Goal: Communication & Community: Answer question/provide support

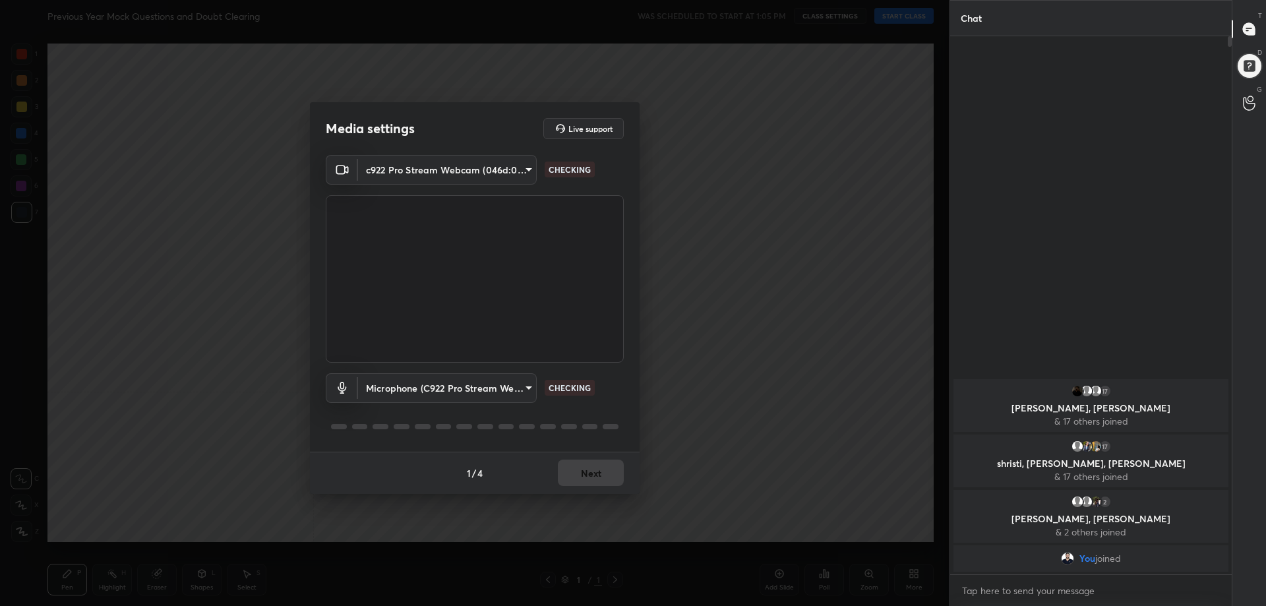
scroll to position [438, 278]
click at [587, 469] on button "Next" at bounding box center [591, 472] width 66 height 26
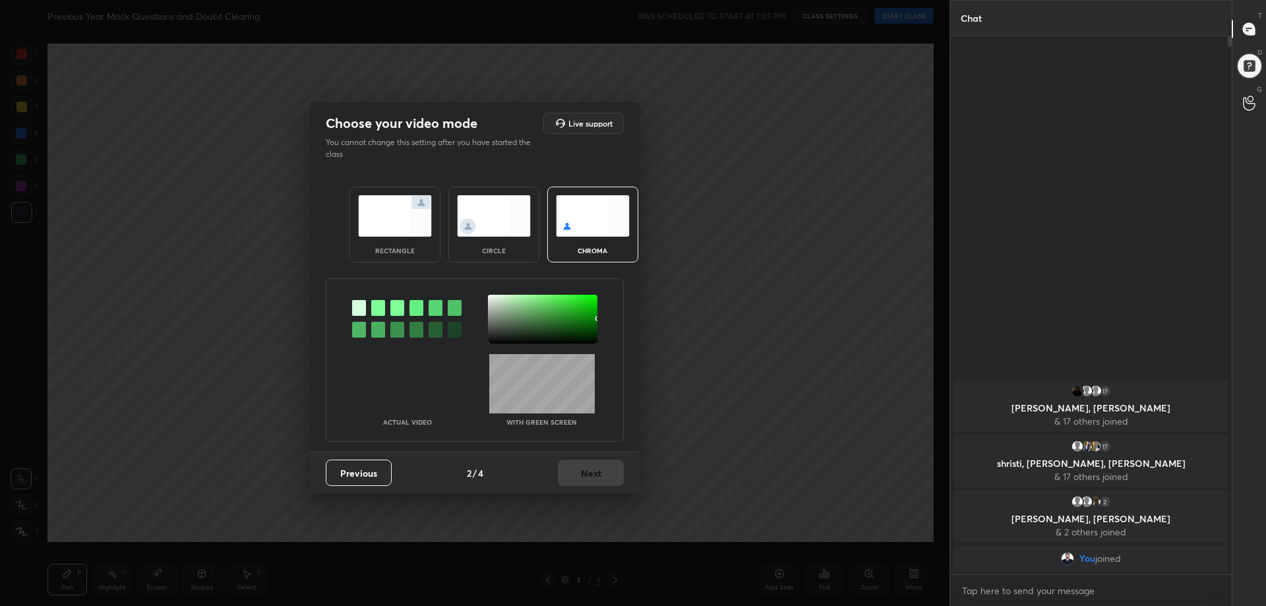
click at [396, 255] on div "rectangle" at bounding box center [394, 225] width 91 height 76
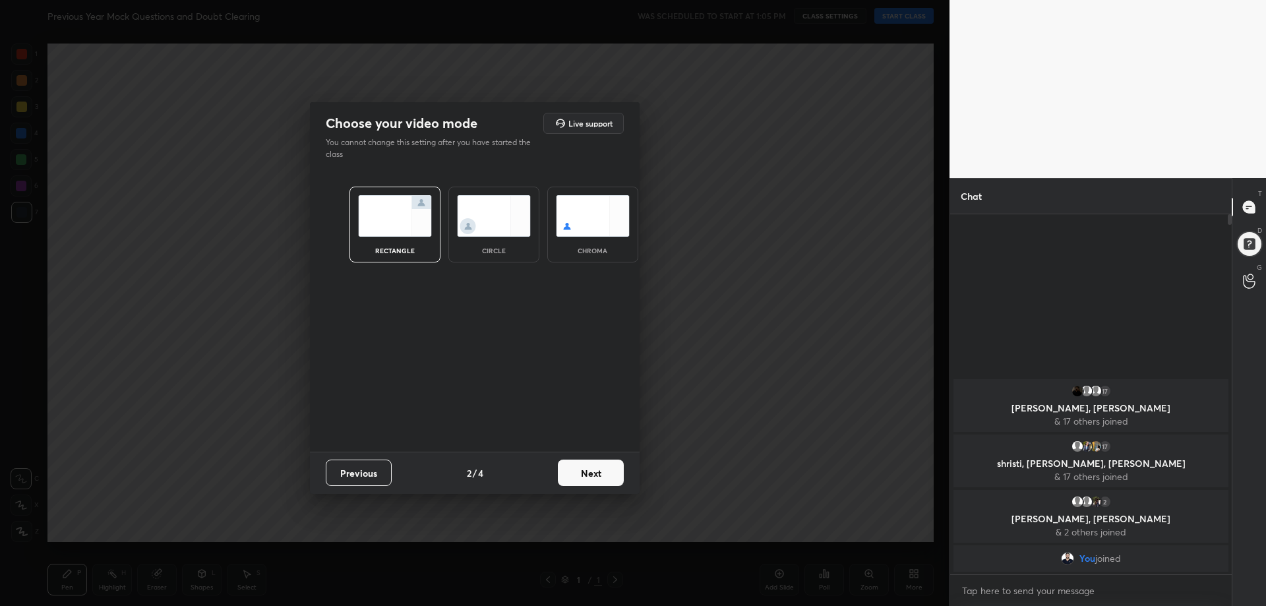
click at [590, 463] on button "Next" at bounding box center [591, 472] width 66 height 26
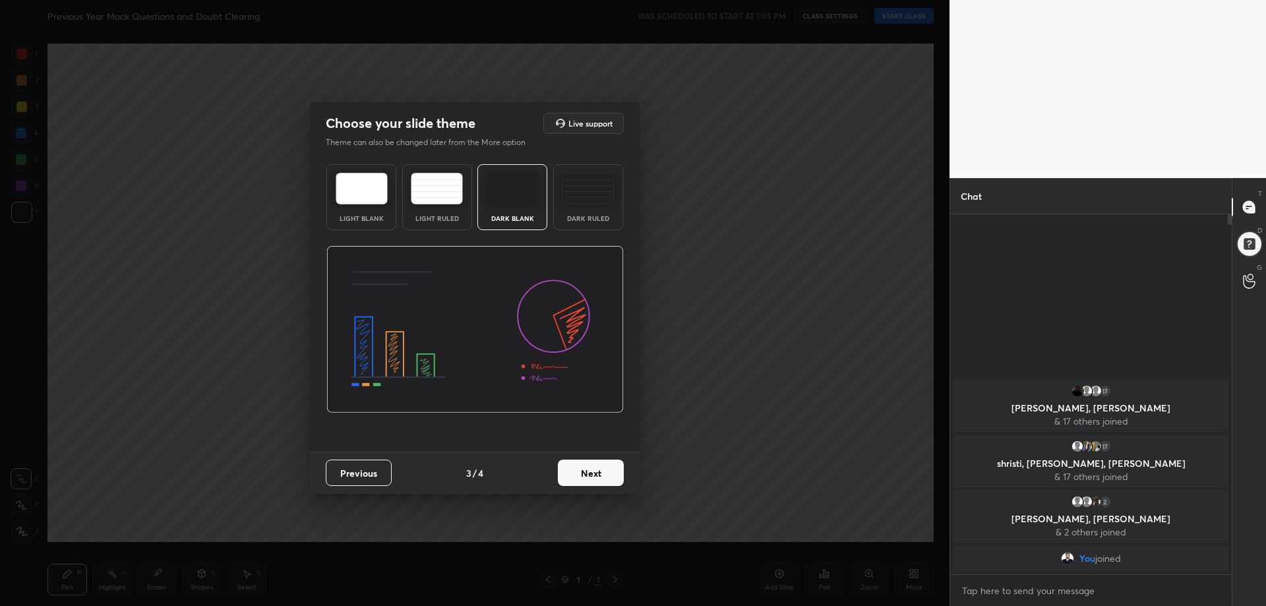
click at [585, 201] on img at bounding box center [588, 189] width 52 height 32
click at [595, 471] on button "Next" at bounding box center [591, 472] width 66 height 26
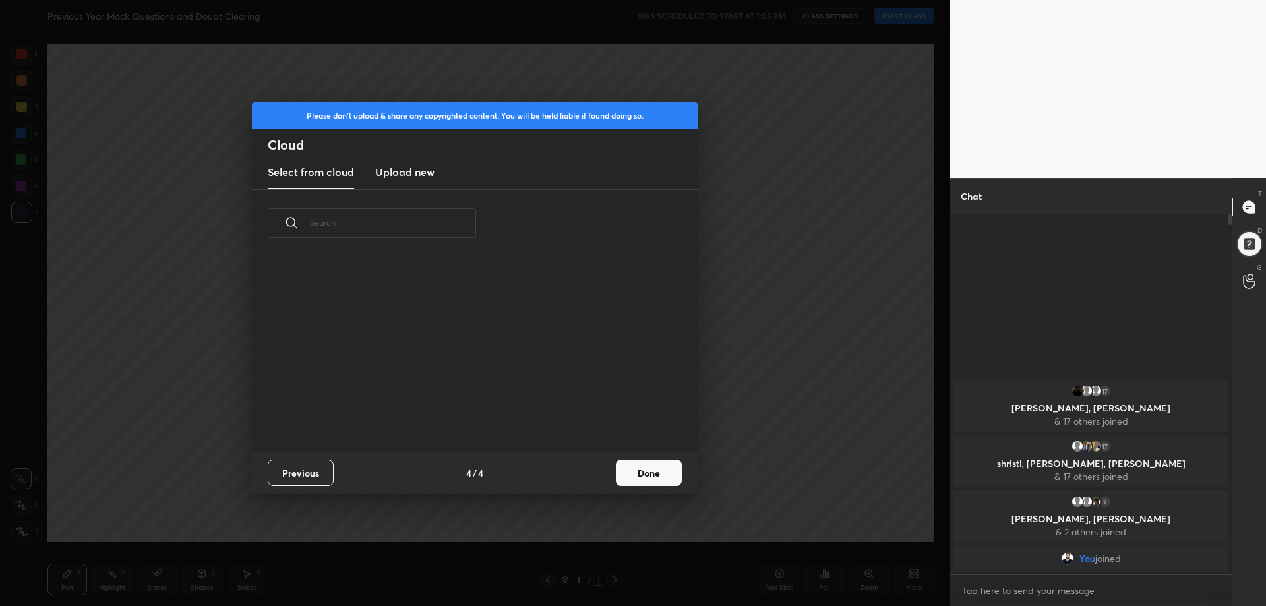
click at [665, 460] on button "Done" at bounding box center [649, 472] width 66 height 26
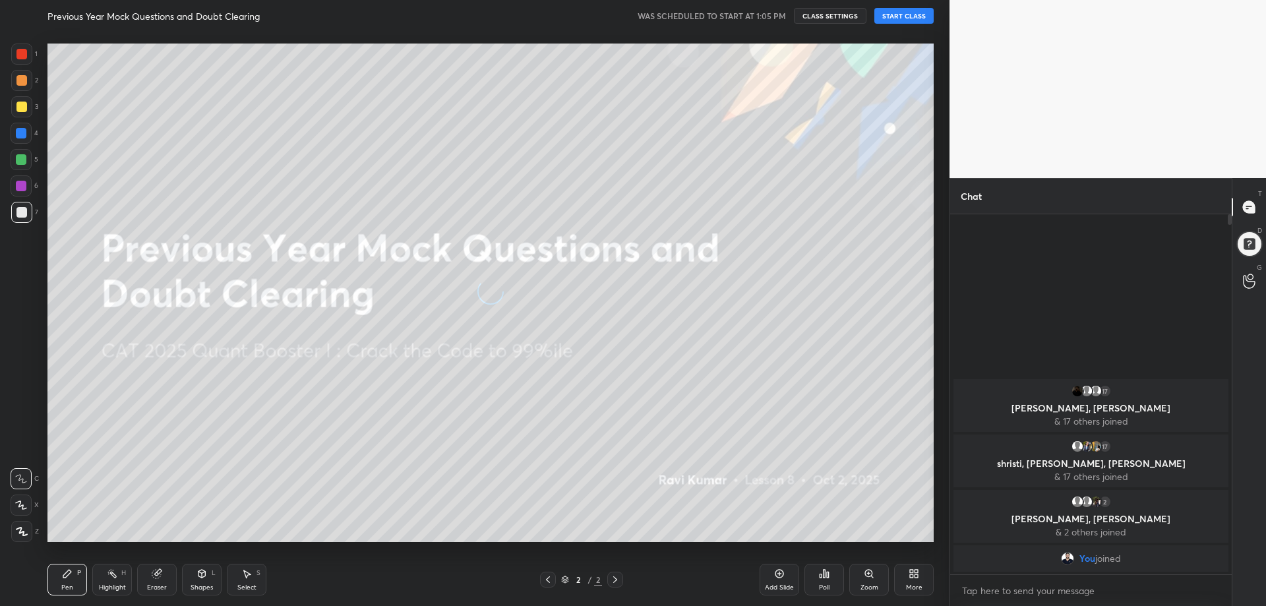
scroll to position [0, 0]
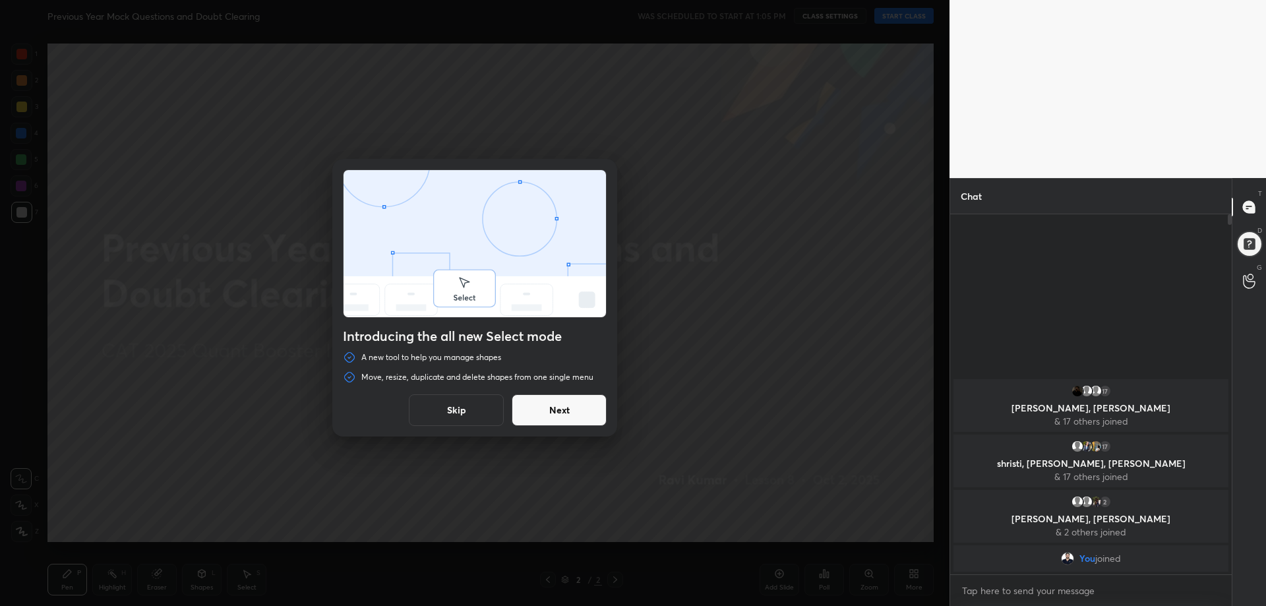
click at [471, 409] on button "Skip" at bounding box center [456, 410] width 95 height 32
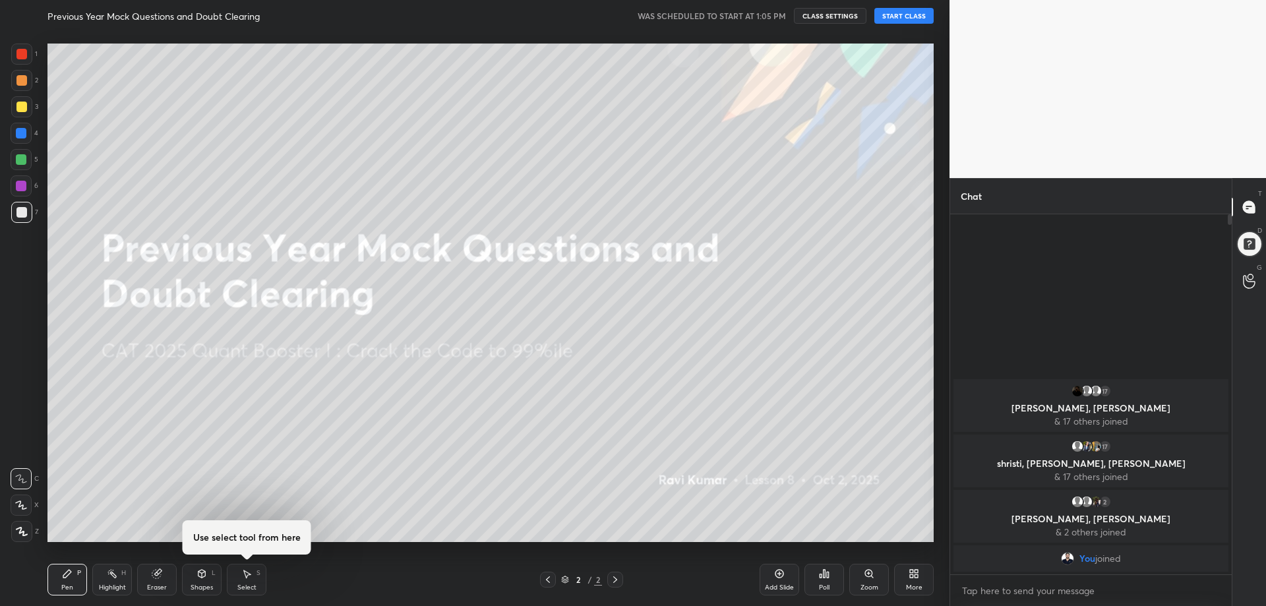
click at [894, 15] on button "START CLASS" at bounding box center [903, 16] width 59 height 16
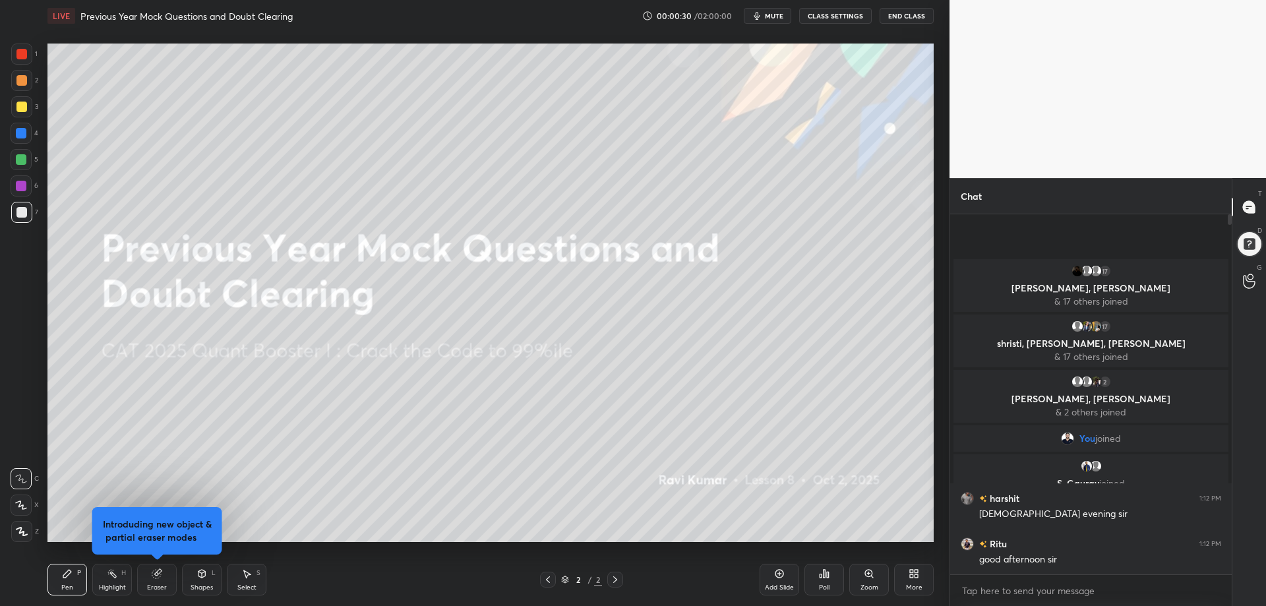
click at [22, 106] on div at bounding box center [21, 107] width 11 height 11
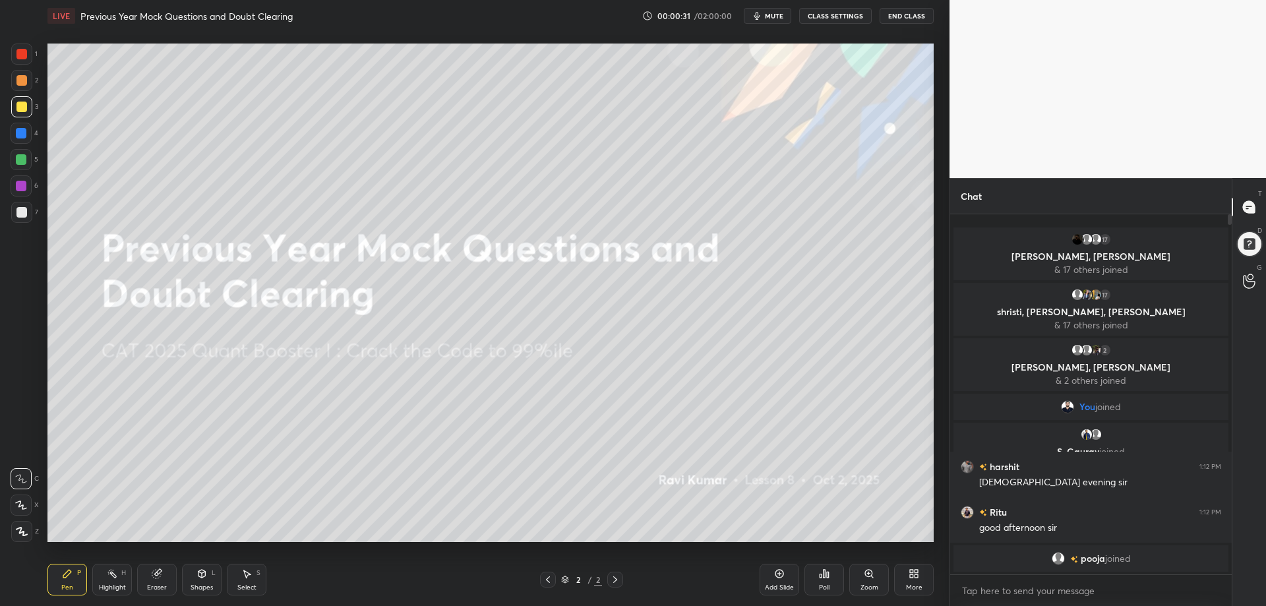
click at [23, 82] on div at bounding box center [21, 80] width 11 height 11
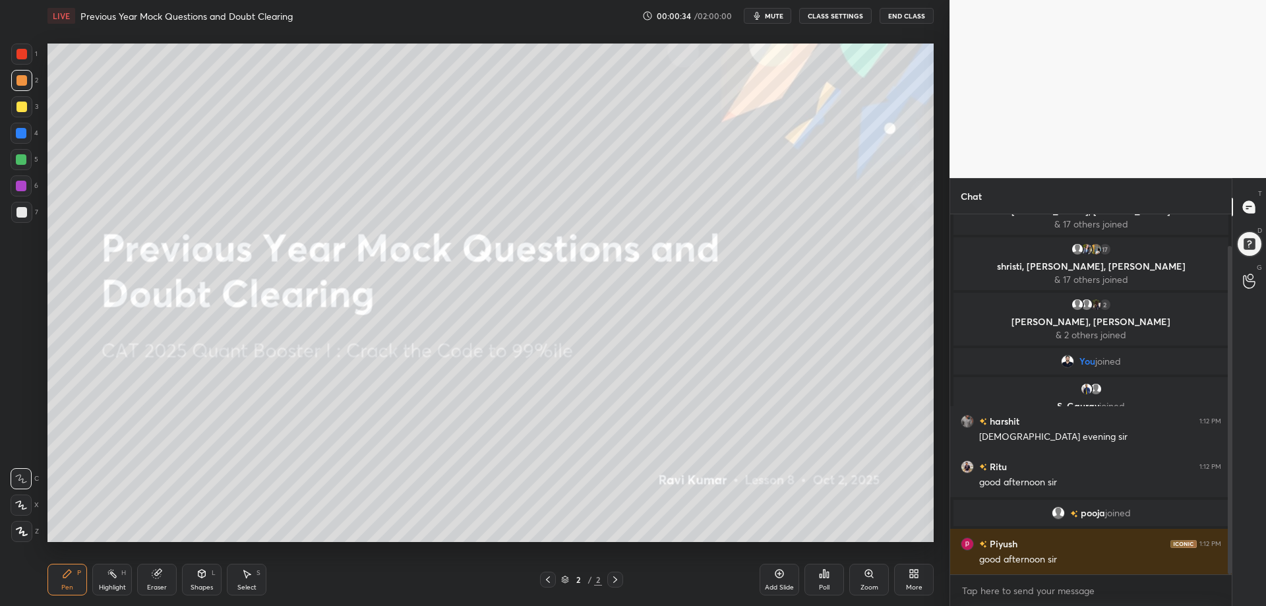
drag, startPoint x: 1231, startPoint y: 461, endPoint x: 1227, endPoint y: 535, distance: 73.9
click at [1232, 545] on div "Chat 17 gaurav, Rishita, parveen & 17 others joined 17 shristi, harsha, Sahiba …" at bounding box center [1107, 392] width 316 height 428
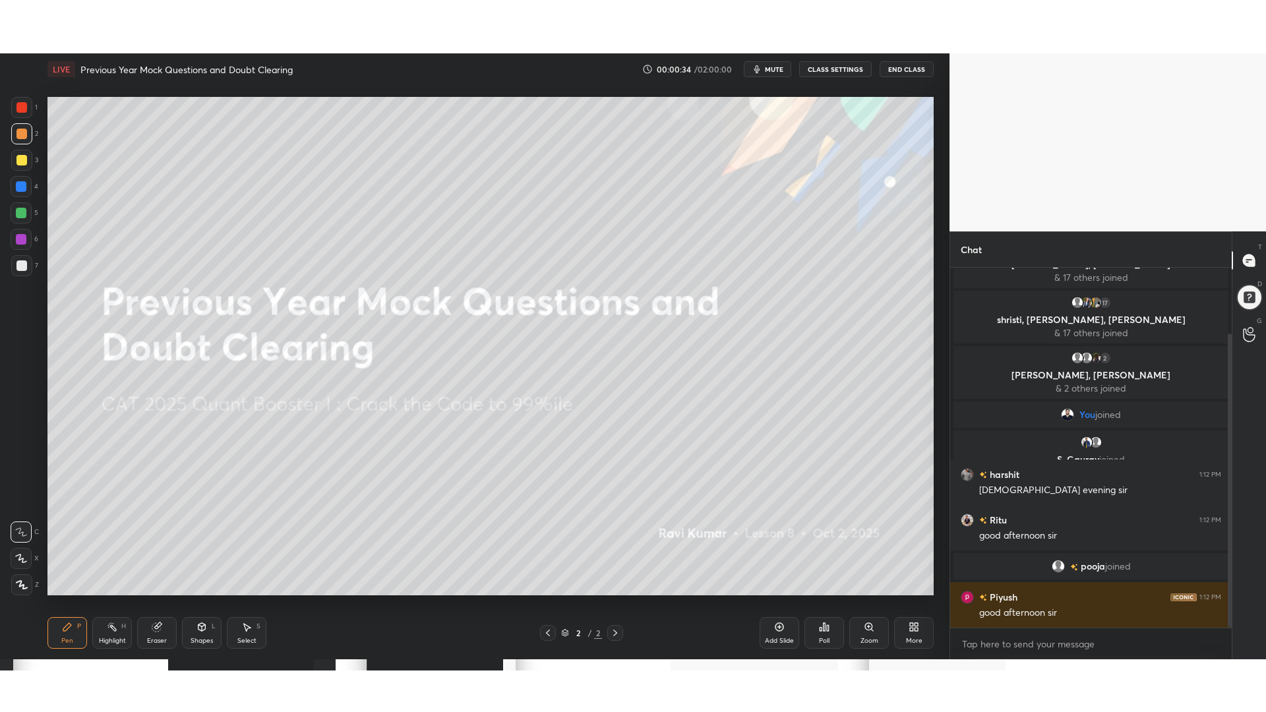
scroll to position [80, 0]
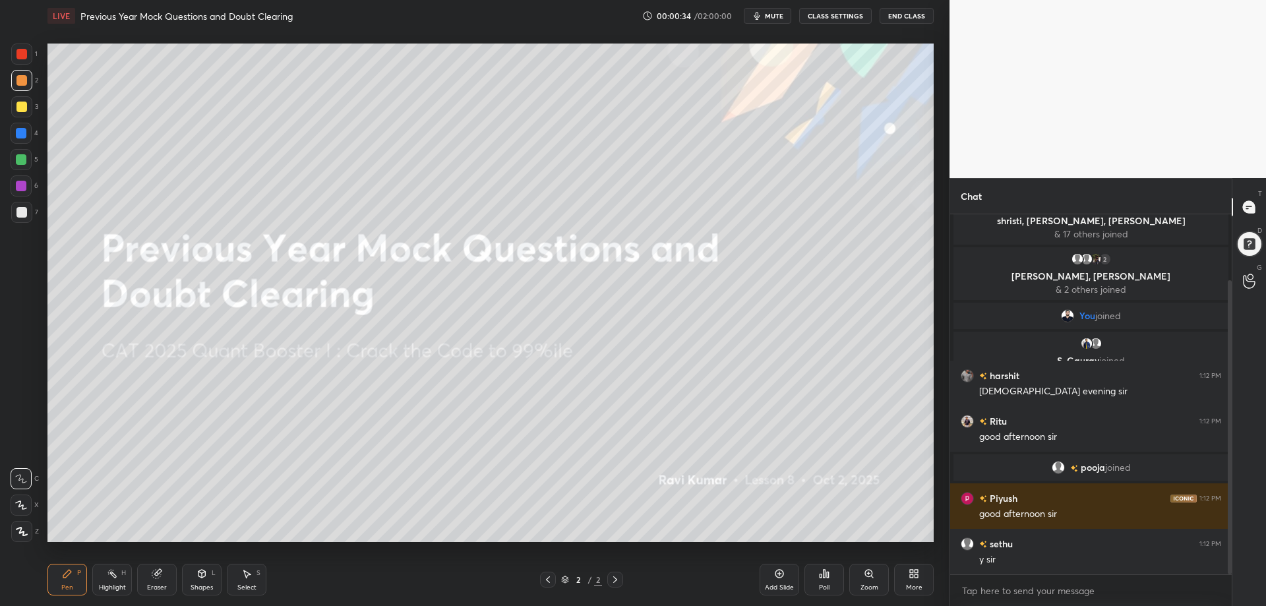
click at [915, 579] on div "More" at bounding box center [914, 580] width 40 height 32
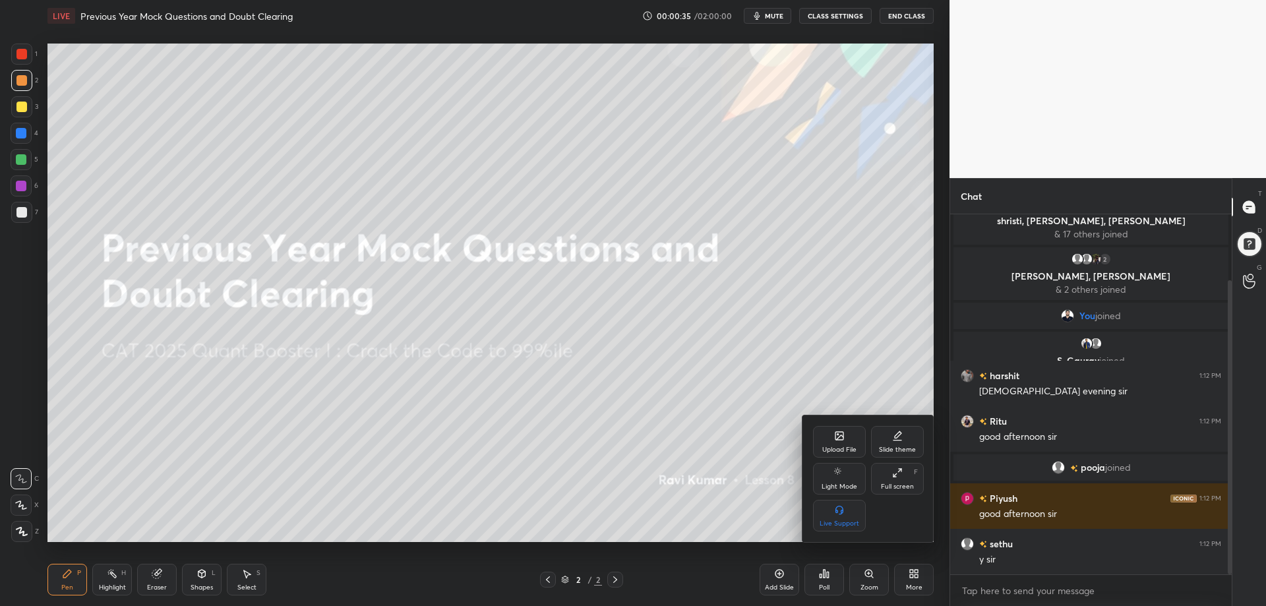
click at [899, 473] on icon at bounding box center [897, 472] width 11 height 11
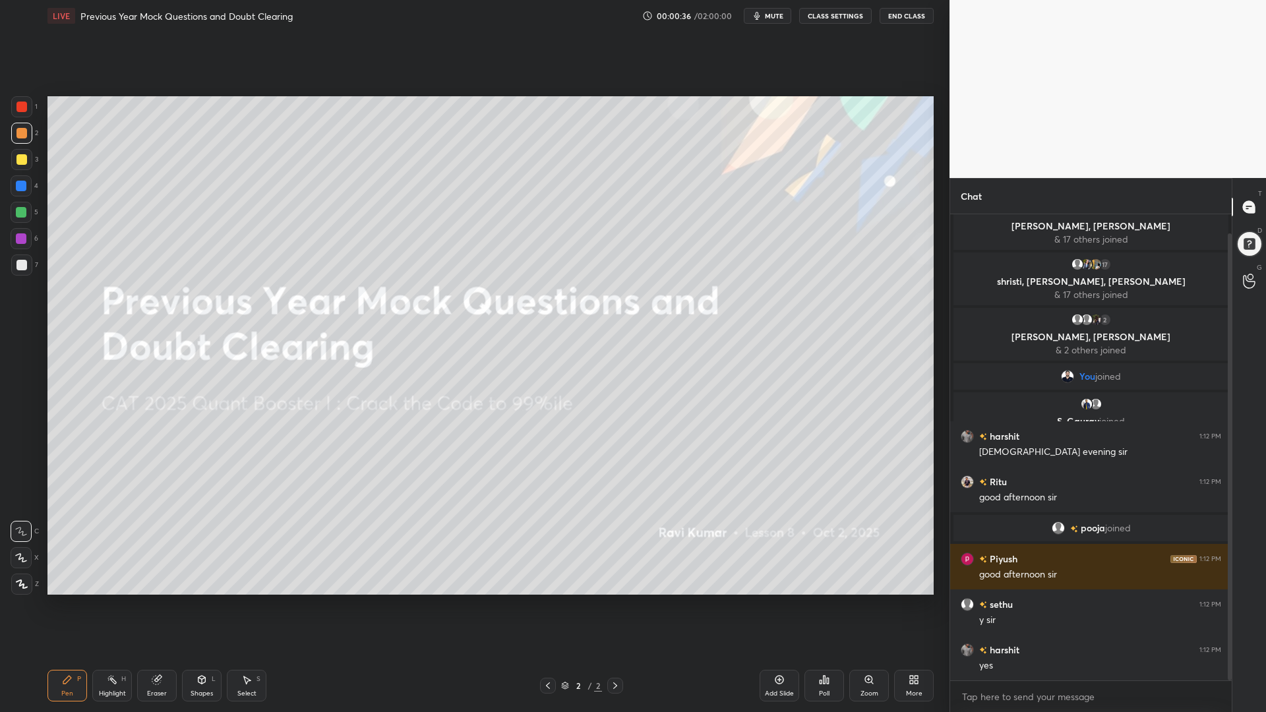
scroll to position [20, 0]
click at [21, 577] on div at bounding box center [21, 584] width 21 height 21
click at [203, 605] on icon at bounding box center [201, 679] width 11 height 11
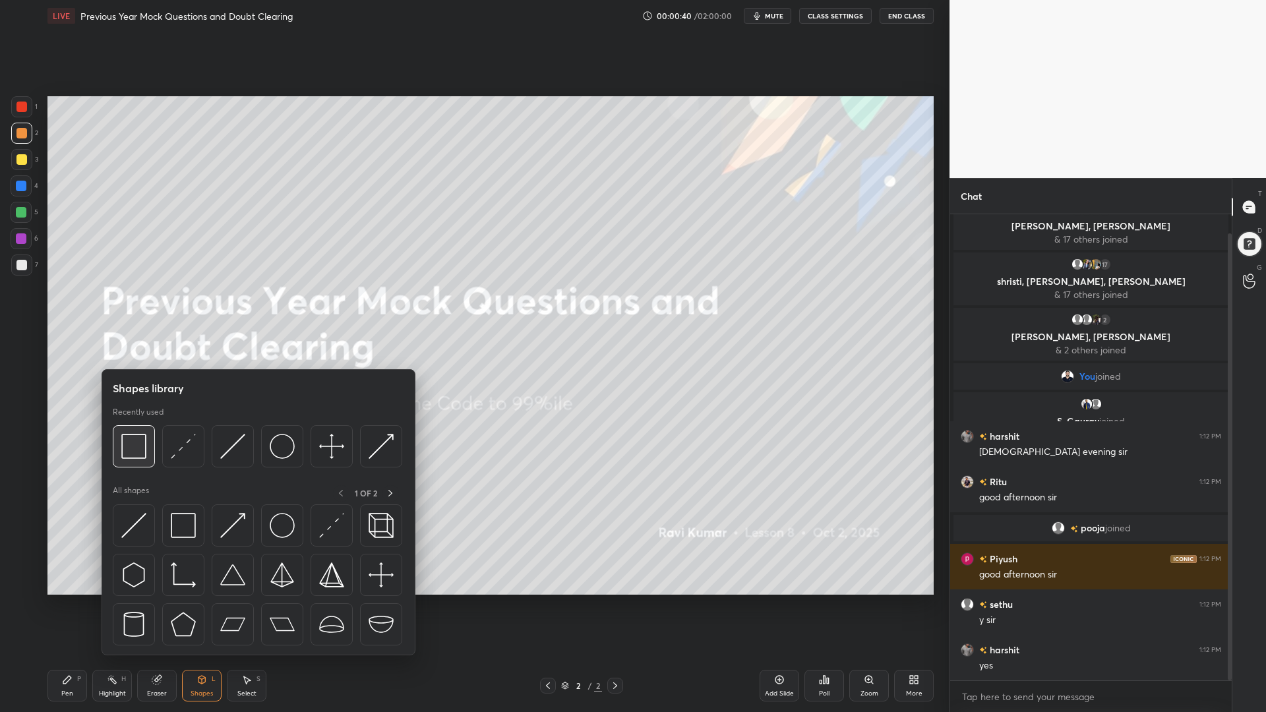
click at [140, 446] on img at bounding box center [133, 446] width 25 height 25
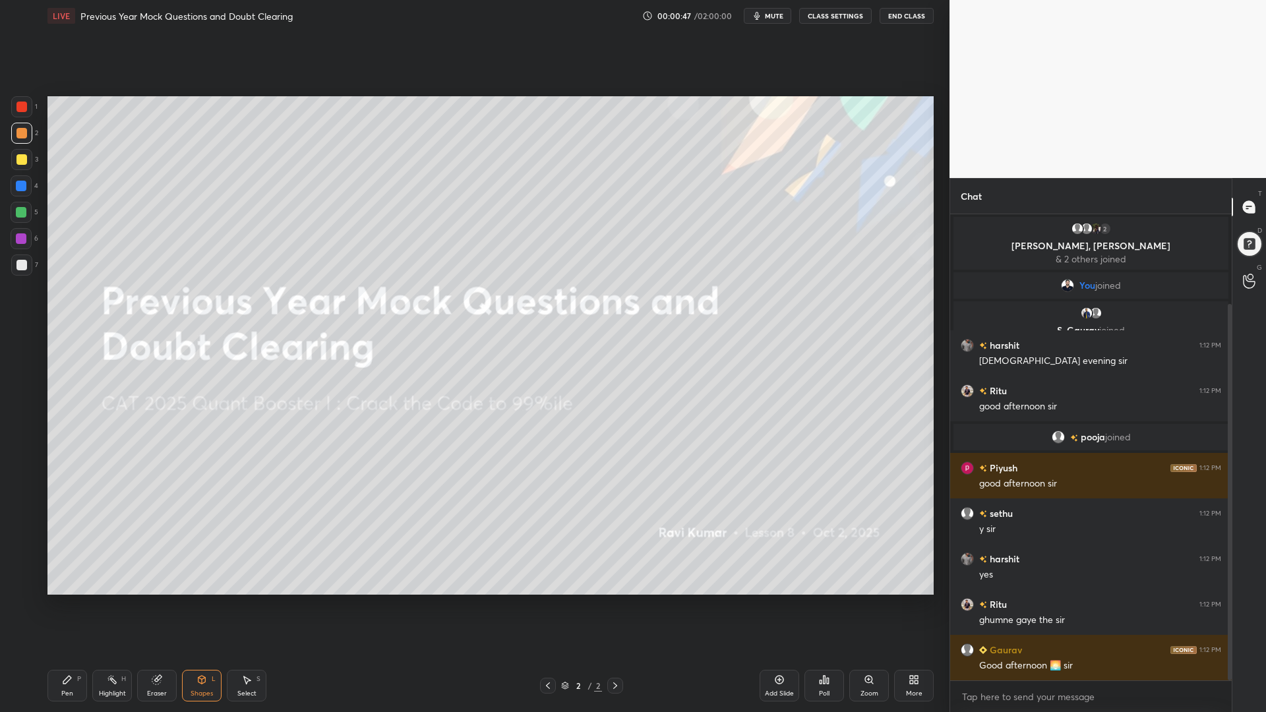
scroll to position [158, 0]
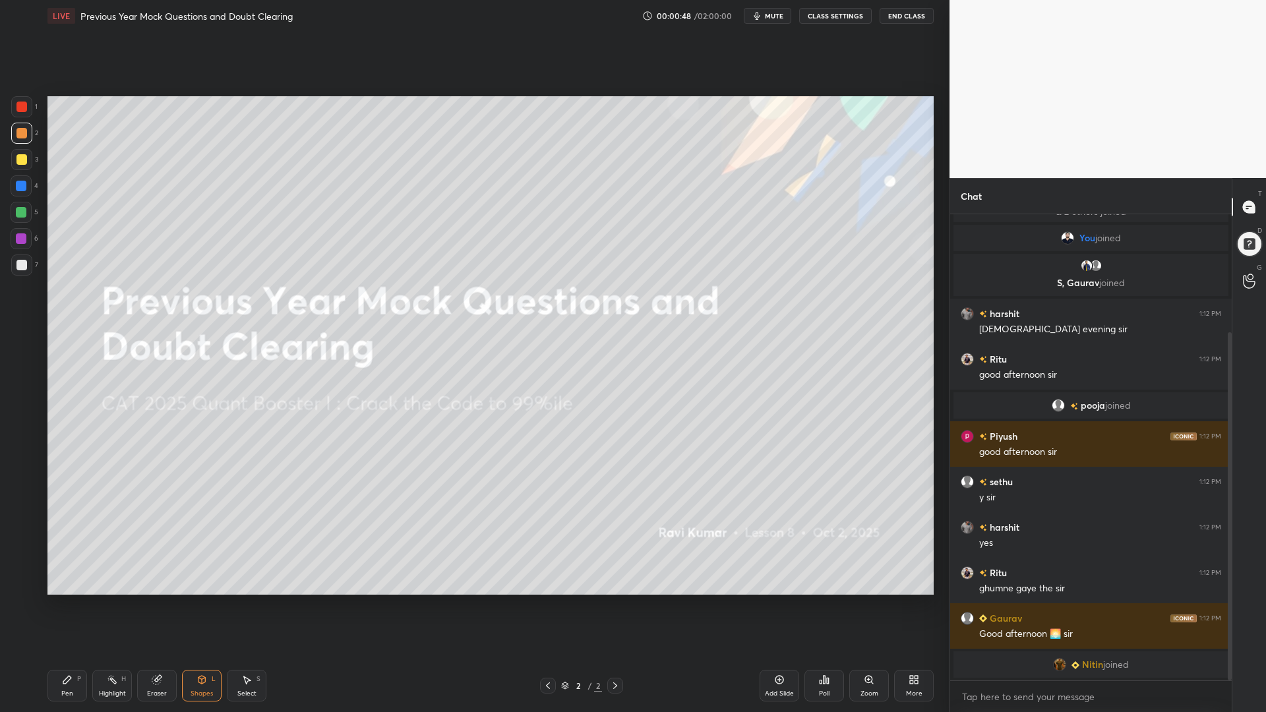
click at [152, 605] on div "Eraser" at bounding box center [157, 686] width 40 height 32
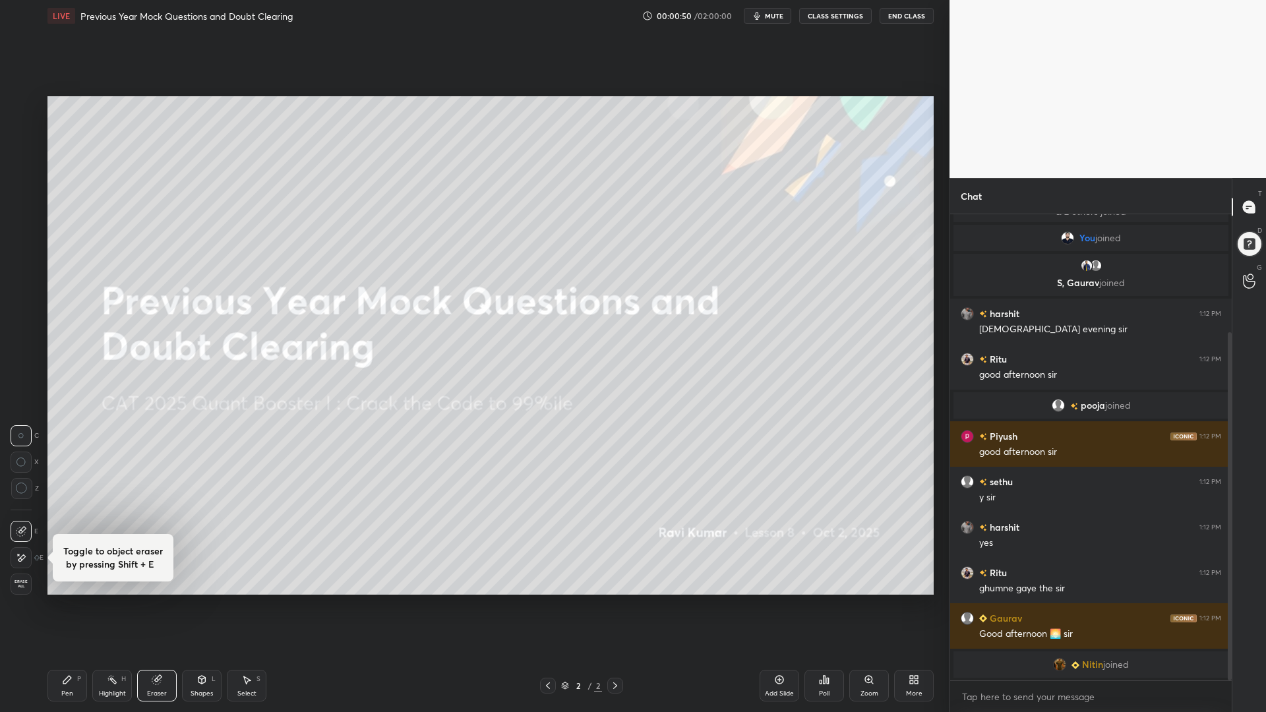
click at [28, 590] on div "Erase all" at bounding box center [21, 584] width 21 height 21
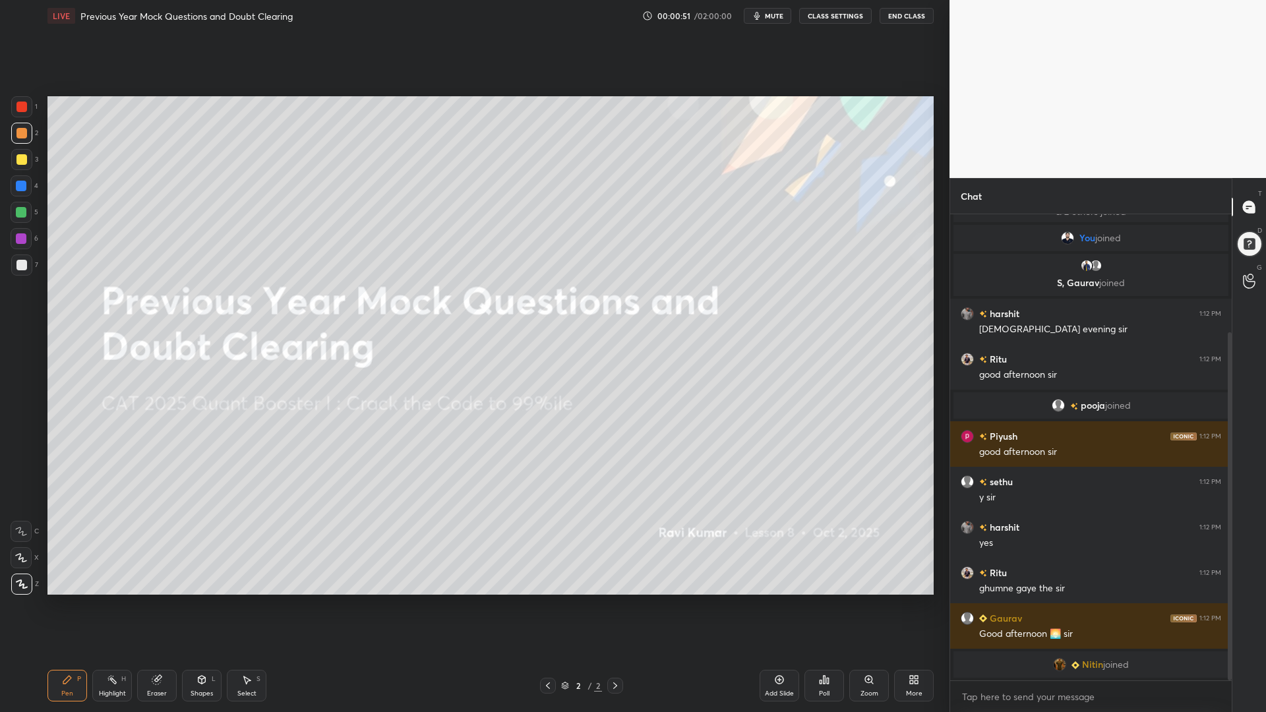
click at [199, 605] on icon at bounding box center [201, 679] width 11 height 11
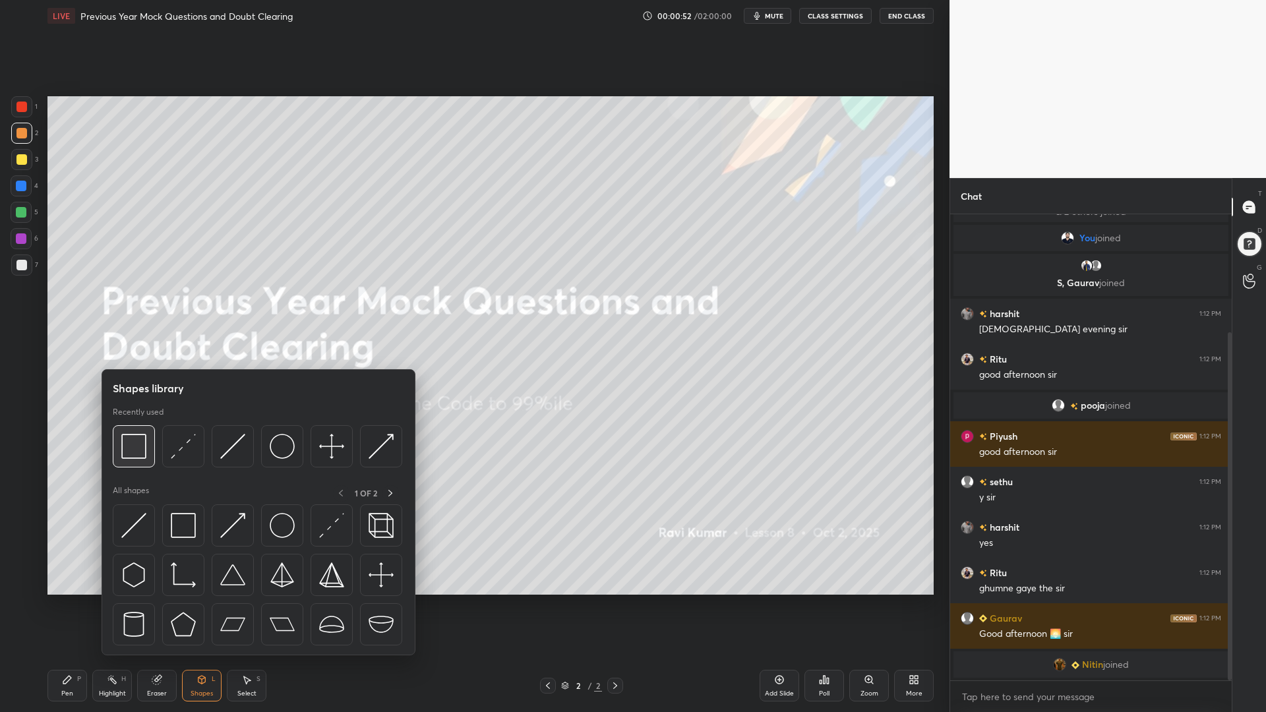
click at [135, 452] on img at bounding box center [133, 446] width 25 height 25
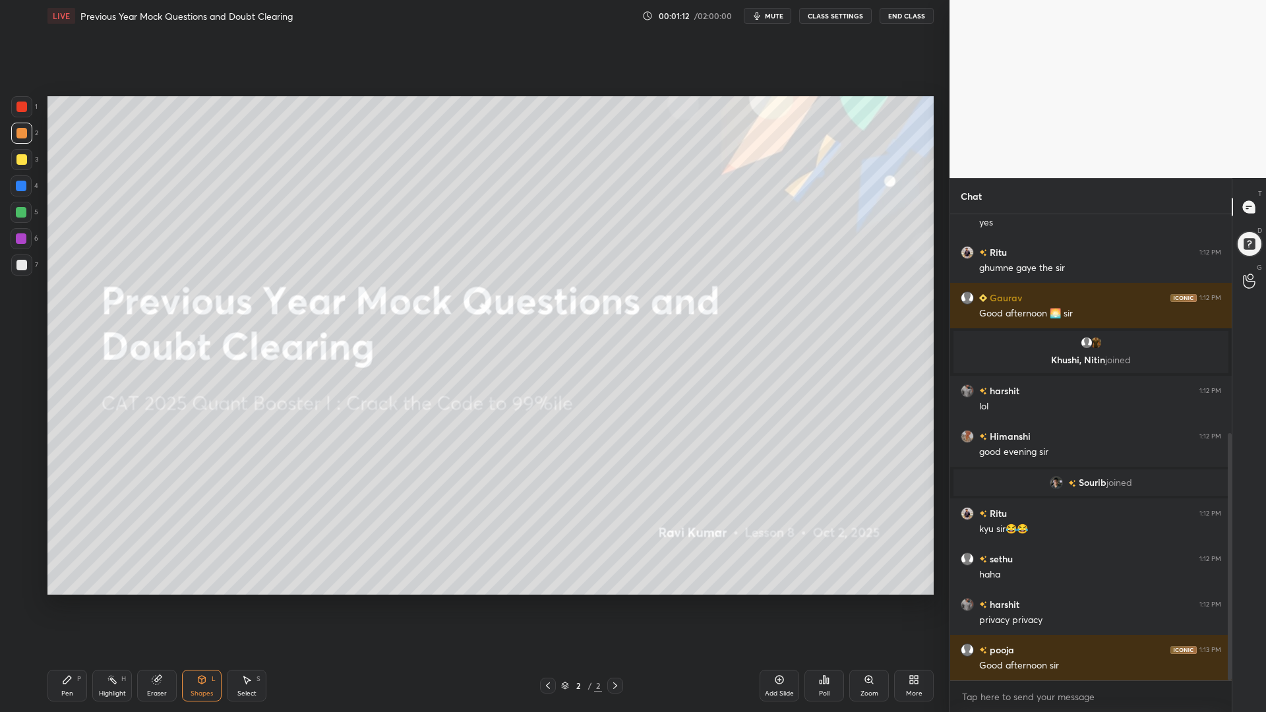
scroll to position [458, 0]
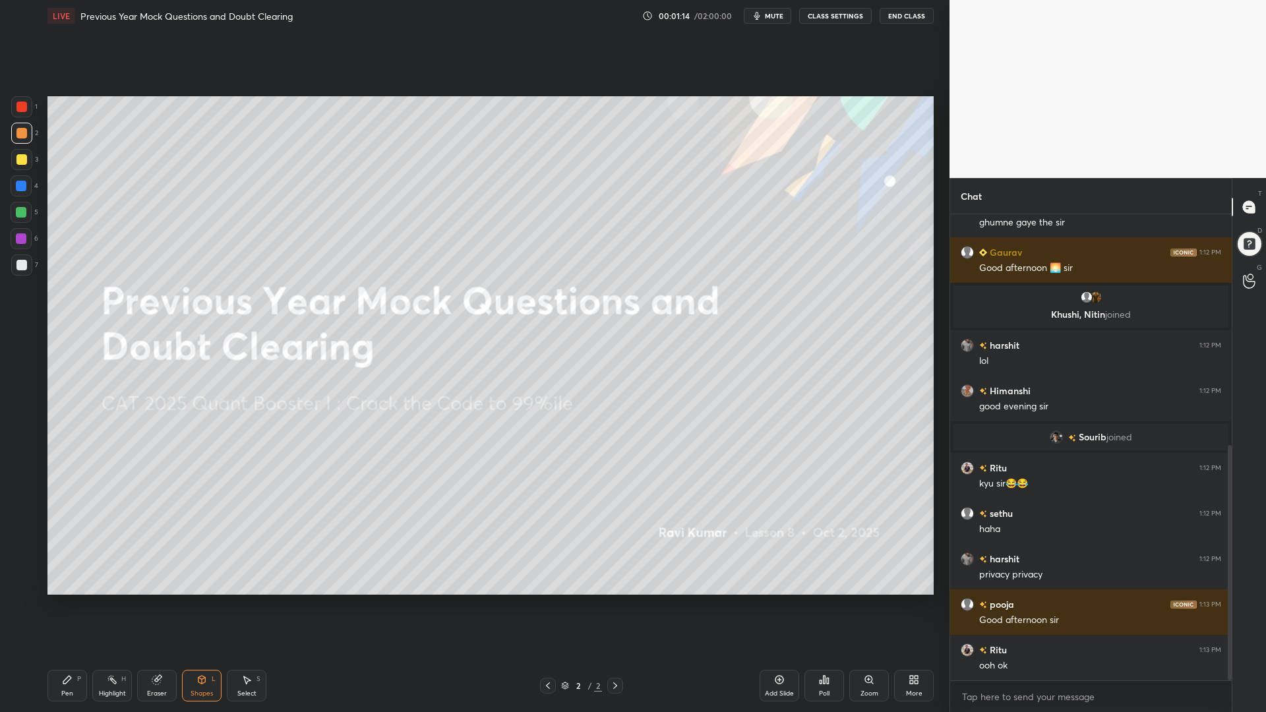
click at [24, 215] on div at bounding box center [21, 212] width 11 height 11
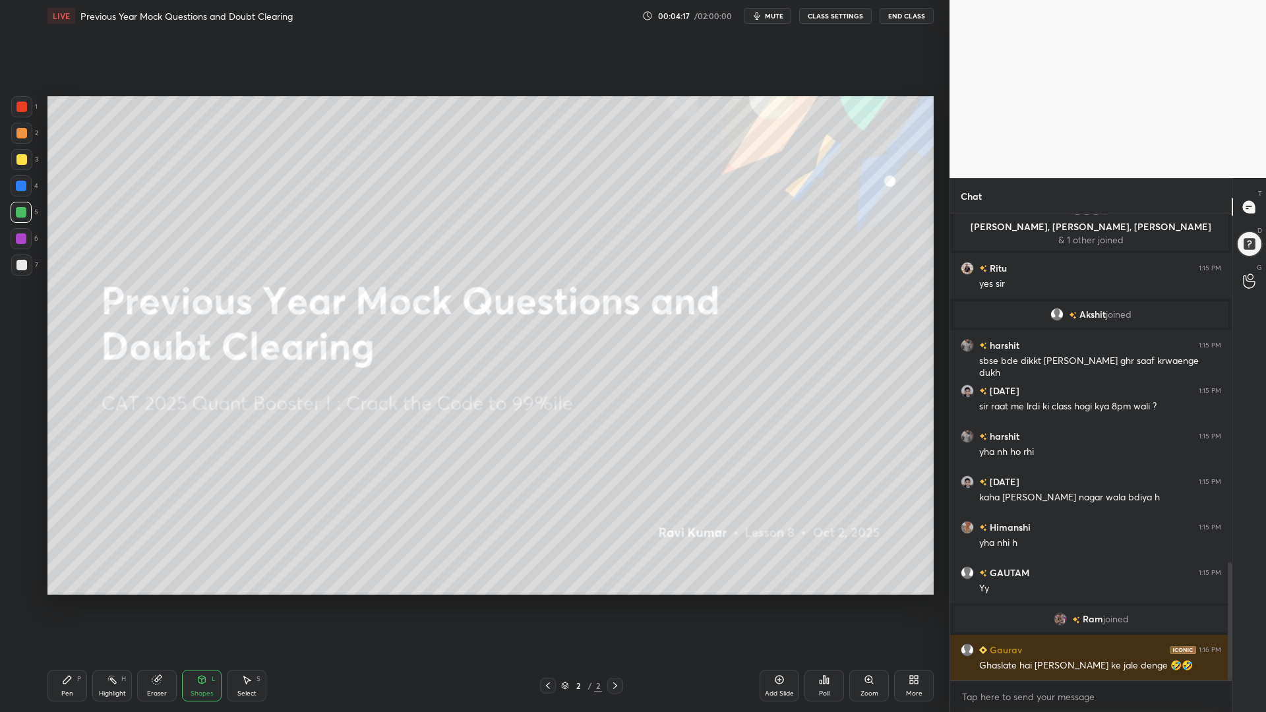
scroll to position [1415, 0]
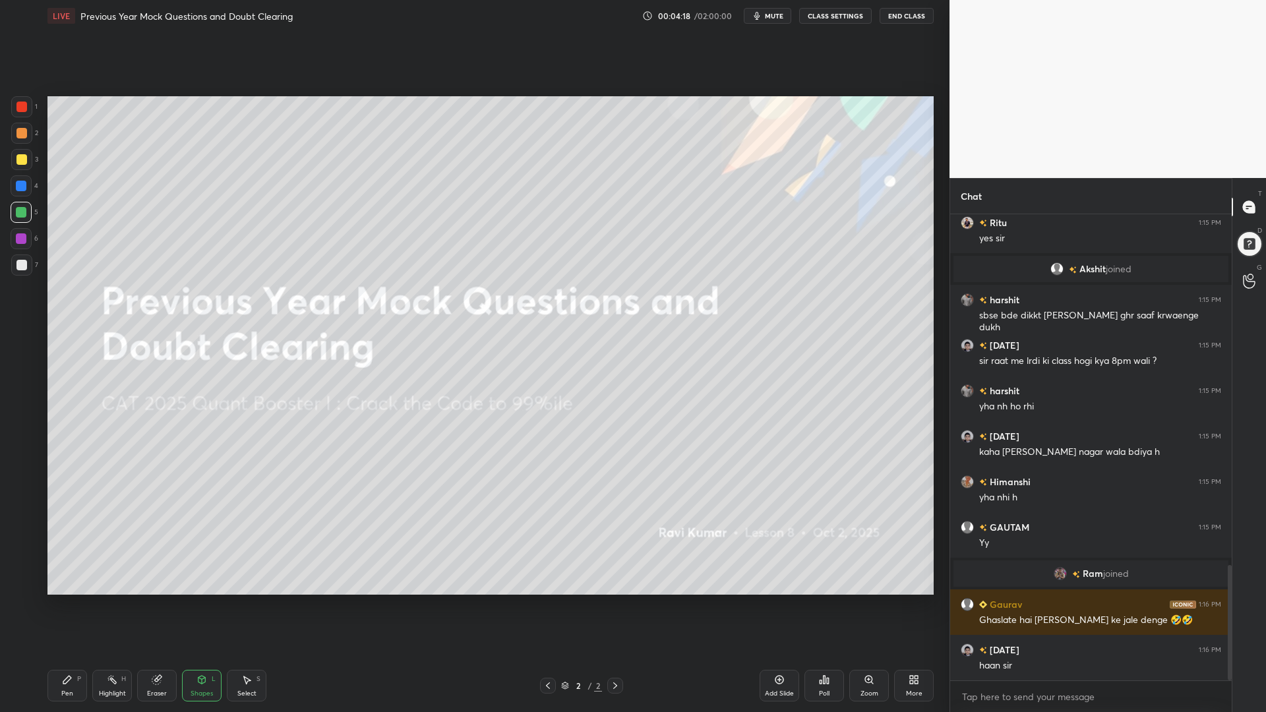
click at [779, 605] on icon at bounding box center [779, 679] width 11 height 11
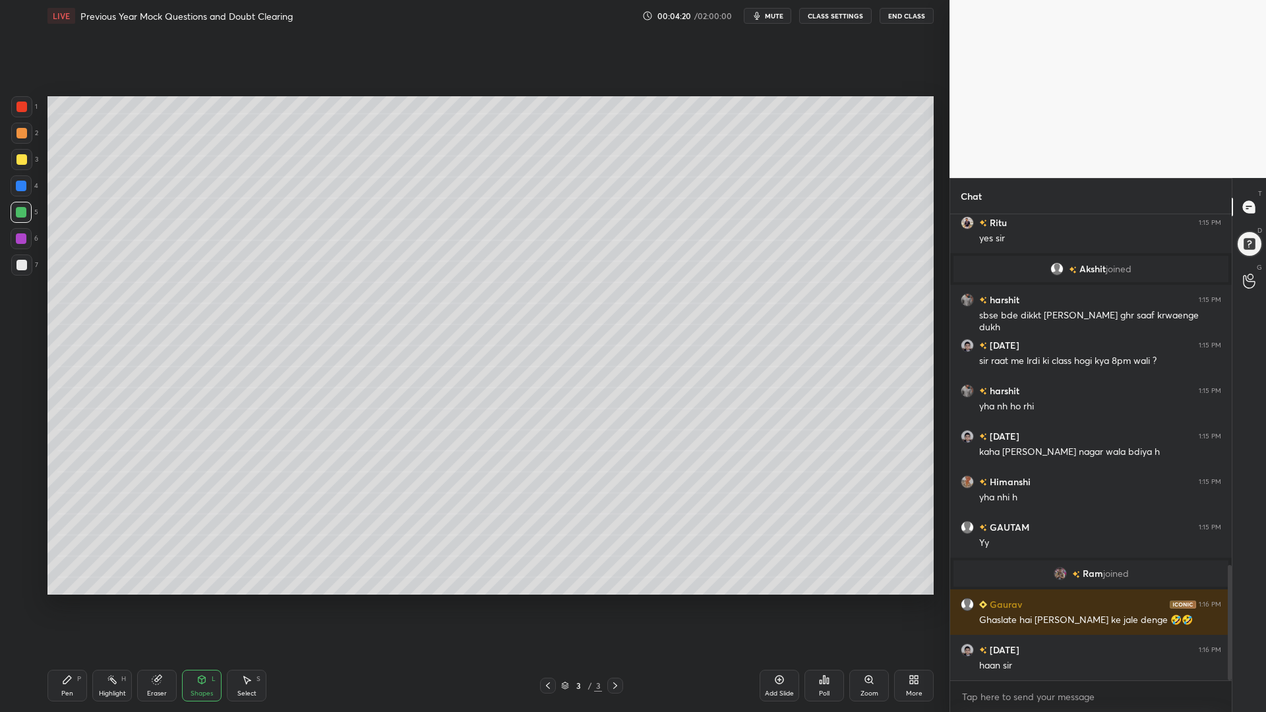
click at [541, 605] on div at bounding box center [548, 686] width 16 height 16
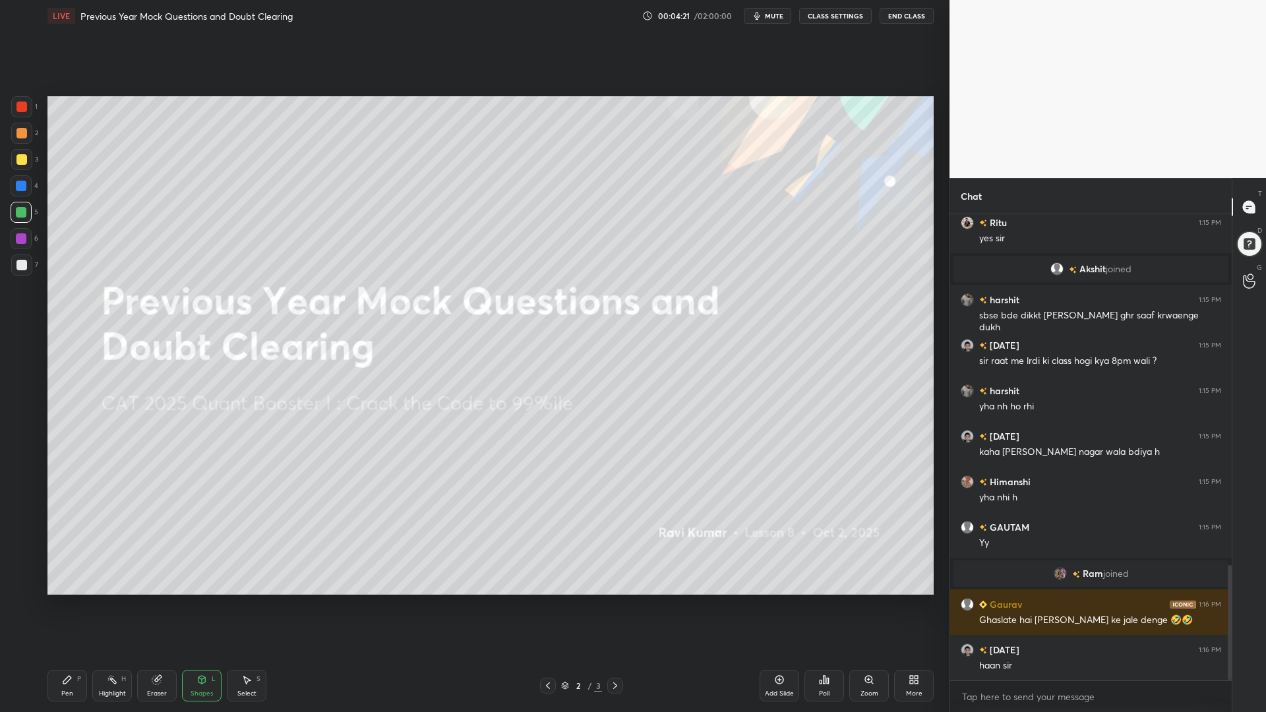
click at [617, 605] on div at bounding box center [615, 686] width 16 height 16
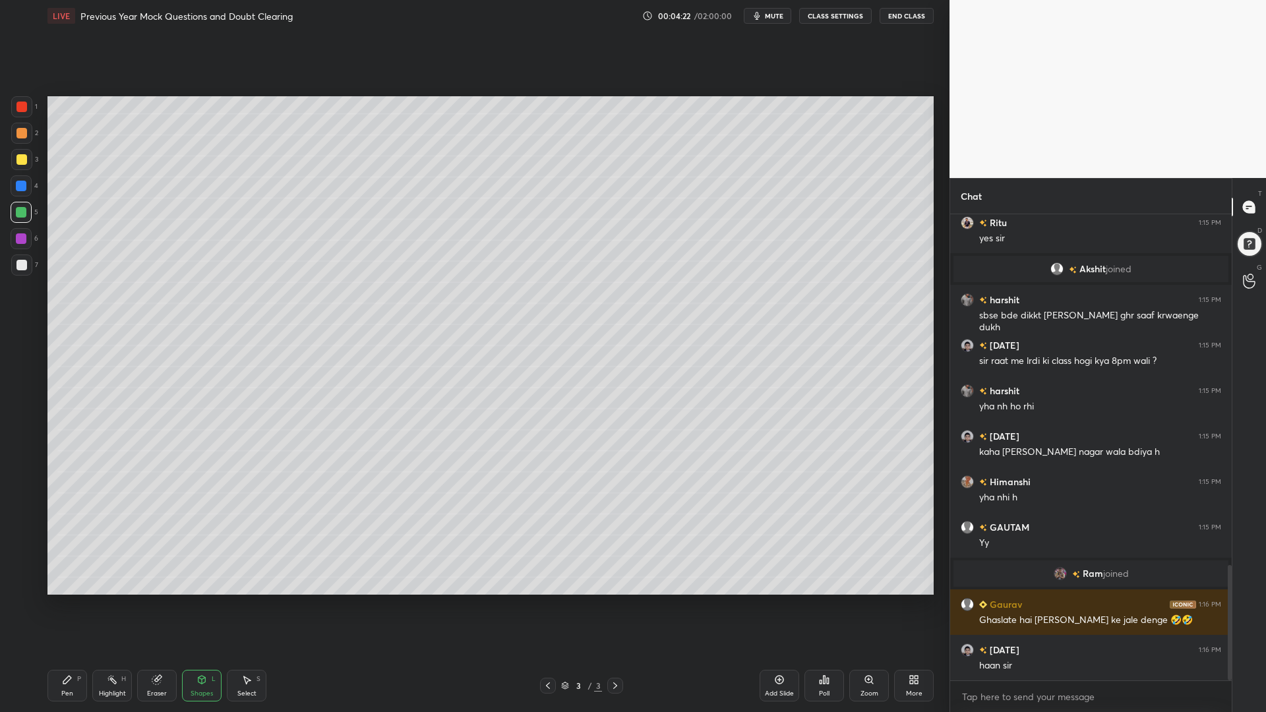
click at [26, 104] on div at bounding box center [21, 107] width 11 height 11
click at [67, 605] on div "Pen P" at bounding box center [67, 686] width 40 height 32
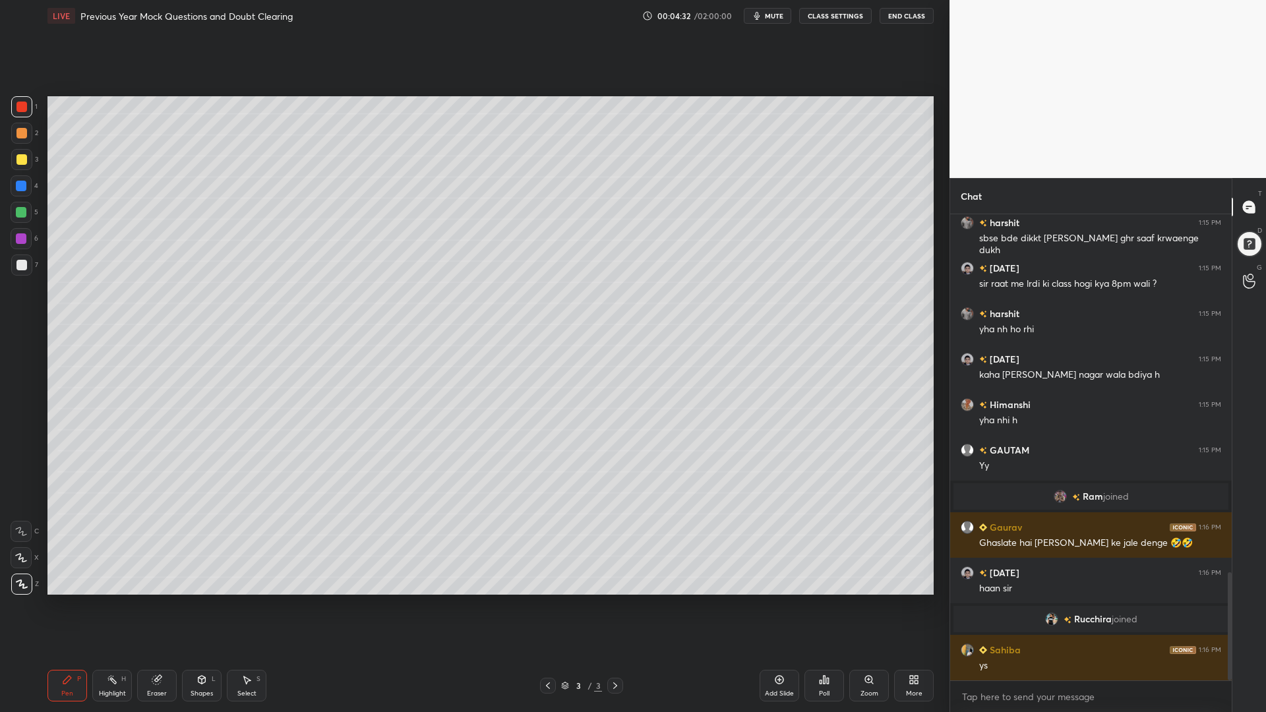
scroll to position [1539, 0]
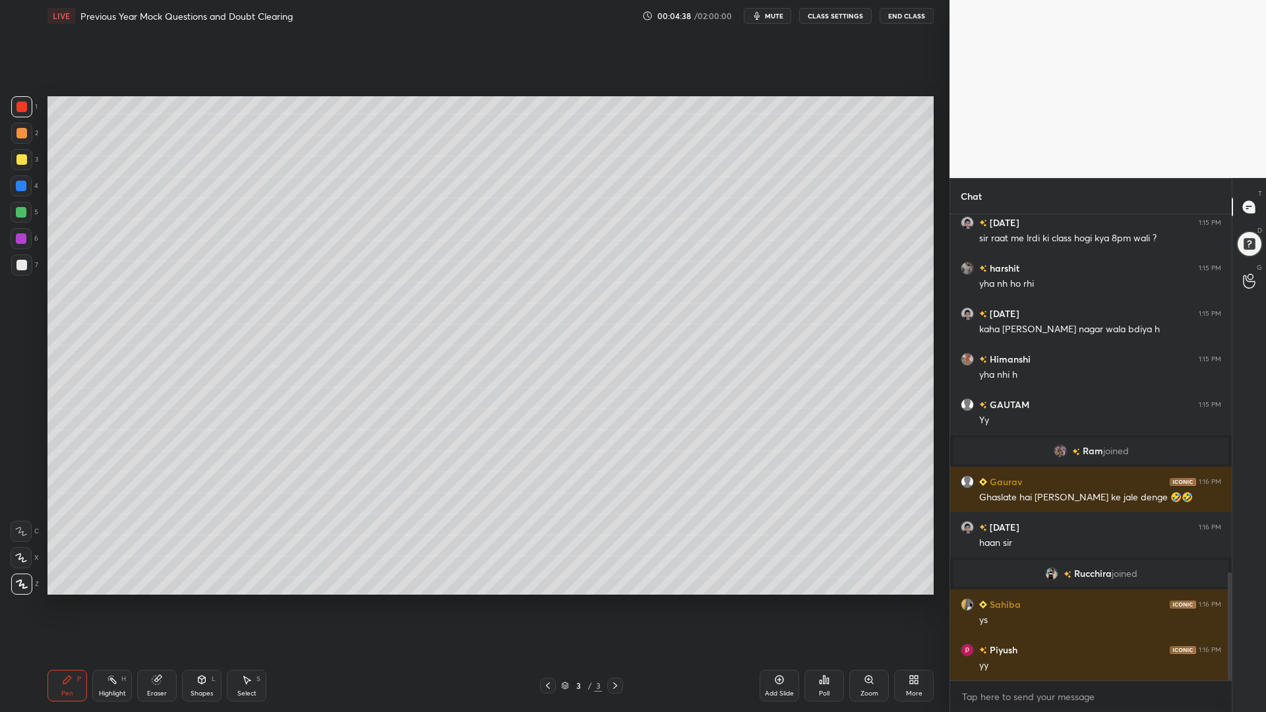
click at [547, 605] on icon at bounding box center [548, 685] width 11 height 11
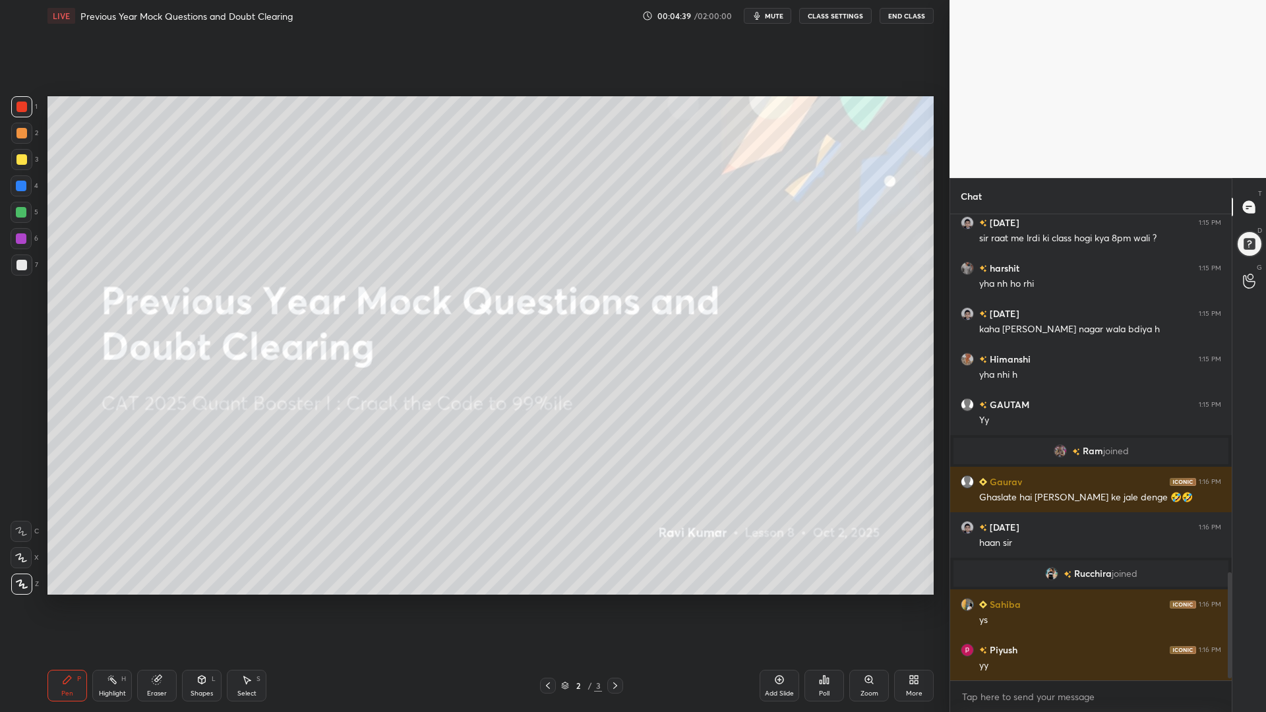
scroll to position [1585, 0]
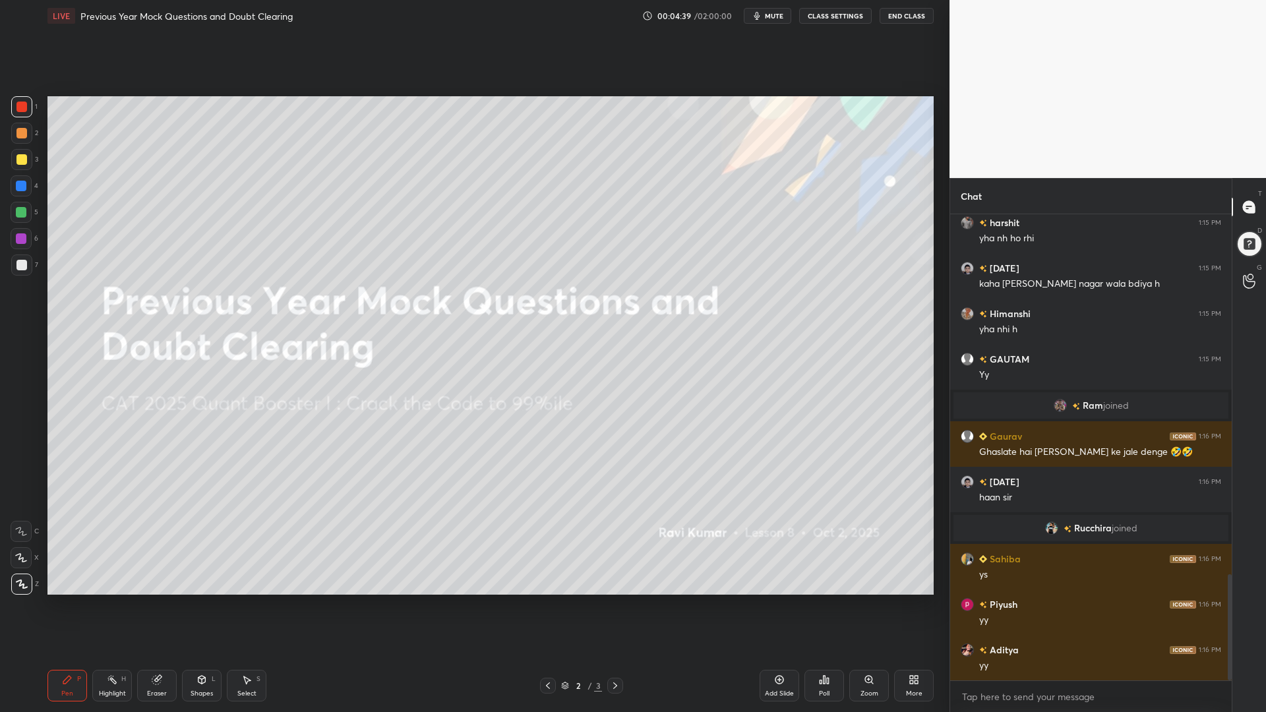
drag, startPoint x: 613, startPoint y: 685, endPoint x: 621, endPoint y: 670, distance: 17.1
click at [612, 605] on icon at bounding box center [615, 685] width 11 height 11
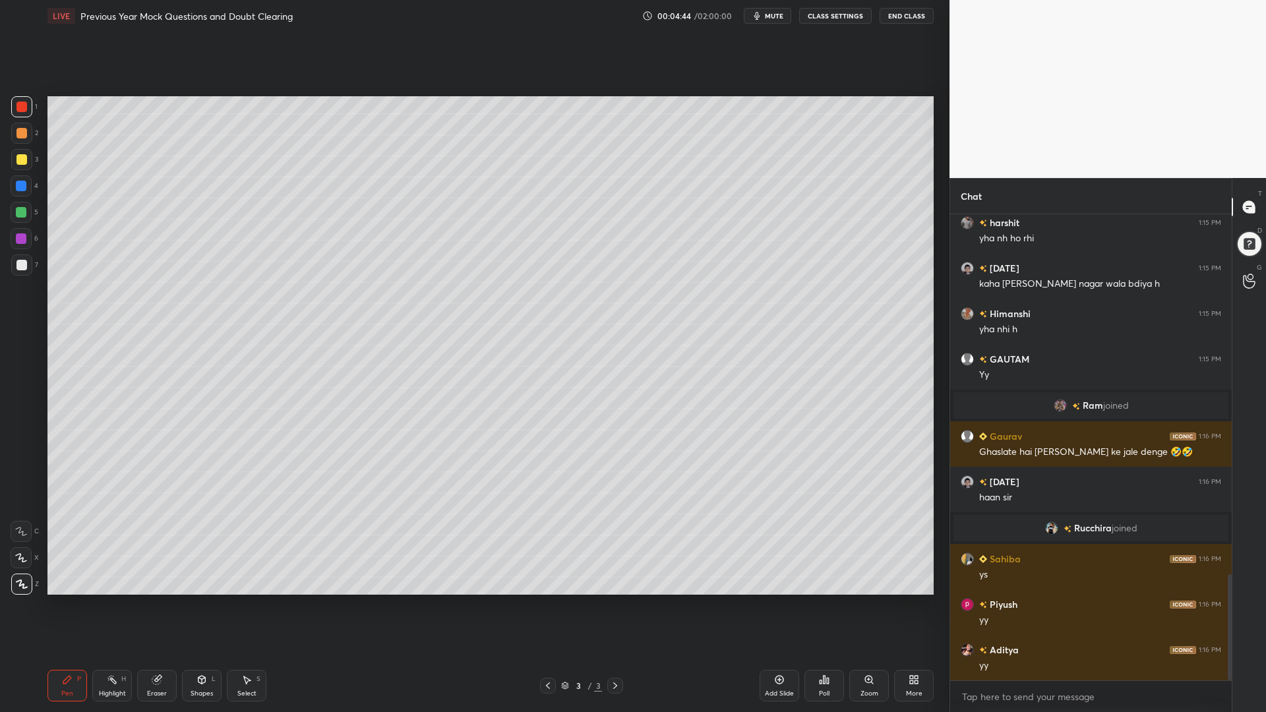
click at [211, 605] on div "Shapes L" at bounding box center [202, 686] width 40 height 32
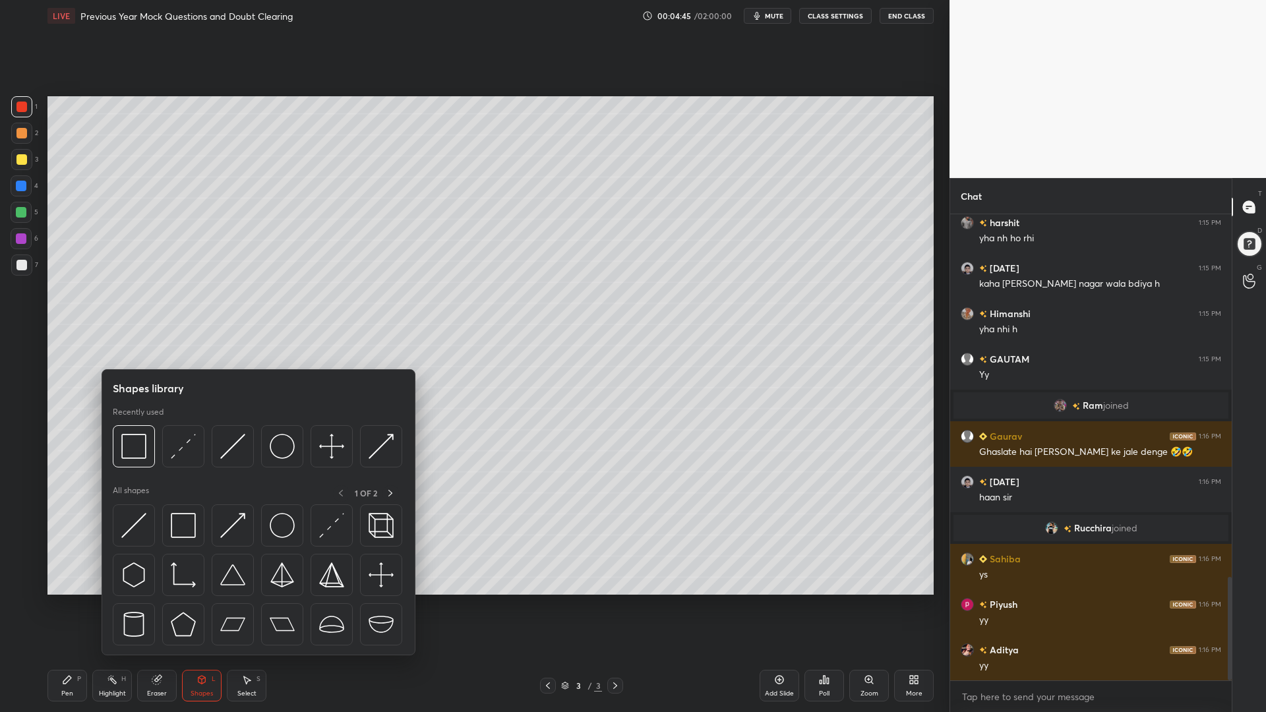
scroll to position [1630, 0]
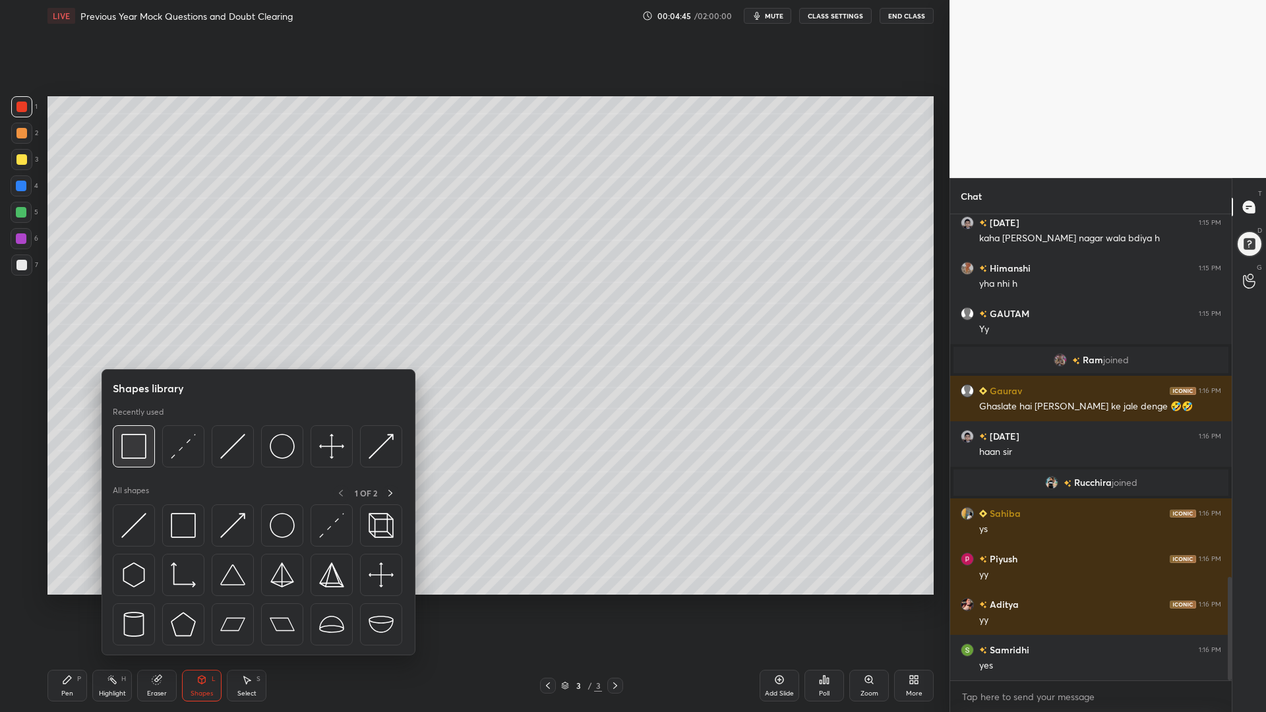
click at [140, 437] on img at bounding box center [133, 446] width 25 height 25
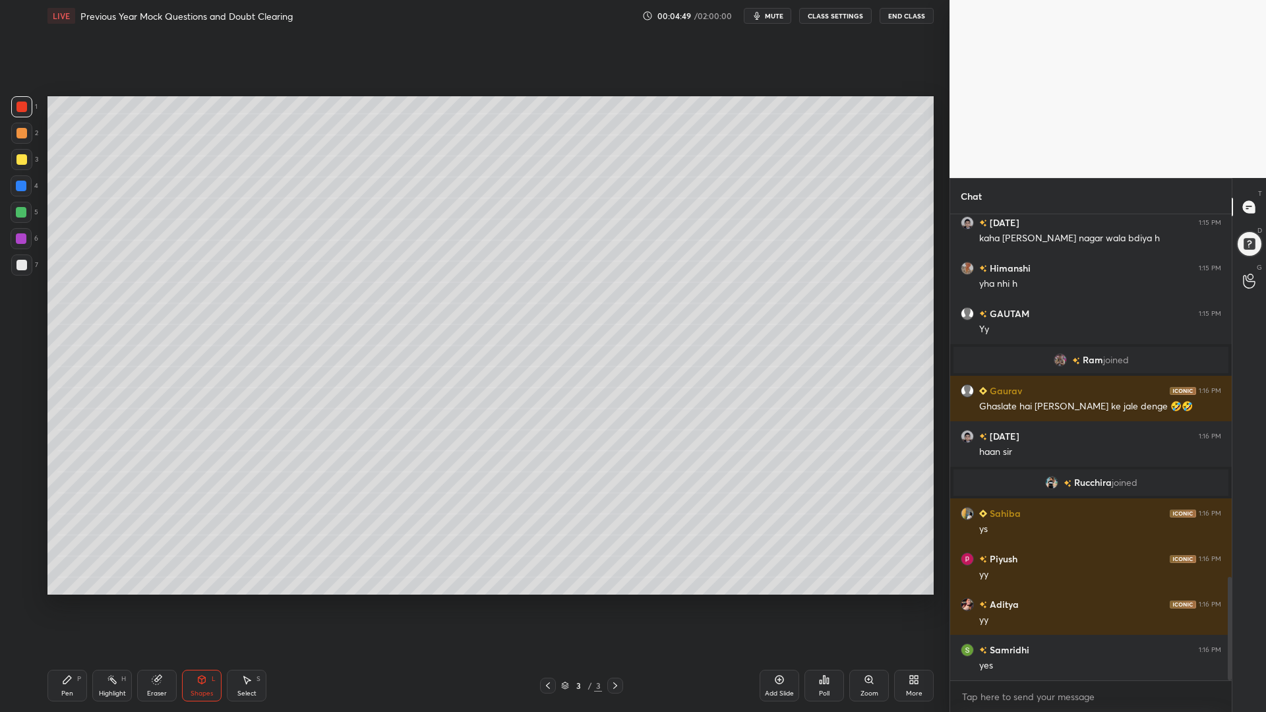
click at [18, 206] on div at bounding box center [21, 212] width 21 height 21
click at [71, 605] on icon at bounding box center [67, 679] width 11 height 11
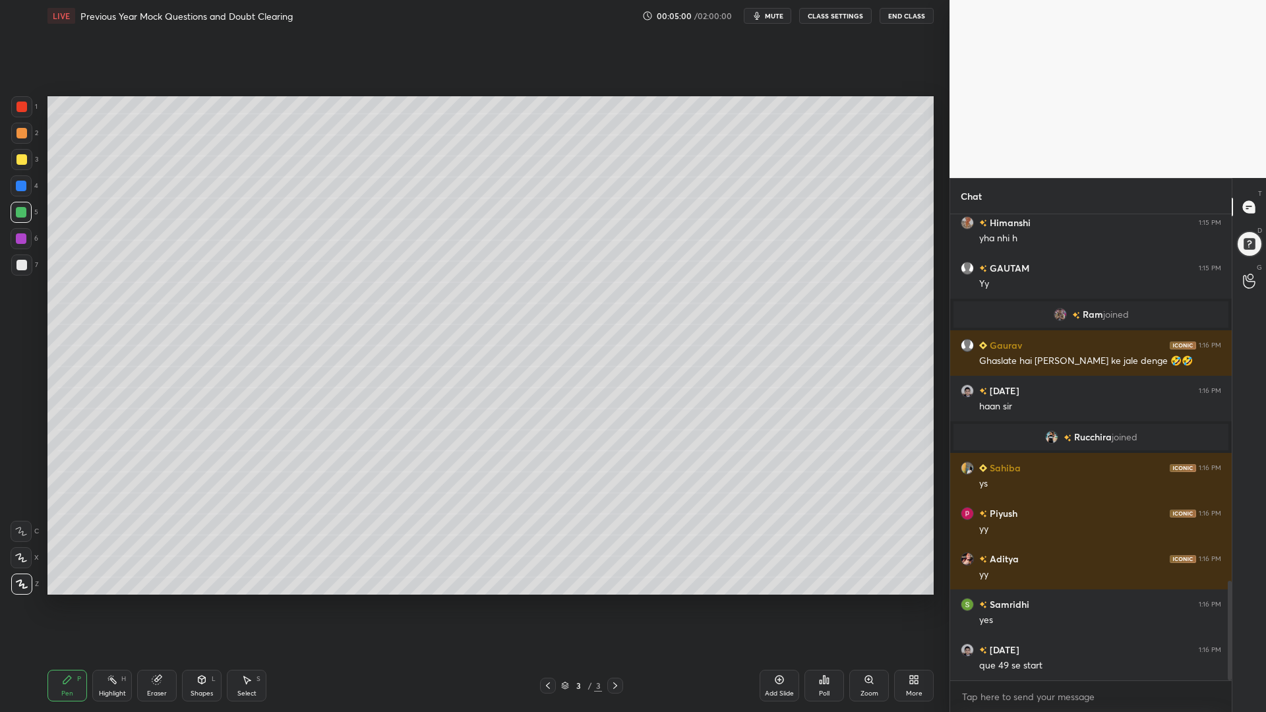
scroll to position [1721, 0]
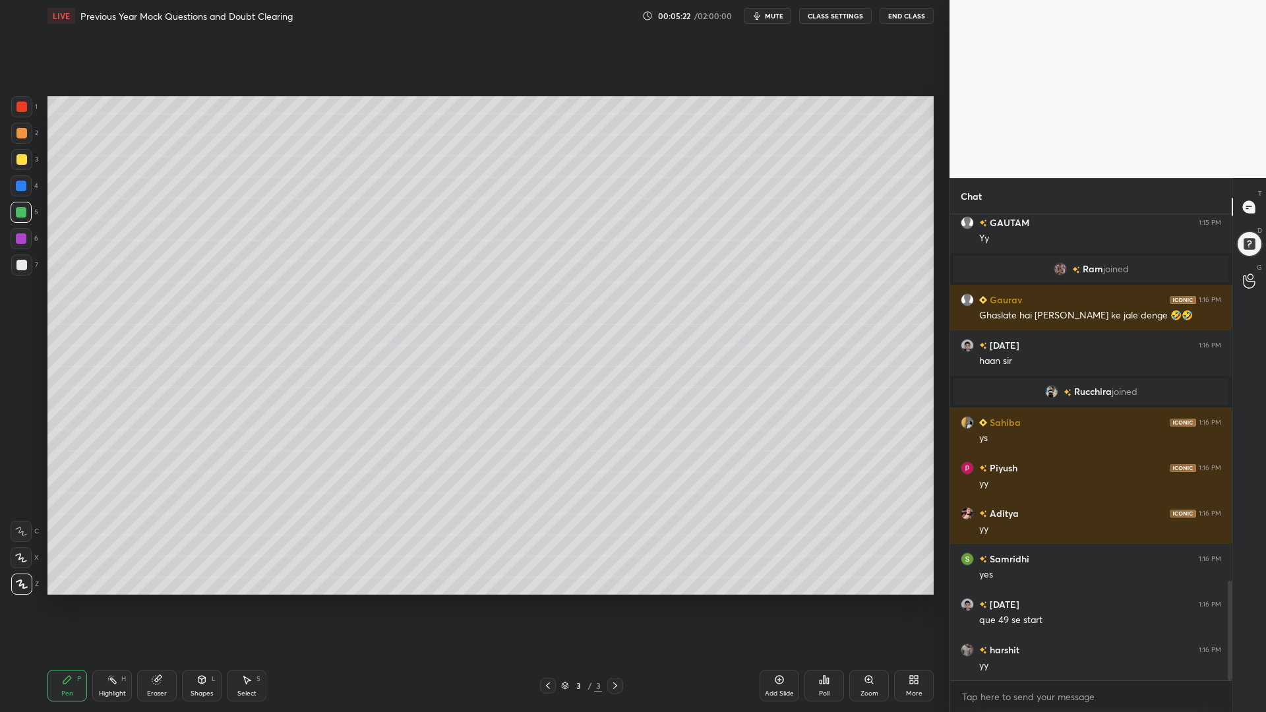
click at [17, 235] on div at bounding box center [21, 238] width 11 height 11
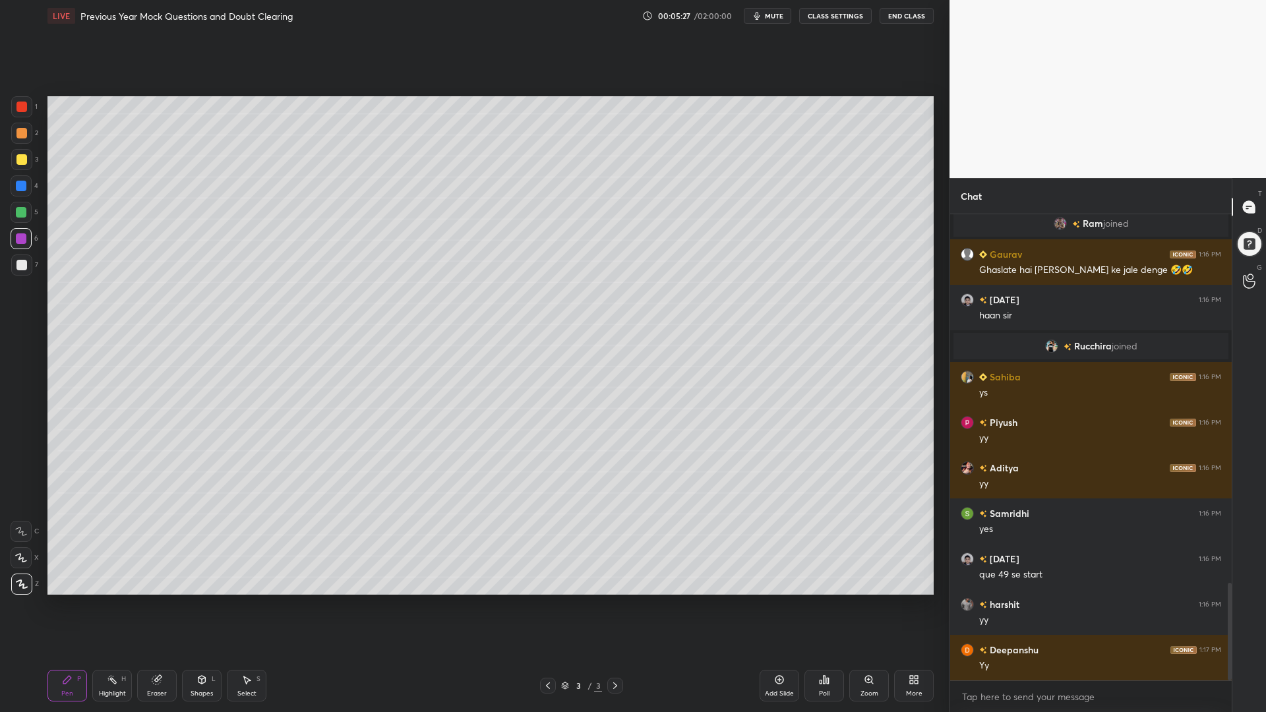
click at [212, 605] on div "L" at bounding box center [214, 679] width 4 height 7
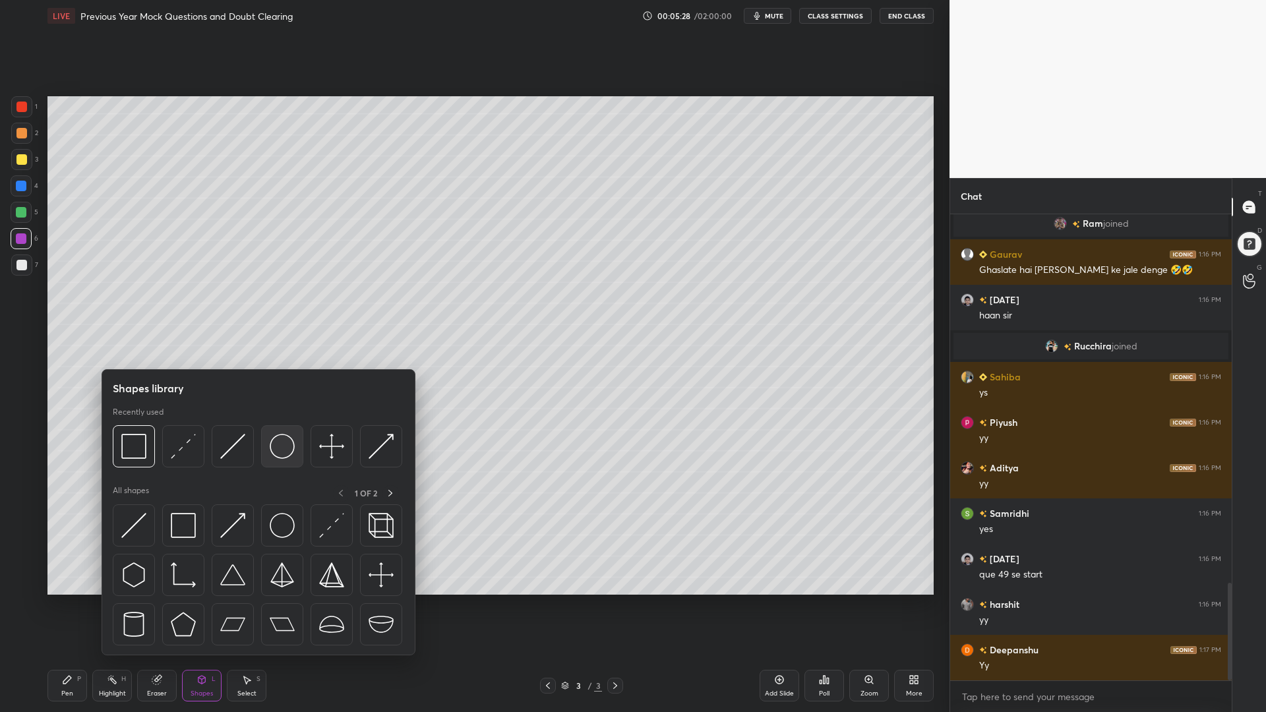
click at [283, 448] on img at bounding box center [282, 446] width 25 height 25
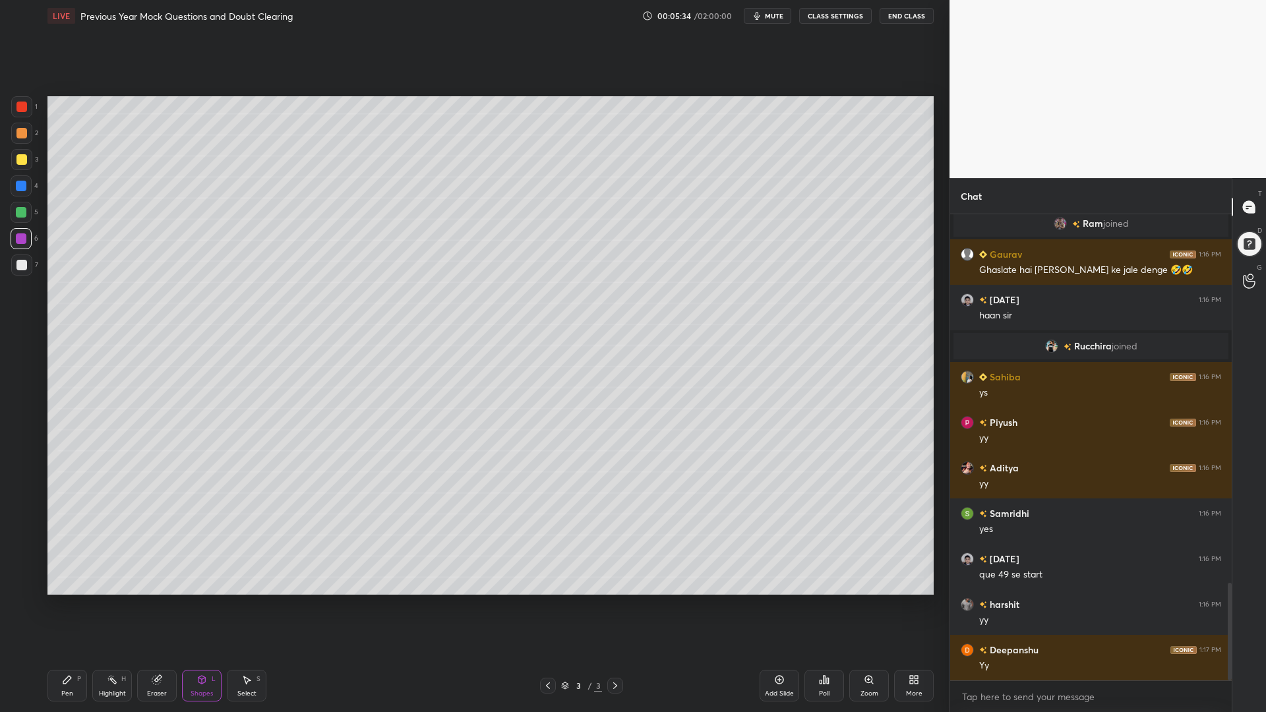
click at [67, 605] on icon at bounding box center [67, 680] width 8 height 8
click at [28, 184] on div at bounding box center [21, 185] width 21 height 21
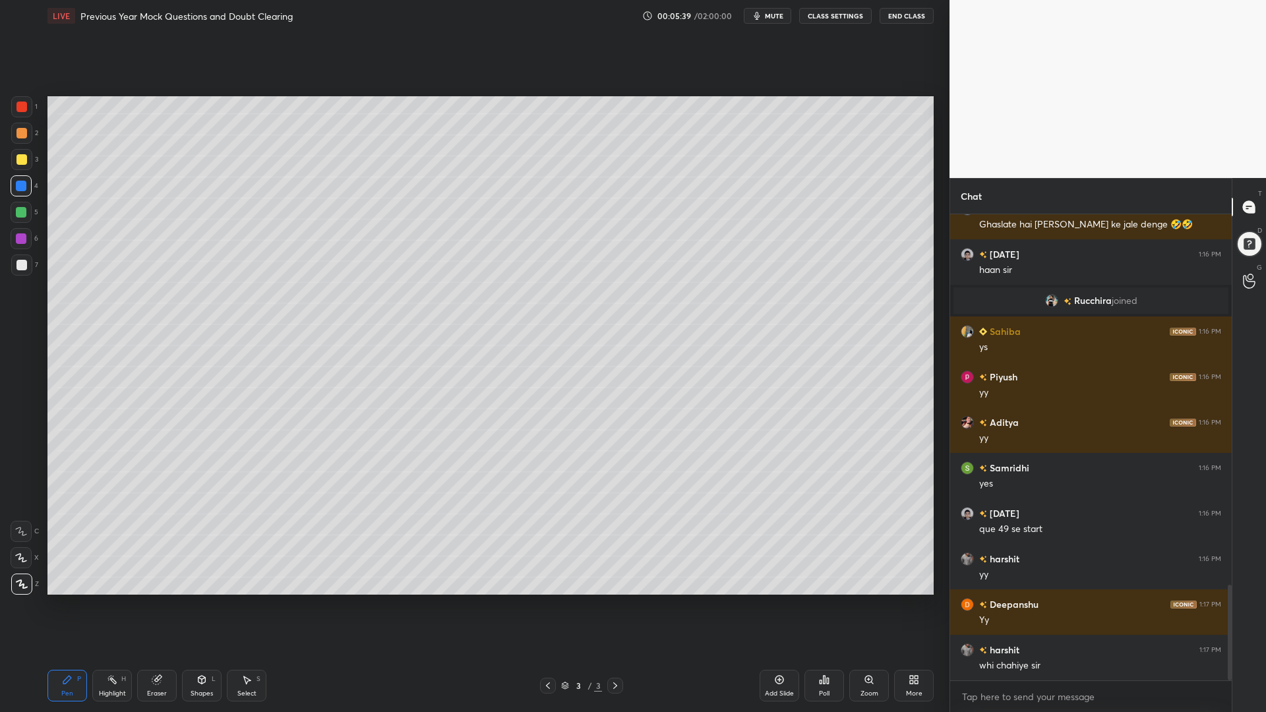
click at [18, 236] on div at bounding box center [21, 238] width 11 height 11
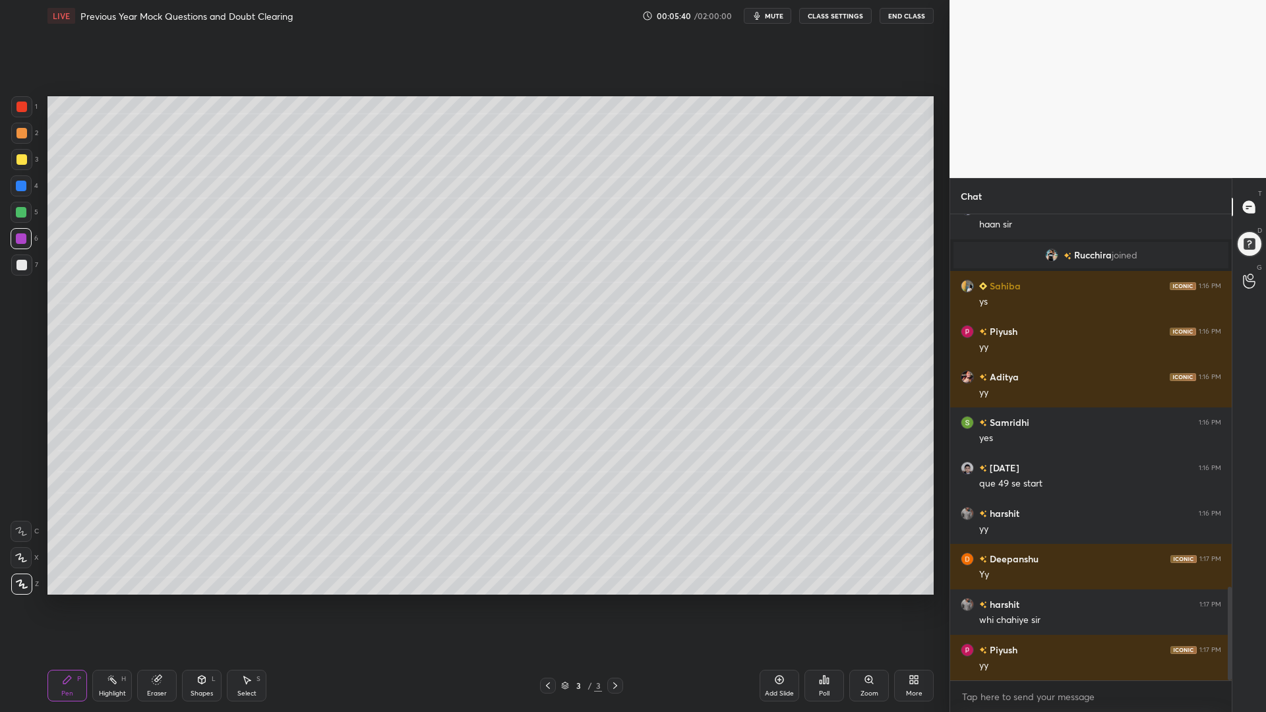
click at [23, 552] on div at bounding box center [21, 557] width 21 height 21
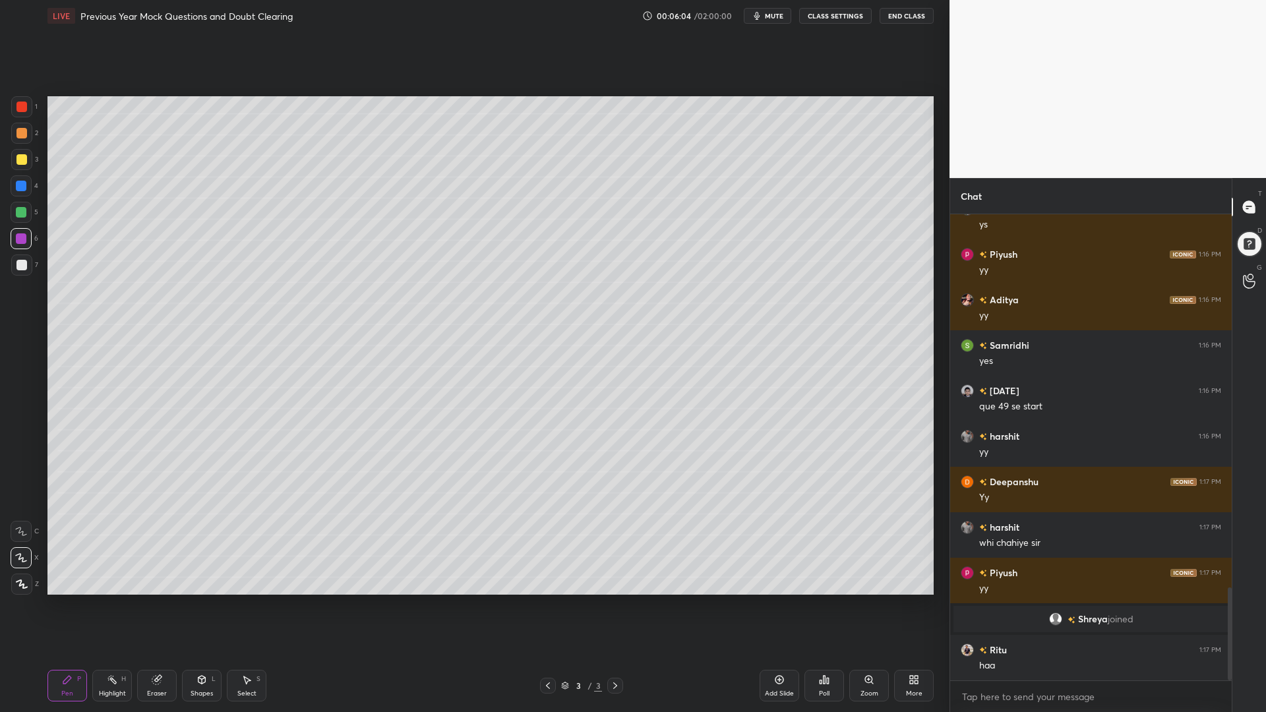
scroll to position [1868, 0]
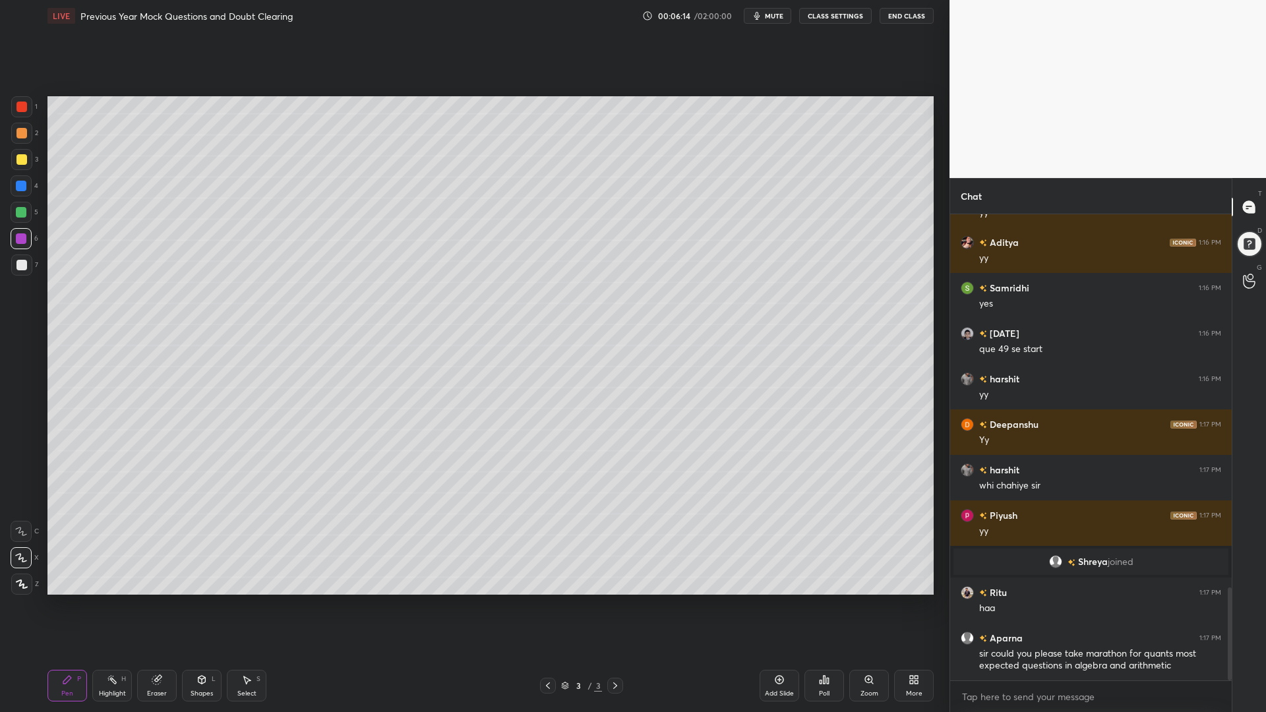
click at [200, 605] on icon at bounding box center [201, 679] width 11 height 11
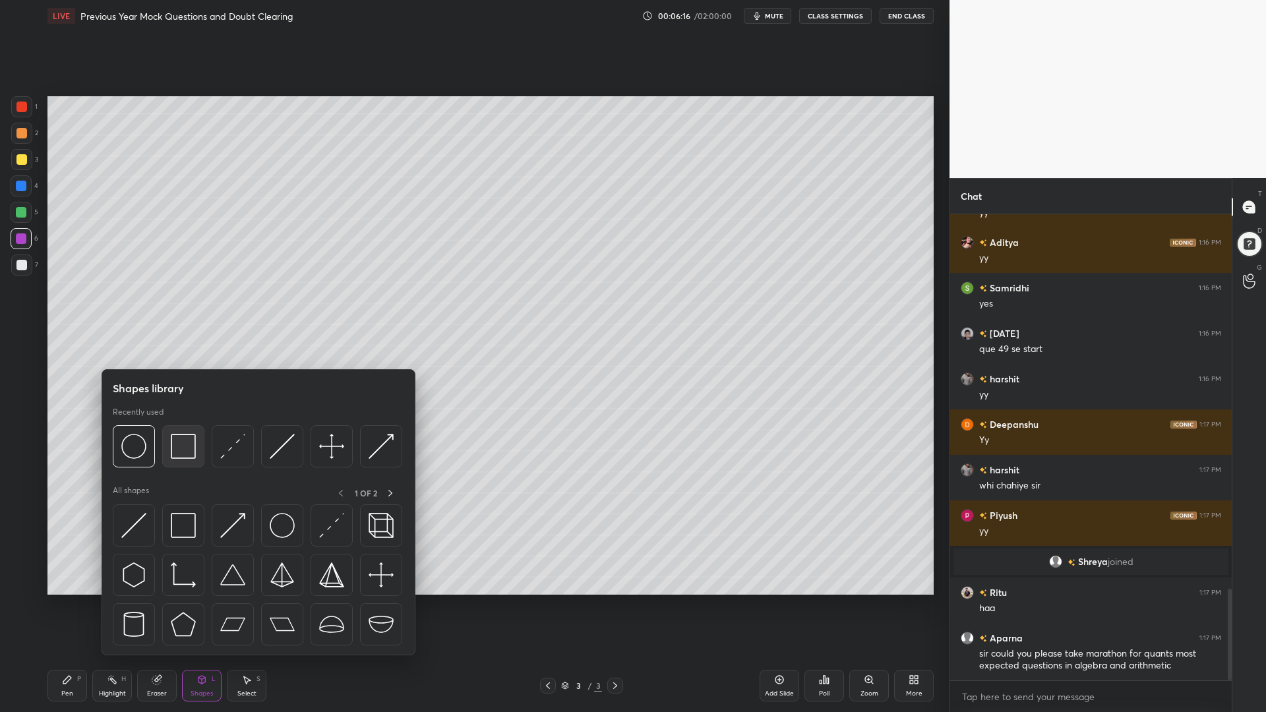
click at [189, 447] on img at bounding box center [183, 446] width 25 height 25
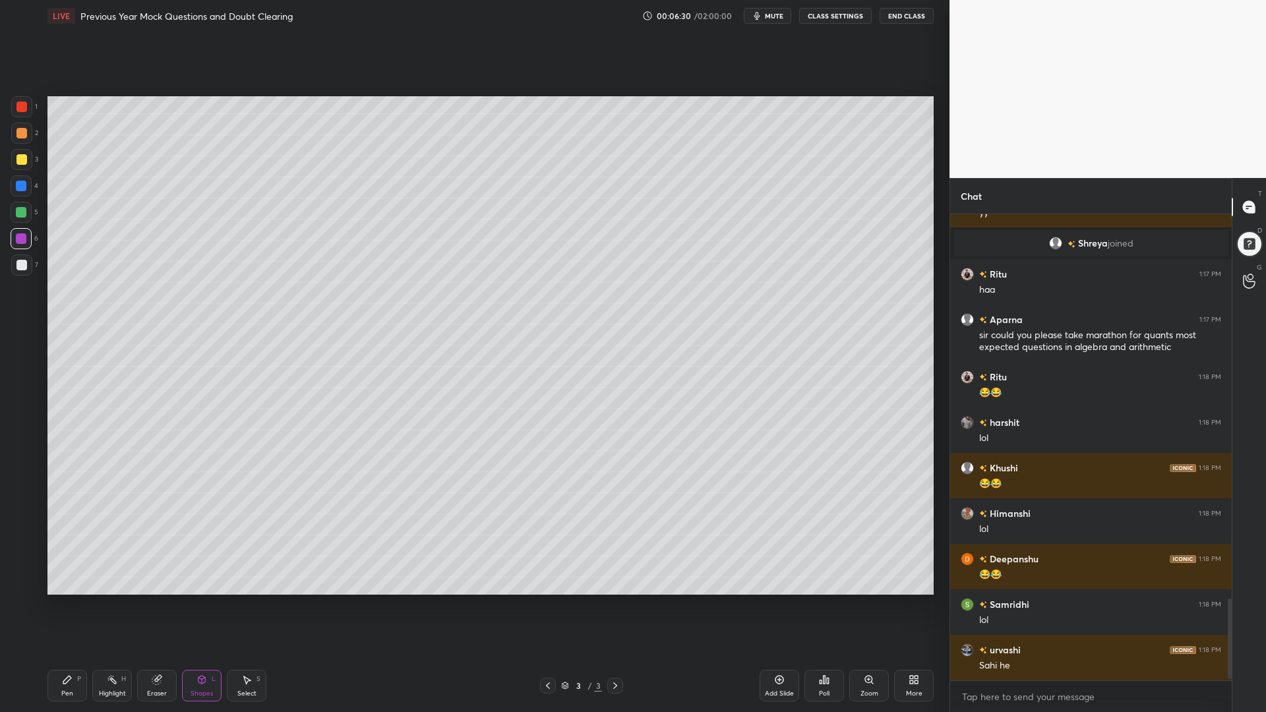
scroll to position [2232, 0]
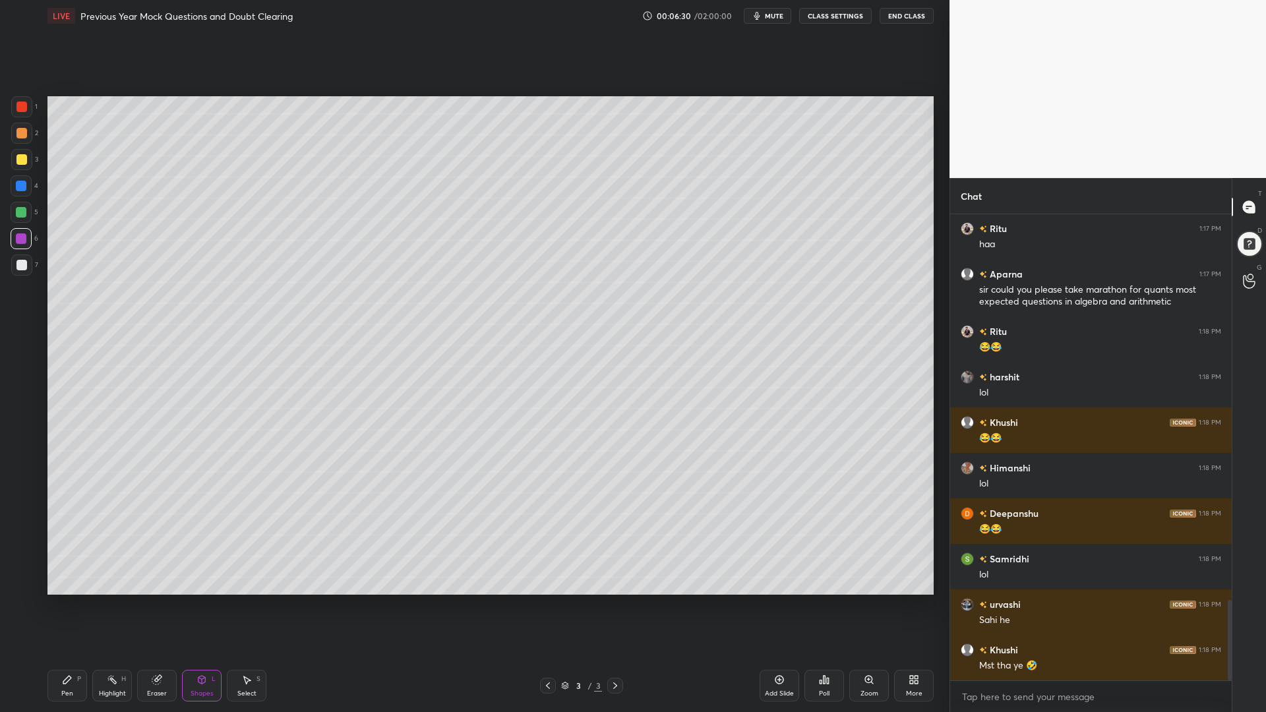
click at [61, 605] on div "Pen P" at bounding box center [67, 686] width 40 height 32
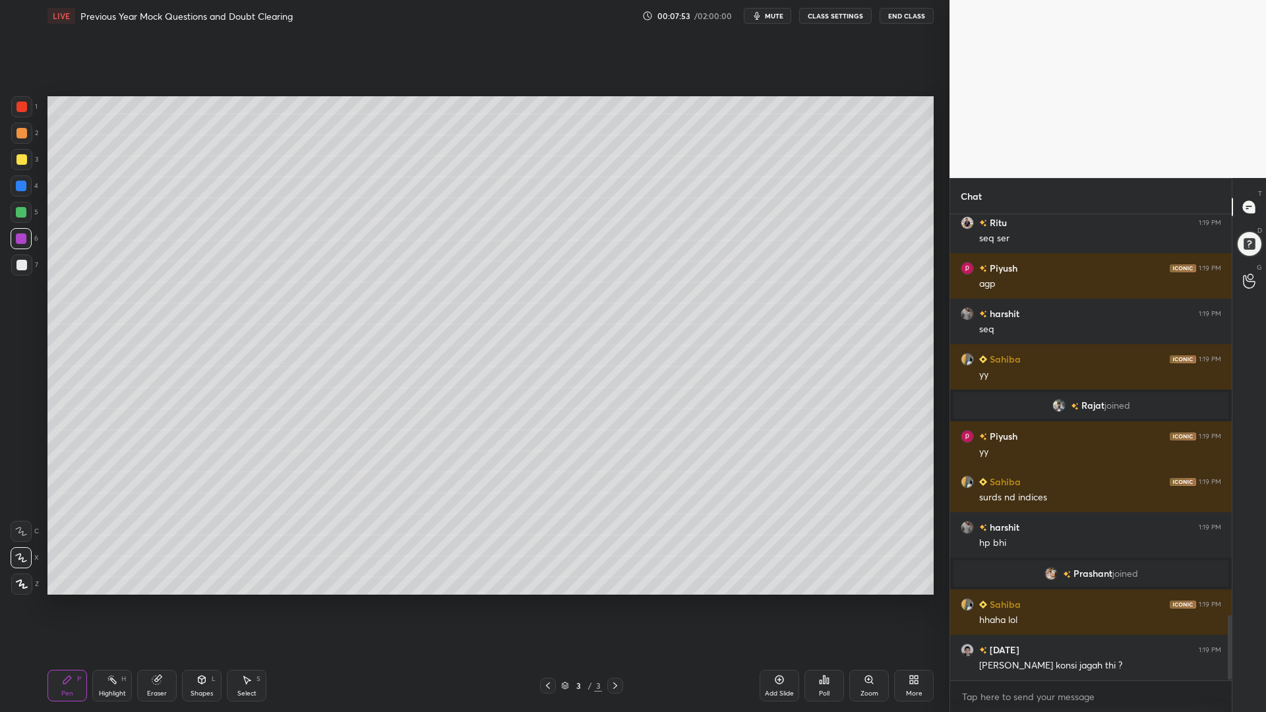
scroll to position [2916, 0]
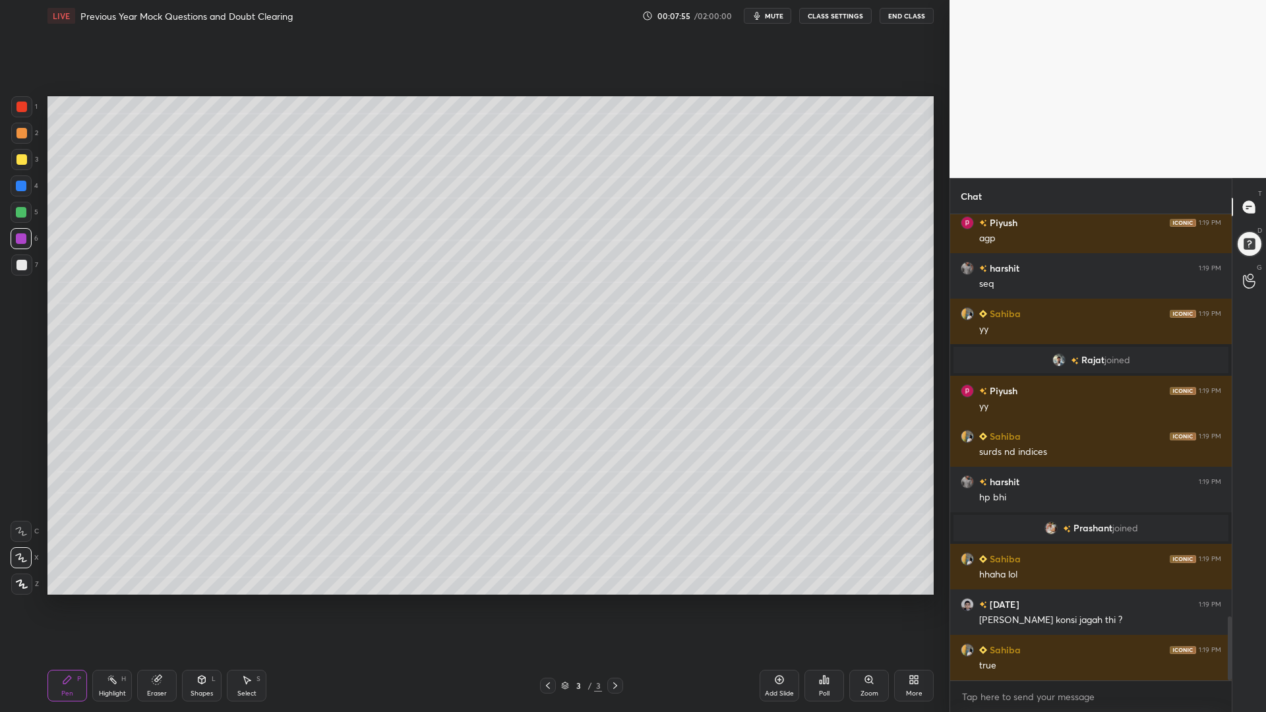
click at [246, 605] on div "Select S" at bounding box center [247, 686] width 40 height 32
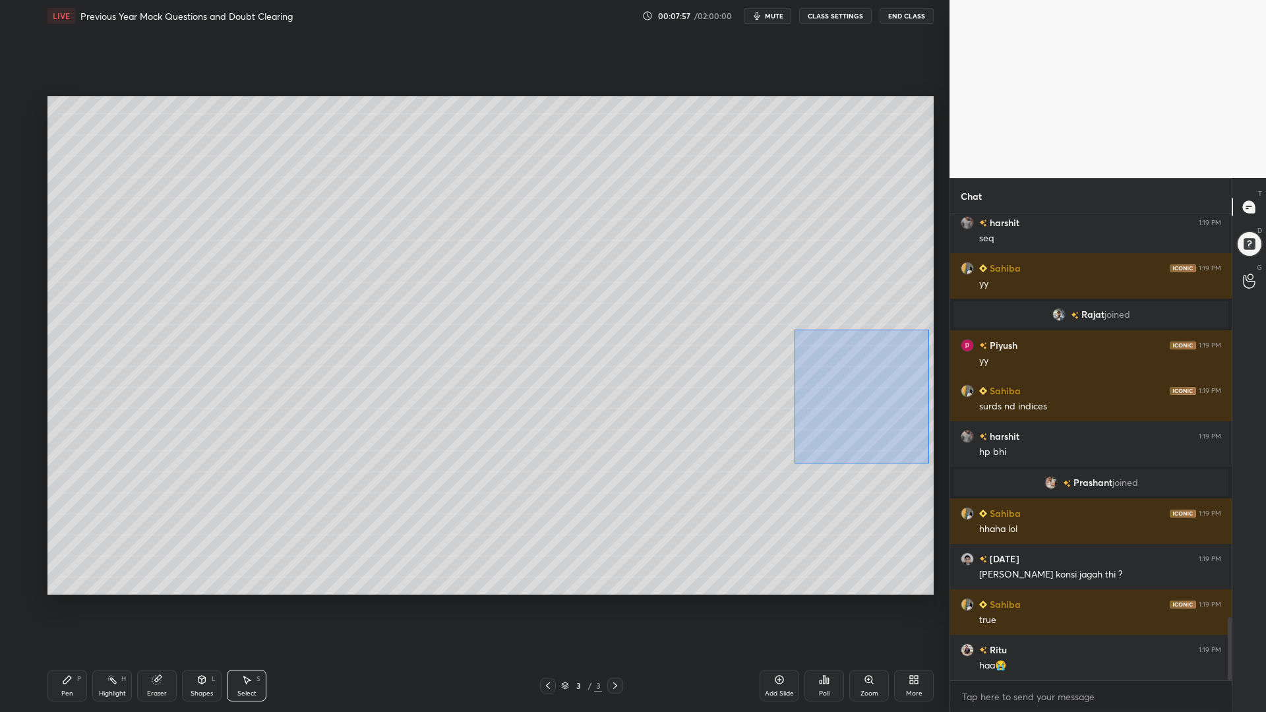
drag, startPoint x: 929, startPoint y: 463, endPoint x: 797, endPoint y: 319, distance: 195.5
click at [797, 319] on div "0 ° Undo Copy Duplicate Duplicate to new slide Delete" at bounding box center [490, 345] width 886 height 498
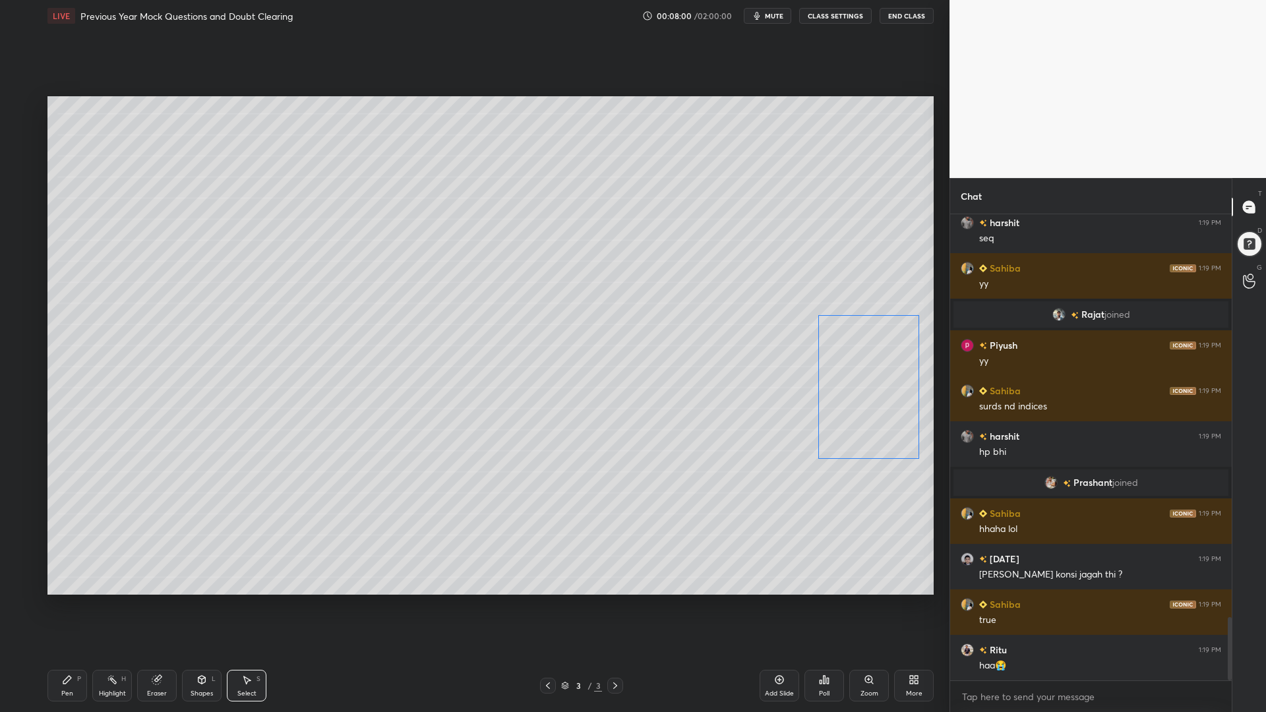
click at [860, 413] on div "0 ° Undo Copy Duplicate Duplicate to new slide Delete" at bounding box center [490, 345] width 886 height 498
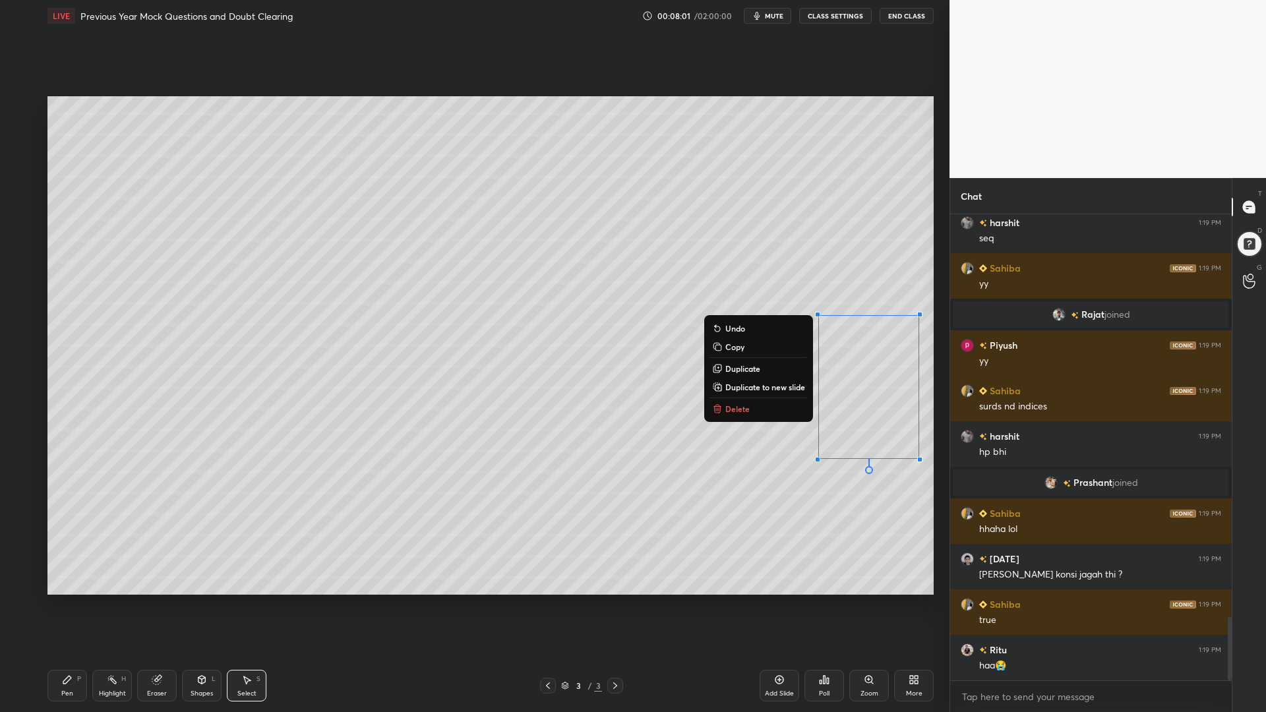
scroll to position [3007, 0]
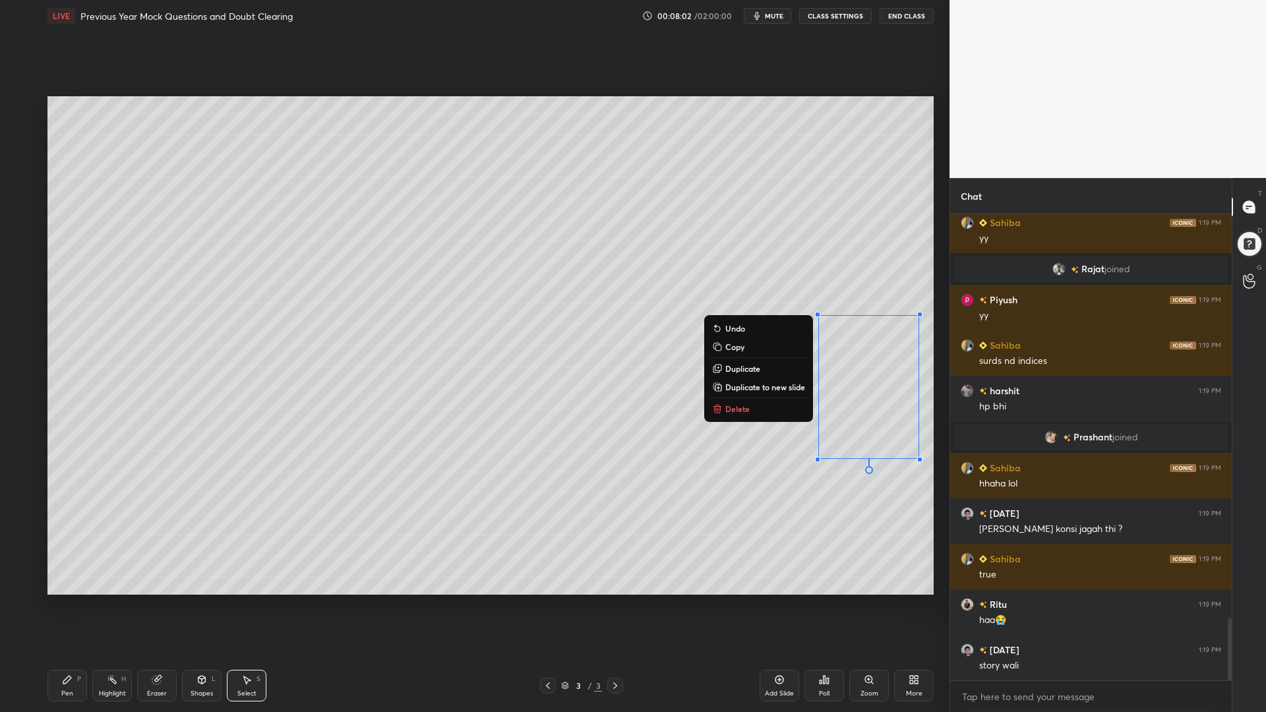
click at [73, 605] on div "Pen P" at bounding box center [67, 686] width 40 height 32
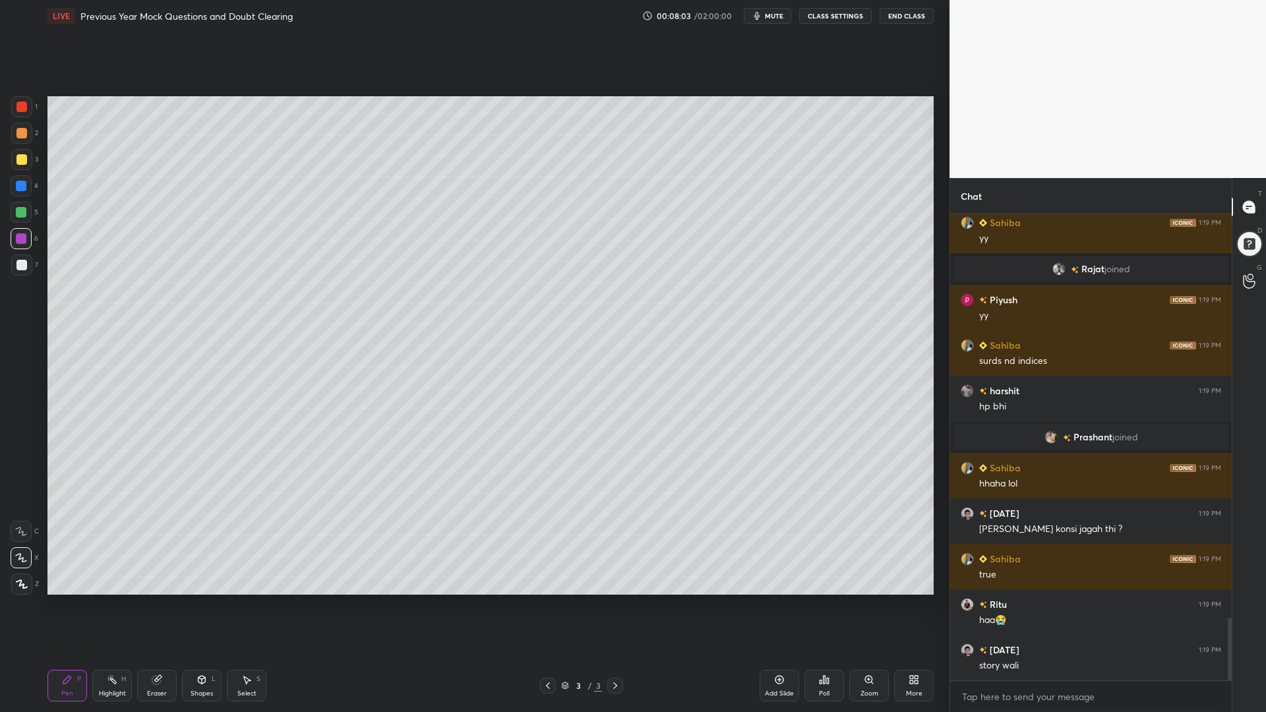
click at [16, 213] on div at bounding box center [21, 212] width 11 height 11
click at [23, 134] on div at bounding box center [21, 133] width 11 height 11
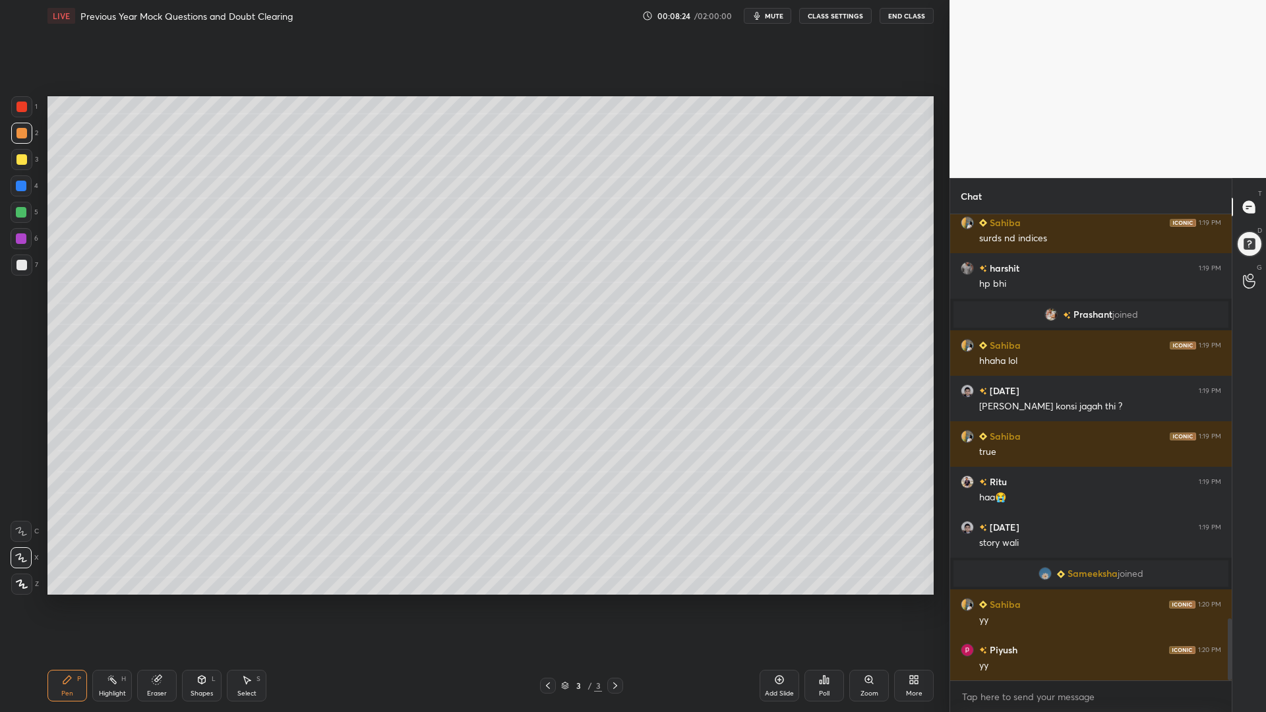
scroll to position [3100, 0]
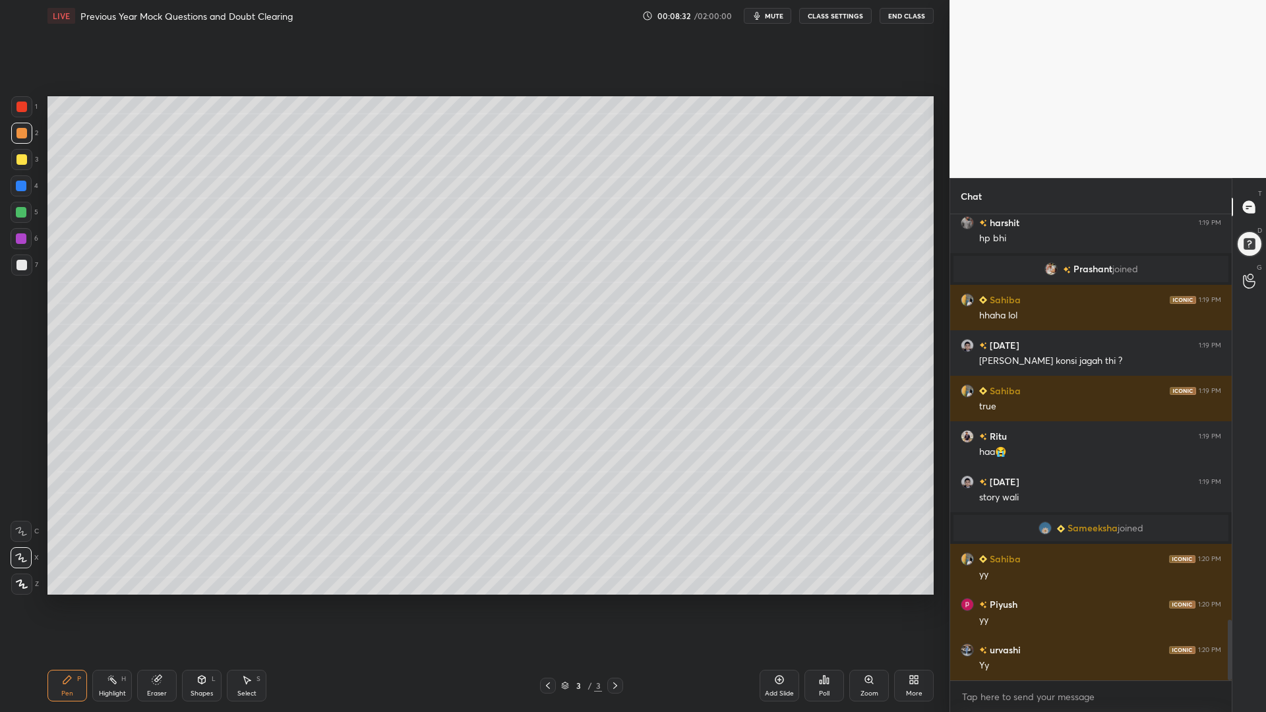
drag, startPoint x: 20, startPoint y: 210, endPoint x: 20, endPoint y: 187, distance: 22.4
click at [20, 208] on div at bounding box center [21, 212] width 11 height 11
click at [20, 152] on div at bounding box center [21, 159] width 21 height 21
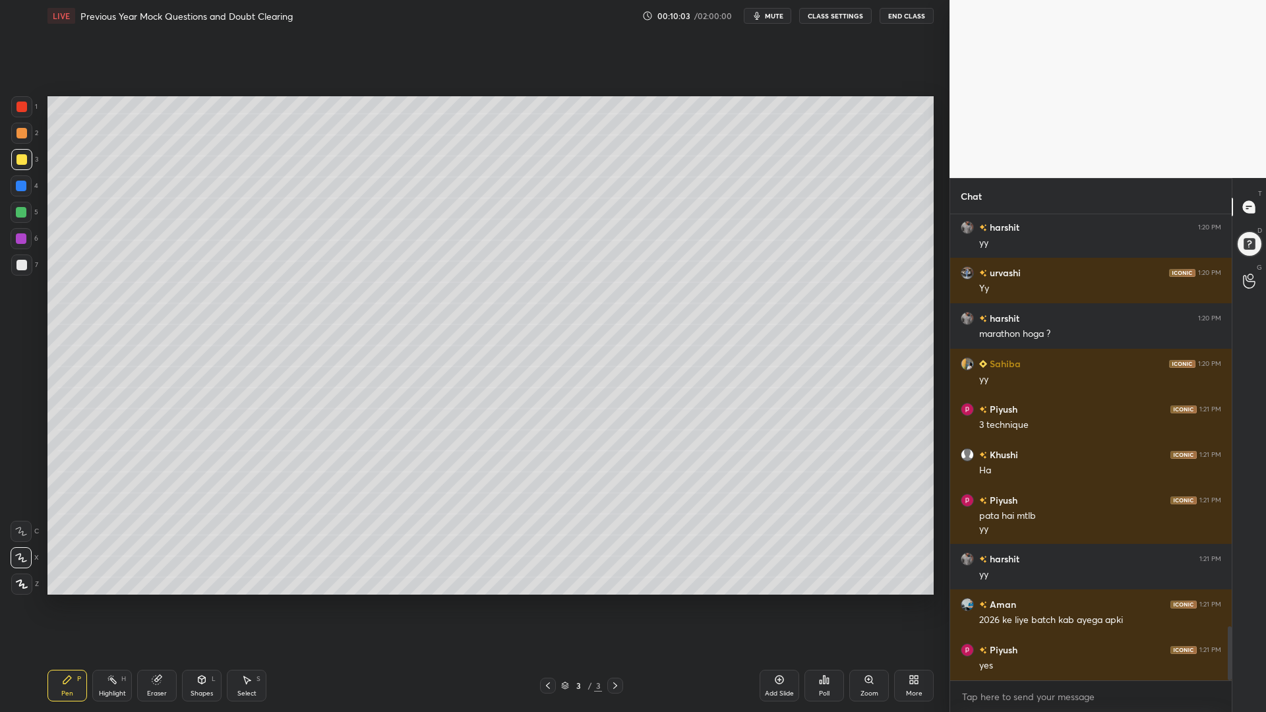
scroll to position [3595, 0]
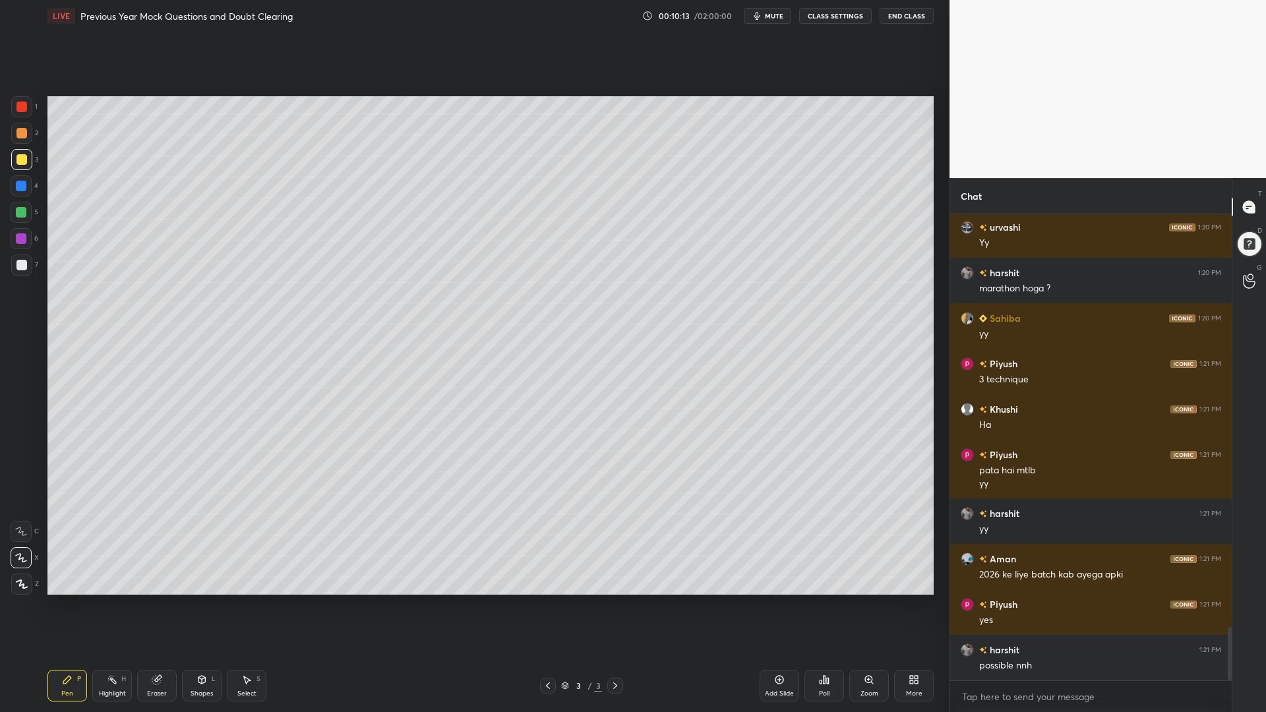
click at [24, 212] on div at bounding box center [21, 212] width 11 height 11
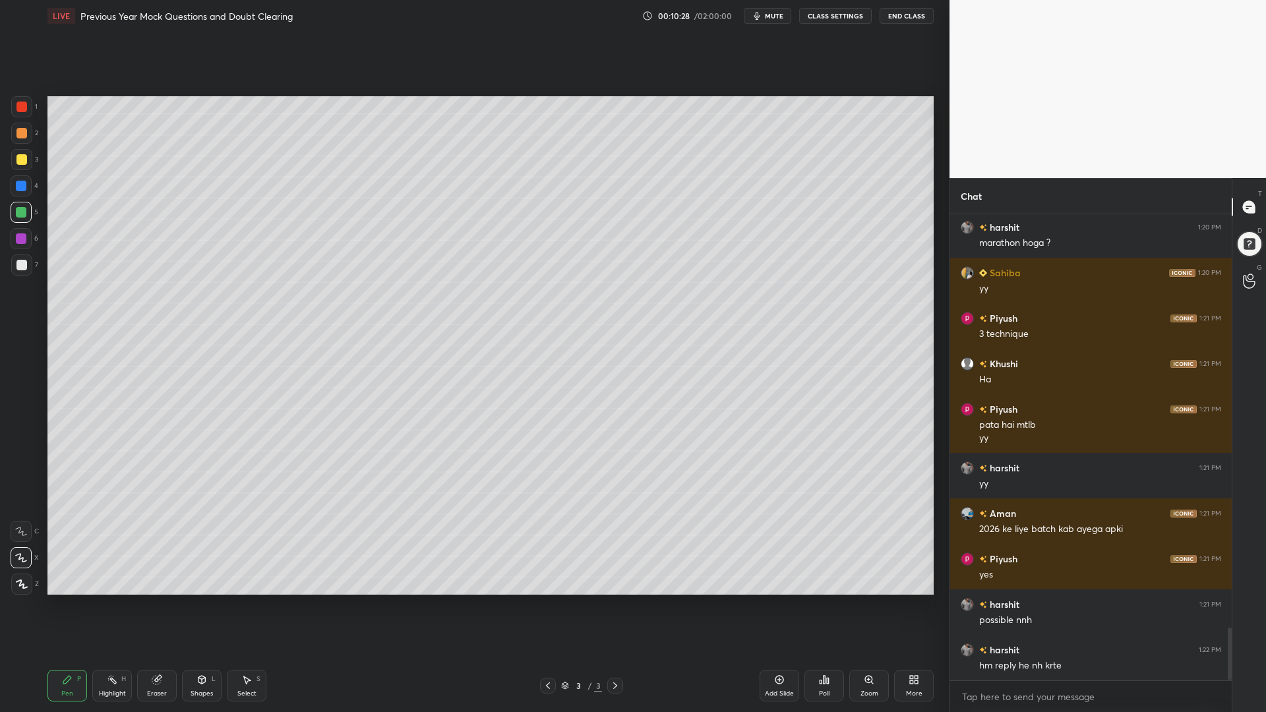
click at [15, 183] on div at bounding box center [21, 185] width 21 height 21
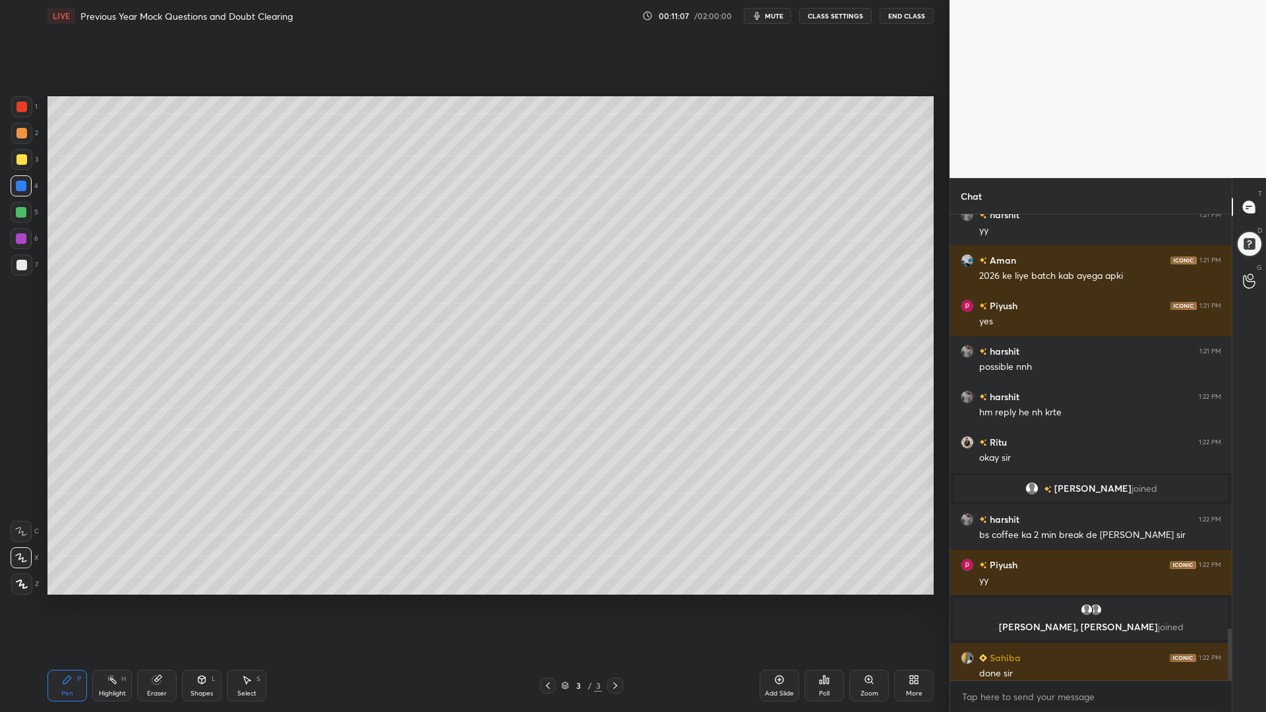
scroll to position [3718, 0]
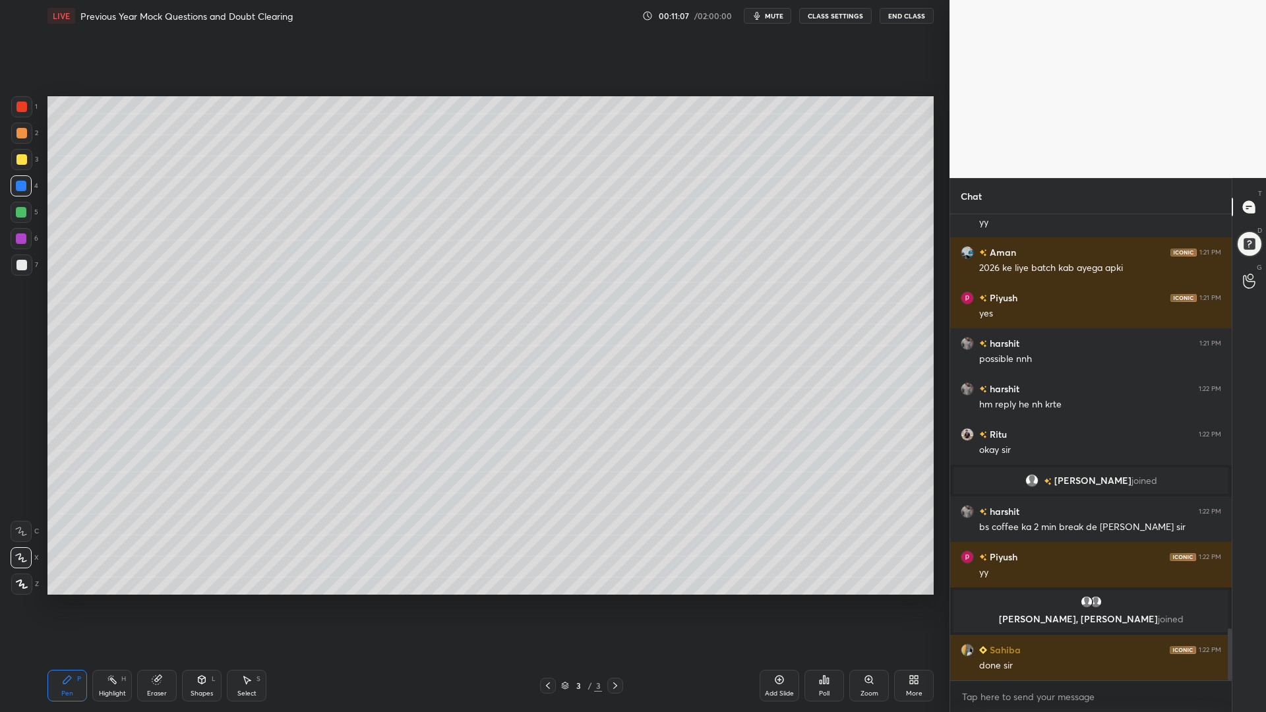
click at [18, 212] on div at bounding box center [21, 212] width 11 height 11
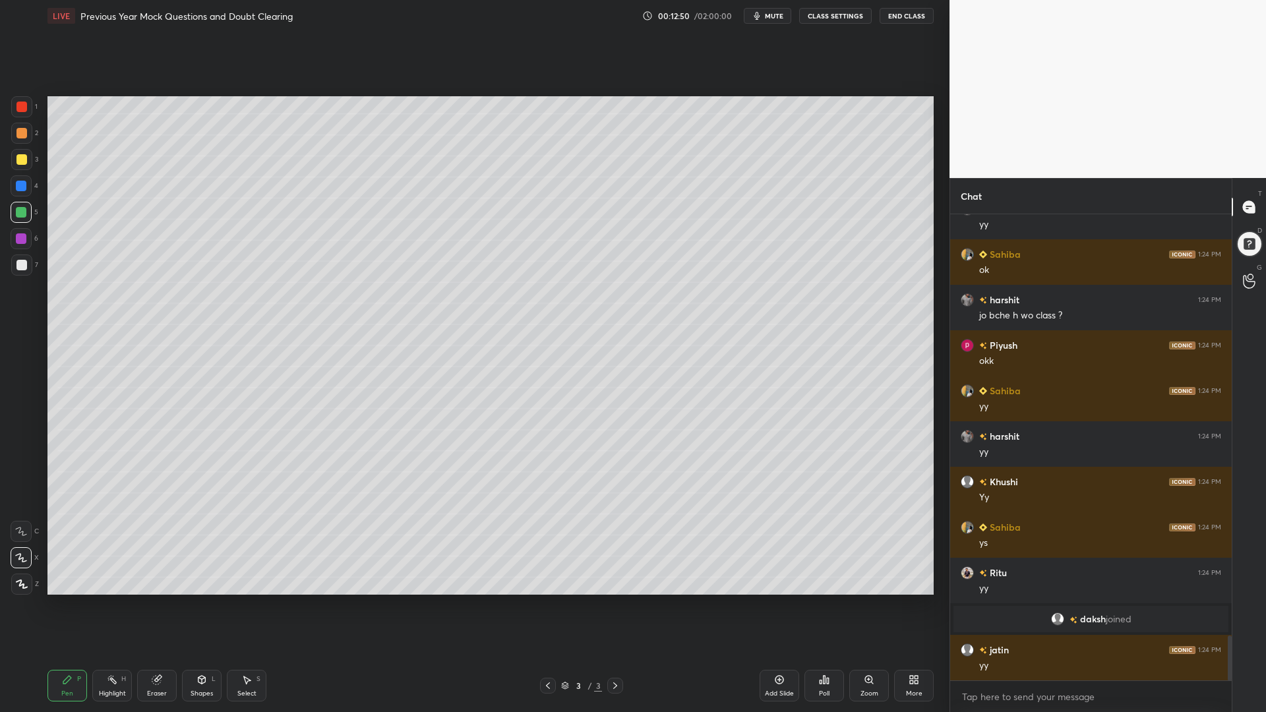
scroll to position [4360, 0]
click at [25, 183] on div at bounding box center [21, 186] width 11 height 11
click at [20, 130] on div at bounding box center [21, 133] width 11 height 11
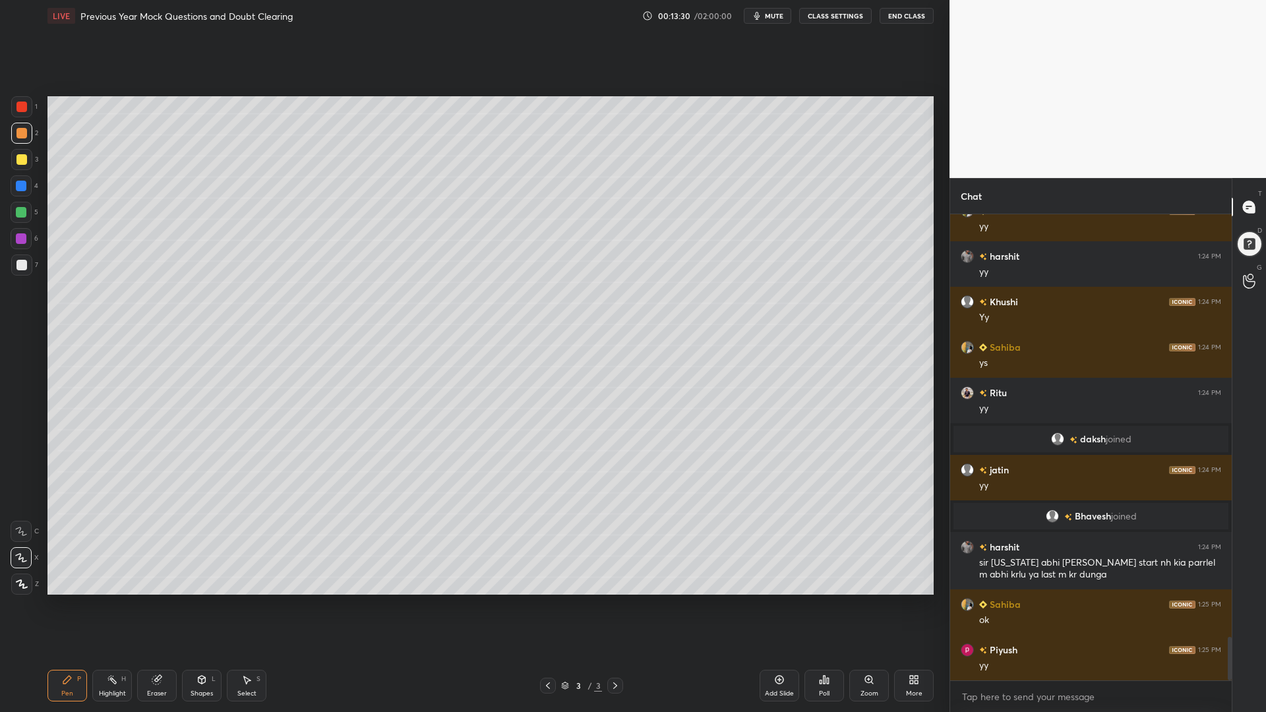
scroll to position [4574, 0]
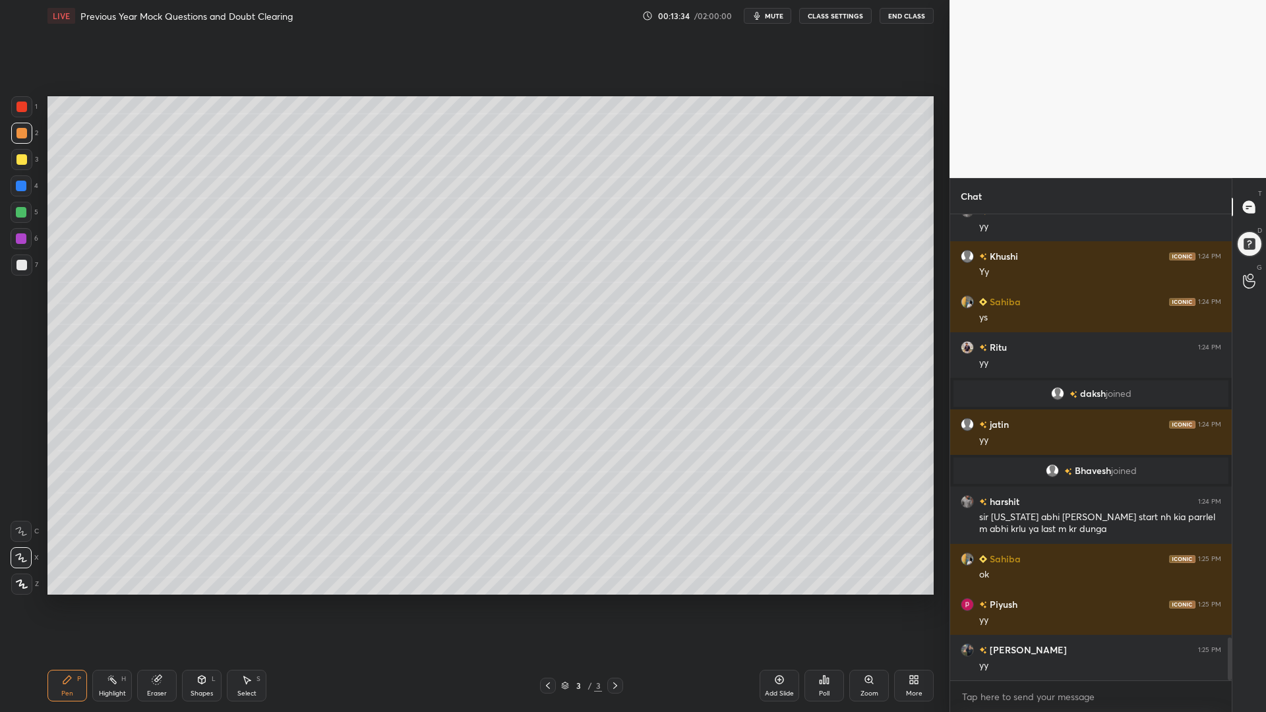
click at [20, 212] on div at bounding box center [21, 212] width 11 height 11
click at [22, 188] on div at bounding box center [21, 186] width 11 height 11
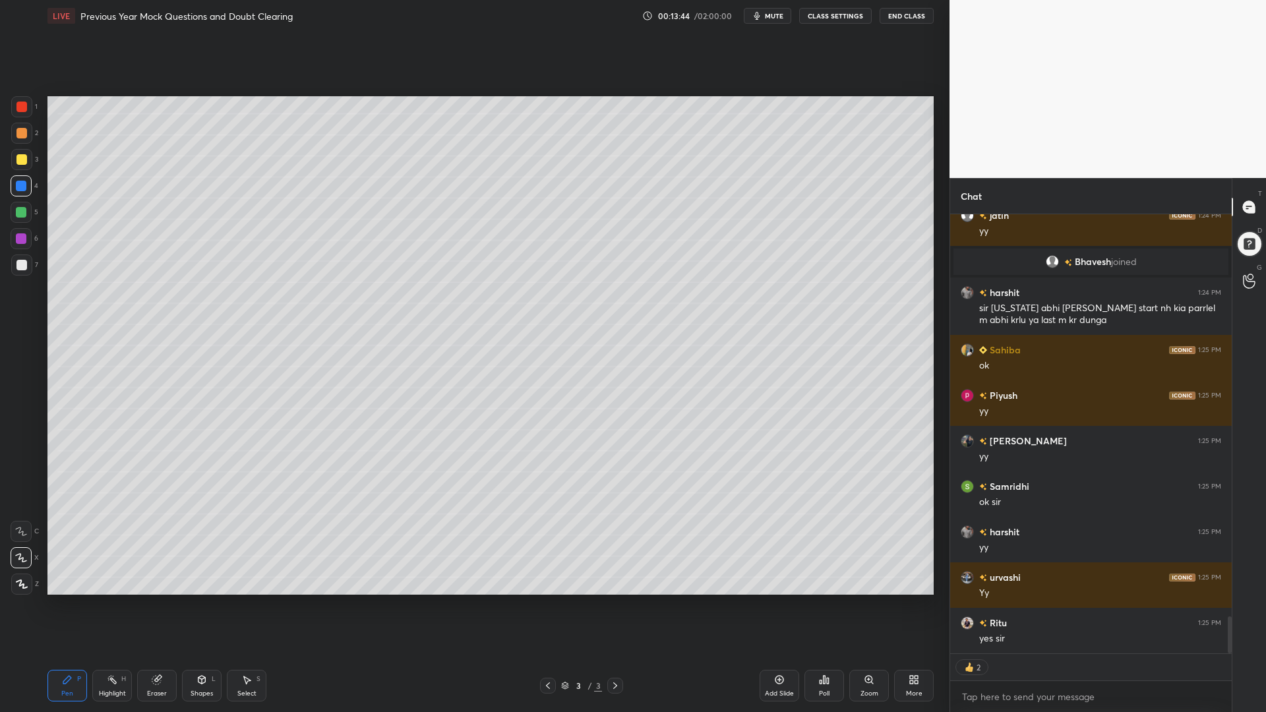
scroll to position [4828, 0]
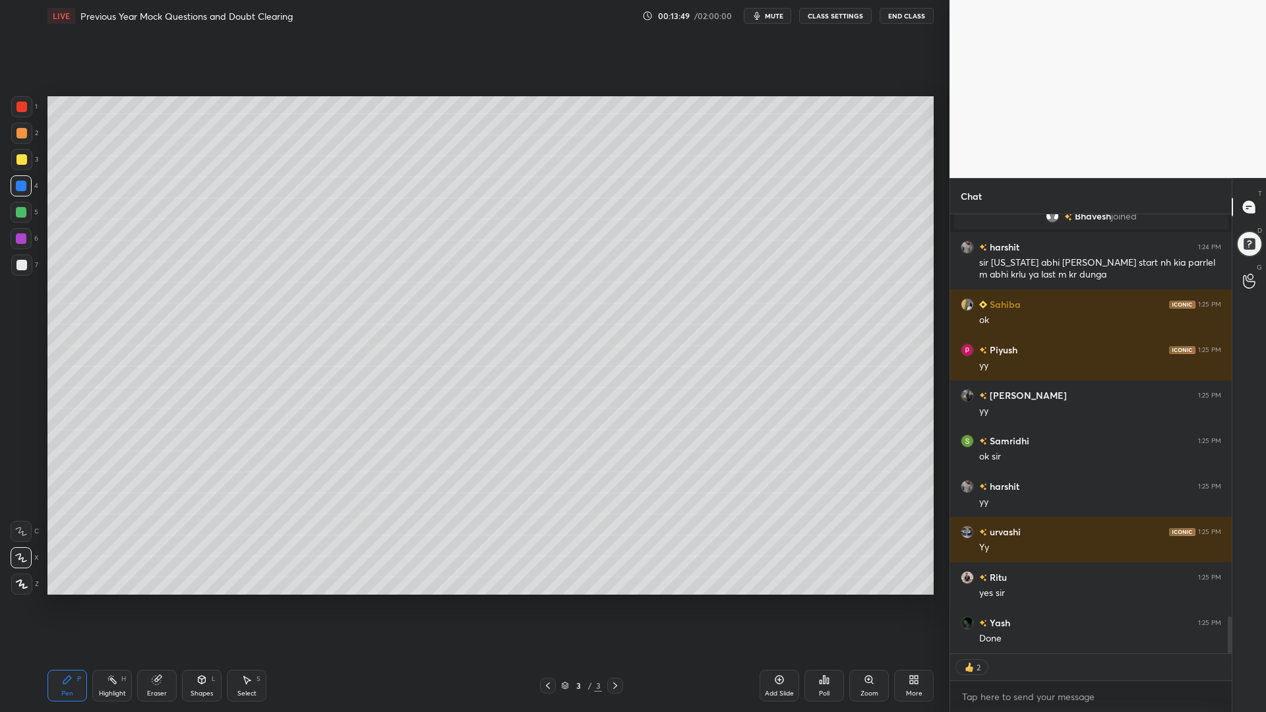
click at [21, 212] on div at bounding box center [21, 212] width 11 height 11
click at [31, 261] on div at bounding box center [21, 264] width 21 height 21
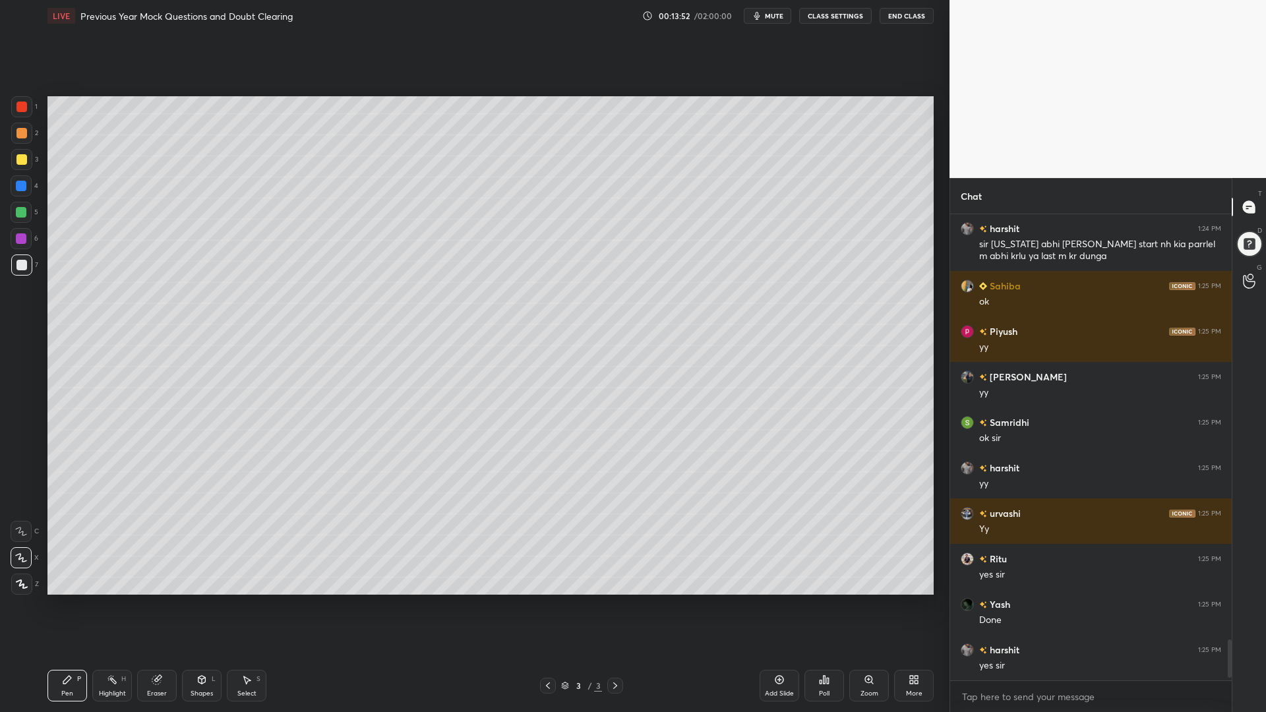
scroll to position [4847, 0]
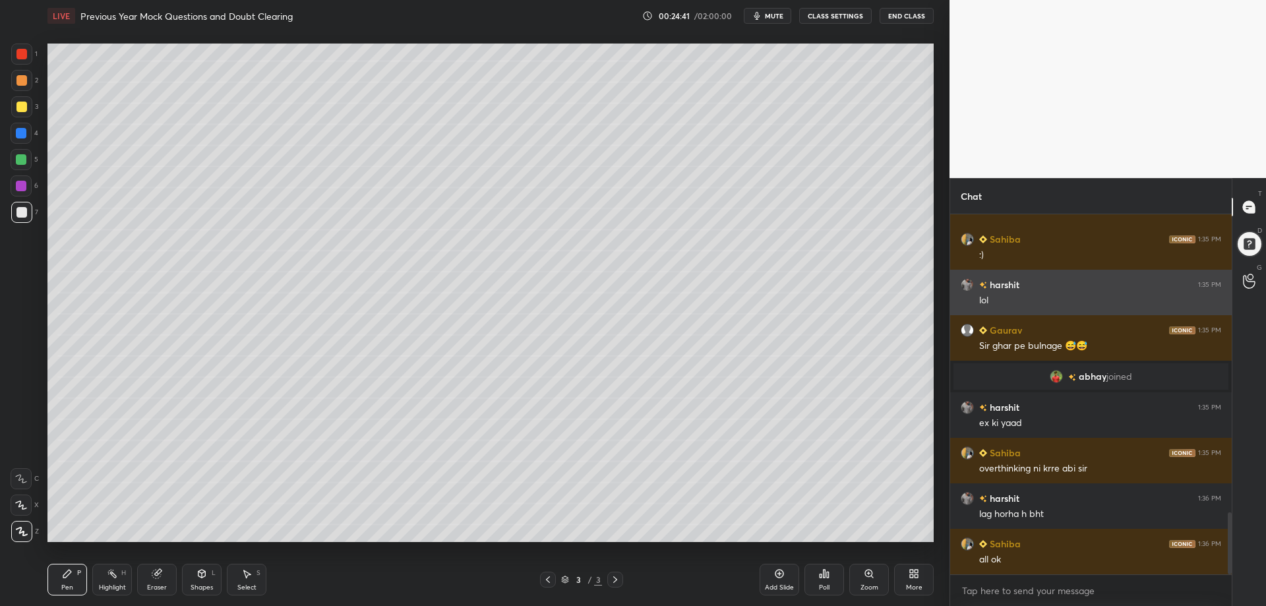
scroll to position [1731, 0]
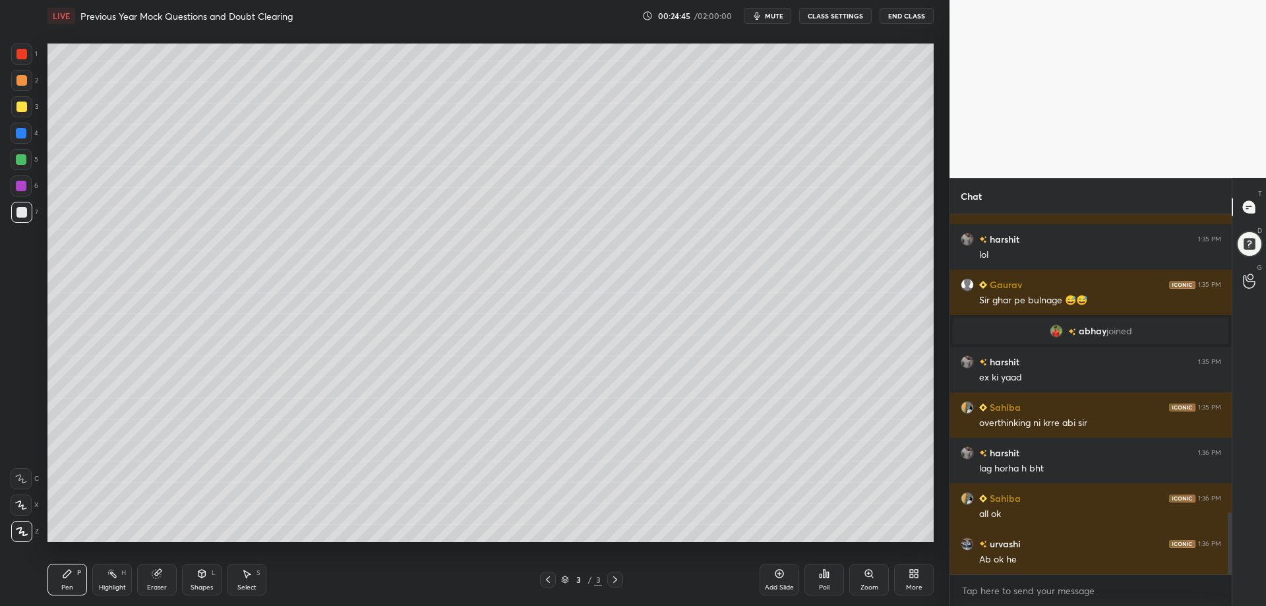
click at [920, 573] on div "More" at bounding box center [914, 580] width 40 height 32
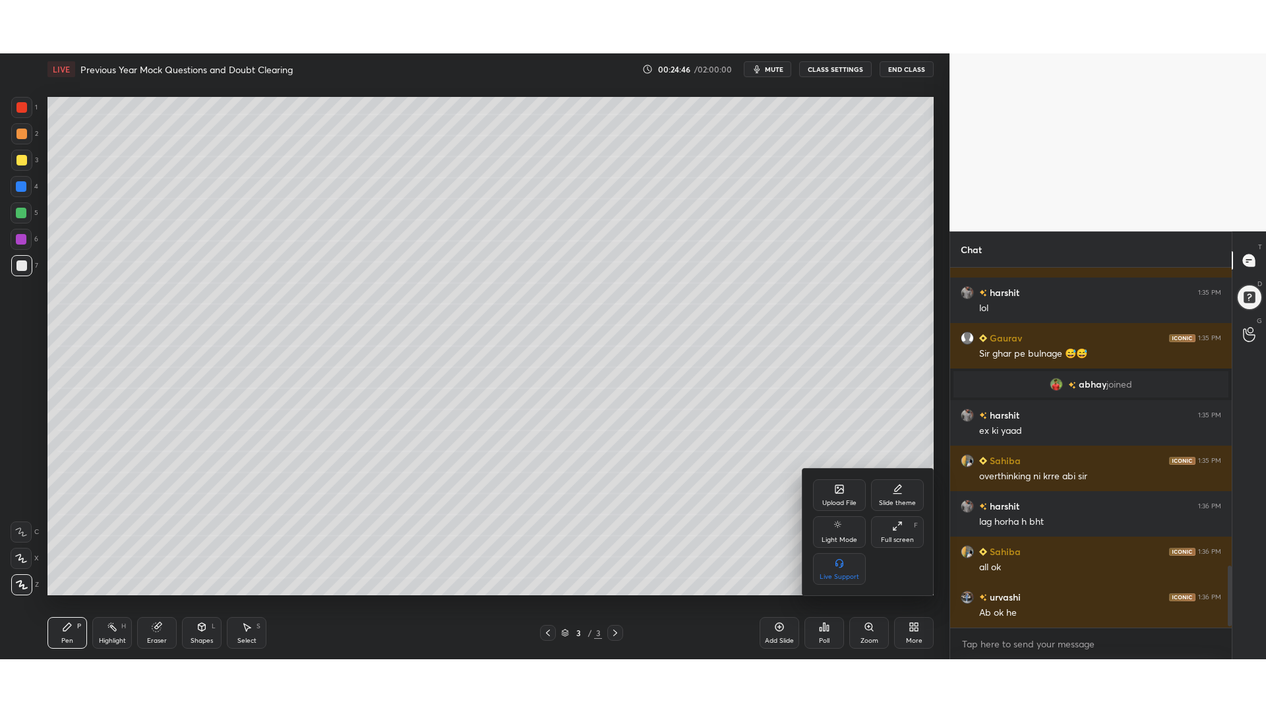
scroll to position [1777, 0]
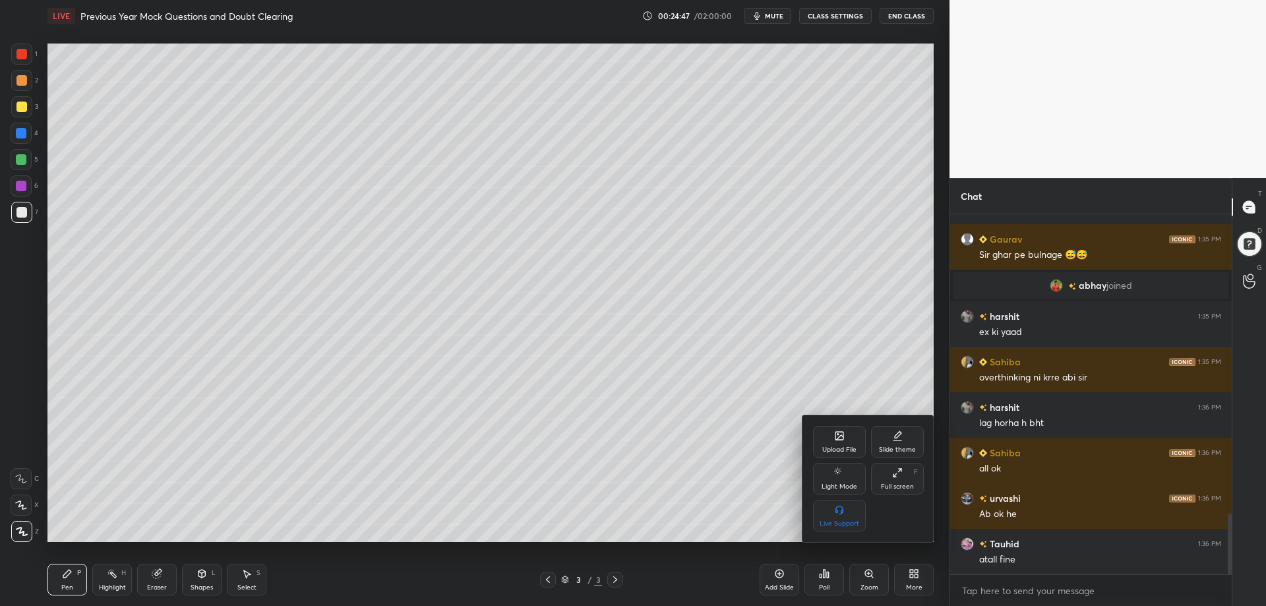
drag, startPoint x: 895, startPoint y: 467, endPoint x: 897, endPoint y: 545, distance: 77.8
click at [896, 465] on div "Full screen F" at bounding box center [897, 479] width 53 height 32
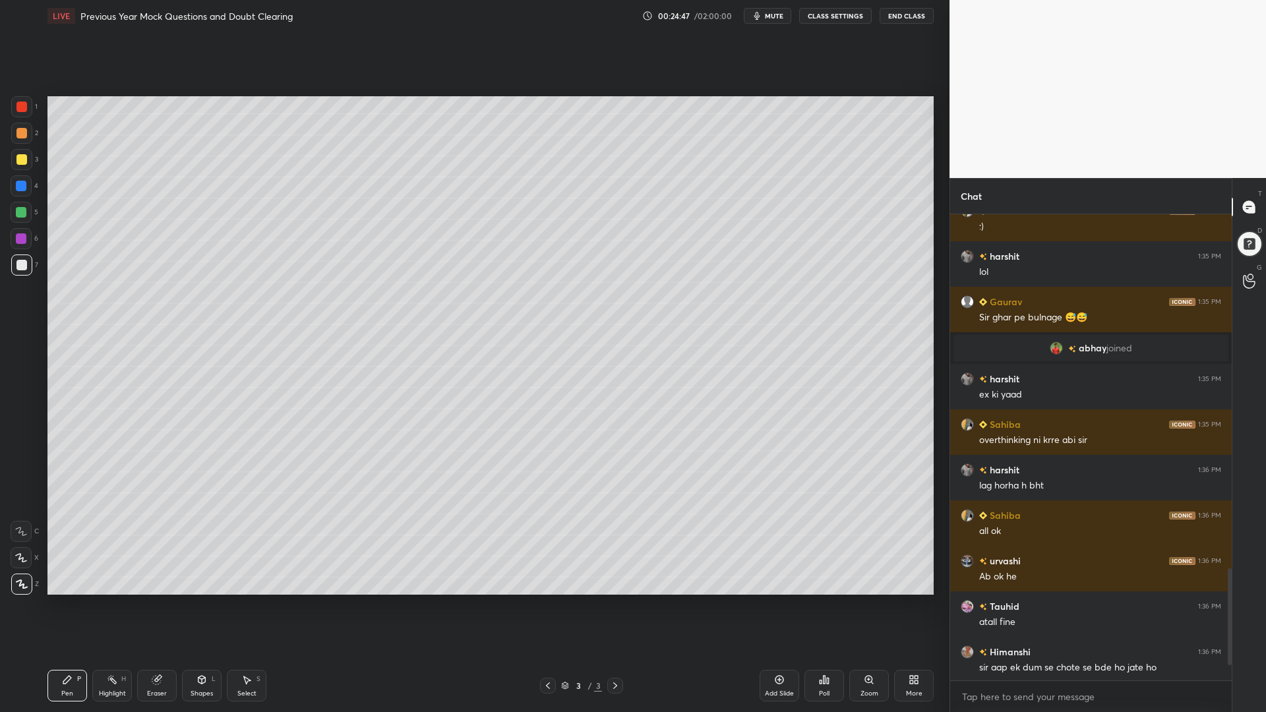
scroll to position [1779, 0]
drag, startPoint x: 1229, startPoint y: 588, endPoint x: 1224, endPoint y: 661, distance: 72.7
click at [1224, 605] on div at bounding box center [1228, 447] width 8 height 466
click at [20, 131] on div at bounding box center [21, 133] width 11 height 11
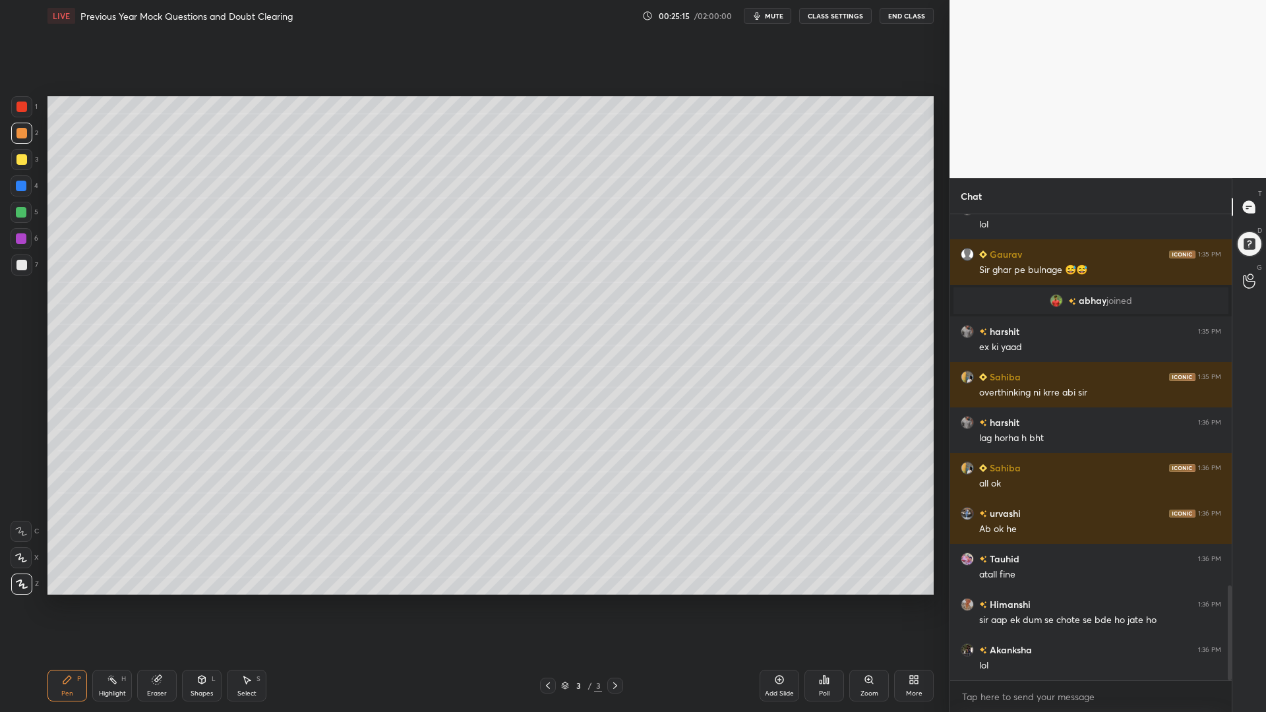
click at [18, 214] on div at bounding box center [21, 212] width 11 height 11
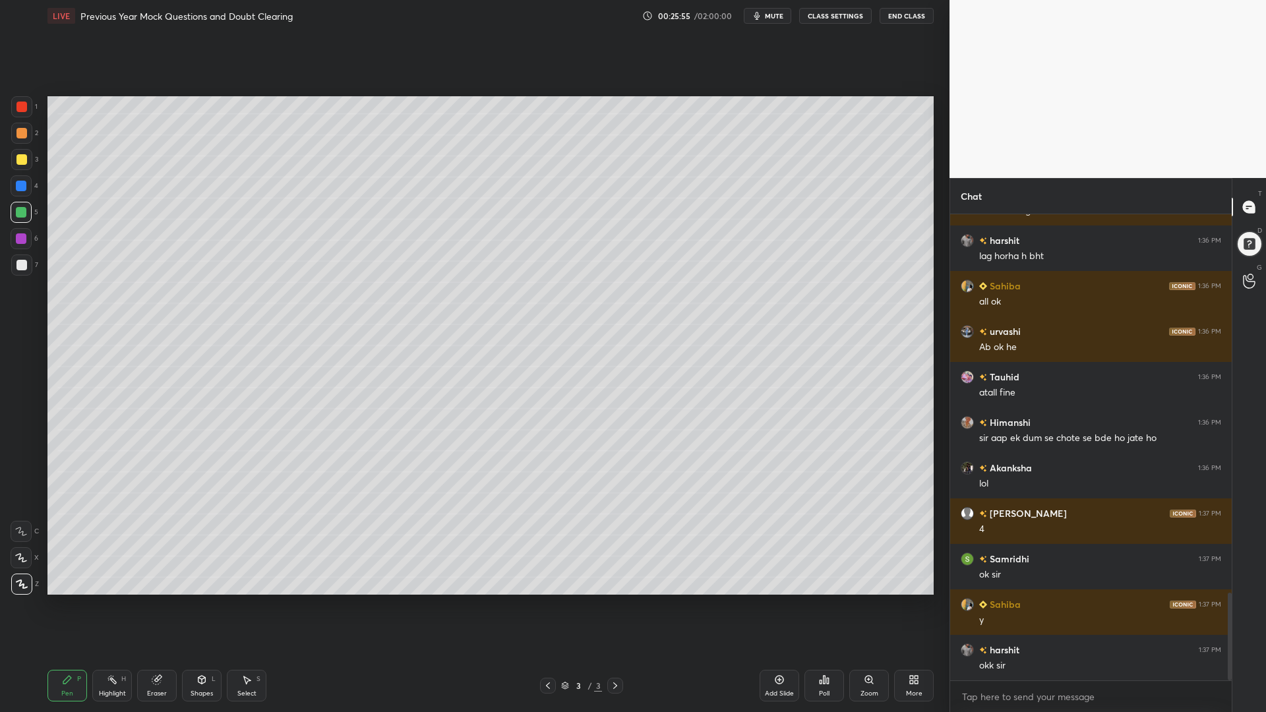
scroll to position [2052, 0]
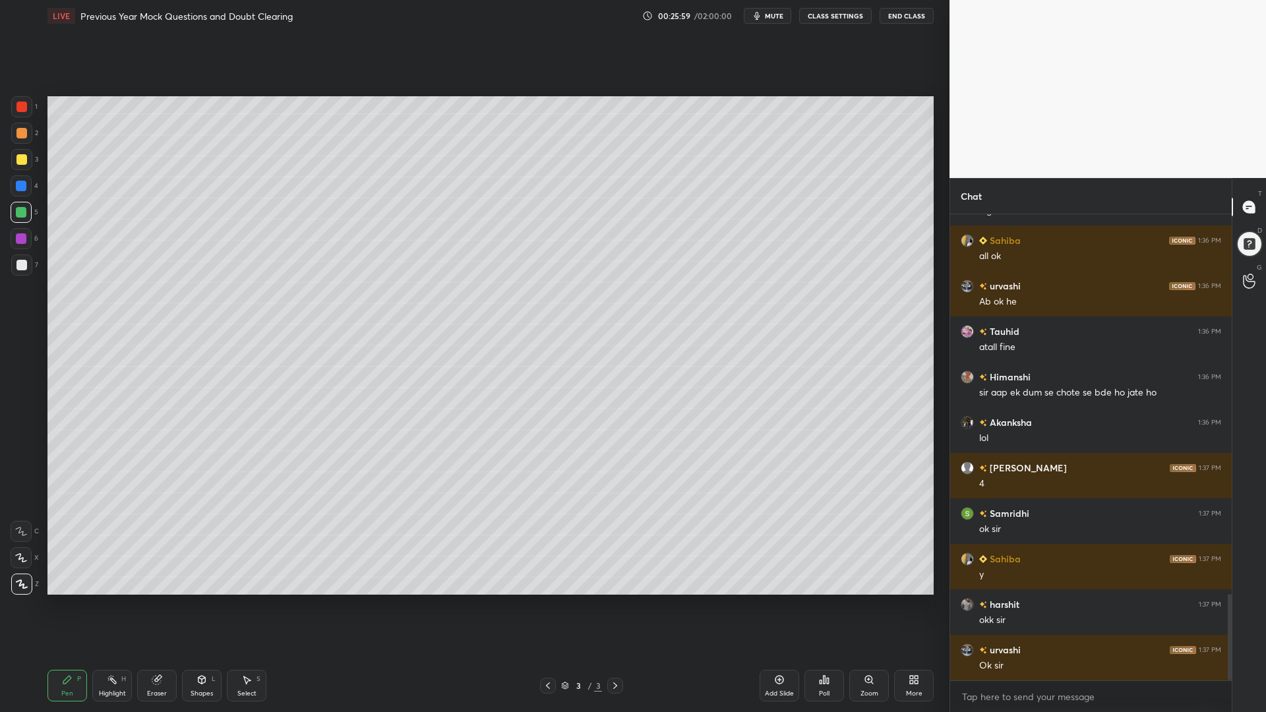
click at [152, 605] on icon at bounding box center [156, 680] width 9 height 9
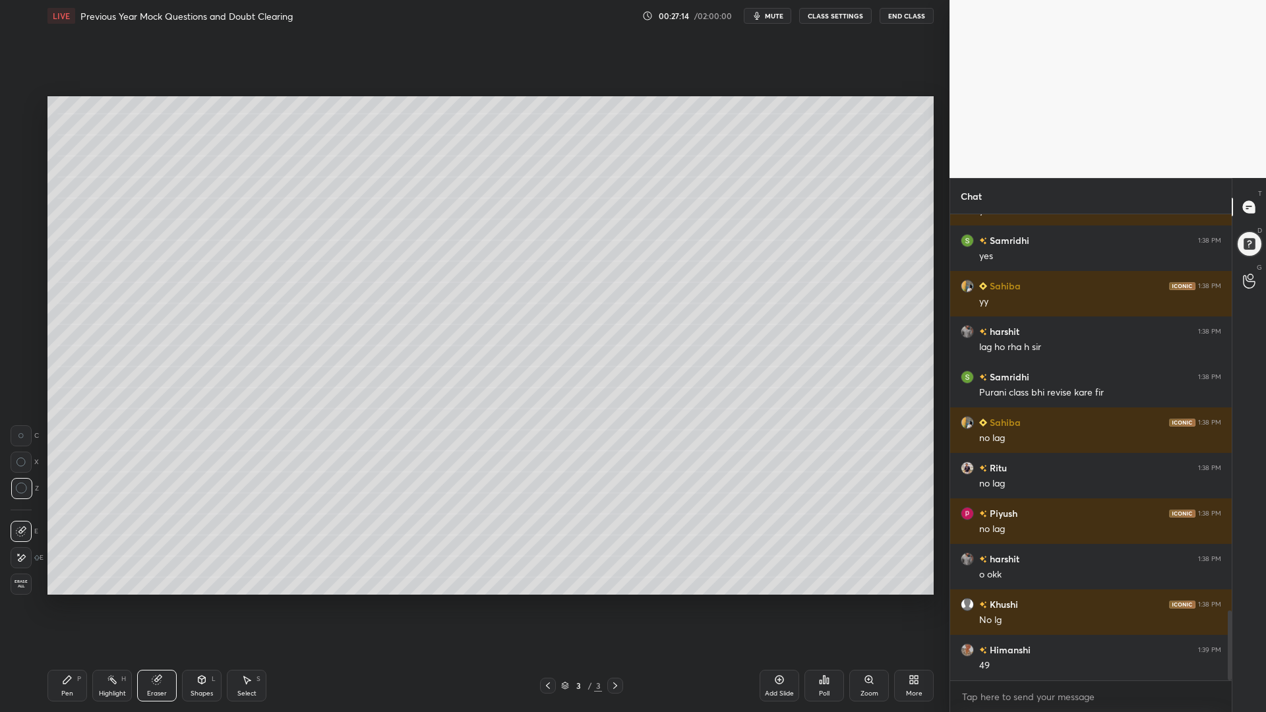
scroll to position [2825, 0]
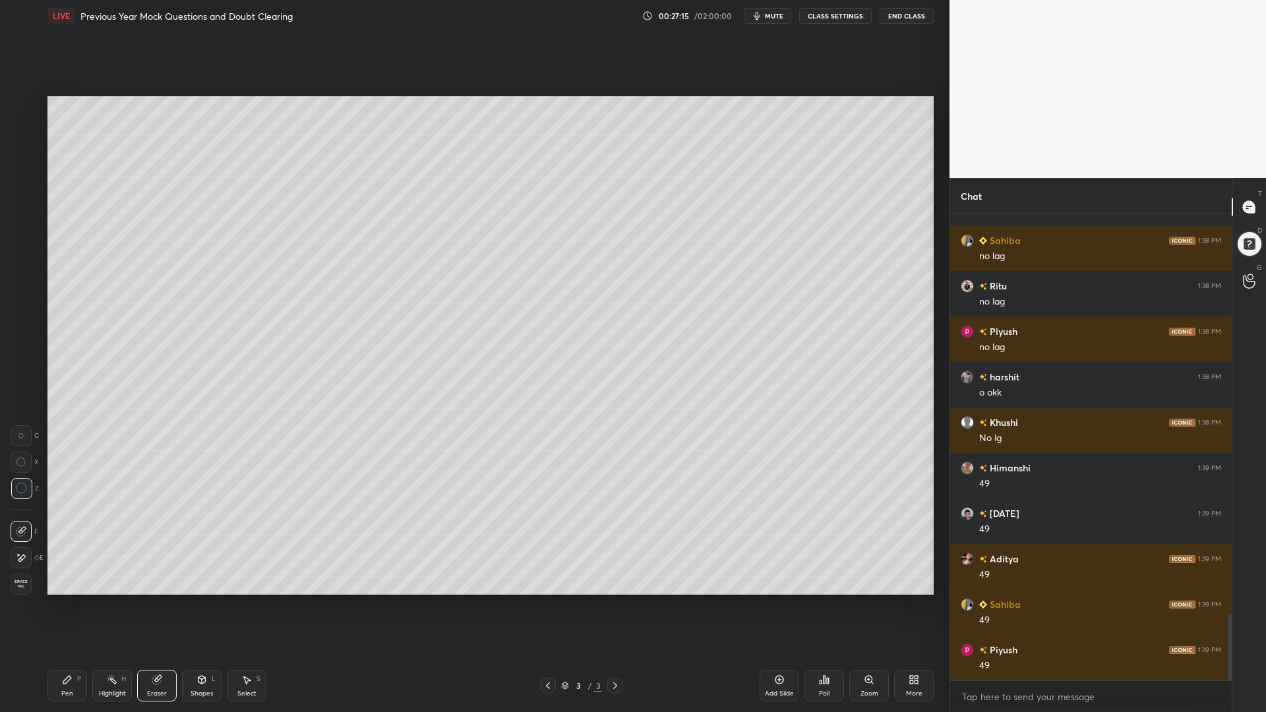
click at [67, 605] on icon at bounding box center [67, 680] width 8 height 8
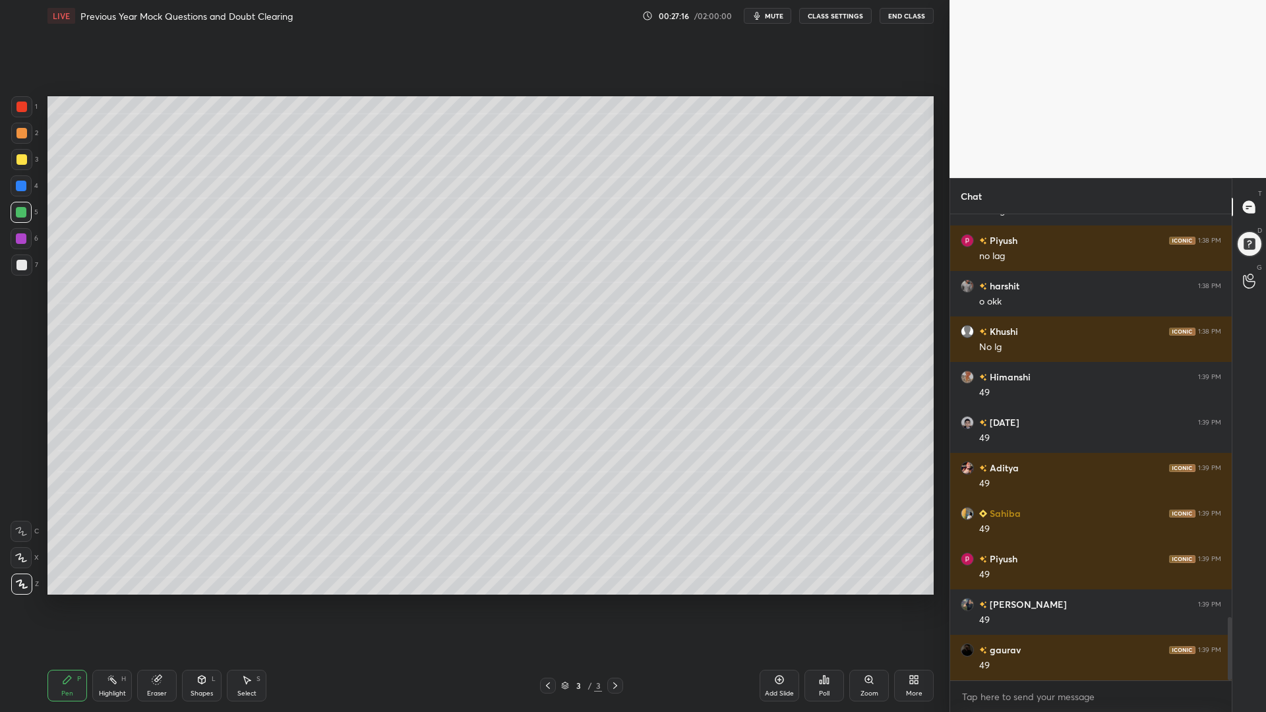
scroll to position [2961, 0]
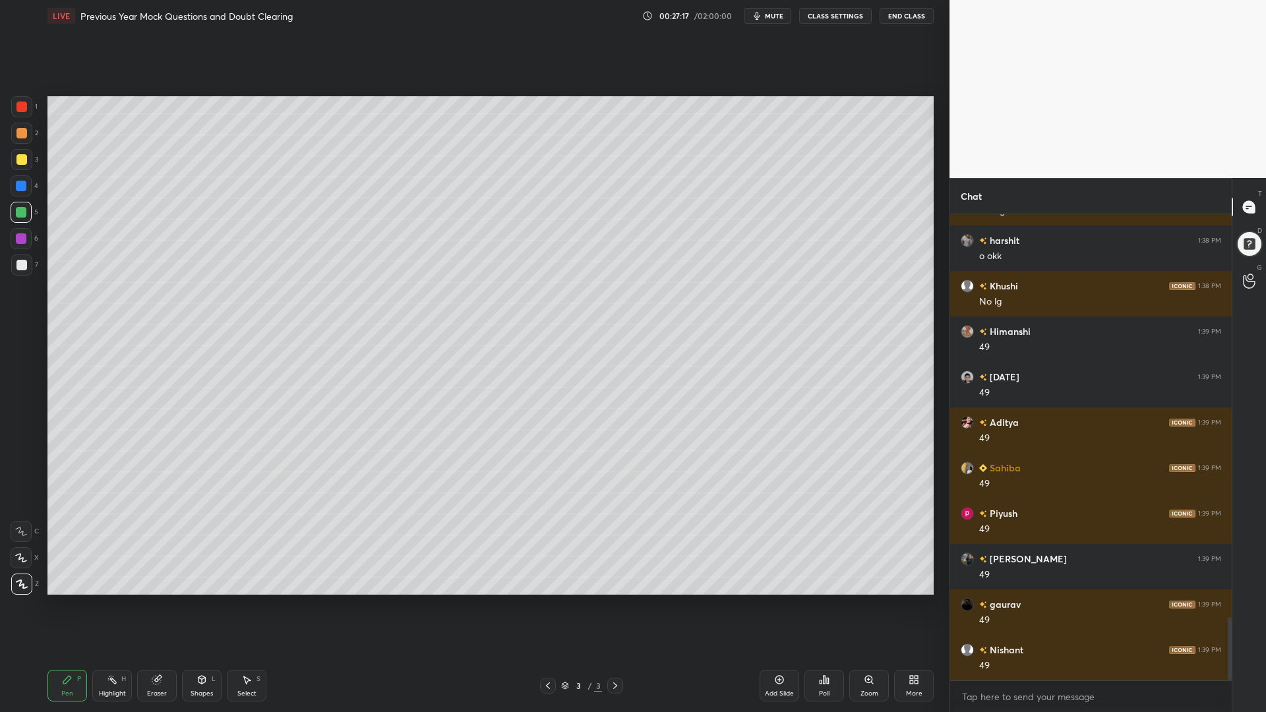
click at [20, 106] on div at bounding box center [21, 107] width 11 height 11
click at [199, 605] on icon at bounding box center [201, 679] width 11 height 11
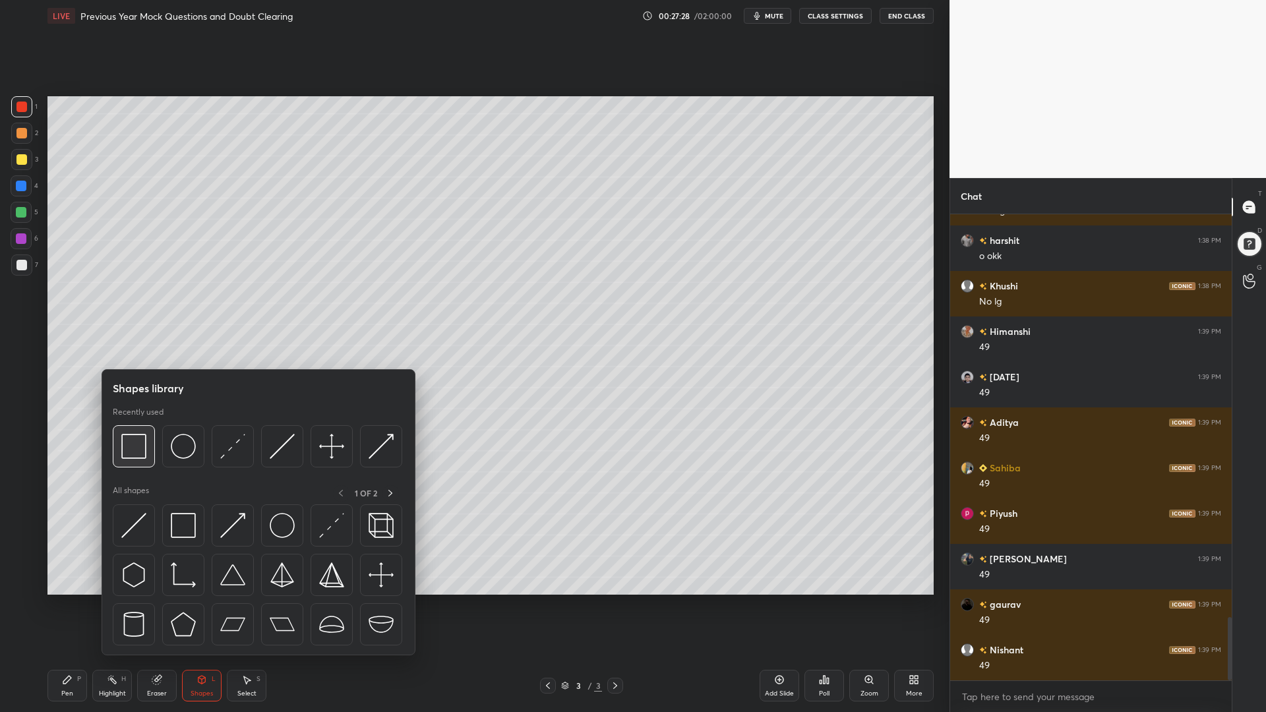
click at [134, 443] on img at bounding box center [133, 446] width 25 height 25
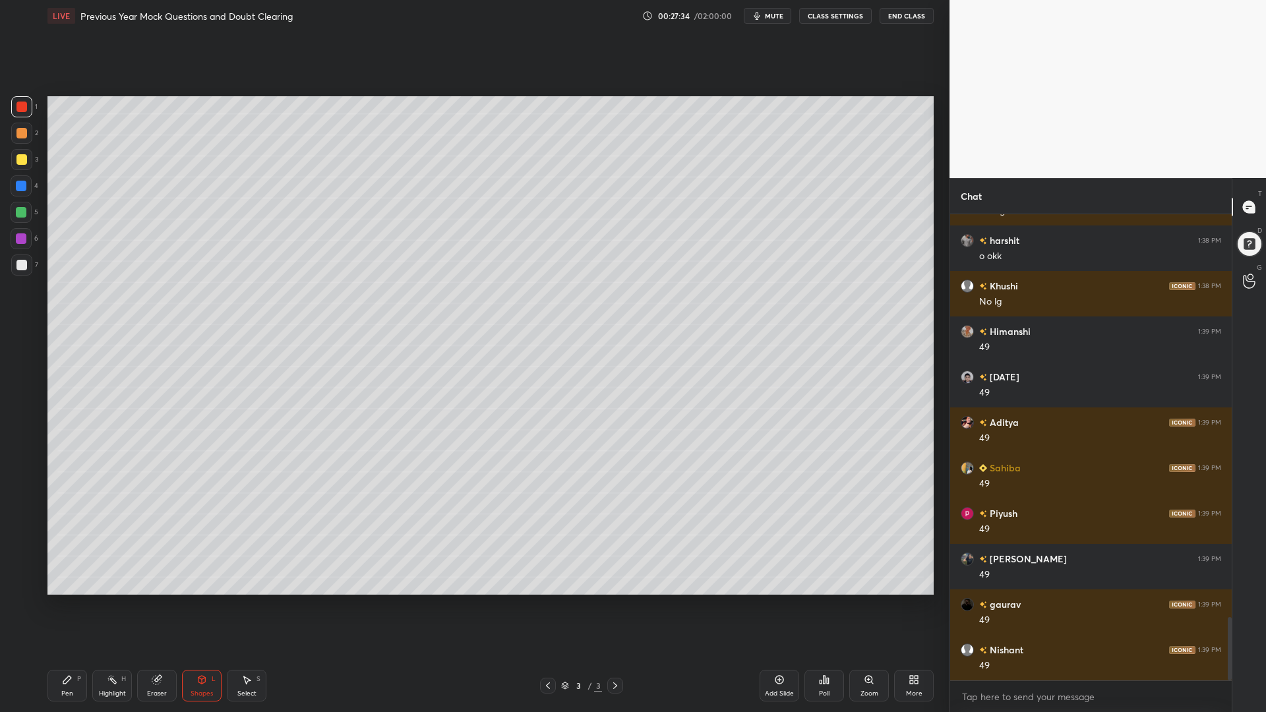
click at [66, 605] on div "Pen P" at bounding box center [67, 686] width 40 height 32
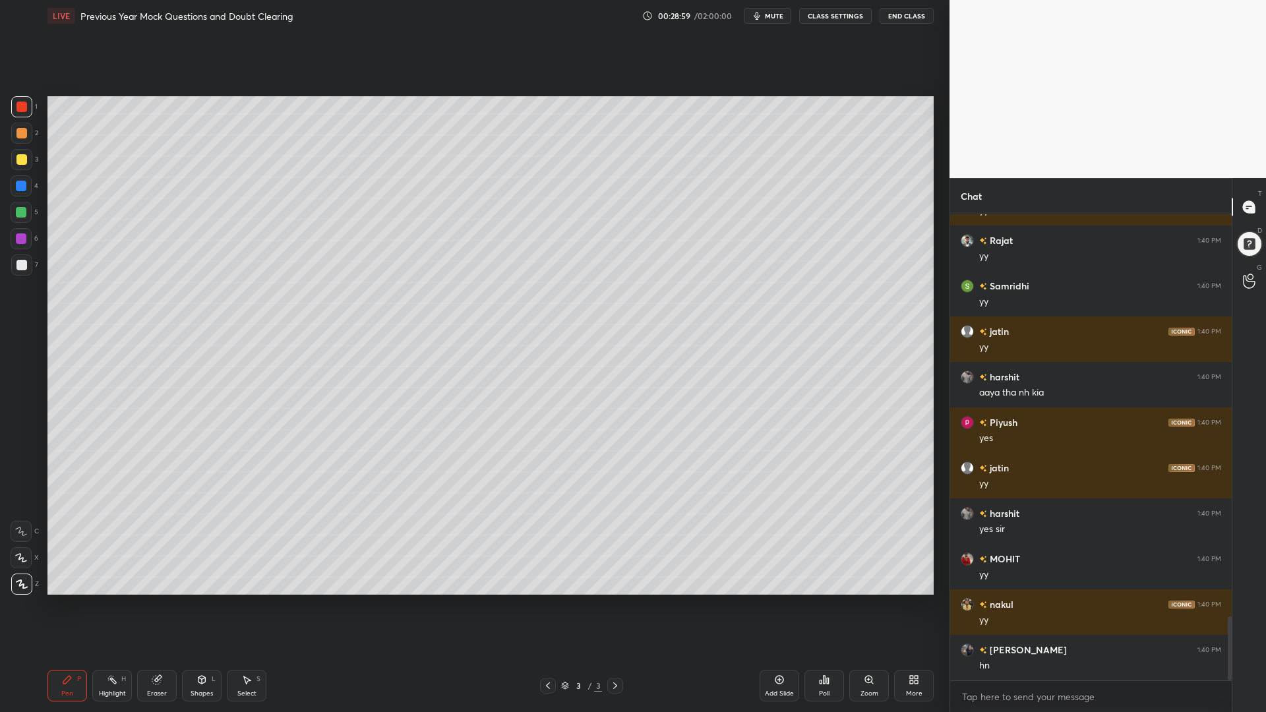
scroll to position [2925, 0]
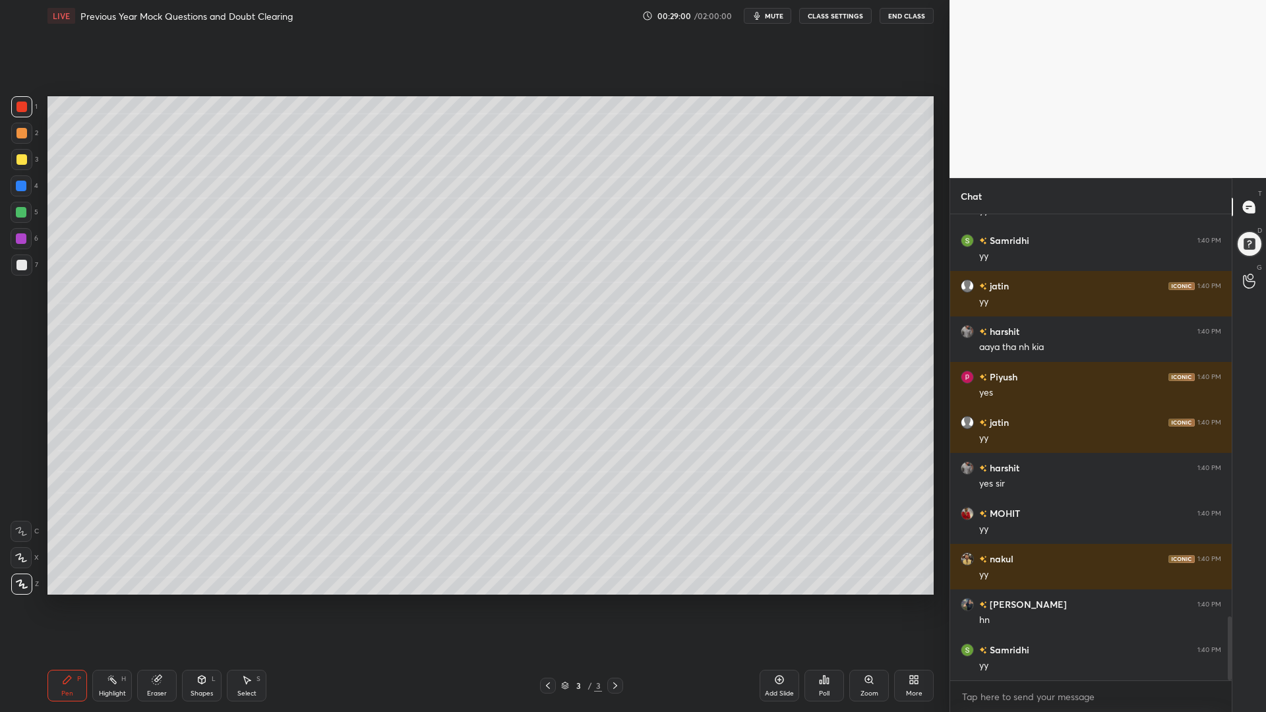
click at [22, 258] on div at bounding box center [21, 264] width 21 height 21
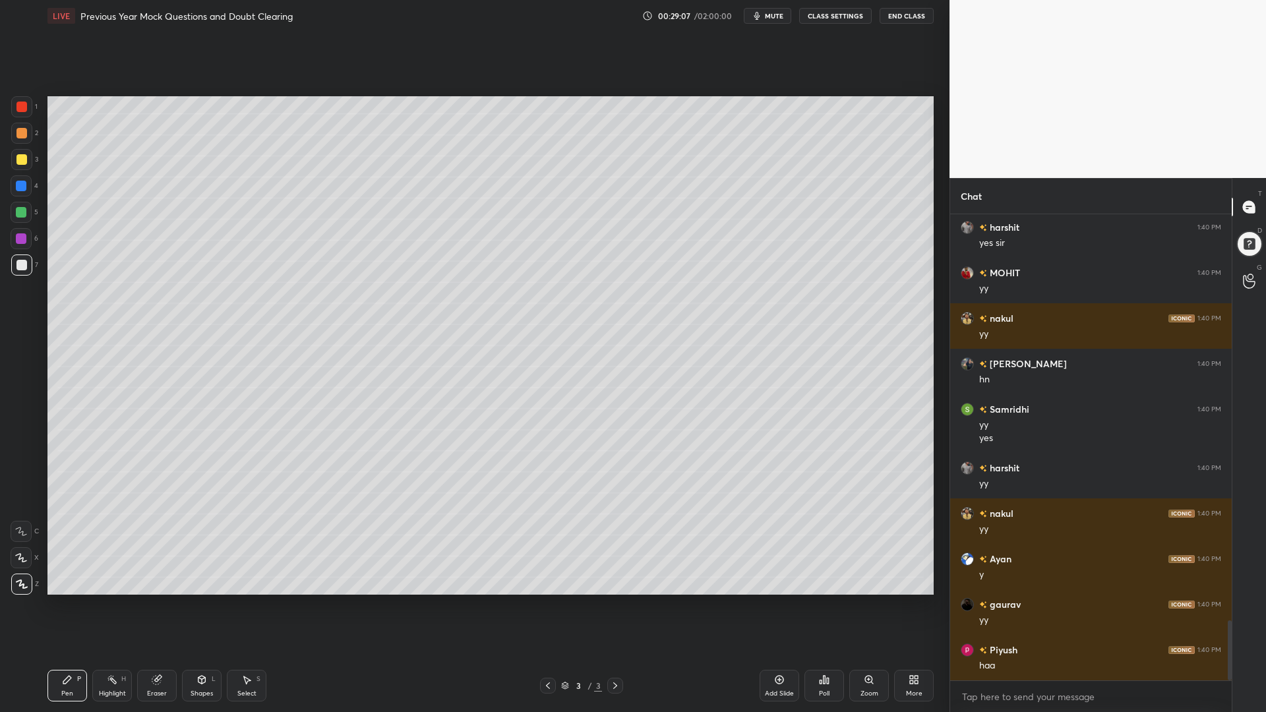
scroll to position [3211, 0]
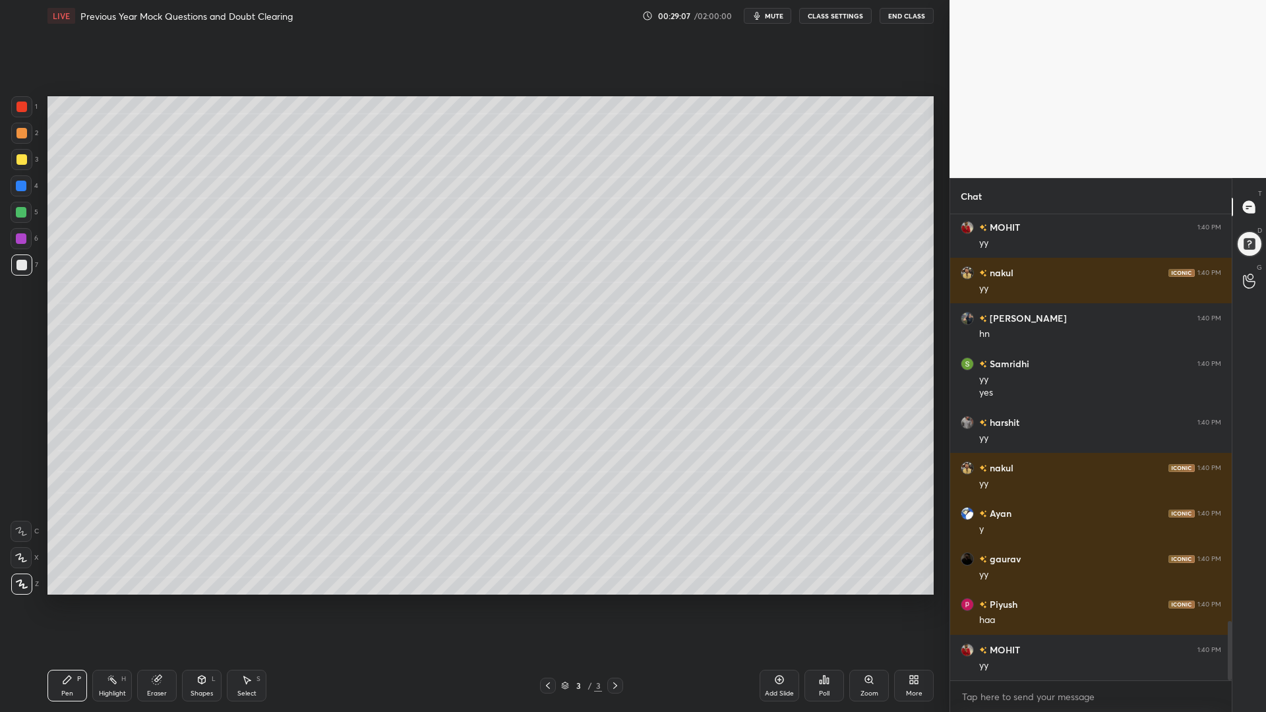
click at [18, 184] on div at bounding box center [21, 186] width 11 height 11
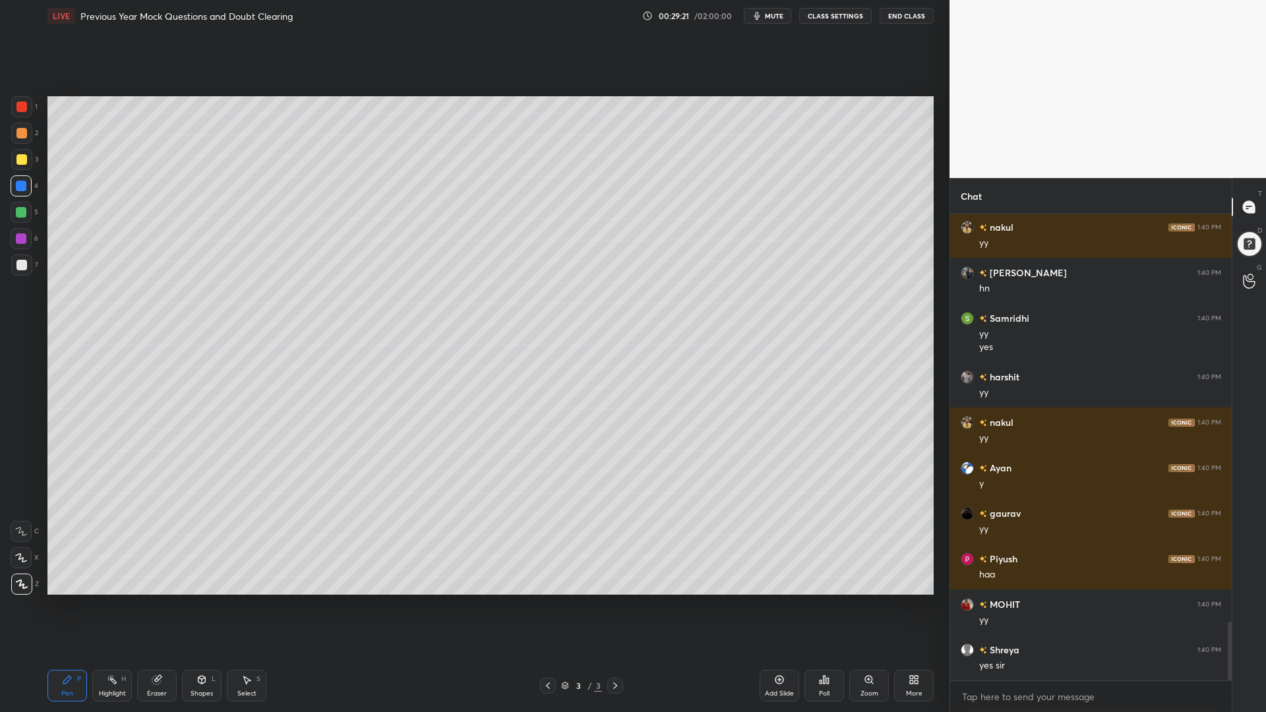
click at [158, 605] on icon at bounding box center [157, 679] width 11 height 11
click at [67, 605] on icon at bounding box center [67, 680] width 8 height 8
click at [21, 216] on div at bounding box center [21, 212] width 11 height 11
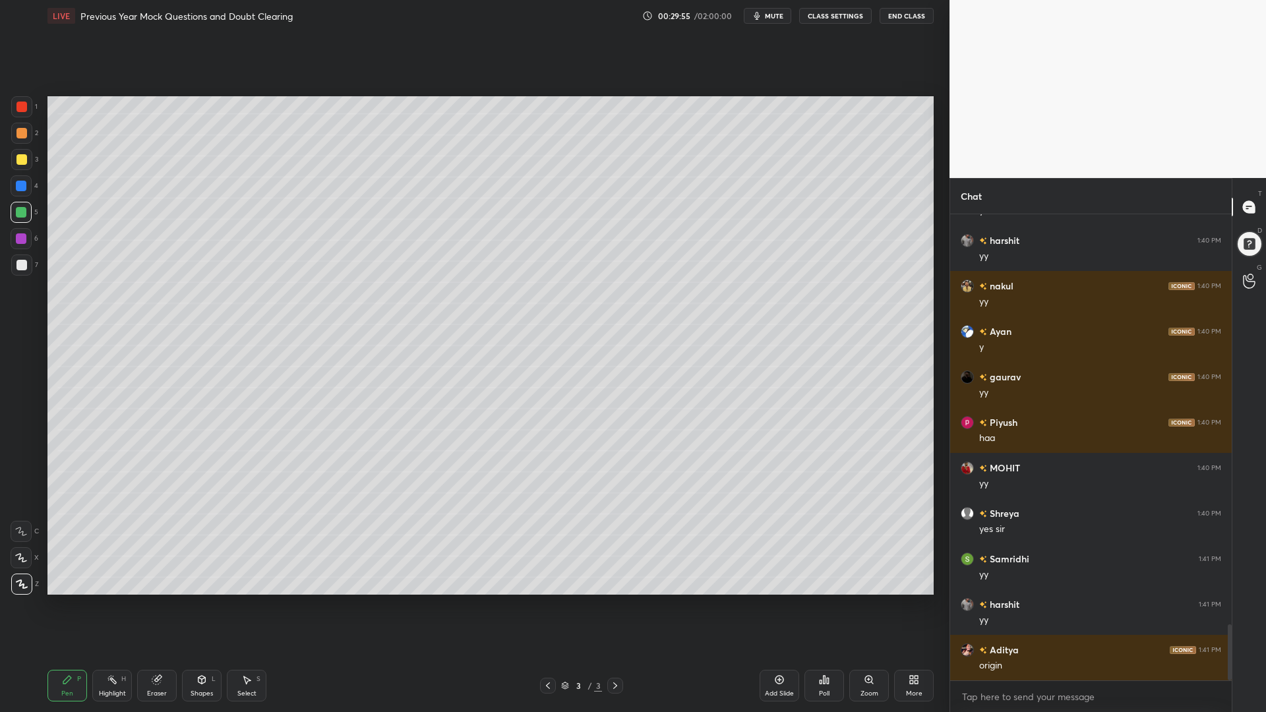
scroll to position [3439, 0]
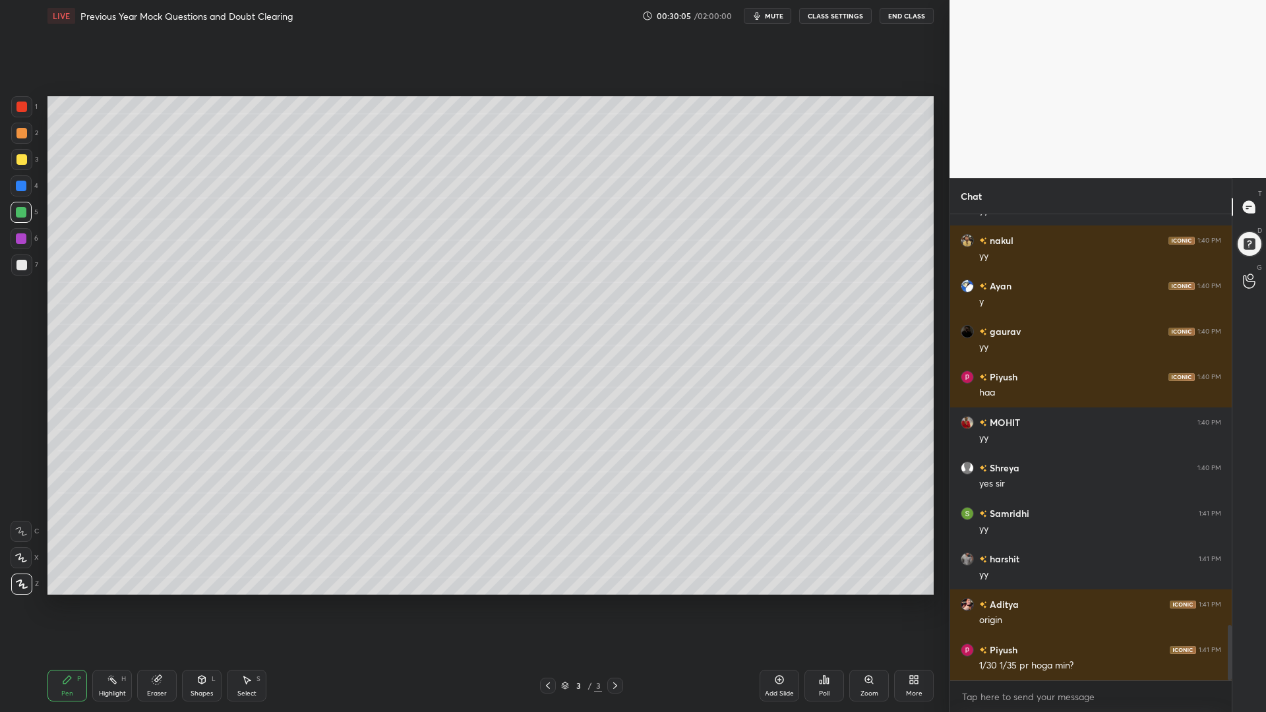
drag, startPoint x: 28, startPoint y: 240, endPoint x: 24, endPoint y: 254, distance: 14.2
click at [26, 240] on div at bounding box center [21, 238] width 21 height 21
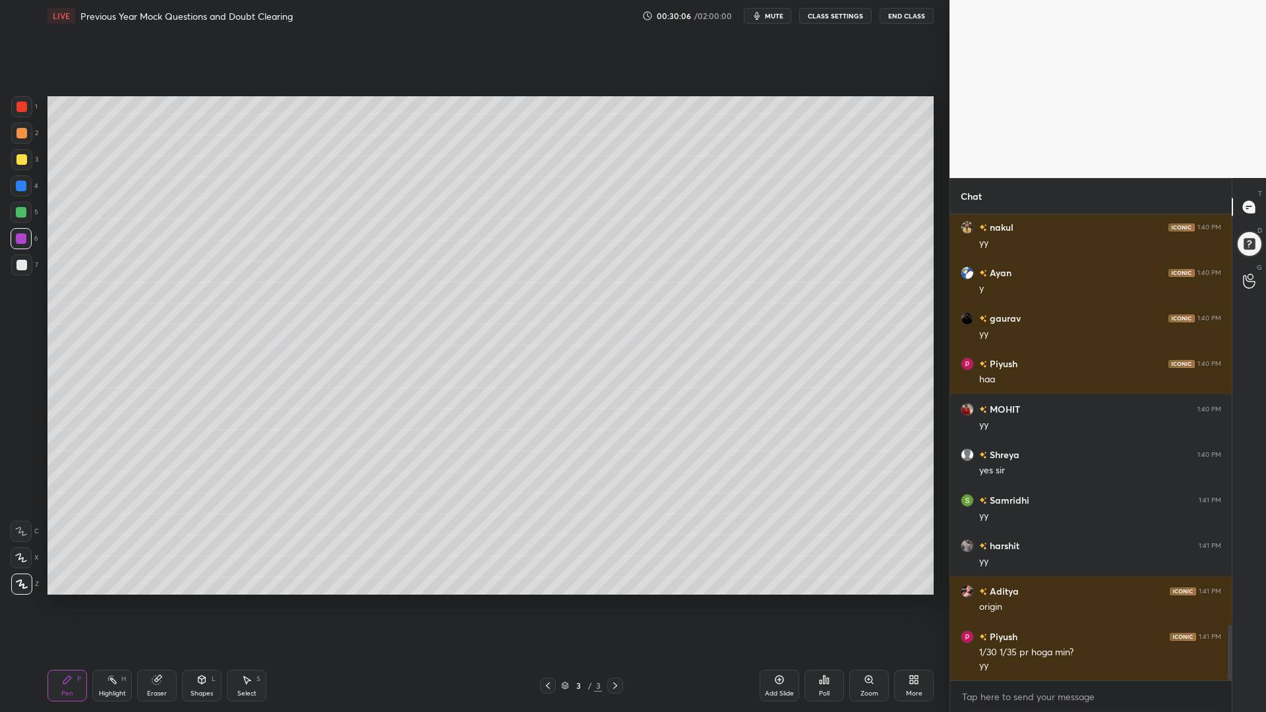
click at [212, 605] on div "Shapes L" at bounding box center [202, 686] width 40 height 32
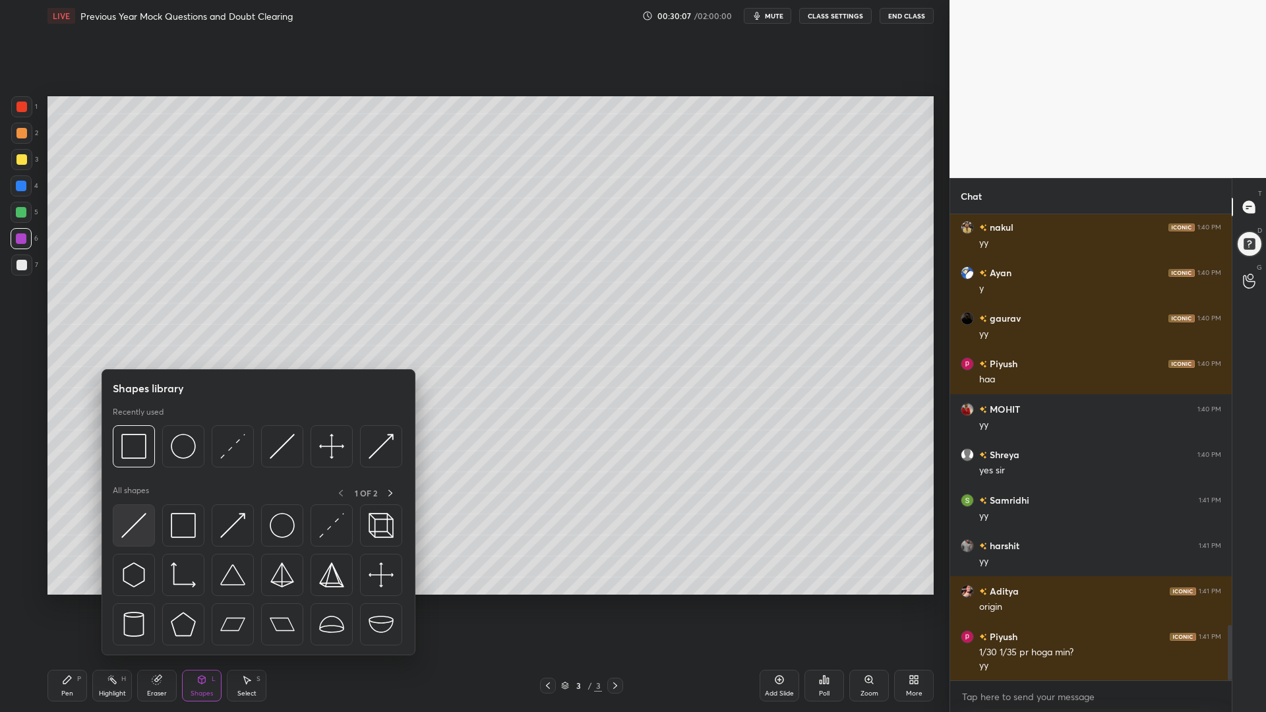
click at [136, 523] on img at bounding box center [133, 525] width 25 height 25
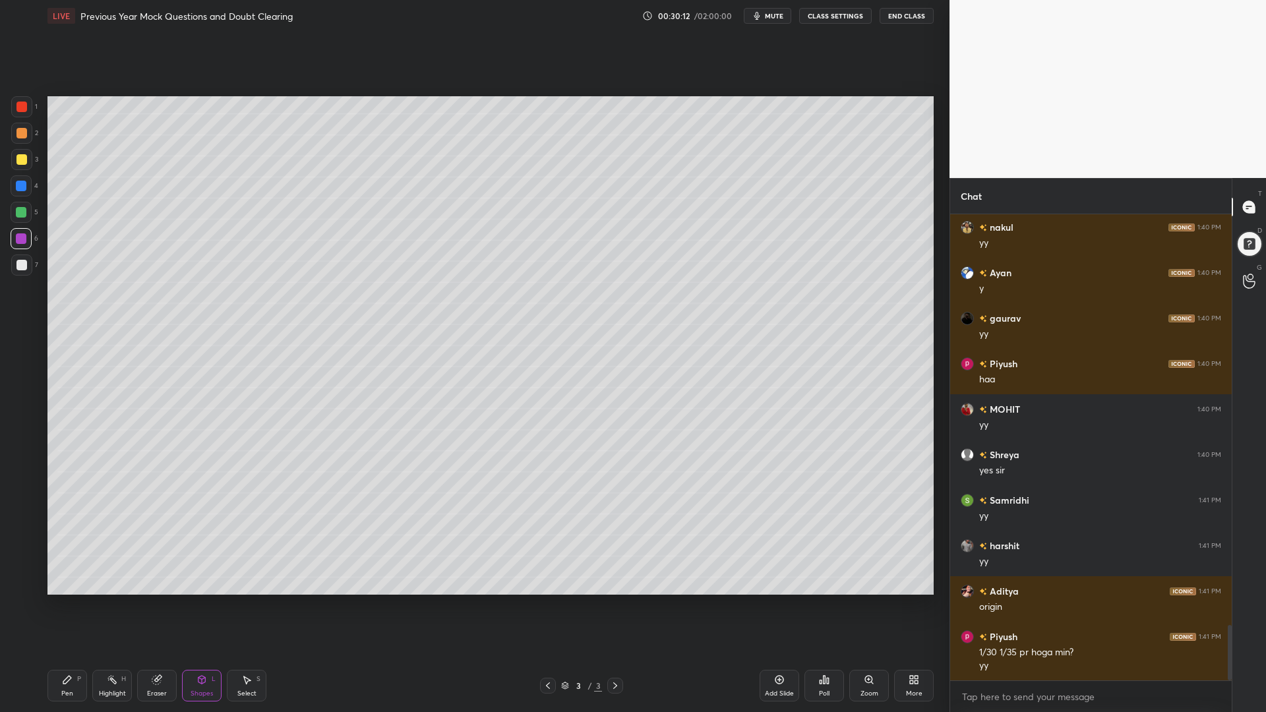
click at [72, 605] on div "Pen P" at bounding box center [67, 686] width 40 height 32
click at [22, 213] on div at bounding box center [21, 212] width 11 height 11
drag, startPoint x: 18, startPoint y: 264, endPoint x: 28, endPoint y: 258, distance: 11.2
click at [18, 263] on div at bounding box center [21, 265] width 11 height 11
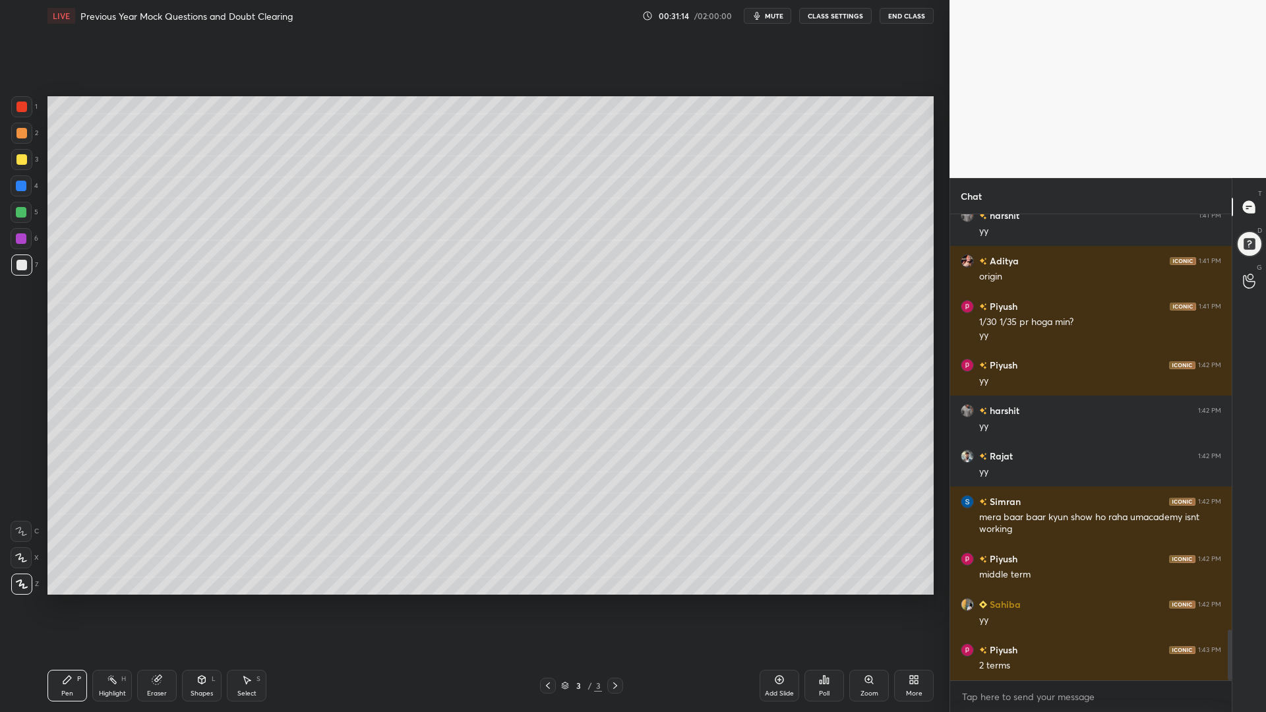
scroll to position [3828, 0]
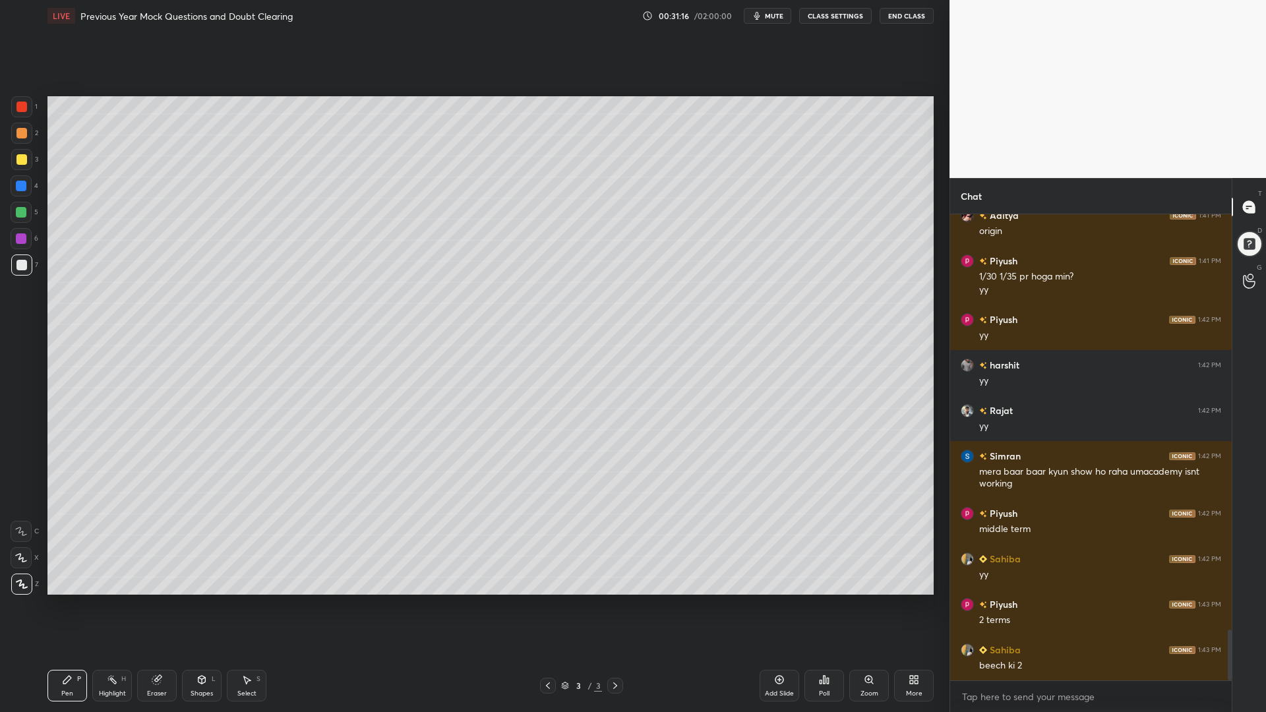
click at [111, 605] on icon at bounding box center [112, 679] width 11 height 11
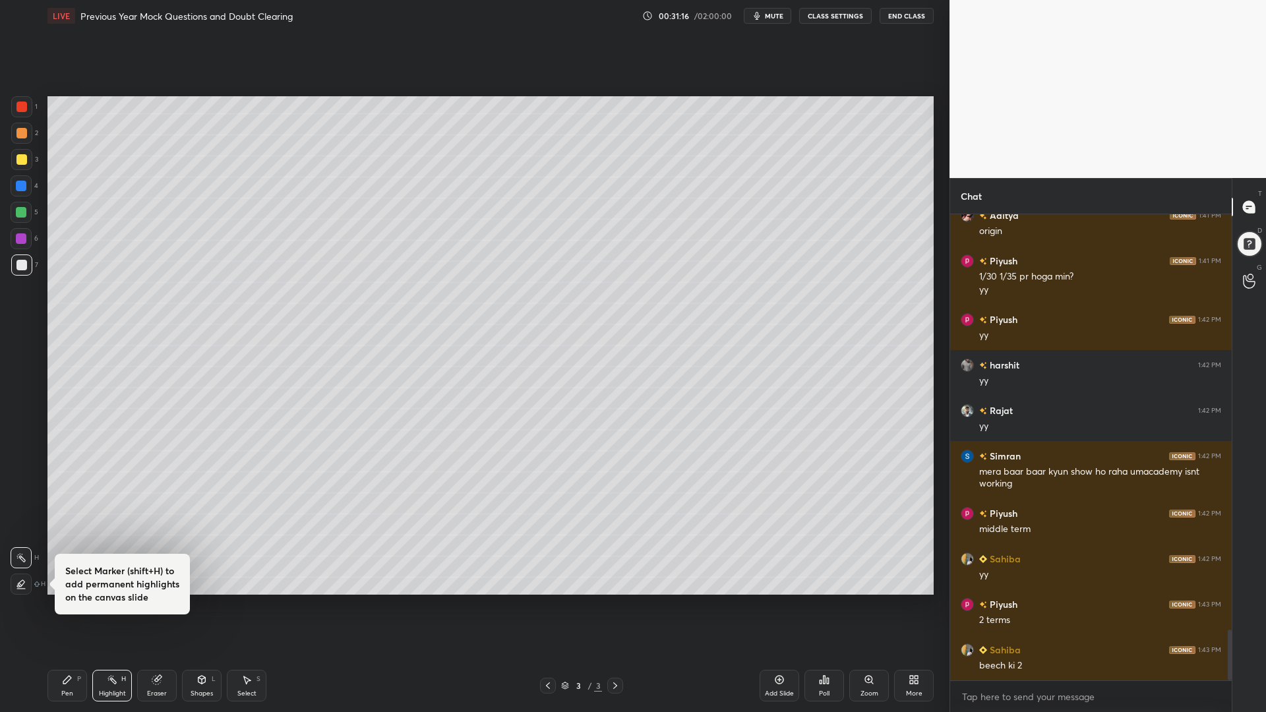
click at [152, 605] on icon at bounding box center [157, 679] width 11 height 11
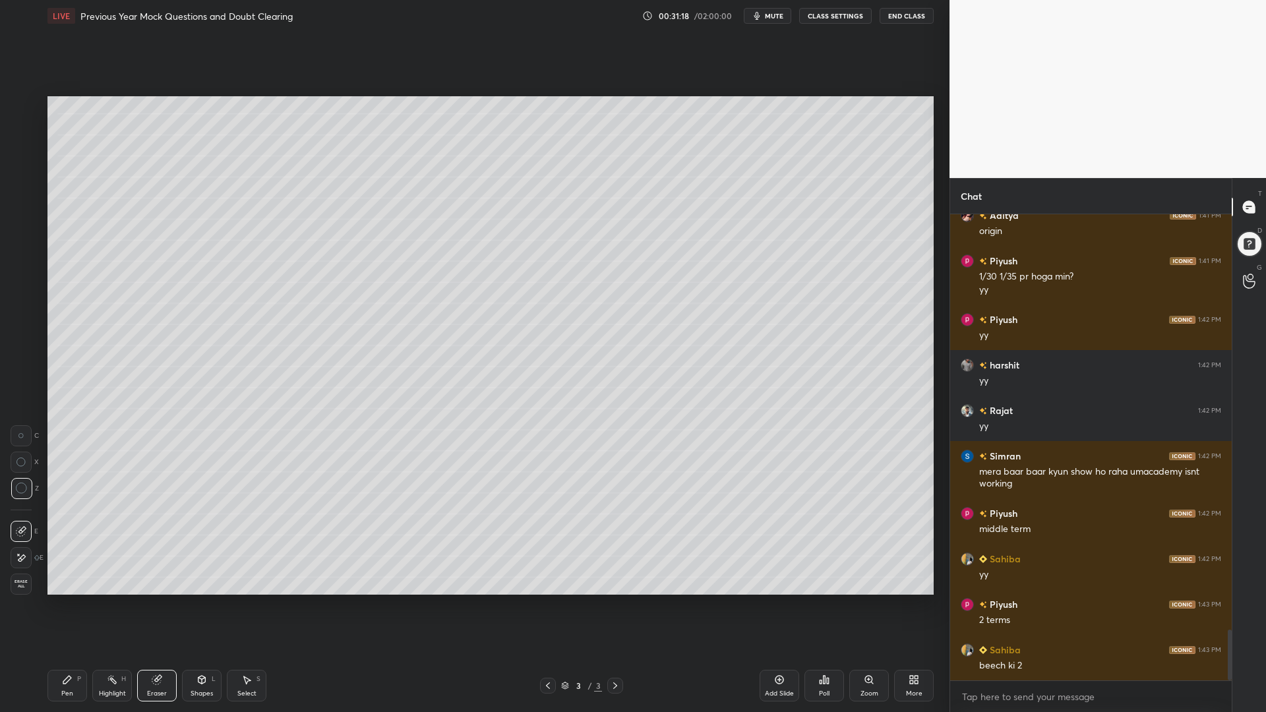
click at [71, 605] on div "Pen" at bounding box center [67, 693] width 12 height 7
click at [22, 524] on div at bounding box center [21, 531] width 21 height 21
click at [26, 212] on div at bounding box center [21, 212] width 11 height 11
click at [24, 117] on div "1" at bounding box center [24, 109] width 26 height 26
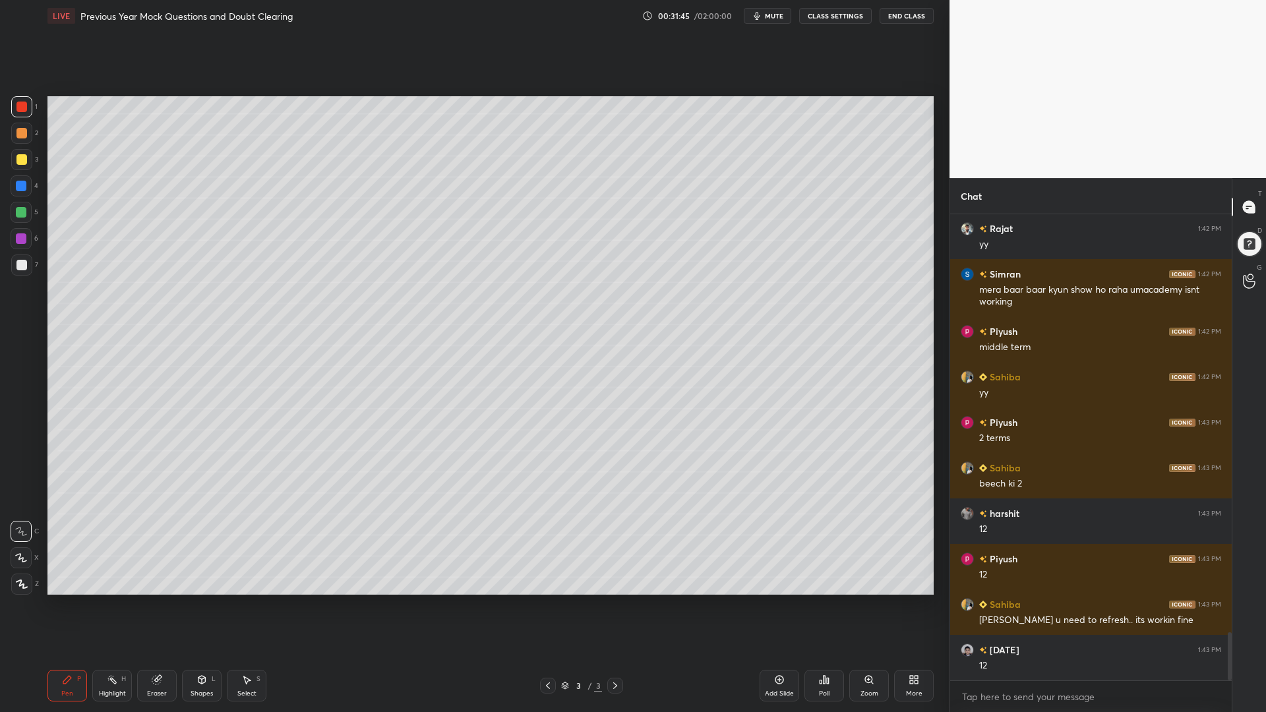
scroll to position [4055, 0]
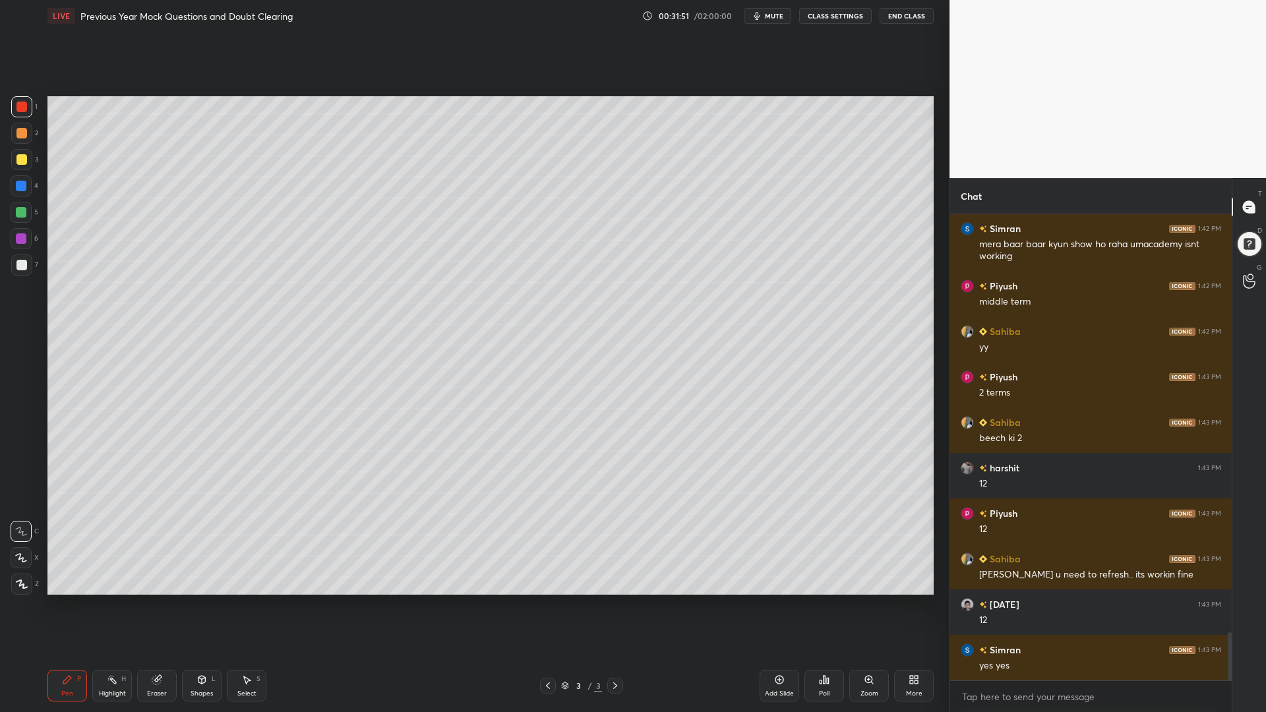
click at [21, 212] on div at bounding box center [21, 212] width 11 height 11
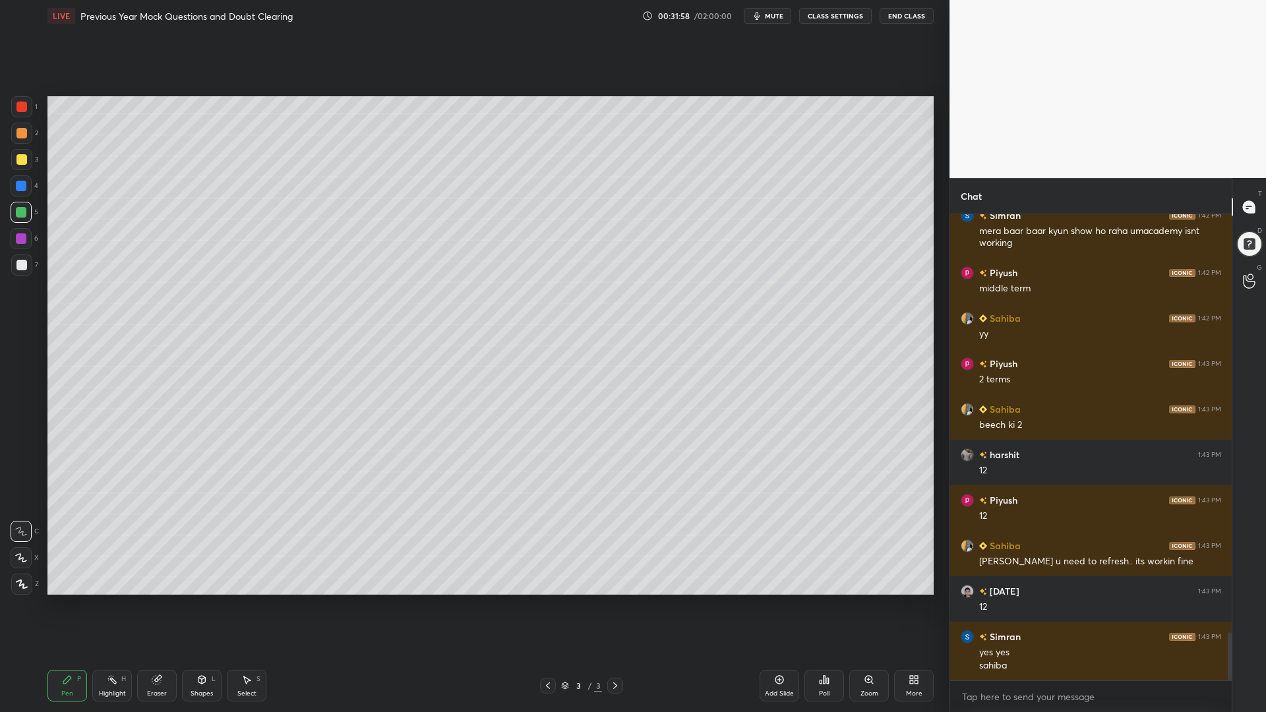
click at [25, 239] on div at bounding box center [21, 238] width 21 height 21
click at [19, 186] on div at bounding box center [21, 186] width 11 height 11
drag, startPoint x: 22, startPoint y: 135, endPoint x: 32, endPoint y: 182, distance: 48.0
click at [22, 138] on div at bounding box center [21, 133] width 11 height 11
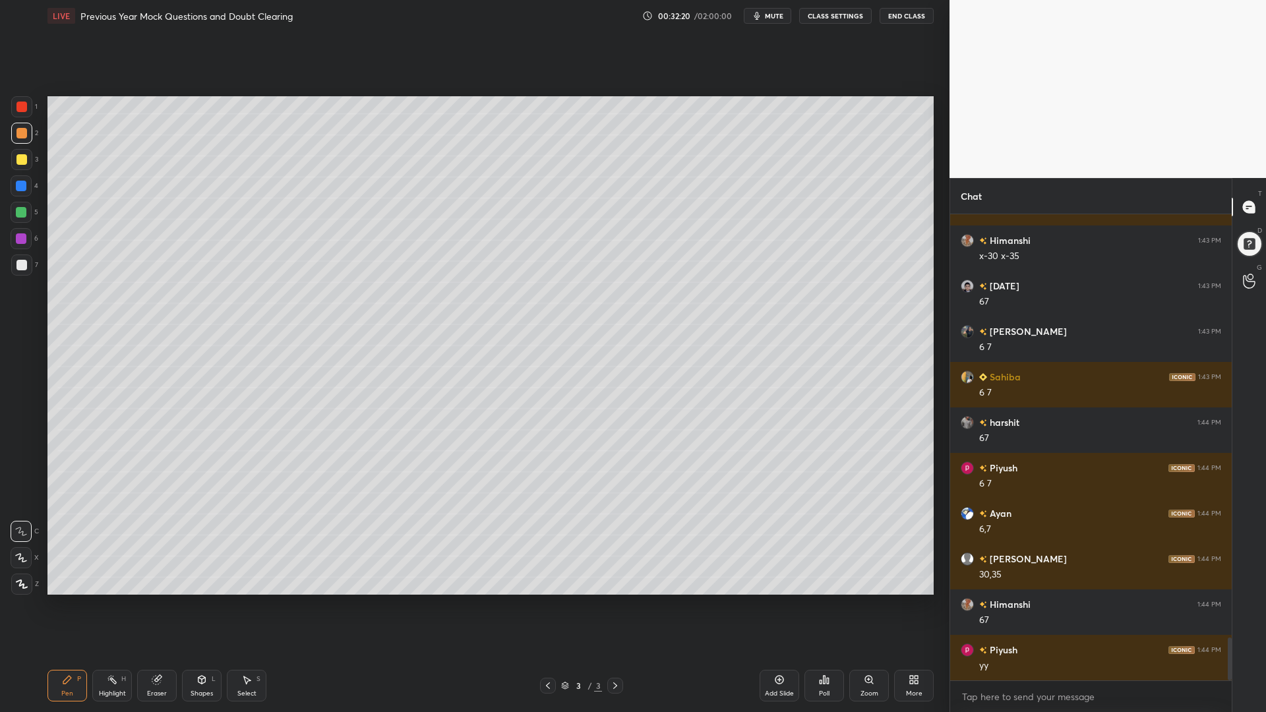
scroll to position [4568, 0]
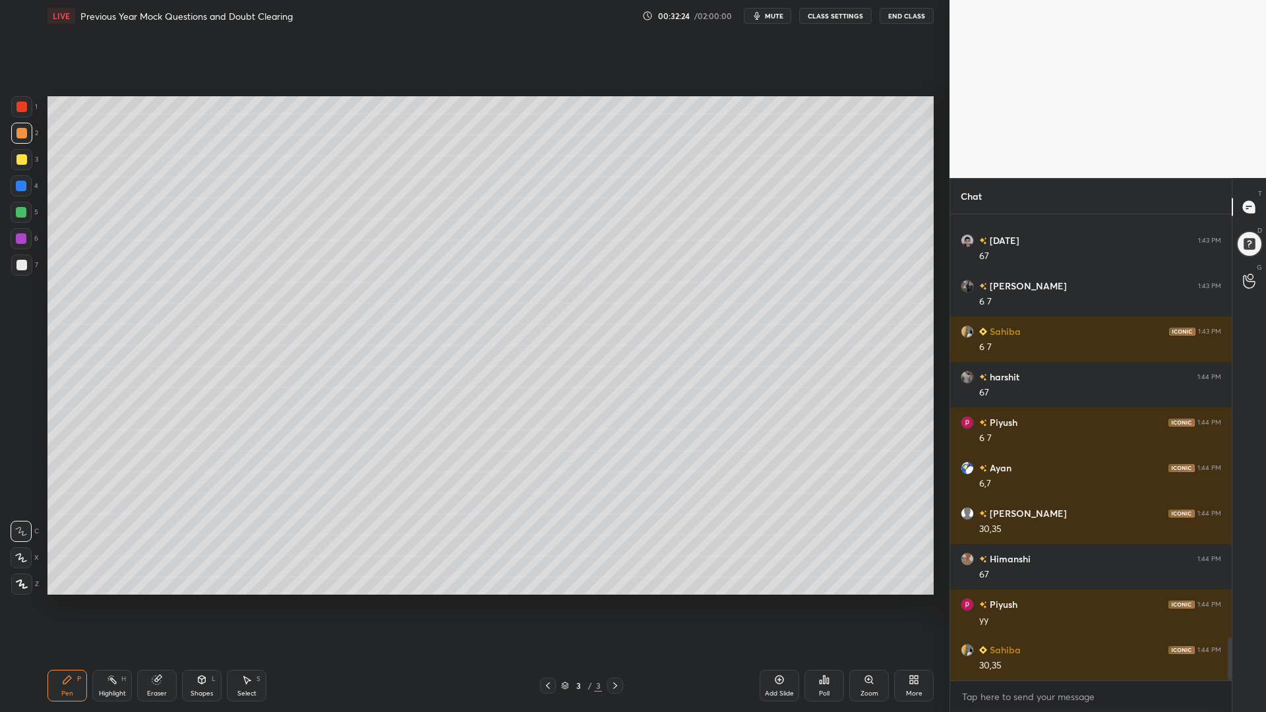
click at [25, 215] on div at bounding box center [21, 212] width 11 height 11
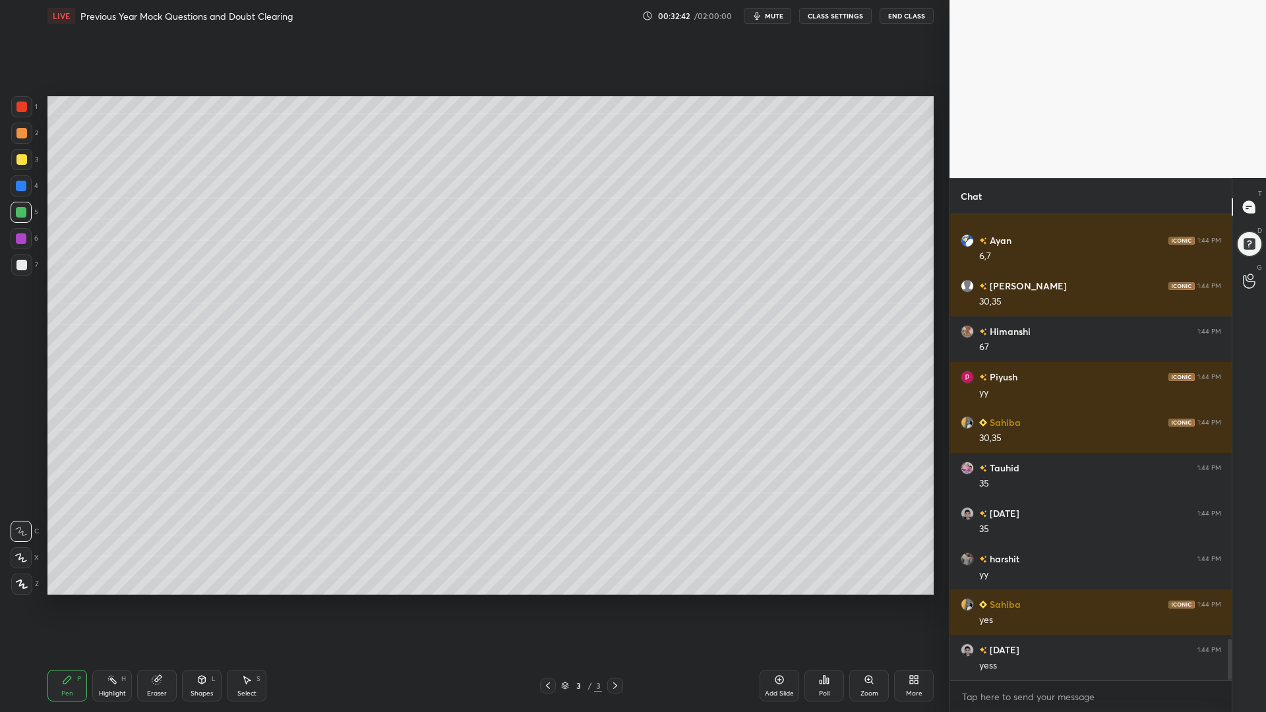
scroll to position [4841, 0]
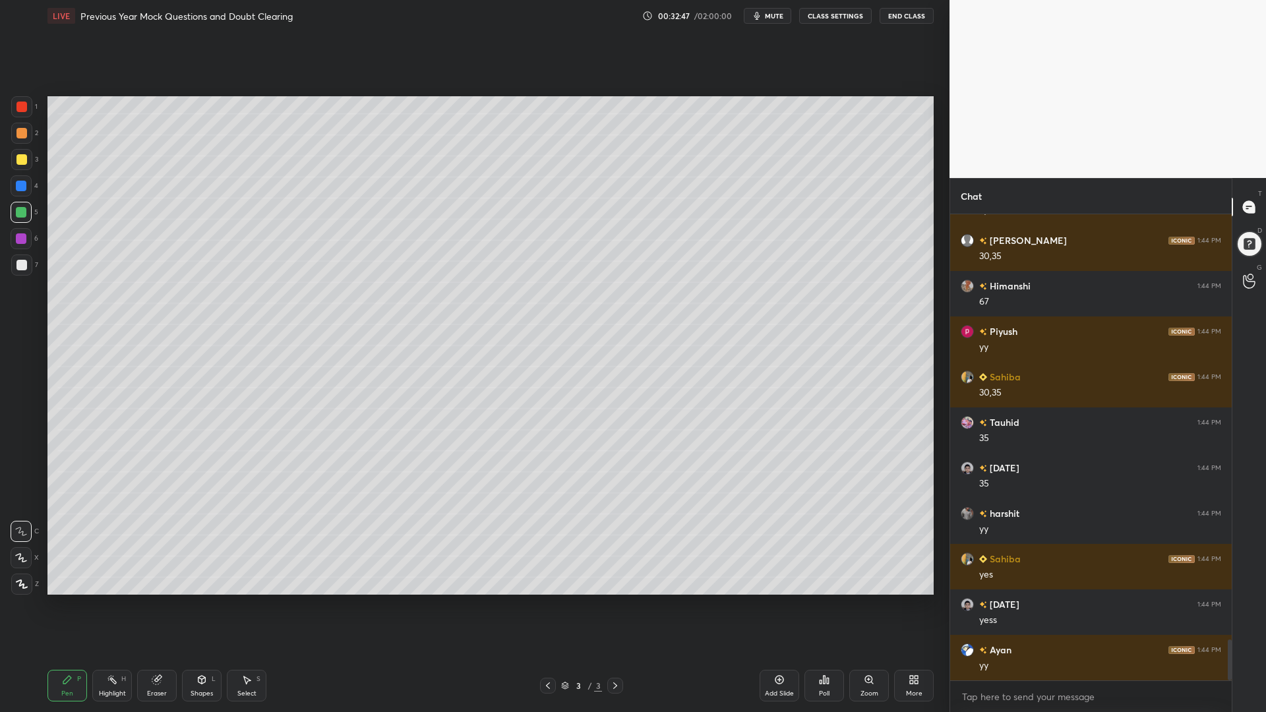
click at [17, 189] on div at bounding box center [21, 186] width 11 height 11
click at [22, 264] on div at bounding box center [21, 265] width 11 height 11
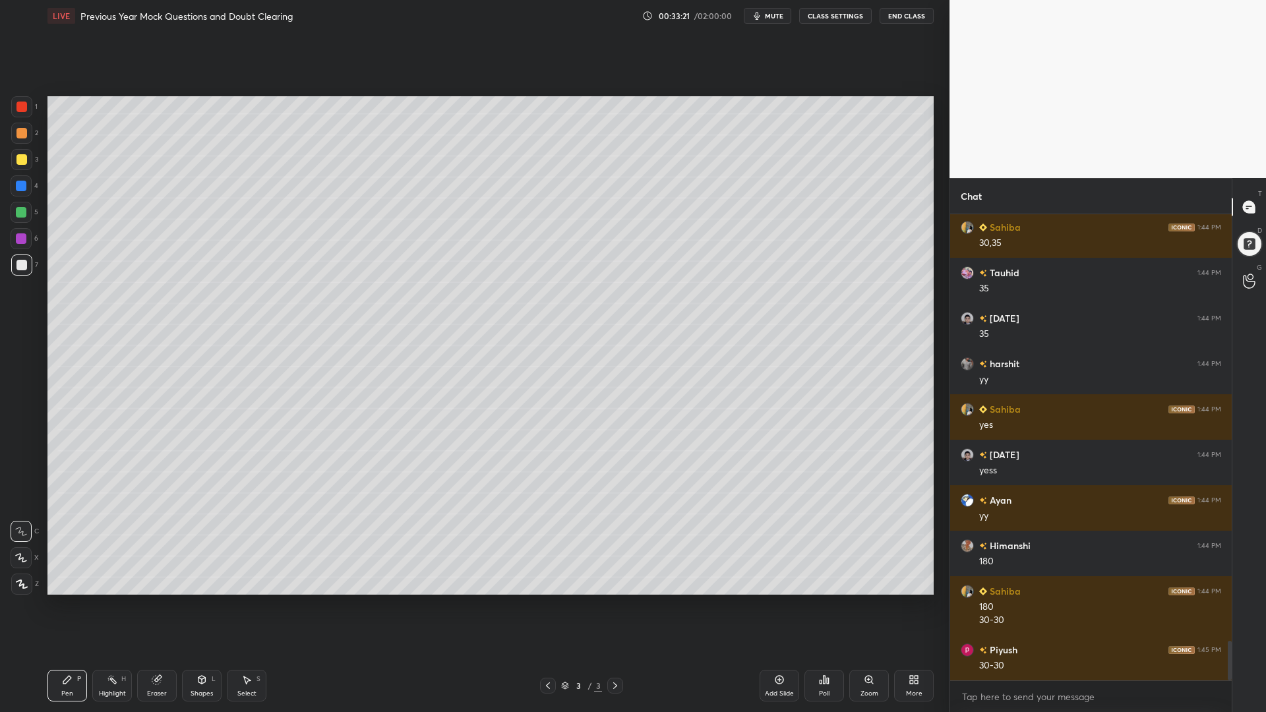
scroll to position [5037, 0]
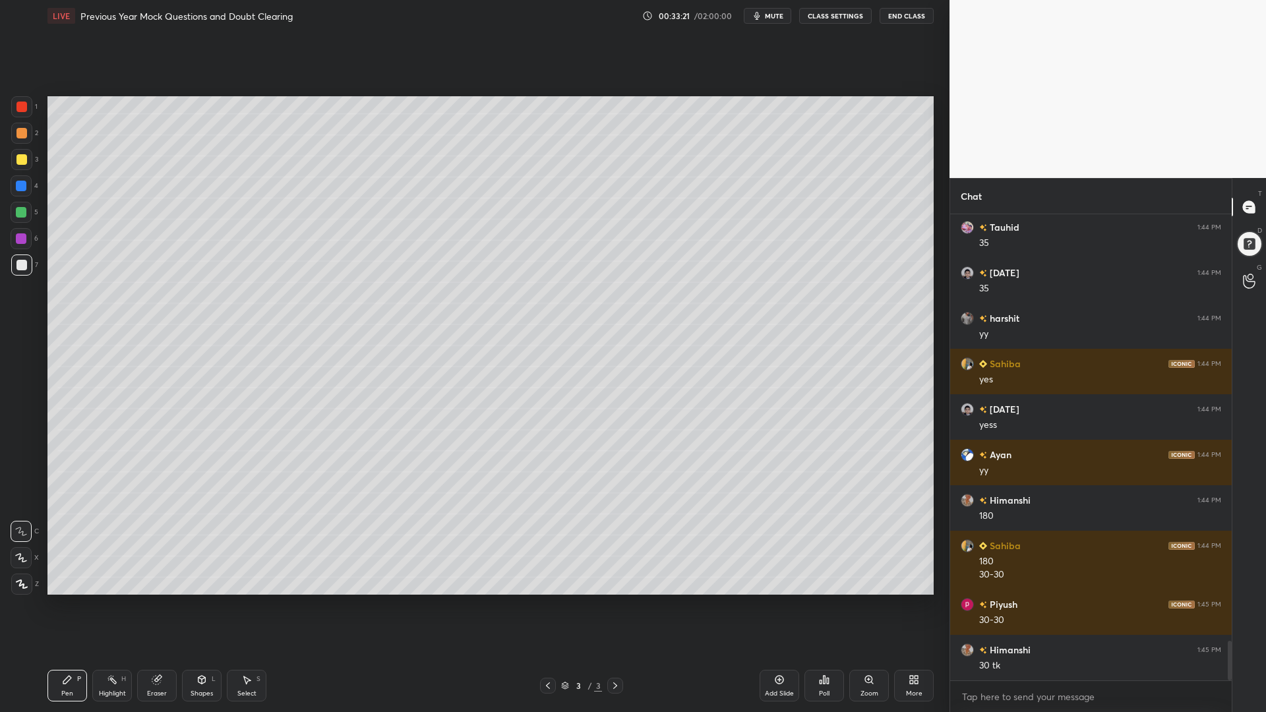
click at [117, 605] on div "Highlight H" at bounding box center [112, 686] width 40 height 32
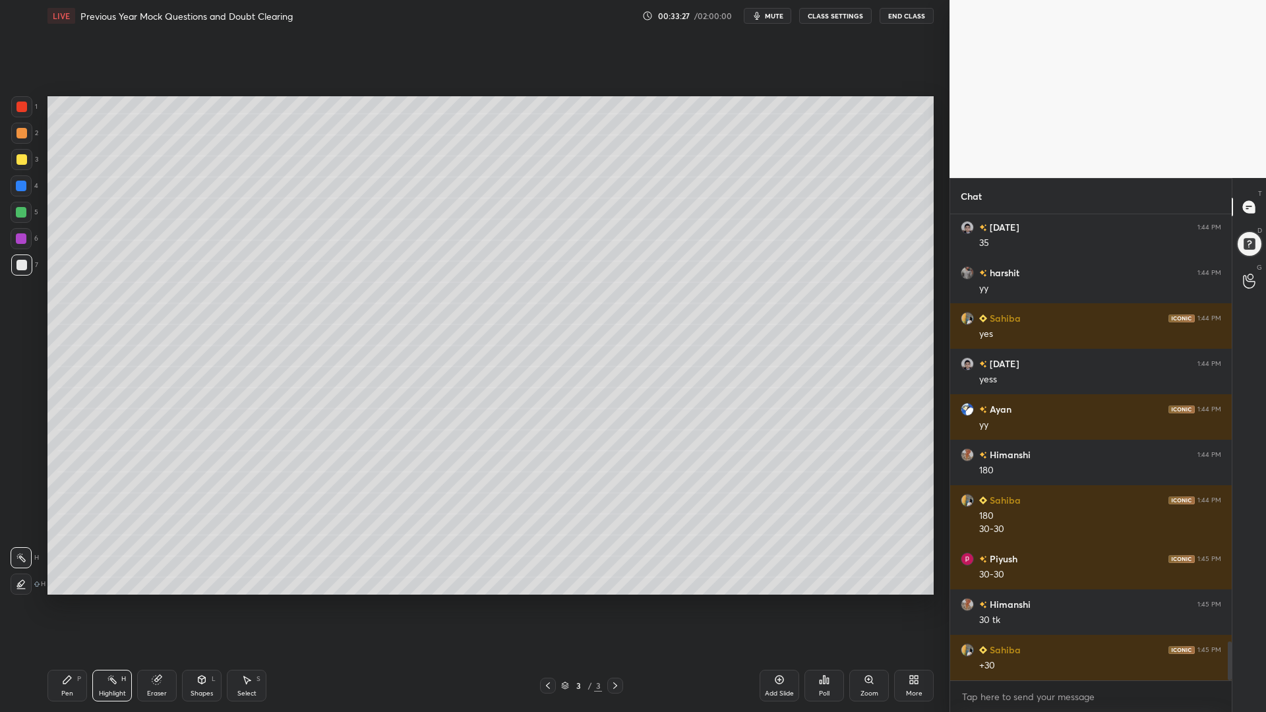
scroll to position [5128, 0]
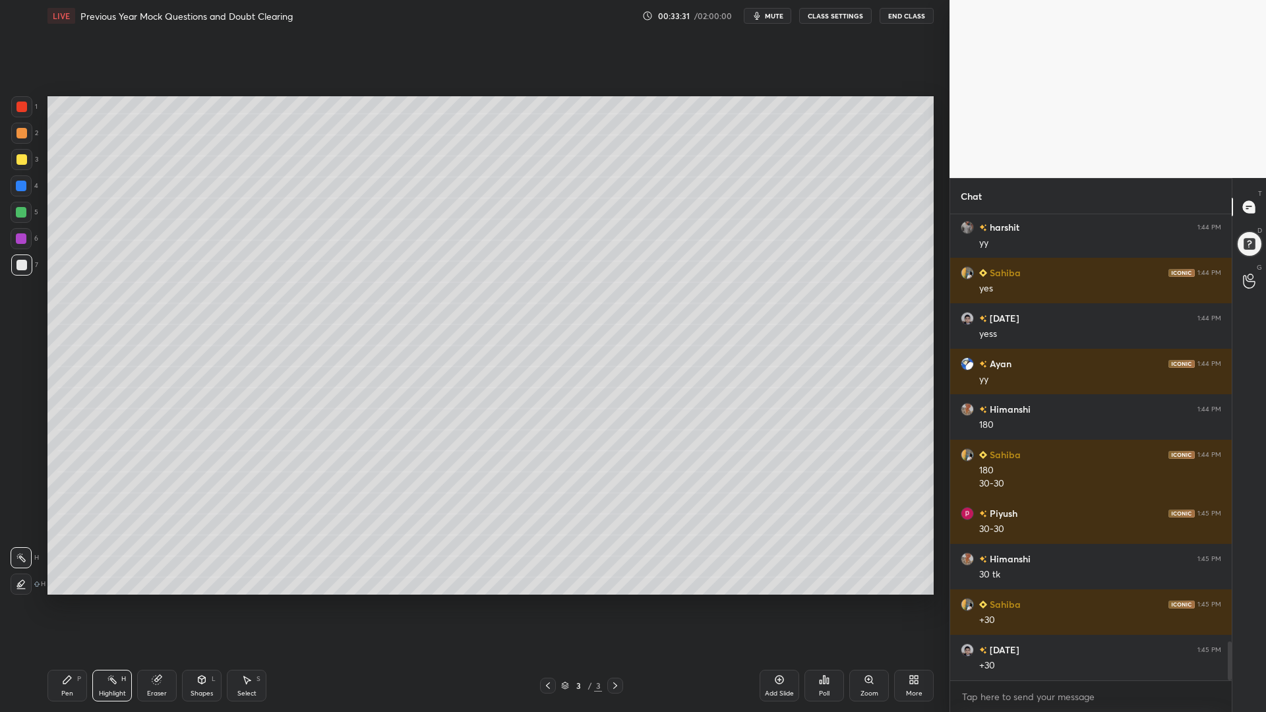
drag, startPoint x: 36, startPoint y: 701, endPoint x: 48, endPoint y: 694, distance: 14.5
click at [36, 605] on div "1 2 3 4 5 6 7 C X Z C X Z E E Erase all H H LIVE Previous Year Mock Questions a…" at bounding box center [469, 356] width 939 height 712
click at [60, 605] on div "Pen P" at bounding box center [67, 686] width 40 height 32
drag, startPoint x: 18, startPoint y: 158, endPoint x: 32, endPoint y: 172, distance: 19.6
click at [18, 158] on div at bounding box center [21, 159] width 11 height 11
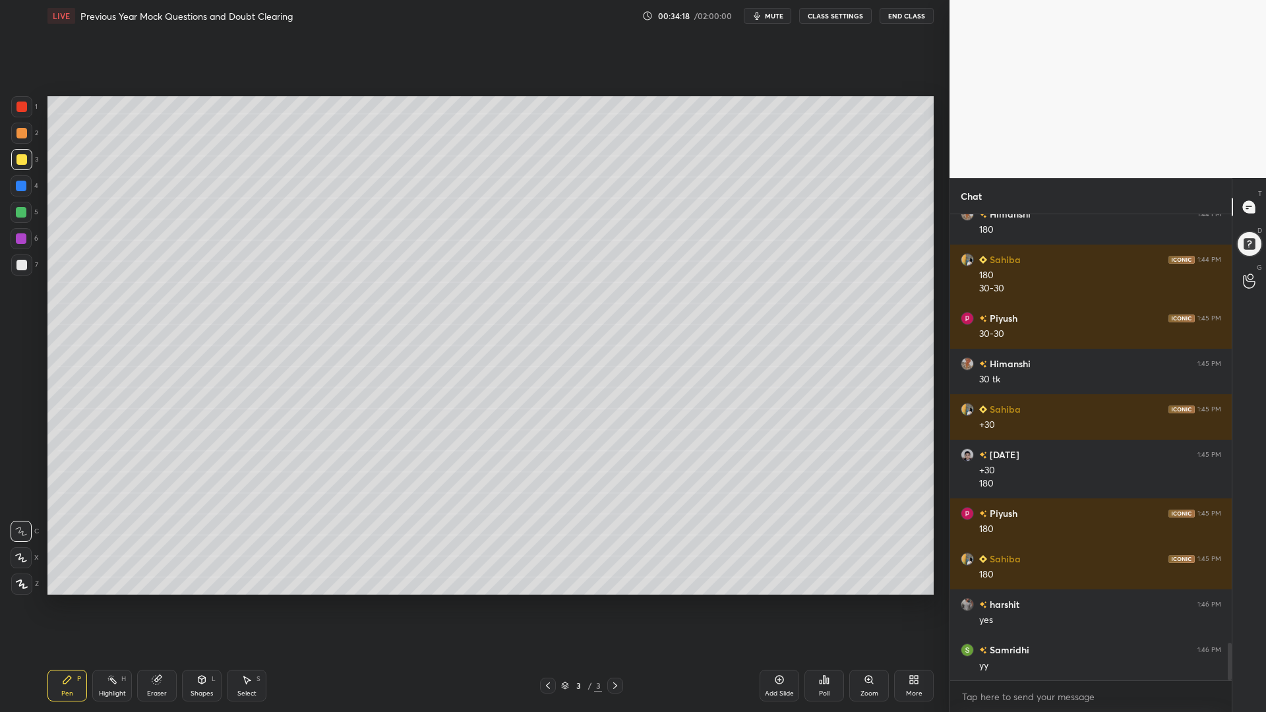
scroll to position [5368, 0]
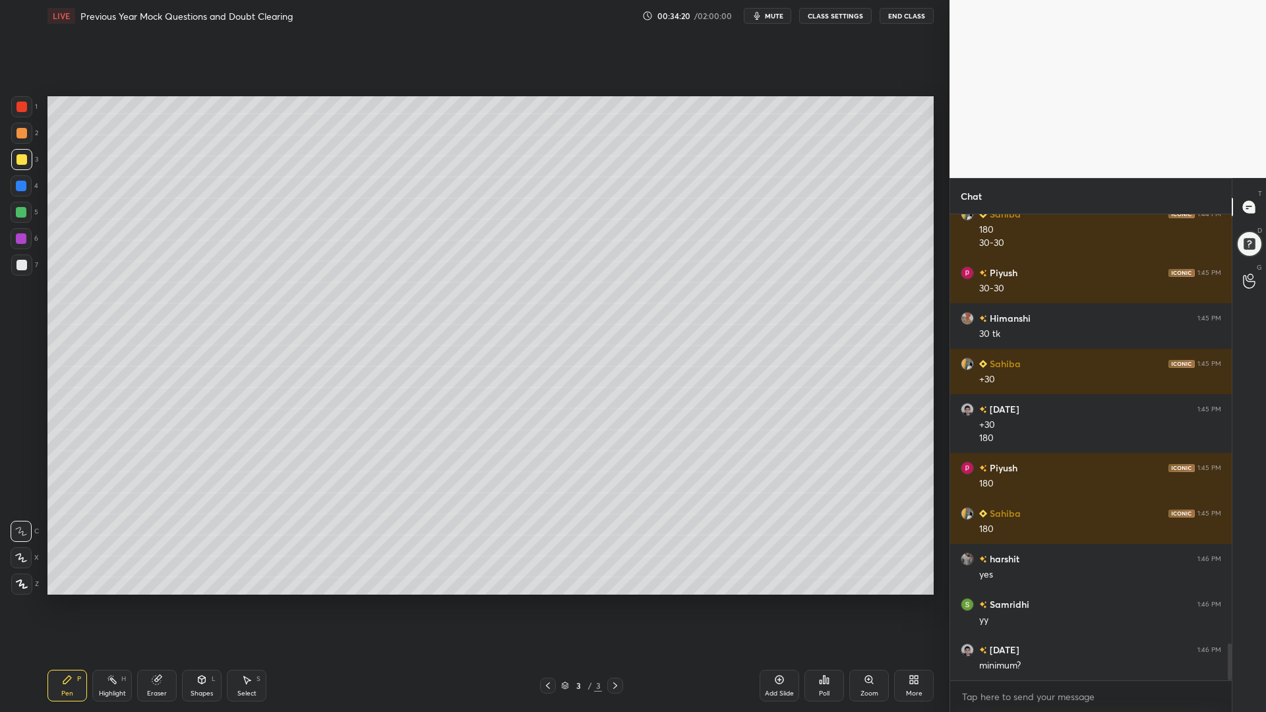
click at [779, 605] on icon at bounding box center [779, 679] width 11 height 11
click at [548, 605] on icon at bounding box center [548, 685] width 11 height 11
click at [547, 605] on icon at bounding box center [548, 685] width 11 height 11
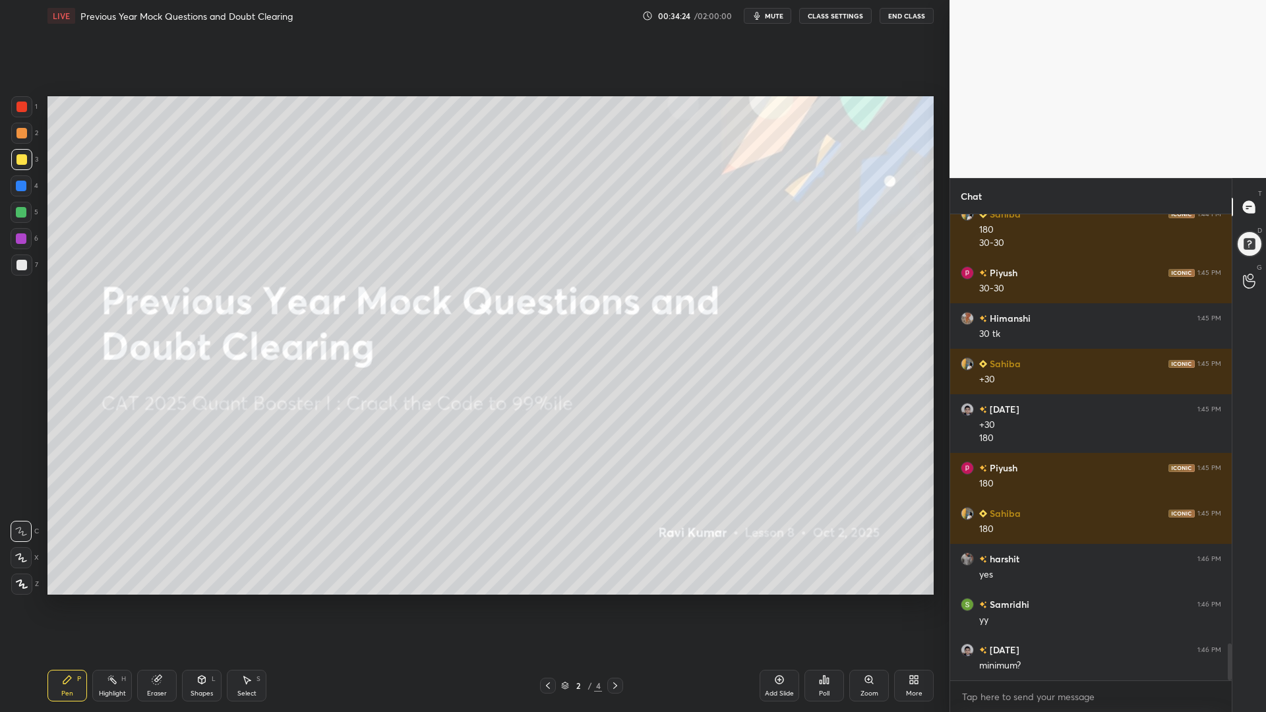
click at [615, 605] on icon at bounding box center [615, 685] width 11 height 11
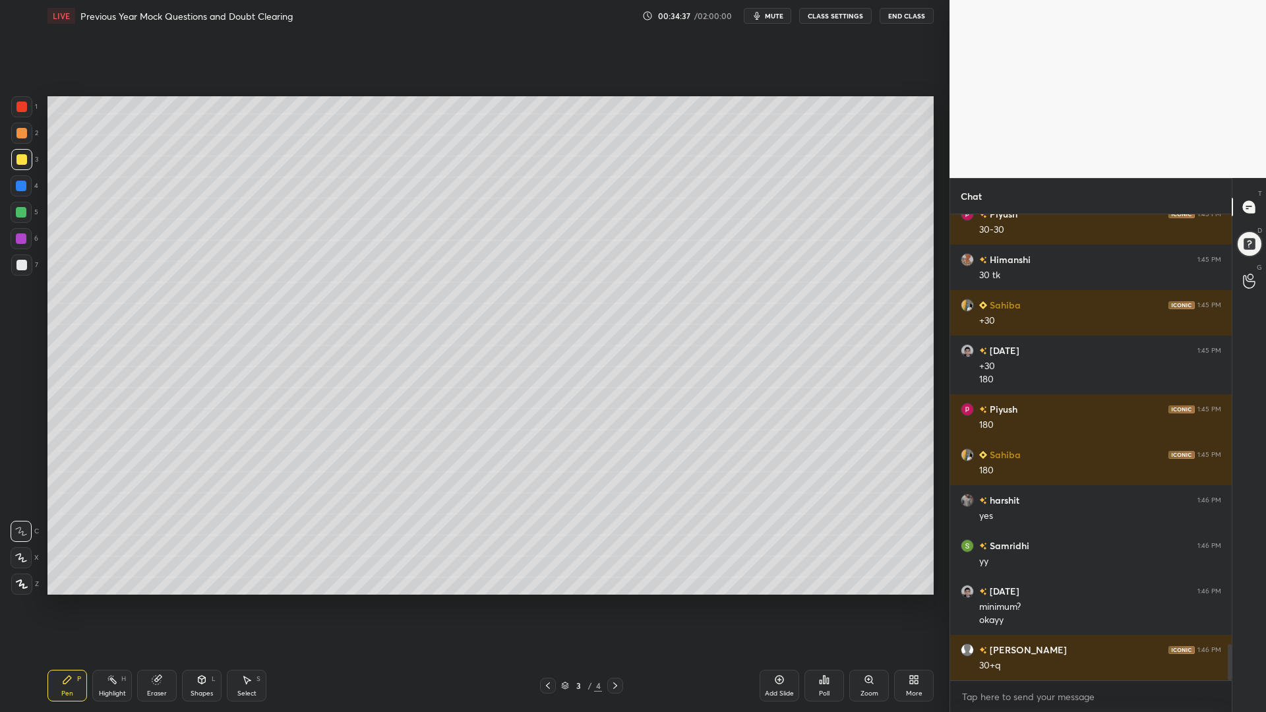
scroll to position [5472, 0]
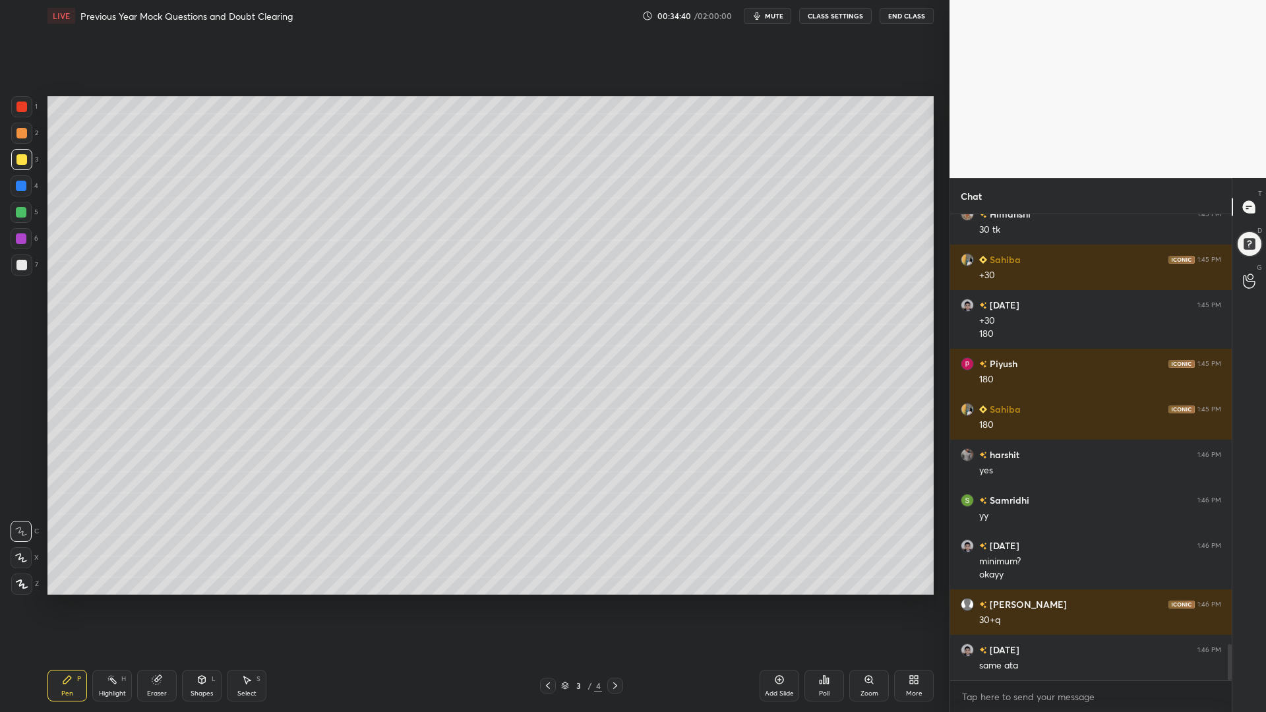
click at [24, 251] on div "6" at bounding box center [25, 241] width 28 height 26
click at [26, 549] on div at bounding box center [21, 557] width 21 height 21
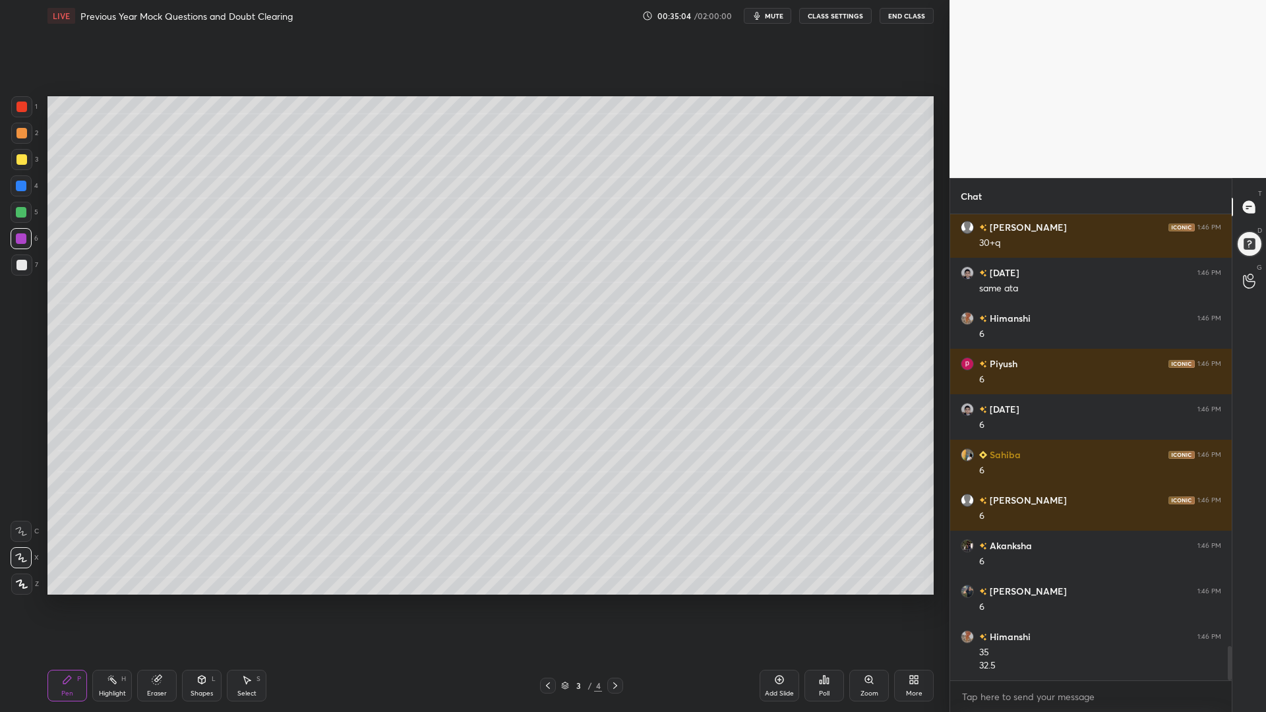
scroll to position [5895, 0]
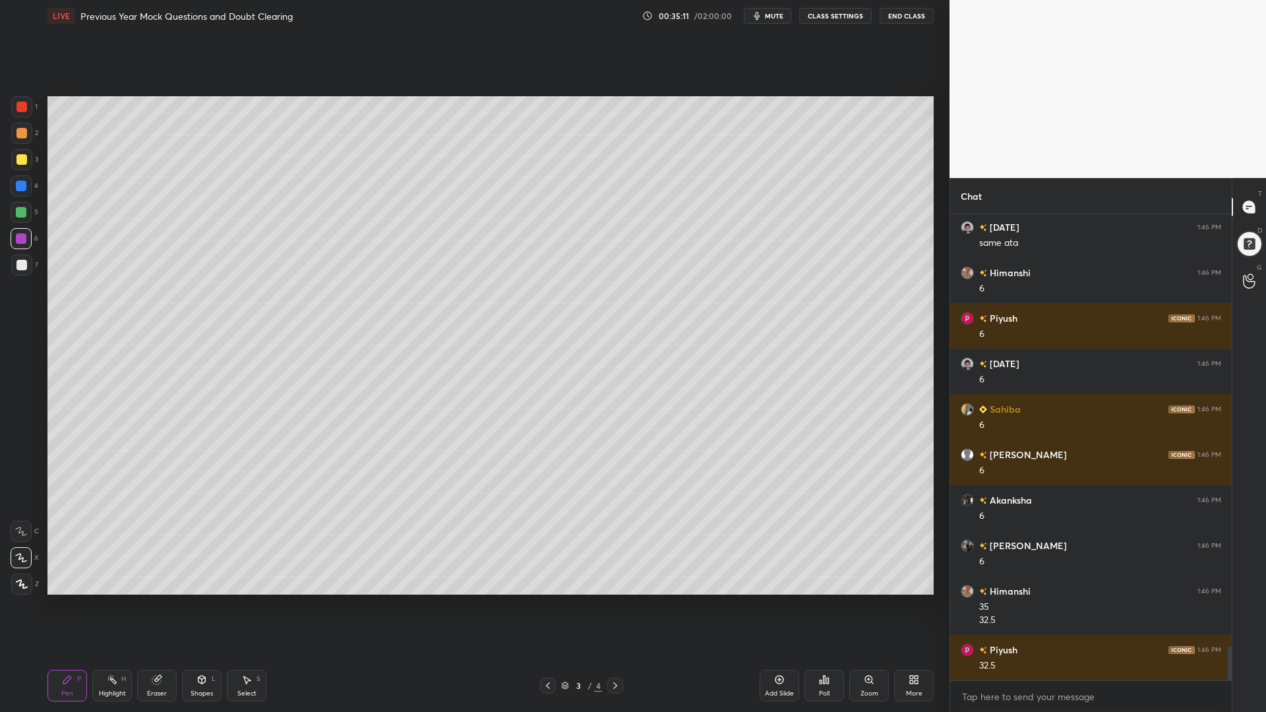
click at [781, 605] on icon at bounding box center [779, 679] width 11 height 11
click at [549, 605] on icon at bounding box center [548, 685] width 11 height 11
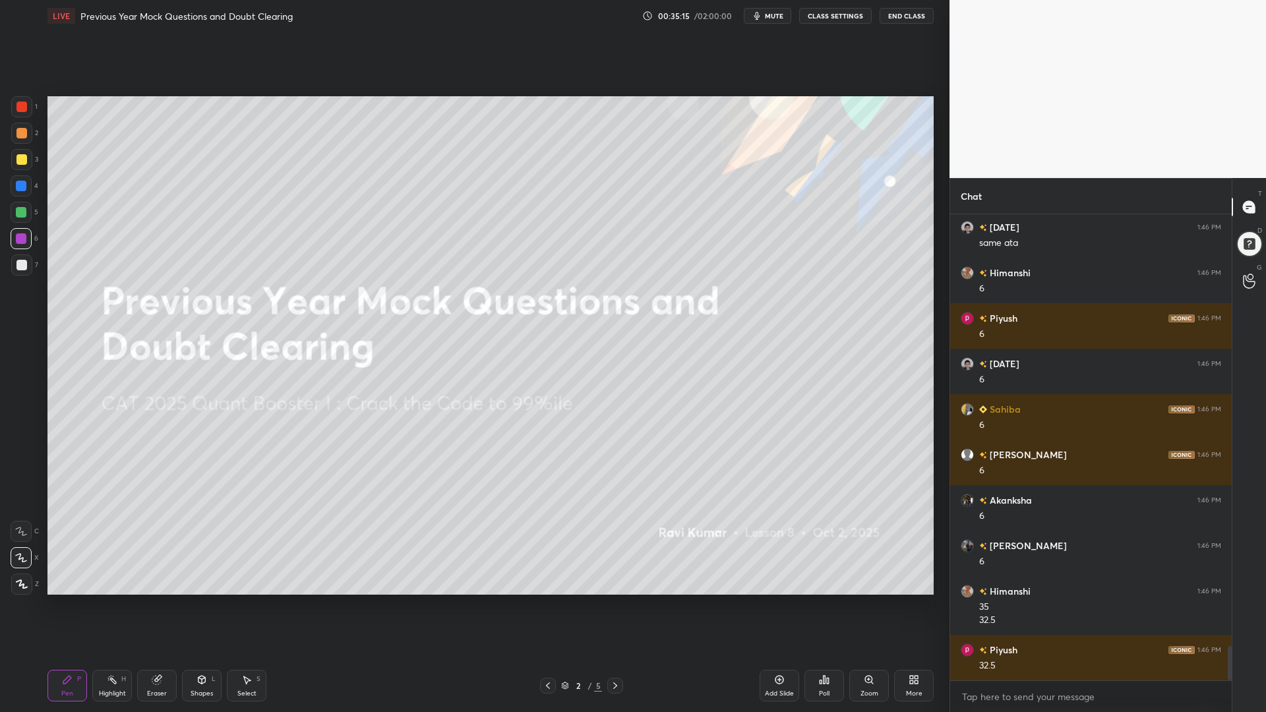
click at [617, 605] on icon at bounding box center [615, 685] width 11 height 11
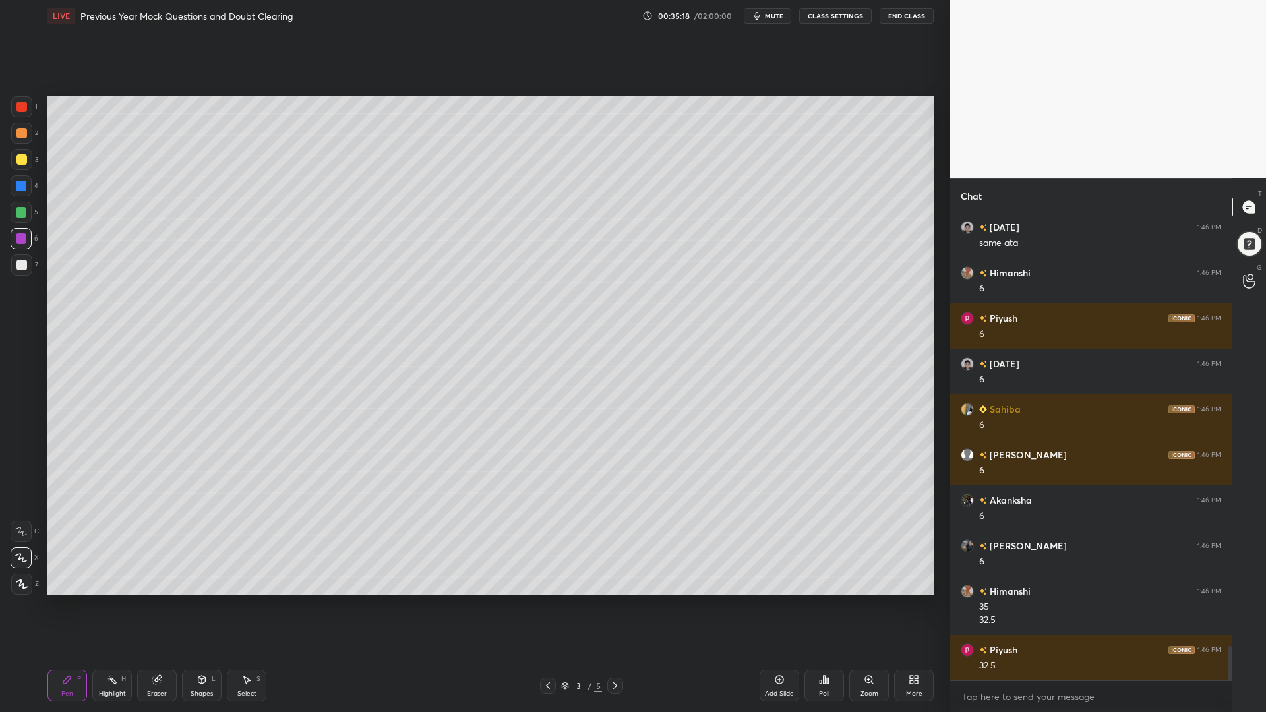
click at [928, 605] on div "More" at bounding box center [914, 686] width 40 height 32
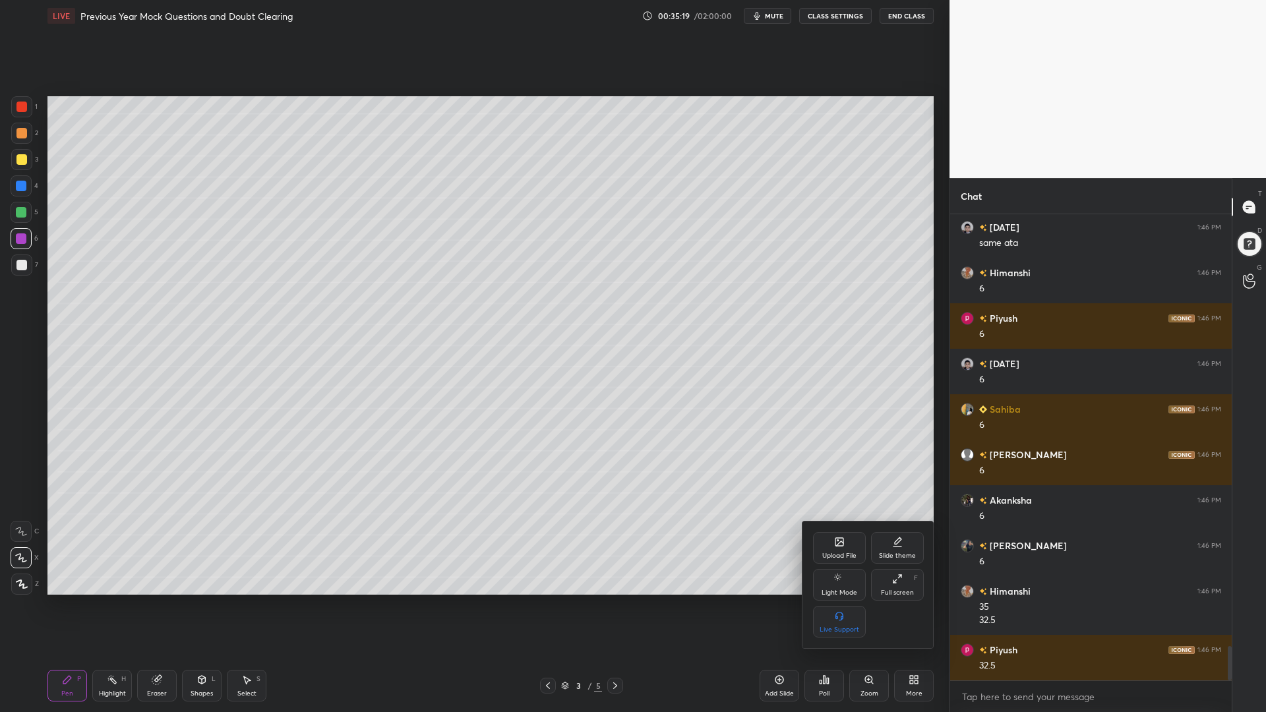
click at [901, 543] on icon at bounding box center [897, 542] width 11 height 11
click at [893, 605] on icon at bounding box center [897, 615] width 11 height 11
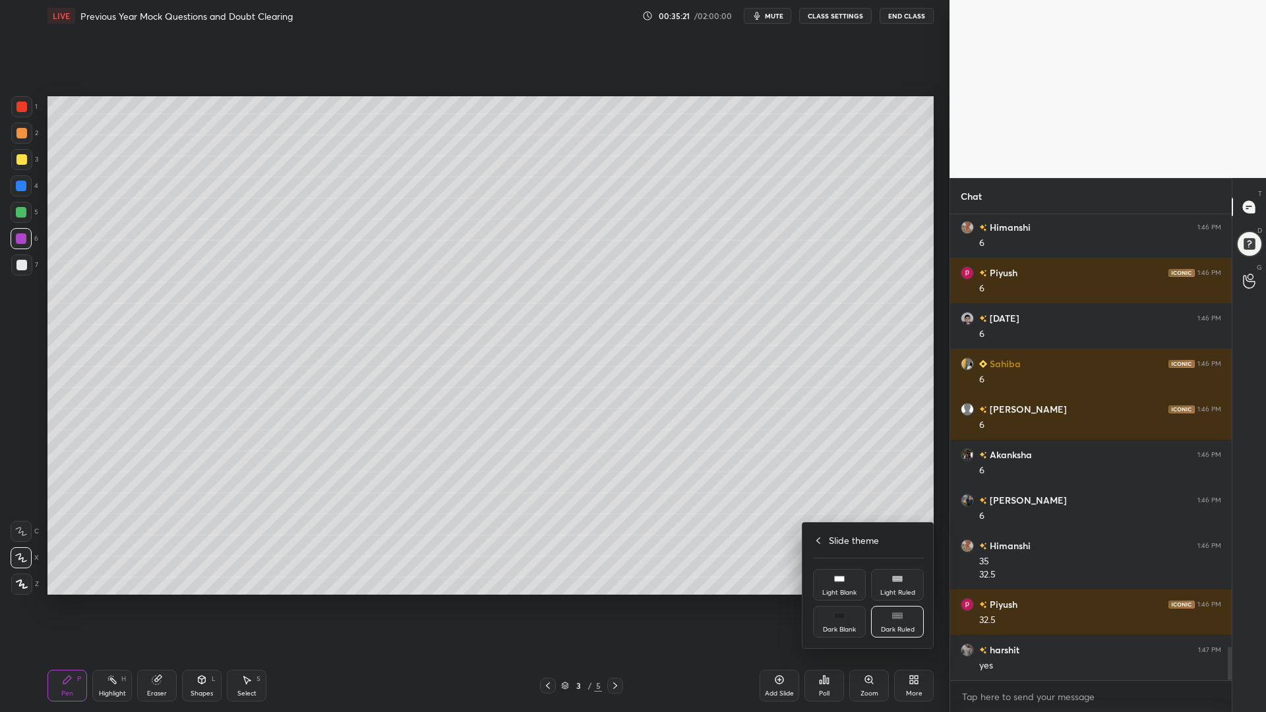
click at [901, 493] on div at bounding box center [633, 356] width 1266 height 712
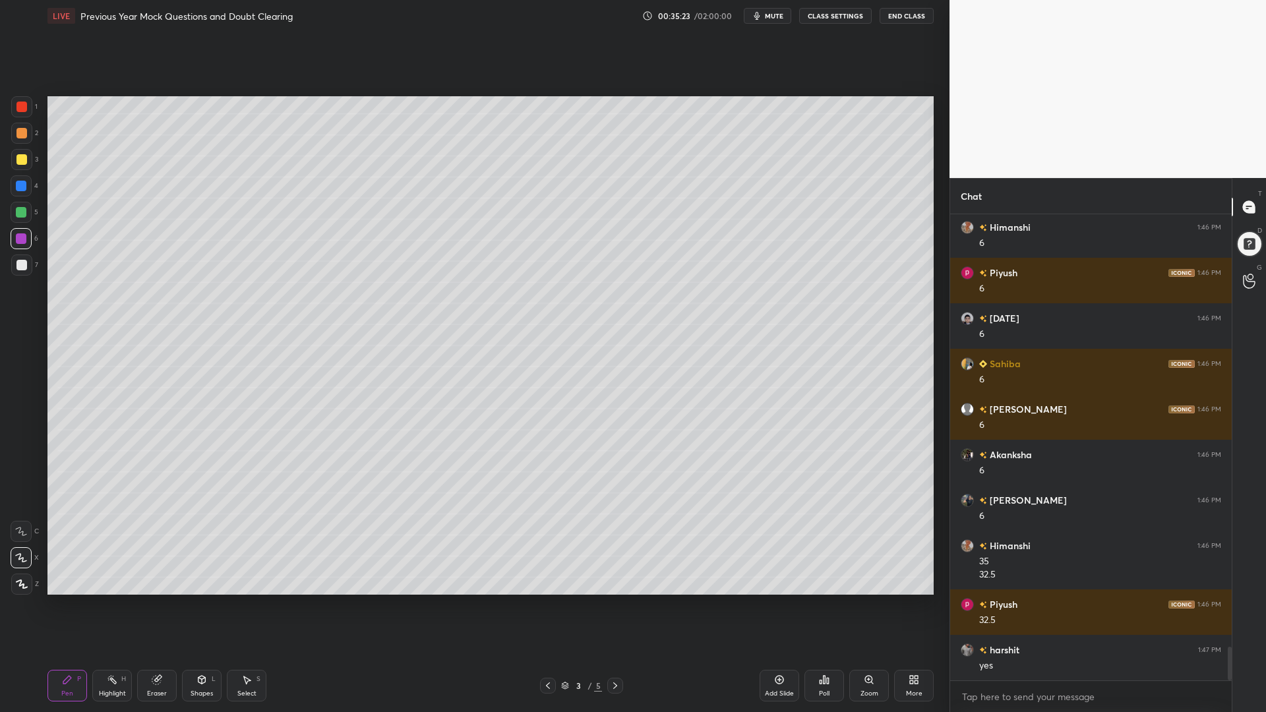
click at [780, 605] on icon at bounding box center [779, 679] width 11 height 11
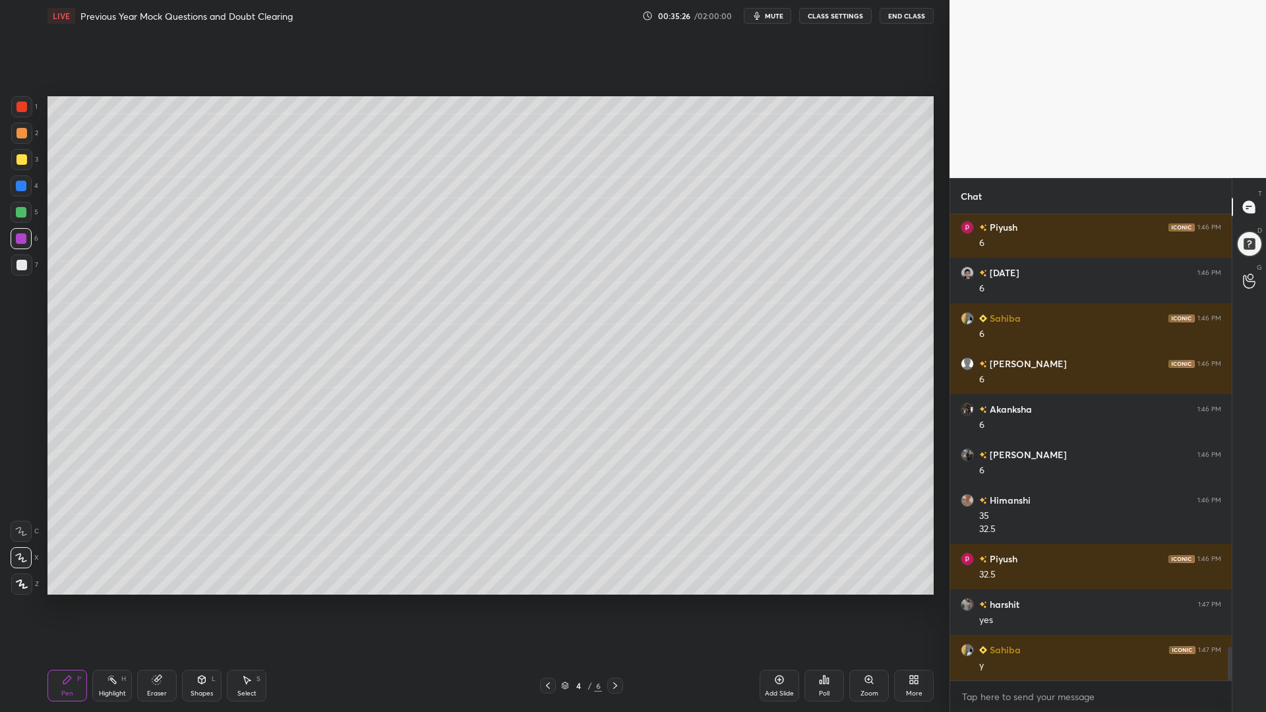
click at [22, 104] on div at bounding box center [21, 107] width 11 height 11
click at [19, 238] on div at bounding box center [21, 238] width 11 height 11
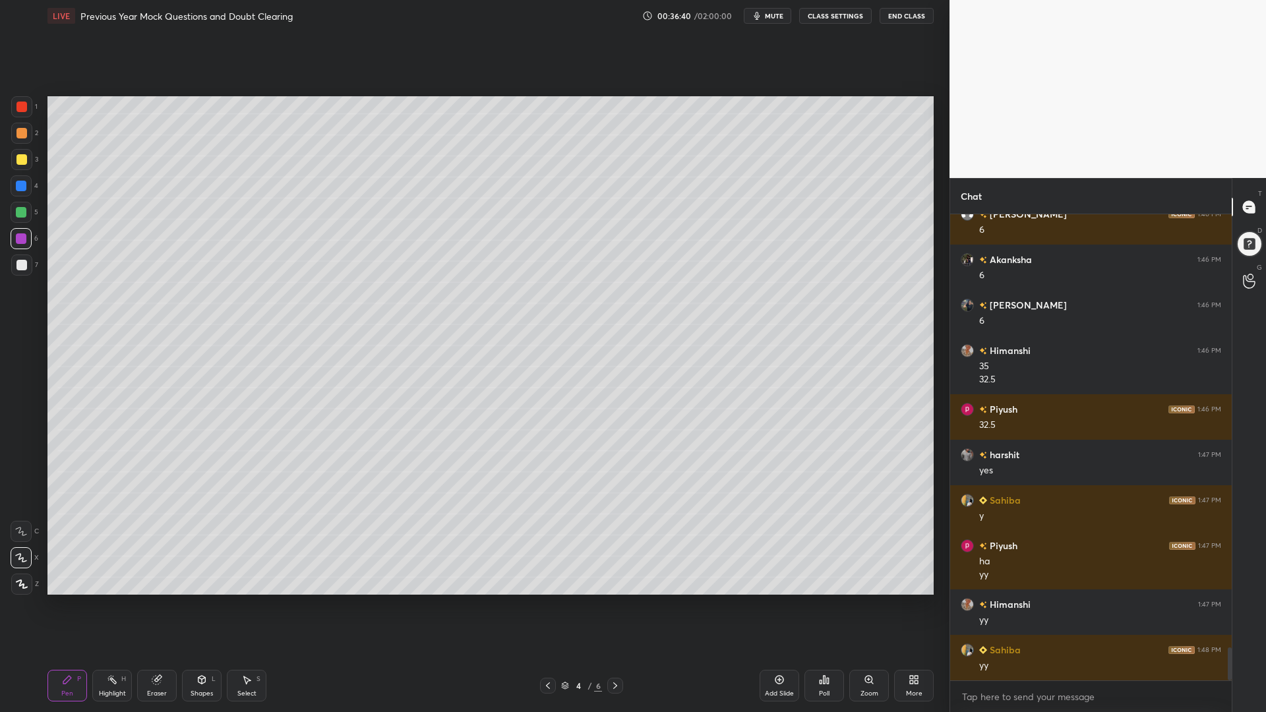
scroll to position [6181, 0]
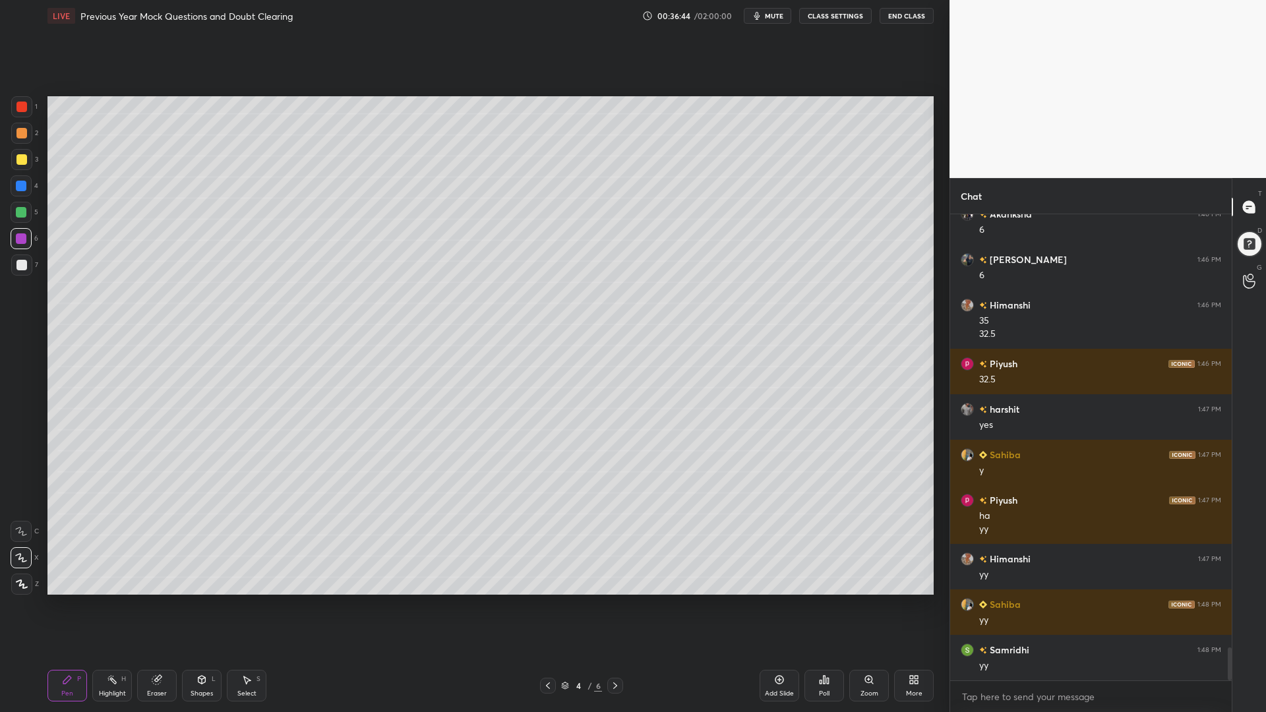
click at [20, 210] on div at bounding box center [21, 212] width 11 height 11
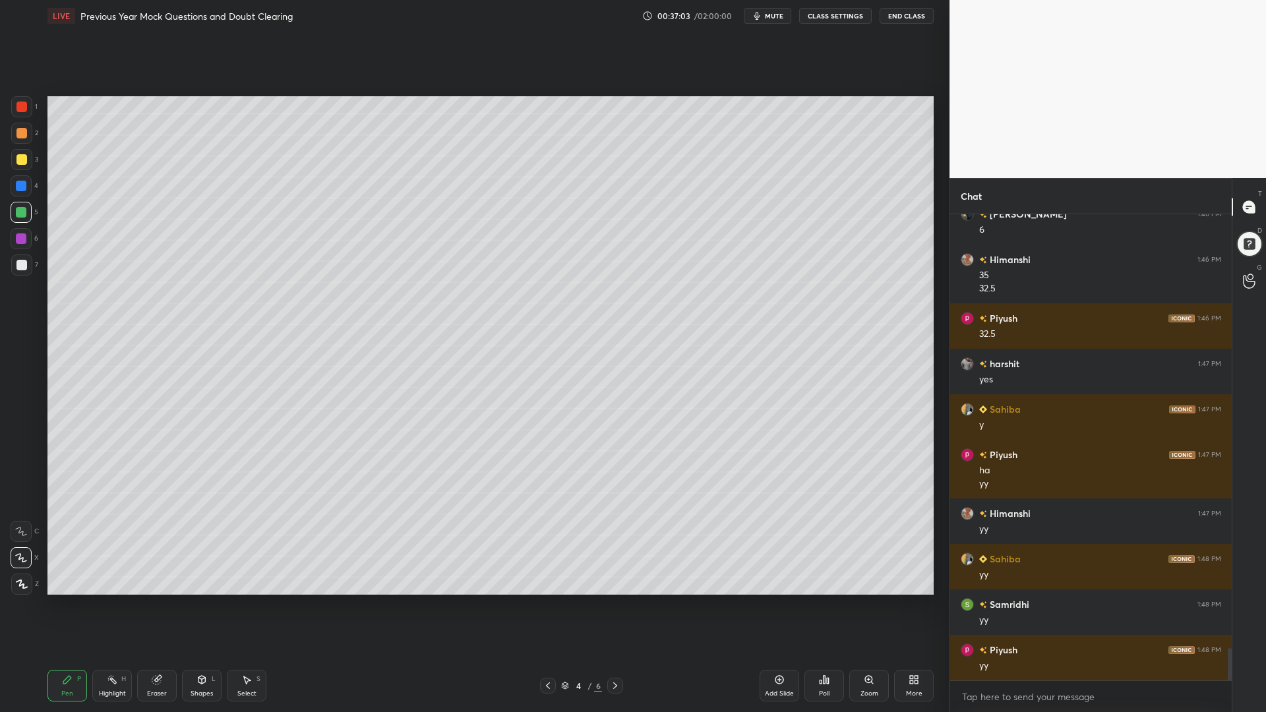
drag, startPoint x: 20, startPoint y: 134, endPoint x: 47, endPoint y: 132, distance: 26.4
click at [18, 134] on div at bounding box center [21, 133] width 11 height 11
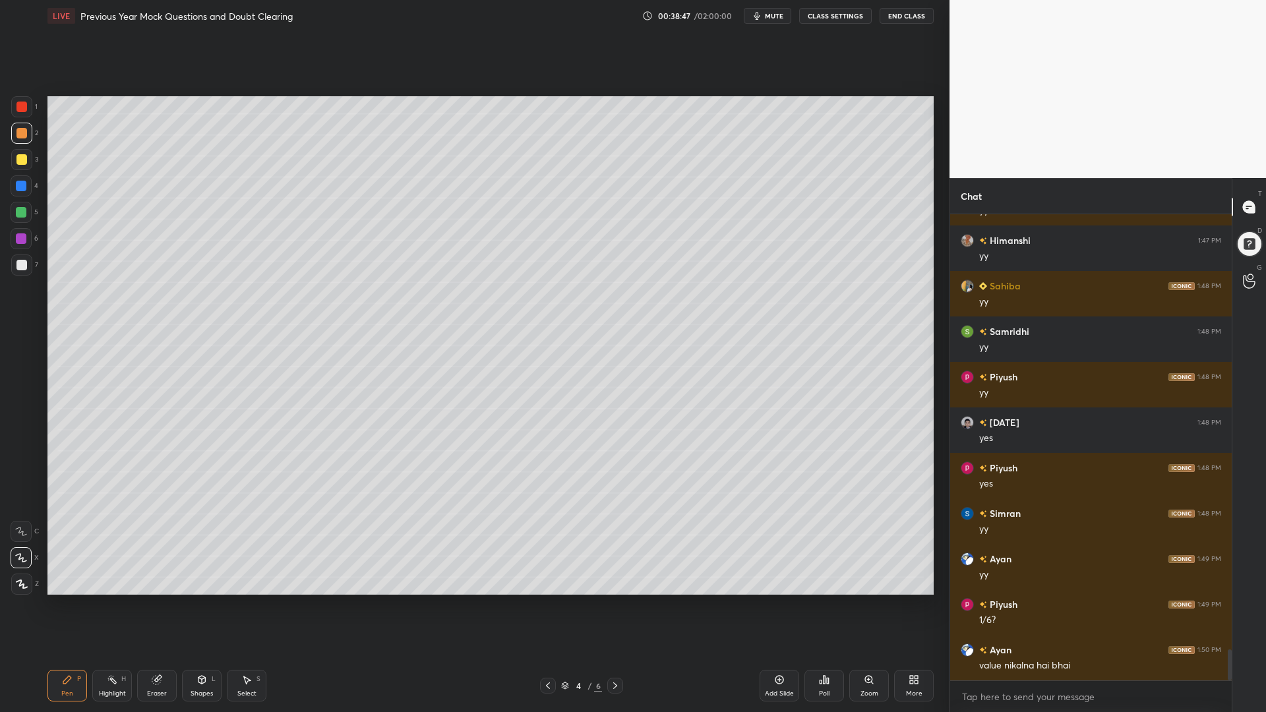
scroll to position [6545, 0]
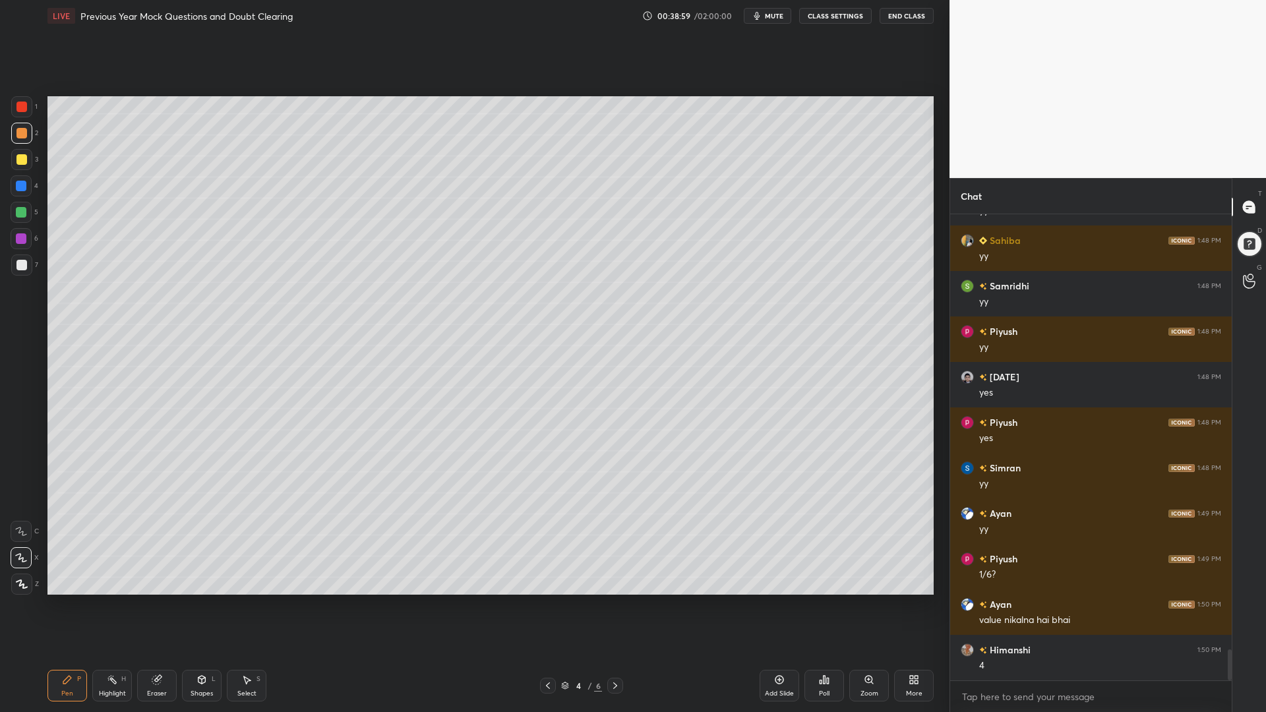
click at [20, 264] on div at bounding box center [21, 265] width 11 height 11
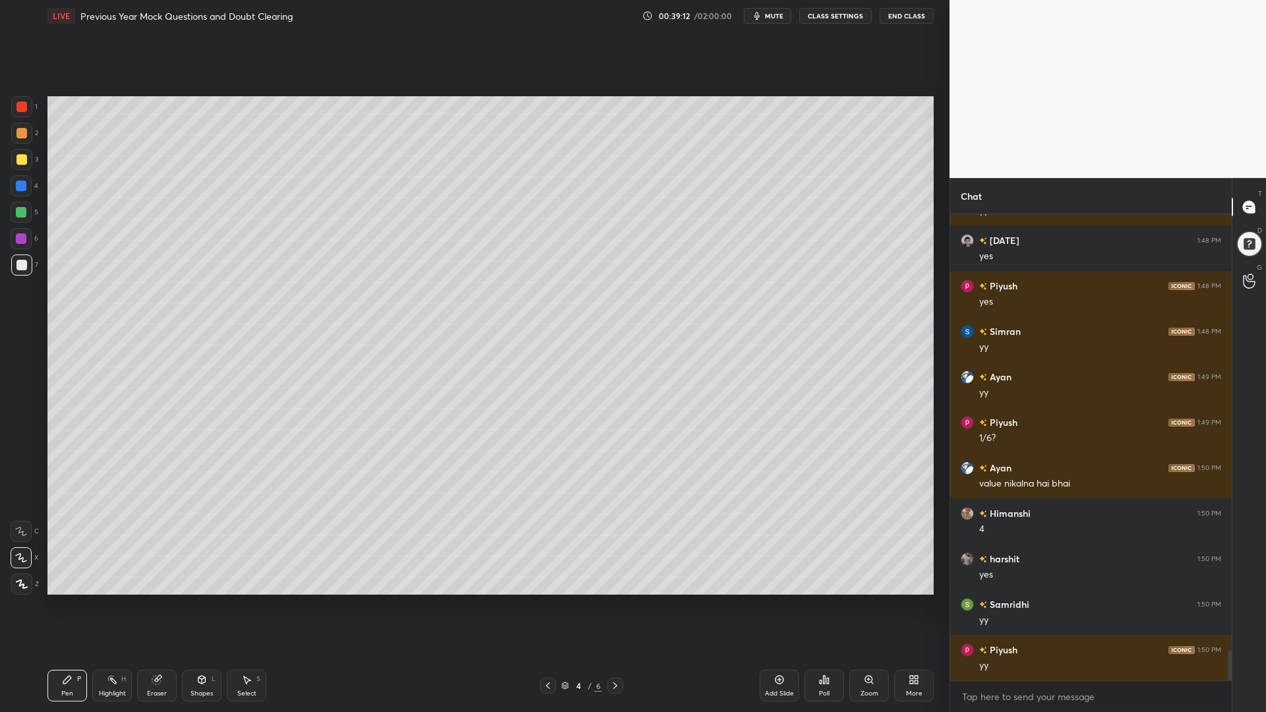
scroll to position [6727, 0]
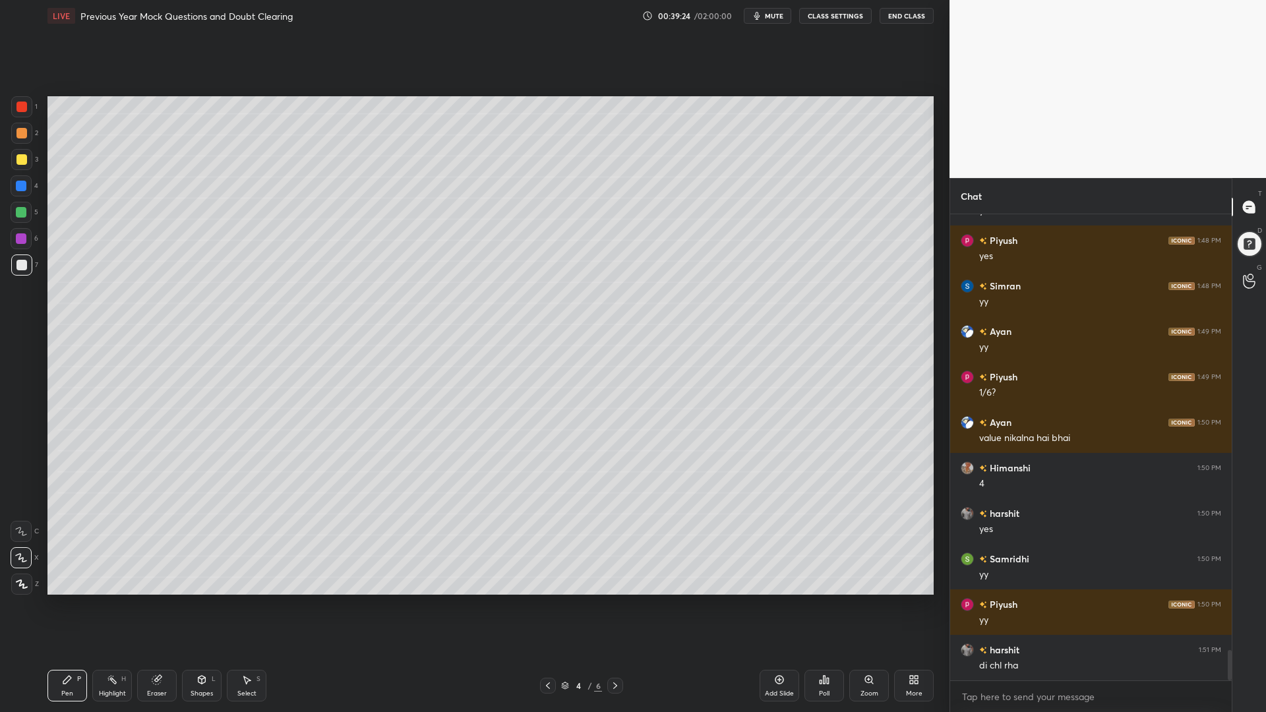
click at [162, 605] on icon at bounding box center [157, 678] width 7 height 7
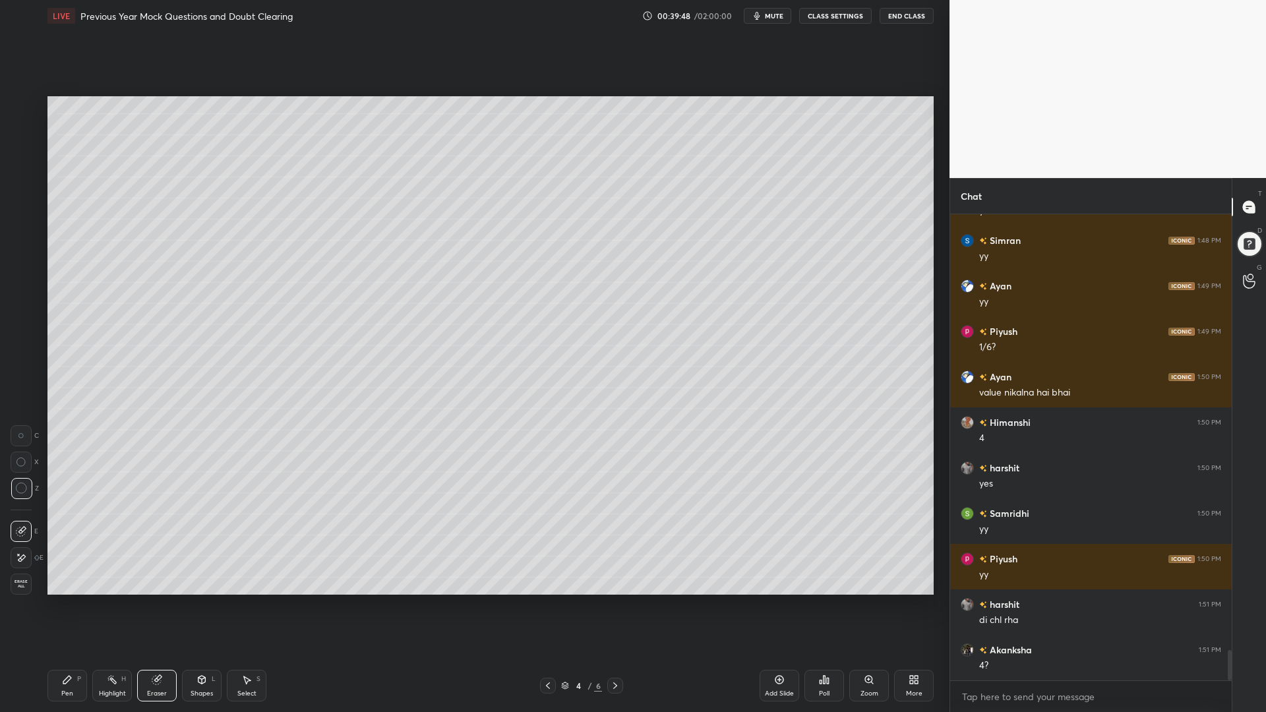
click at [61, 605] on div "Pen P" at bounding box center [67, 686] width 40 height 32
drag, startPoint x: 19, startPoint y: 259, endPoint x: 42, endPoint y: 249, distance: 24.5
click at [19, 257] on div at bounding box center [21, 264] width 21 height 21
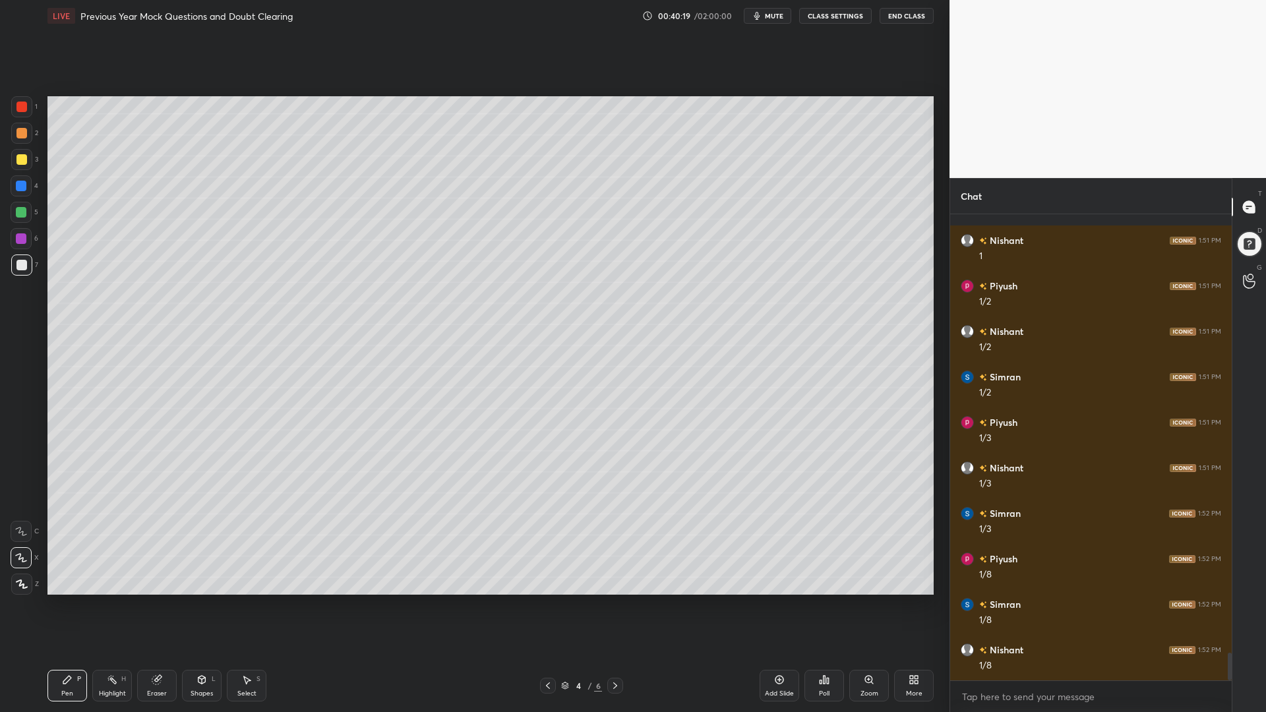
scroll to position [7409, 0]
click at [26, 188] on div at bounding box center [21, 186] width 11 height 11
drag, startPoint x: 19, startPoint y: 212, endPoint x: 34, endPoint y: 216, distance: 15.8
click at [19, 212] on div at bounding box center [21, 212] width 11 height 11
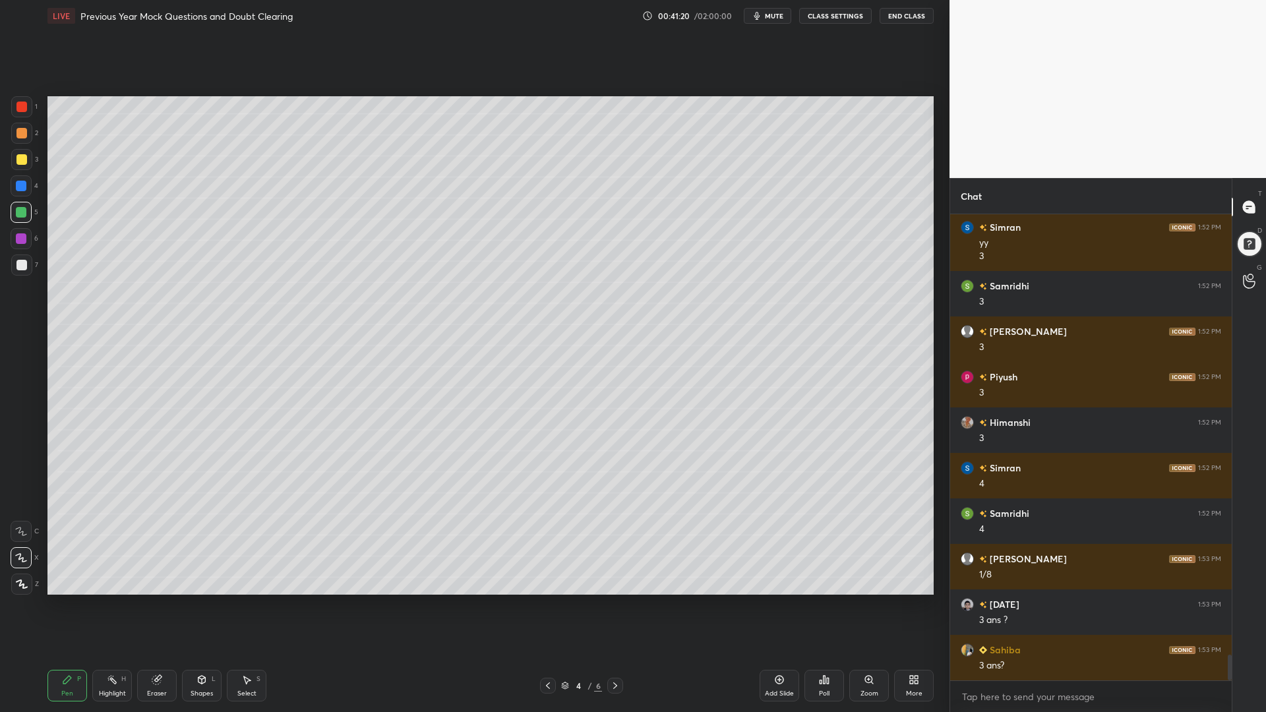
scroll to position [8014, 0]
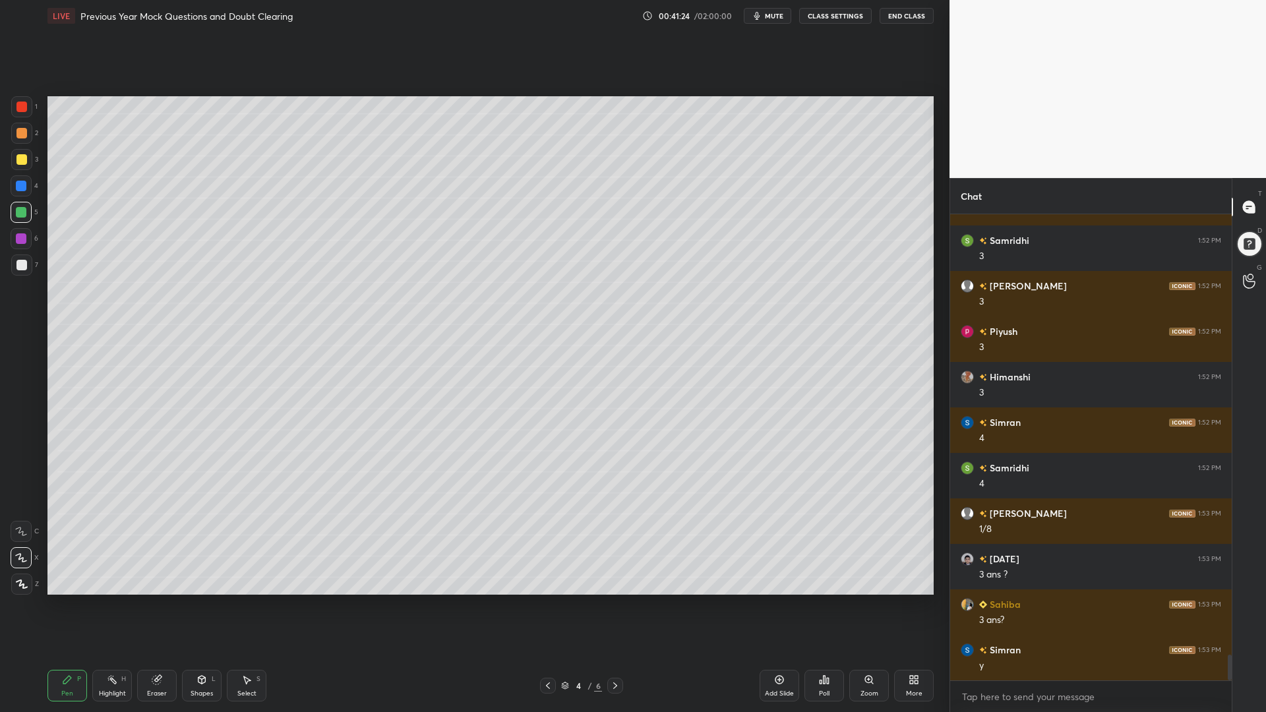
click at [25, 267] on div at bounding box center [21, 265] width 11 height 11
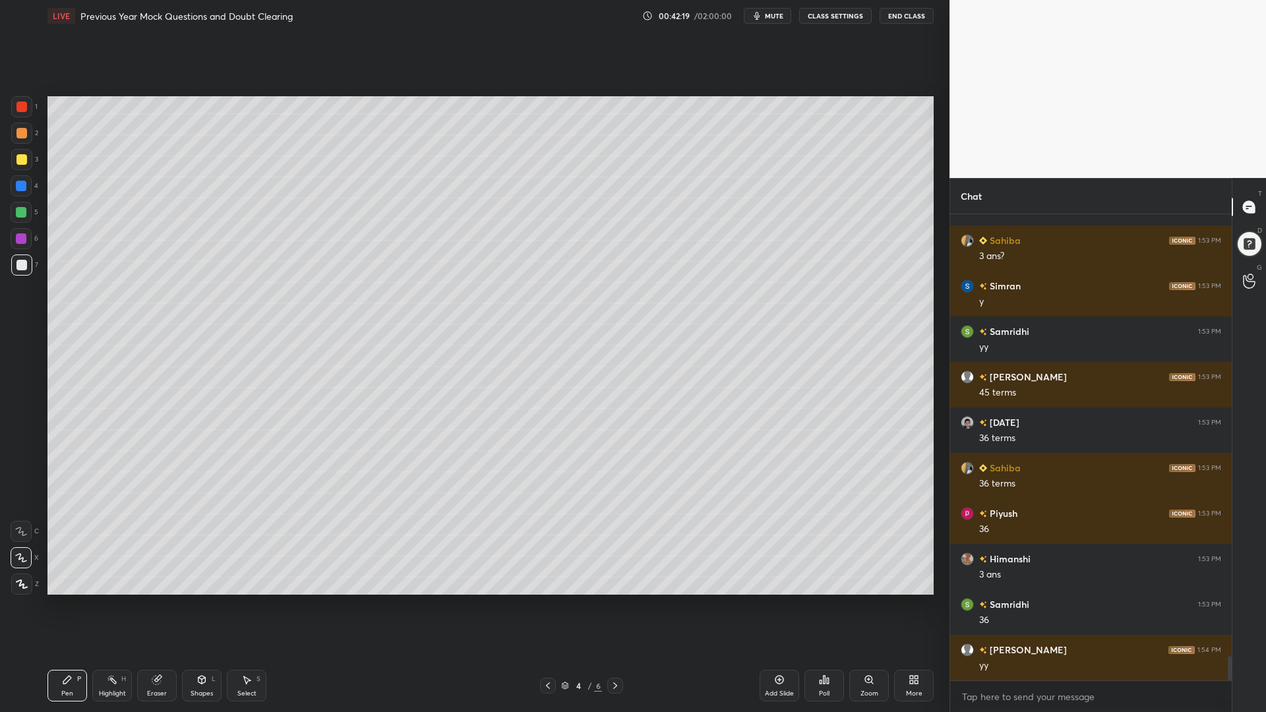
scroll to position [8423, 0]
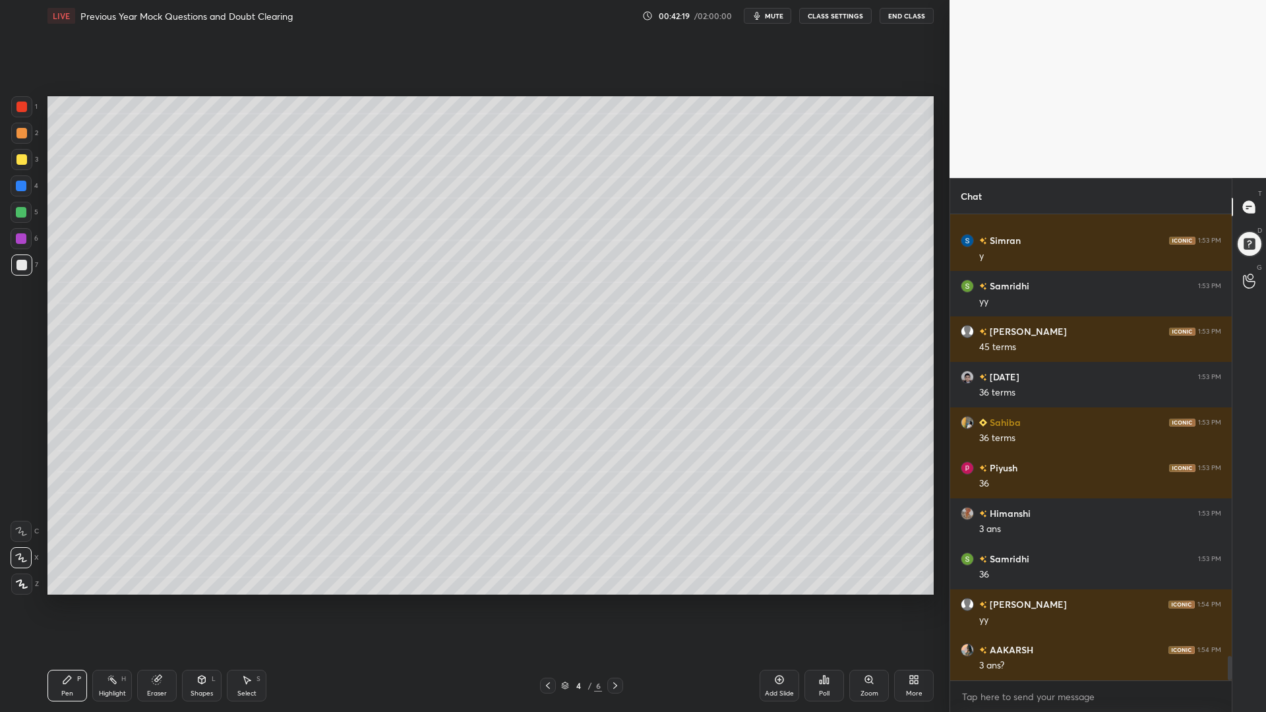
click at [16, 218] on div at bounding box center [21, 212] width 21 height 21
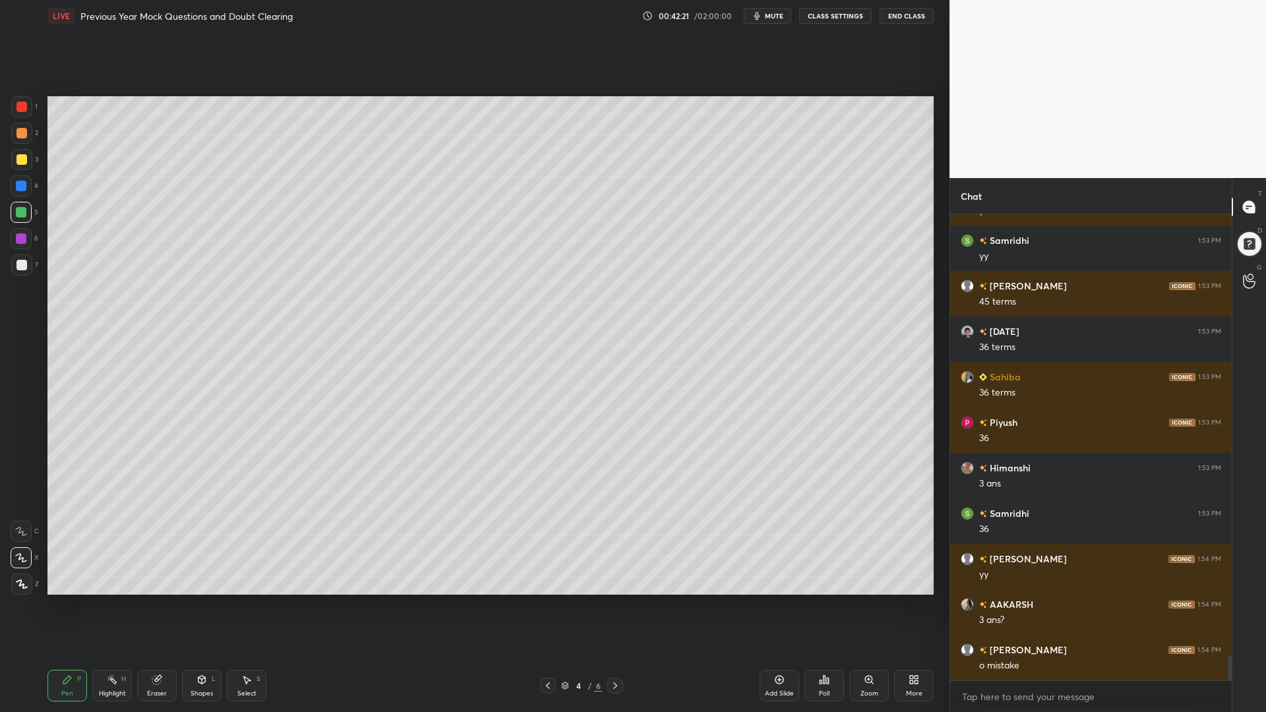
click at [20, 158] on div at bounding box center [21, 159] width 11 height 11
click at [205, 605] on icon at bounding box center [201, 679] width 11 height 11
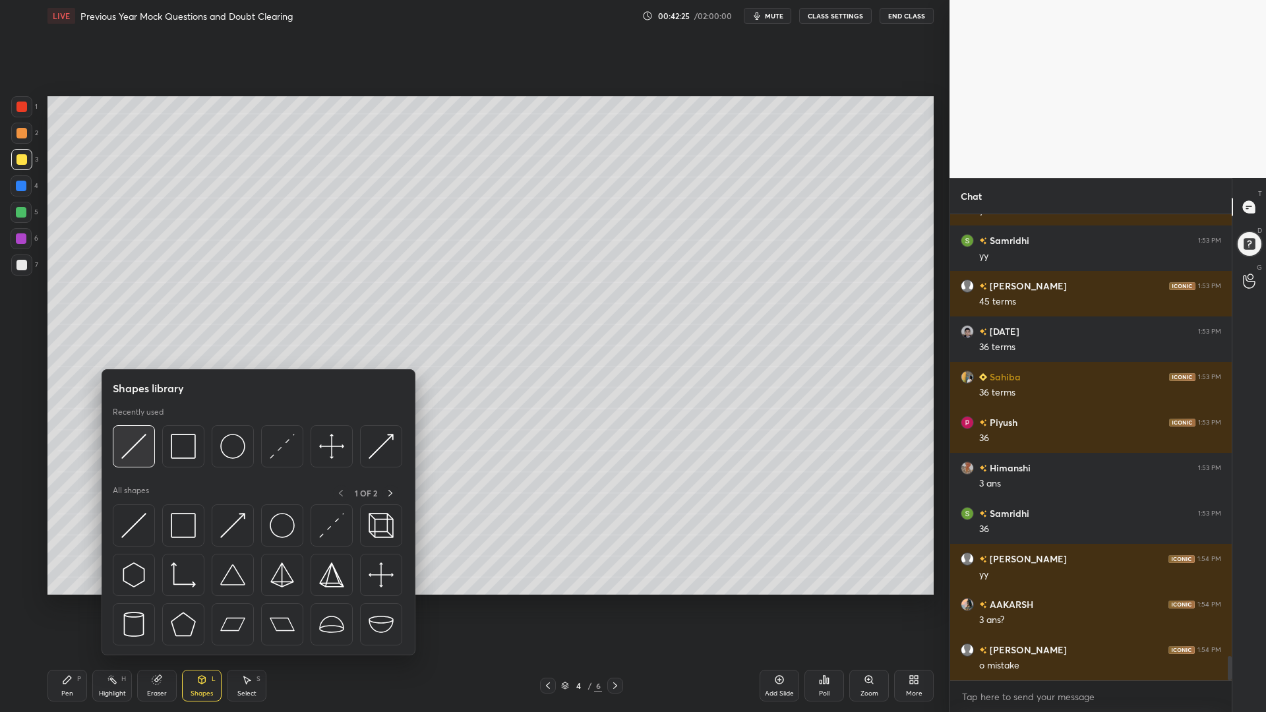
click at [133, 447] on img at bounding box center [133, 446] width 25 height 25
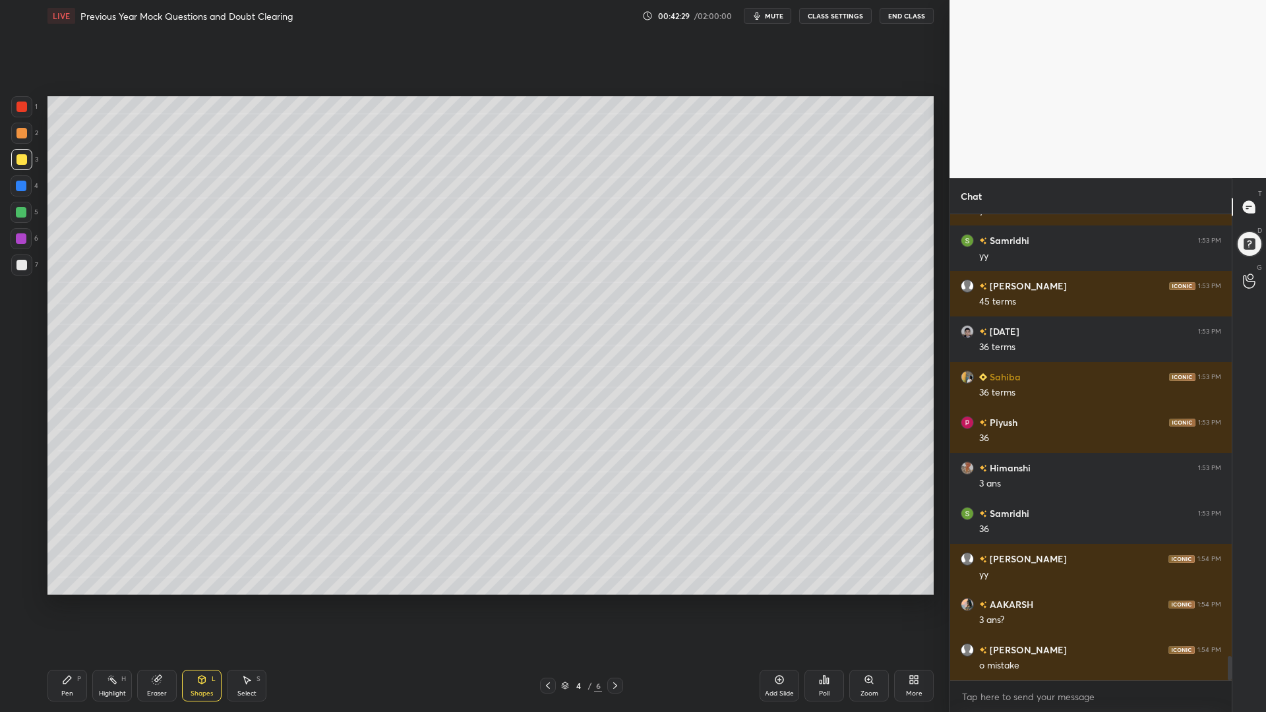
click at [65, 605] on icon at bounding box center [67, 680] width 8 height 8
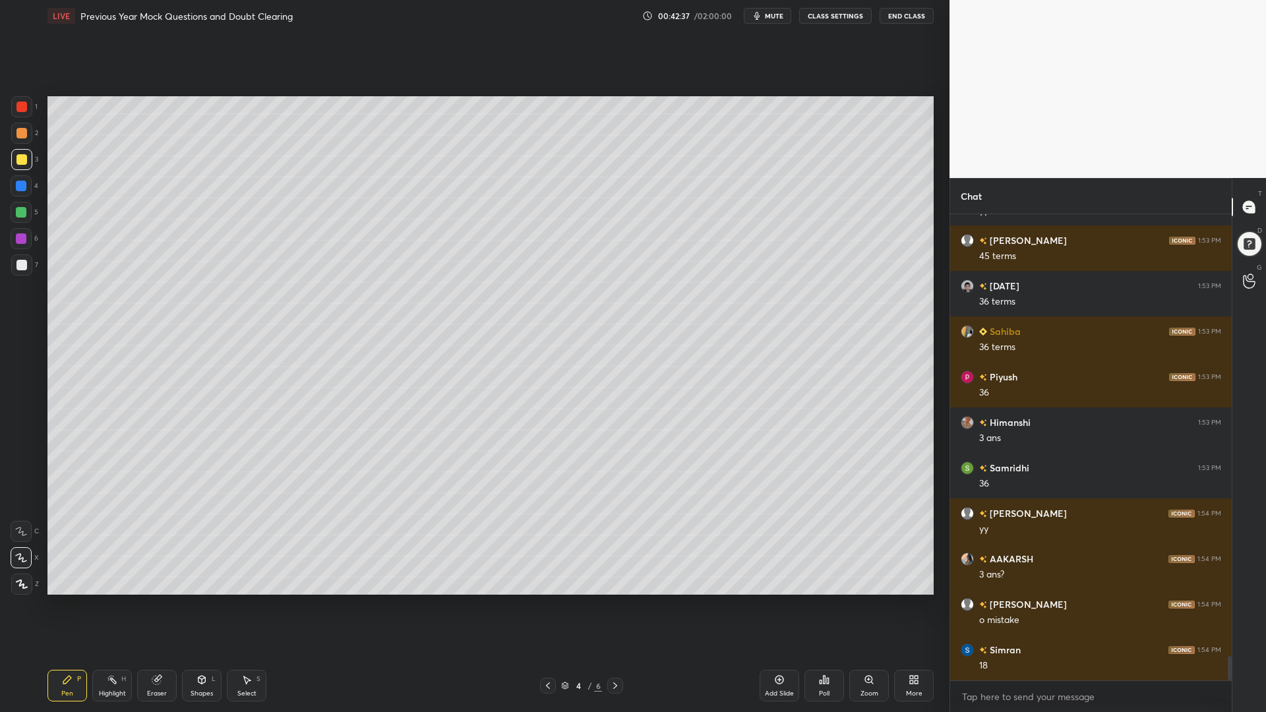
click at [111, 605] on div "Highlight" at bounding box center [112, 693] width 27 height 7
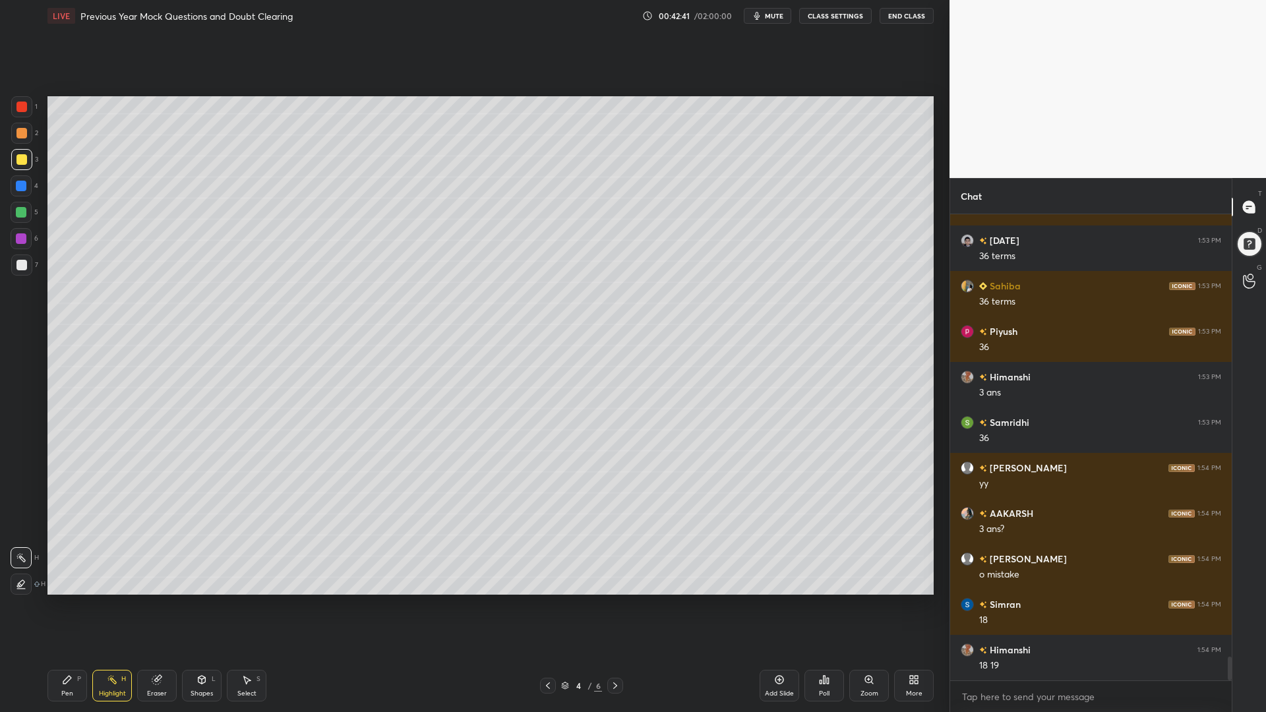
scroll to position [8605, 0]
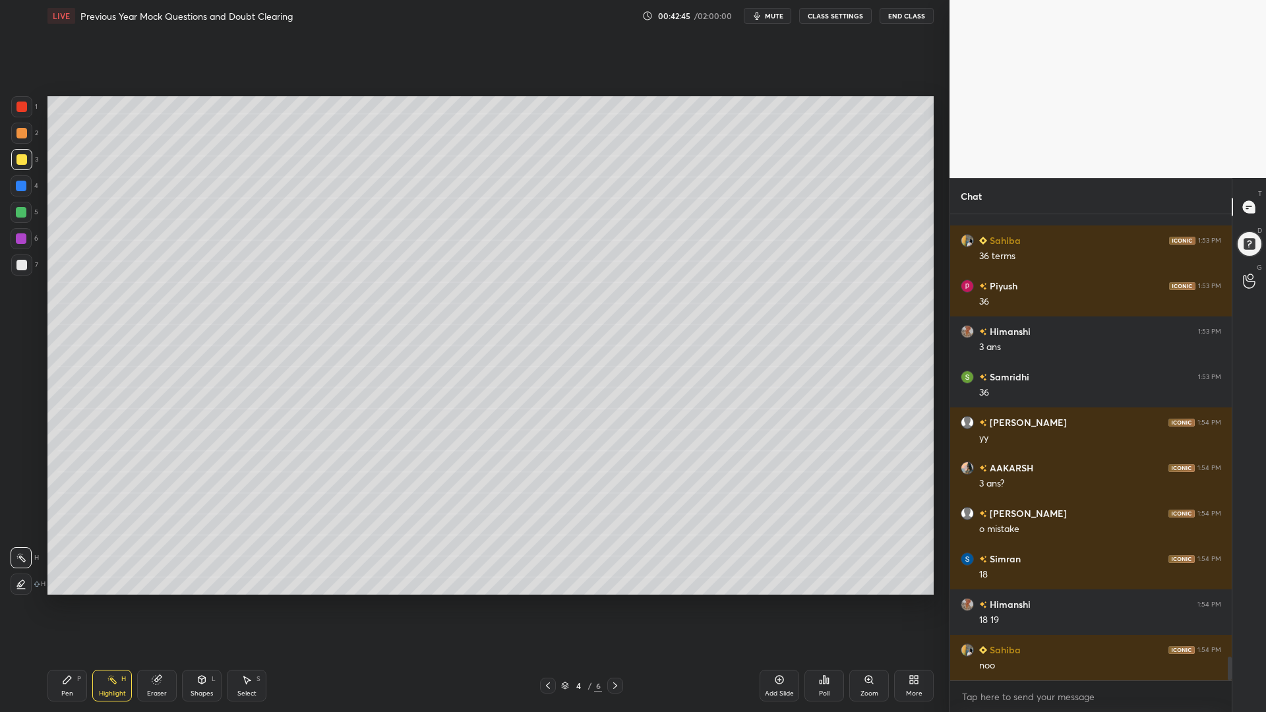
click at [86, 605] on div "Pen P" at bounding box center [67, 686] width 40 height 32
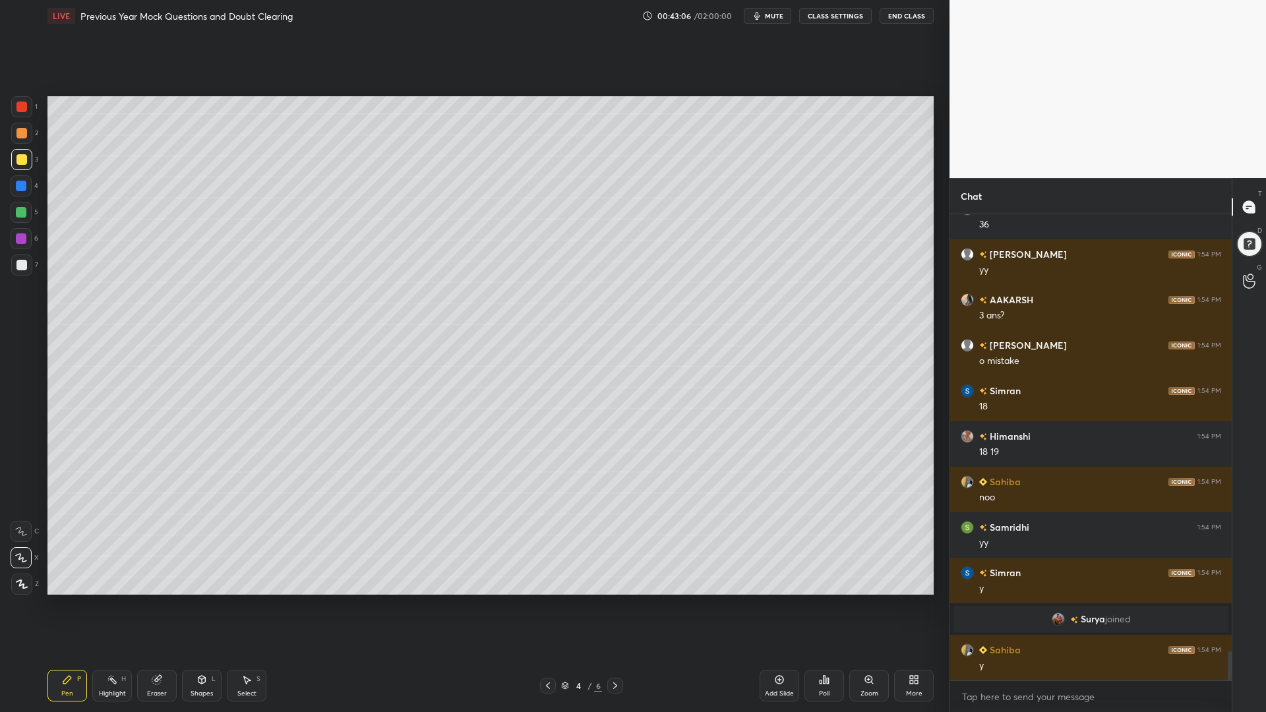
scroll to position [6986, 0]
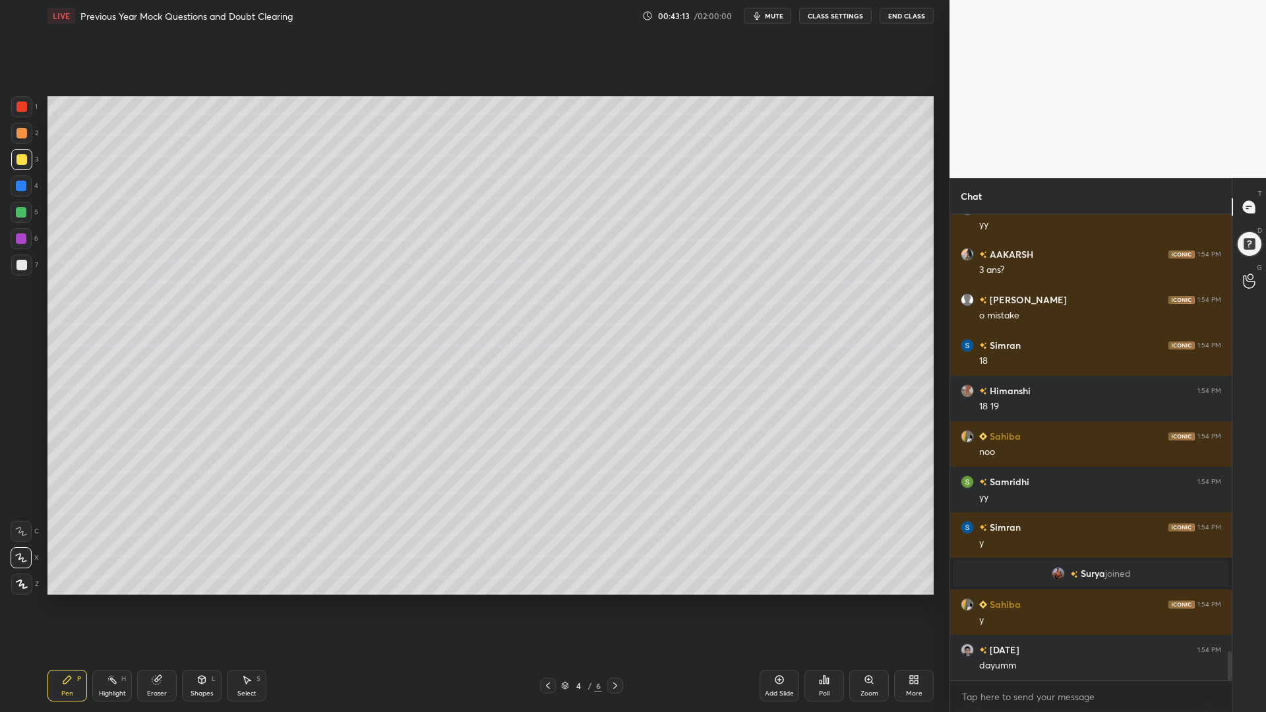
click at [20, 261] on div at bounding box center [21, 265] width 11 height 11
click at [20, 187] on div at bounding box center [21, 186] width 11 height 11
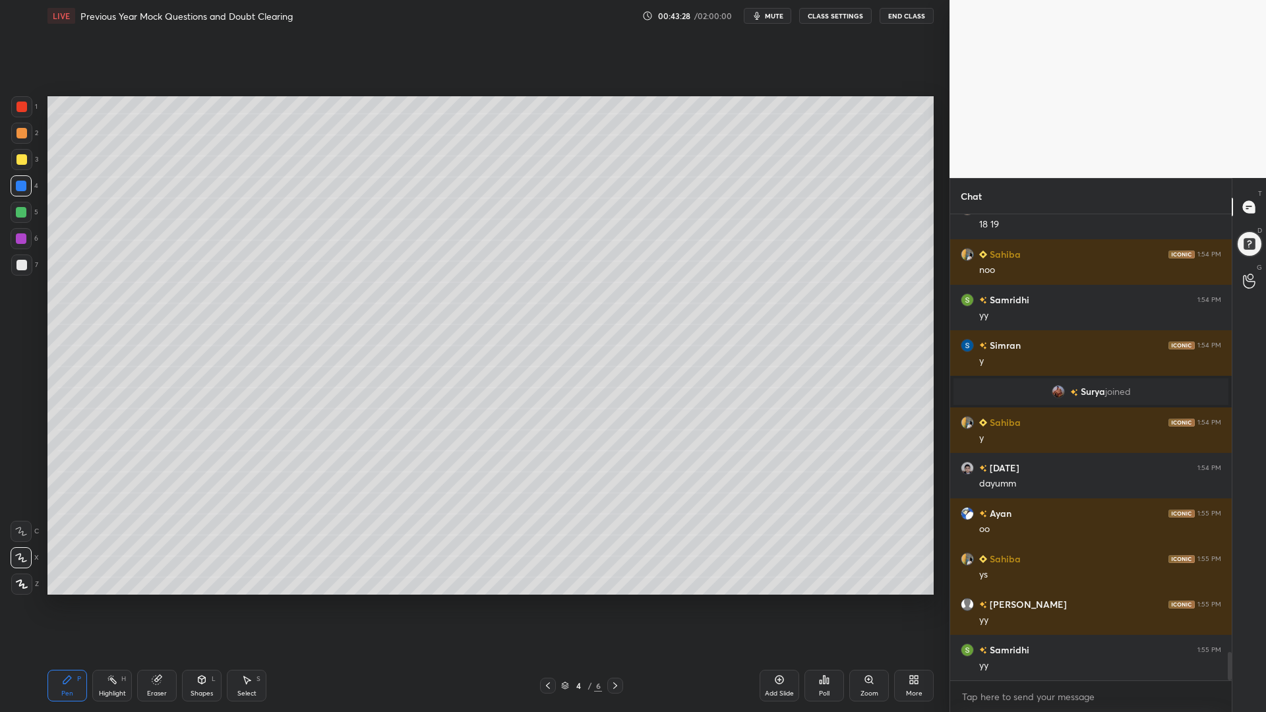
scroll to position [7213, 0]
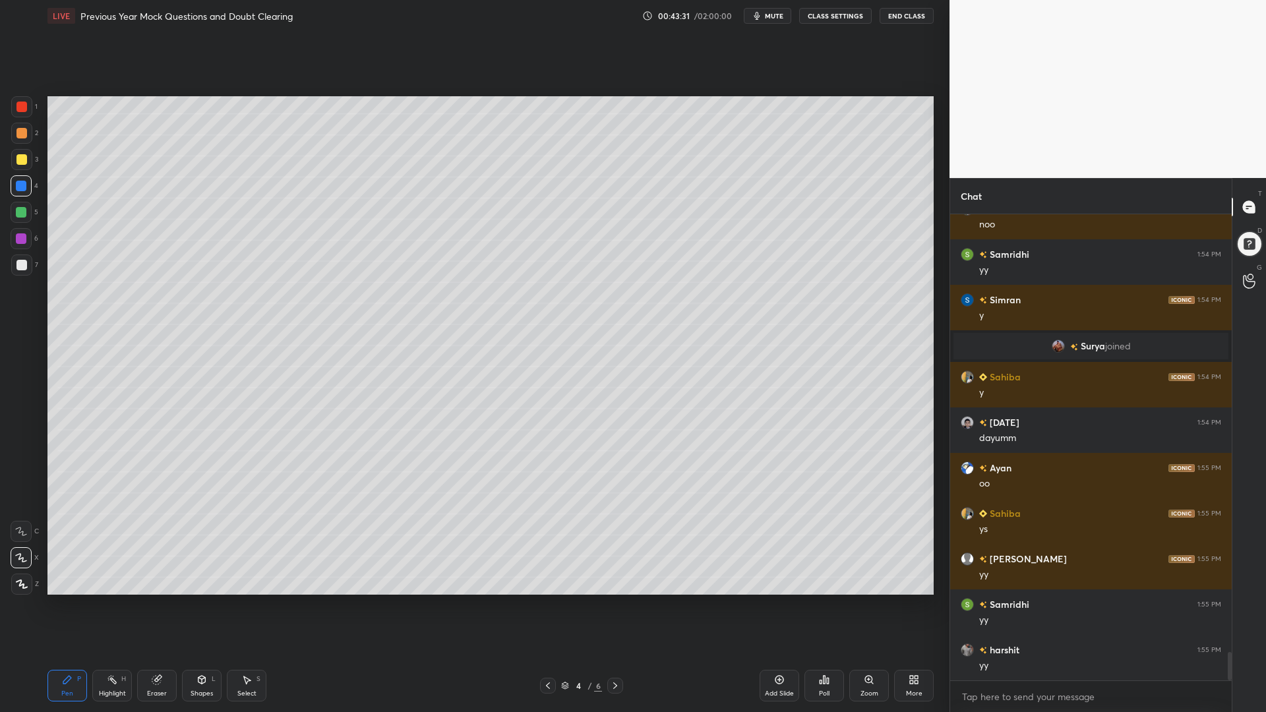
click at [108, 605] on div "Highlight H" at bounding box center [112, 686] width 40 height 32
click at [86, 605] on div "Pen P" at bounding box center [67, 686] width 40 height 32
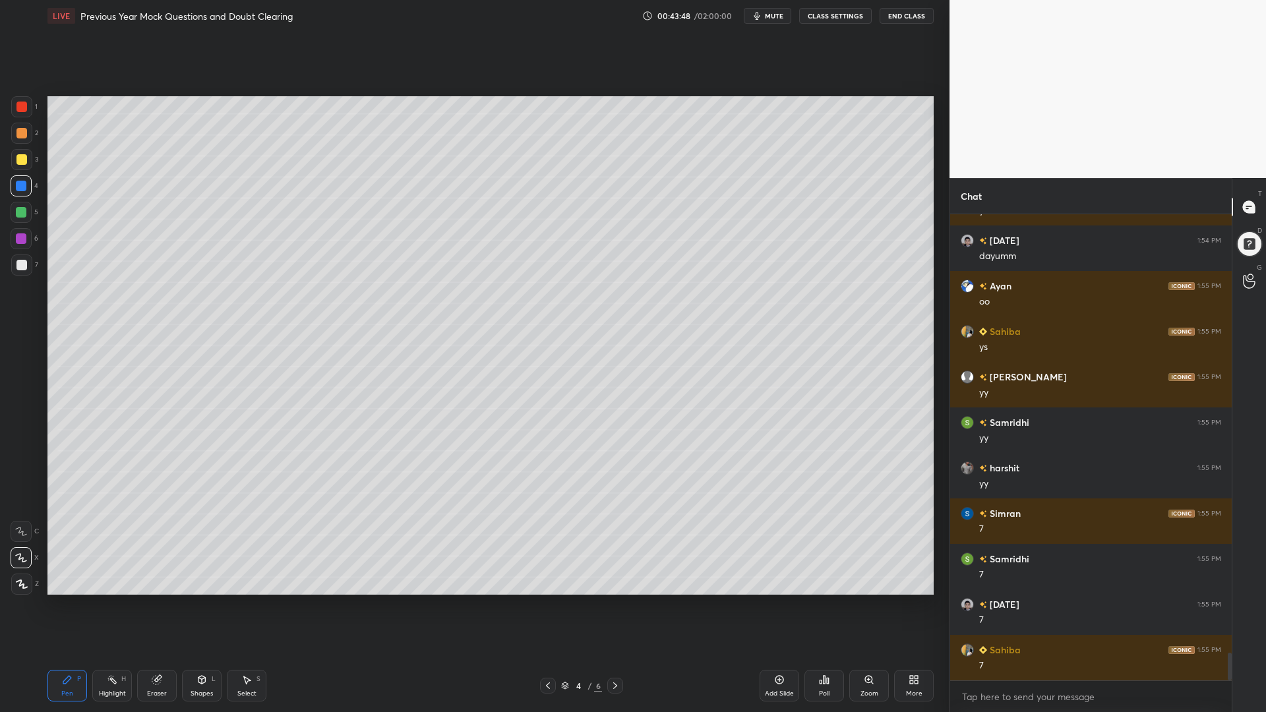
scroll to position [7408, 0]
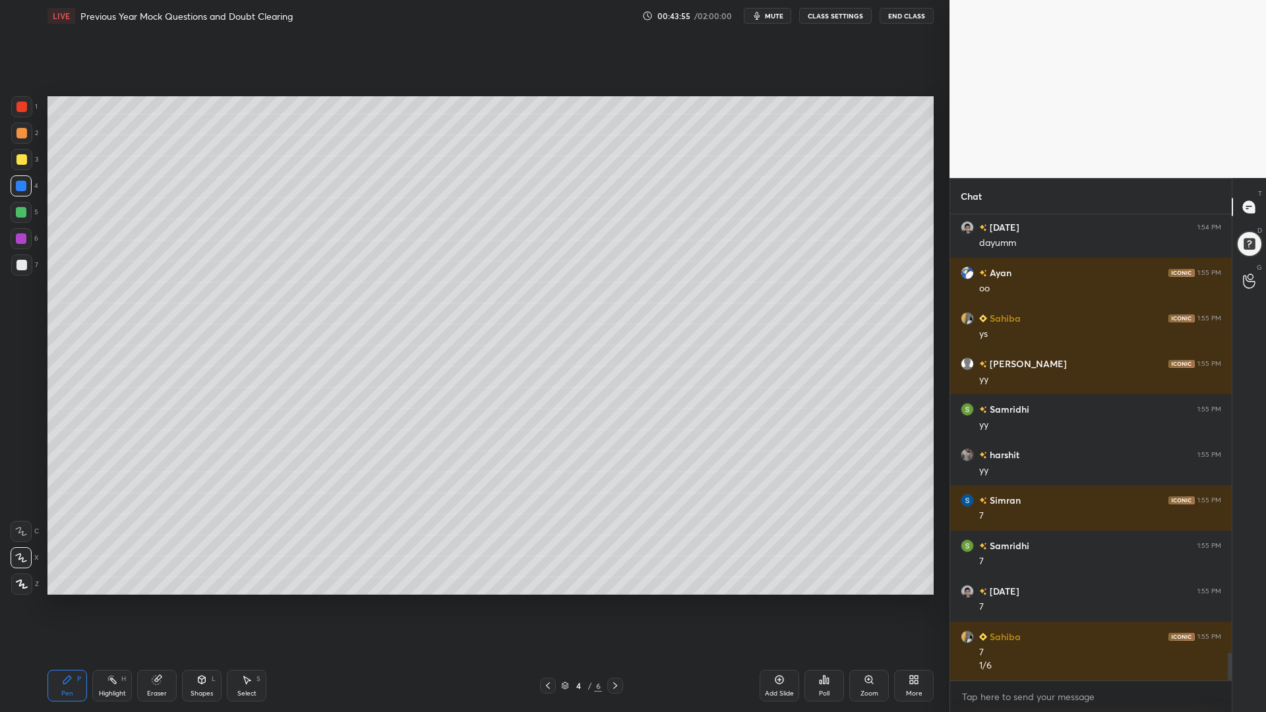
drag, startPoint x: 22, startPoint y: 133, endPoint x: 45, endPoint y: 151, distance: 30.1
click at [24, 133] on div at bounding box center [21, 133] width 11 height 11
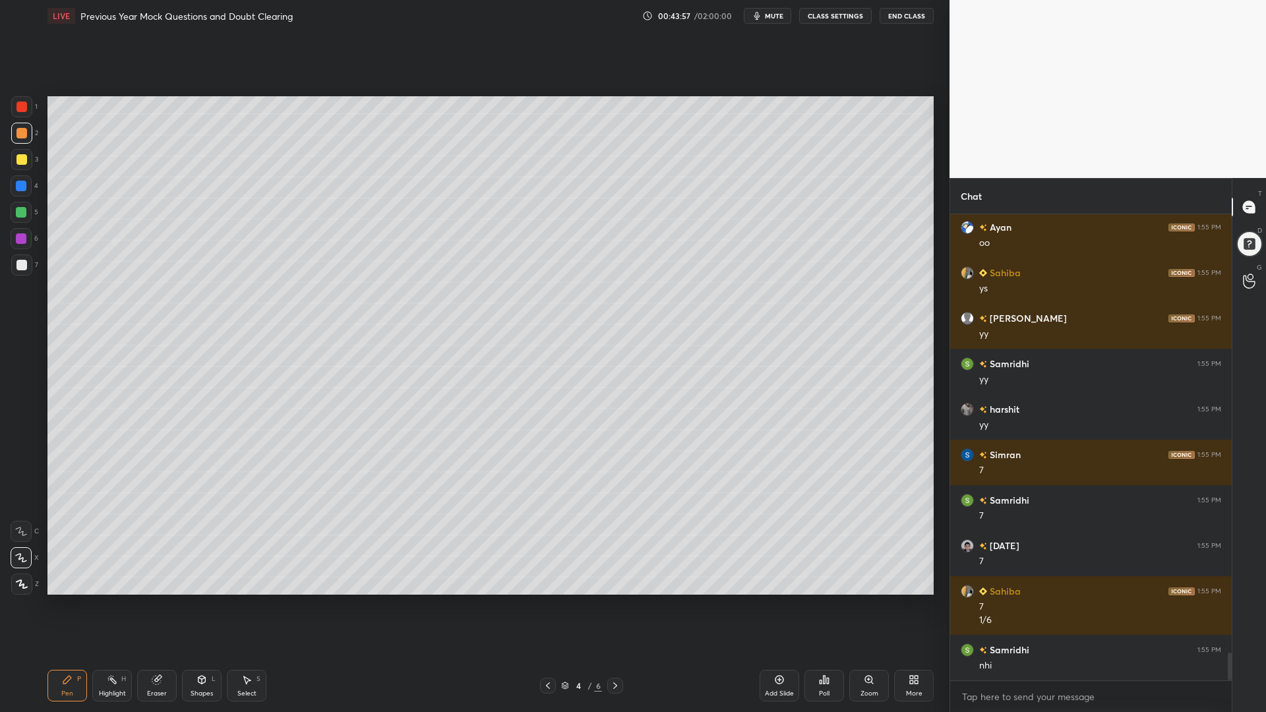
click at [22, 106] on div at bounding box center [21, 107] width 11 height 11
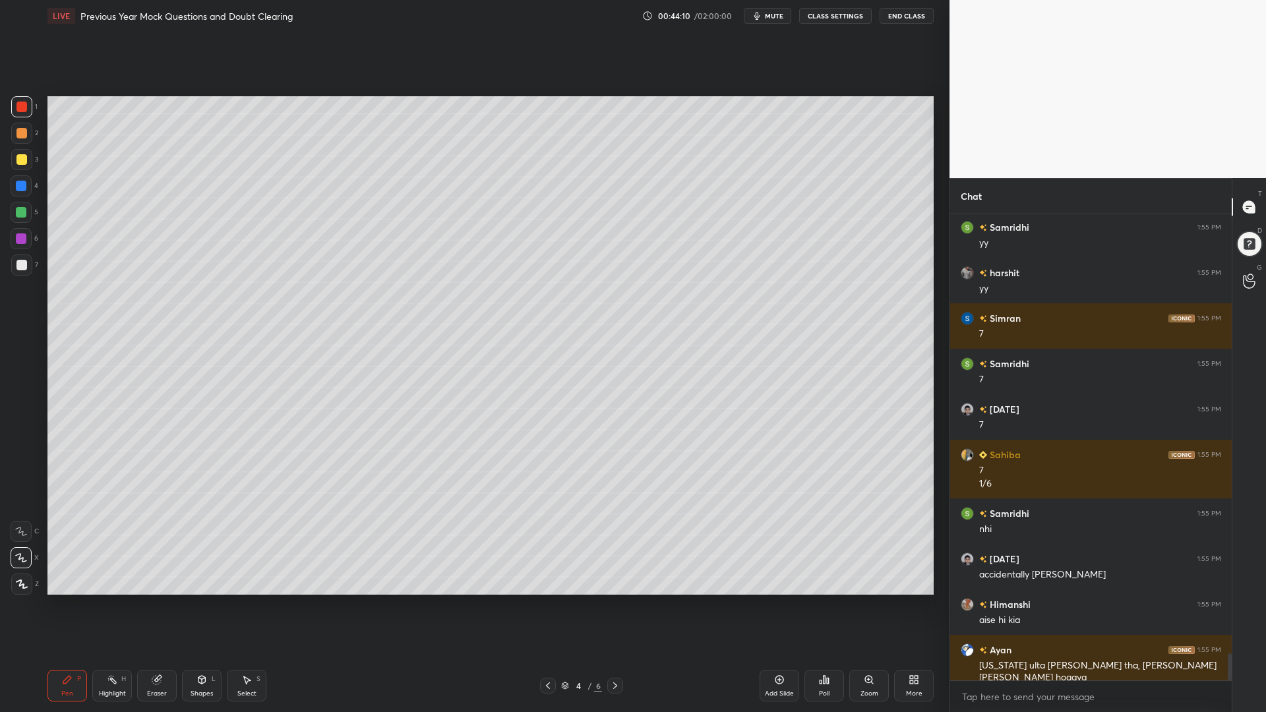
scroll to position [7636, 0]
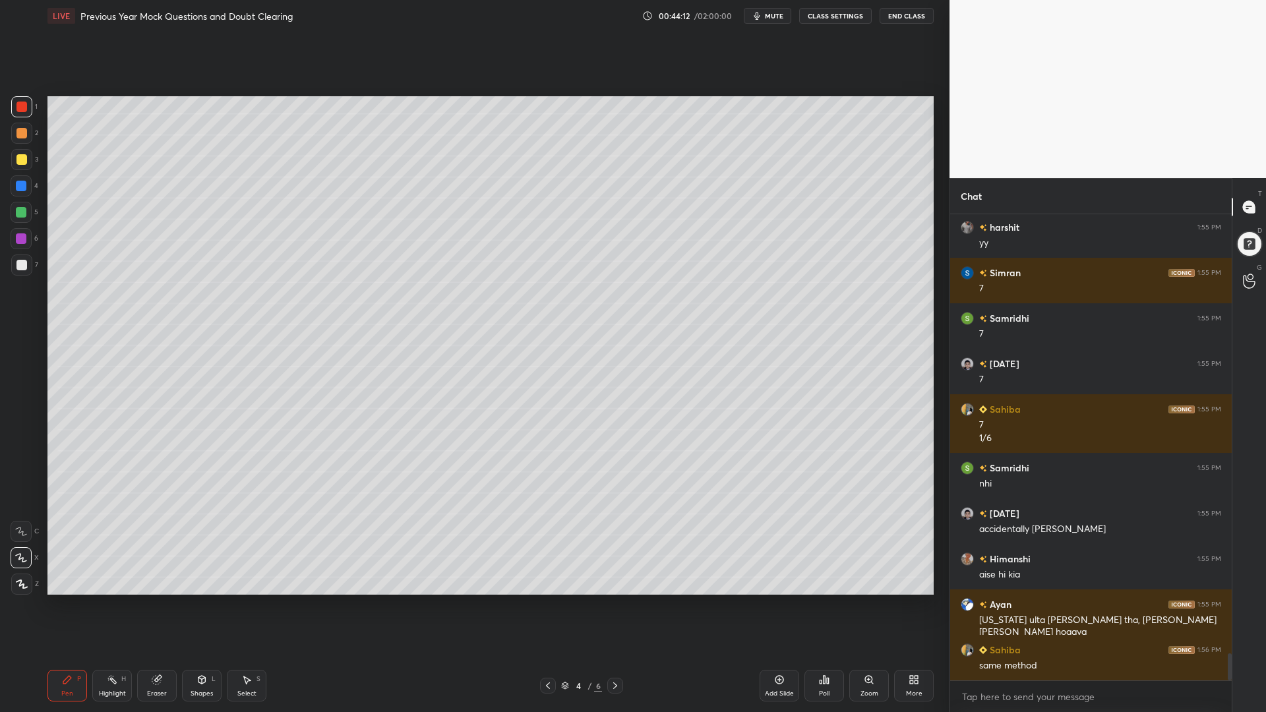
click at [115, 605] on icon at bounding box center [112, 679] width 11 height 11
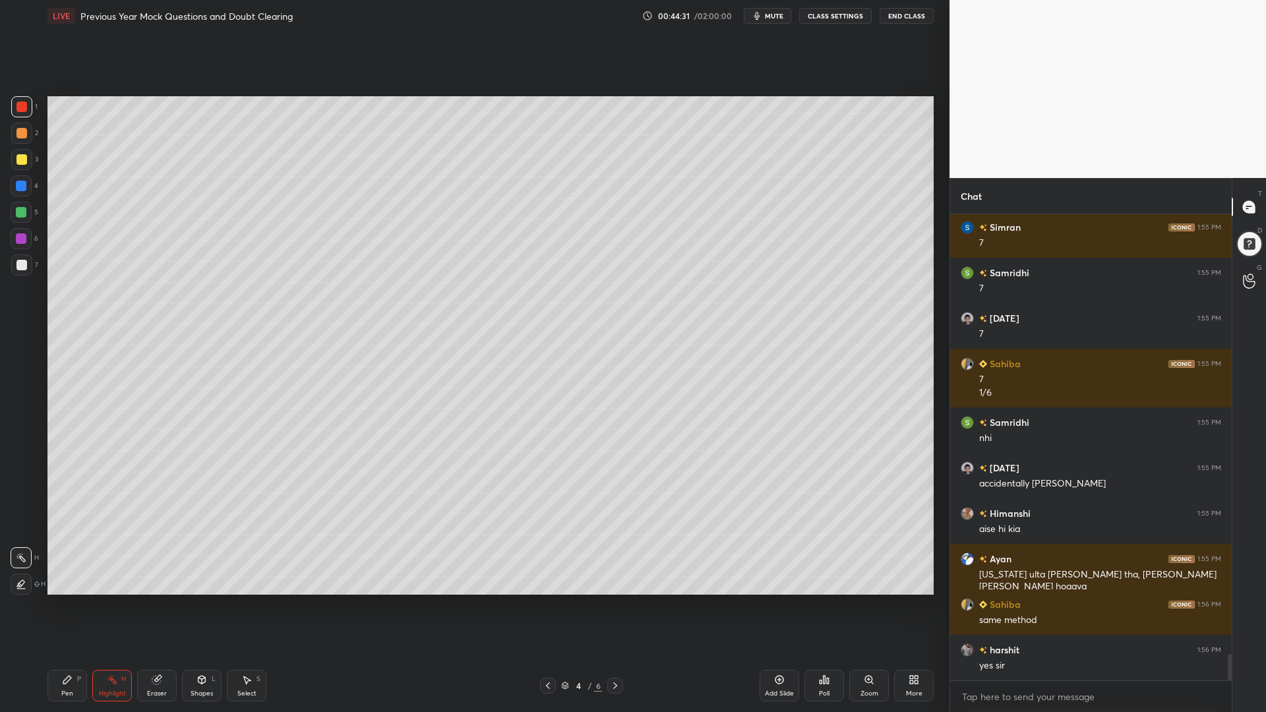
scroll to position [7727, 0]
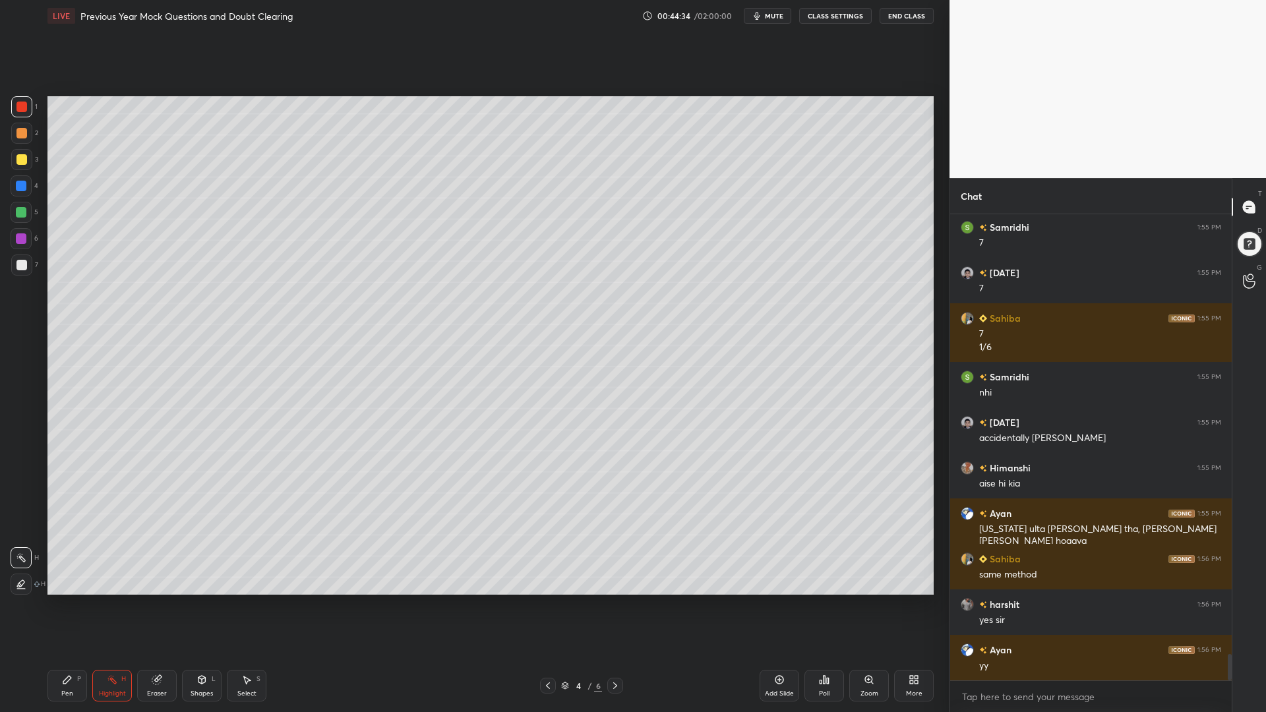
click at [72, 605] on div "Pen P" at bounding box center [67, 686] width 40 height 32
click at [22, 183] on div at bounding box center [21, 186] width 11 height 11
click at [780, 605] on icon at bounding box center [779, 679] width 11 height 11
click at [24, 103] on div at bounding box center [21, 107] width 11 height 11
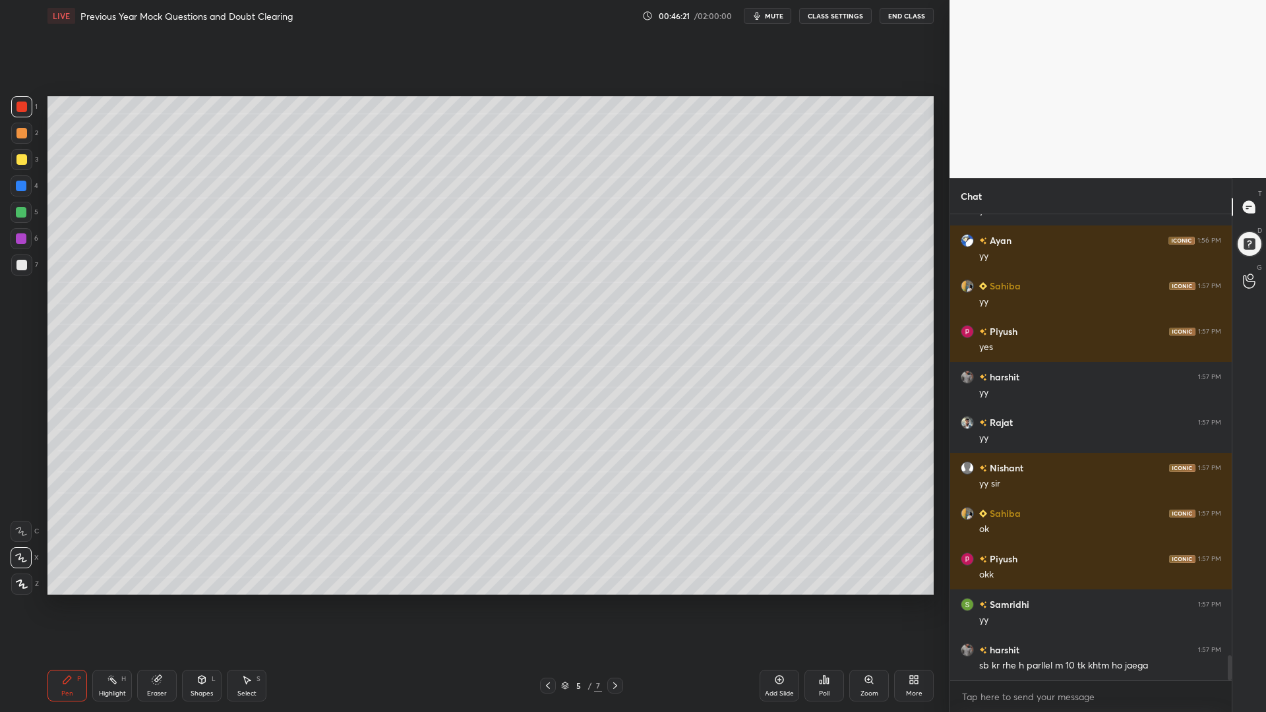
scroll to position [8182, 0]
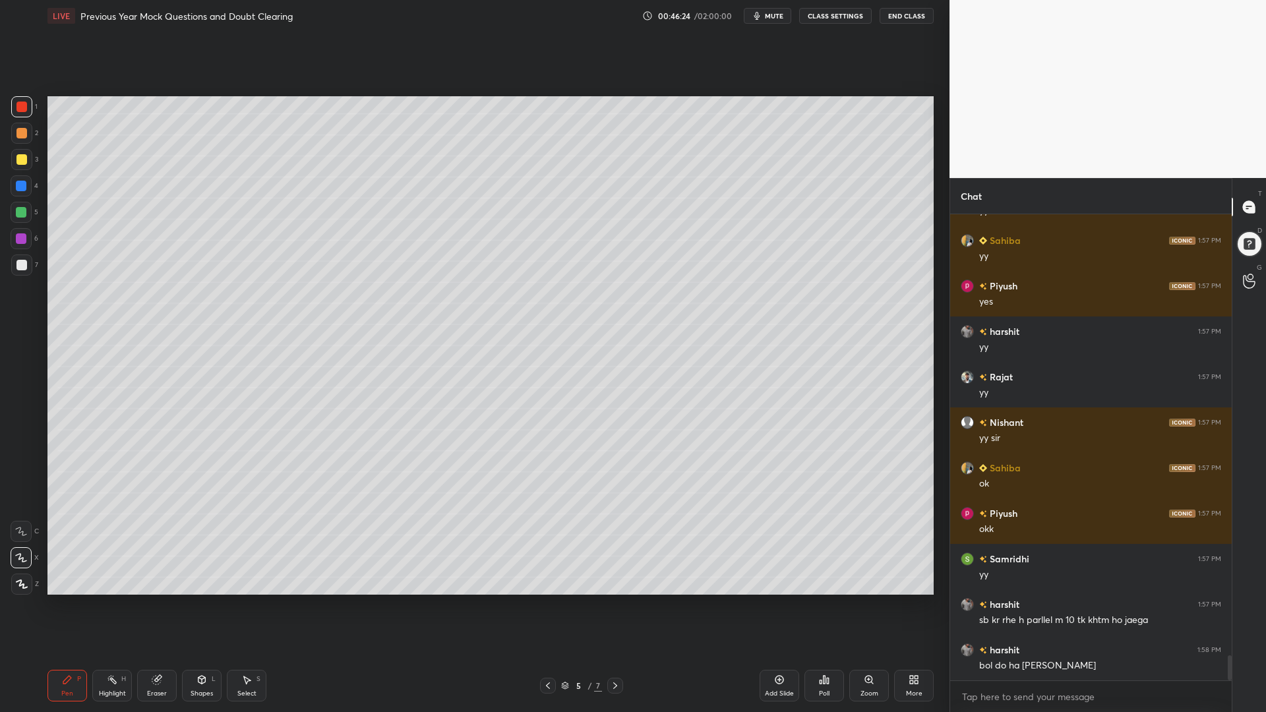
click at [16, 212] on div at bounding box center [21, 212] width 21 height 21
click at [117, 605] on div "Highlight H" at bounding box center [112, 686] width 40 height 32
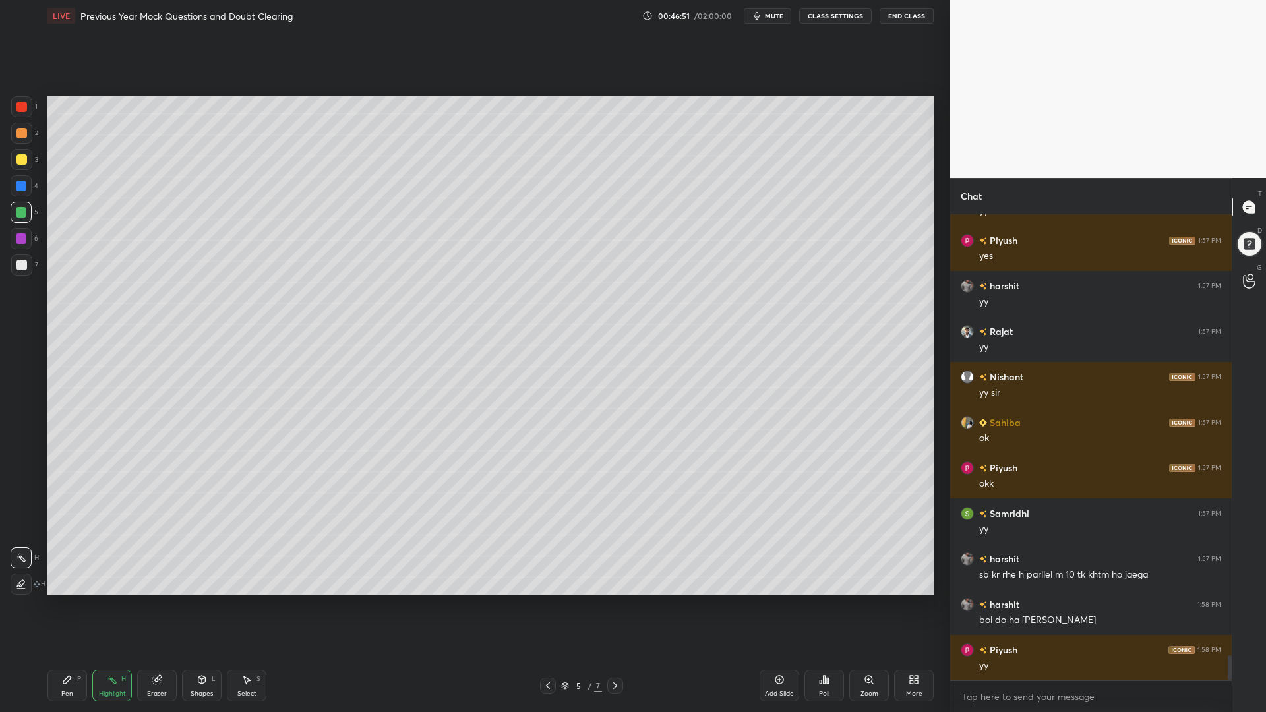
scroll to position [8273, 0]
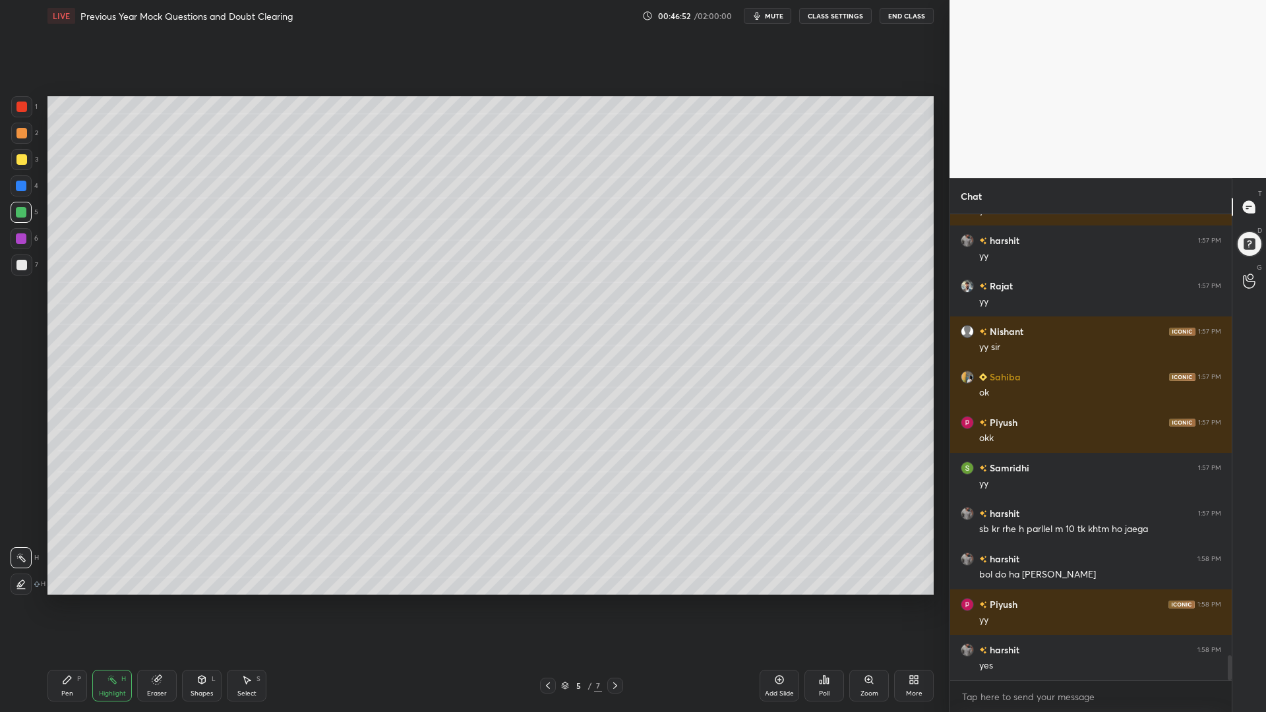
click at [143, 605] on div "Eraser" at bounding box center [157, 686] width 40 height 32
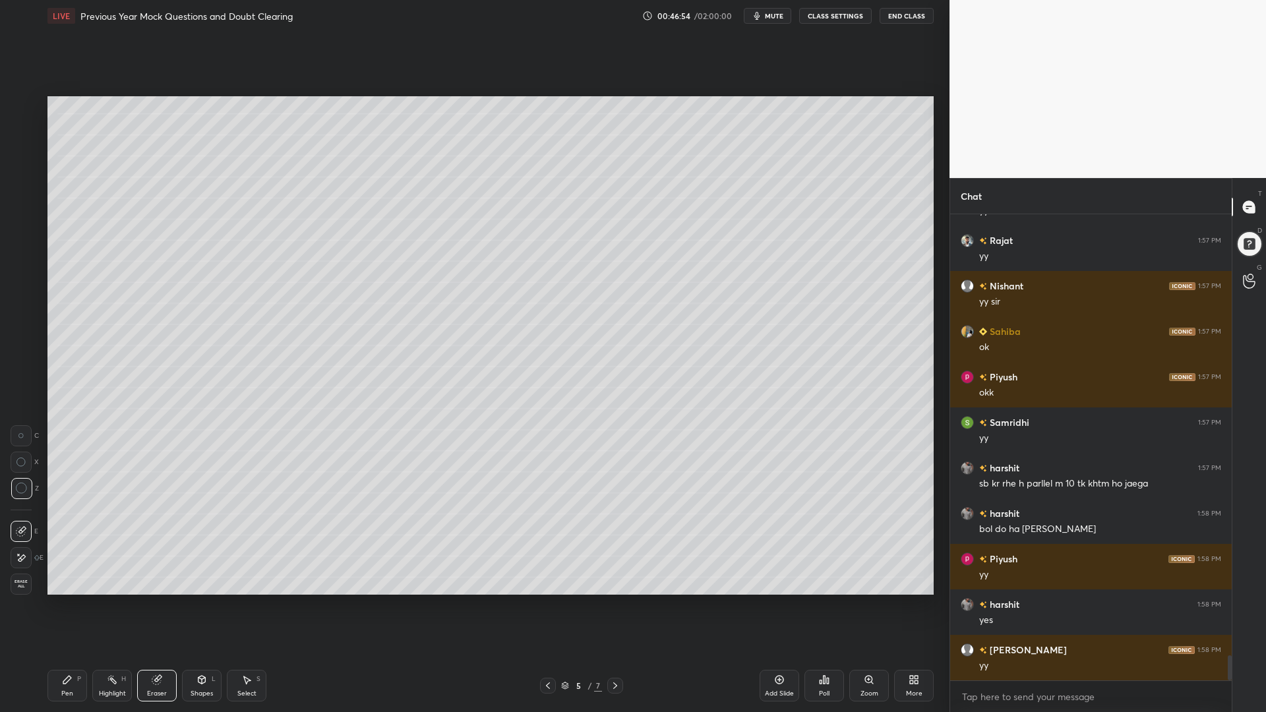
click at [201, 605] on div "Shapes L" at bounding box center [202, 686] width 40 height 32
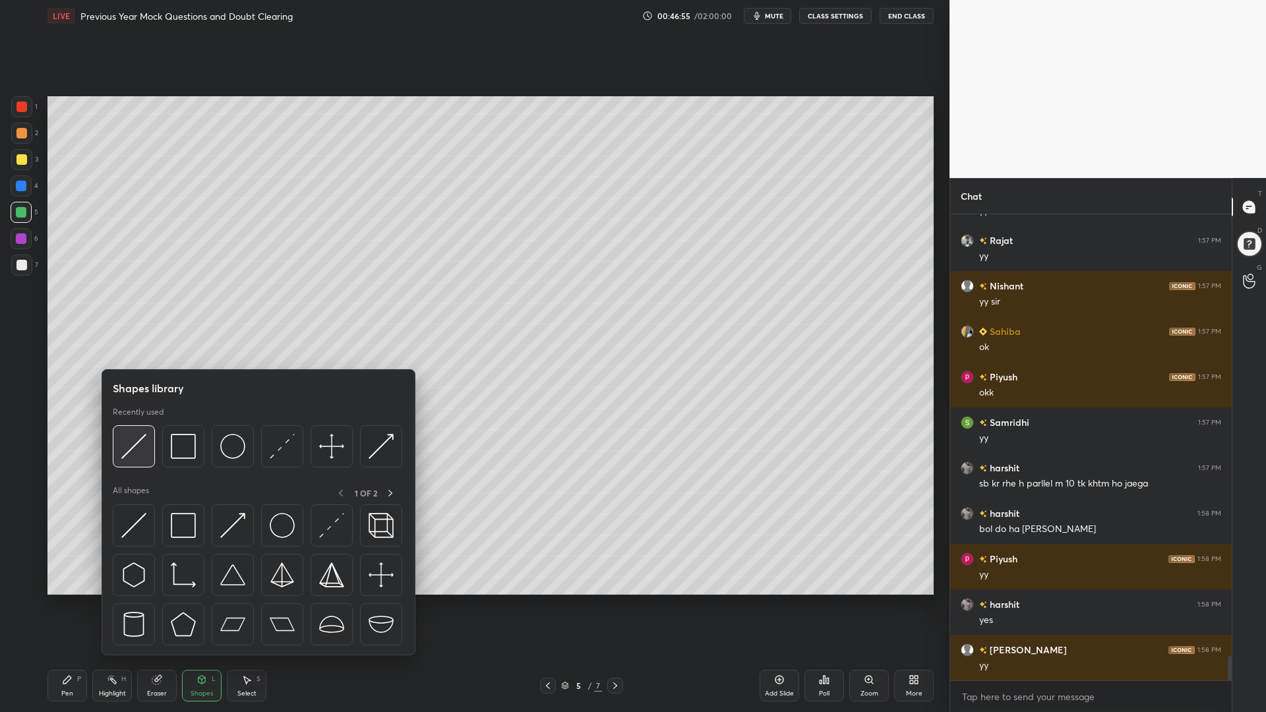
scroll to position [8364, 0]
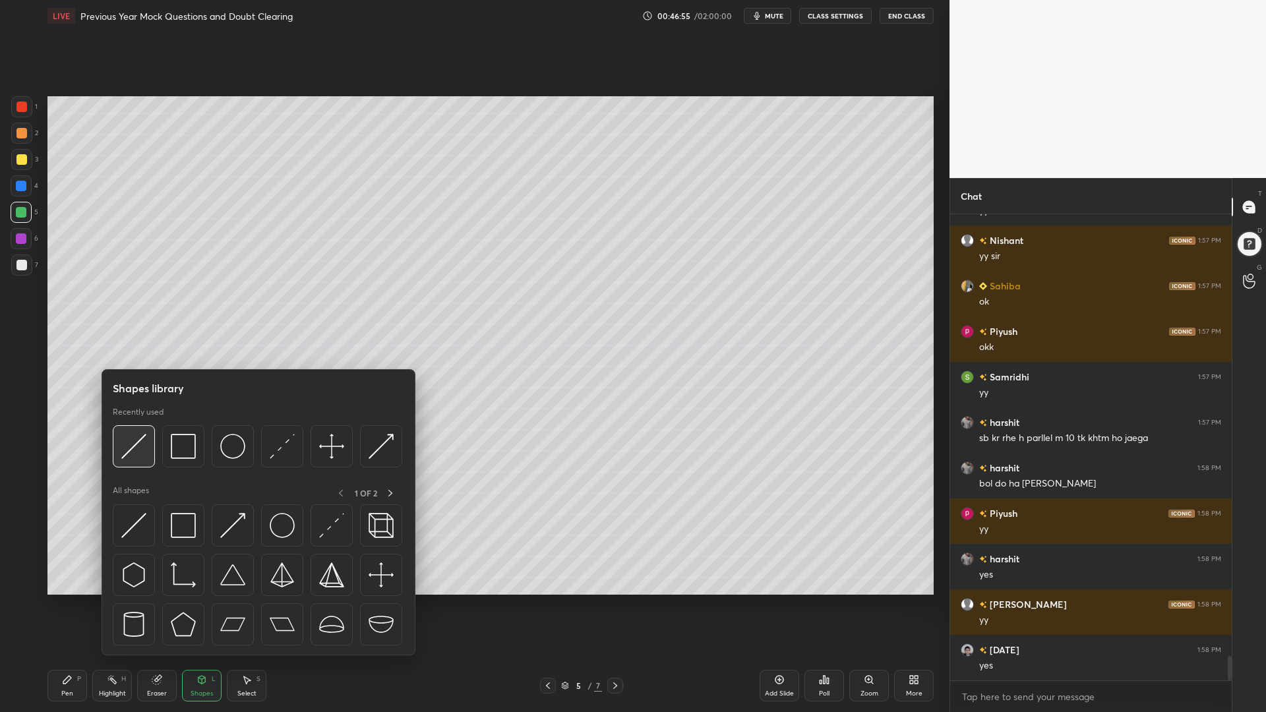
click at [131, 448] on img at bounding box center [133, 446] width 25 height 25
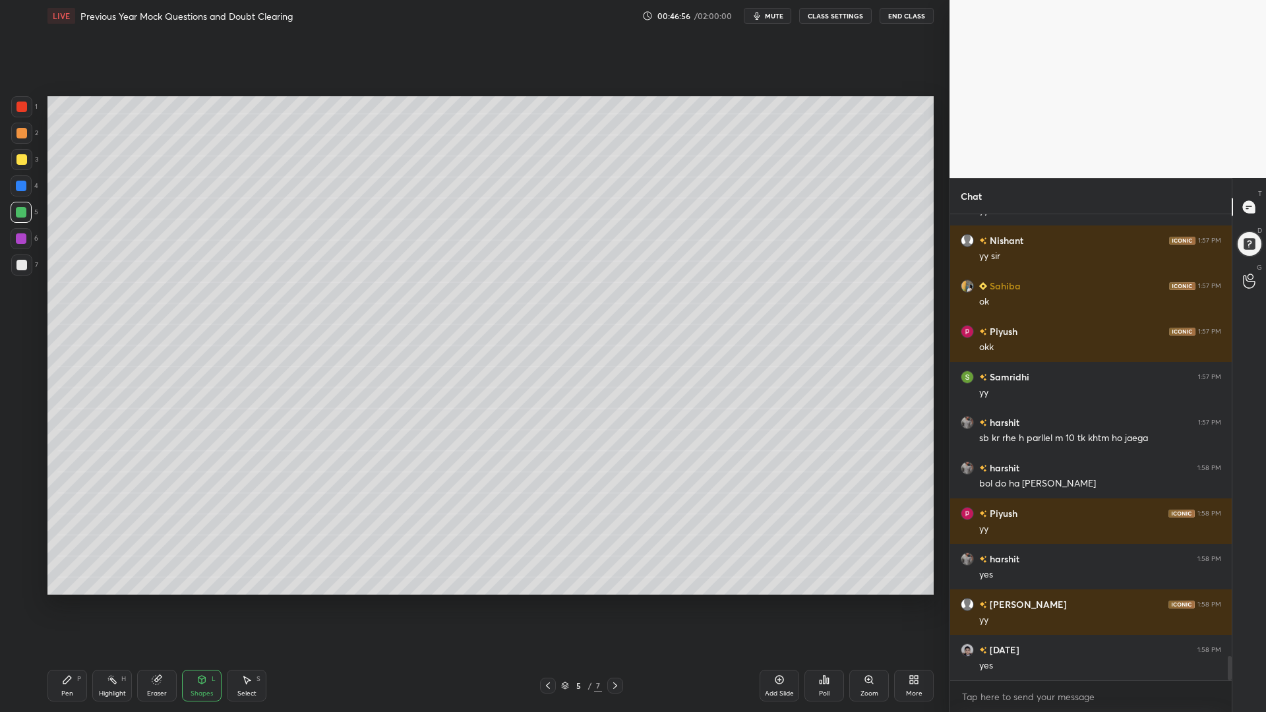
scroll to position [8409, 0]
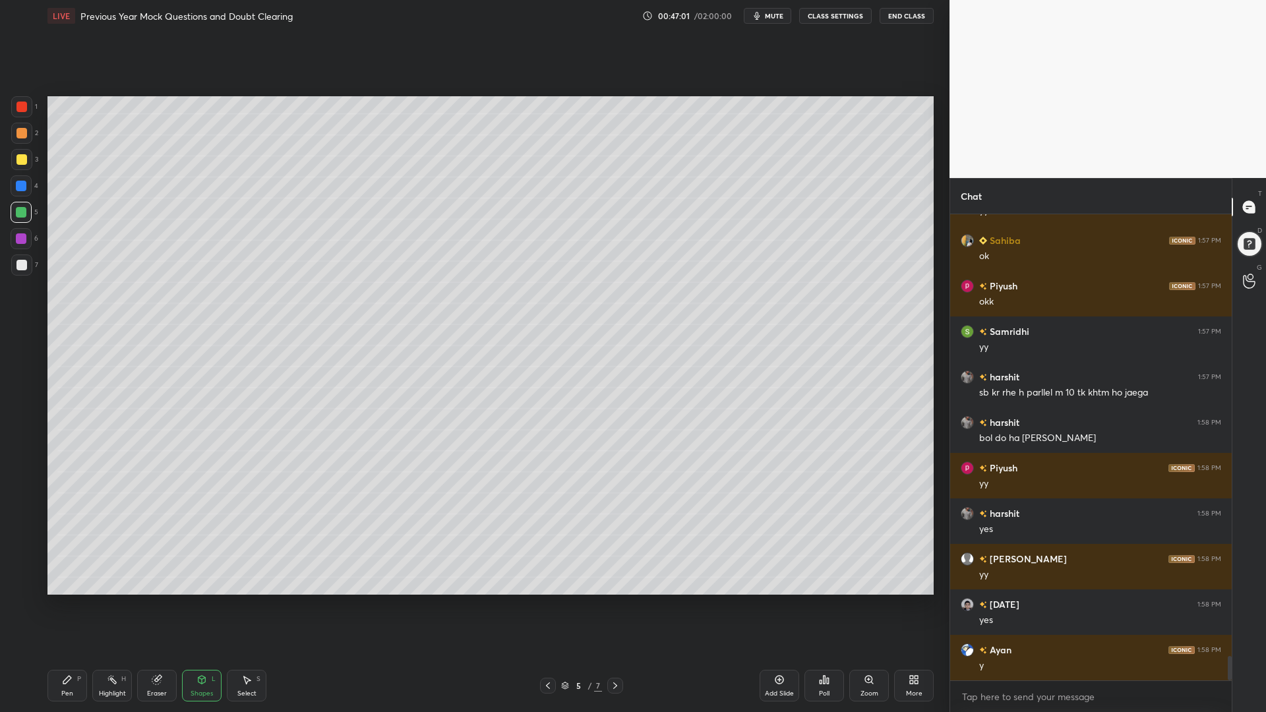
click at [67, 605] on icon at bounding box center [67, 679] width 11 height 11
click at [15, 184] on div at bounding box center [21, 185] width 21 height 21
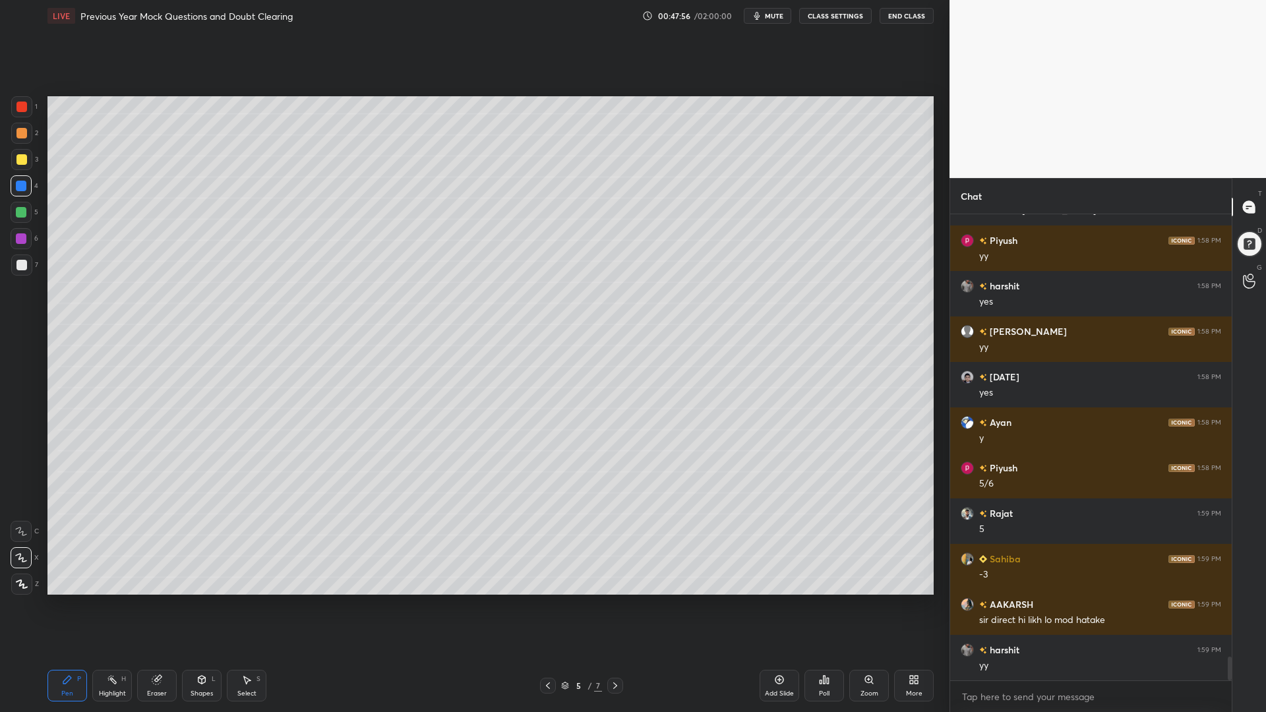
scroll to position [8682, 0]
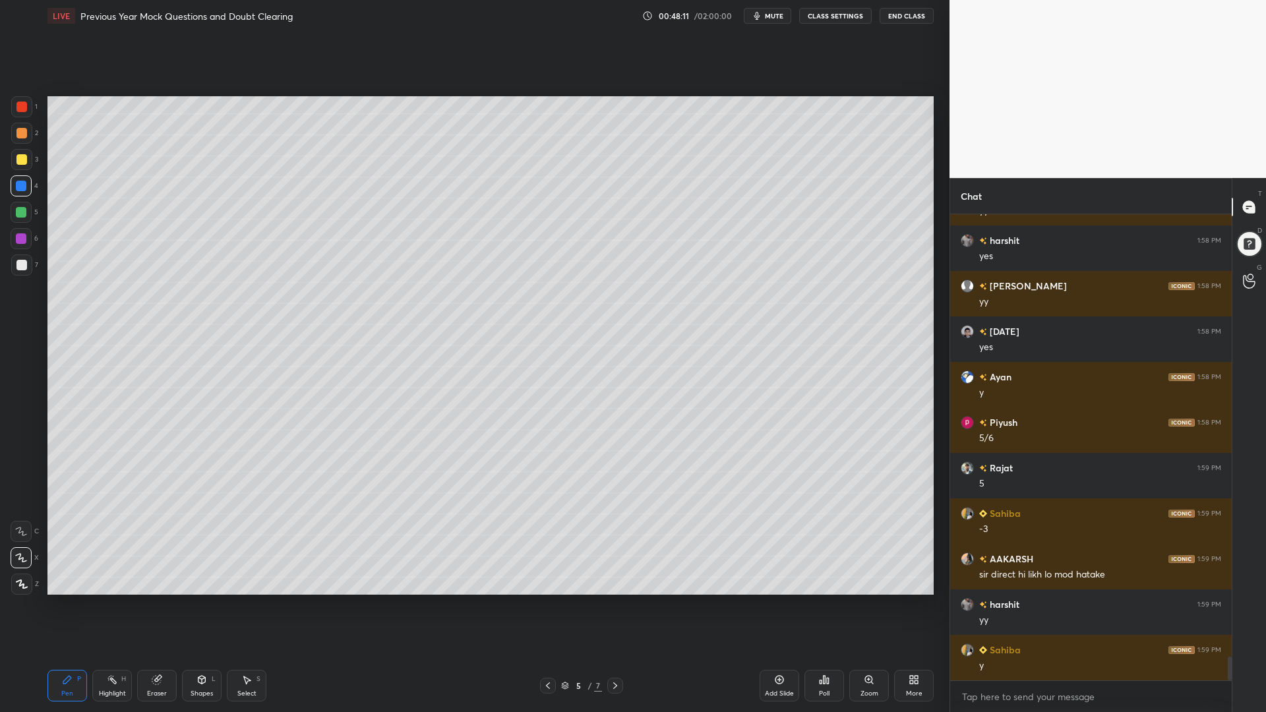
click at [110, 605] on div "Highlight H" at bounding box center [112, 686] width 40 height 32
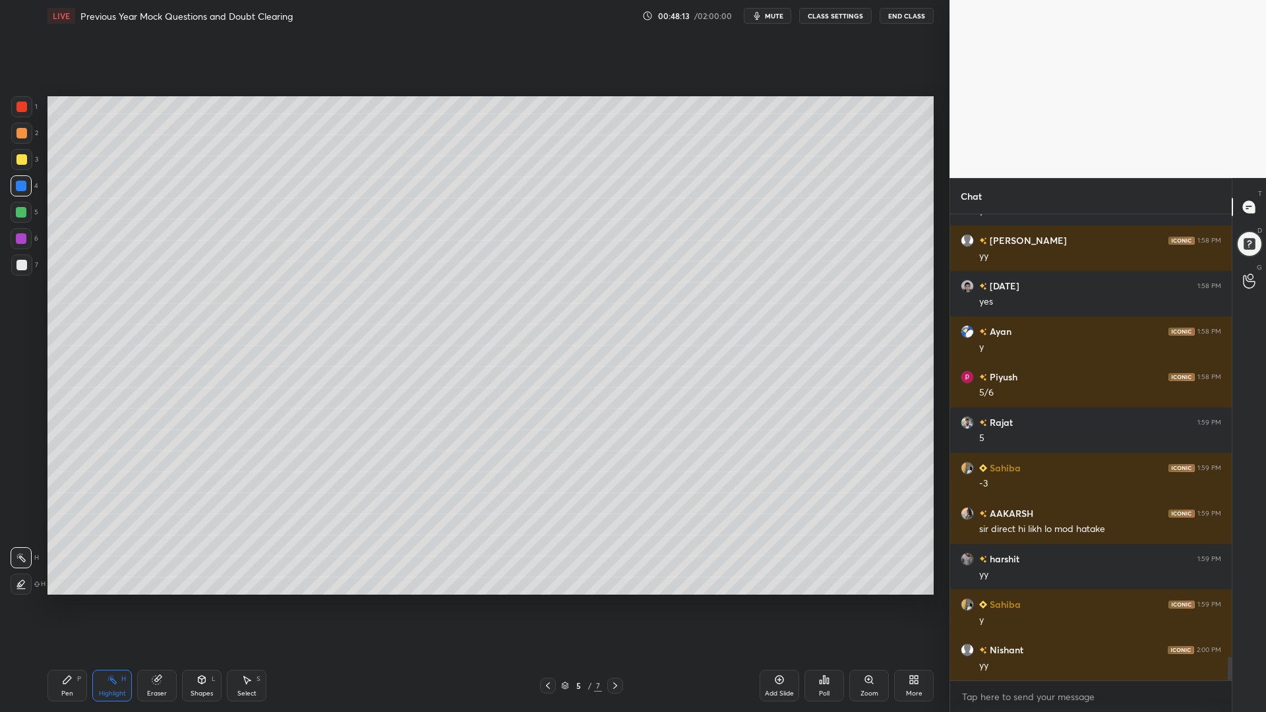
scroll to position [8773, 0]
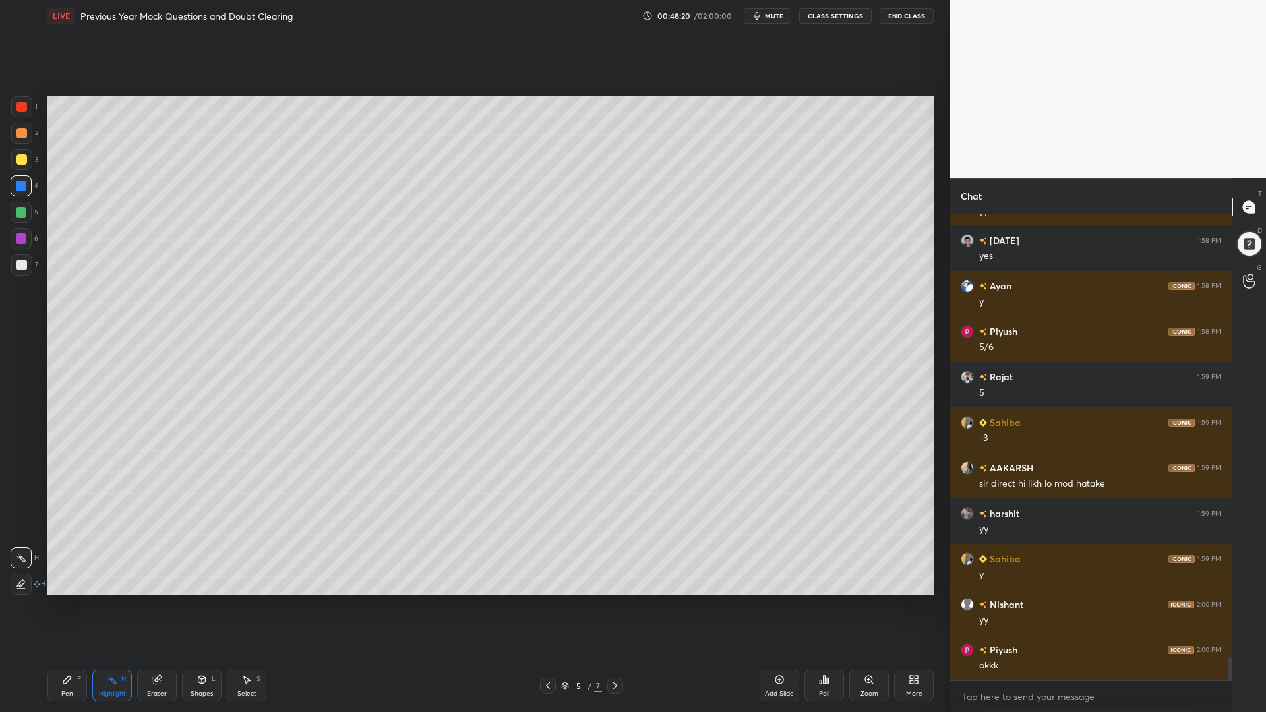
click at [53, 605] on div "Pen P" at bounding box center [67, 686] width 40 height 32
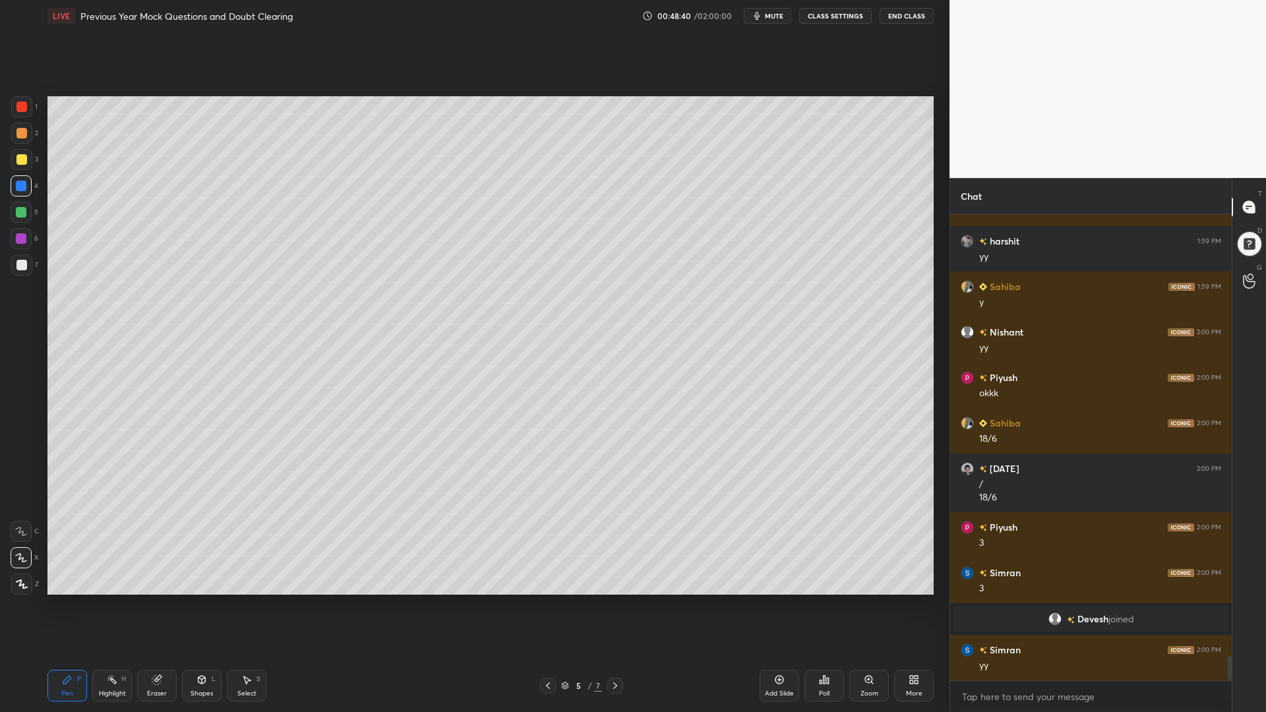
scroll to position [8515, 0]
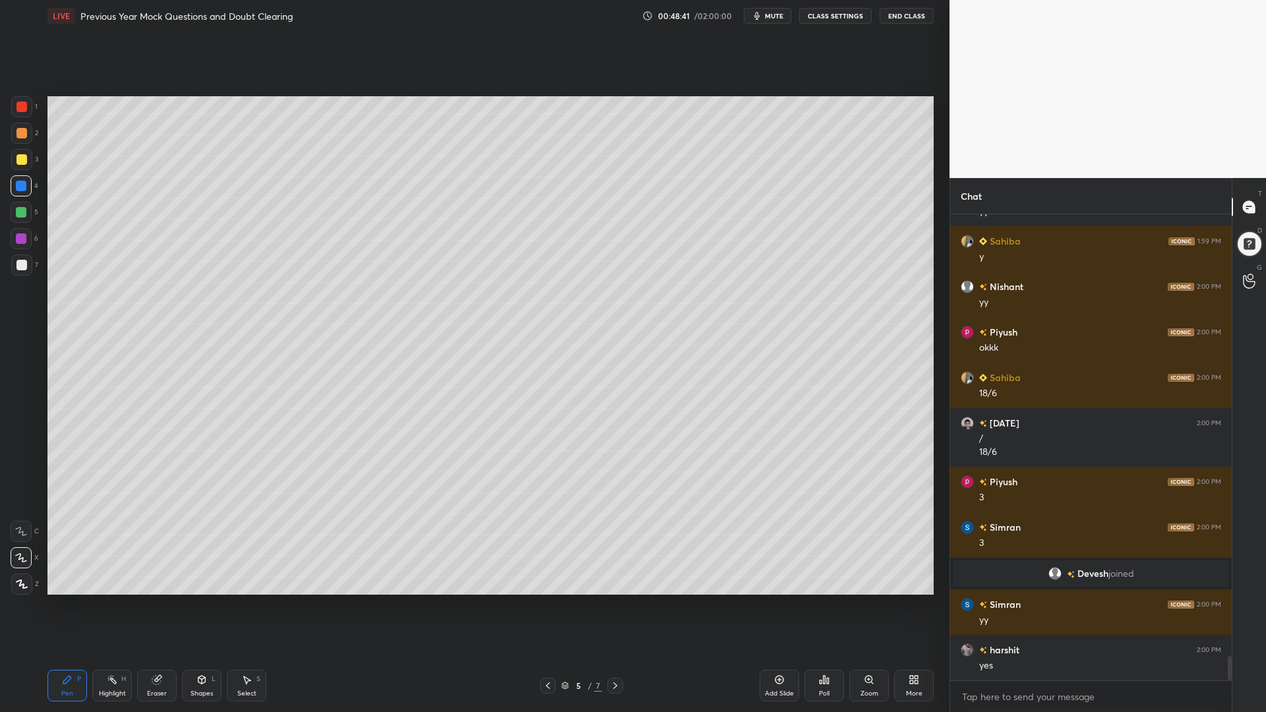
click at [546, 605] on icon at bounding box center [548, 685] width 11 height 11
click at [119, 605] on div "Highlight H" at bounding box center [112, 686] width 40 height 32
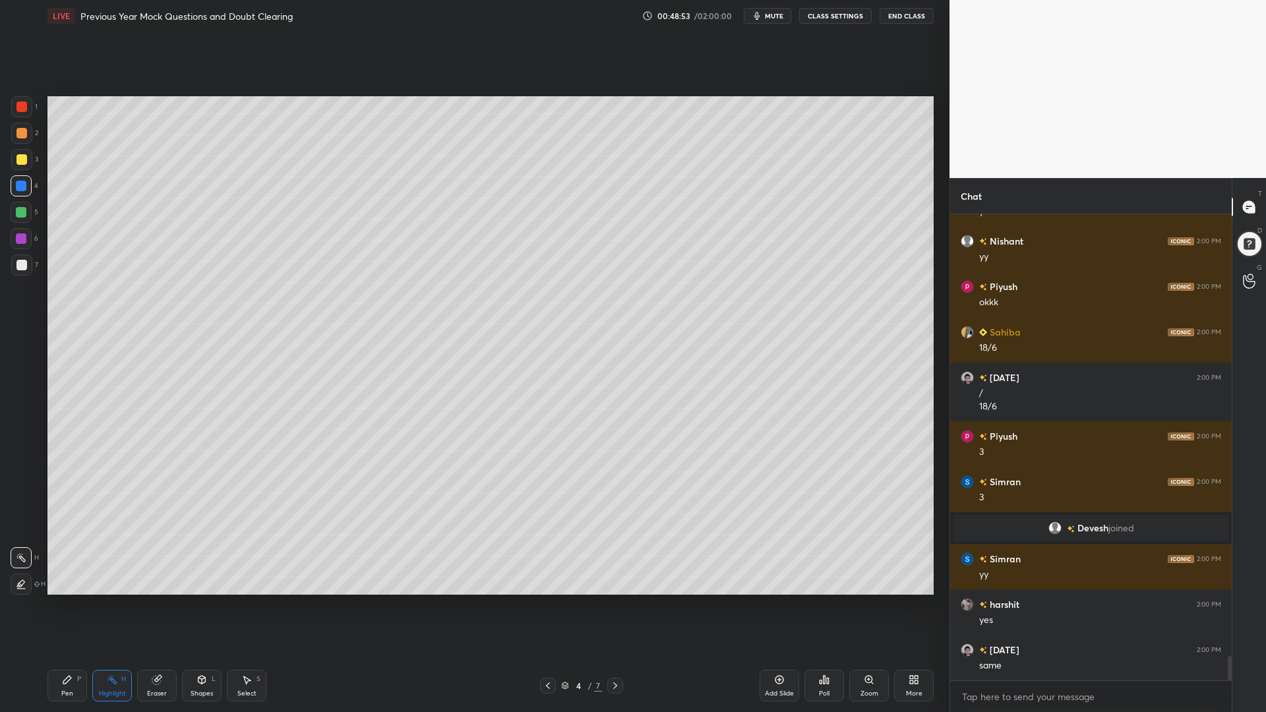
drag, startPoint x: 615, startPoint y: 683, endPoint x: 614, endPoint y: 663, distance: 19.8
click at [616, 605] on icon at bounding box center [615, 685] width 11 height 11
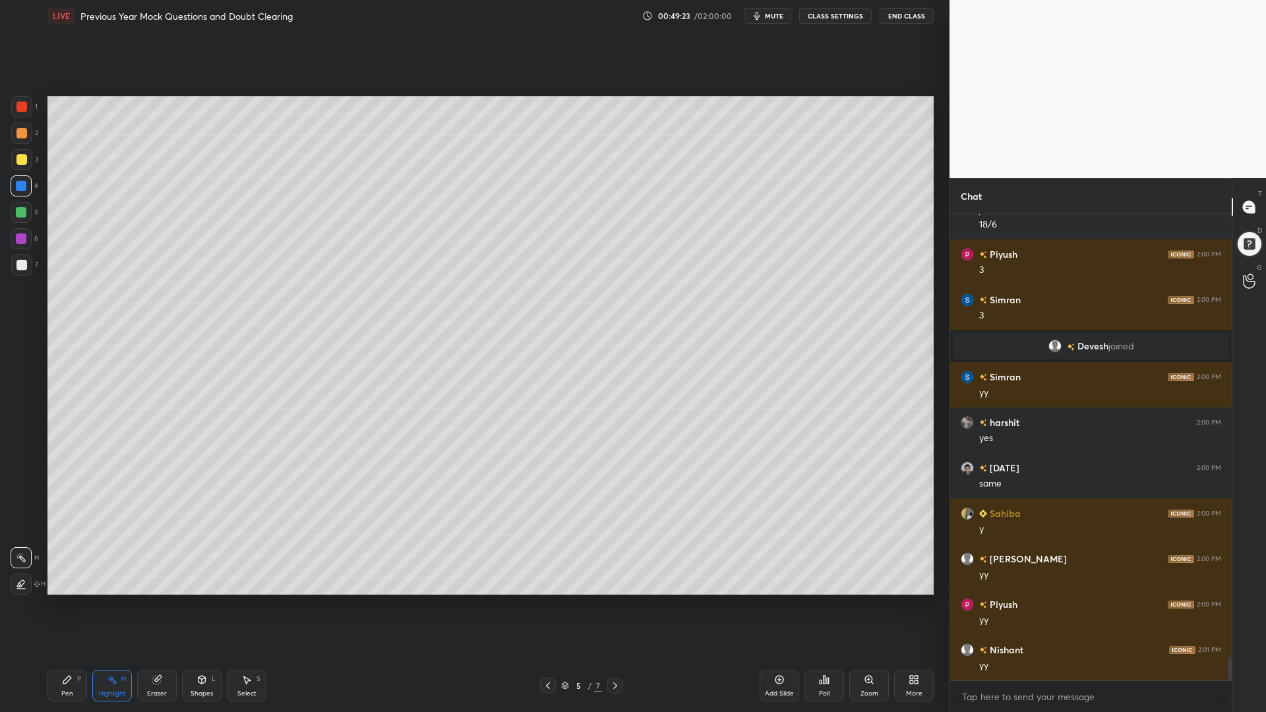
scroll to position [8788, 0]
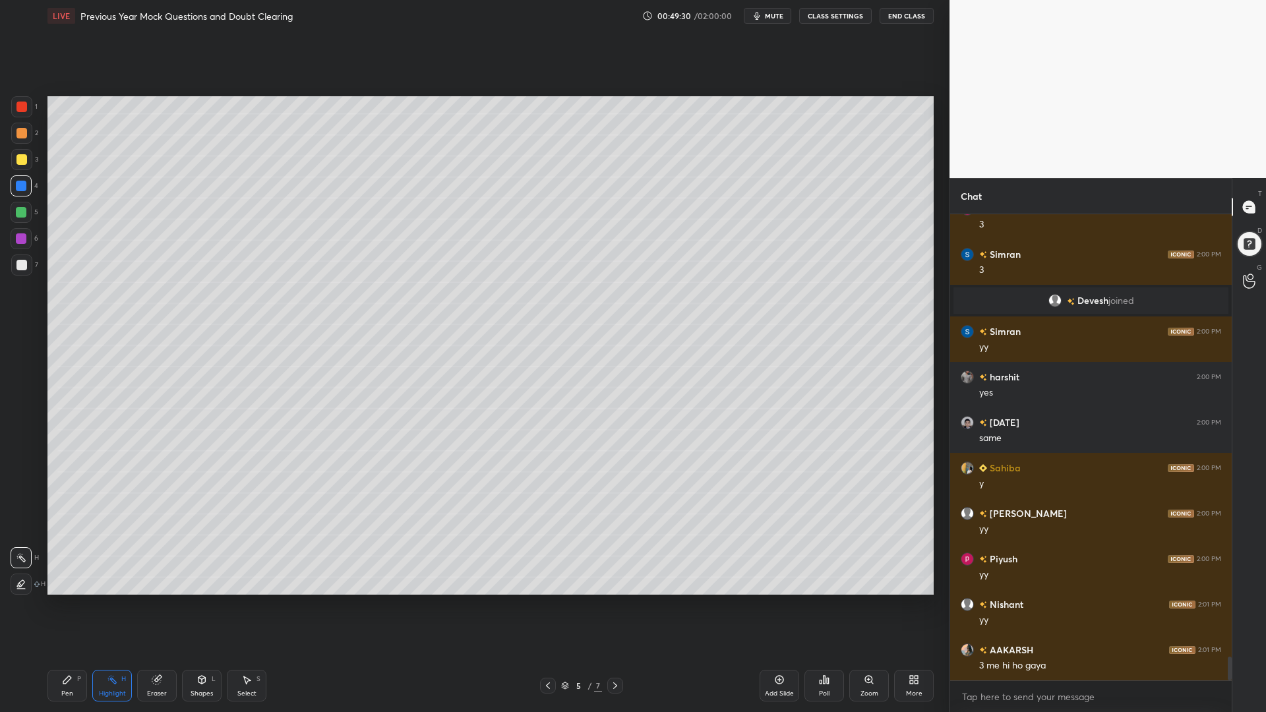
click at [63, 605] on div "Pen P" at bounding box center [67, 686] width 40 height 32
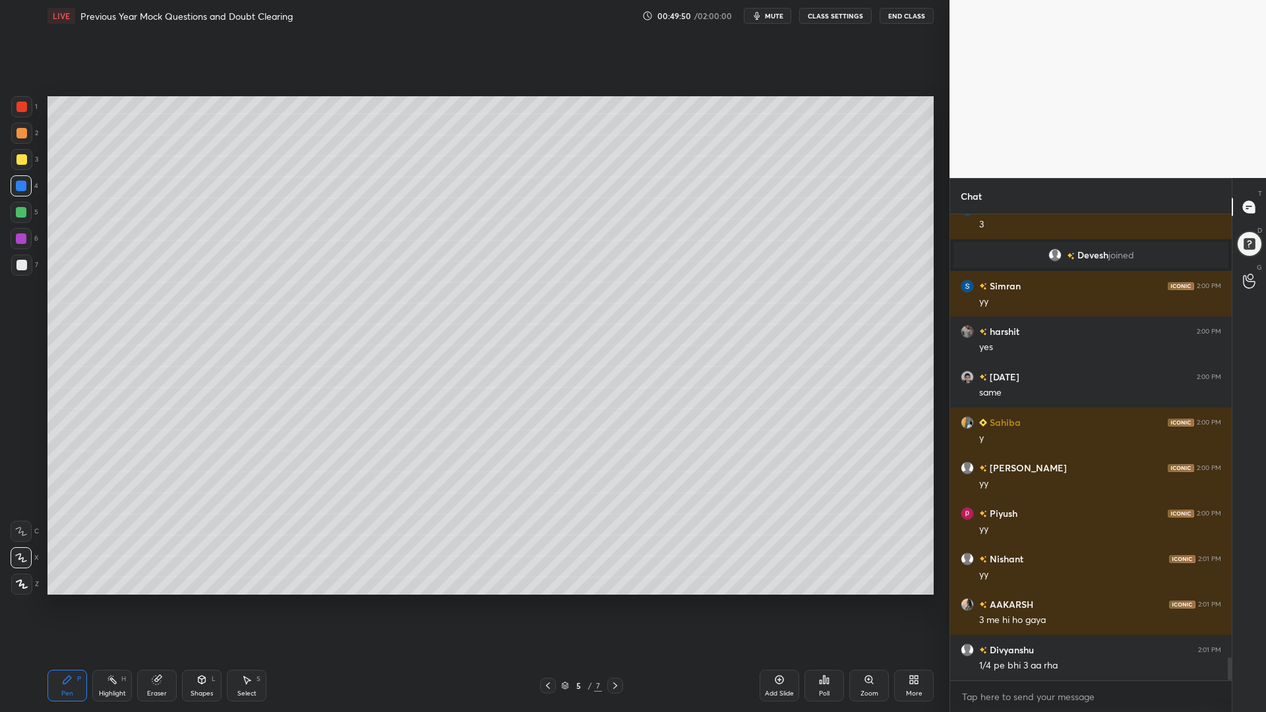
scroll to position [8879, 0]
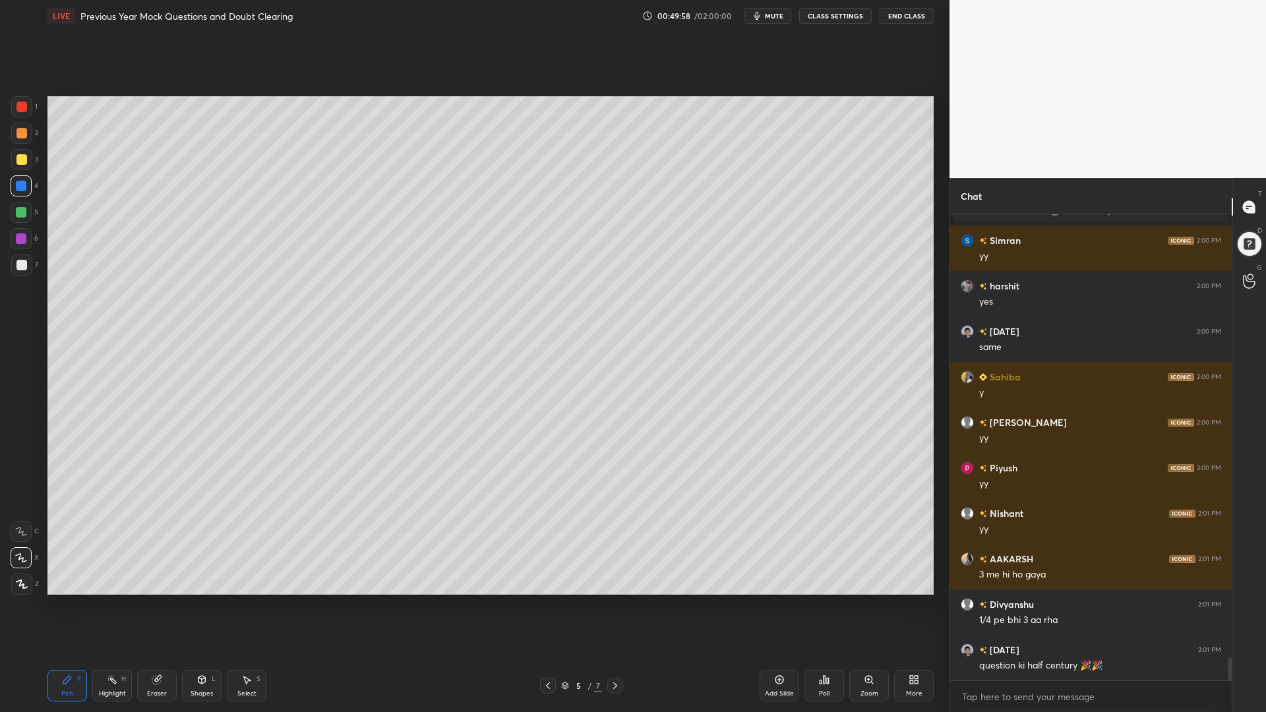
click at [548, 605] on icon at bounding box center [548, 685] width 11 height 11
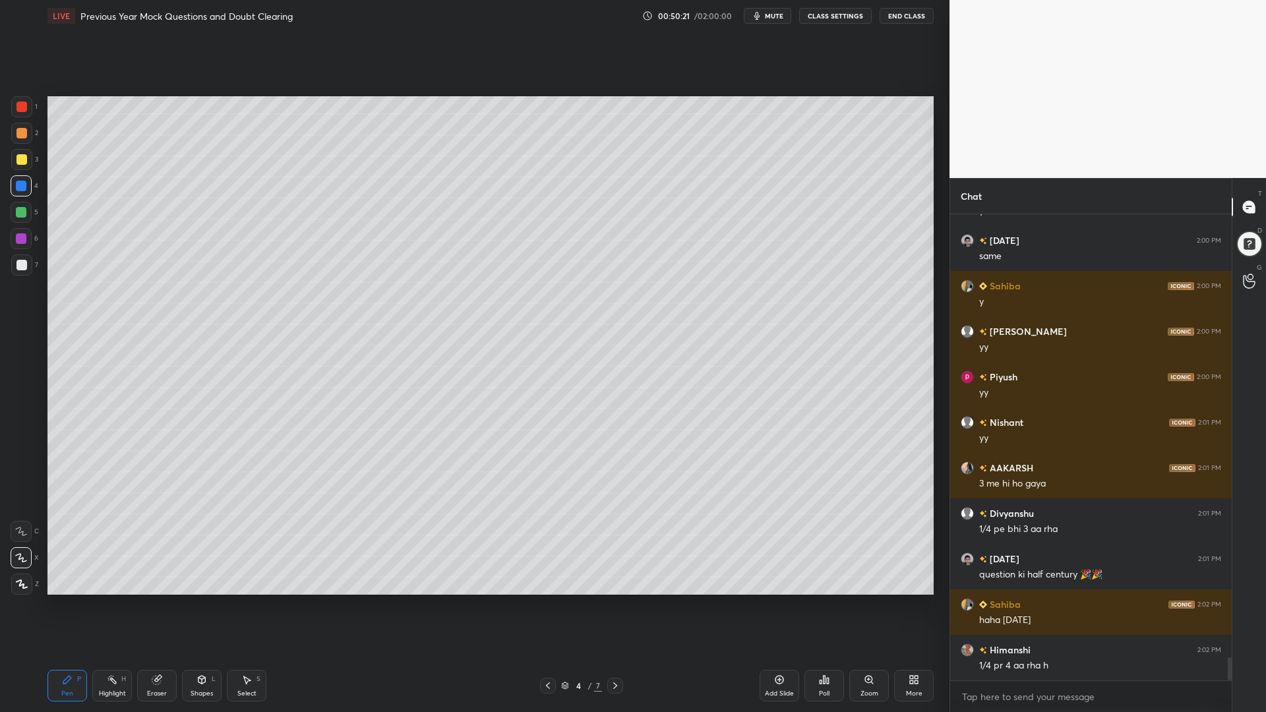
scroll to position [9016, 0]
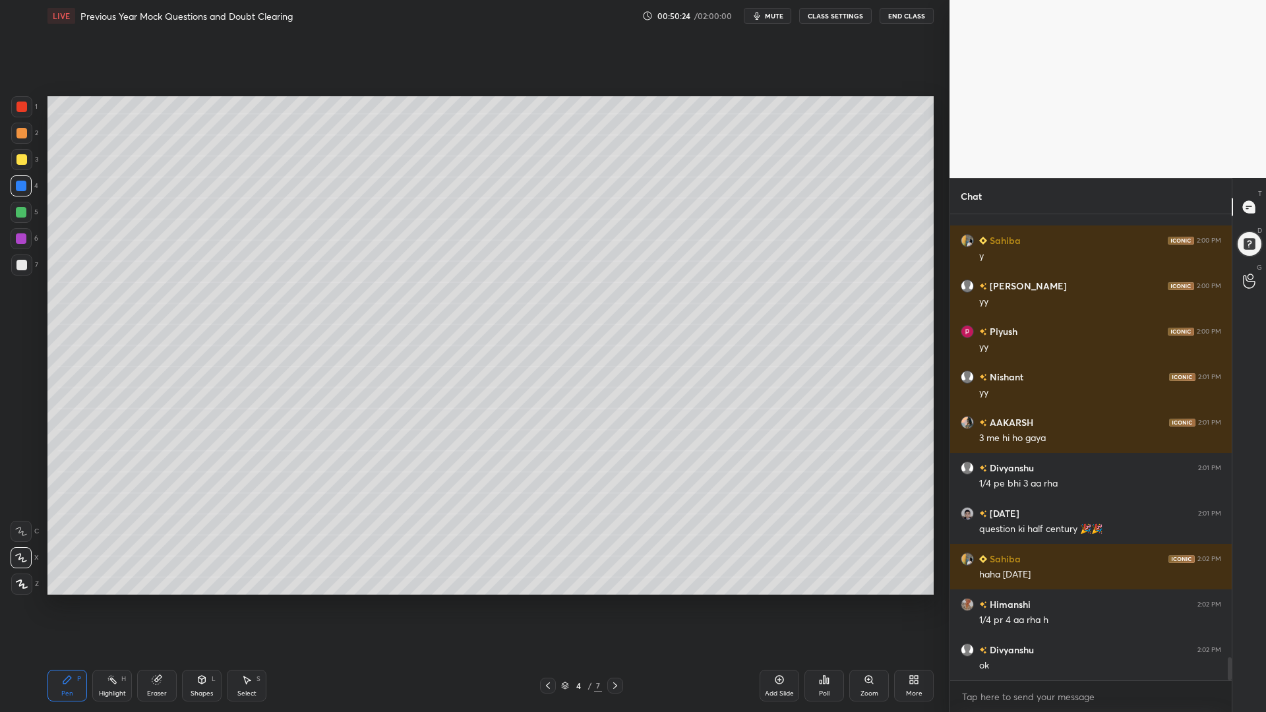
click at [13, 214] on div at bounding box center [21, 212] width 21 height 21
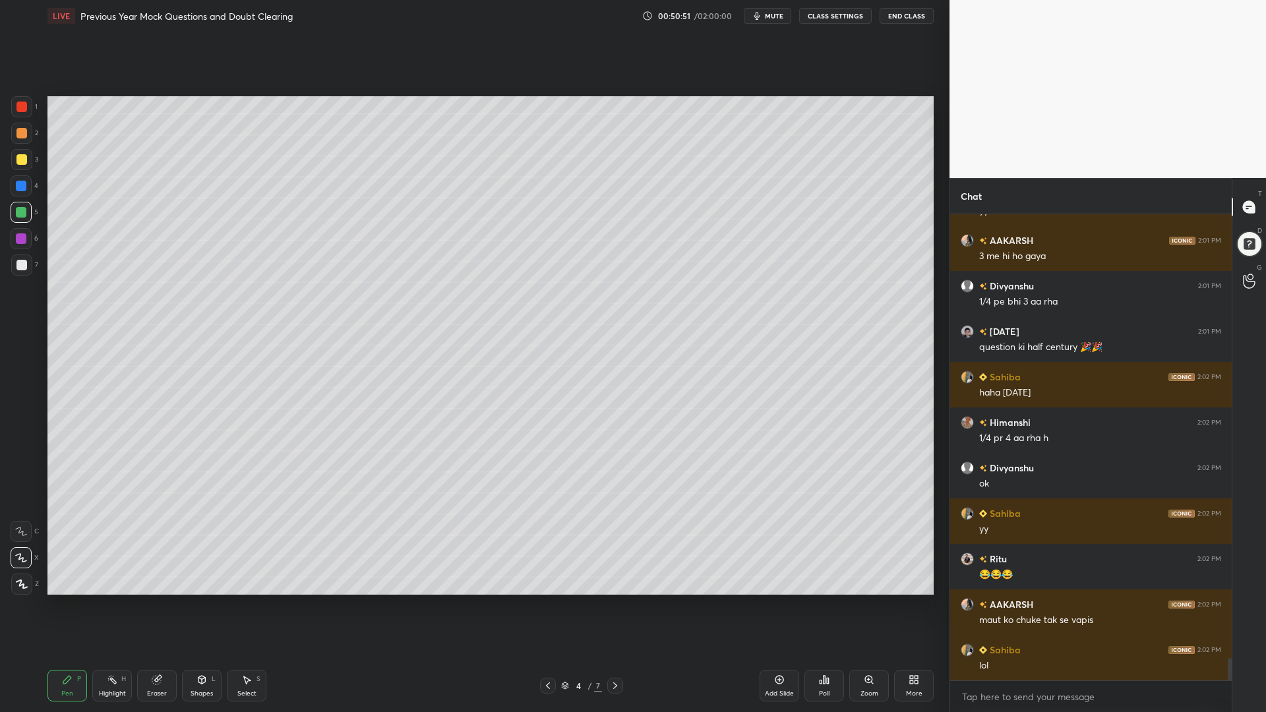
scroll to position [9243, 0]
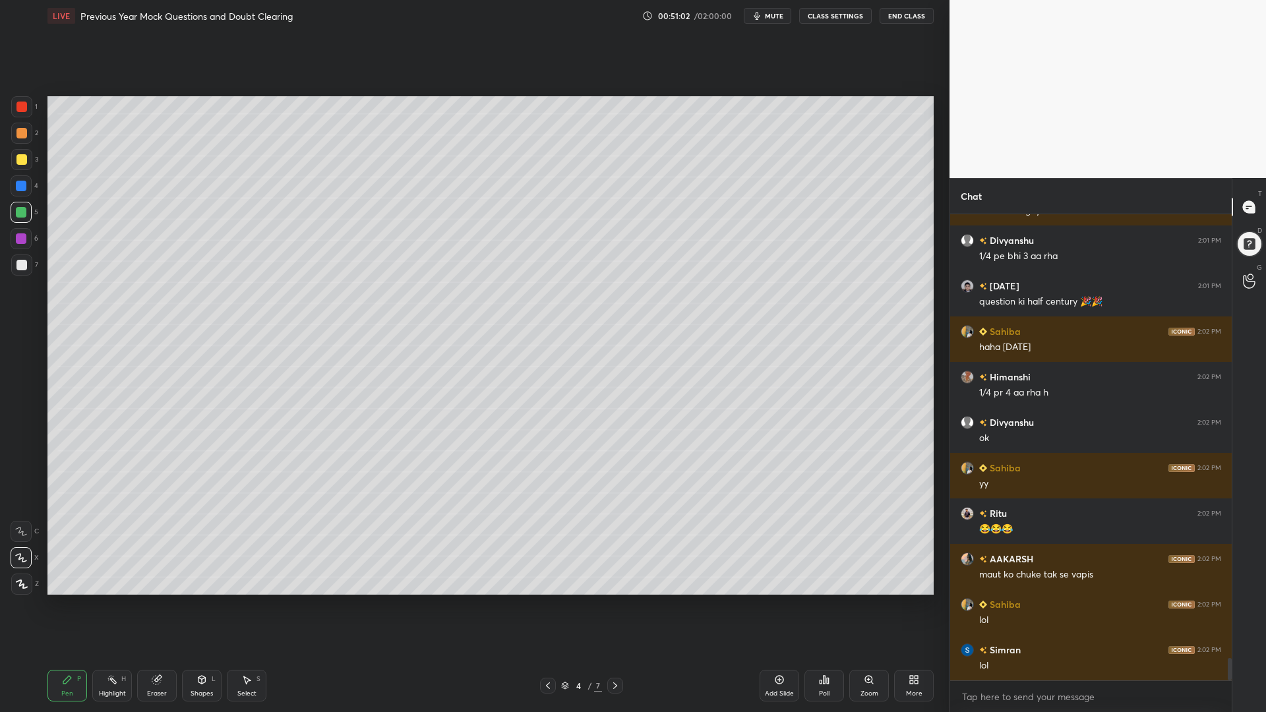
click at [111, 605] on div "Highlight H" at bounding box center [112, 686] width 40 height 32
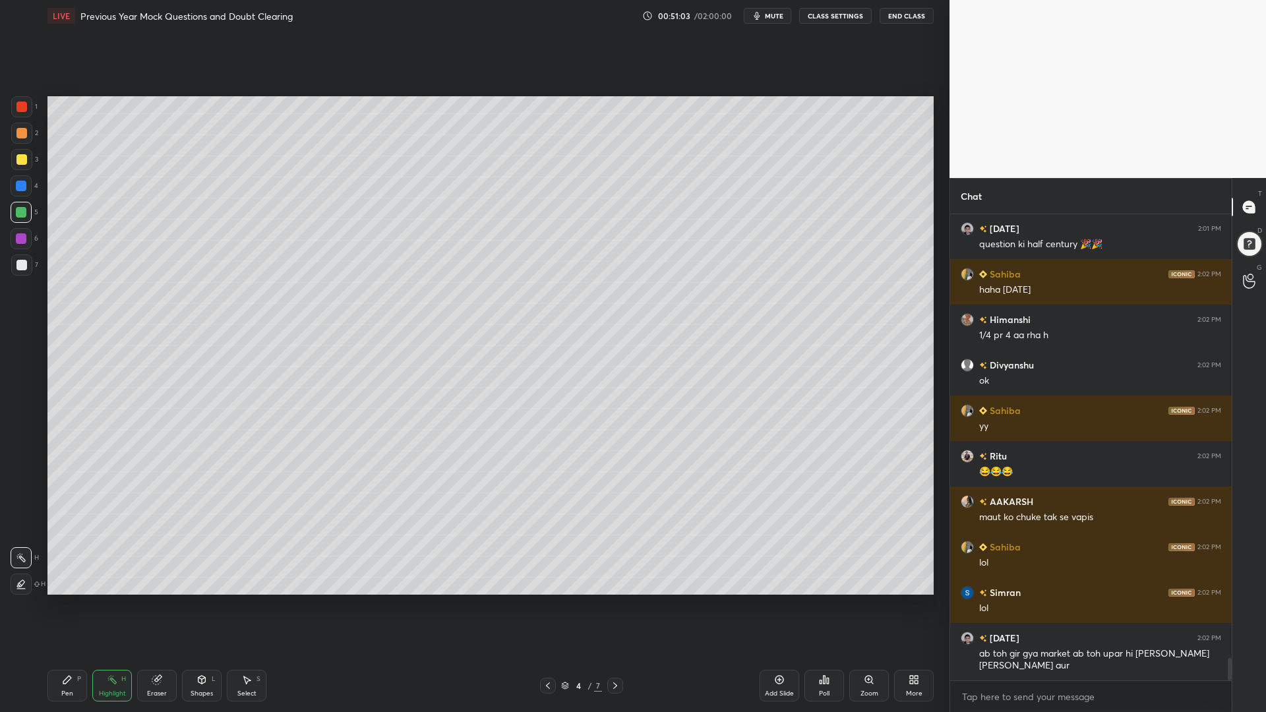
click at [154, 605] on div "Eraser" at bounding box center [157, 686] width 40 height 32
click at [61, 605] on div "Pen P" at bounding box center [67, 686] width 40 height 32
click at [613, 605] on icon at bounding box center [615, 685] width 11 height 11
click at [612, 605] on icon at bounding box center [615, 685] width 11 height 11
click at [543, 605] on icon at bounding box center [548, 685] width 11 height 11
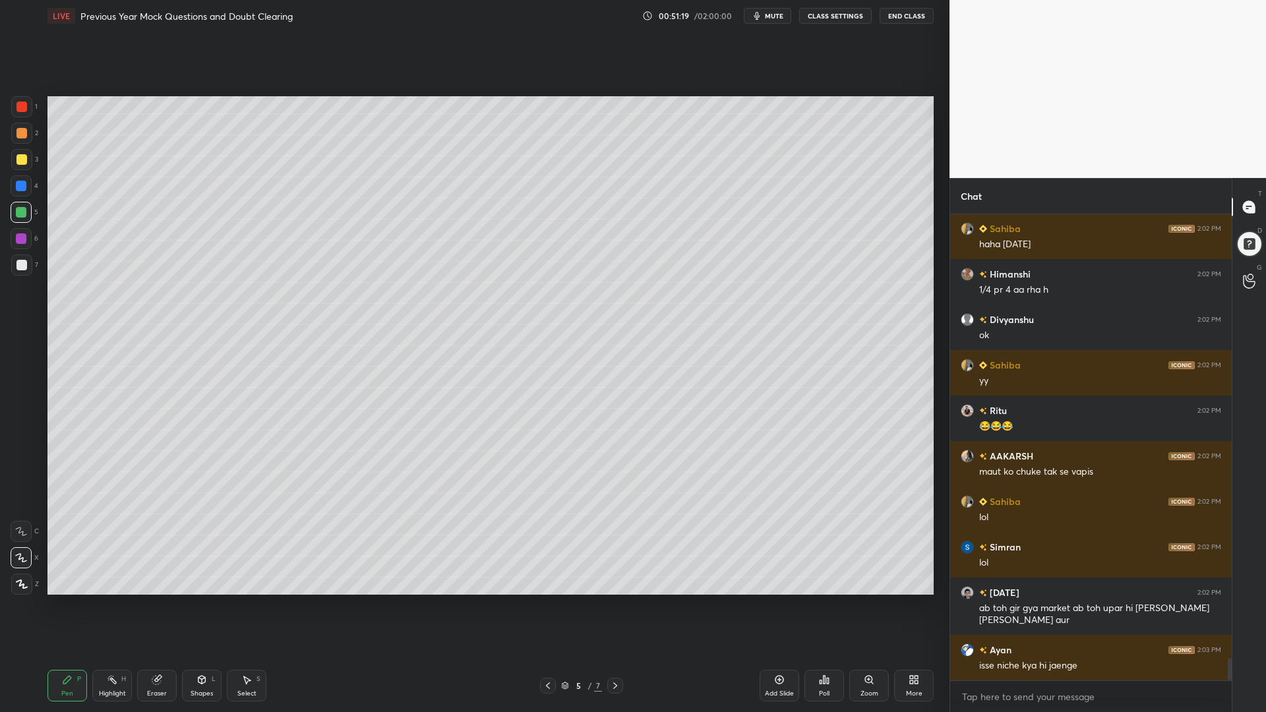
scroll to position [9391, 0]
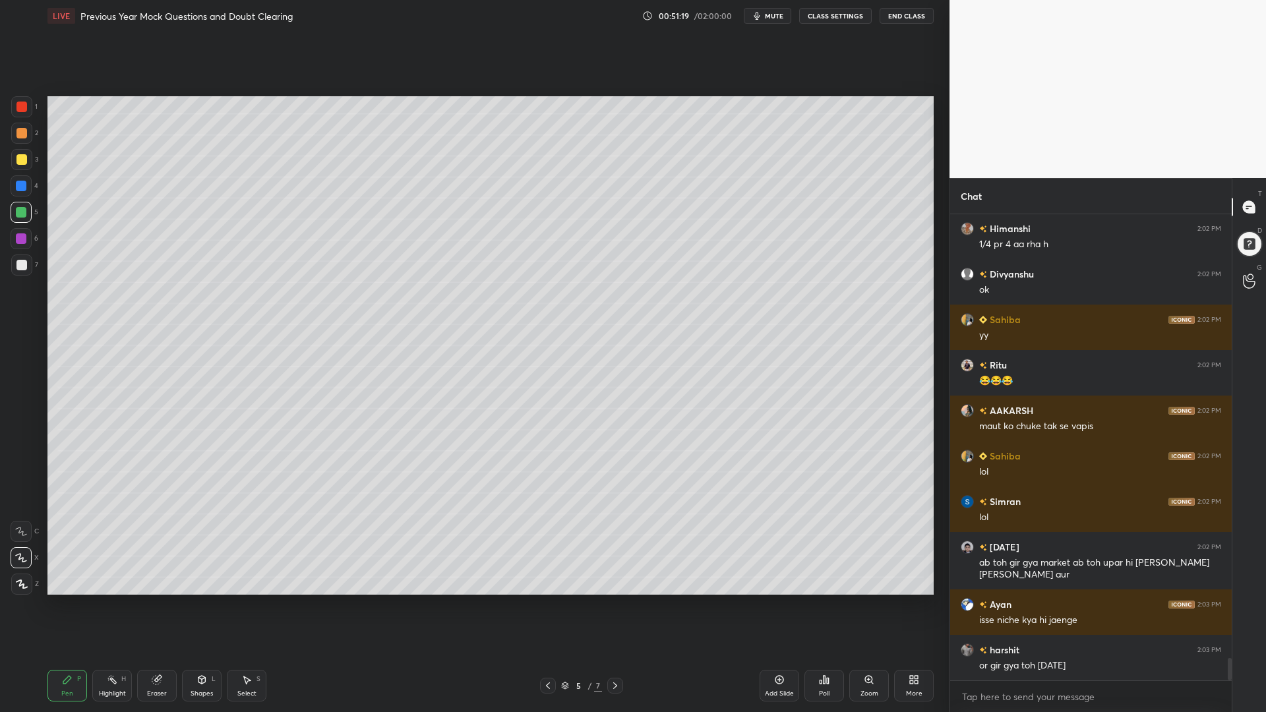
click at [775, 605] on icon at bounding box center [779, 679] width 11 height 11
click at [20, 107] on div at bounding box center [21, 107] width 11 height 11
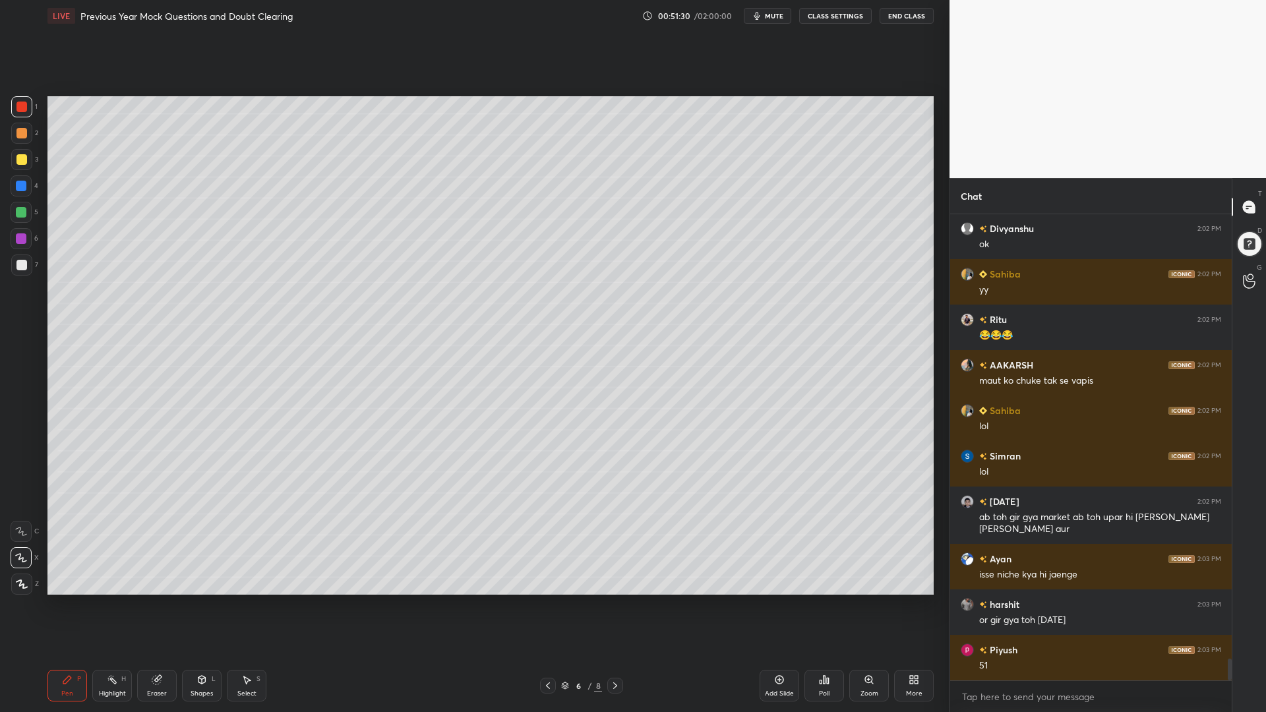
click at [548, 605] on icon at bounding box center [548, 685] width 11 height 11
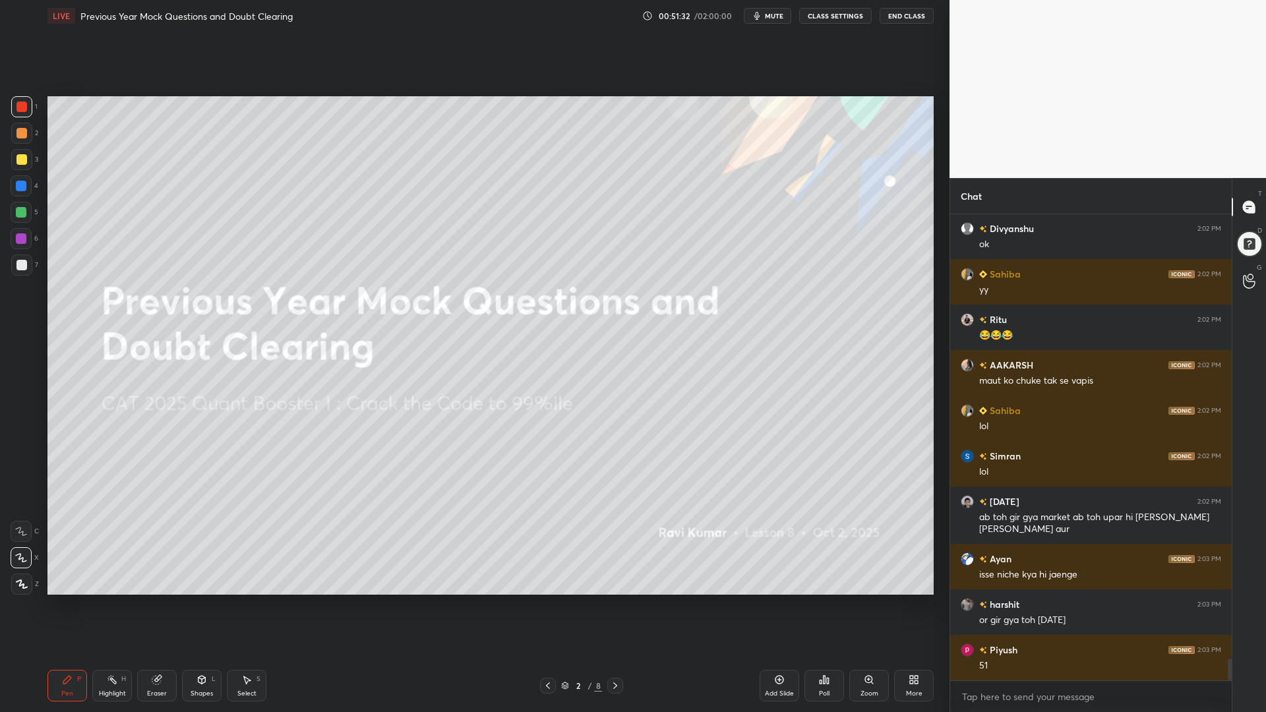
click at [616, 605] on icon at bounding box center [615, 685] width 11 height 11
click at [618, 605] on icon at bounding box center [615, 685] width 11 height 11
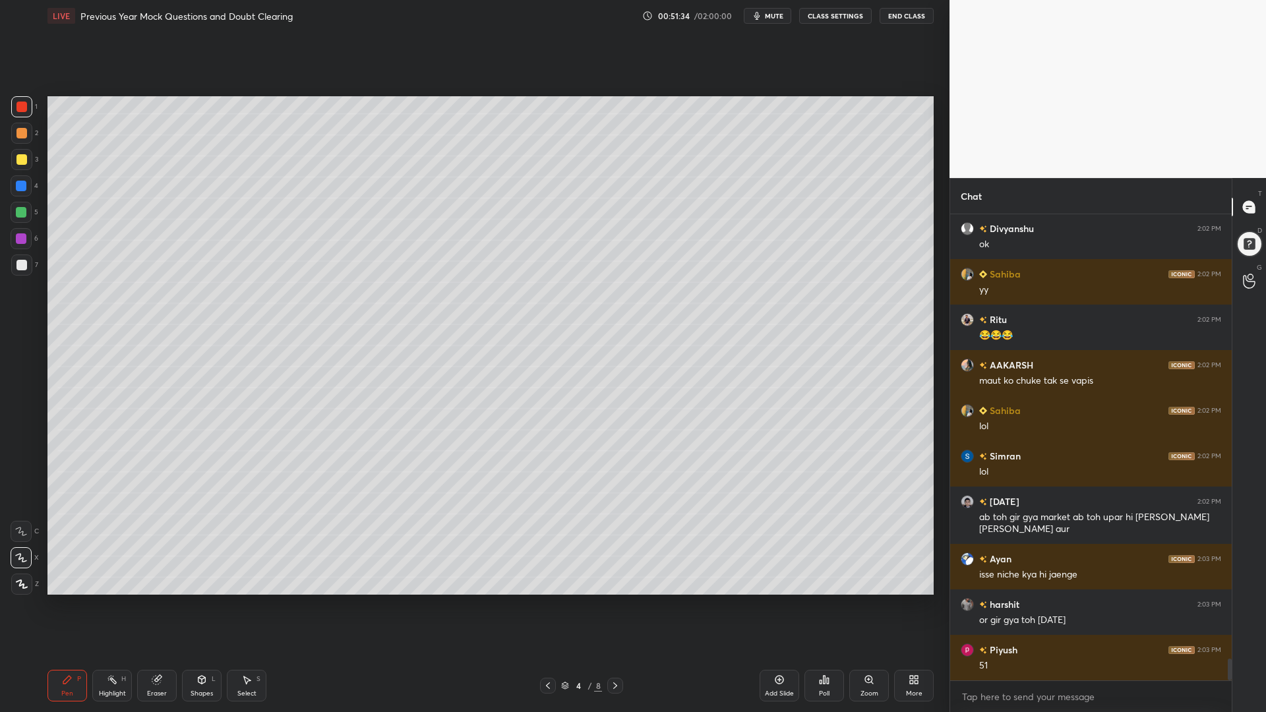
click at [614, 605] on icon at bounding box center [615, 685] width 11 height 11
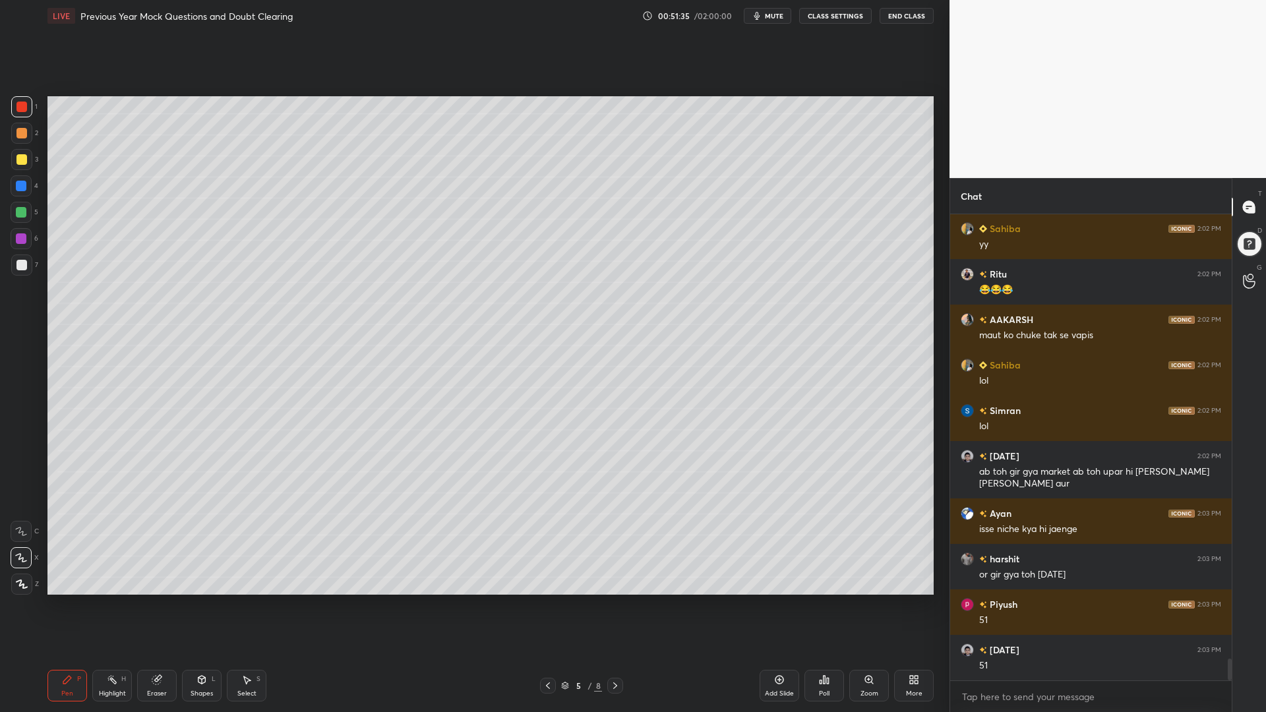
click at [616, 605] on icon at bounding box center [615, 685] width 11 height 11
click at [156, 605] on div "Eraser" at bounding box center [157, 693] width 20 height 7
drag, startPoint x: 67, startPoint y: 693, endPoint x: 81, endPoint y: 649, distance: 46.5
click at [65, 605] on div "Pen" at bounding box center [67, 693] width 12 height 7
click at [20, 186] on div at bounding box center [21, 186] width 11 height 11
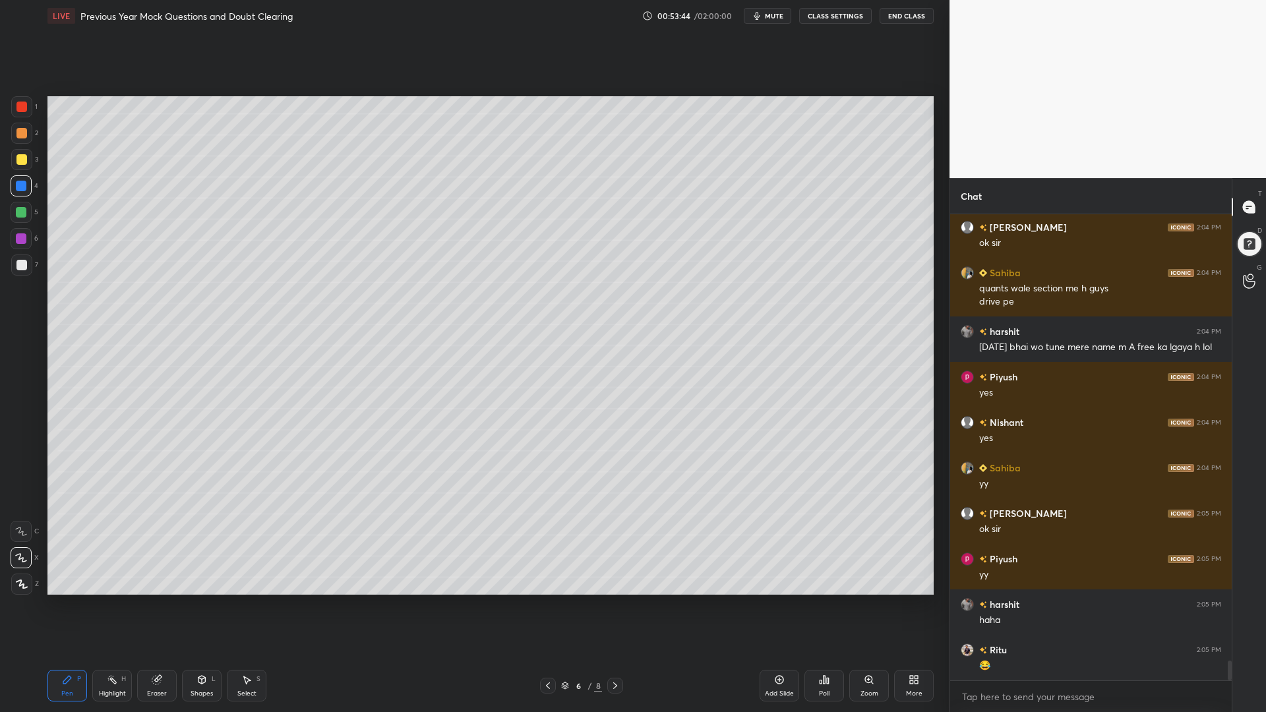
scroll to position [10611, 0]
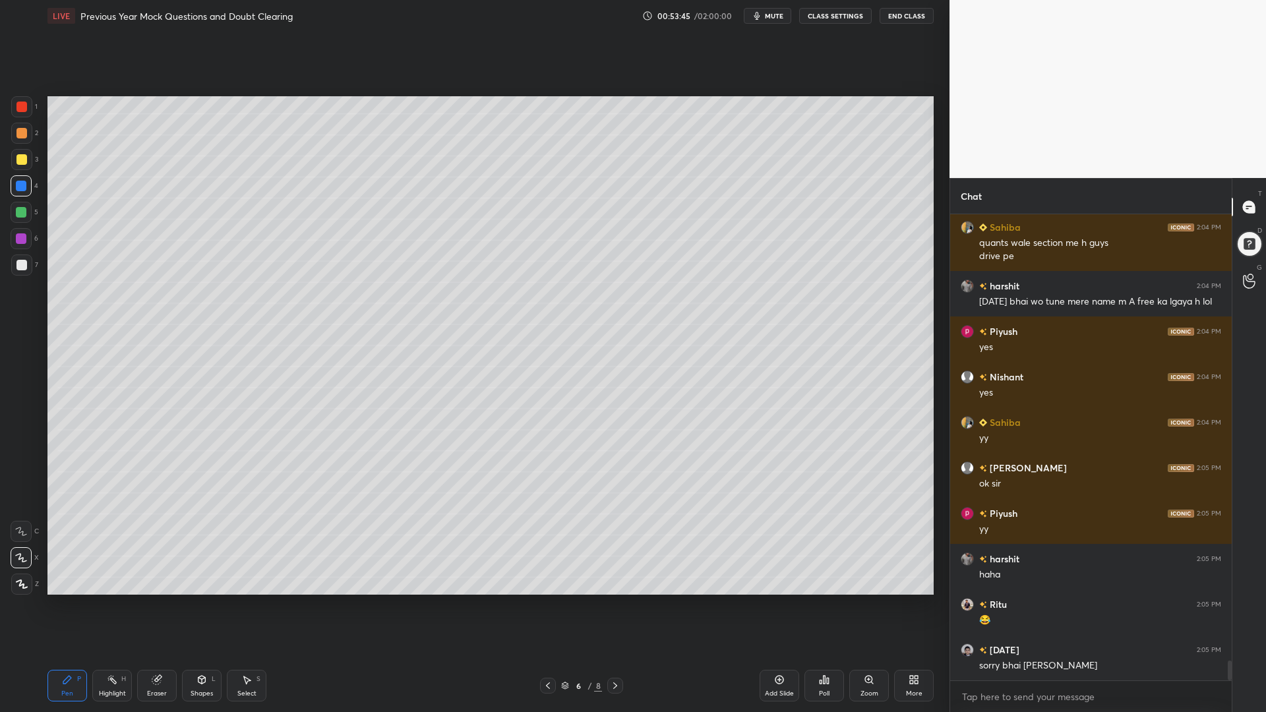
click at [23, 136] on div at bounding box center [21, 133] width 11 height 11
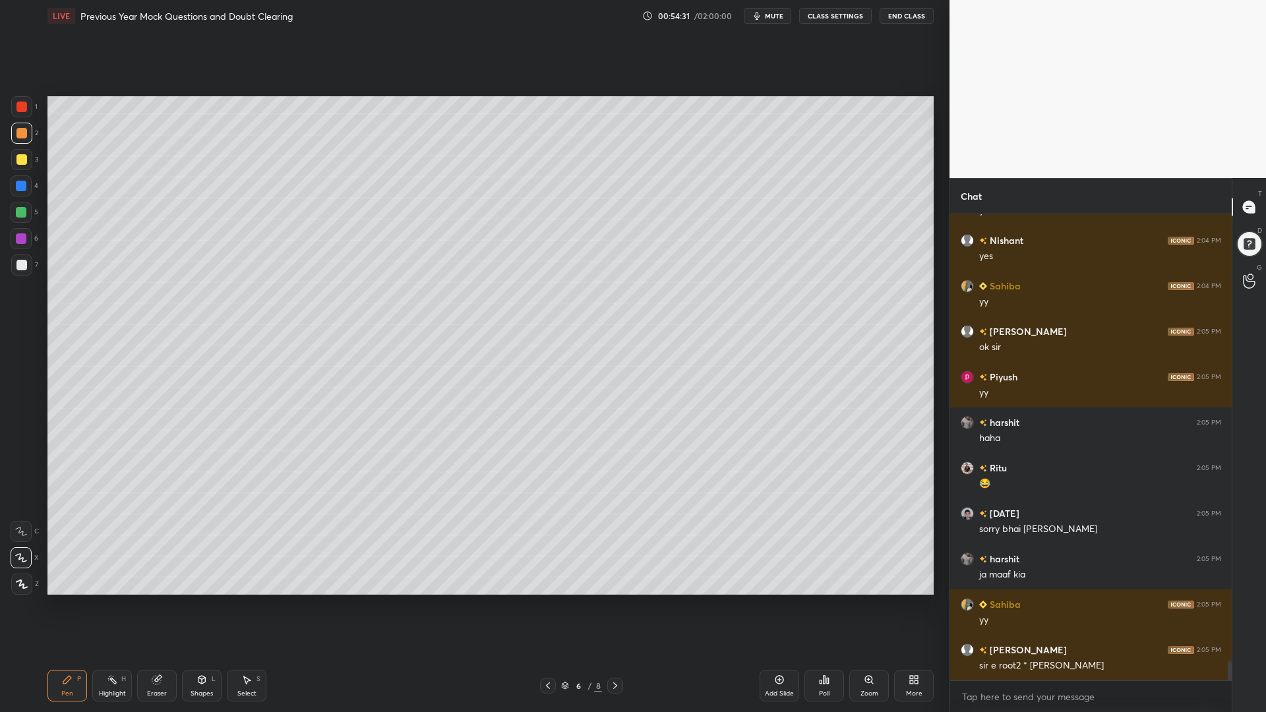
scroll to position [10793, 0]
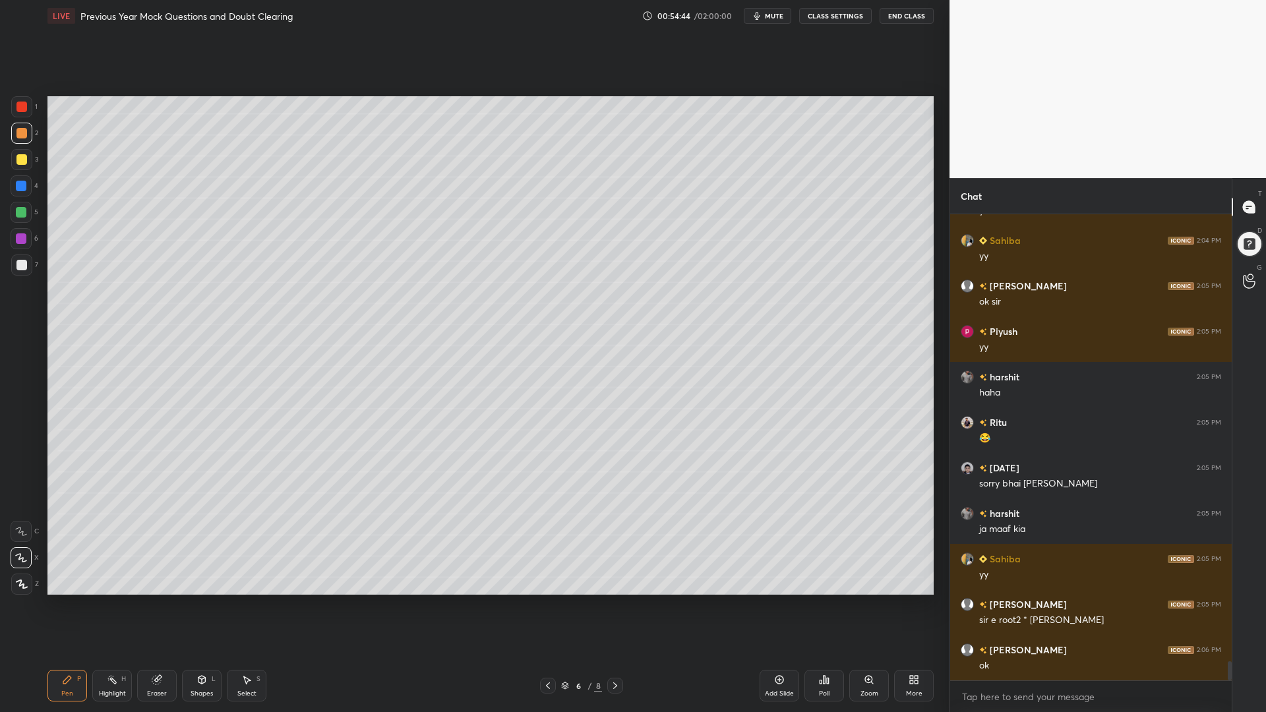
click at [111, 605] on div "Highlight H" at bounding box center [112, 686] width 40 height 32
click at [56, 605] on div "Pen P" at bounding box center [67, 686] width 40 height 32
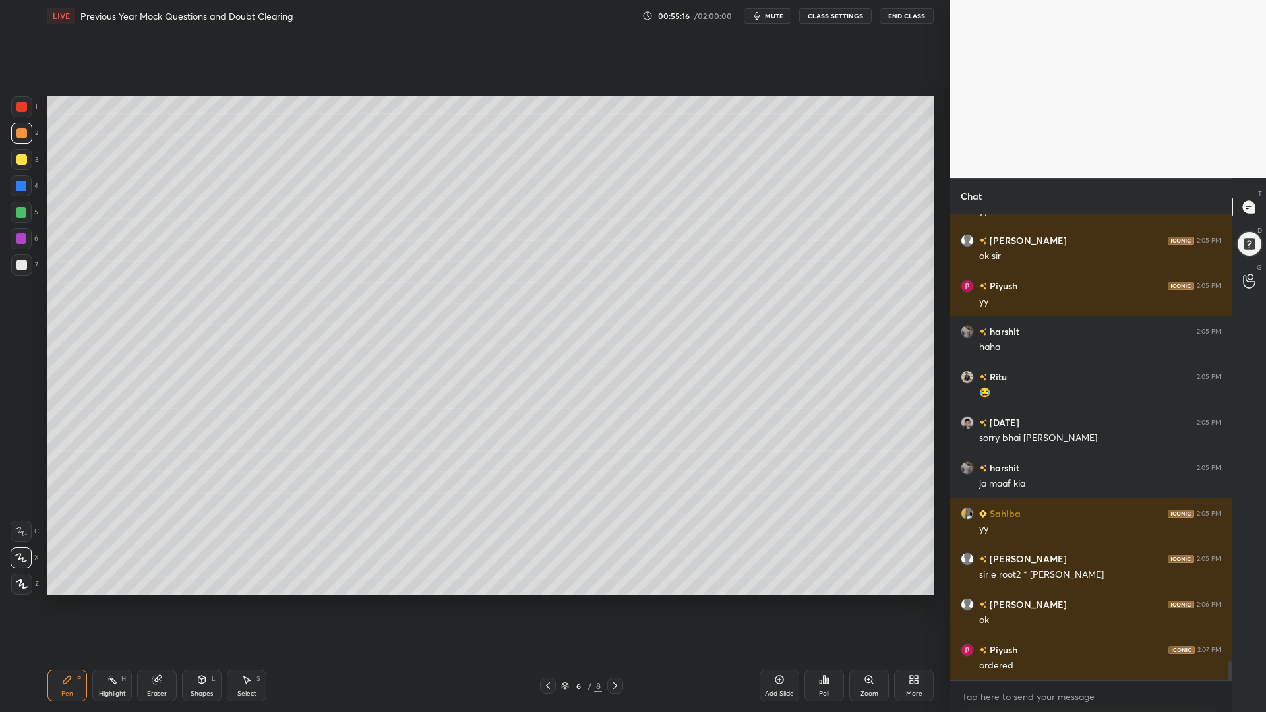
scroll to position [10884, 0]
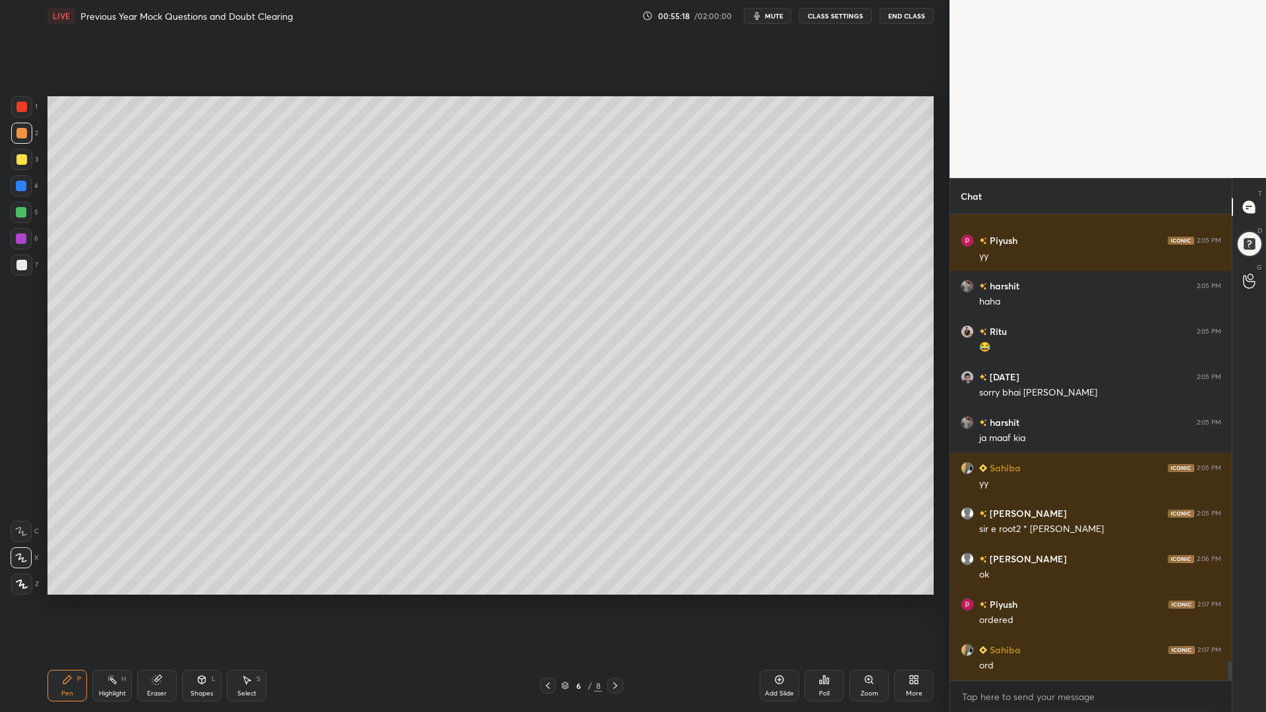
click at [22, 211] on div at bounding box center [21, 212] width 11 height 11
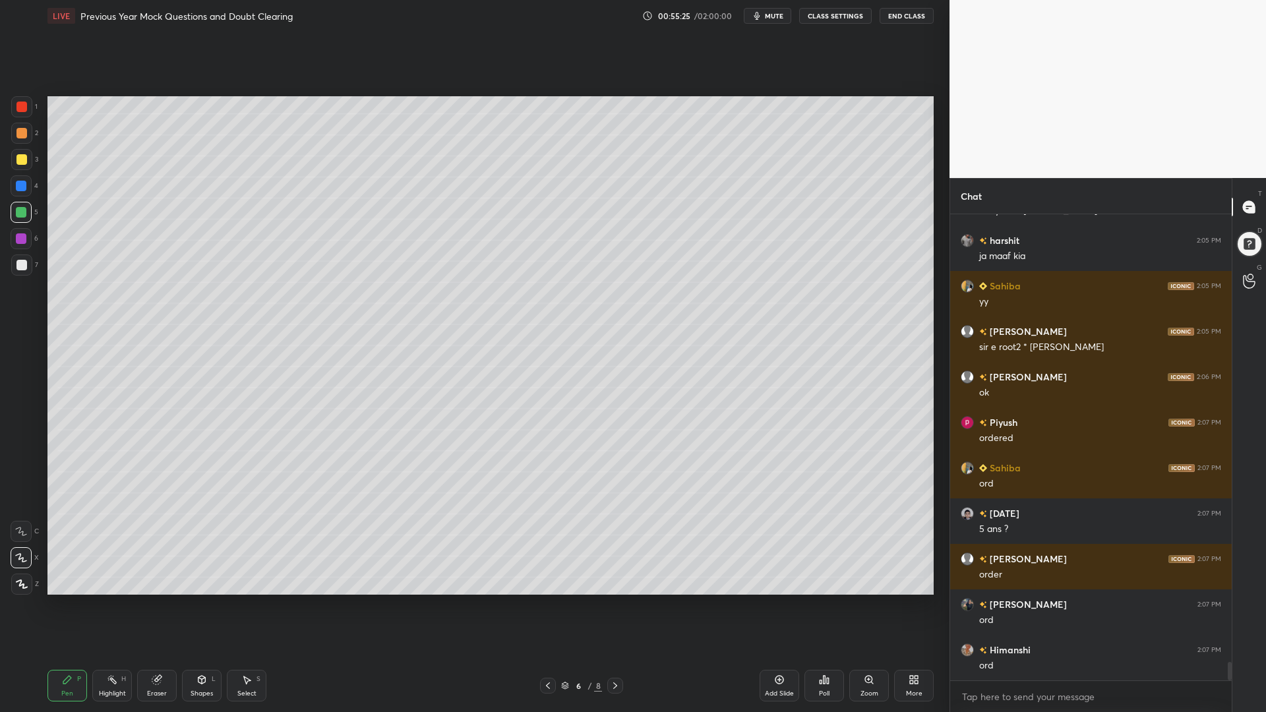
scroll to position [11111, 0]
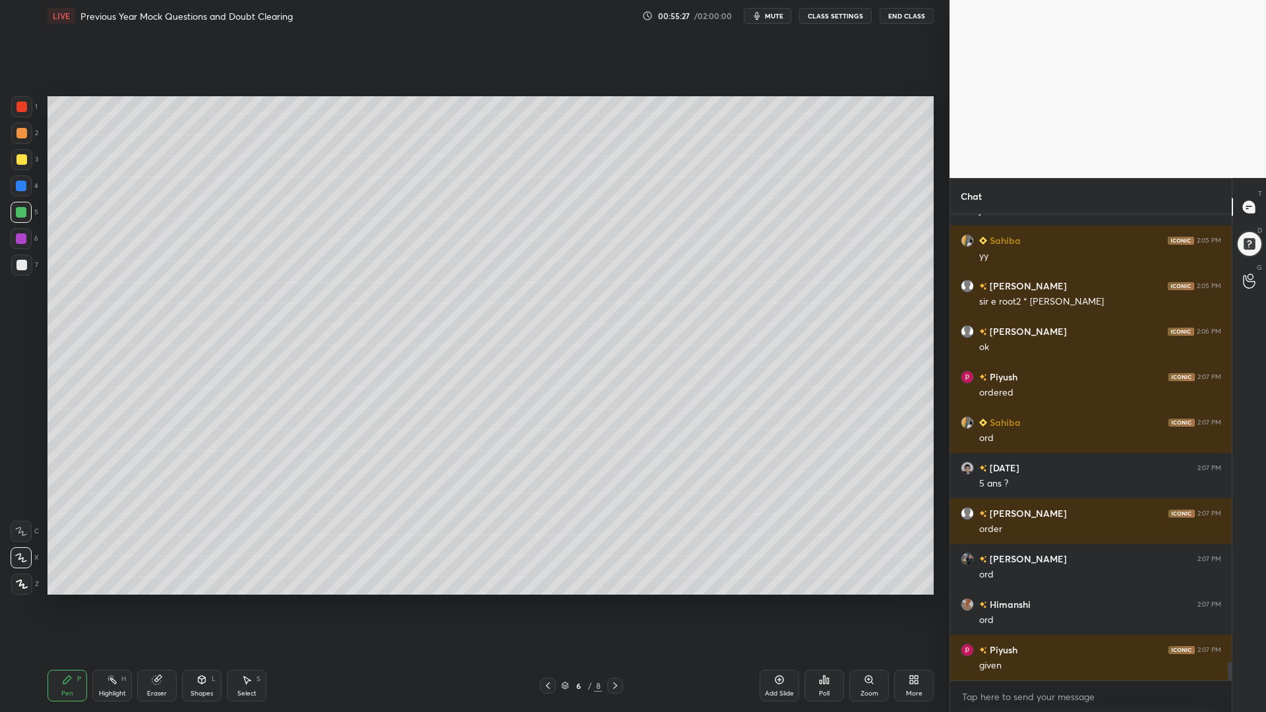
click at [933, 477] on div "Setting up your live class Poll for secs No correct answer Start poll" at bounding box center [490, 346] width 897 height 628
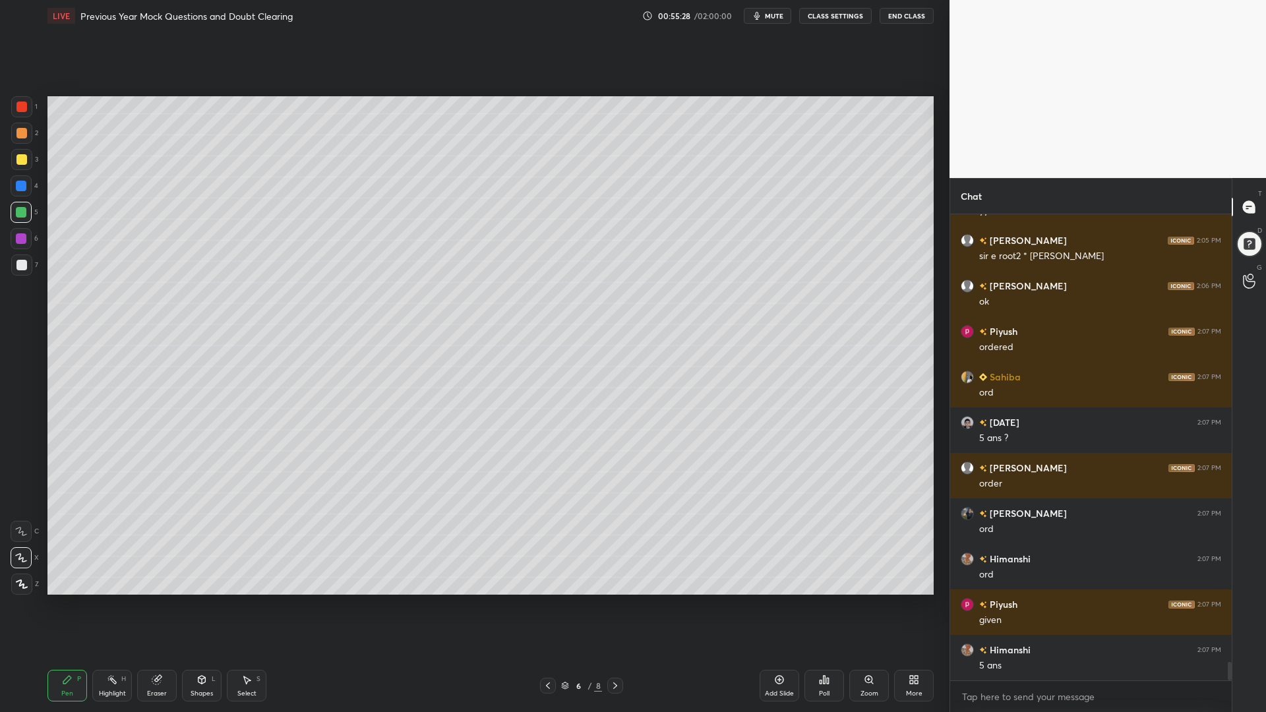
scroll to position [11248, 0]
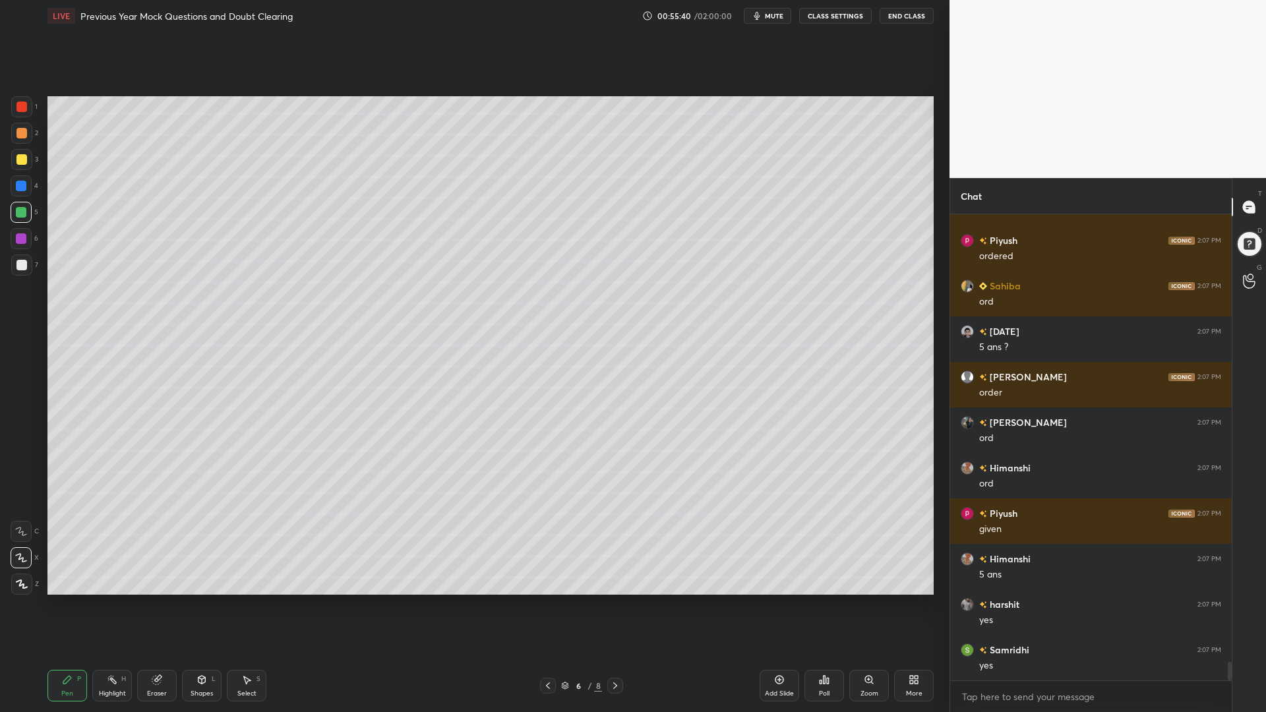
click at [18, 159] on div at bounding box center [21, 159] width 11 height 11
click at [16, 264] on div at bounding box center [21, 264] width 21 height 21
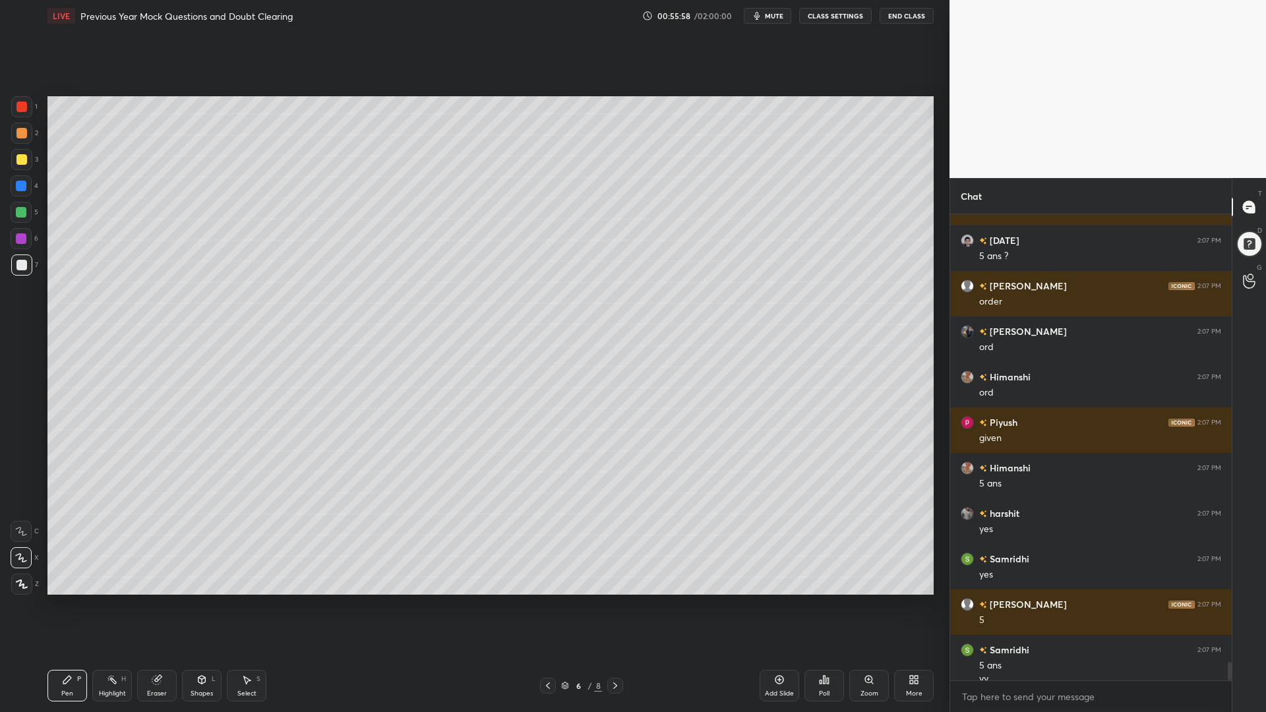
scroll to position [11352, 0]
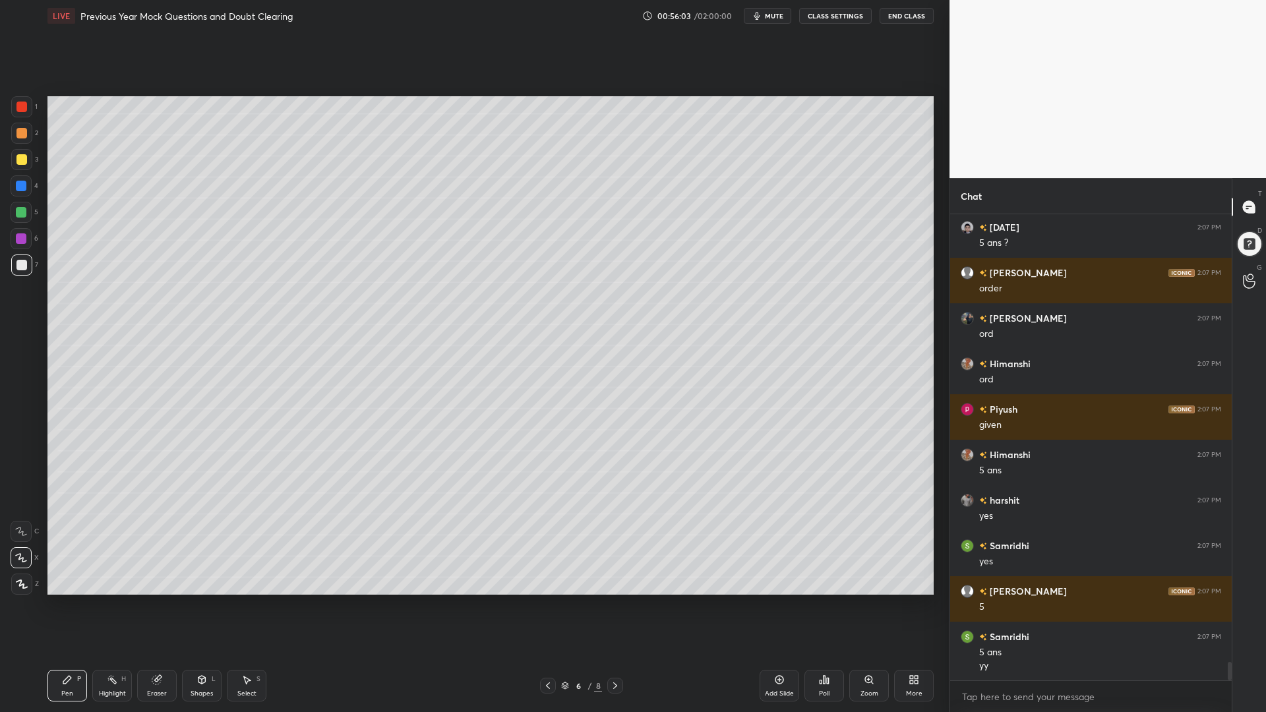
click at [19, 214] on div at bounding box center [21, 212] width 11 height 11
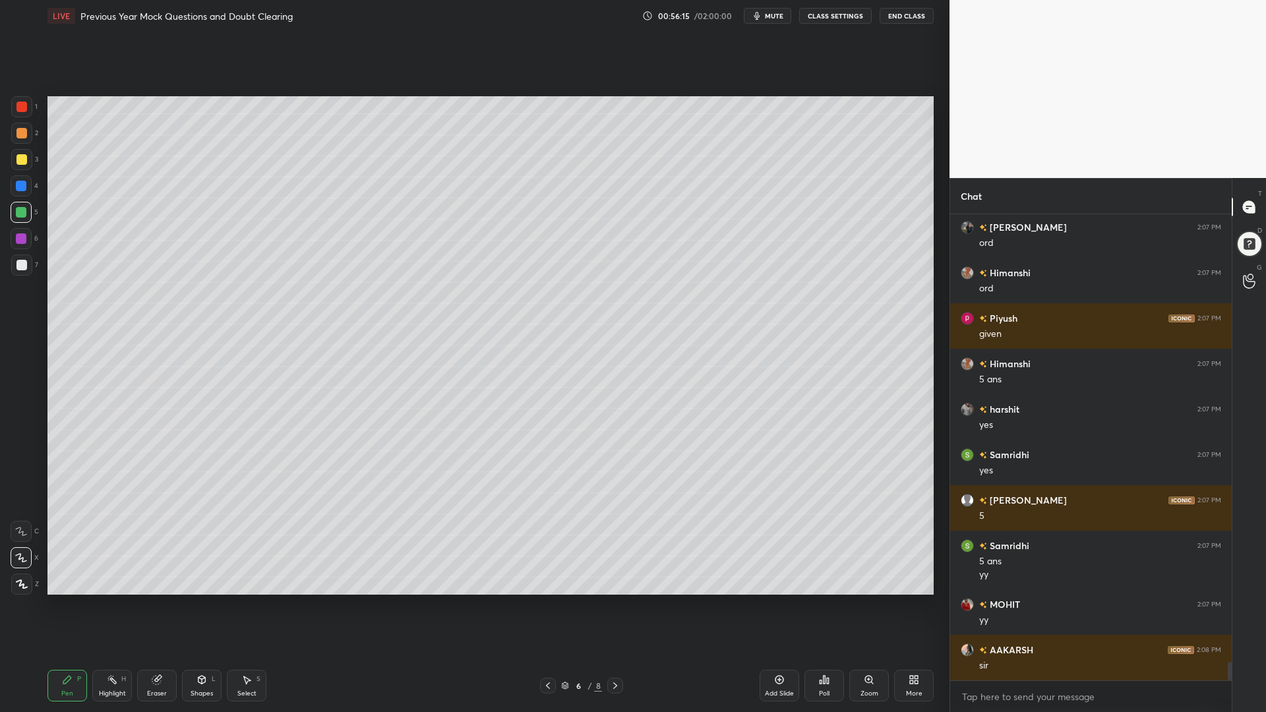
scroll to position [11488, 0]
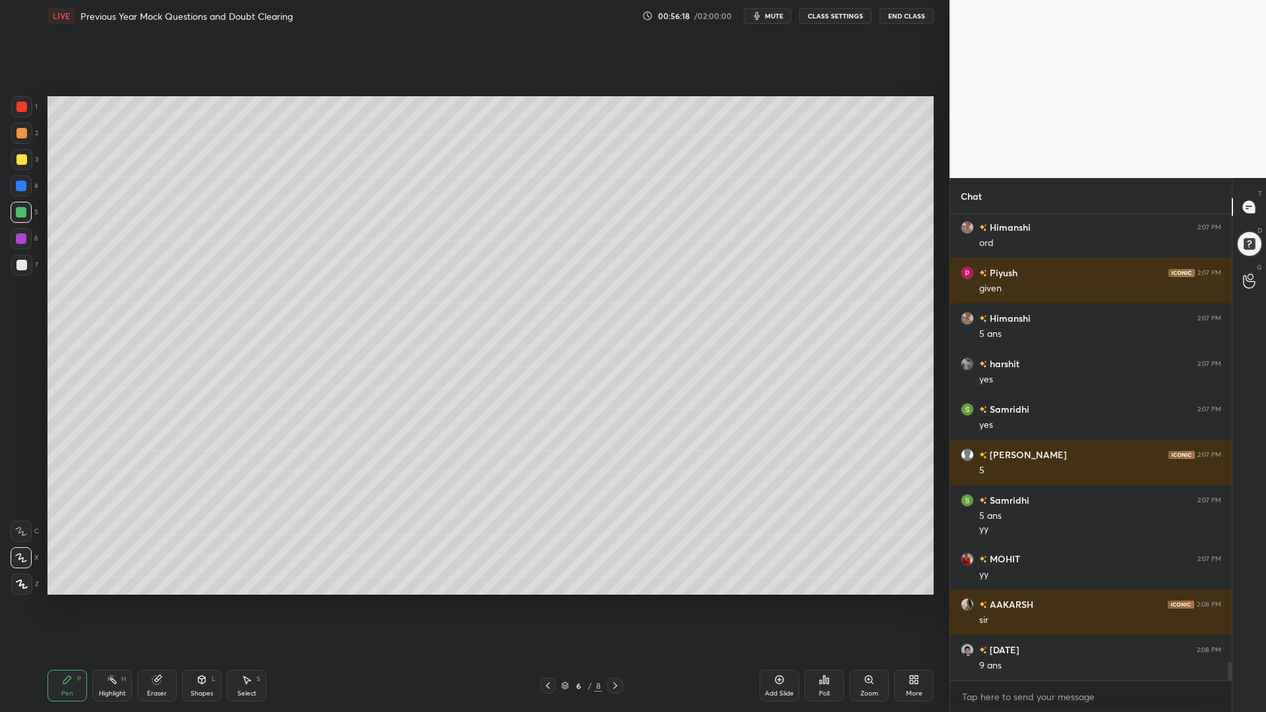
click at [20, 191] on div at bounding box center [21, 186] width 11 height 11
click at [18, 244] on div at bounding box center [21, 238] width 21 height 21
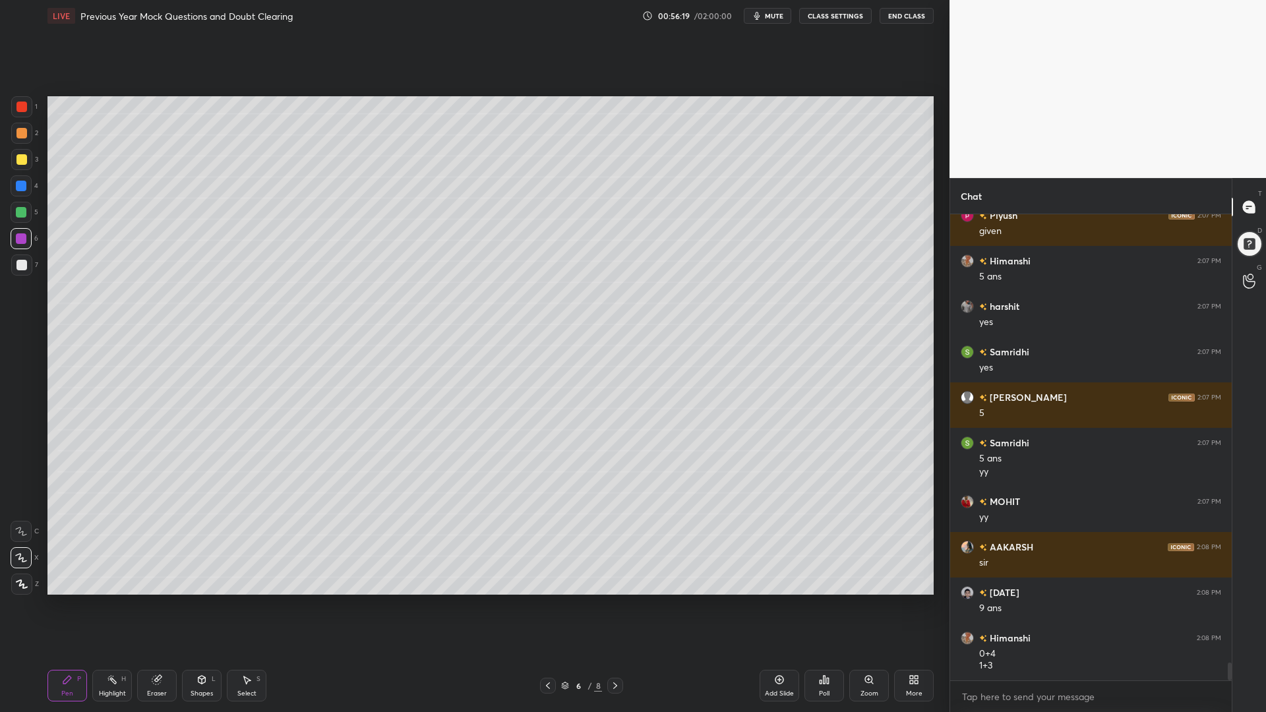
click at [17, 270] on div at bounding box center [21, 265] width 11 height 11
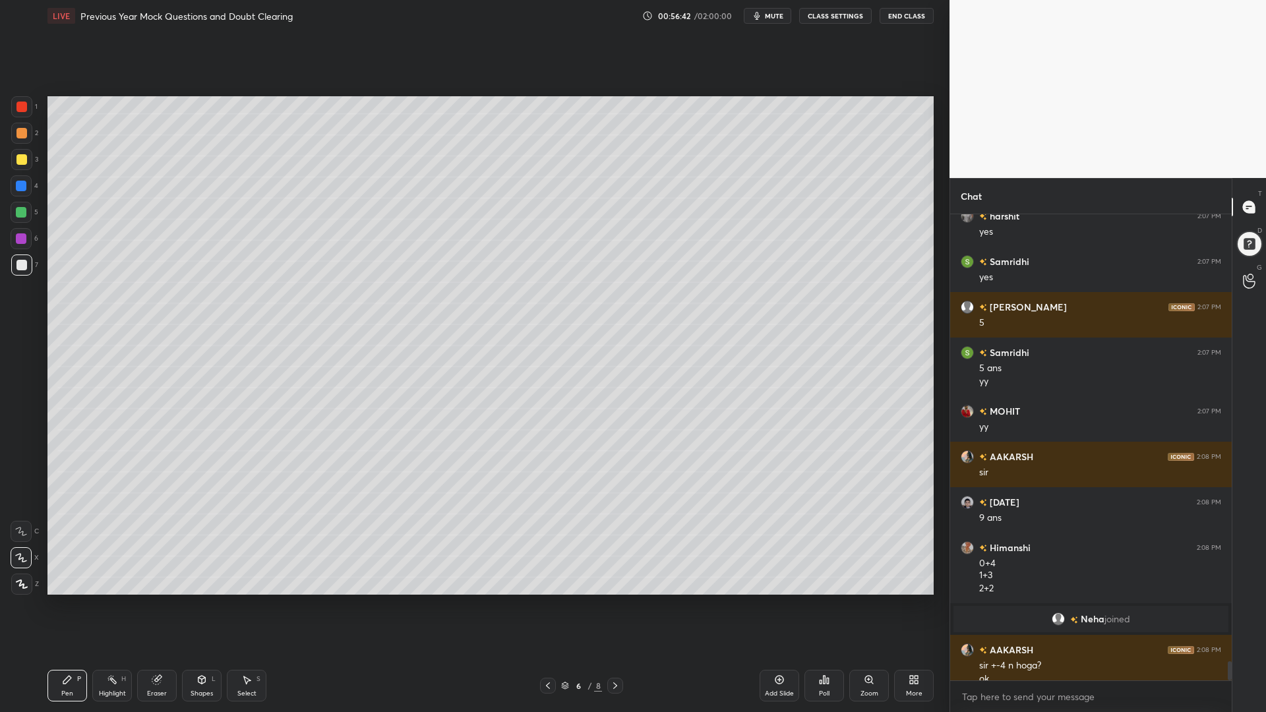
scroll to position [10737, 0]
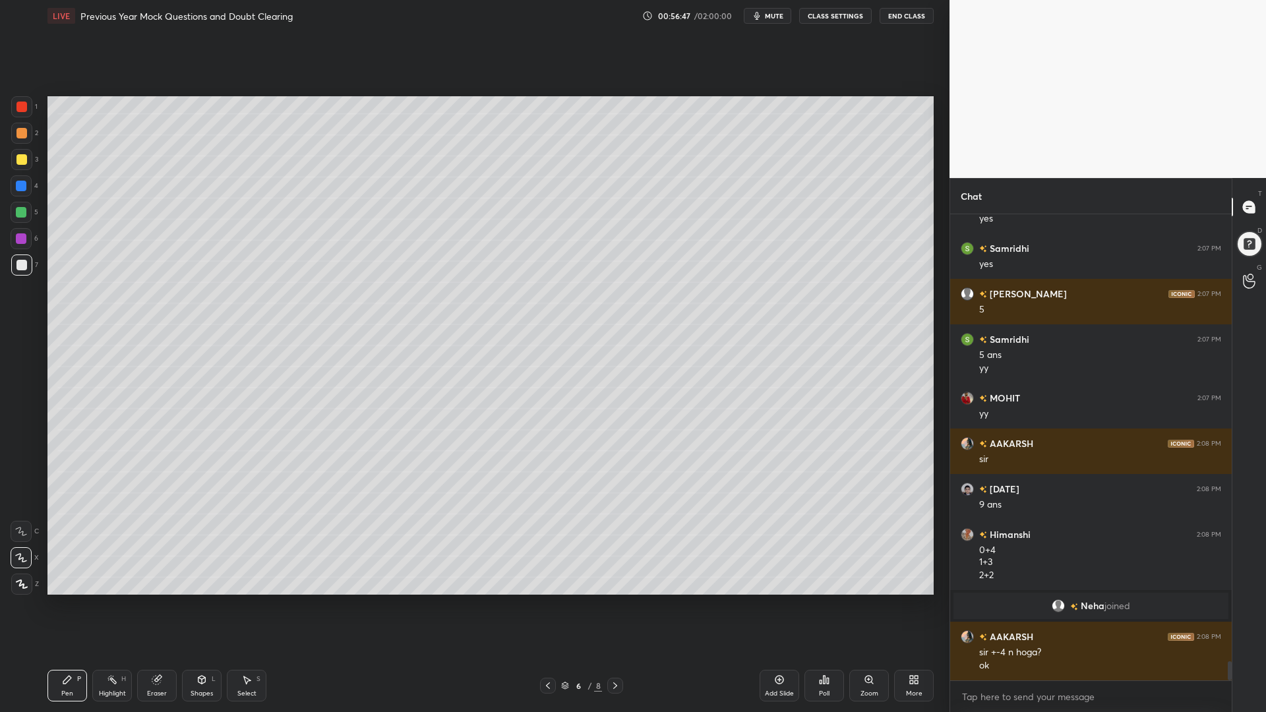
click at [16, 241] on div at bounding box center [21, 238] width 11 height 11
click at [24, 156] on div at bounding box center [21, 159] width 11 height 11
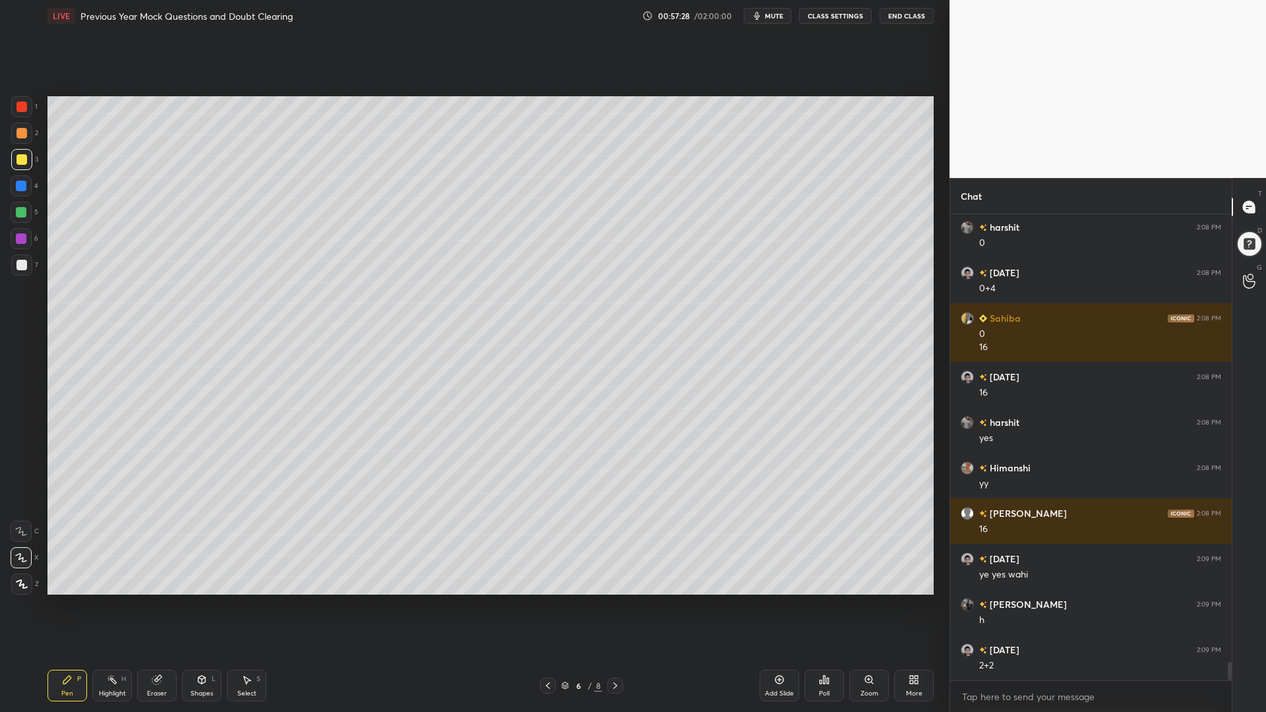
scroll to position [11250, 0]
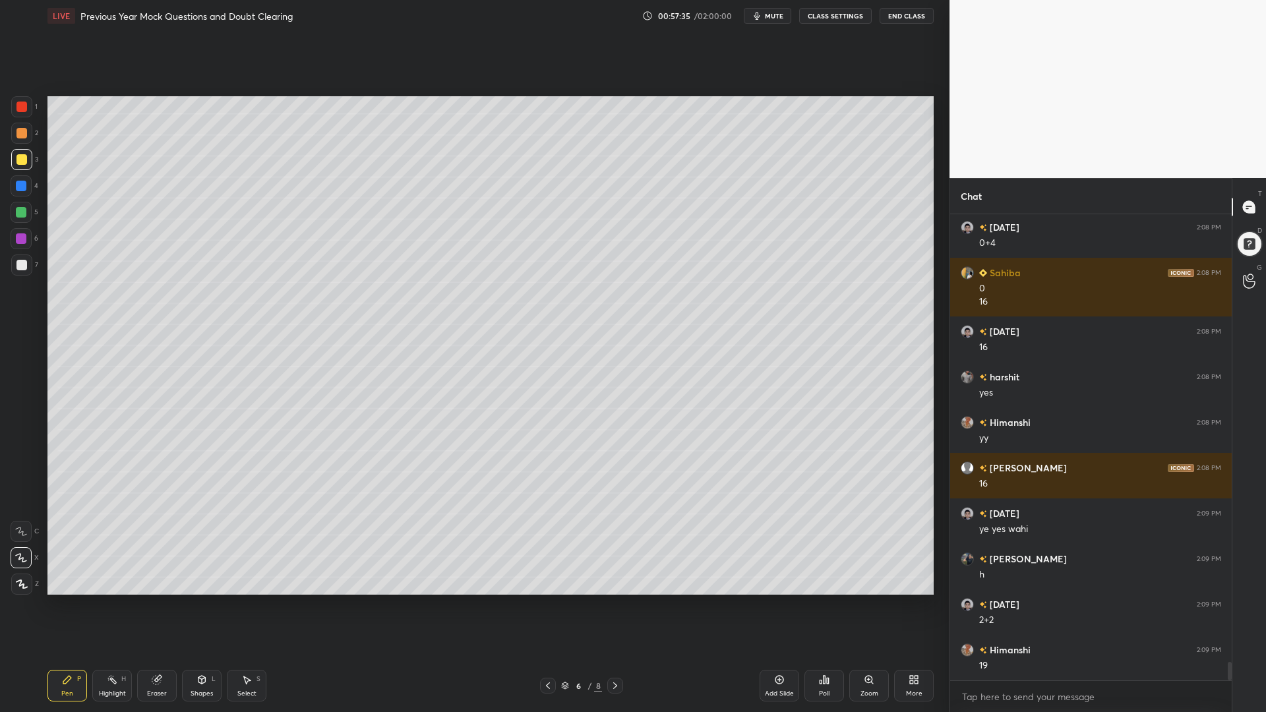
drag, startPoint x: 20, startPoint y: 239, endPoint x: 40, endPoint y: 251, distance: 24.0
click at [20, 239] on div at bounding box center [21, 238] width 11 height 11
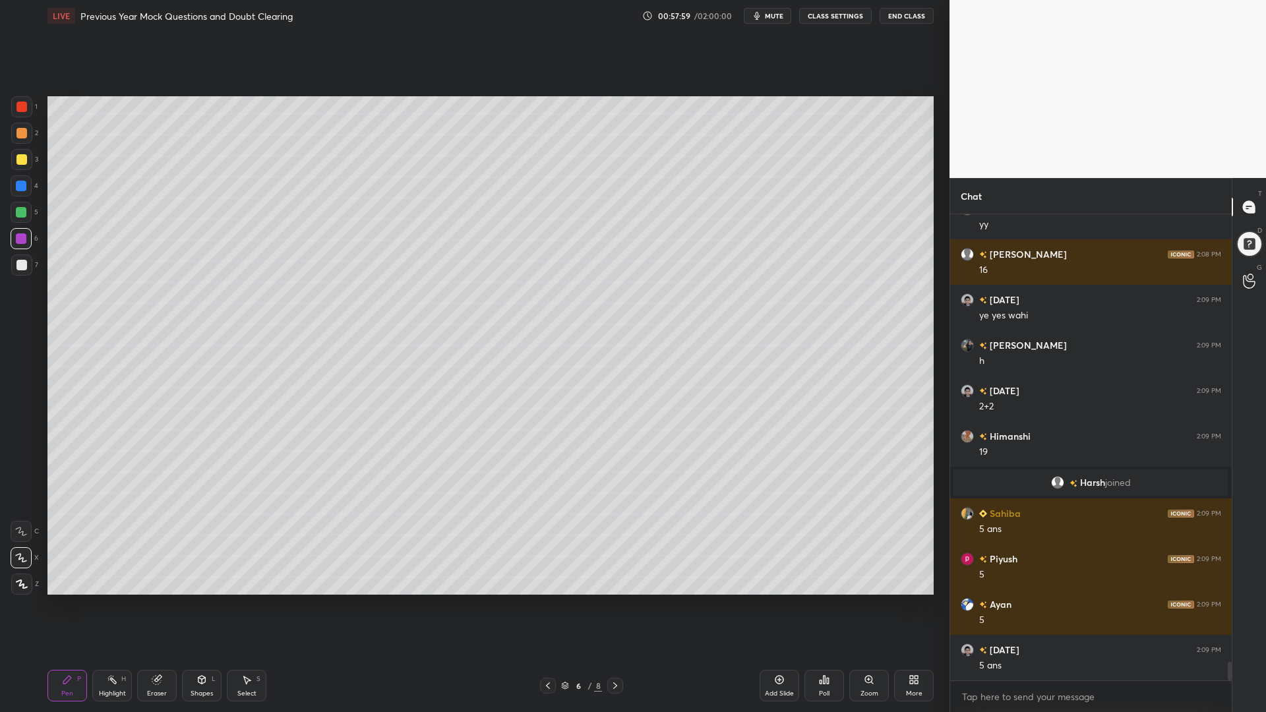
scroll to position [11359, 0]
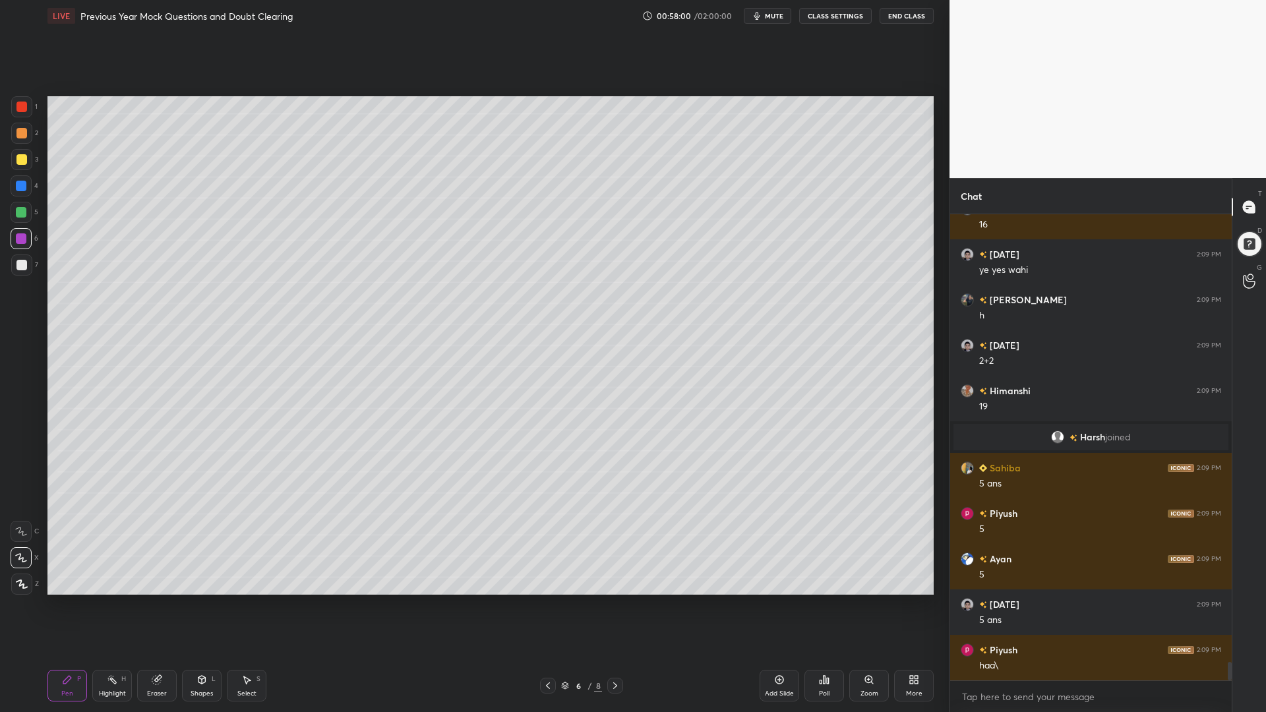
click at [18, 191] on div at bounding box center [21, 185] width 21 height 21
click at [20, 211] on div at bounding box center [21, 212] width 11 height 11
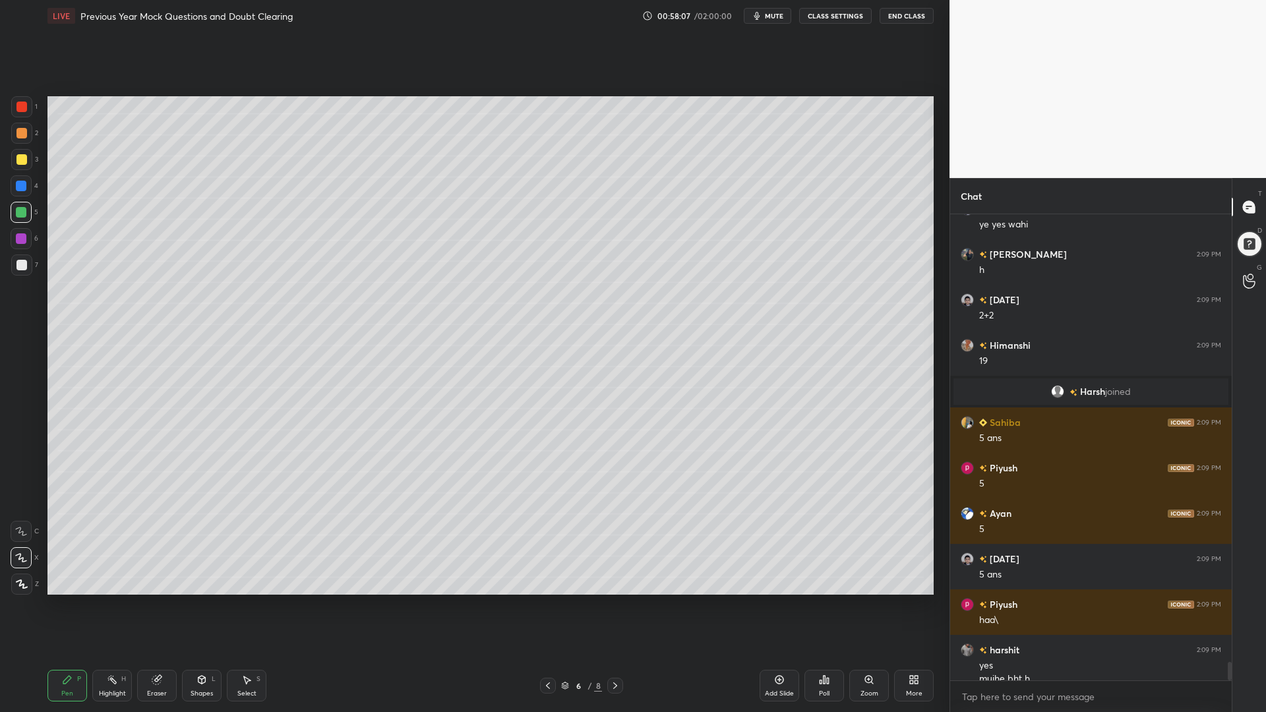
scroll to position [11418, 0]
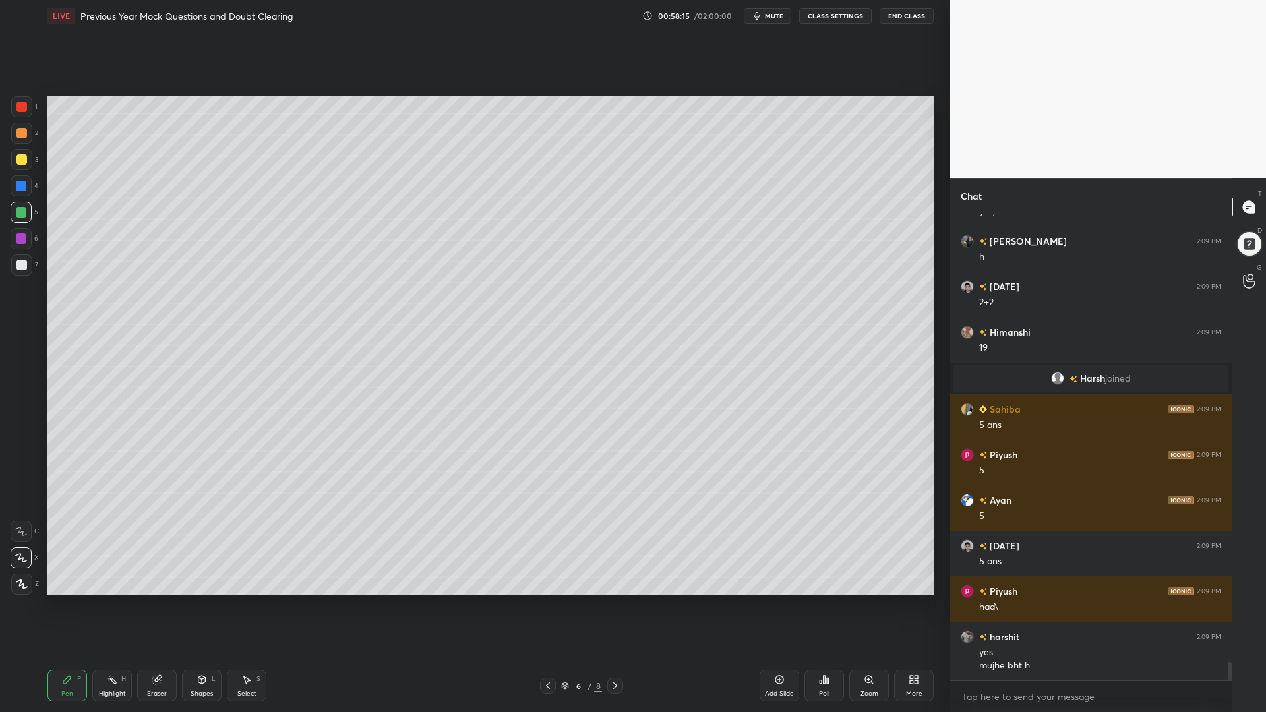
click at [111, 605] on div "Highlight" at bounding box center [112, 693] width 27 height 7
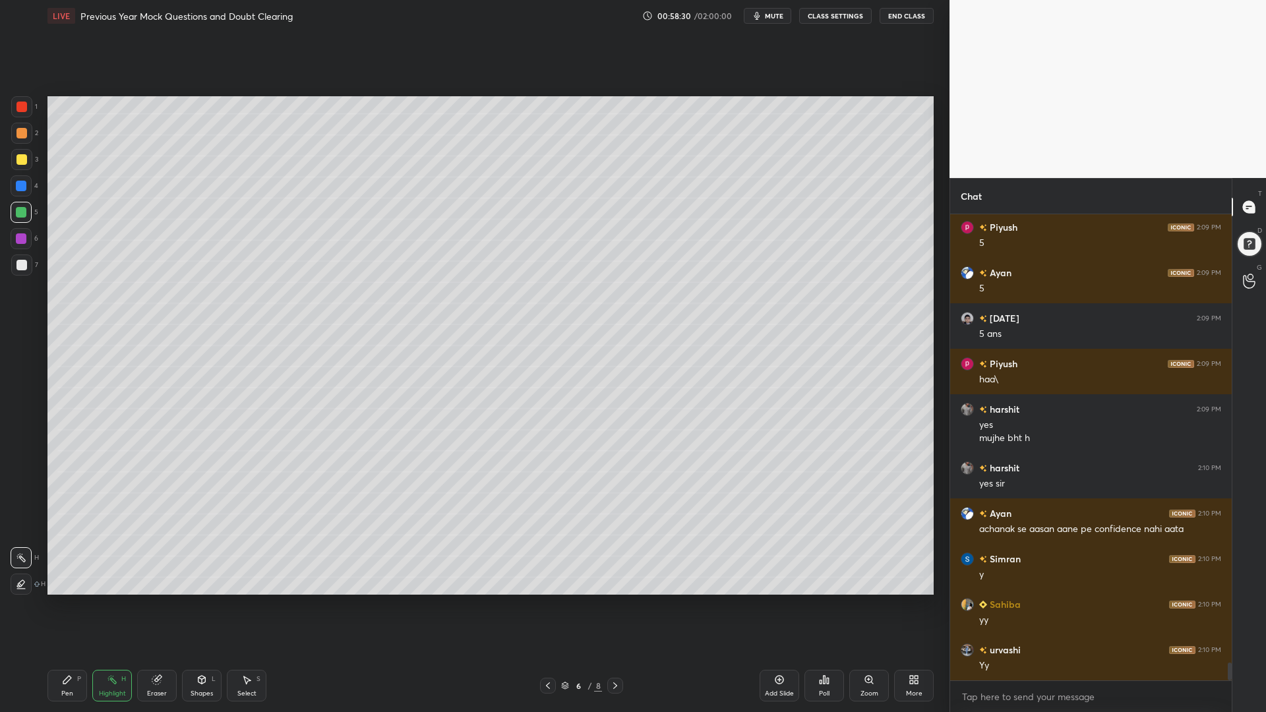
scroll to position [11691, 0]
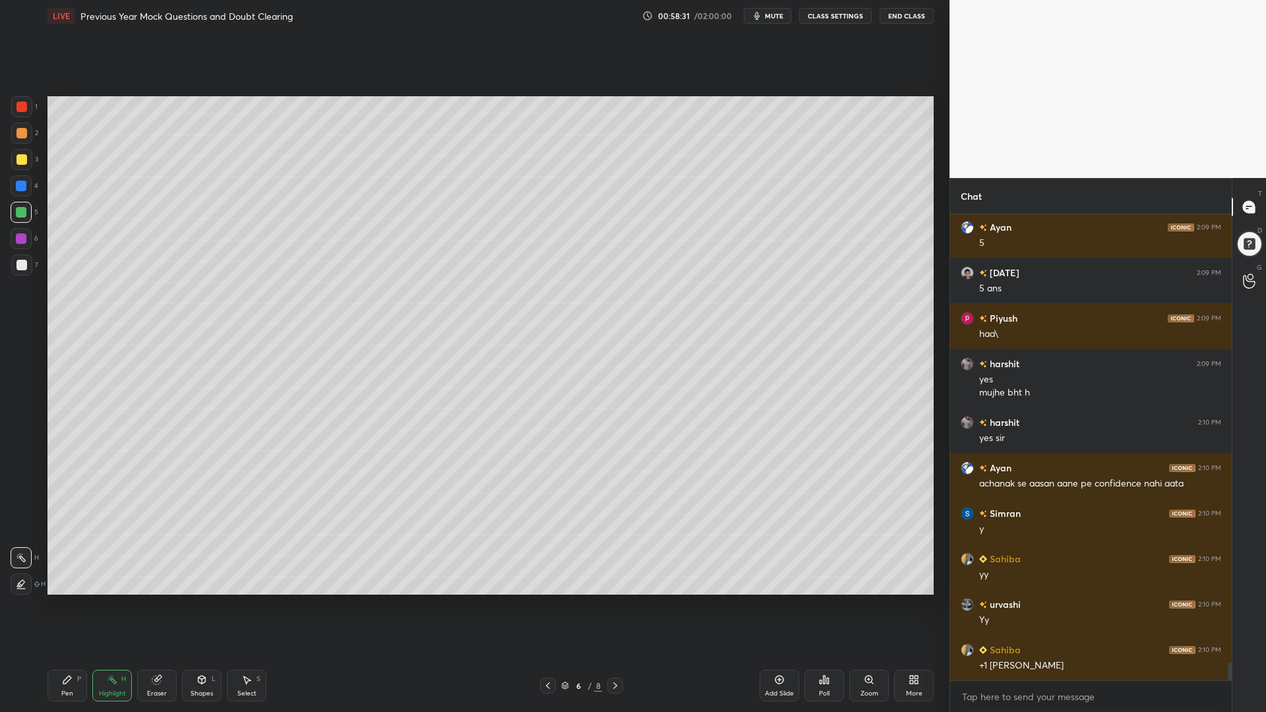
click at [67, 605] on div "Pen P" at bounding box center [67, 686] width 40 height 32
click at [20, 166] on div at bounding box center [21, 159] width 21 height 21
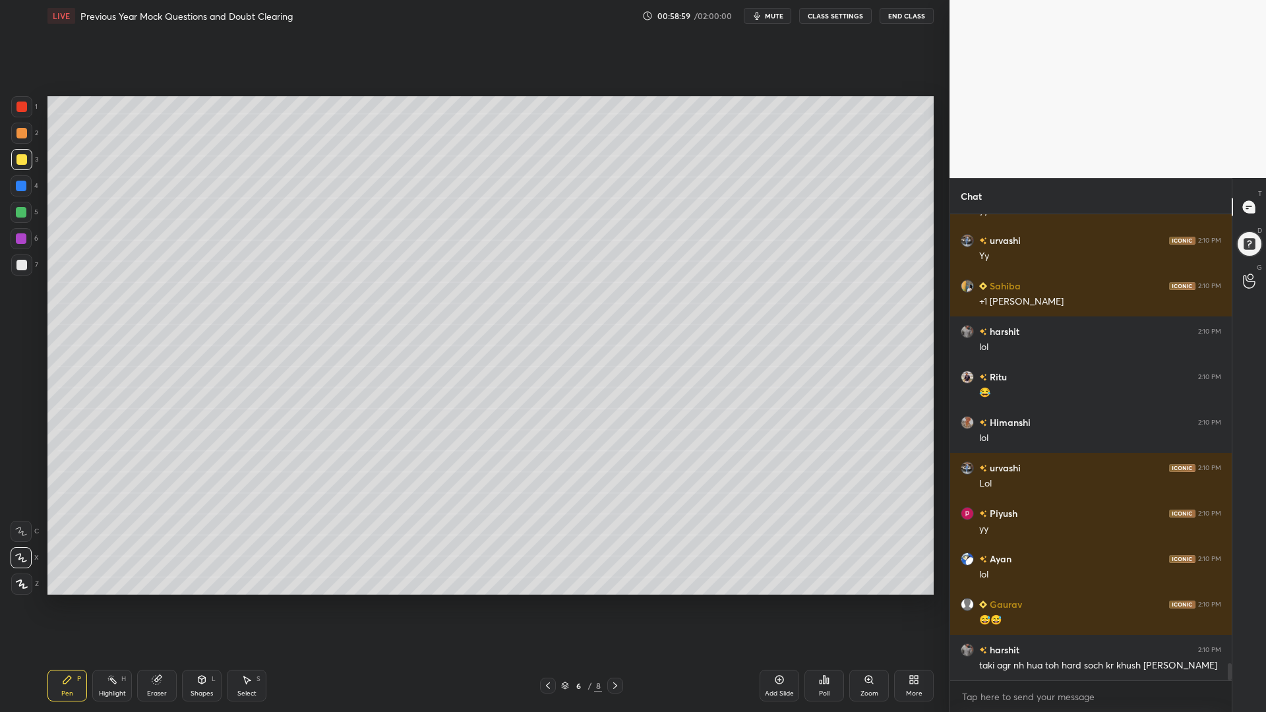
scroll to position [12100, 0]
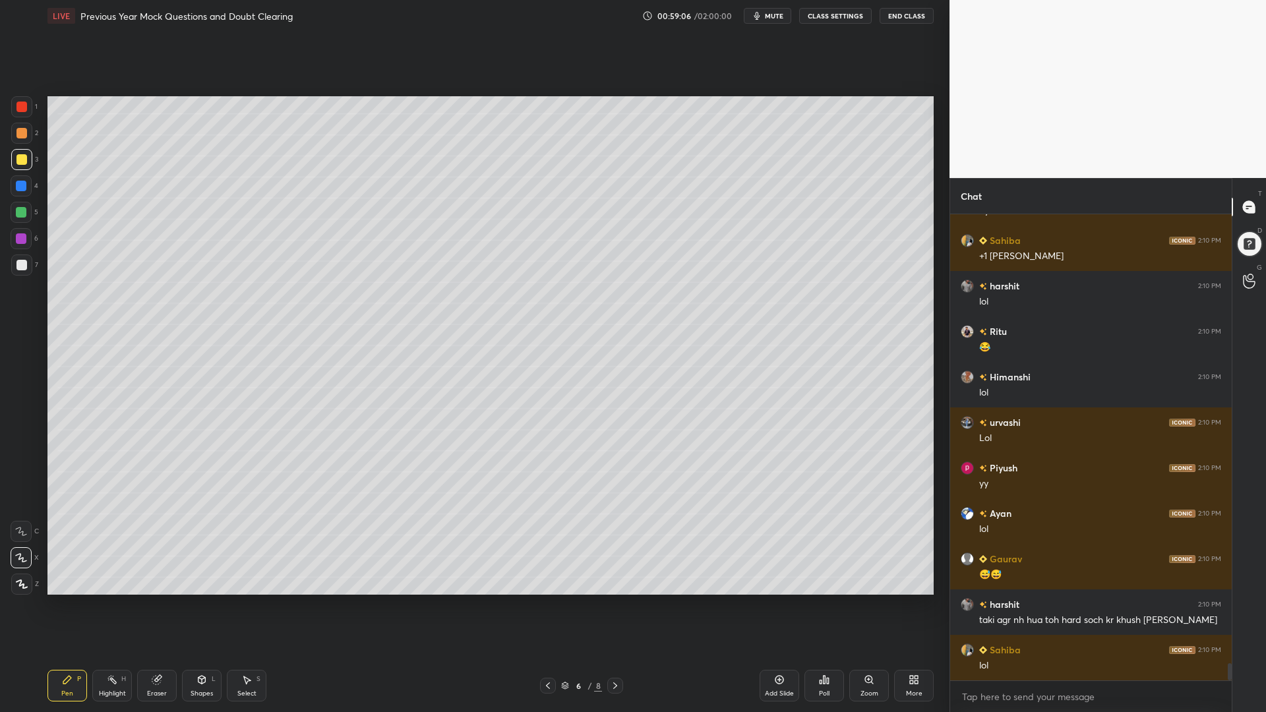
click at [155, 605] on div "Eraser" at bounding box center [157, 686] width 40 height 32
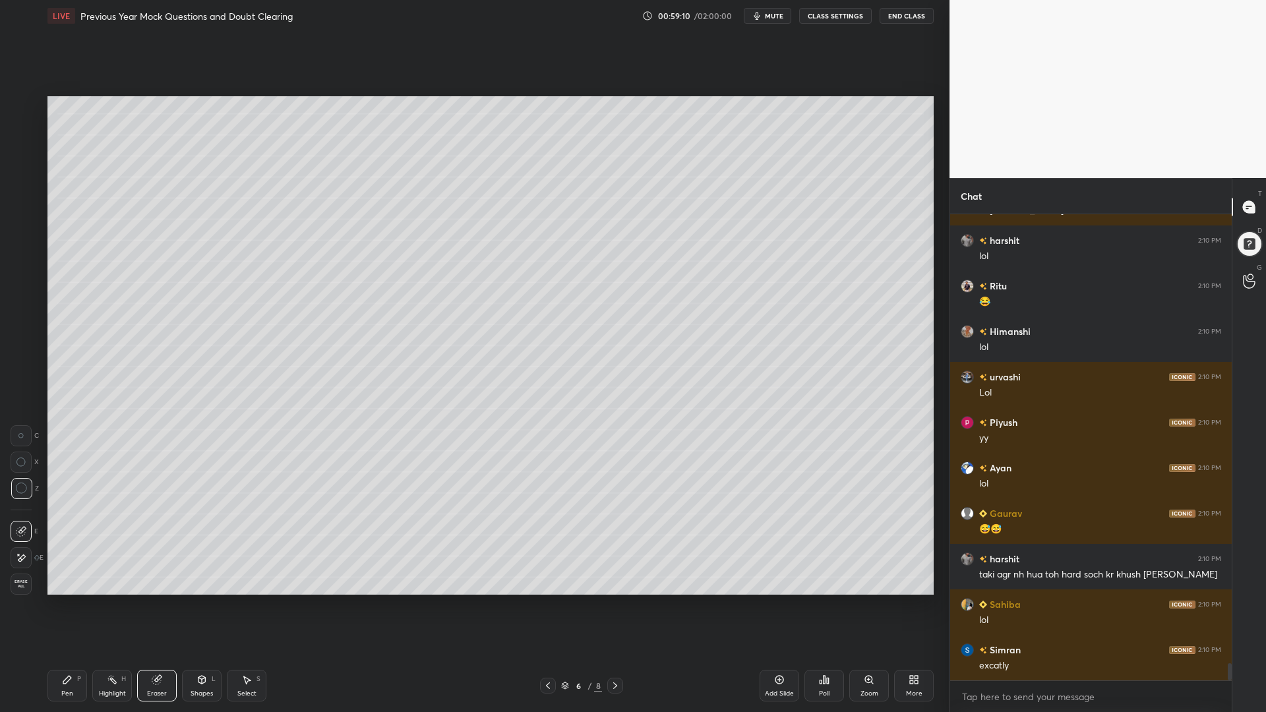
click at [63, 605] on icon at bounding box center [67, 679] width 11 height 11
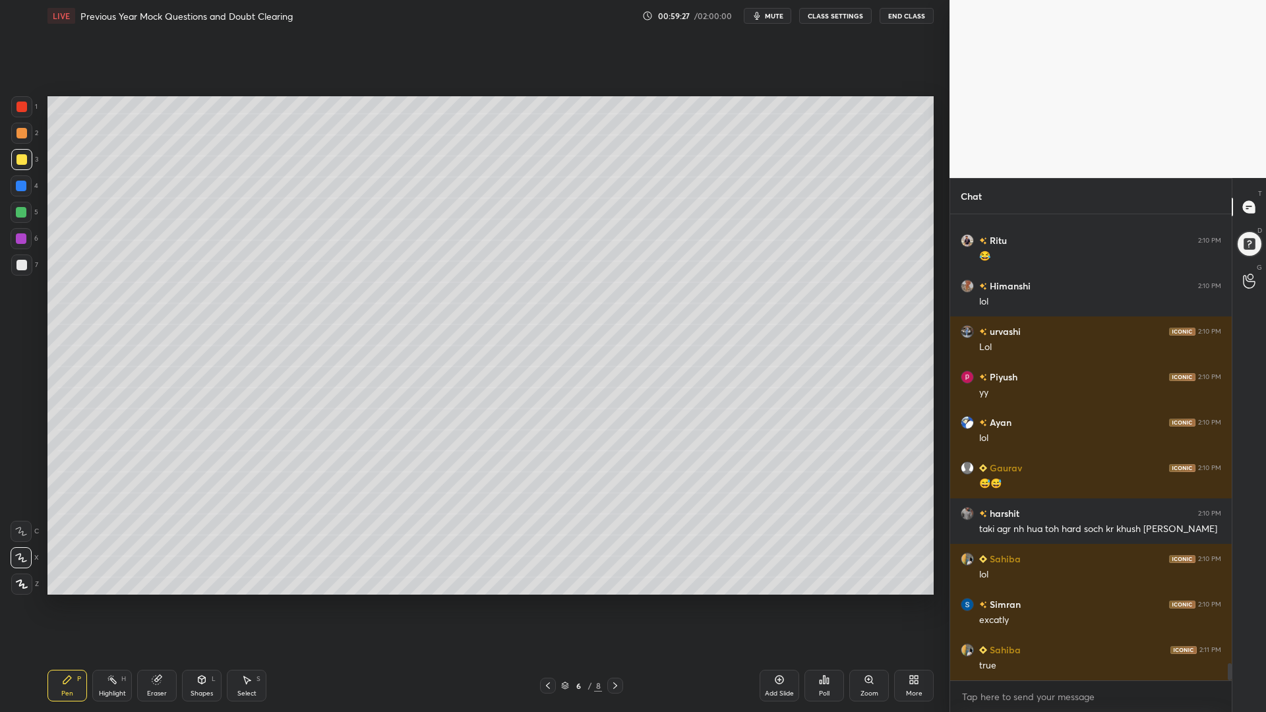
click at [613, 605] on icon at bounding box center [615, 685] width 11 height 11
click at [549, 605] on icon at bounding box center [548, 685] width 11 height 11
click at [780, 605] on icon at bounding box center [779, 679] width 11 height 11
click at [20, 206] on div at bounding box center [21, 212] width 21 height 21
click at [547, 605] on icon at bounding box center [548, 685] width 11 height 11
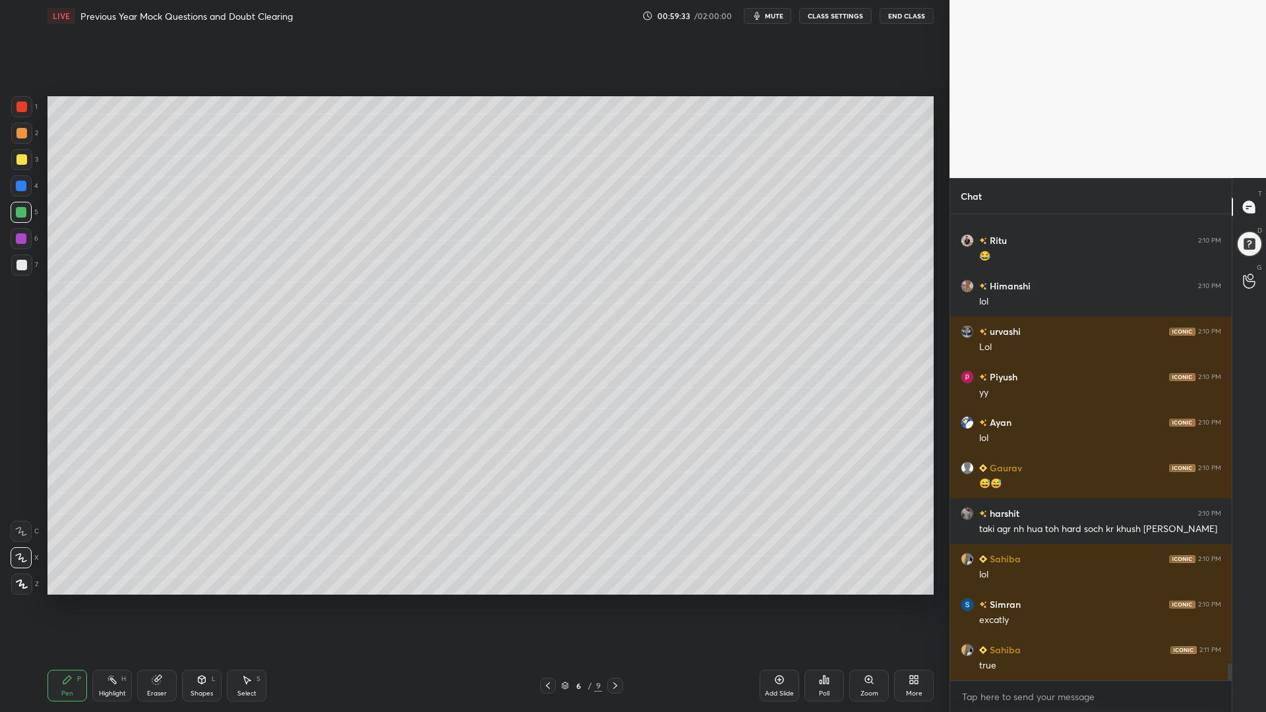
click at [611, 605] on icon at bounding box center [615, 685] width 11 height 11
click at [18, 105] on div at bounding box center [21, 107] width 11 height 11
click at [548, 605] on div at bounding box center [548, 686] width 16 height 16
click at [618, 605] on icon at bounding box center [615, 685] width 11 height 11
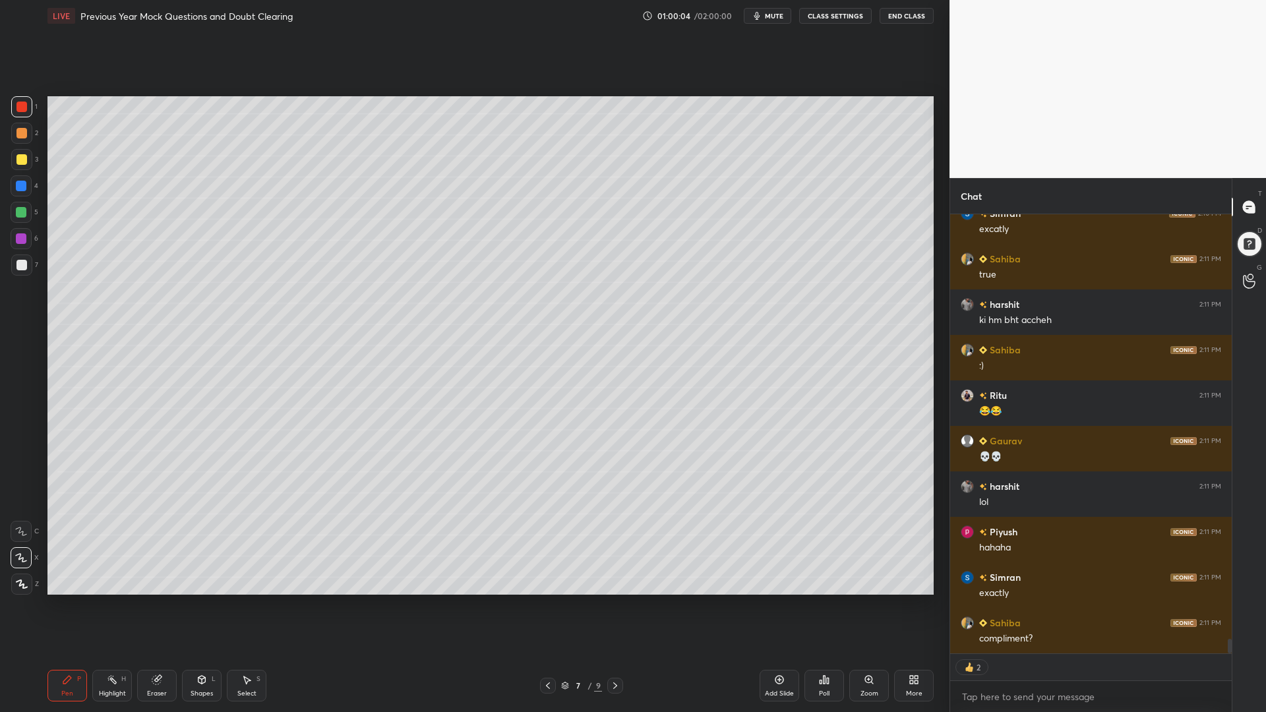
scroll to position [12628, 0]
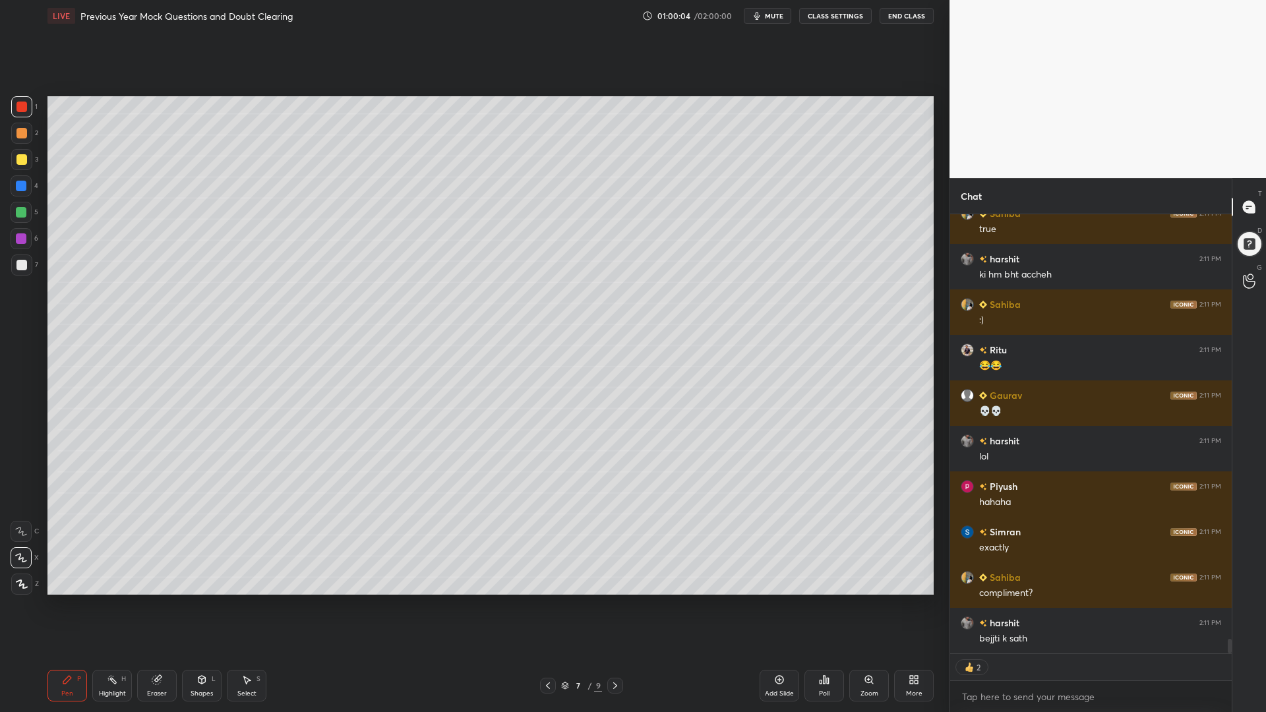
type textarea "x"
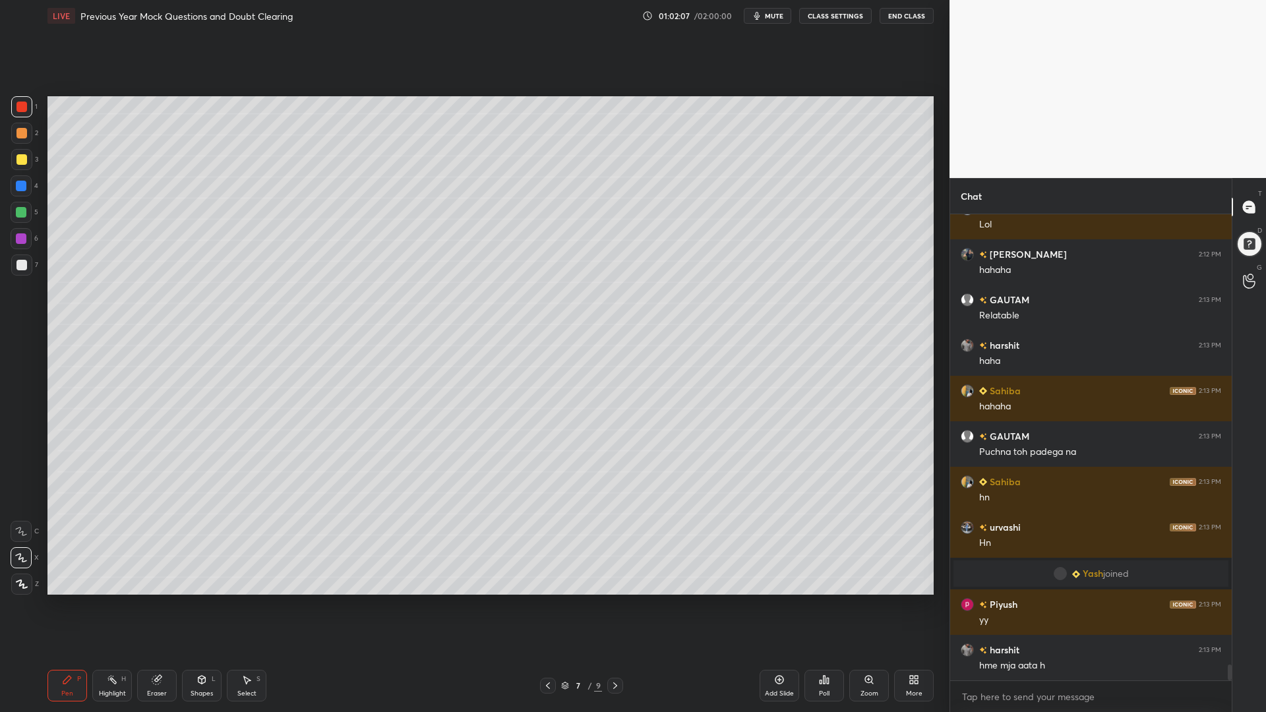
scroll to position [13274, 0]
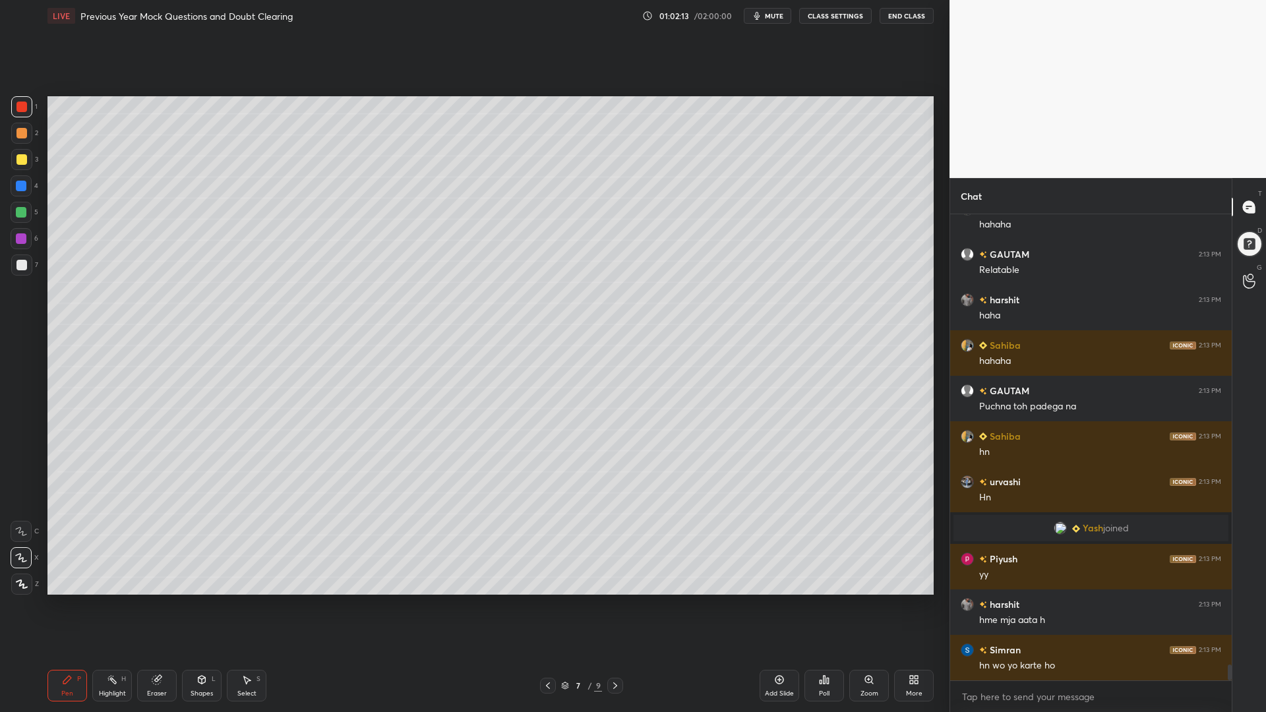
drag, startPoint x: 18, startPoint y: 216, endPoint x: 34, endPoint y: 226, distance: 19.0
click at [16, 216] on div at bounding box center [21, 212] width 11 height 11
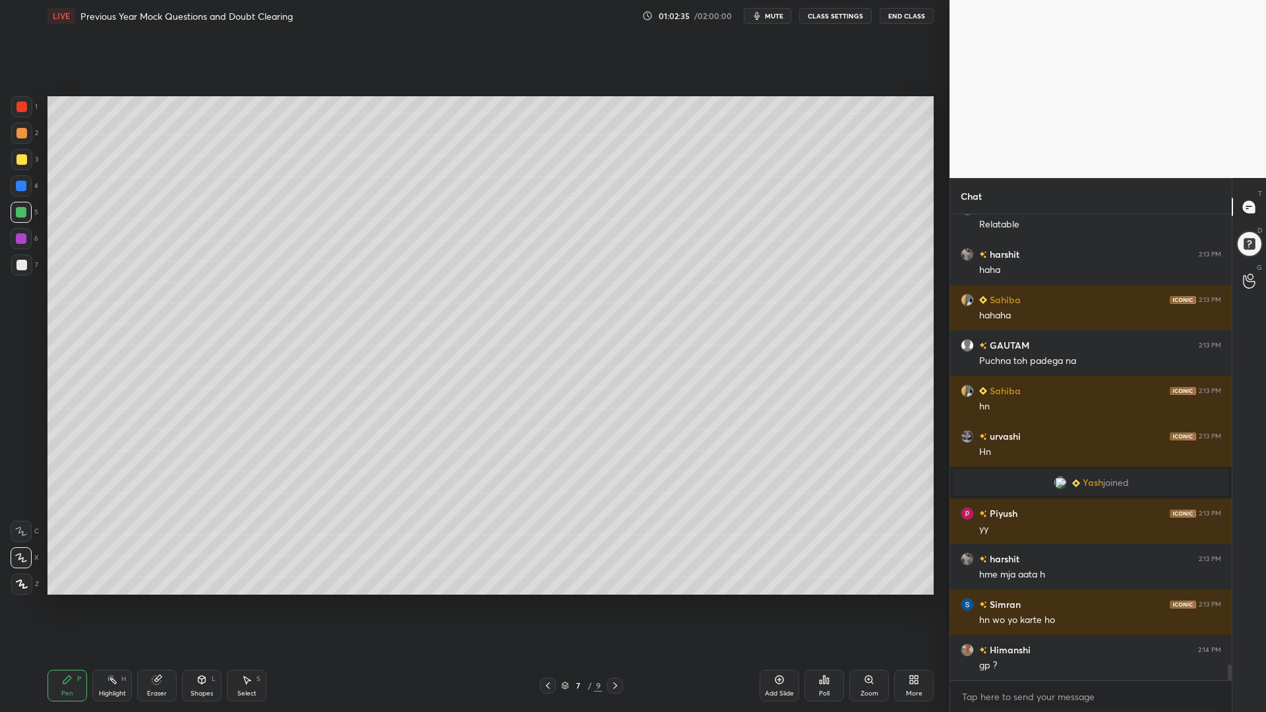
click at [823, 605] on div "Poll" at bounding box center [824, 686] width 40 height 32
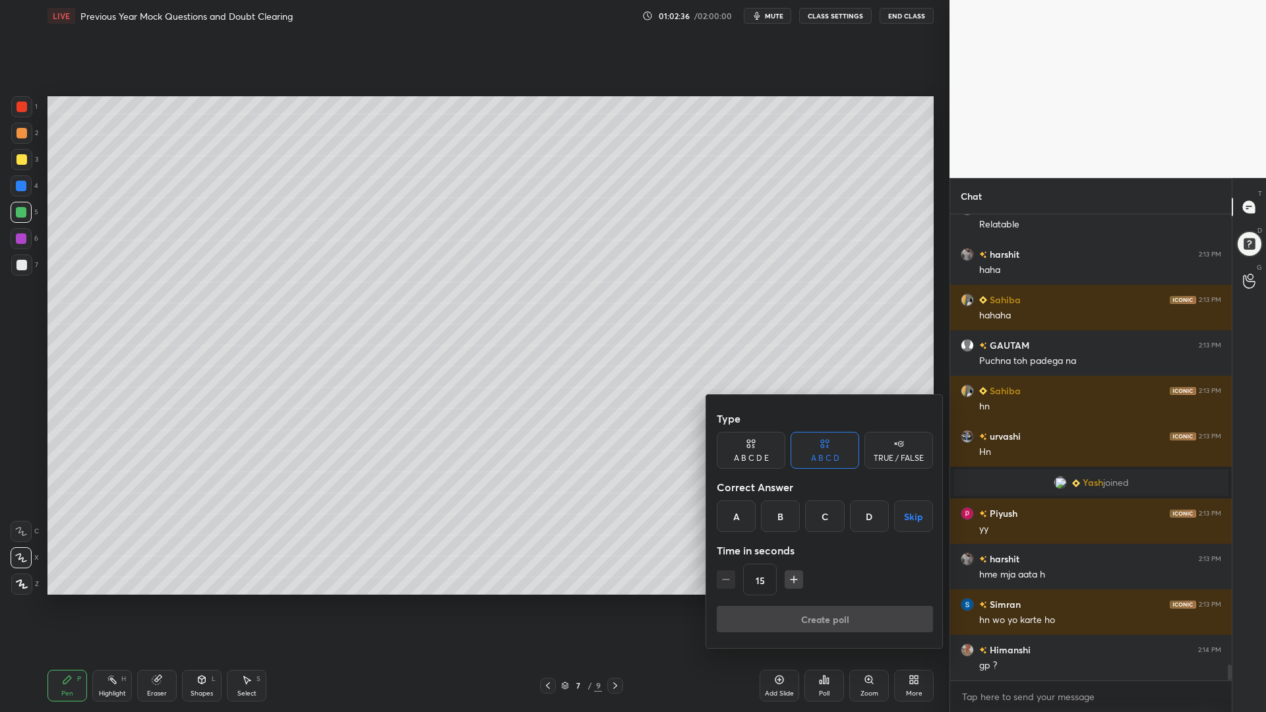
click at [788, 575] on icon "button" at bounding box center [793, 579] width 13 height 13
click at [788, 578] on icon "button" at bounding box center [793, 579] width 13 height 13
drag, startPoint x: 785, startPoint y: 579, endPoint x: 792, endPoint y: 572, distance: 9.3
click at [784, 576] on button "button" at bounding box center [793, 579] width 18 height 18
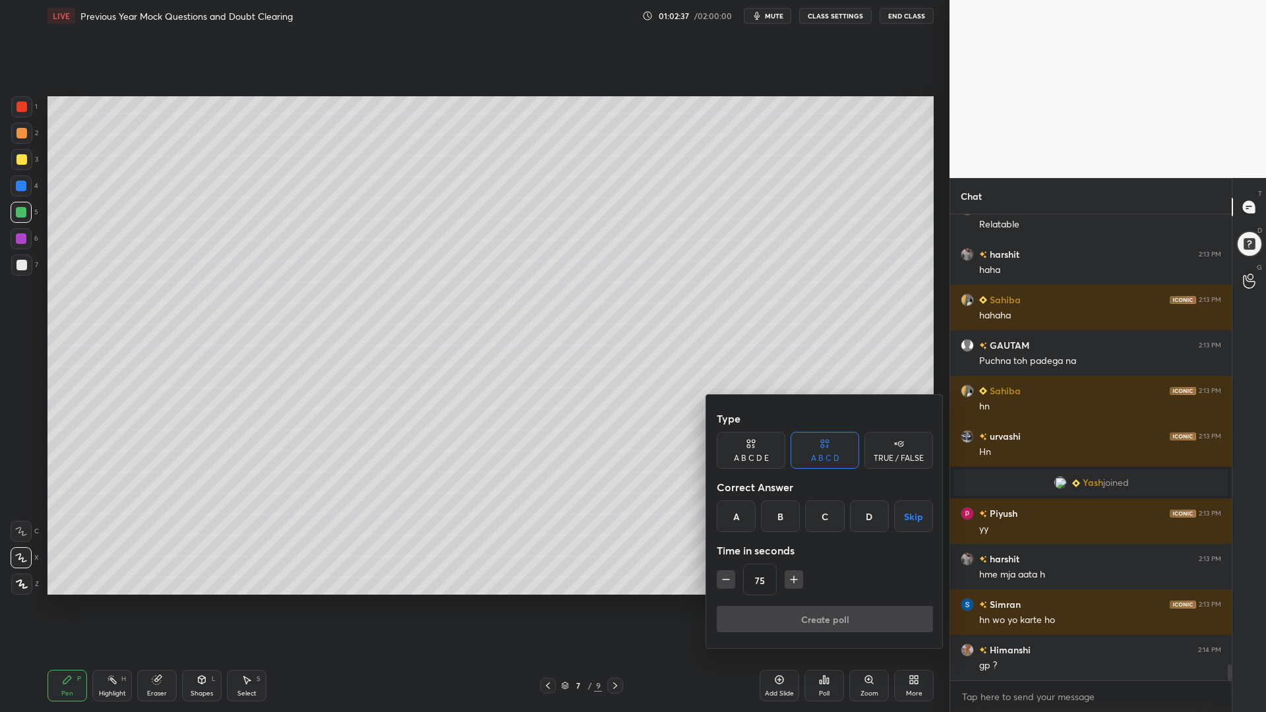
click at [791, 573] on button "button" at bounding box center [793, 579] width 18 height 18
type input "90"
click at [781, 513] on div "B" at bounding box center [780, 516] width 39 height 32
click at [819, 605] on button "Create poll" at bounding box center [825, 619] width 216 height 26
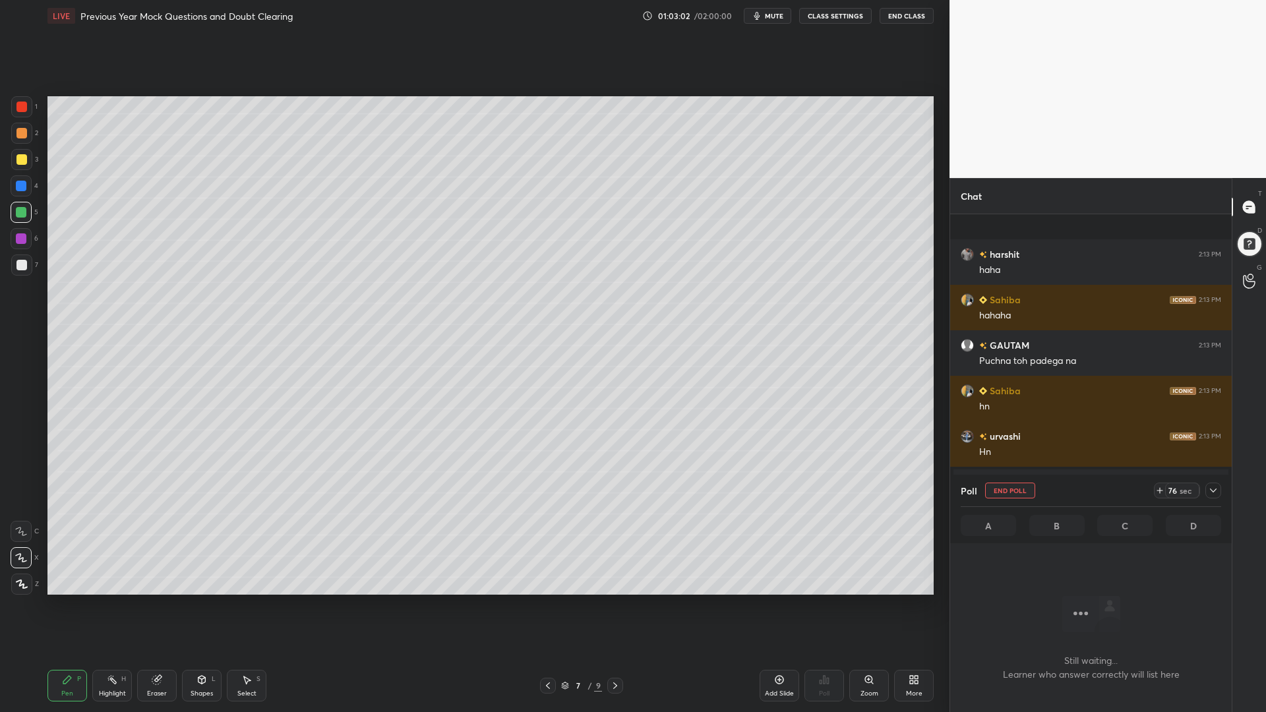
scroll to position [13434, 0]
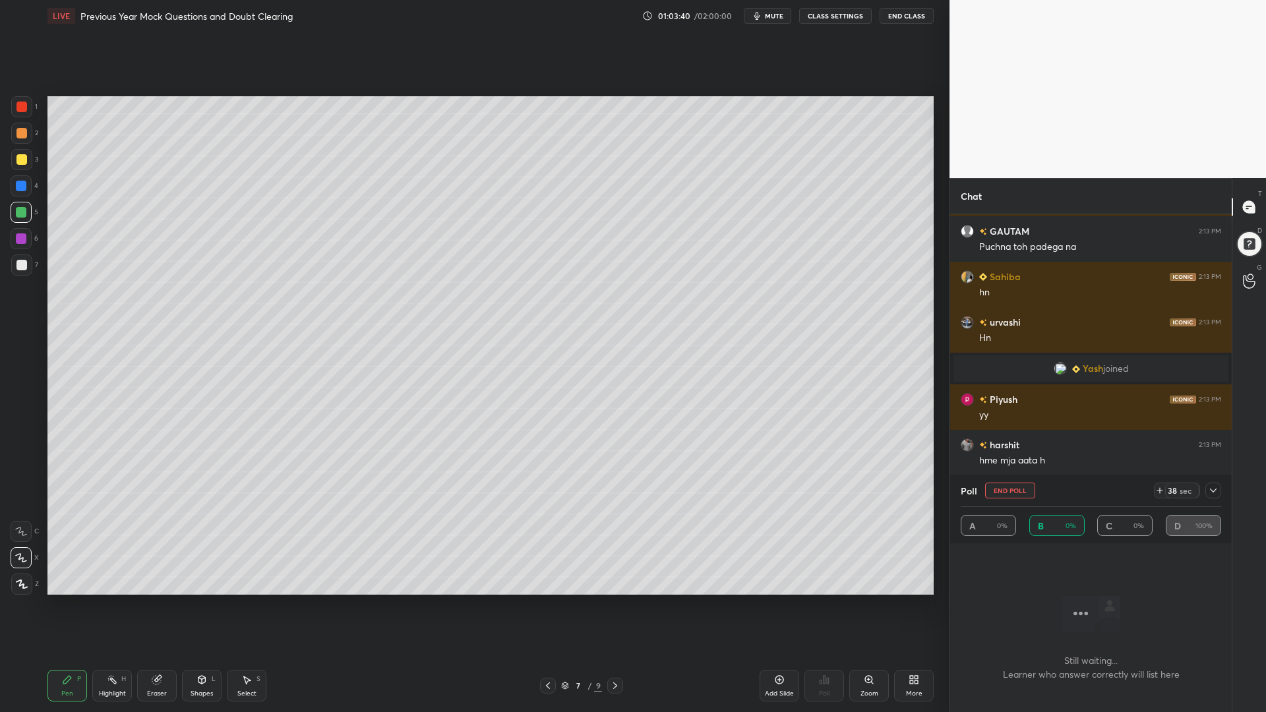
click at [1210, 493] on icon at bounding box center [1213, 490] width 11 height 11
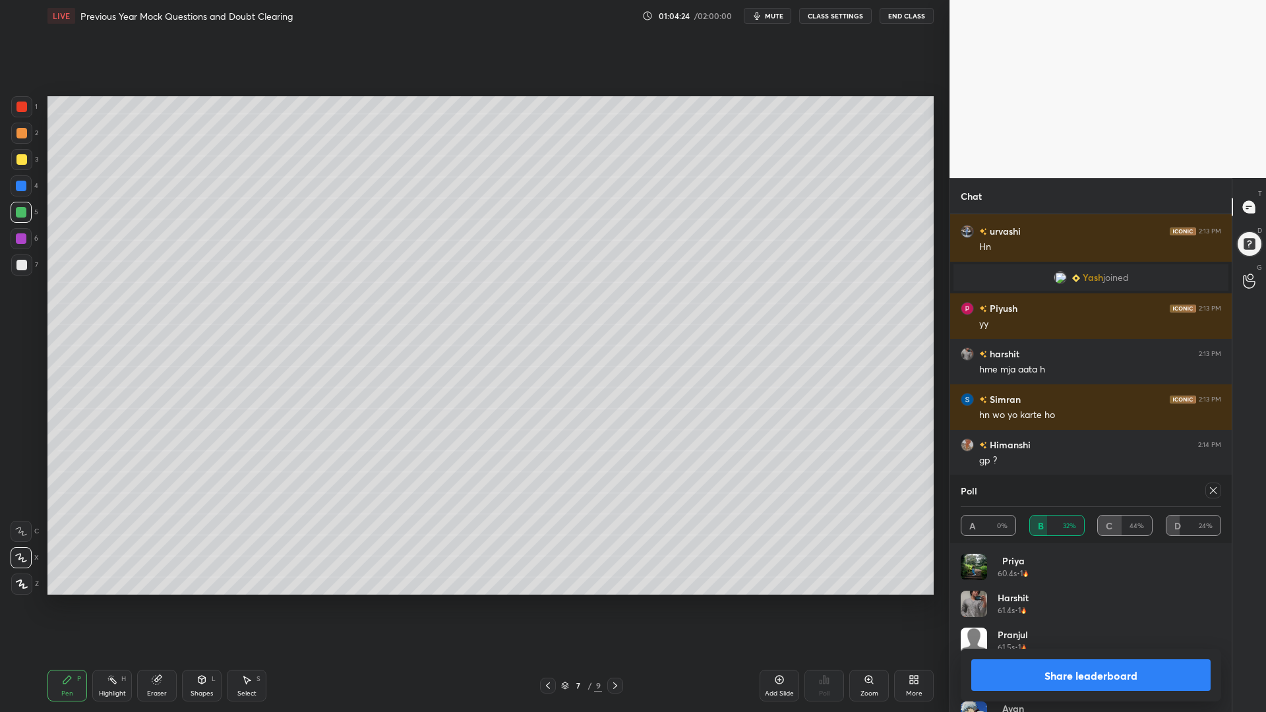
scroll to position [137, 0]
click at [1208, 489] on icon at bounding box center [1213, 490] width 11 height 11
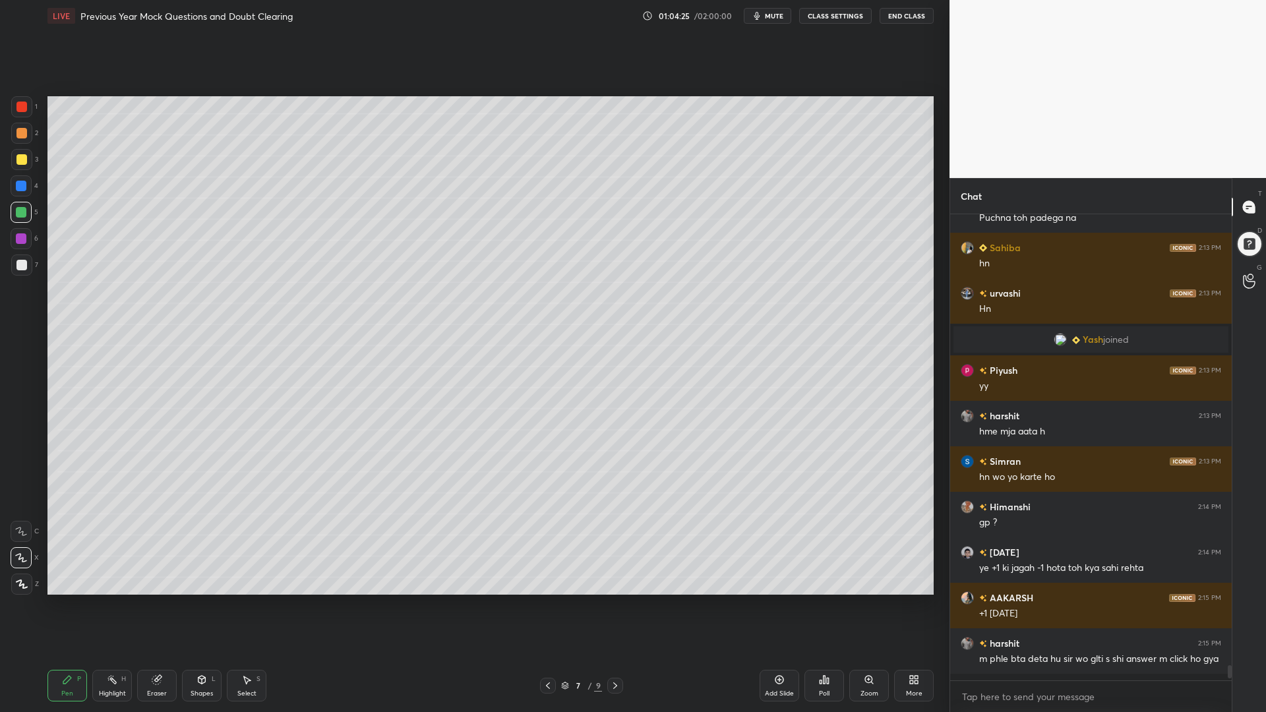
scroll to position [0, 0]
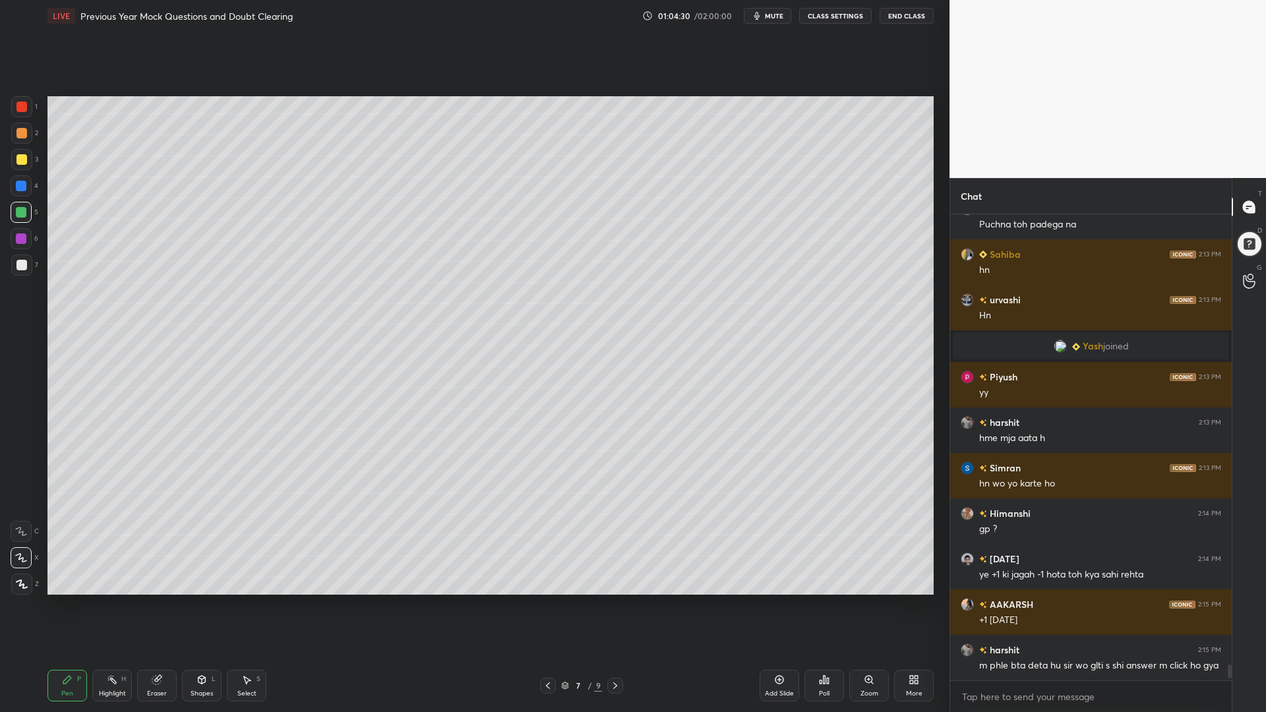
click at [16, 236] on div at bounding box center [21, 238] width 21 height 21
click at [20, 216] on div at bounding box center [21, 212] width 11 height 11
click at [17, 582] on icon at bounding box center [21, 584] width 11 height 8
click at [21, 159] on div at bounding box center [21, 159] width 11 height 11
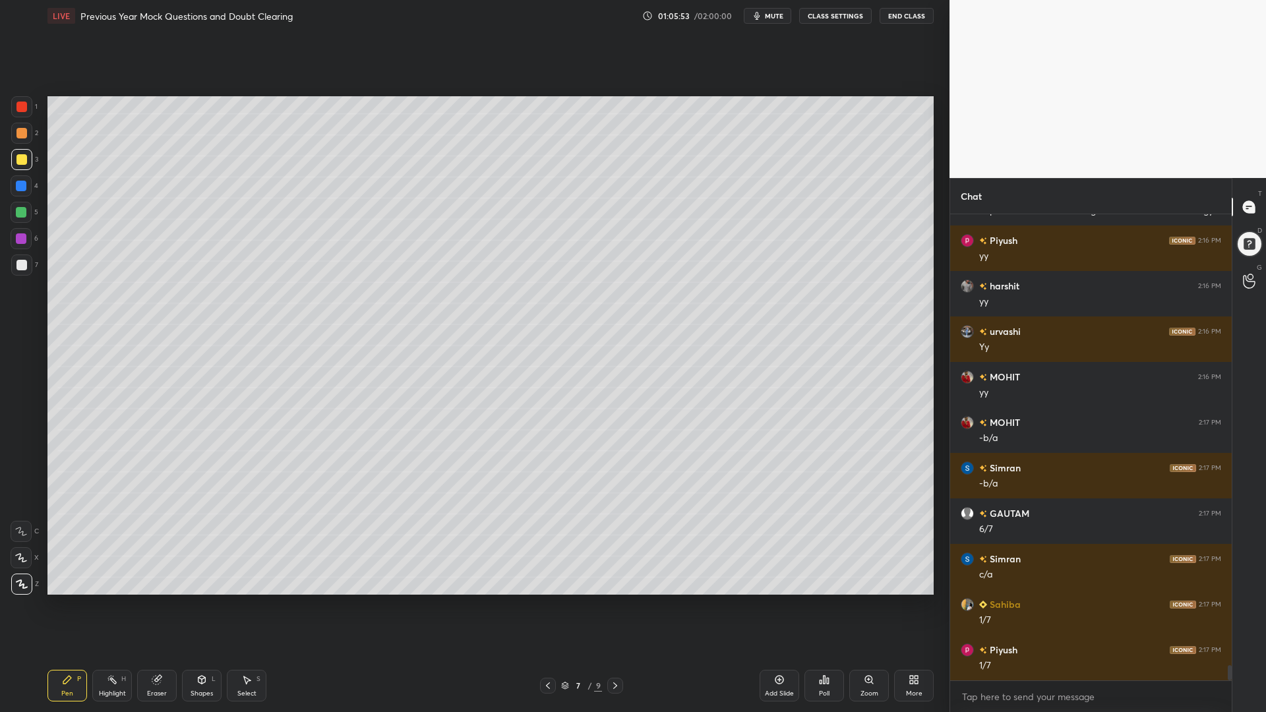
scroll to position [13957, 0]
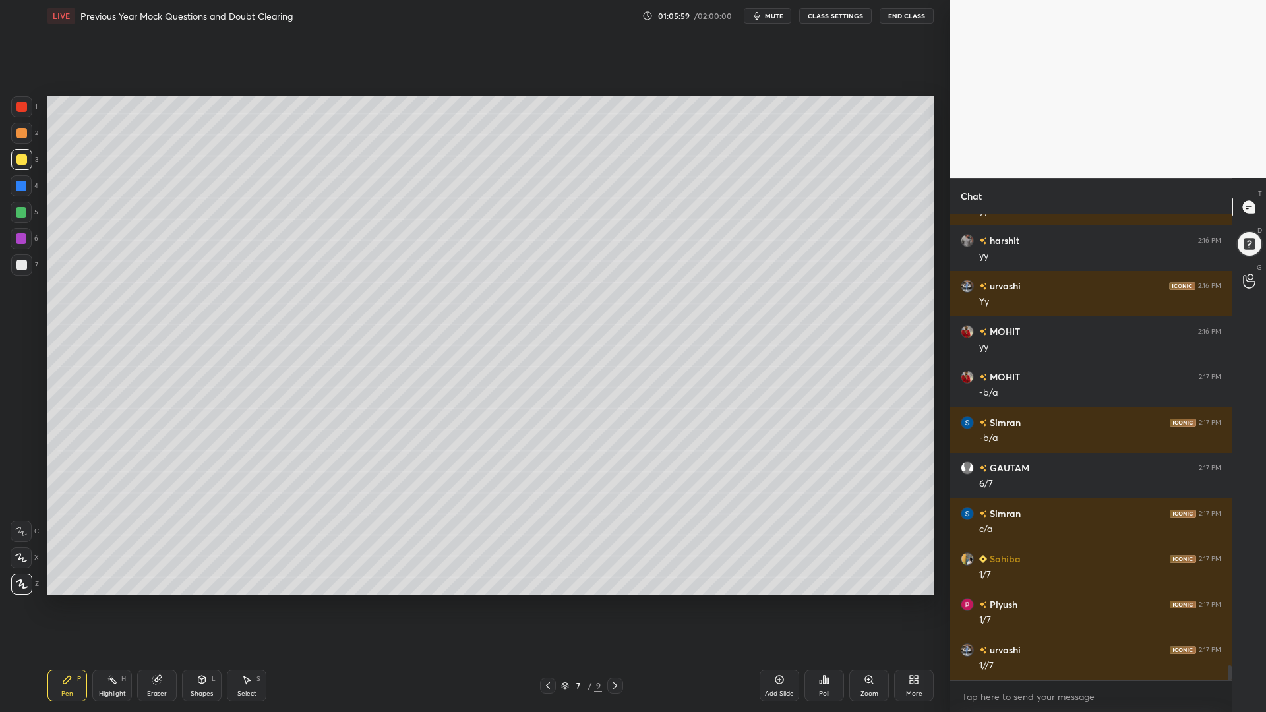
click at [779, 605] on icon at bounding box center [779, 679] width 11 height 11
click at [20, 112] on div at bounding box center [21, 106] width 21 height 21
click at [21, 206] on div at bounding box center [21, 212] width 21 height 21
click at [23, 237] on div at bounding box center [21, 238] width 11 height 11
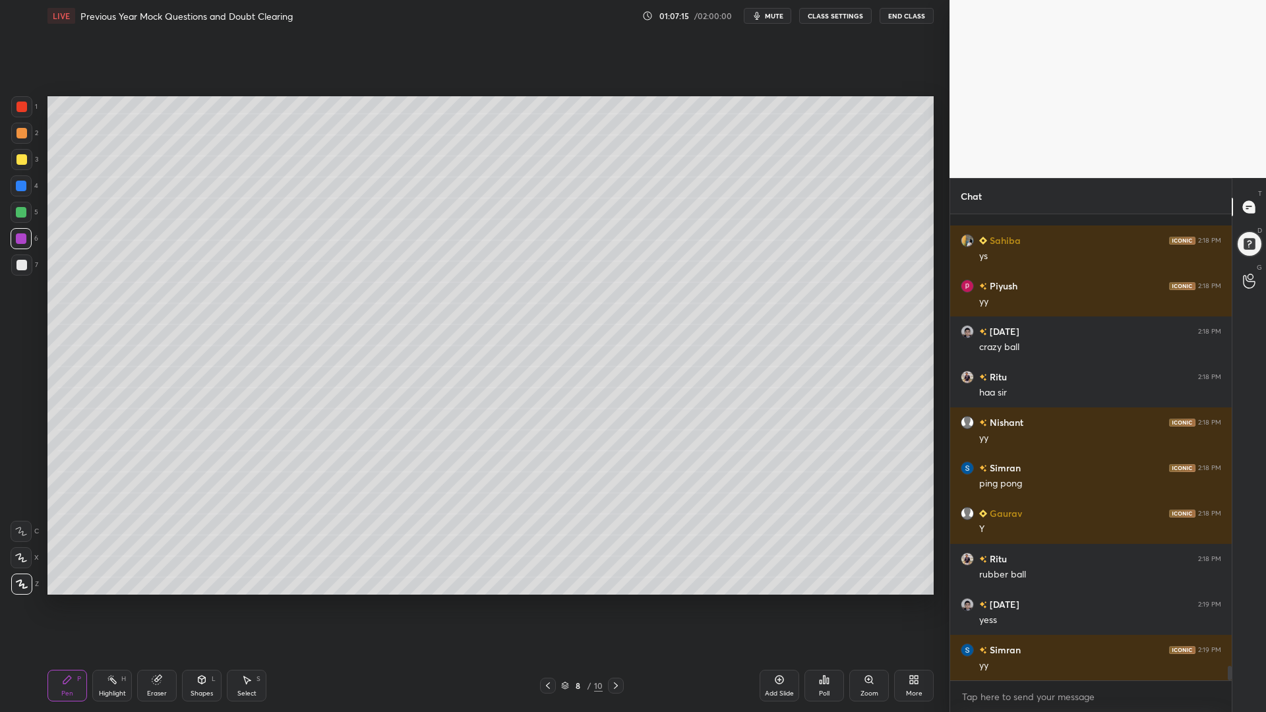
scroll to position [14548, 0]
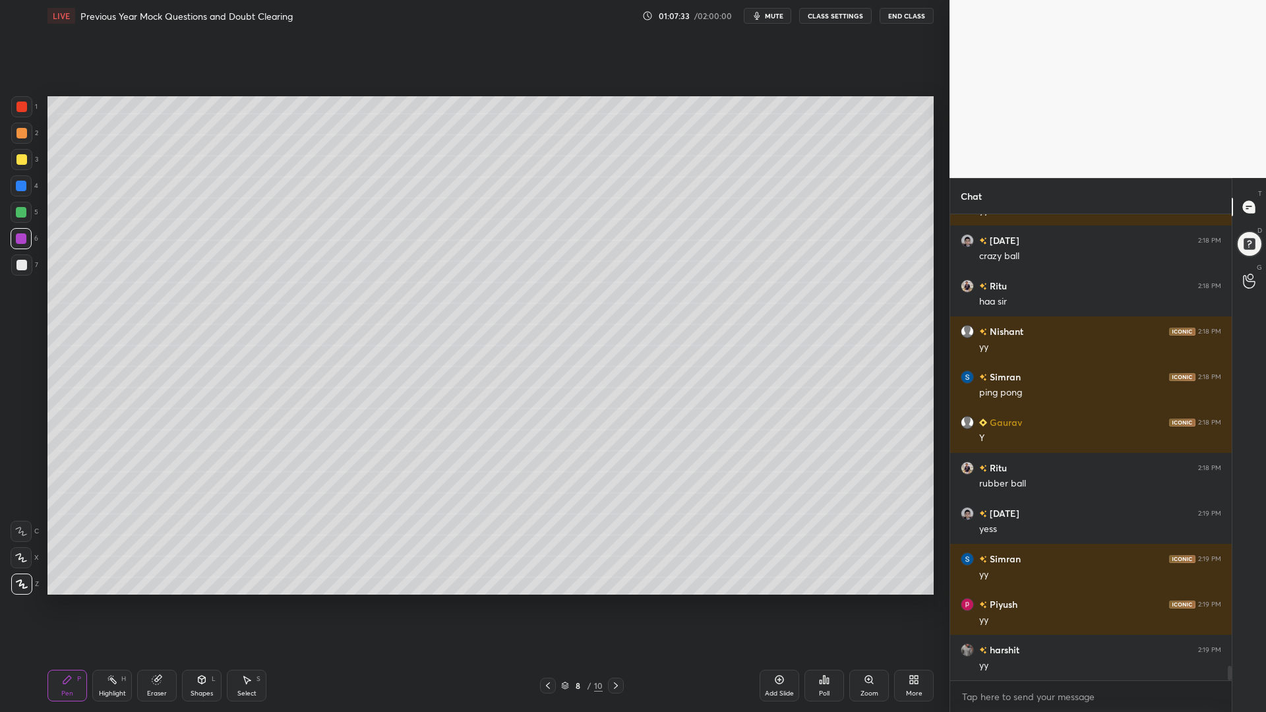
click at [17, 208] on div at bounding box center [21, 212] width 11 height 11
click at [24, 156] on div at bounding box center [21, 159] width 11 height 11
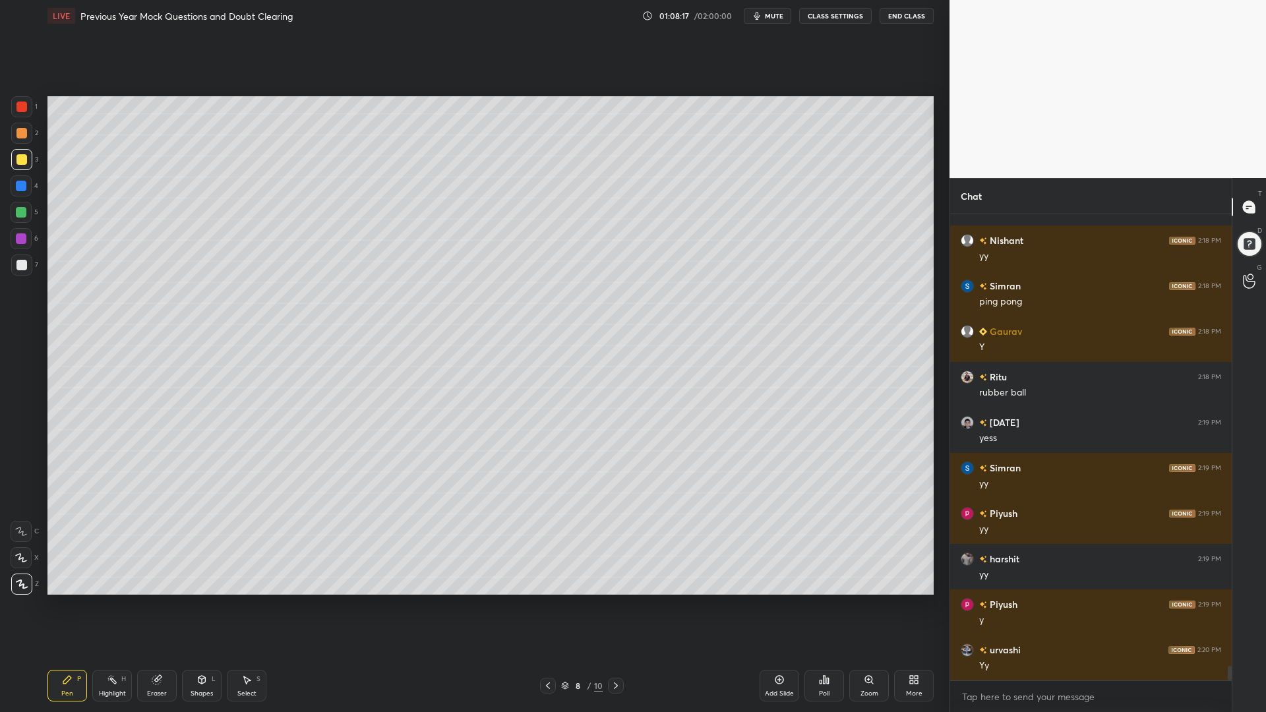
scroll to position [14684, 0]
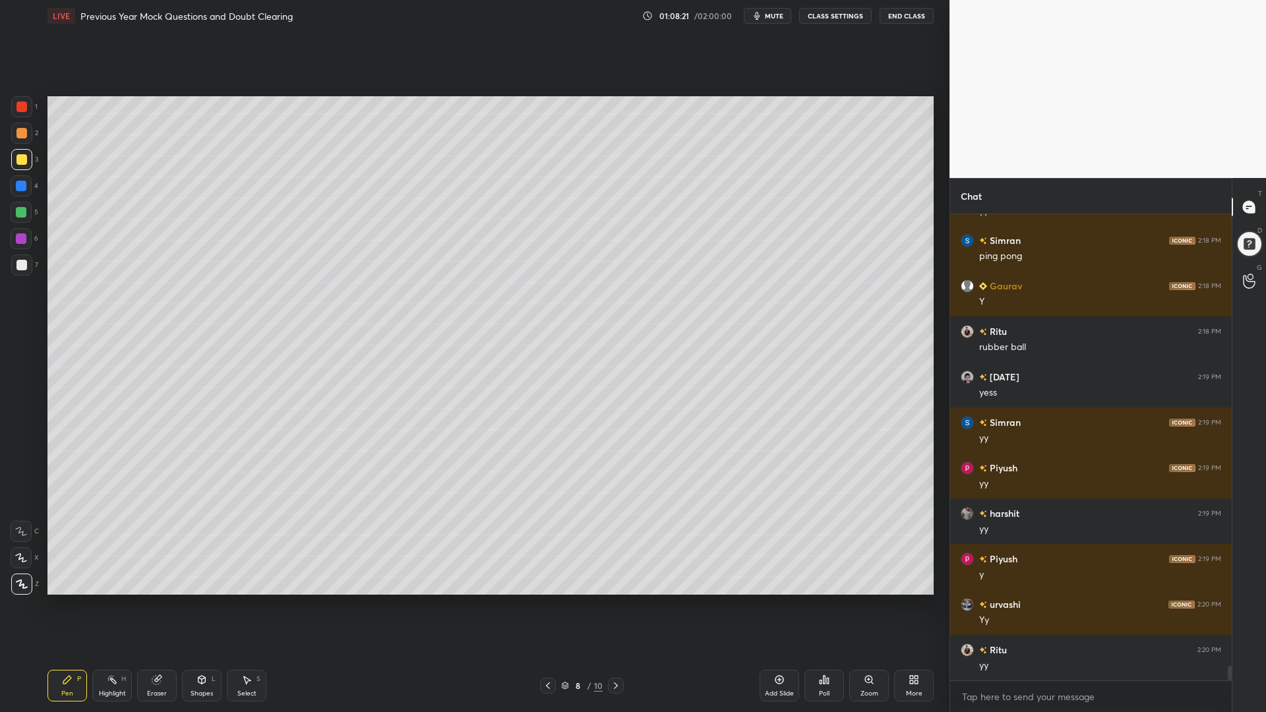
click at [547, 605] on icon at bounding box center [548, 685] width 11 height 11
click at [108, 605] on icon at bounding box center [112, 679] width 11 height 11
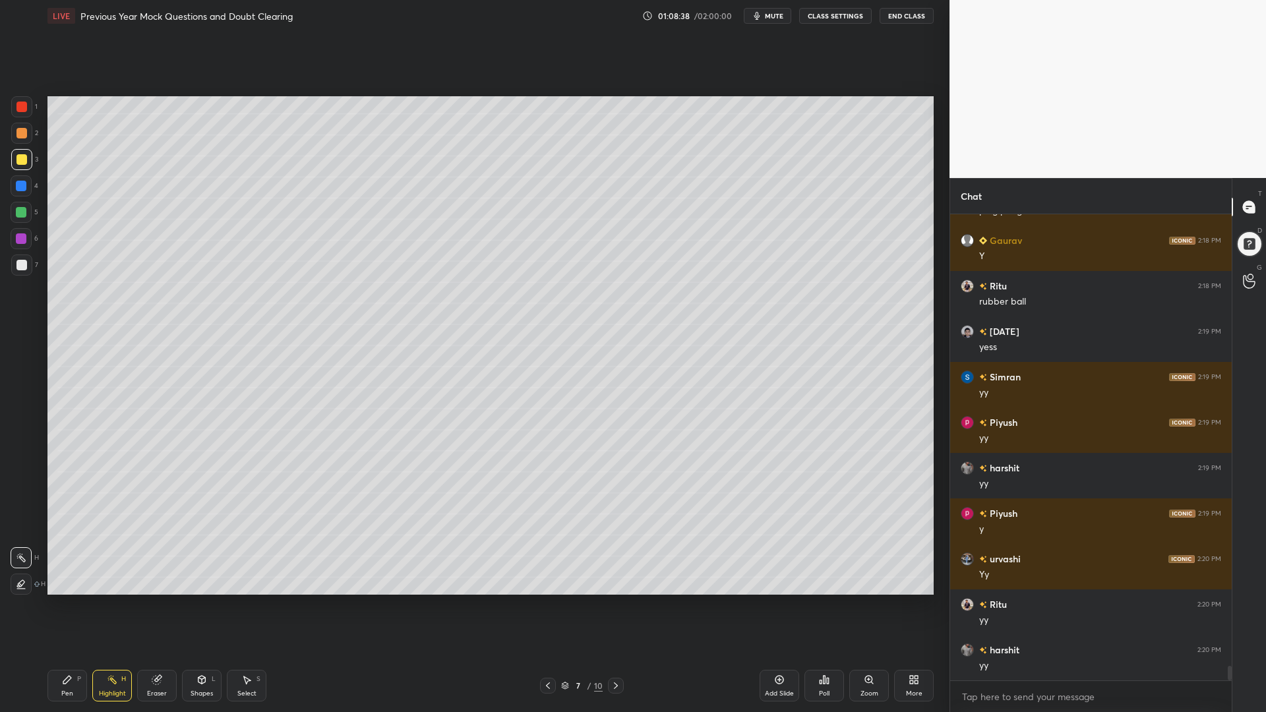
click at [66, 605] on div "Pen P" at bounding box center [67, 686] width 40 height 32
click at [16, 266] on div at bounding box center [21, 265] width 11 height 11
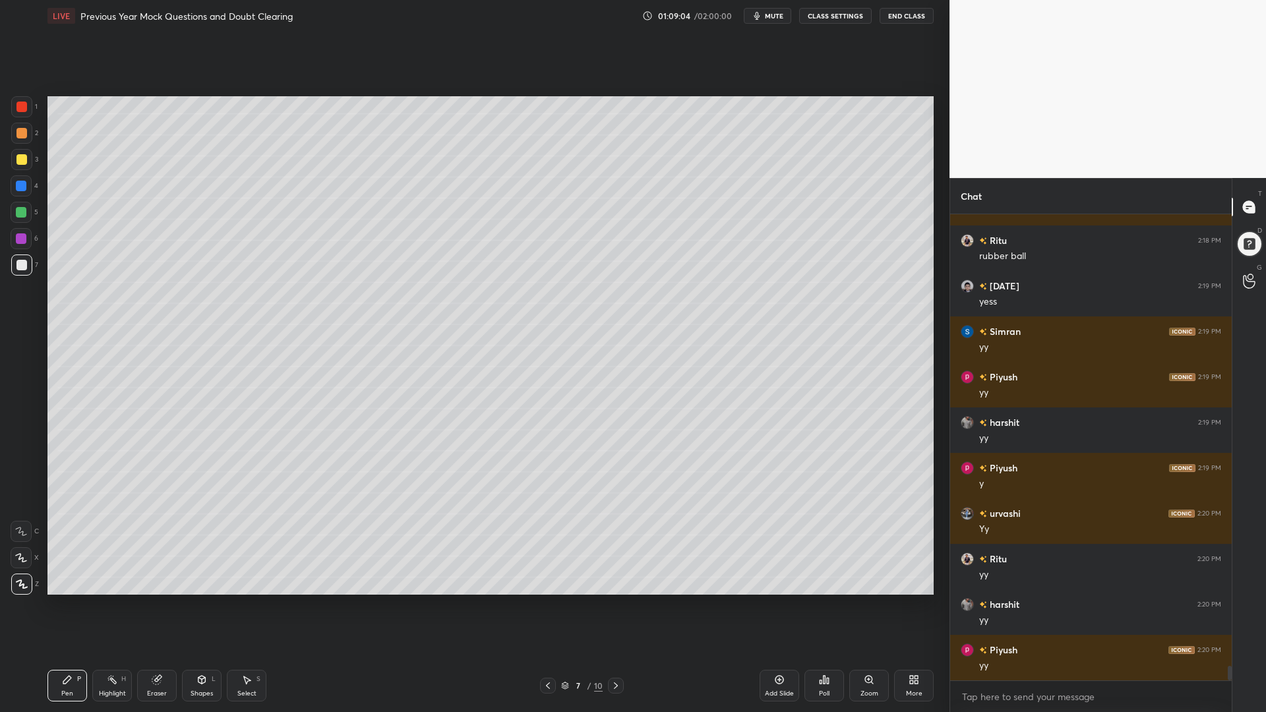
scroll to position [14821, 0]
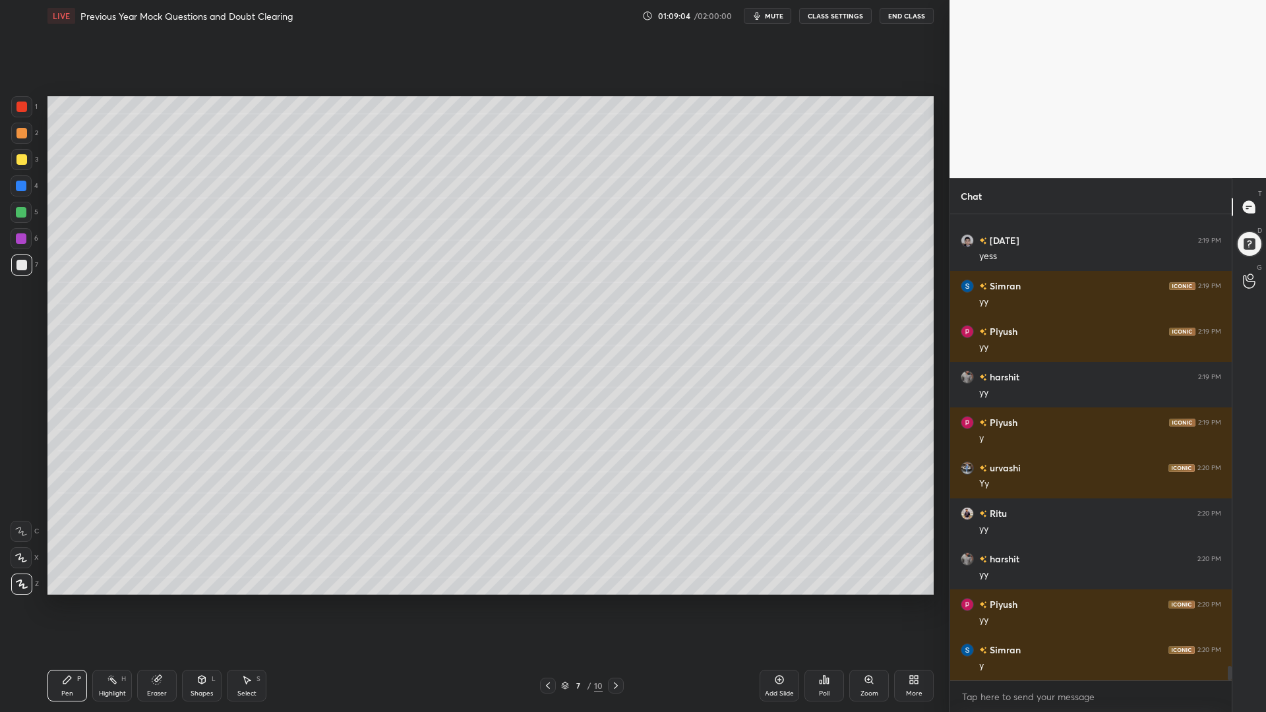
click at [14, 186] on div at bounding box center [21, 185] width 21 height 21
click at [19, 218] on div at bounding box center [21, 212] width 21 height 21
click at [15, 188] on div at bounding box center [21, 185] width 21 height 21
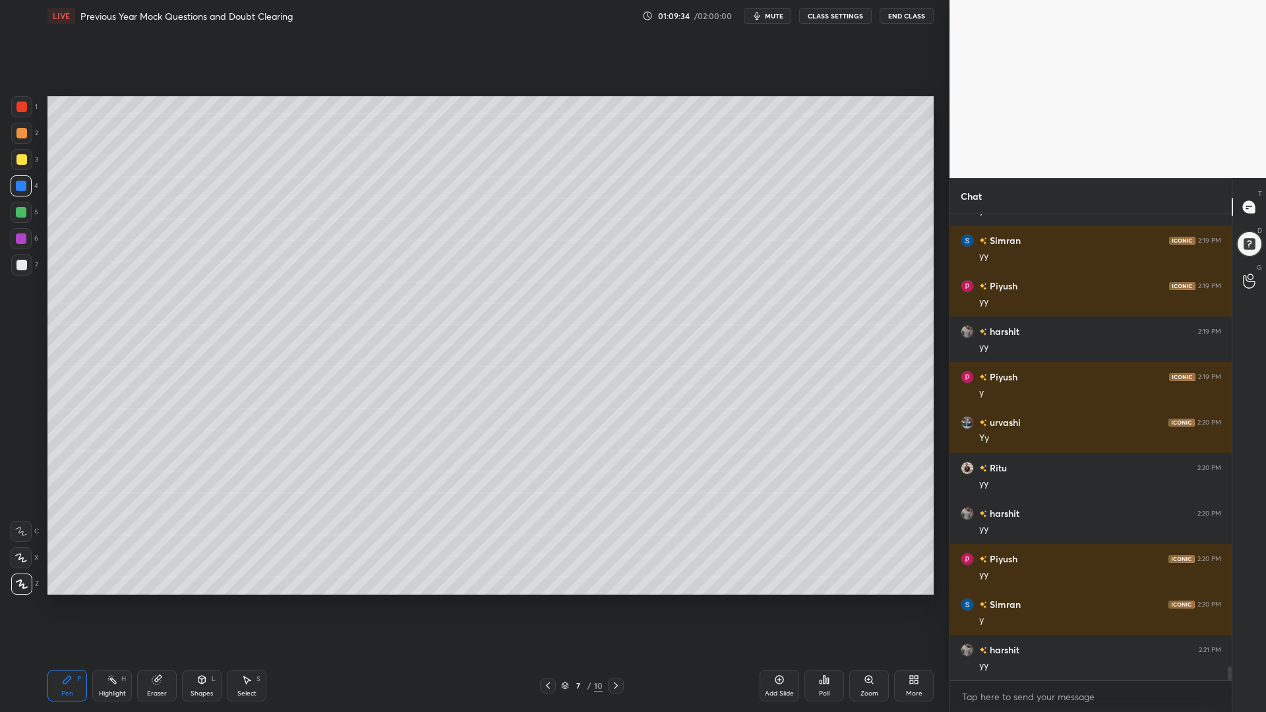
click at [614, 605] on icon at bounding box center [615, 685] width 11 height 11
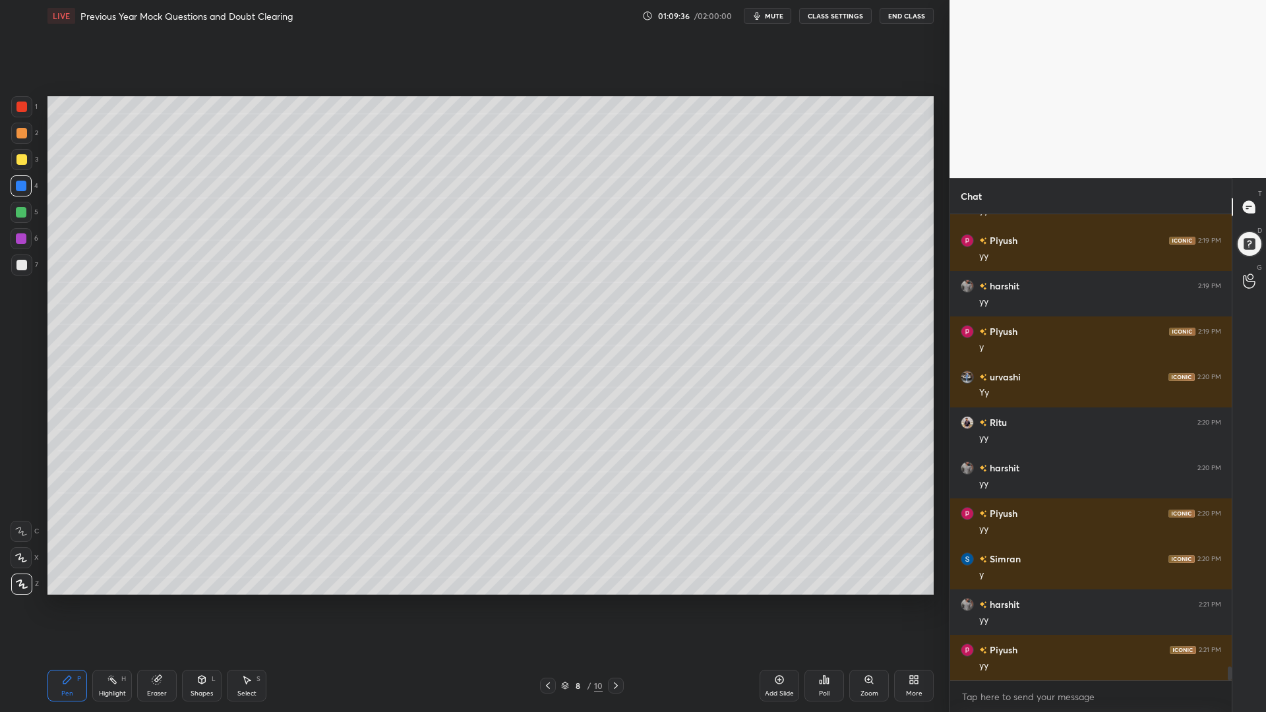
click at [551, 605] on icon at bounding box center [548, 685] width 11 height 11
click at [11, 264] on div at bounding box center [21, 264] width 21 height 21
click at [20, 531] on icon at bounding box center [21, 531] width 12 height 9
click at [25, 206] on div at bounding box center [21, 212] width 21 height 21
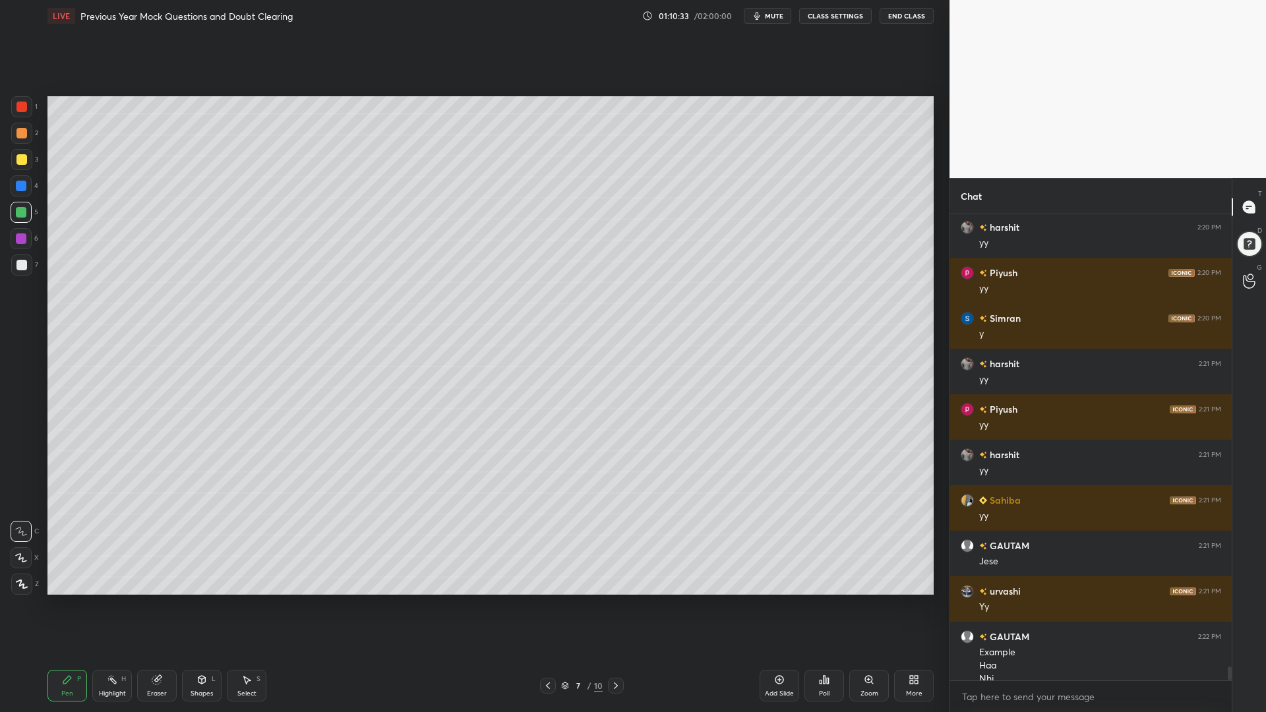
scroll to position [15166, 0]
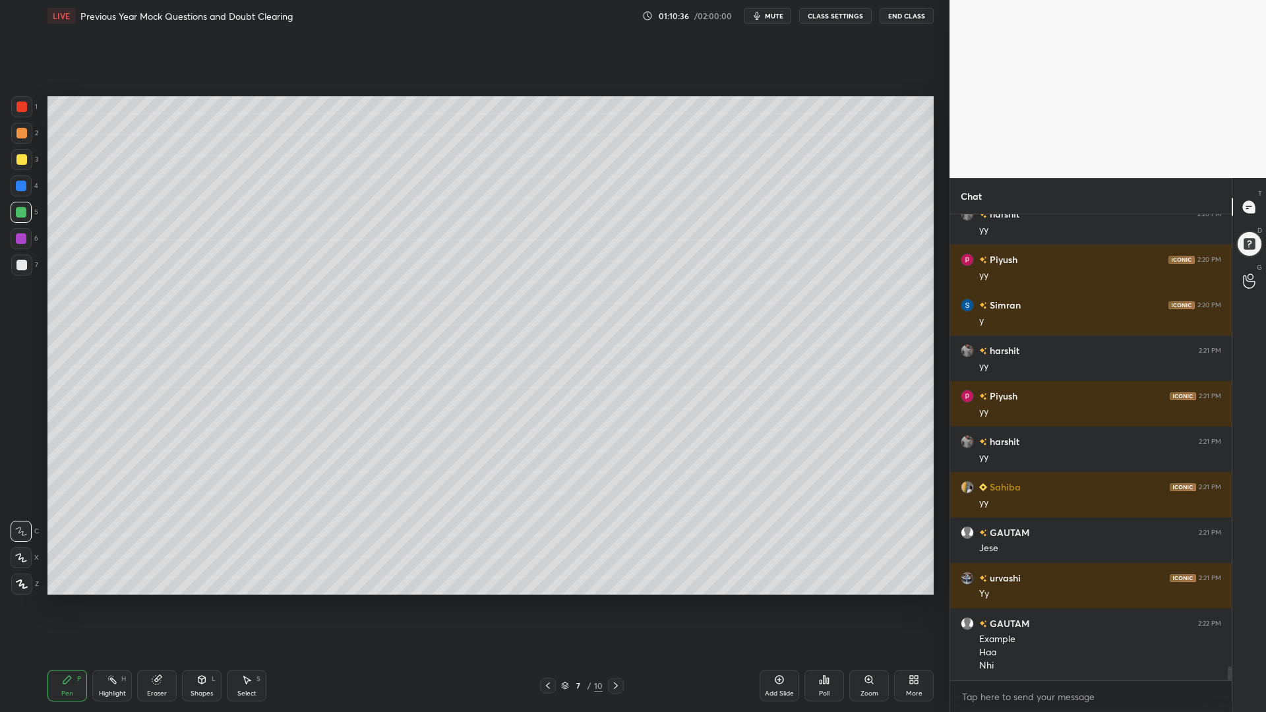
click at [151, 605] on div "Eraser" at bounding box center [157, 686] width 40 height 32
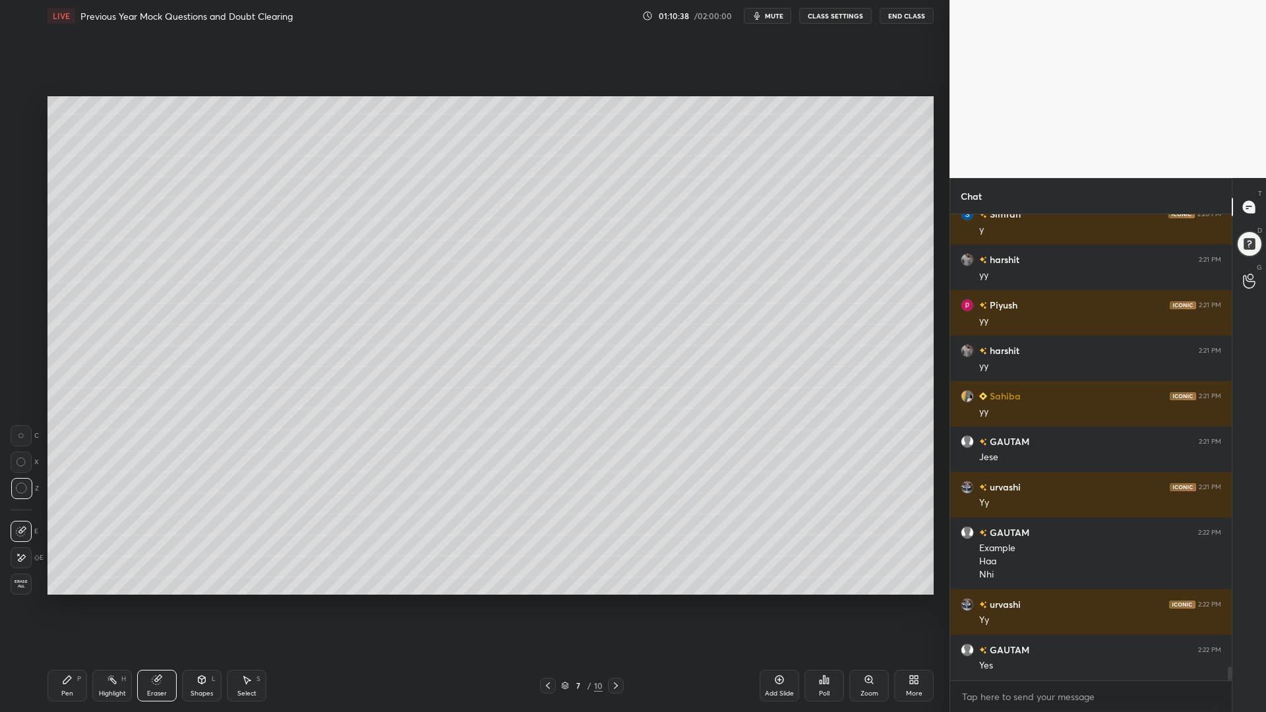
scroll to position [15302, 0]
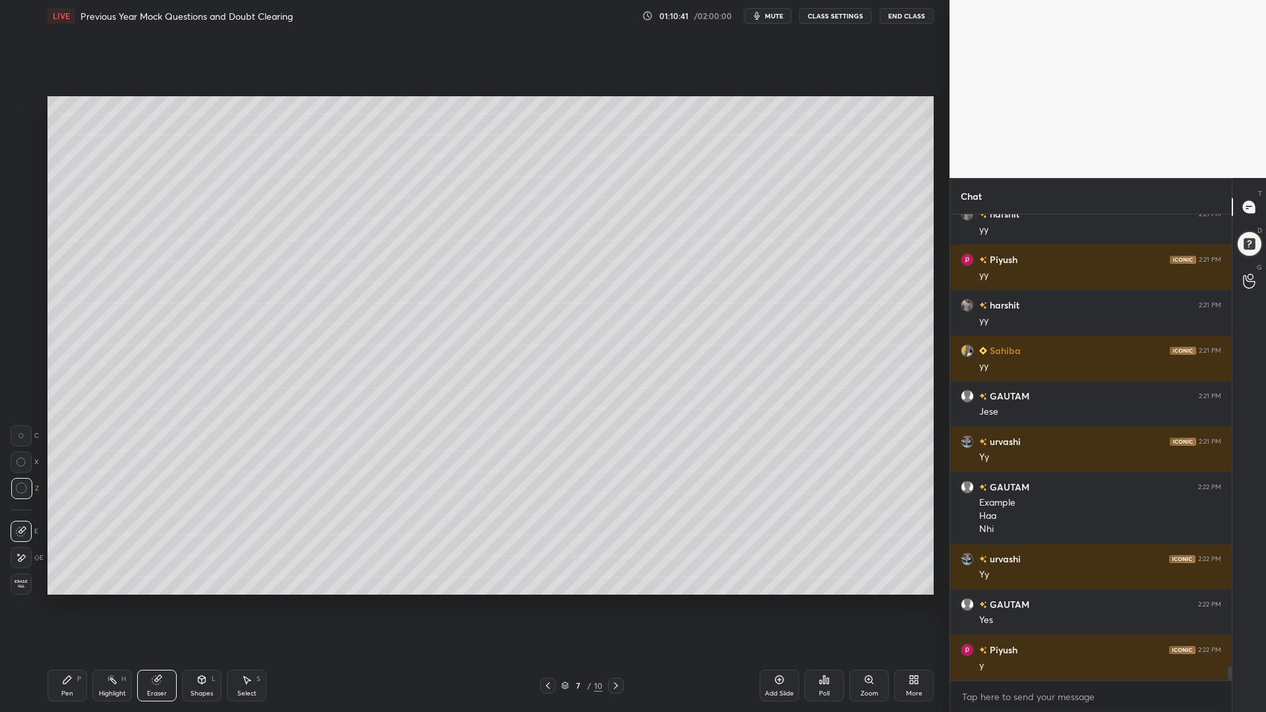
drag, startPoint x: 67, startPoint y: 696, endPoint x: 71, endPoint y: 680, distance: 16.3
click at [68, 605] on div "Pen" at bounding box center [67, 693] width 12 height 7
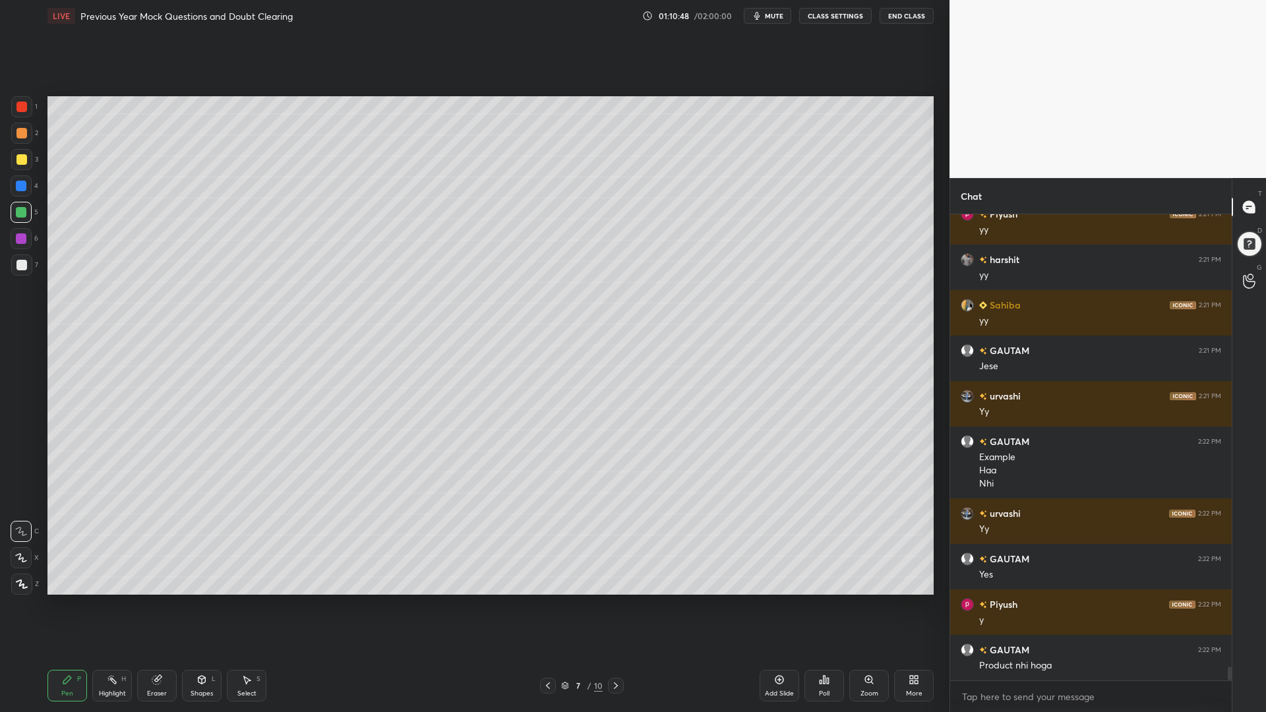
click at [148, 605] on div "Eraser" at bounding box center [157, 686] width 40 height 32
click at [65, 605] on div "Pen P" at bounding box center [67, 686] width 40 height 32
click at [20, 182] on div at bounding box center [21, 185] width 21 height 21
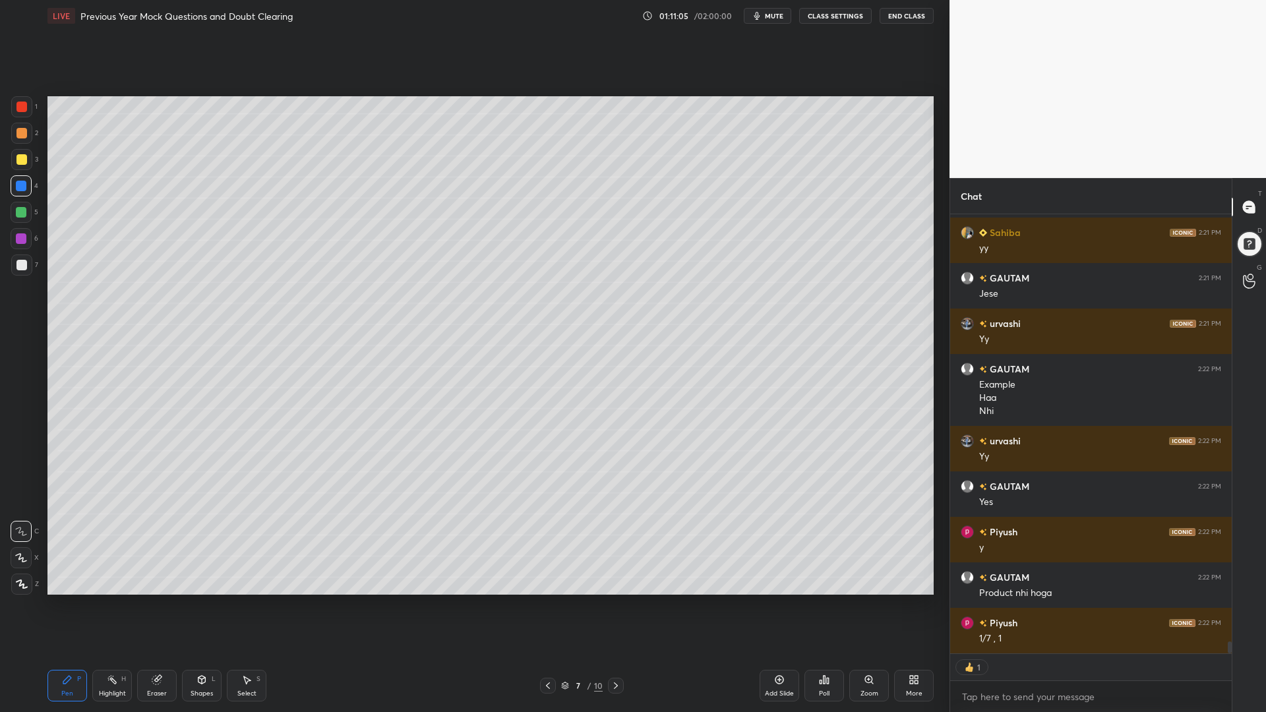
type textarea "x"
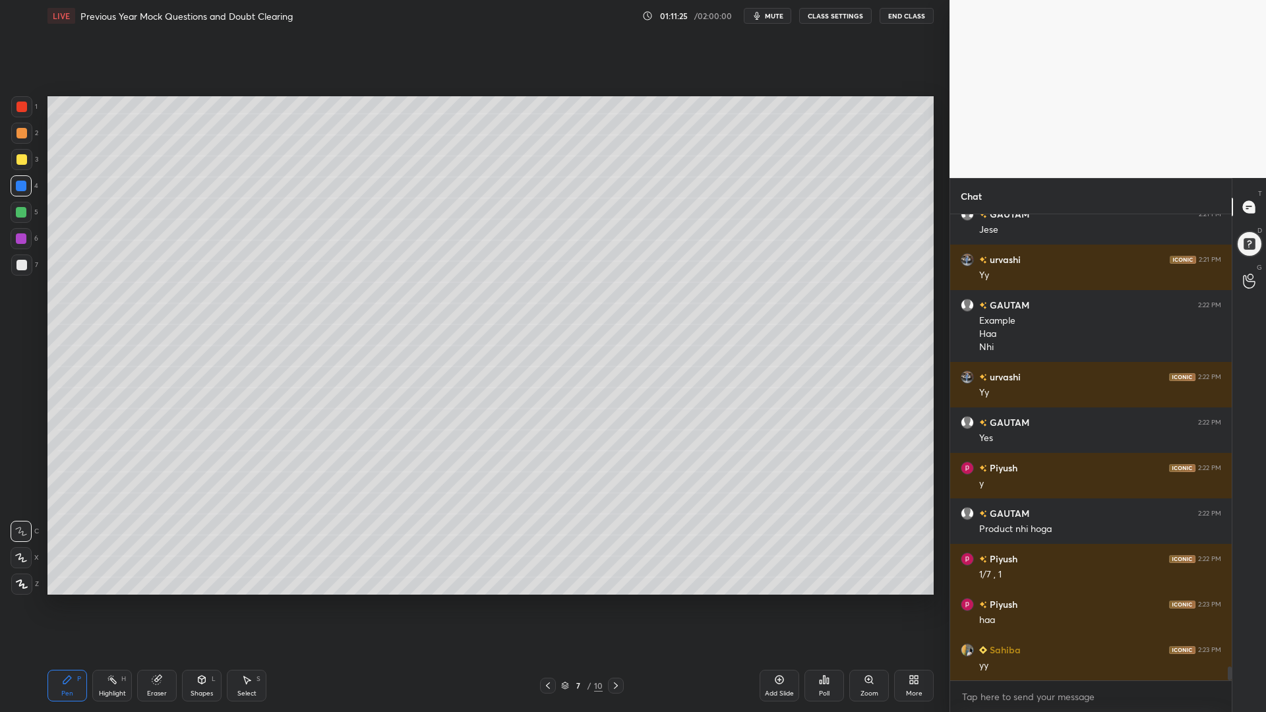
scroll to position [15530, 0]
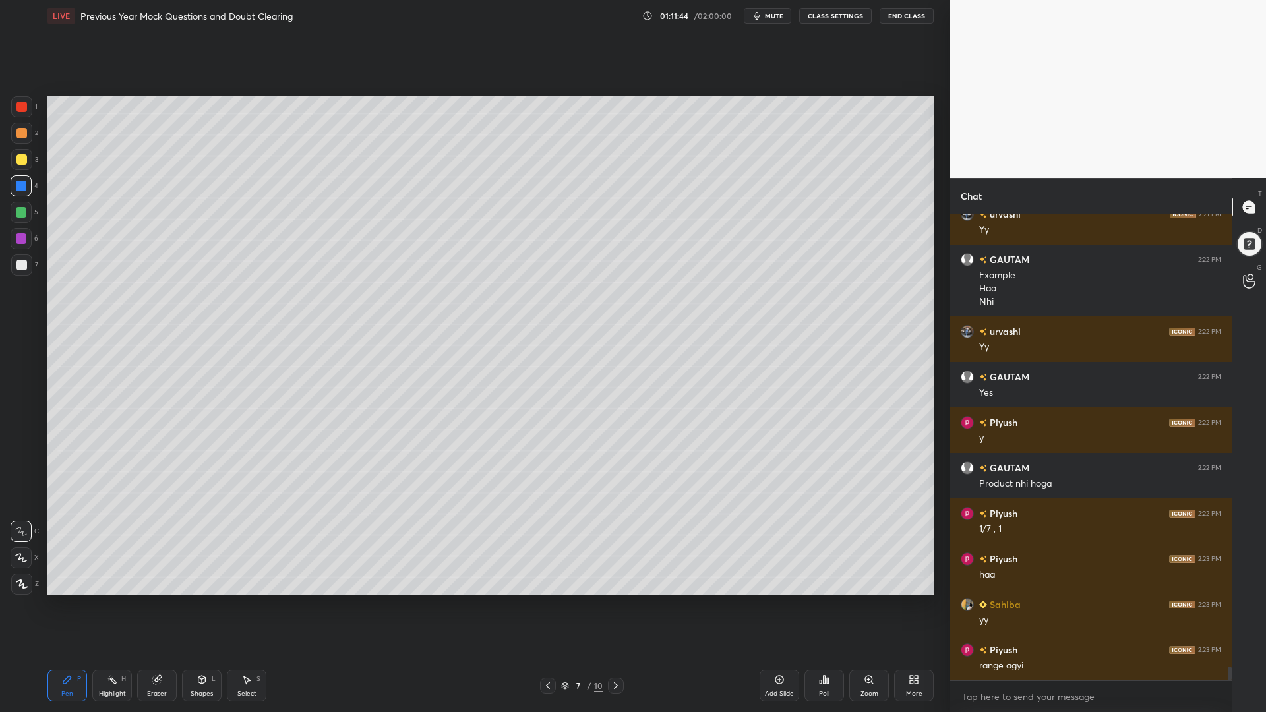
click at [18, 215] on div at bounding box center [21, 212] width 11 height 11
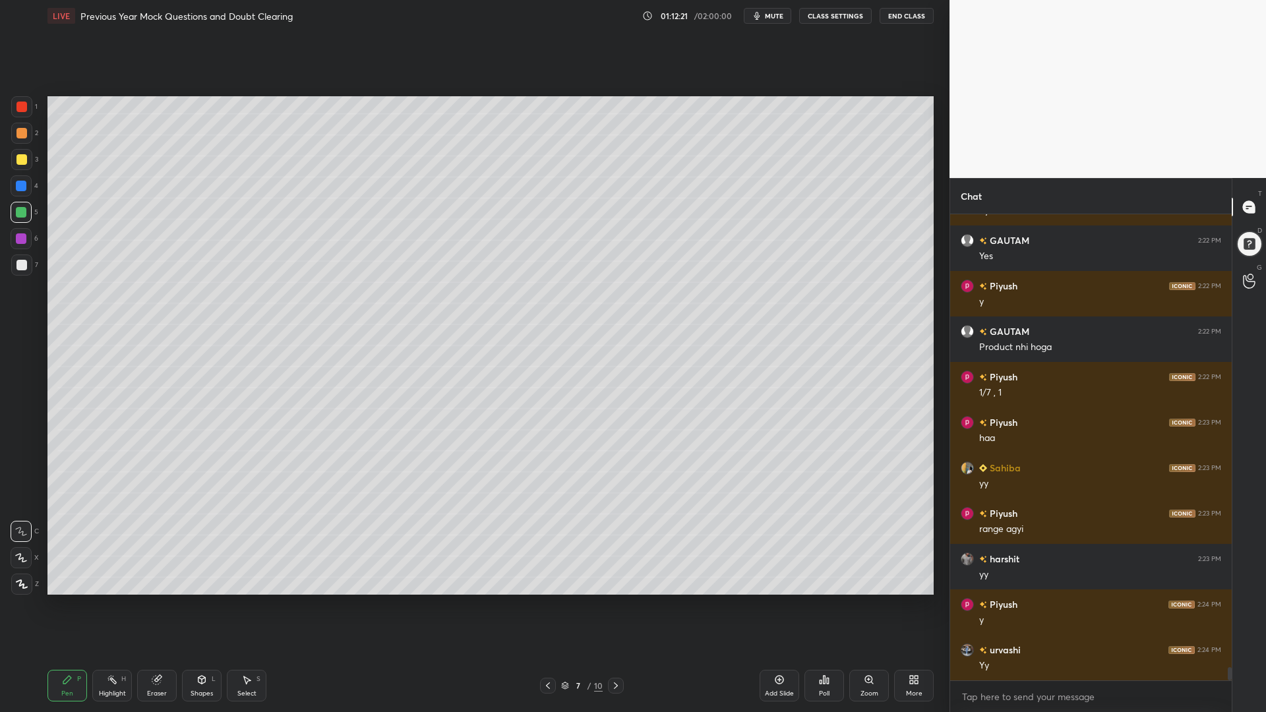
scroll to position [15711, 0]
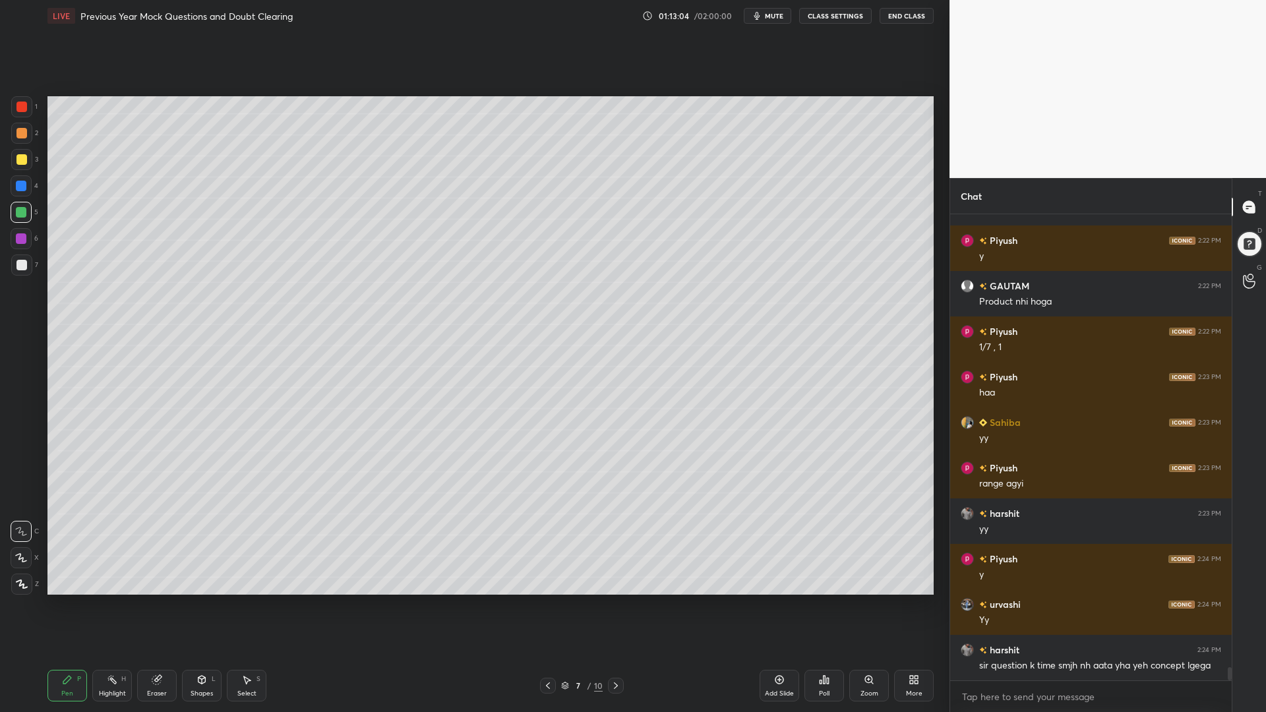
drag, startPoint x: 18, startPoint y: 184, endPoint x: 32, endPoint y: 185, distance: 14.5
click at [16, 183] on div at bounding box center [21, 186] width 11 height 11
click at [21, 564] on div at bounding box center [21, 557] width 21 height 21
click at [20, 584] on icon at bounding box center [21, 584] width 11 height 8
click at [20, 266] on div at bounding box center [21, 265] width 11 height 11
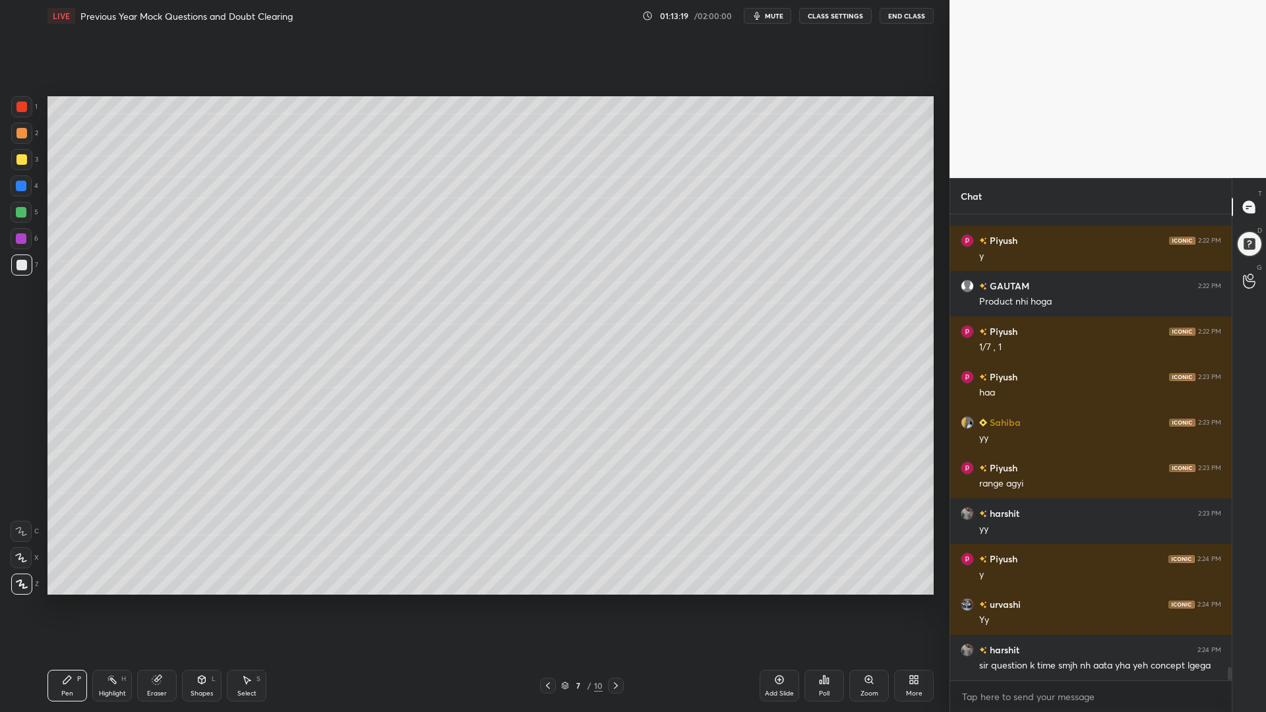
click at [15, 559] on div at bounding box center [21, 557] width 21 height 21
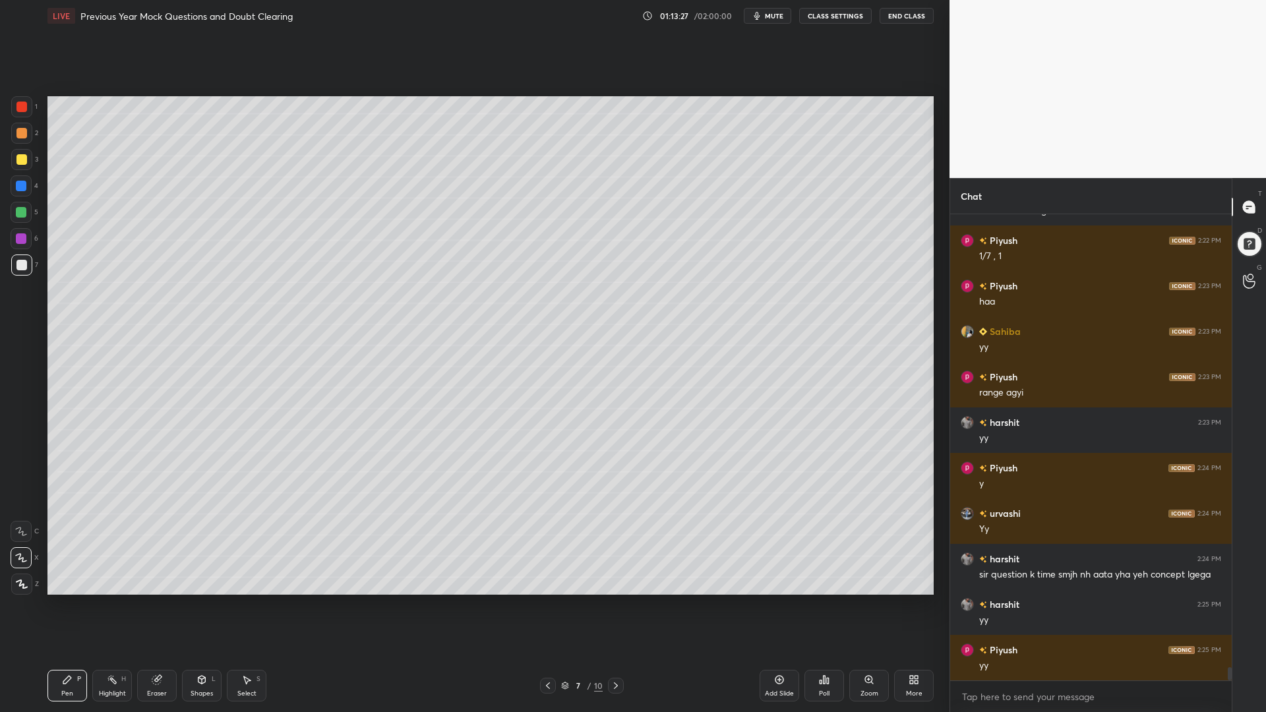
scroll to position [15848, 0]
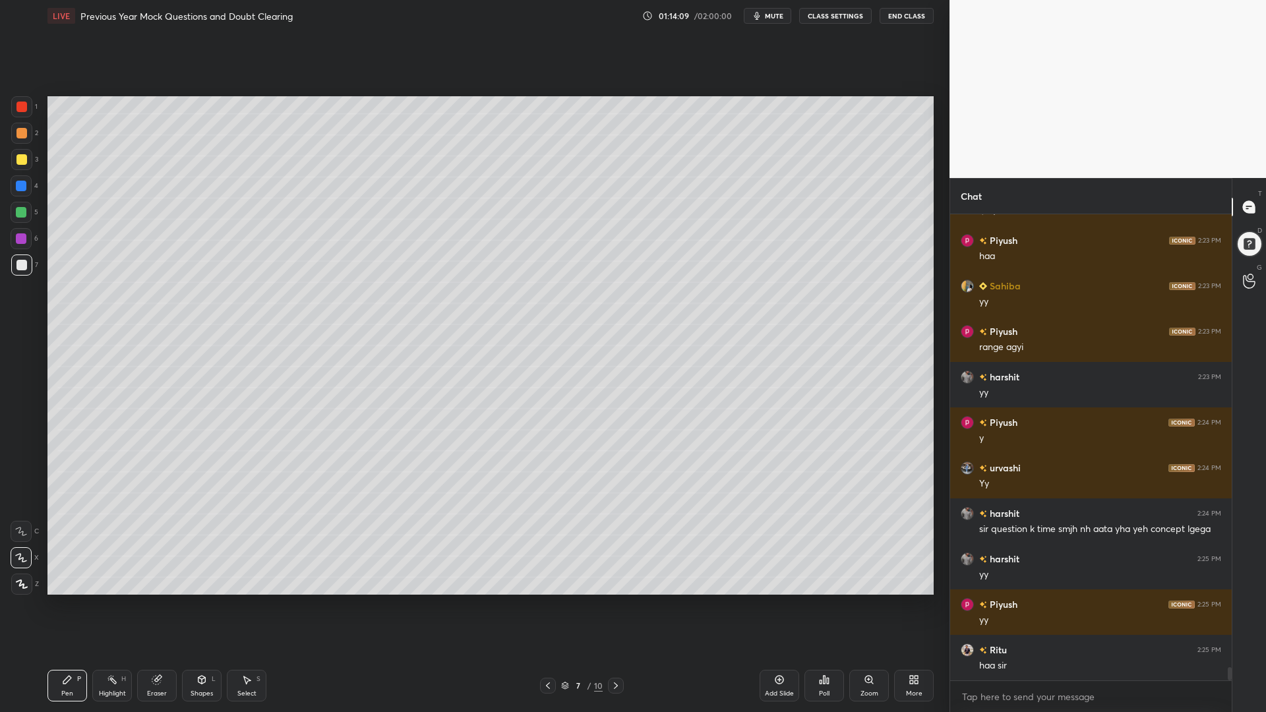
drag, startPoint x: 247, startPoint y: 683, endPoint x: 270, endPoint y: 676, distance: 24.0
click at [247, 605] on icon at bounding box center [247, 680] width 7 height 8
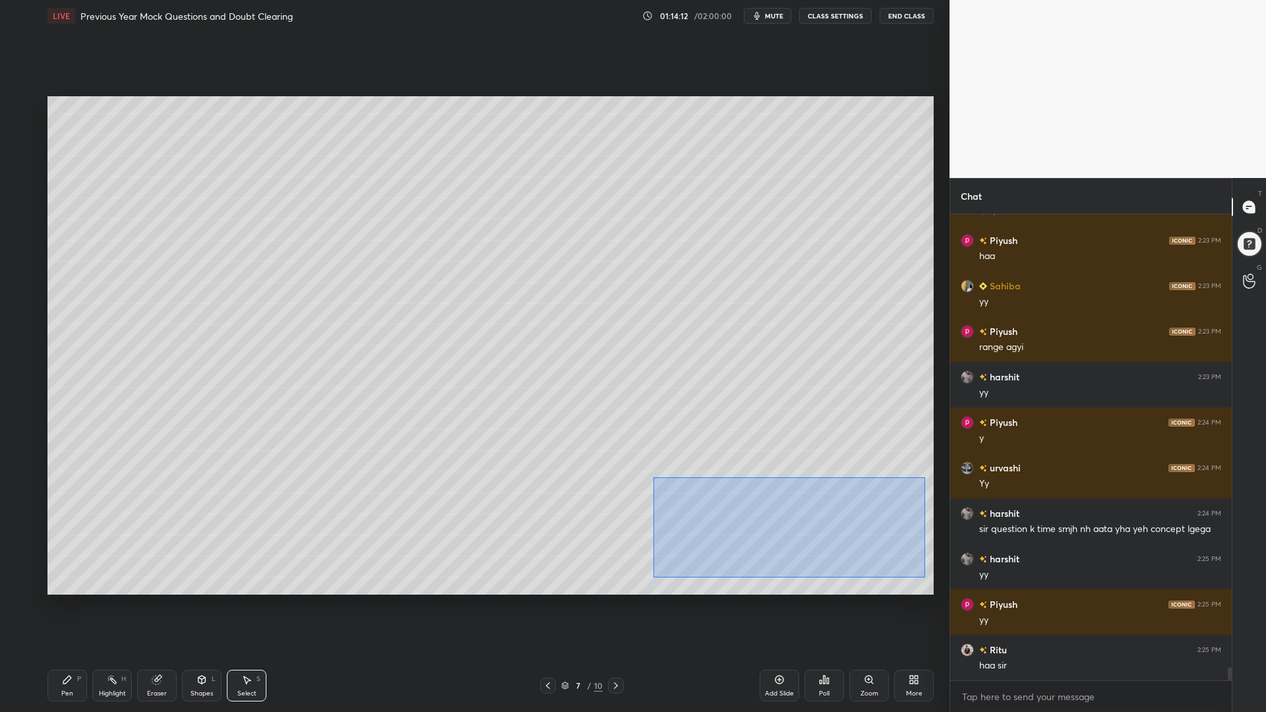
drag, startPoint x: 925, startPoint y: 577, endPoint x: 682, endPoint y: 494, distance: 256.4
click at [653, 477] on div "0 ° Undo Copy Duplicate Duplicate to new slide Delete" at bounding box center [490, 345] width 886 height 498
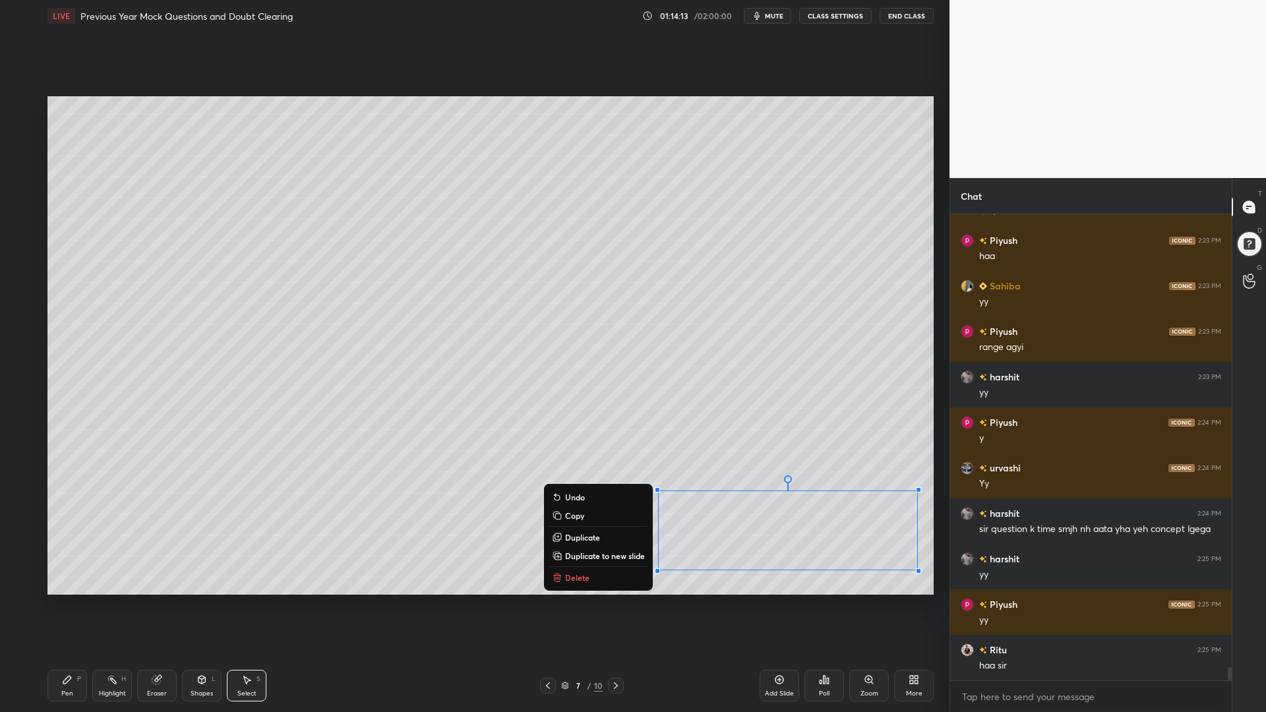
click at [576, 516] on p "Copy" at bounding box center [574, 515] width 19 height 11
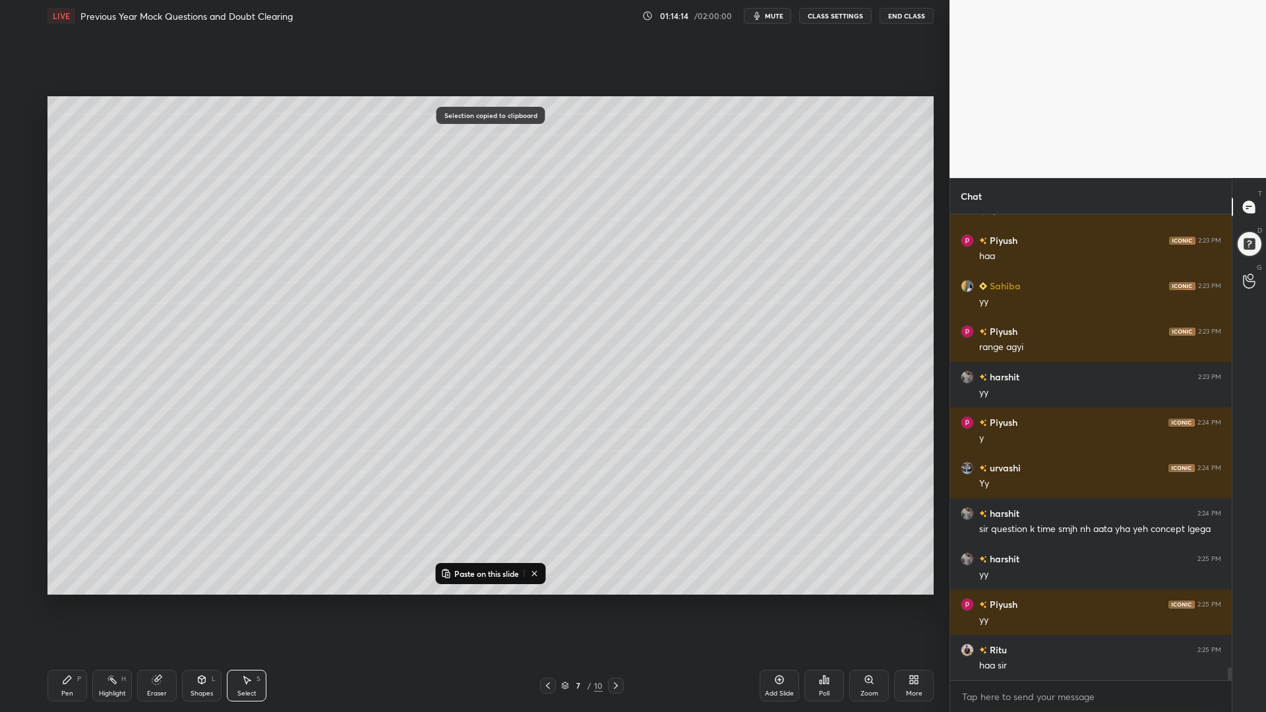
click at [780, 605] on icon at bounding box center [779, 679] width 11 height 11
click at [476, 568] on p "Paste on this slide" at bounding box center [486, 573] width 65 height 11
drag, startPoint x: 779, startPoint y: 556, endPoint x: 255, endPoint y: 178, distance: 646.4
click at [255, 179] on div "0 ° Undo Copy Paste here Duplicate Duplicate to new slide Delete" at bounding box center [490, 345] width 886 height 498
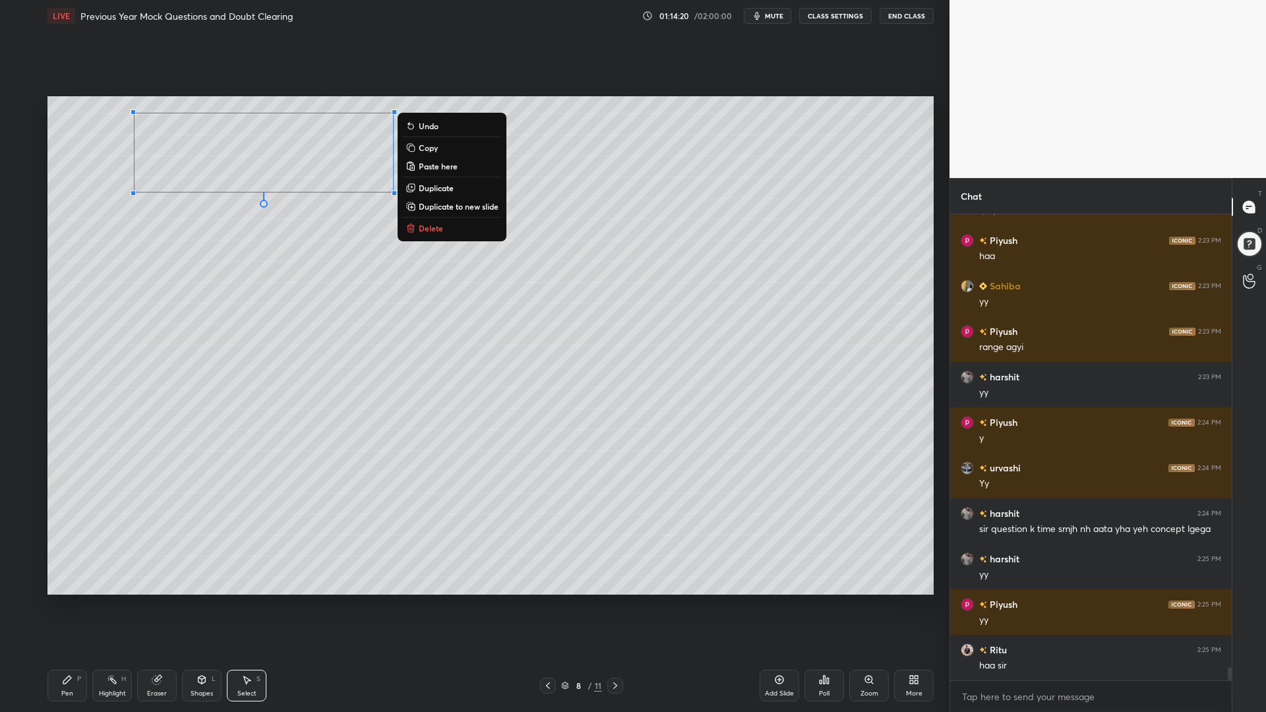
click at [64, 605] on div "Pen P" at bounding box center [67, 686] width 40 height 32
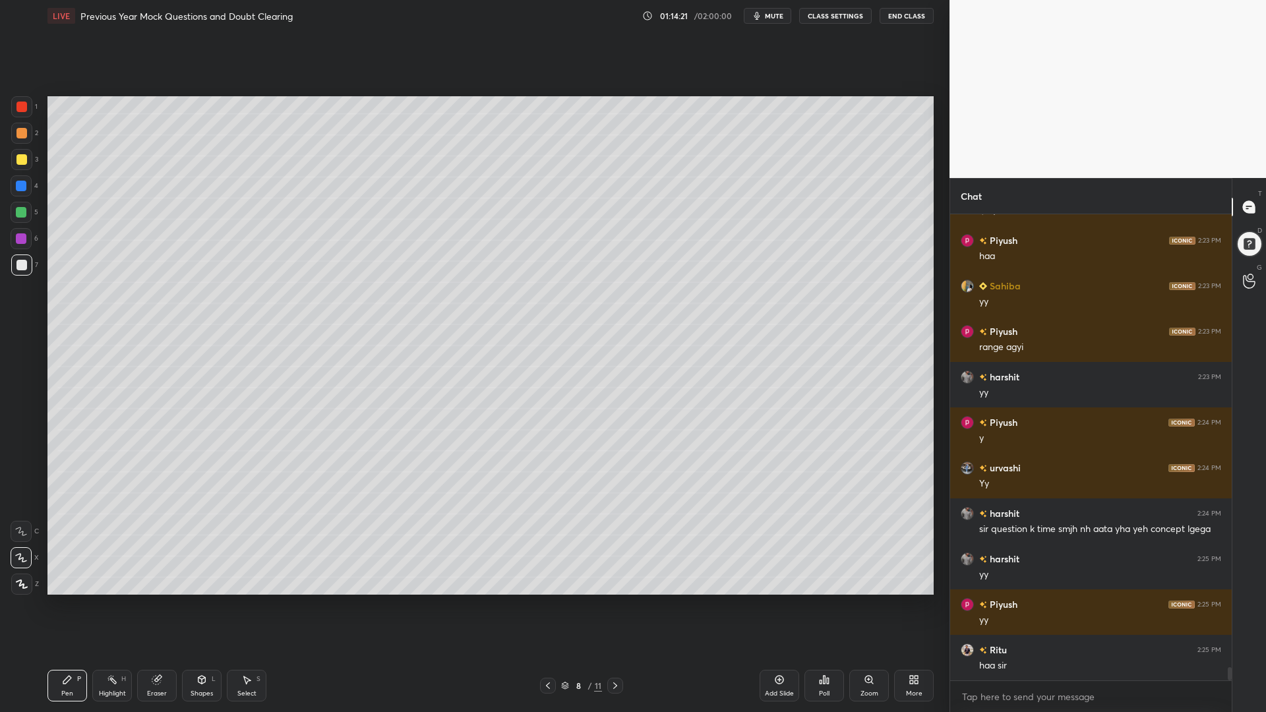
click at [24, 187] on div at bounding box center [21, 186] width 11 height 11
click at [23, 127] on div at bounding box center [21, 133] width 21 height 21
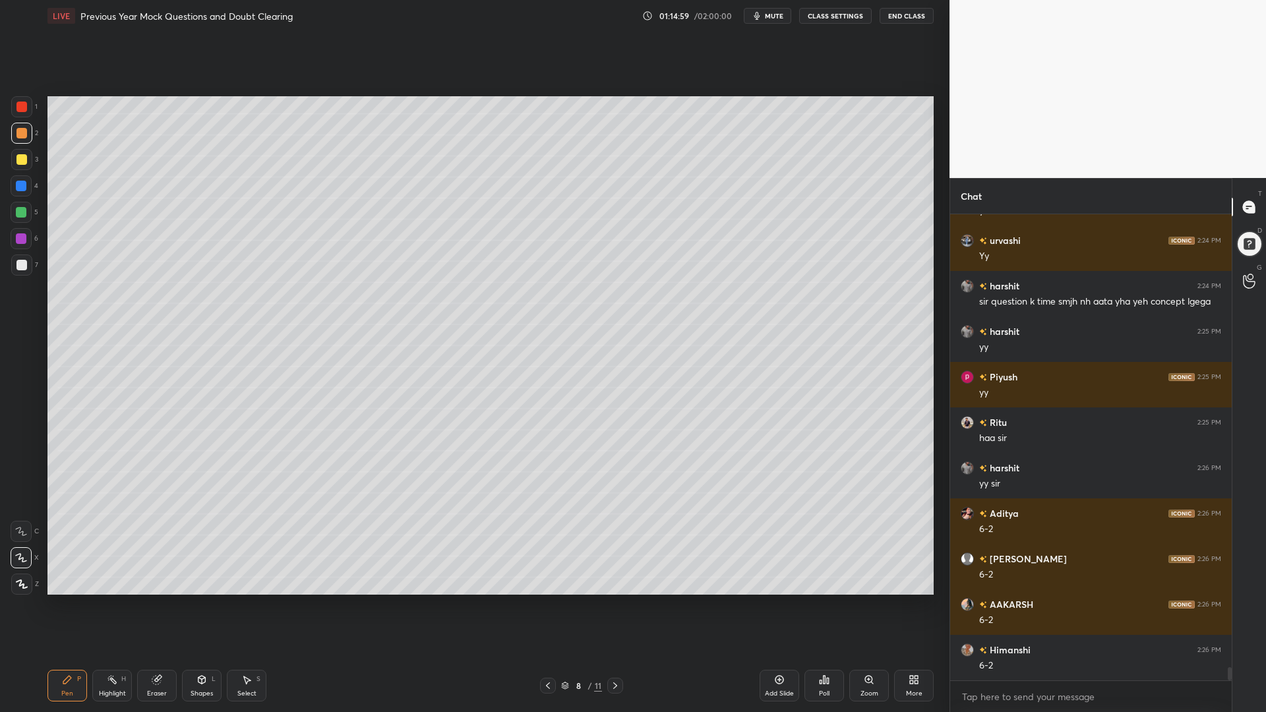
scroll to position [16121, 0]
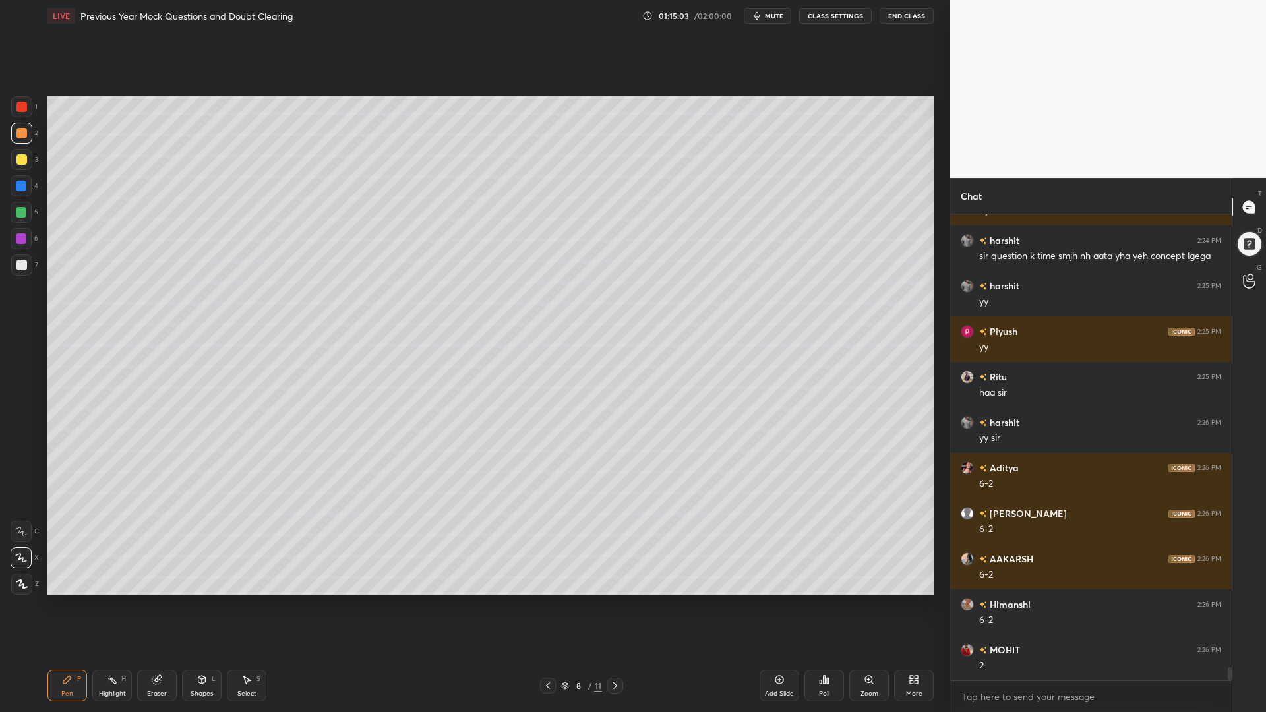
click at [548, 605] on icon at bounding box center [548, 685] width 4 height 7
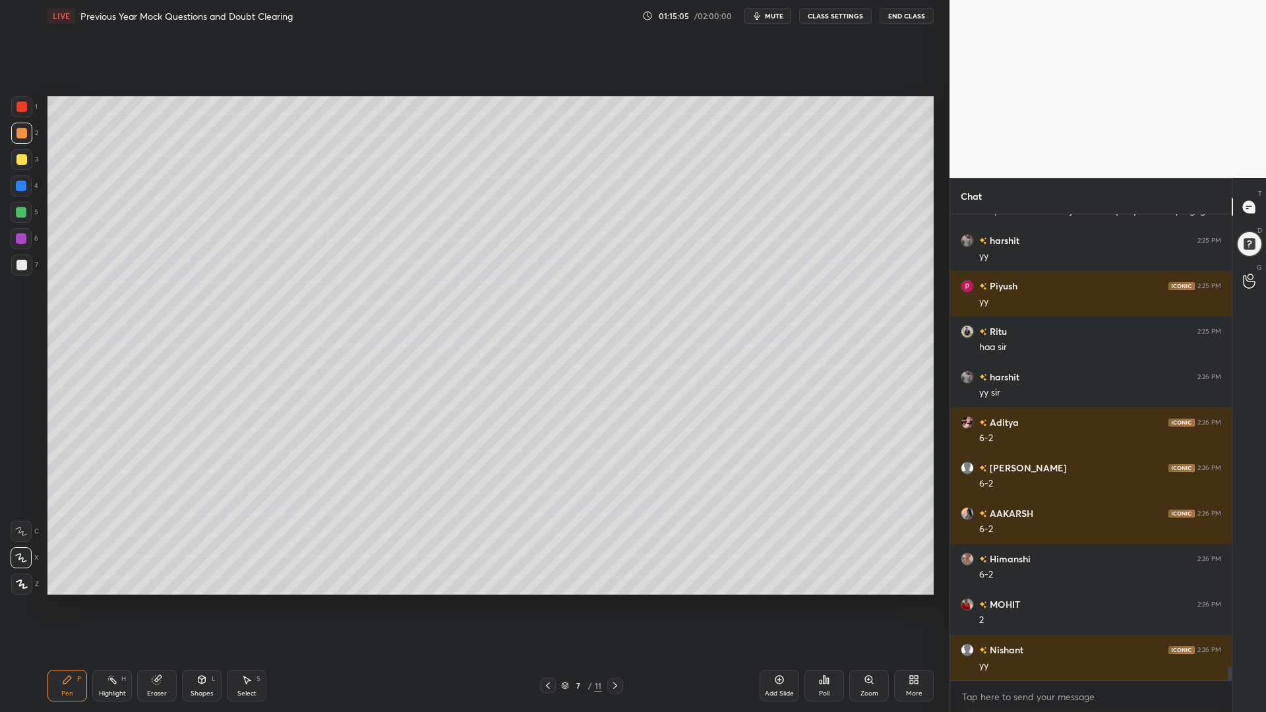
scroll to position [16212, 0]
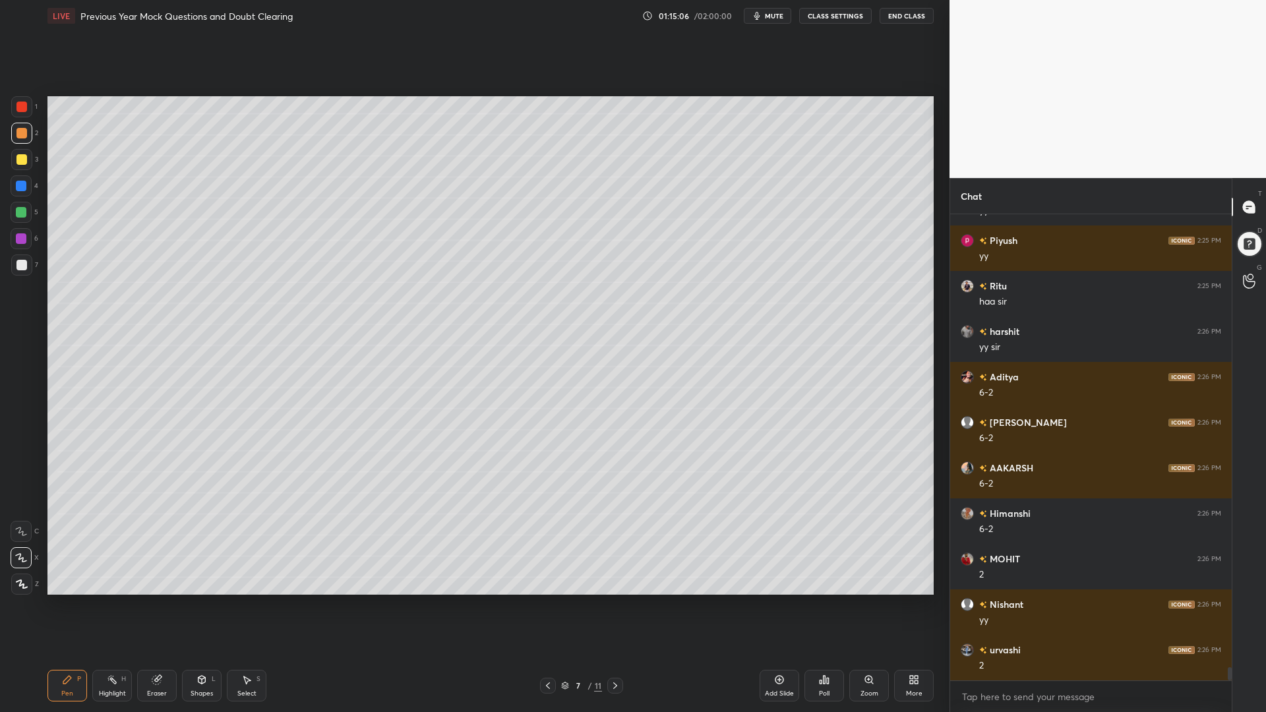
drag, startPoint x: 16, startPoint y: 189, endPoint x: 7, endPoint y: 206, distance: 19.5
click at [16, 190] on div at bounding box center [21, 186] width 11 height 11
drag, startPoint x: 19, startPoint y: 260, endPoint x: 45, endPoint y: 258, distance: 26.4
click at [19, 258] on div at bounding box center [21, 264] width 21 height 21
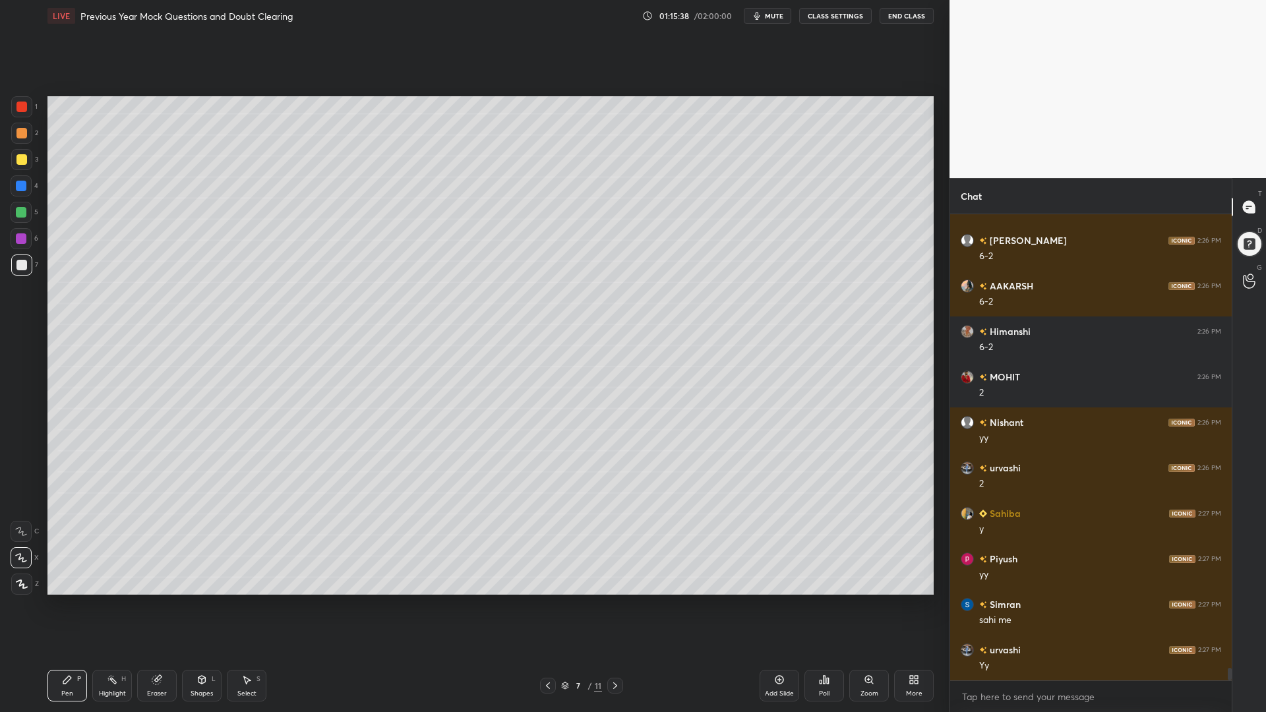
scroll to position [16439, 0]
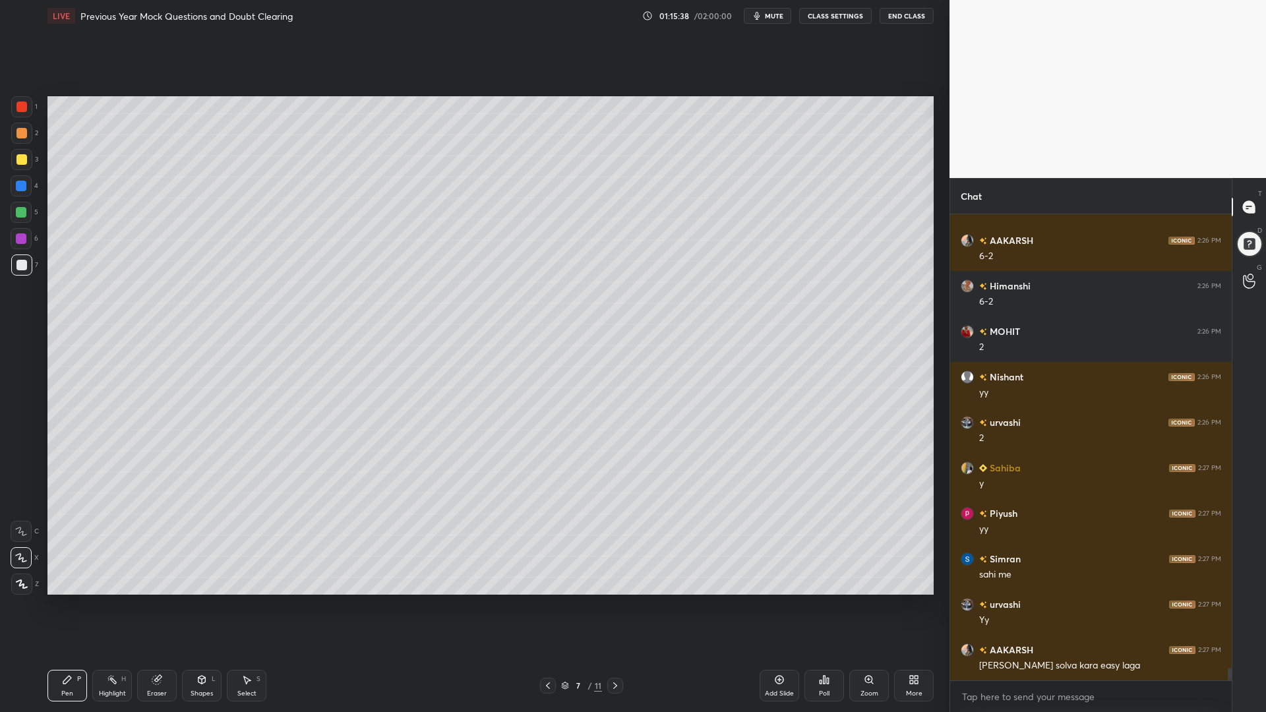
click at [614, 605] on div at bounding box center [615, 686] width 16 height 16
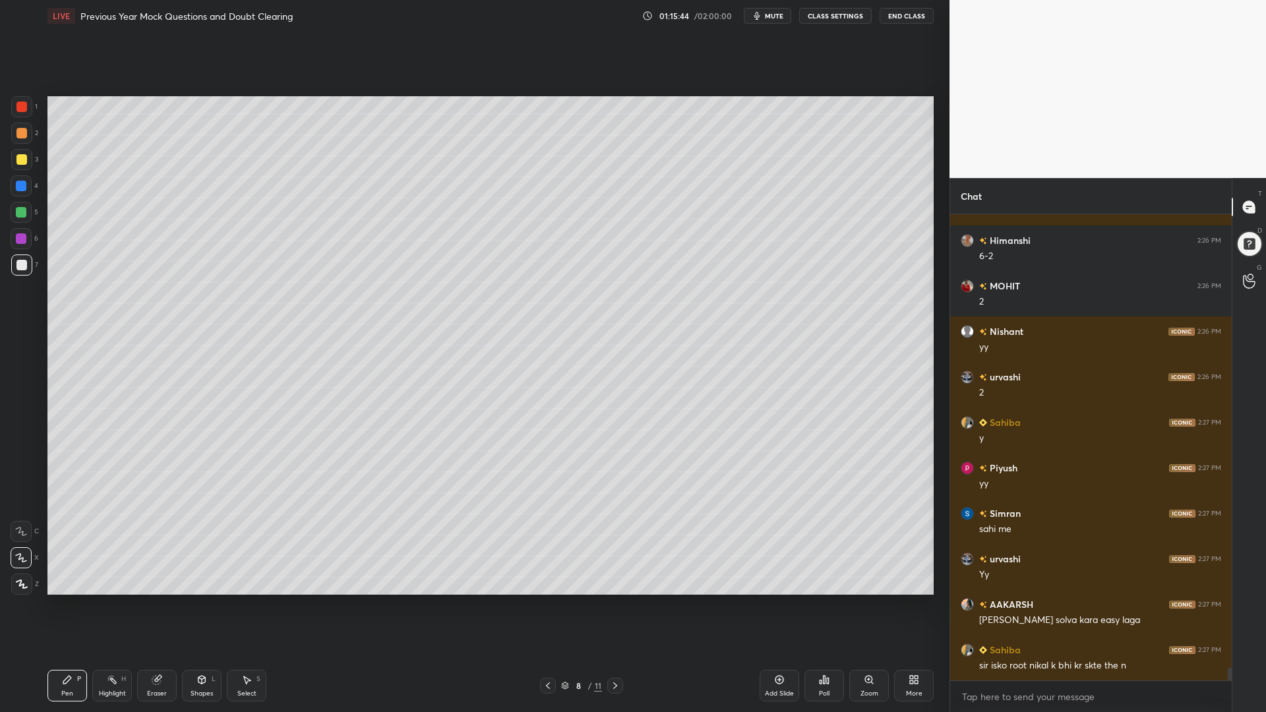
click at [546, 605] on icon at bounding box center [548, 685] width 11 height 11
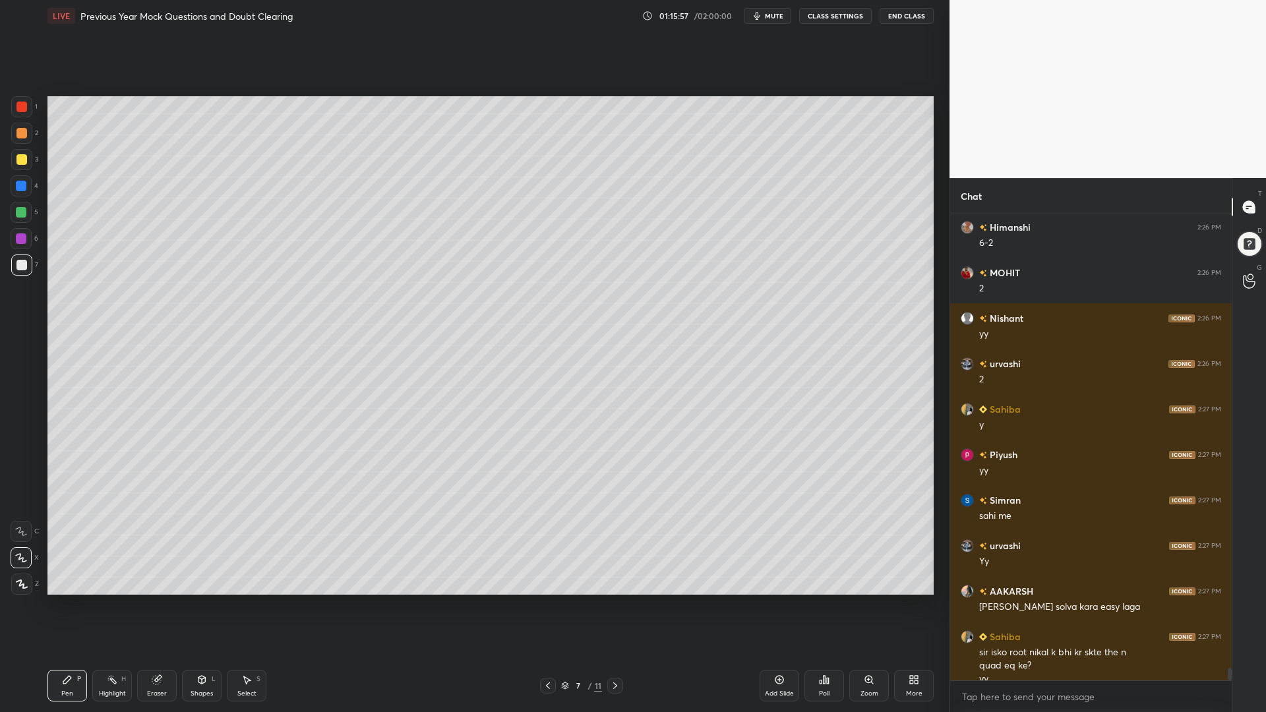
scroll to position [16511, 0]
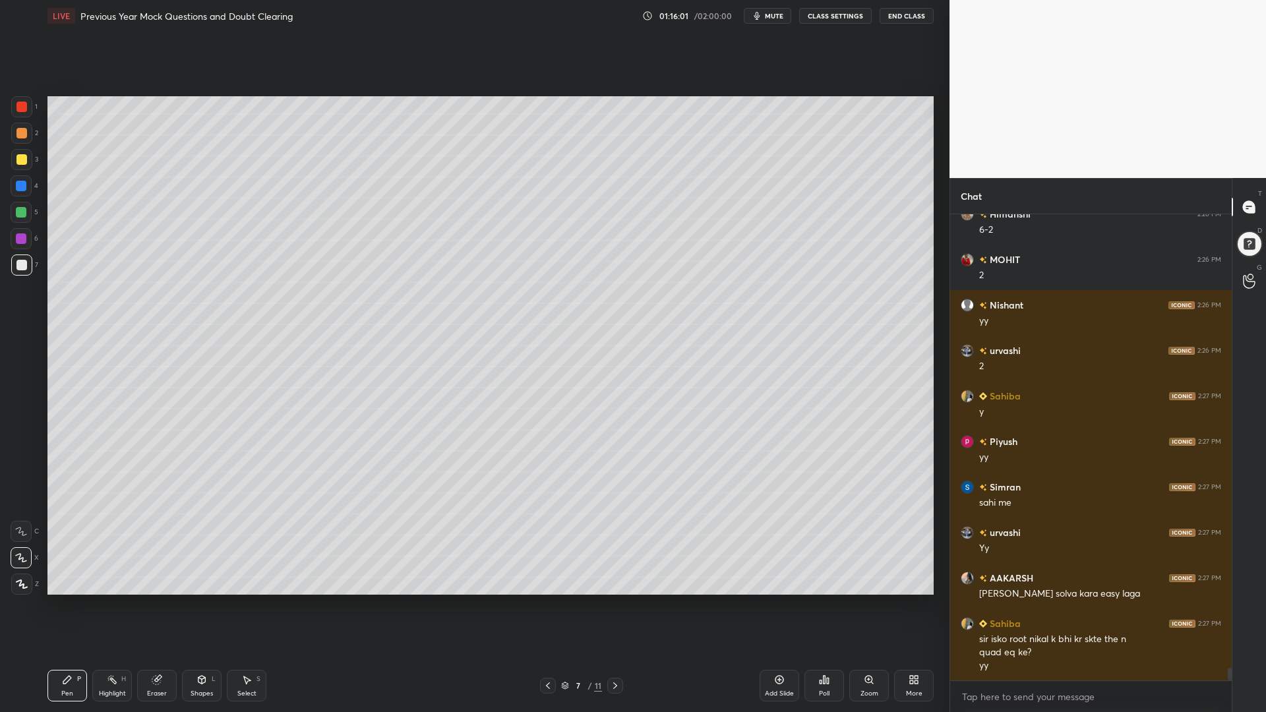
click at [117, 605] on icon at bounding box center [112, 679] width 11 height 11
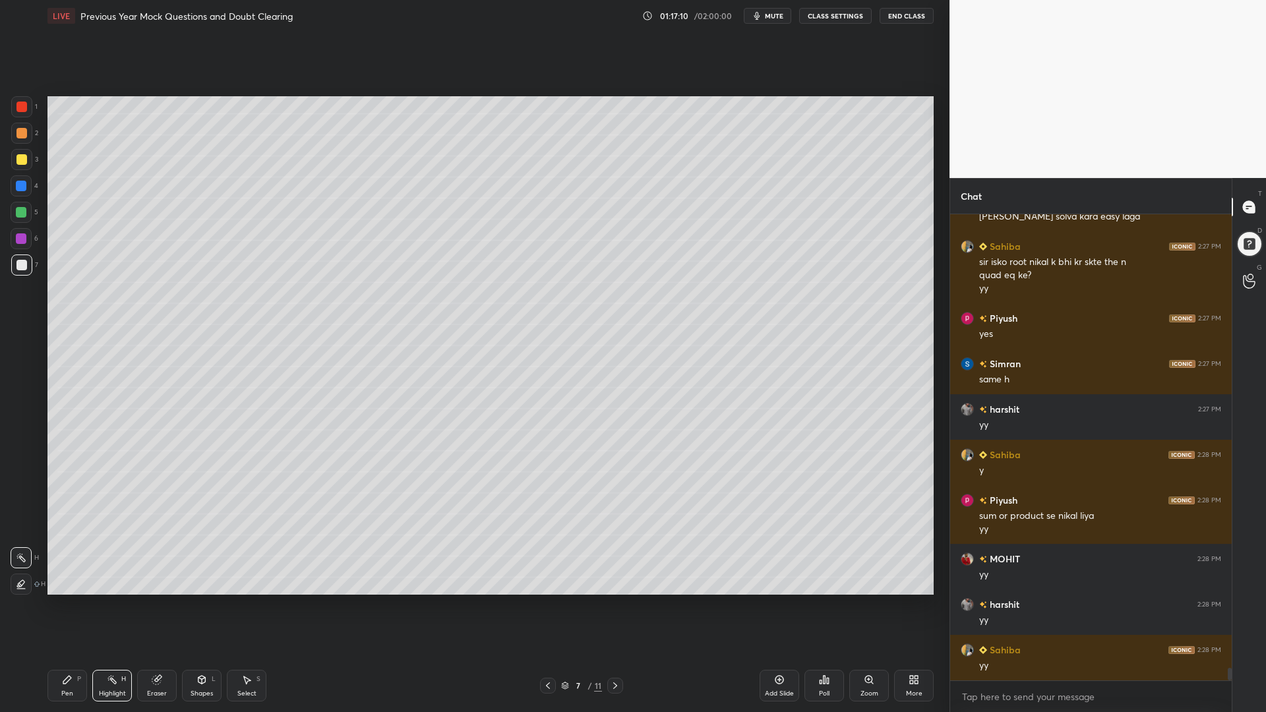
scroll to position [16934, 0]
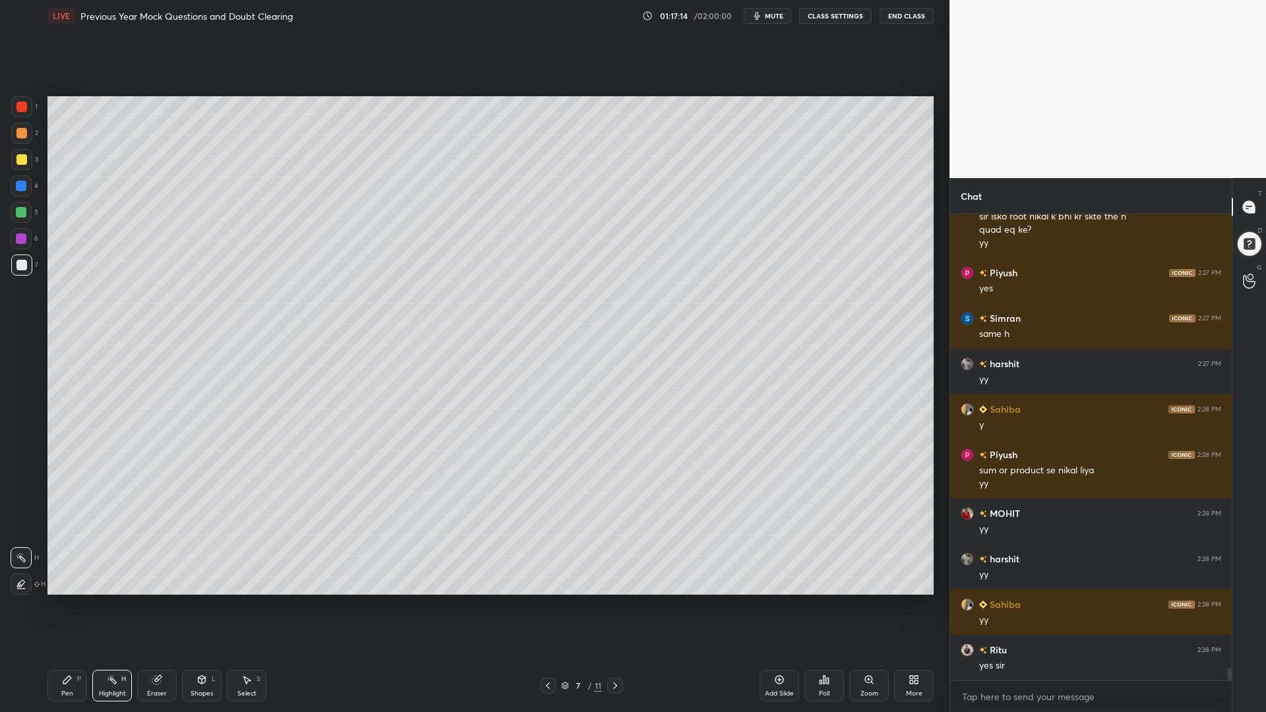
click at [615, 605] on icon at bounding box center [615, 685] width 11 height 11
click at [549, 605] on icon at bounding box center [548, 685] width 11 height 11
click at [616, 605] on icon at bounding box center [615, 685] width 11 height 11
click at [614, 605] on icon at bounding box center [615, 685] width 11 height 11
click at [619, 605] on icon at bounding box center [615, 685] width 11 height 11
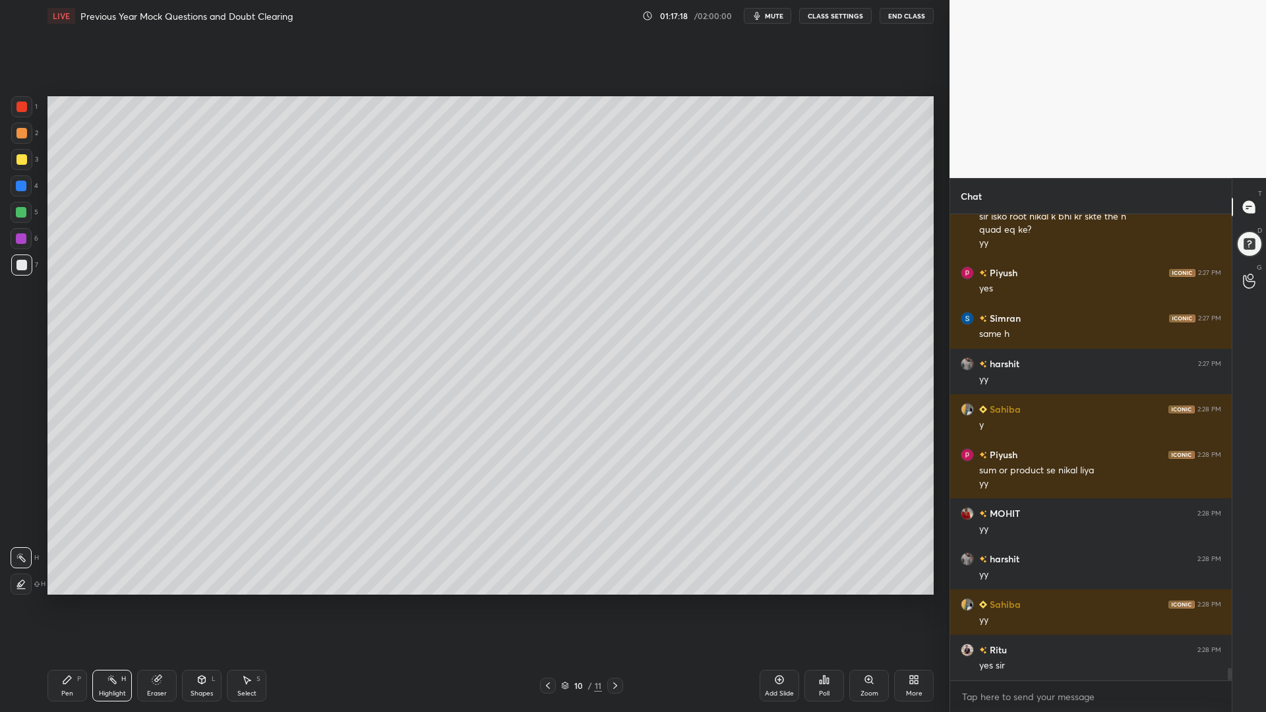
click at [547, 605] on icon at bounding box center [548, 685] width 11 height 11
click at [771, 605] on div "Add Slide" at bounding box center [779, 686] width 40 height 32
click at [23, 105] on div at bounding box center [21, 107] width 11 height 11
click at [70, 605] on div "Pen P" at bounding box center [67, 686] width 40 height 32
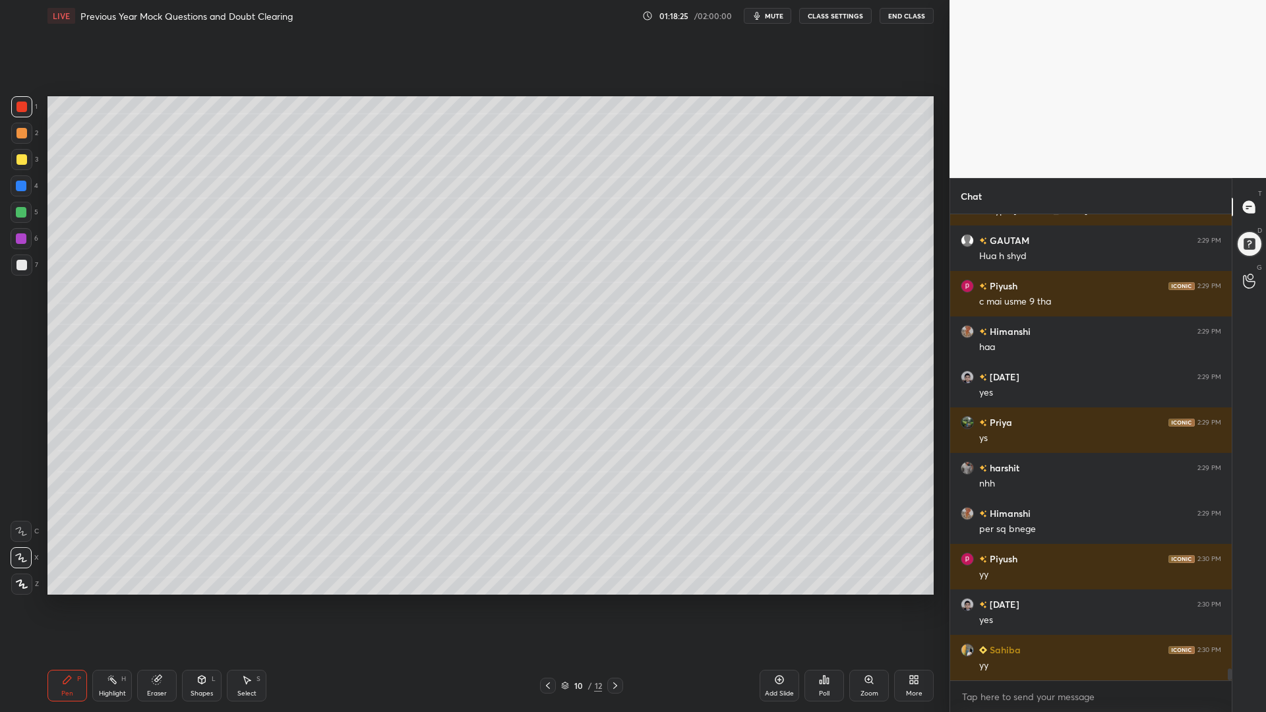
scroll to position [17616, 0]
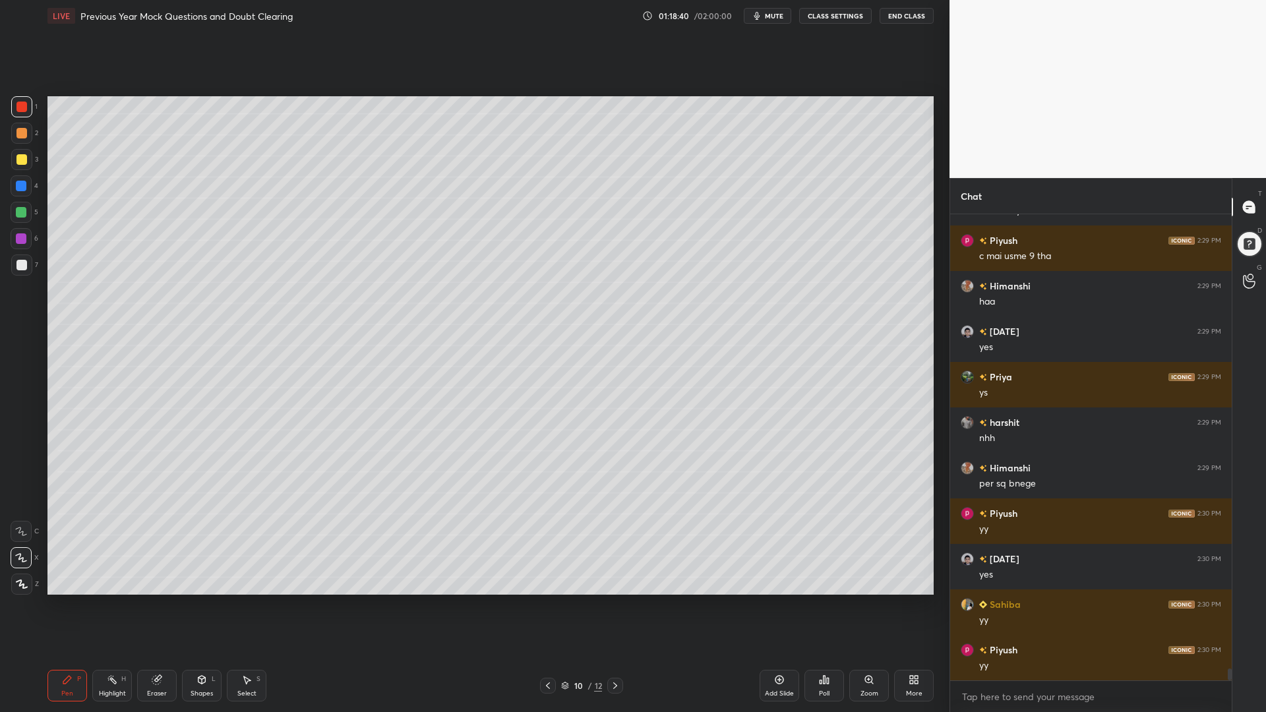
click at [24, 208] on div at bounding box center [21, 212] width 21 height 21
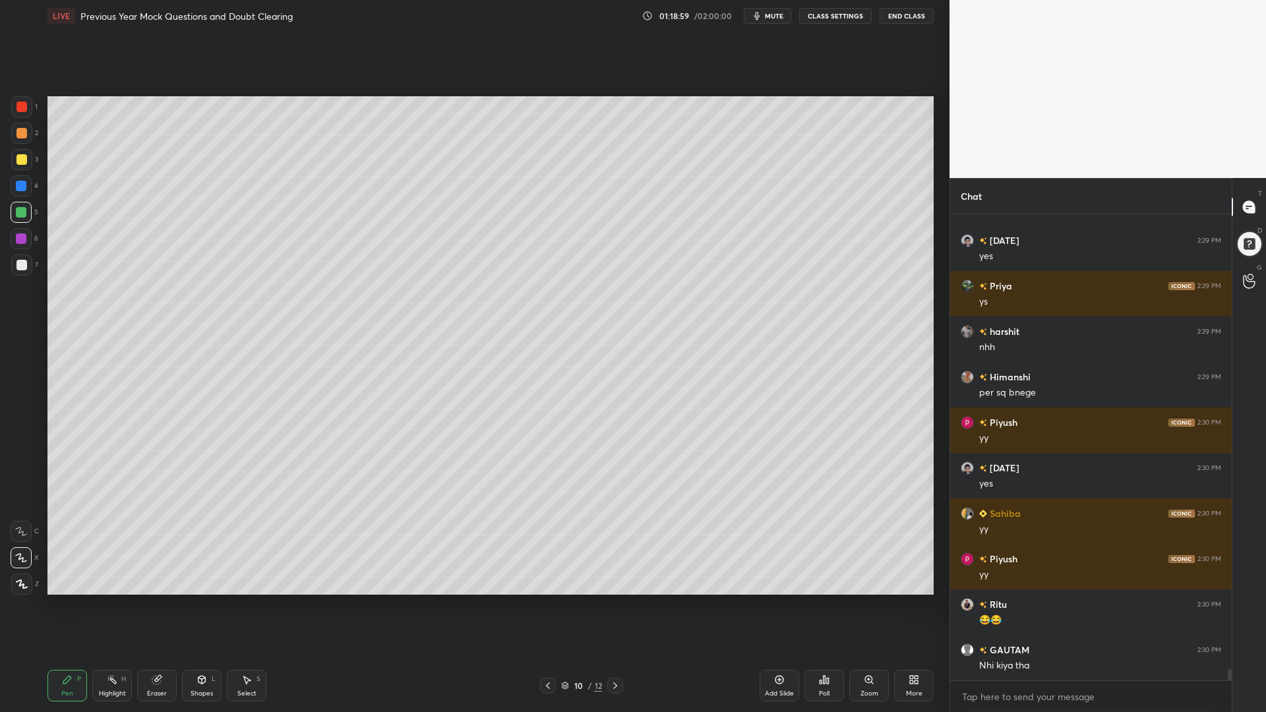
scroll to position [17752, 0]
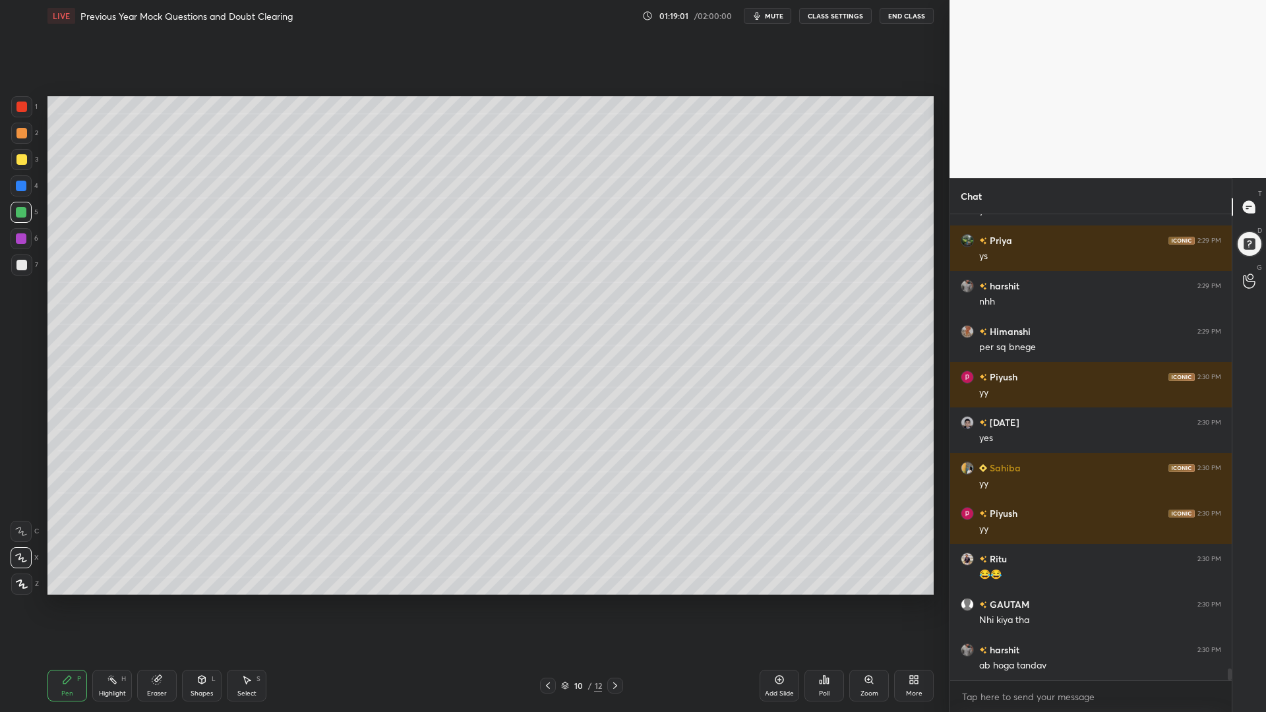
click at [829, 605] on div "Poll" at bounding box center [824, 686] width 40 height 32
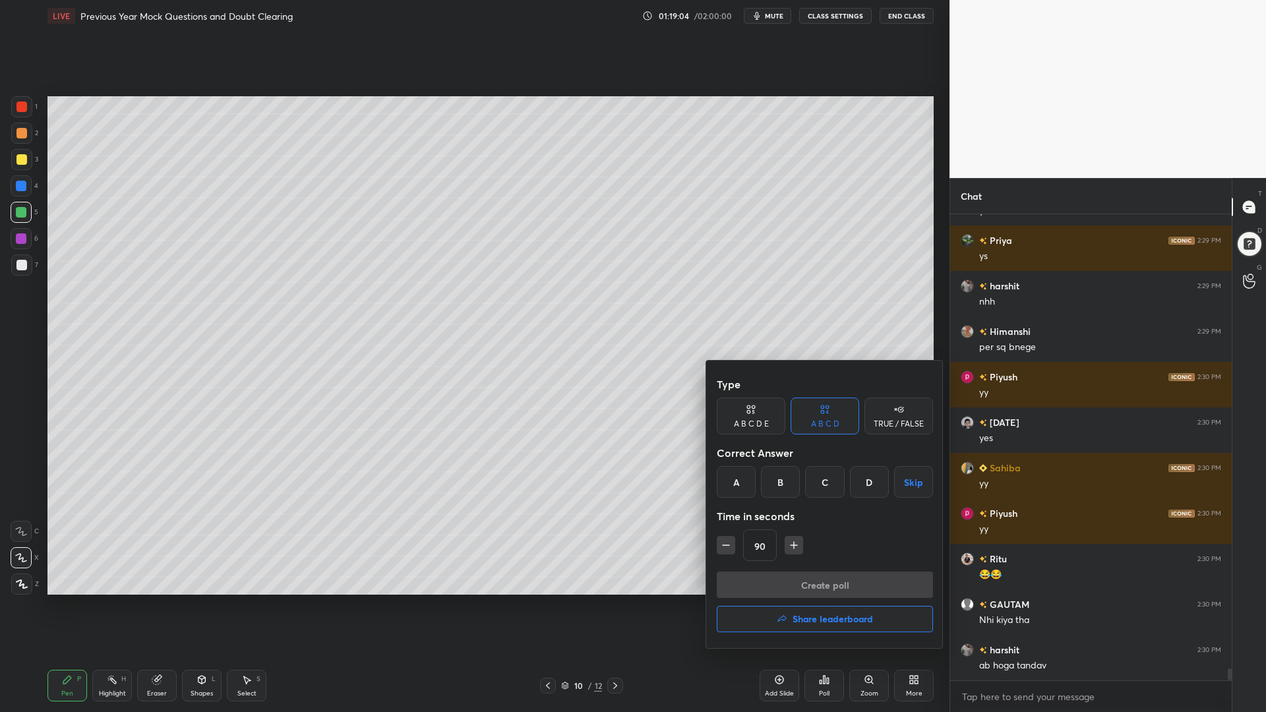
click at [742, 415] on div "A B C D E" at bounding box center [751, 416] width 69 height 37
click at [792, 542] on icon "button" at bounding box center [793, 545] width 13 height 13
click at [792, 544] on button "button" at bounding box center [799, 545] width 18 height 18
type input "120"
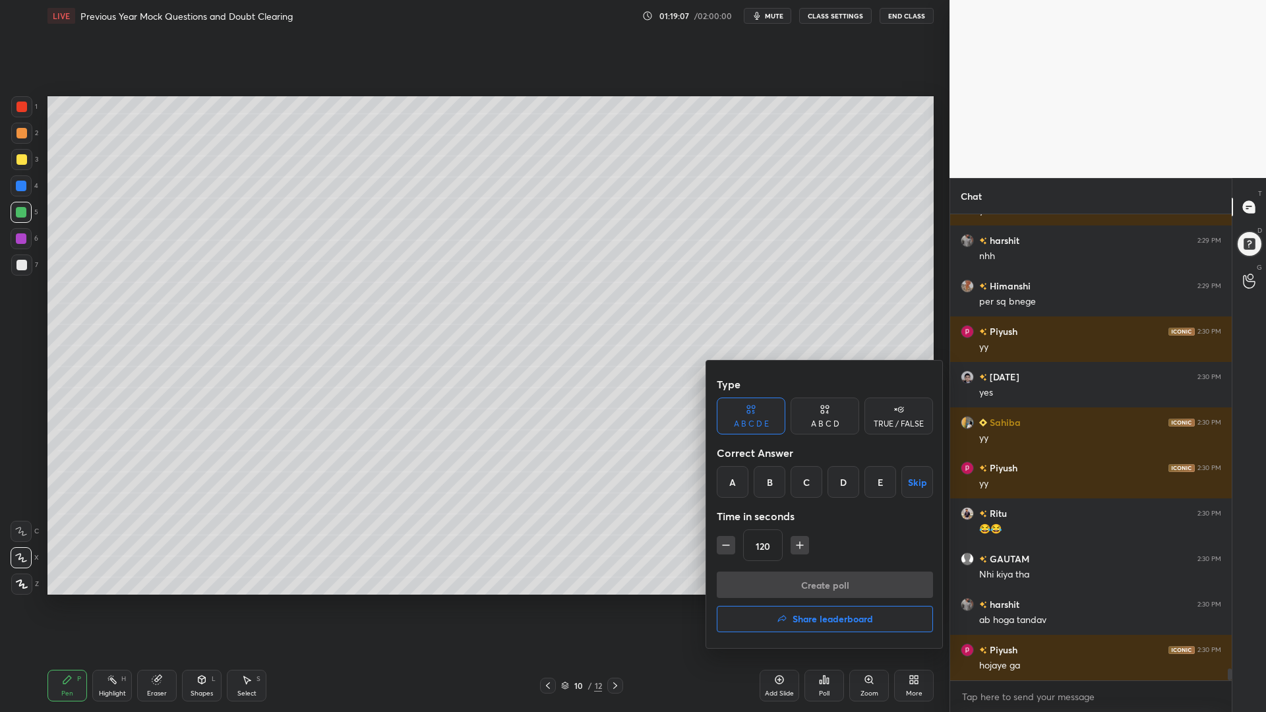
click at [841, 475] on div "D" at bounding box center [843, 482] width 32 height 32
click at [817, 579] on button "Create poll" at bounding box center [825, 585] width 216 height 26
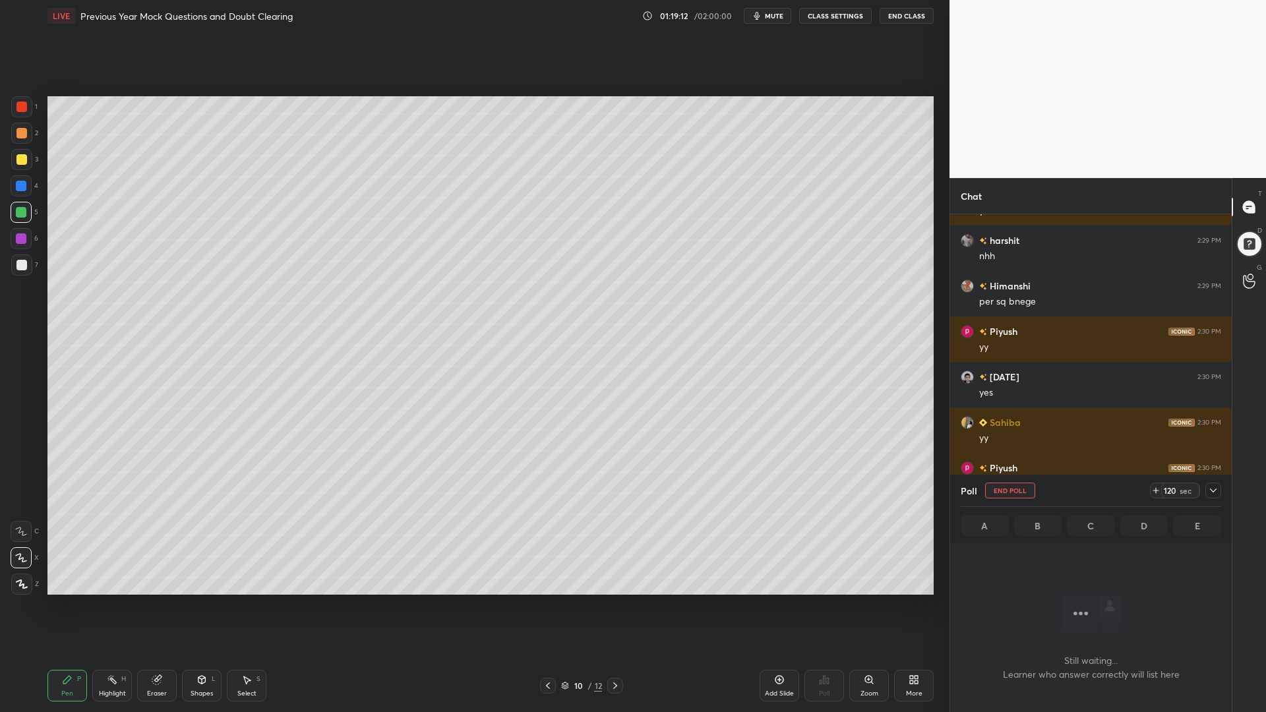
scroll to position [297, 278]
click at [1217, 488] on icon at bounding box center [1213, 490] width 11 height 11
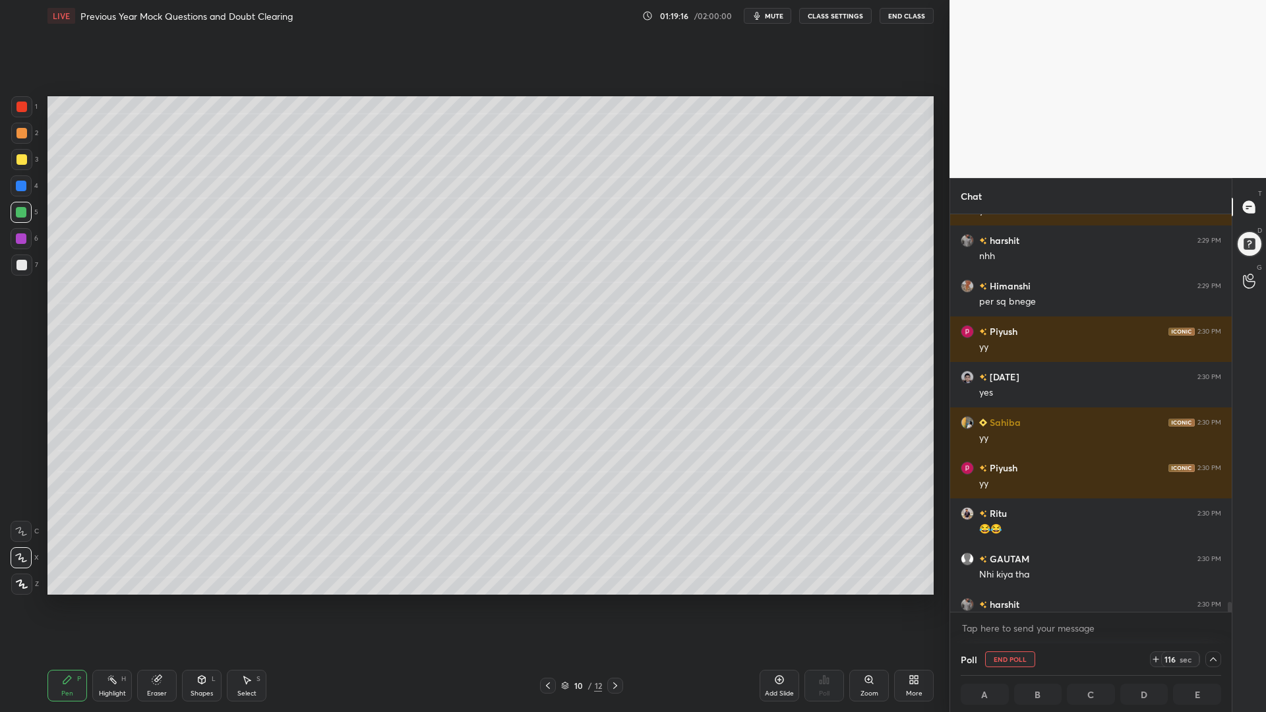
drag, startPoint x: 1227, startPoint y: 601, endPoint x: 1227, endPoint y: 612, distance: 11.2
click at [1227, 605] on div "[DATE] 2:29 PM yes Priya 2:29 PM ys [PERSON_NAME] 2:29 PM nhh [PERSON_NAME] 2:2…" at bounding box center [1090, 428] width 281 height 429
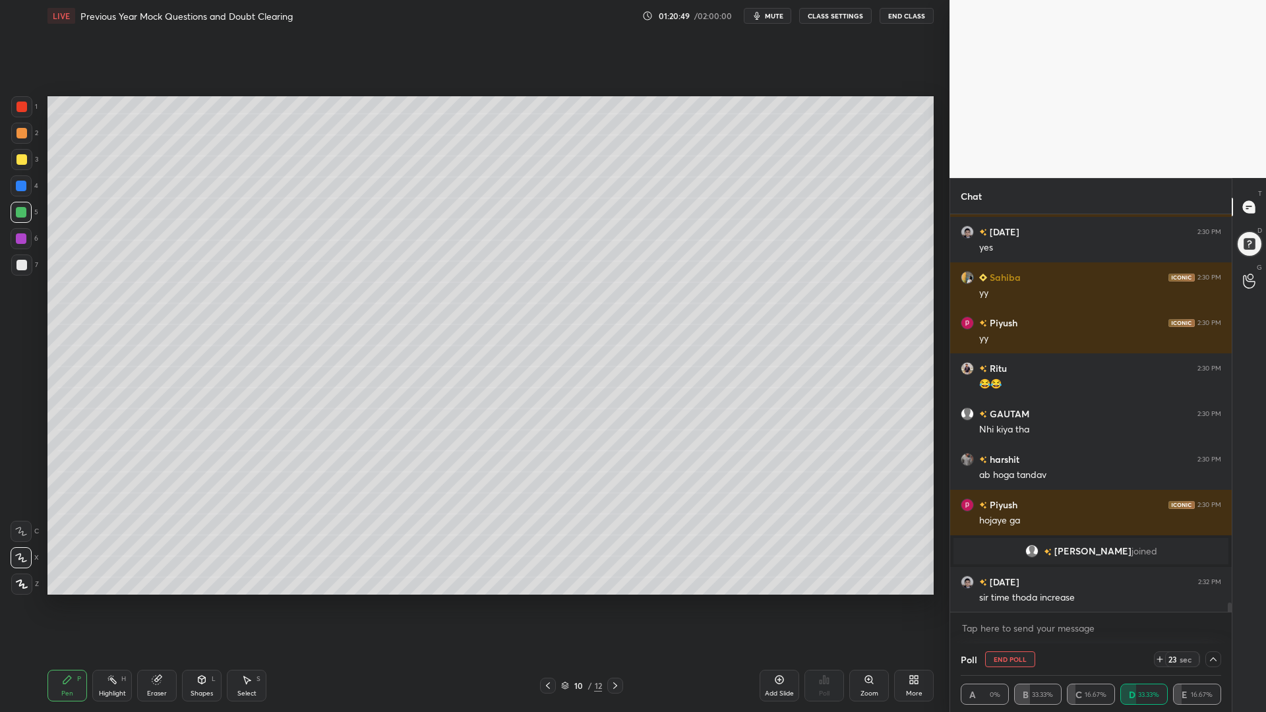
scroll to position [16575, 0]
click at [1159, 605] on icon at bounding box center [1159, 659] width 11 height 11
click at [1162, 605] on icon at bounding box center [1159, 659] width 11 height 11
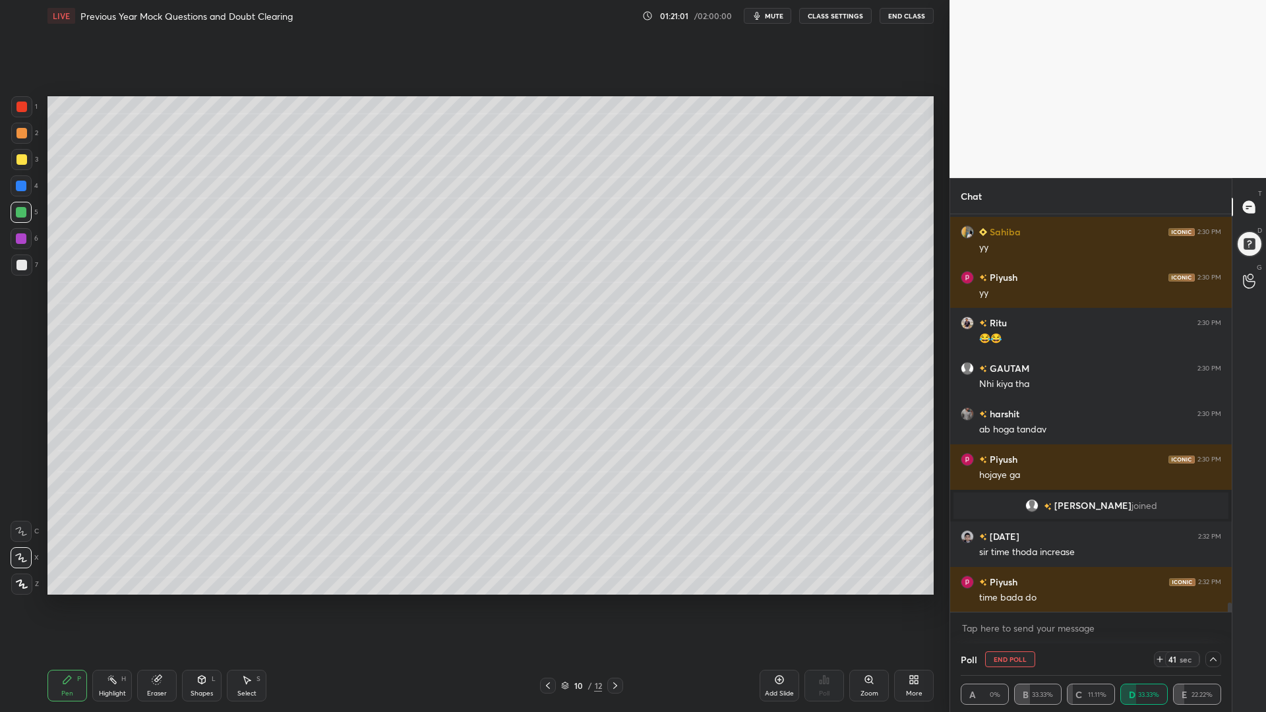
click at [1158, 605] on icon at bounding box center [1159, 659] width 11 height 11
click at [1159, 605] on icon at bounding box center [1159, 659] width 11 height 11
click at [1158, 605] on icon at bounding box center [1159, 659] width 11 height 11
click at [1214, 605] on div at bounding box center [1213, 659] width 16 height 16
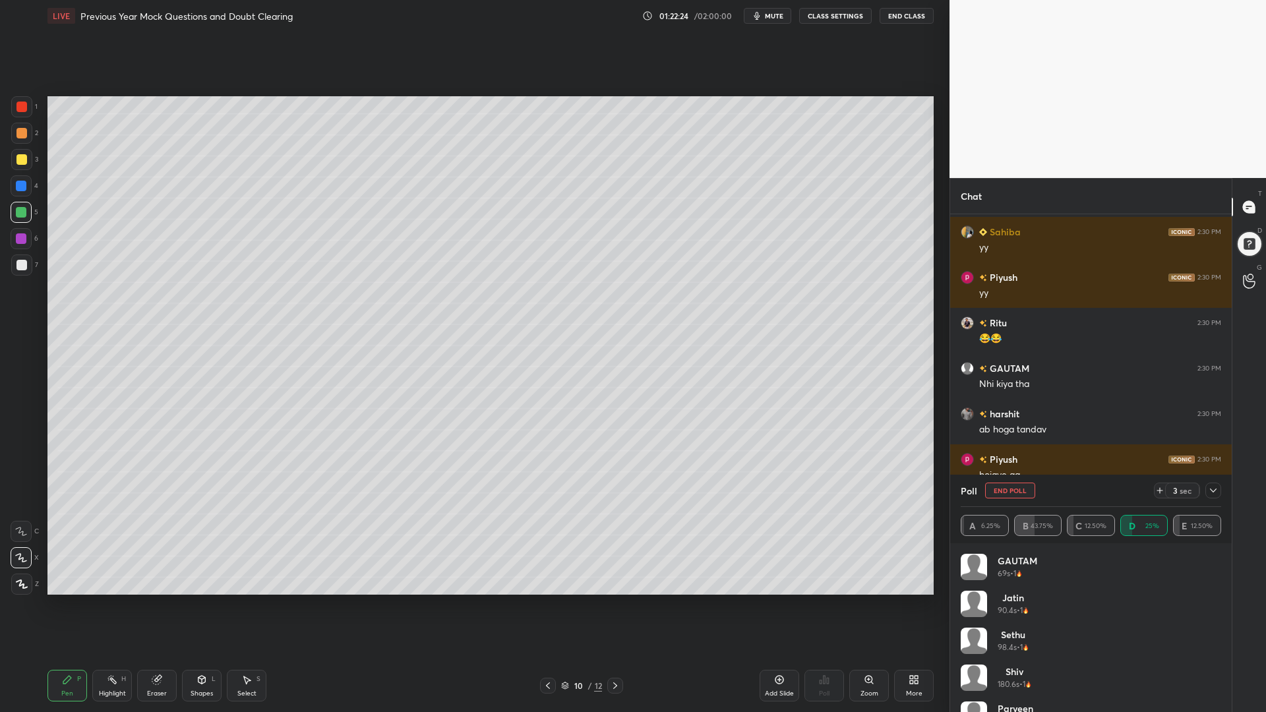
scroll to position [16666, 0]
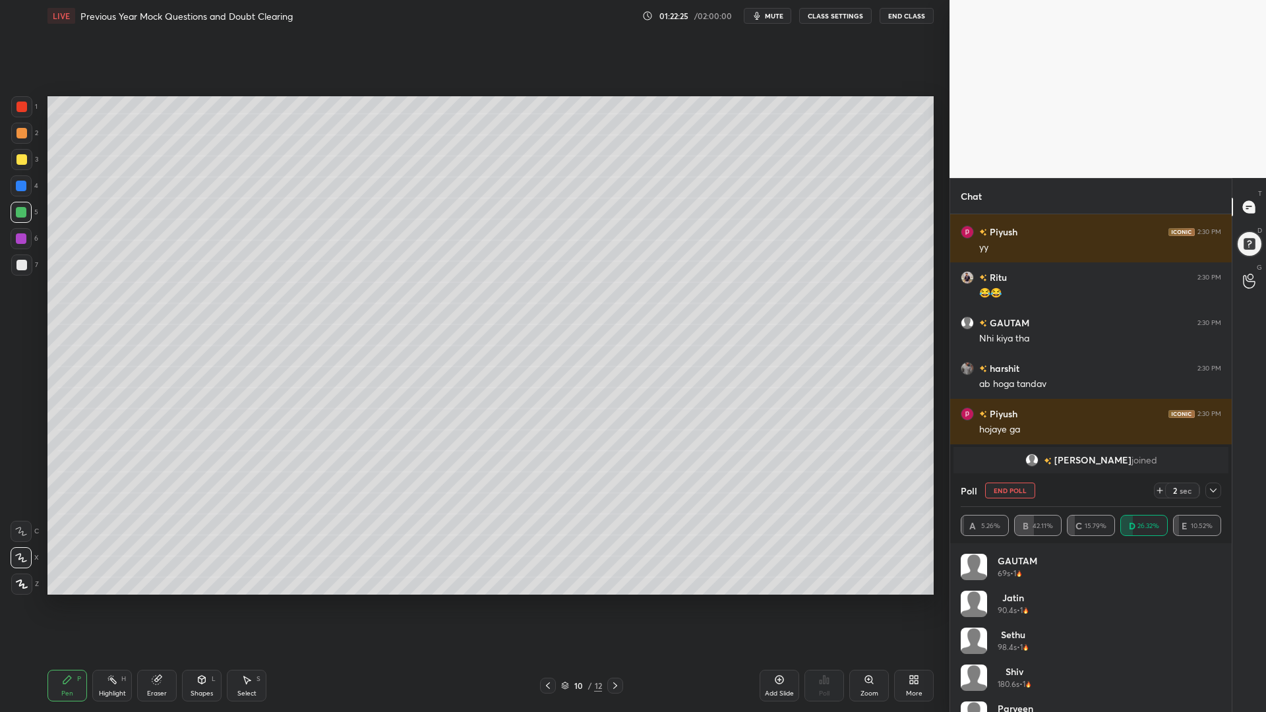
click at [1214, 489] on icon at bounding box center [1213, 490] width 11 height 11
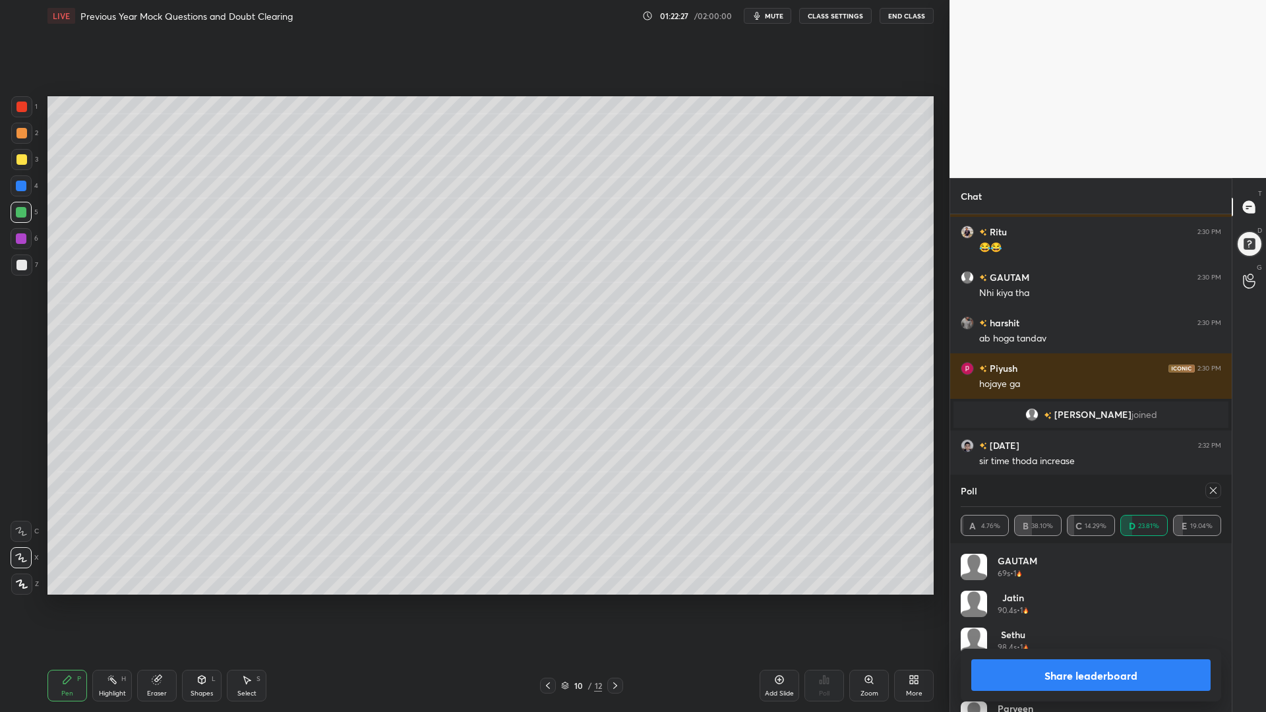
scroll to position [16757, 0]
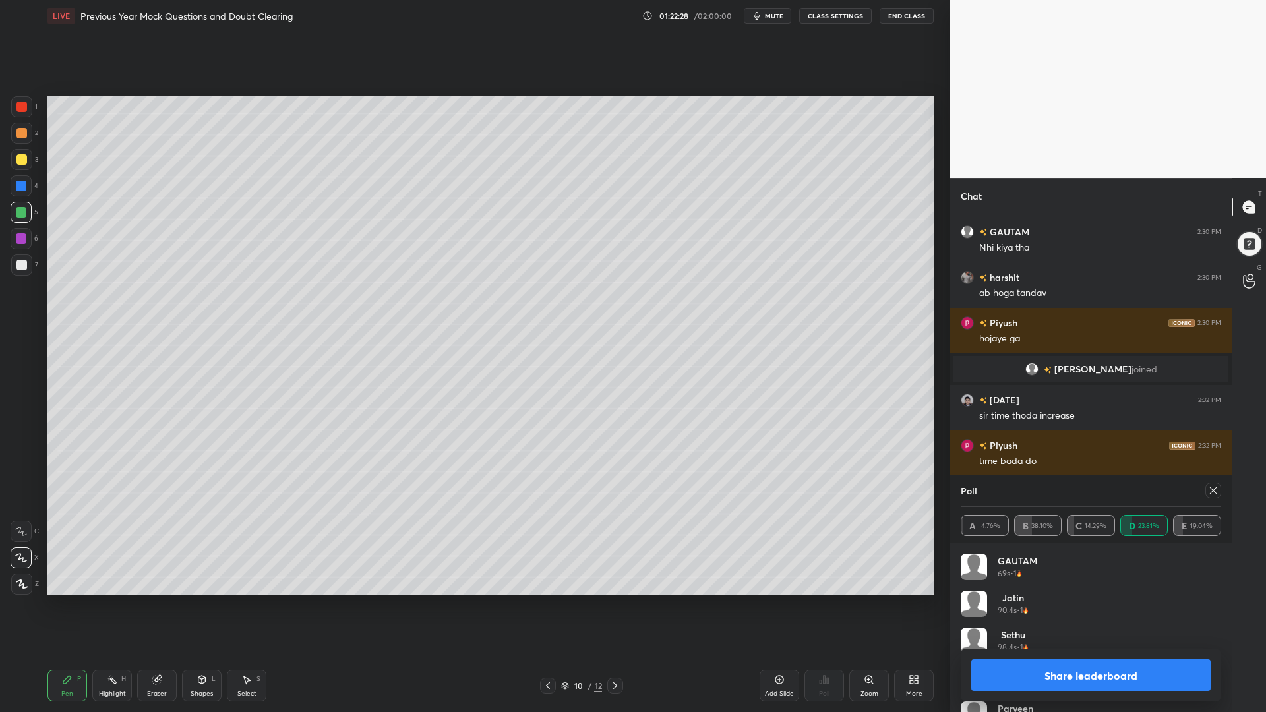
click at [1211, 495] on icon at bounding box center [1213, 490] width 11 height 11
type textarea "x"
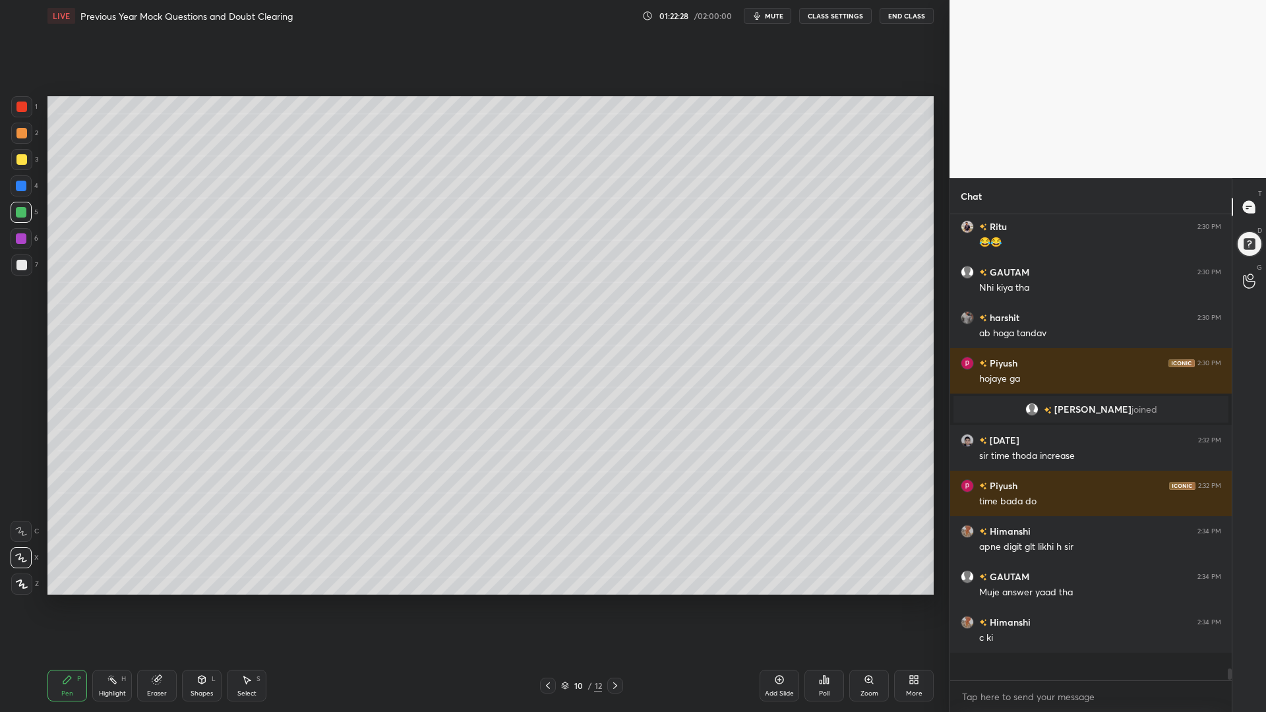
scroll to position [355, 278]
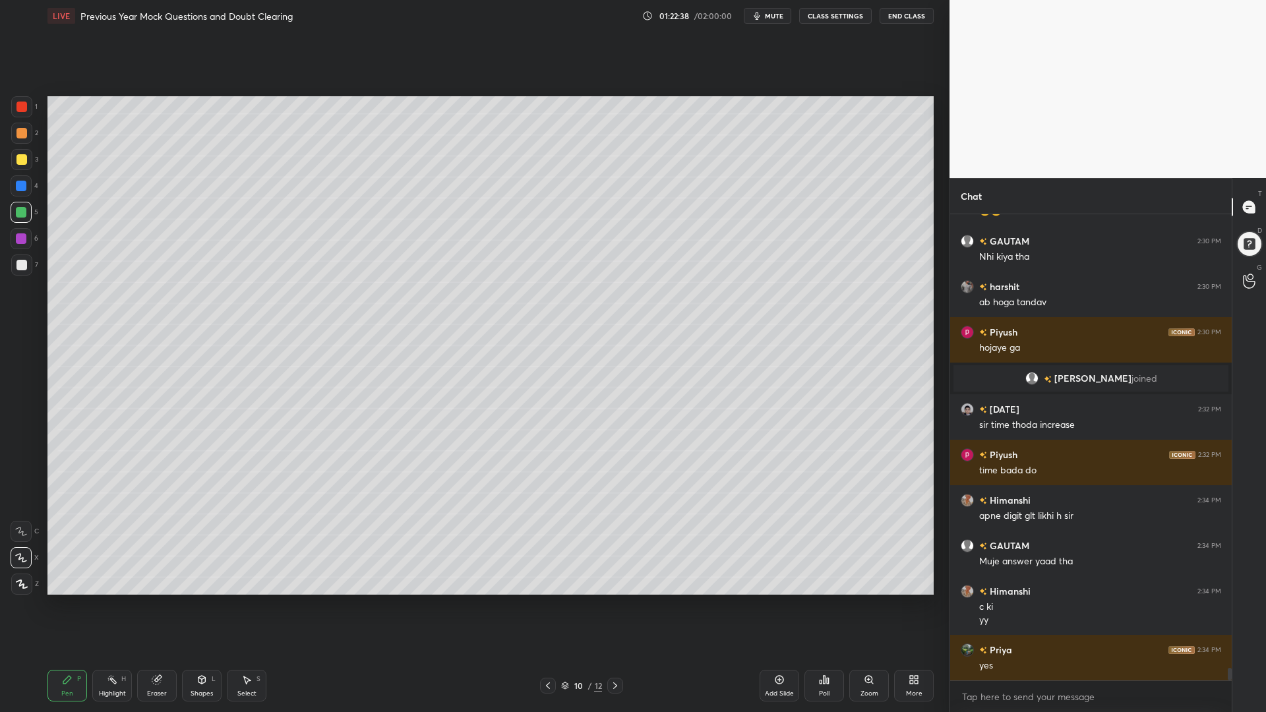
click at [22, 109] on div at bounding box center [21, 107] width 11 height 11
click at [18, 216] on div at bounding box center [21, 212] width 11 height 11
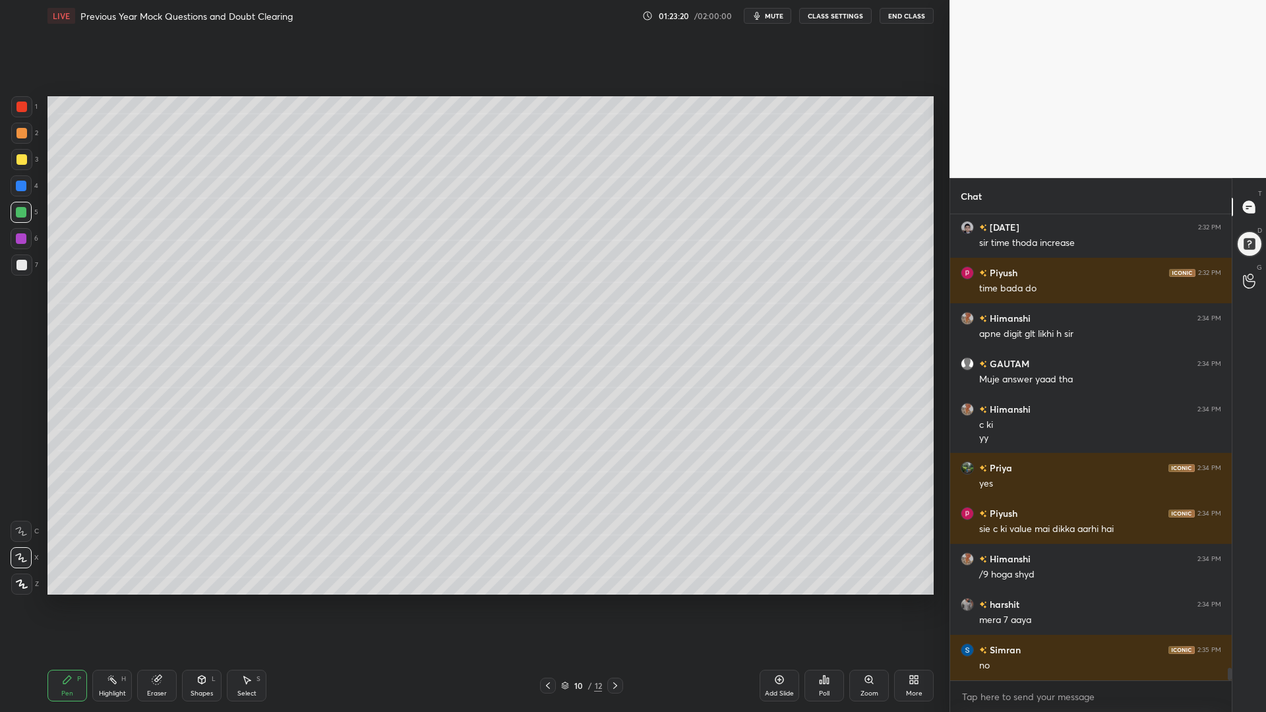
click at [16, 190] on div at bounding box center [21, 186] width 11 height 11
click at [18, 259] on div at bounding box center [21, 264] width 21 height 21
click at [18, 215] on div at bounding box center [21, 212] width 11 height 11
click at [20, 183] on div at bounding box center [21, 186] width 11 height 11
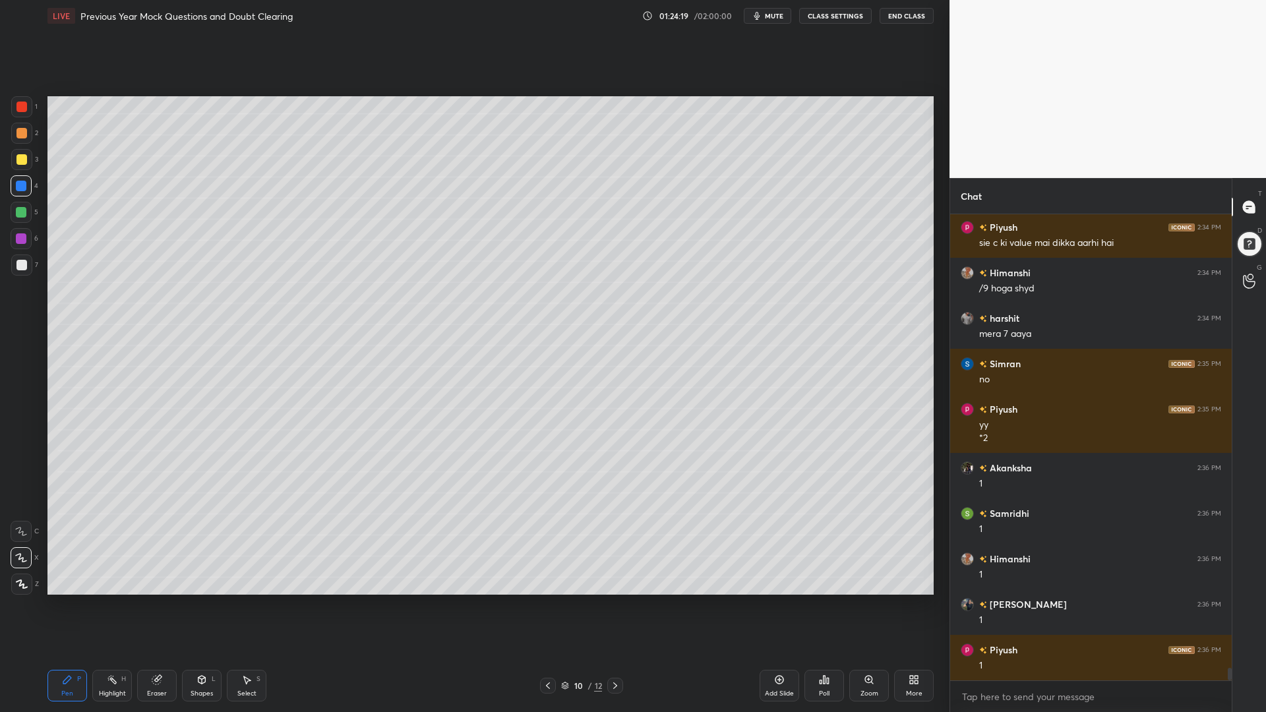
scroll to position [17261, 0]
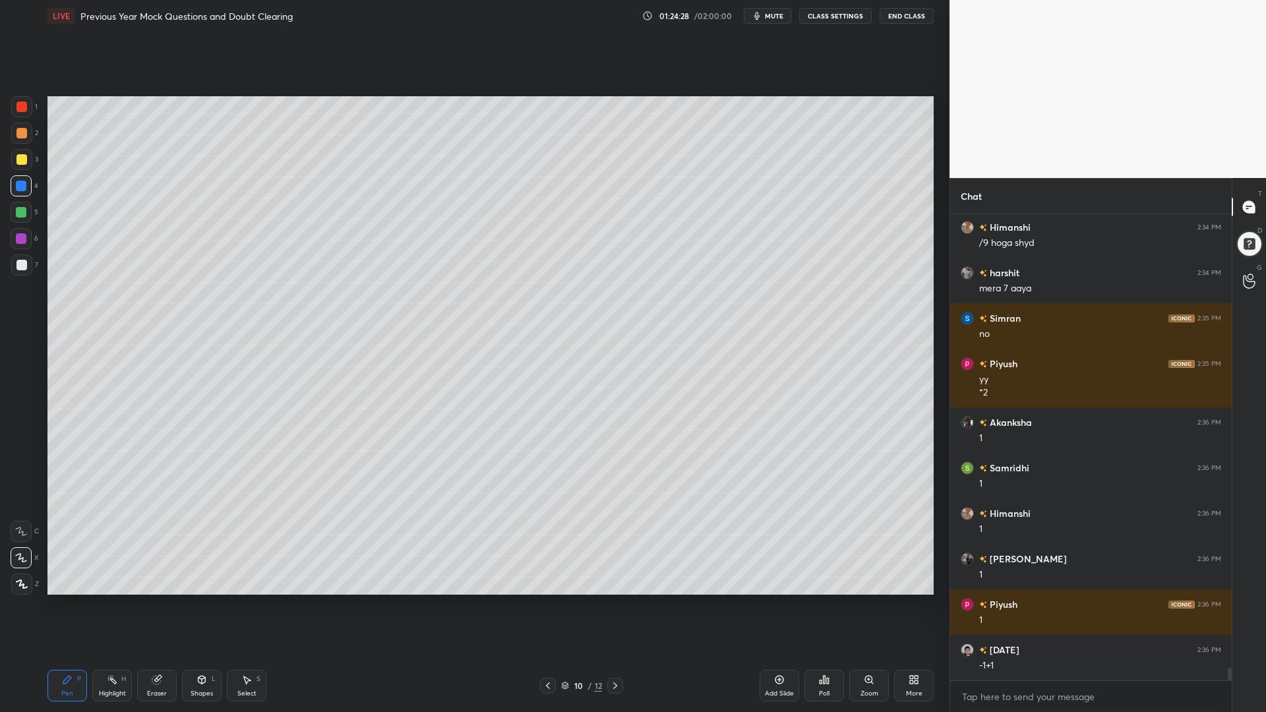
click at [110, 605] on icon at bounding box center [112, 679] width 11 height 11
click at [73, 605] on div "Pen P" at bounding box center [67, 686] width 40 height 32
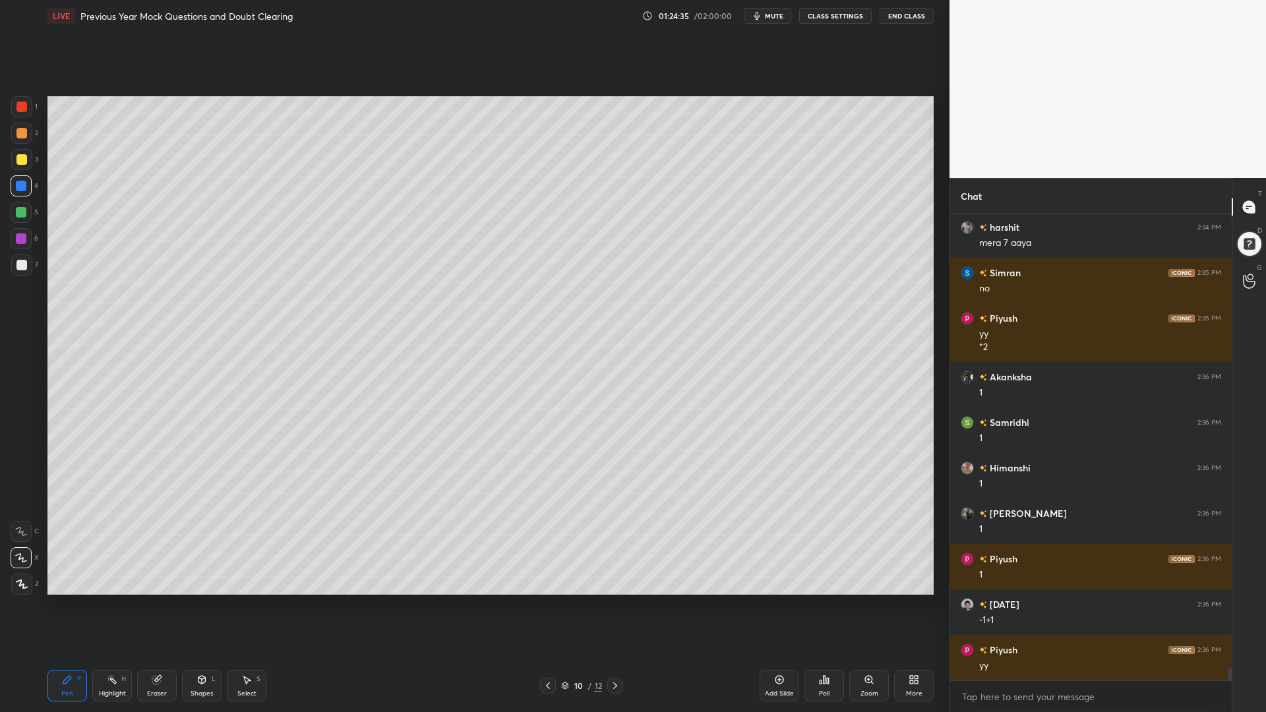
click at [19, 217] on div at bounding box center [21, 212] width 11 height 11
drag, startPoint x: 17, startPoint y: 245, endPoint x: 30, endPoint y: 252, distance: 14.8
click at [17, 247] on div at bounding box center [21, 238] width 21 height 21
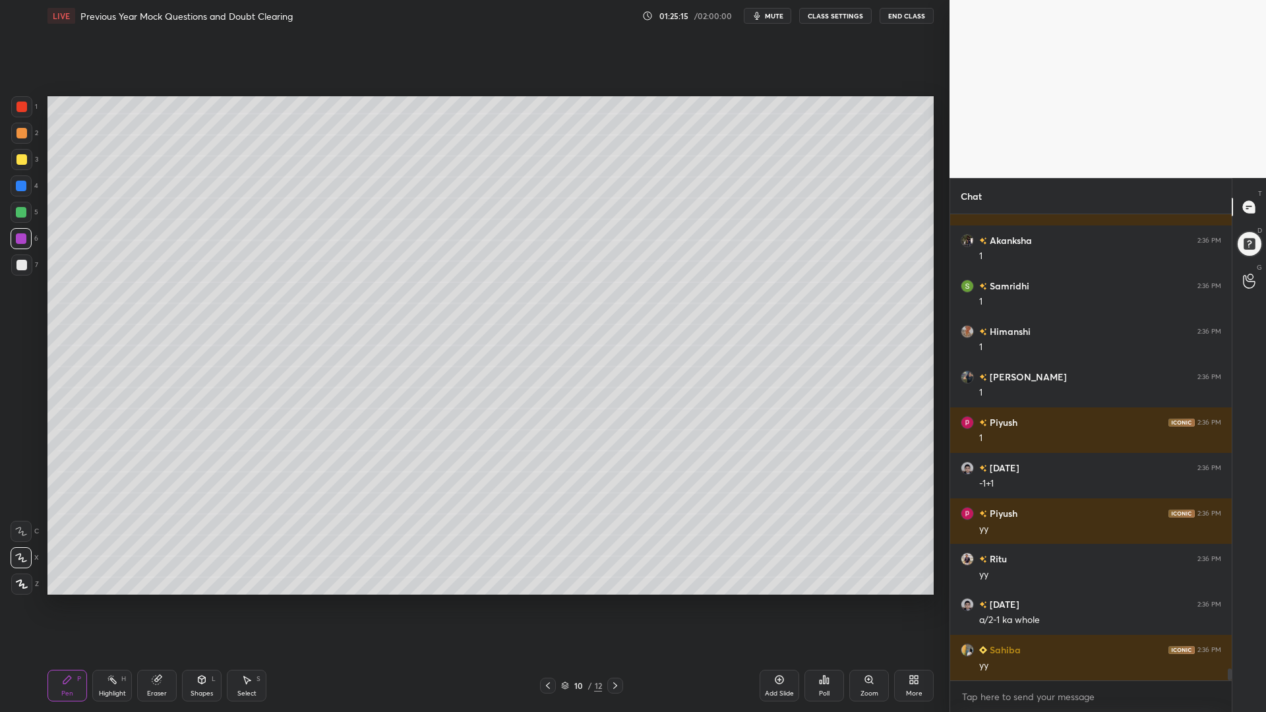
scroll to position [17489, 0]
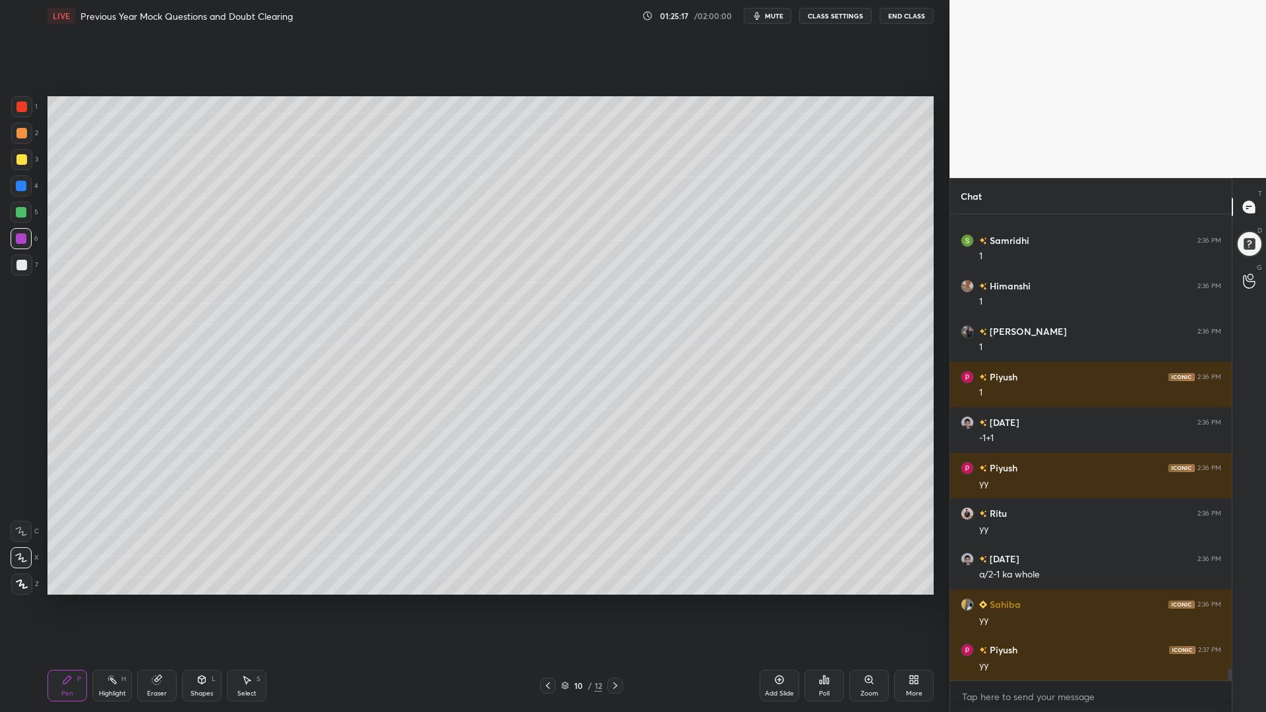
click at [108, 605] on div "Highlight H" at bounding box center [112, 686] width 40 height 32
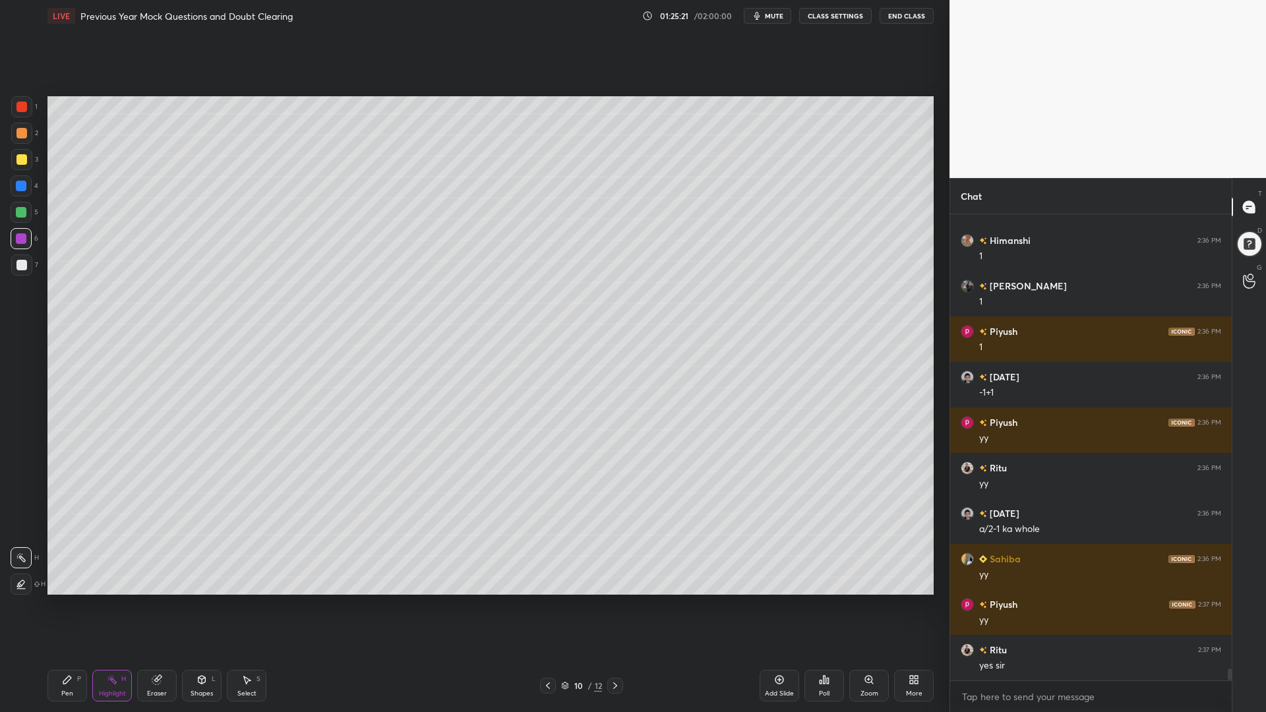
click at [67, 605] on div "Pen P" at bounding box center [67, 686] width 40 height 32
click at [27, 266] on div at bounding box center [21, 264] width 21 height 21
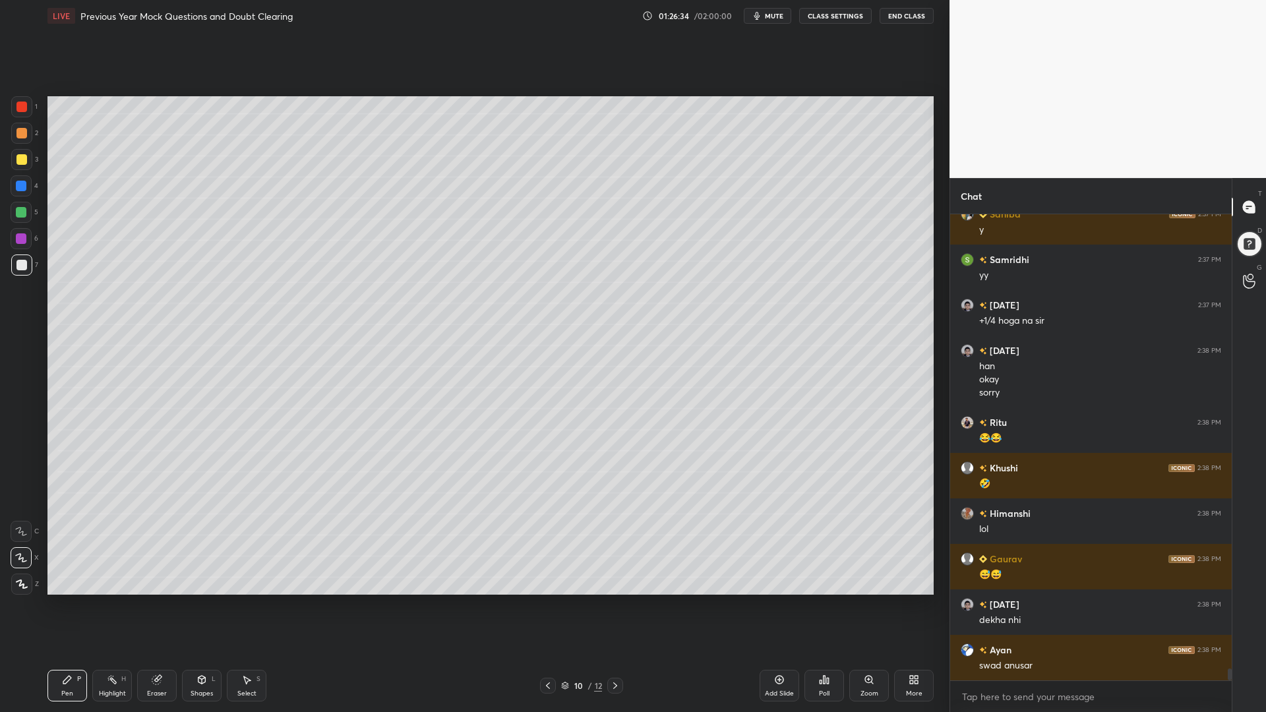
scroll to position [18379, 0]
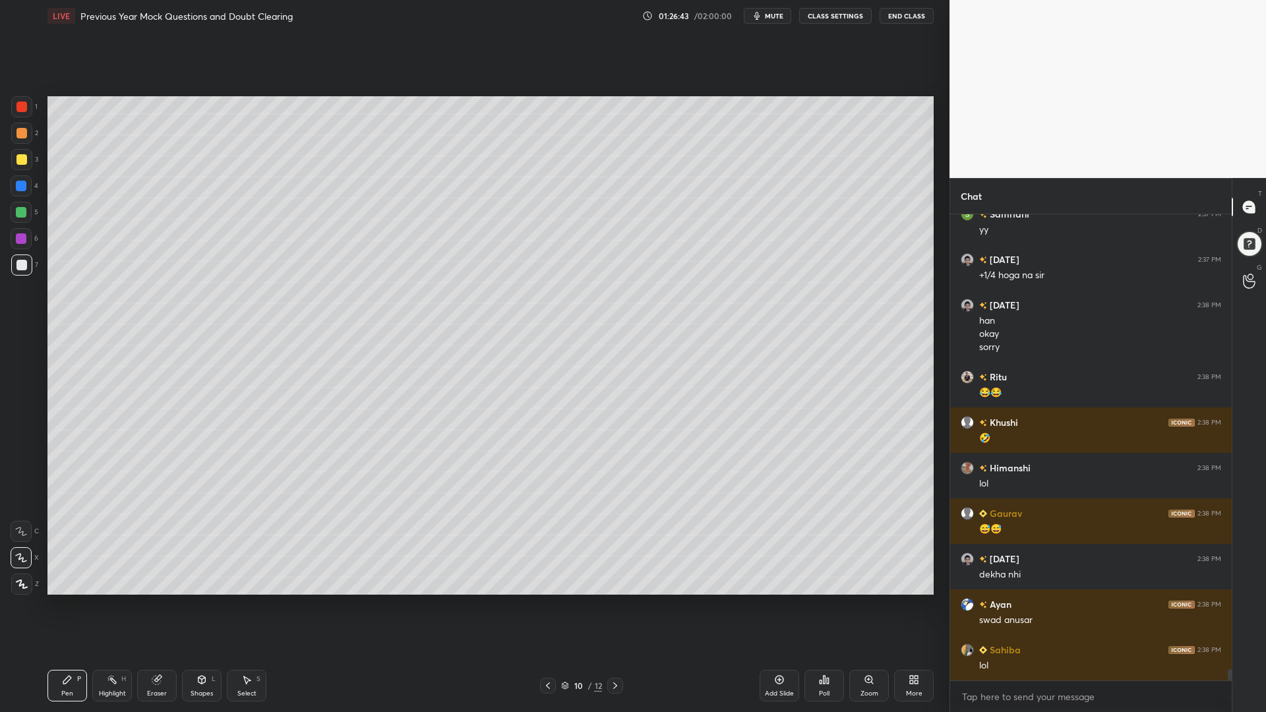
click at [12, 181] on div at bounding box center [21, 185] width 21 height 21
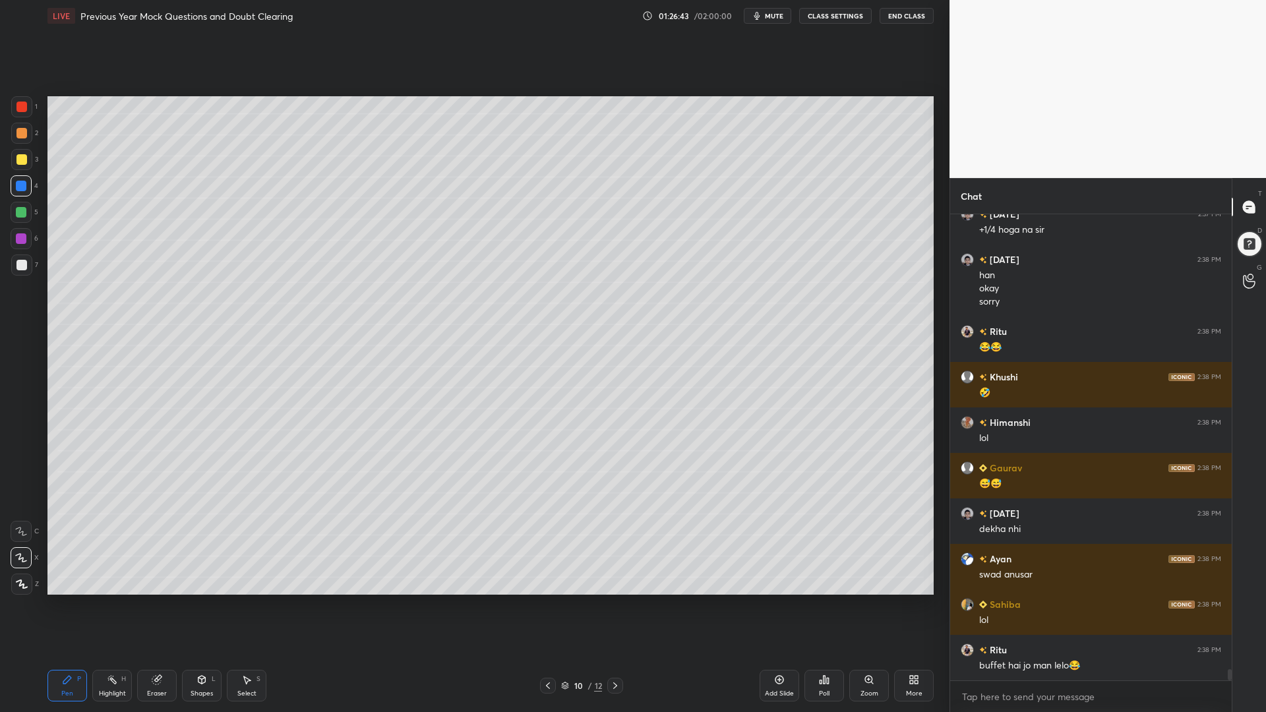
click at [22, 158] on div at bounding box center [21, 159] width 11 height 11
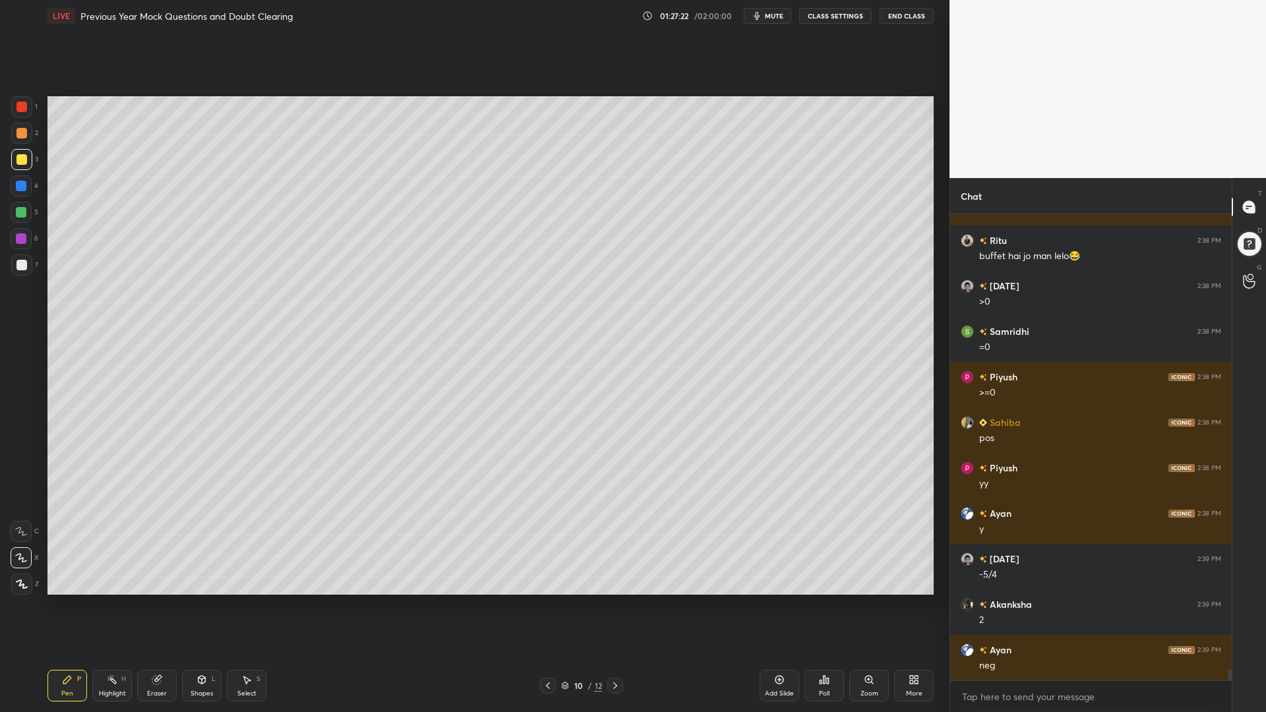
scroll to position [18880, 0]
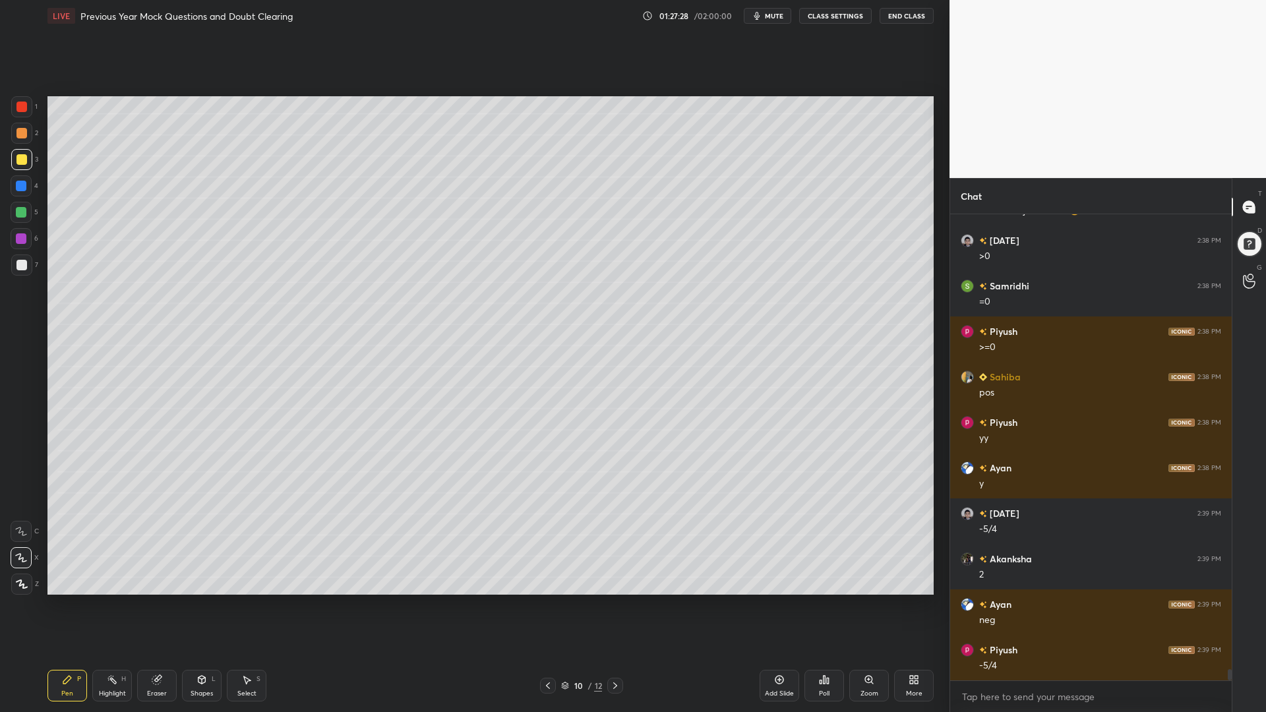
click at [17, 187] on div at bounding box center [21, 186] width 11 height 11
click at [15, 243] on div at bounding box center [21, 238] width 21 height 21
click at [20, 216] on div at bounding box center [21, 212] width 11 height 11
drag, startPoint x: 20, startPoint y: 266, endPoint x: 42, endPoint y: 260, distance: 22.7
click at [20, 266] on div at bounding box center [21, 265] width 11 height 11
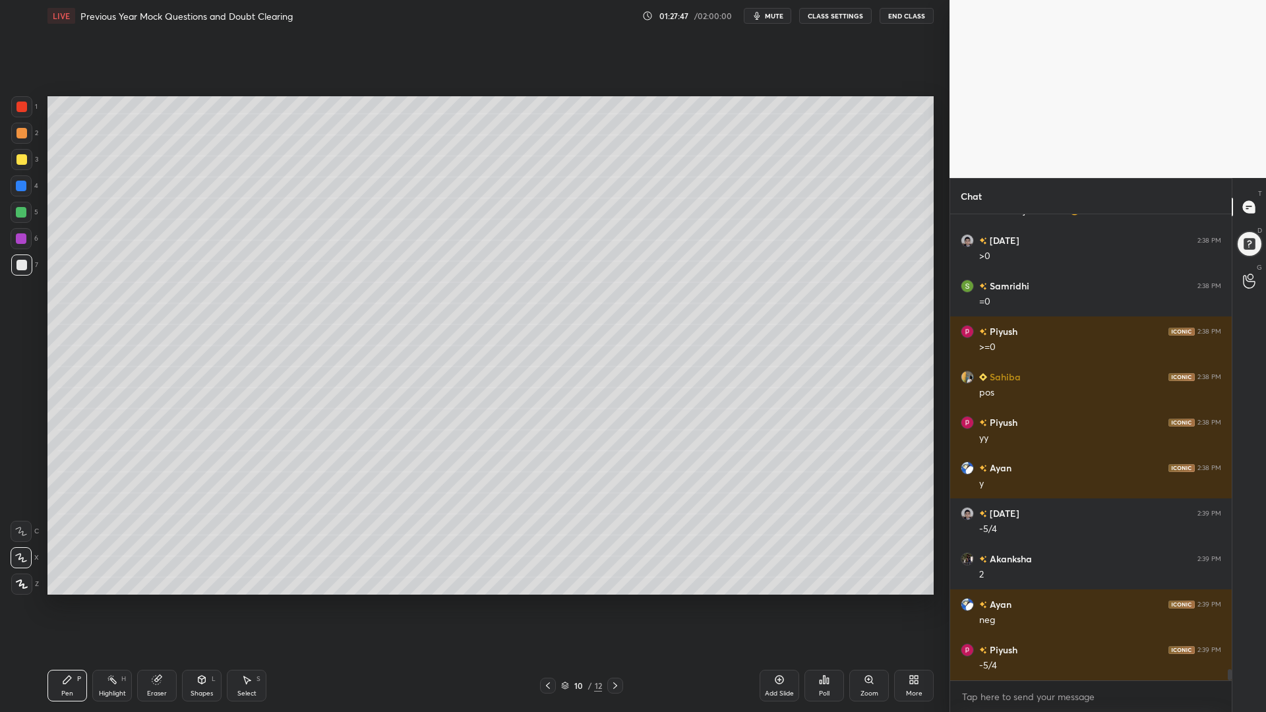
click at [22, 183] on div at bounding box center [21, 185] width 21 height 21
drag, startPoint x: 19, startPoint y: 131, endPoint x: 22, endPoint y: 140, distance: 9.6
click at [19, 131] on div at bounding box center [21, 133] width 11 height 11
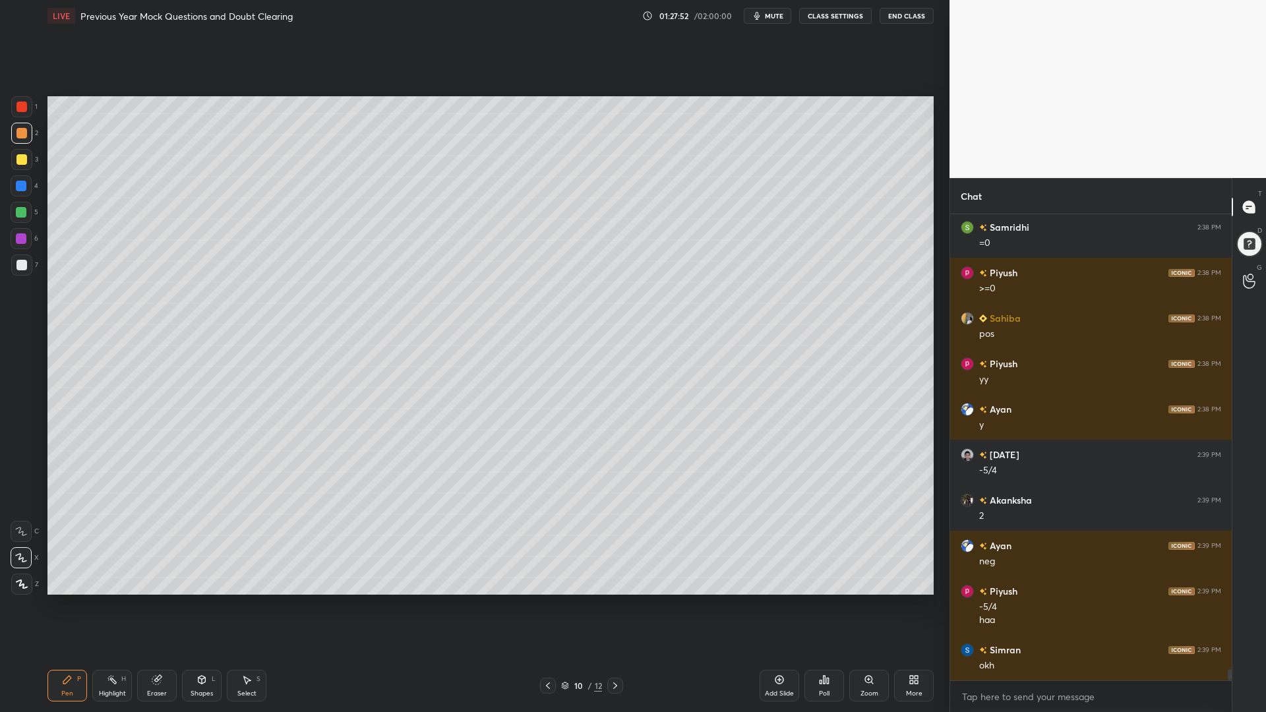
scroll to position [18984, 0]
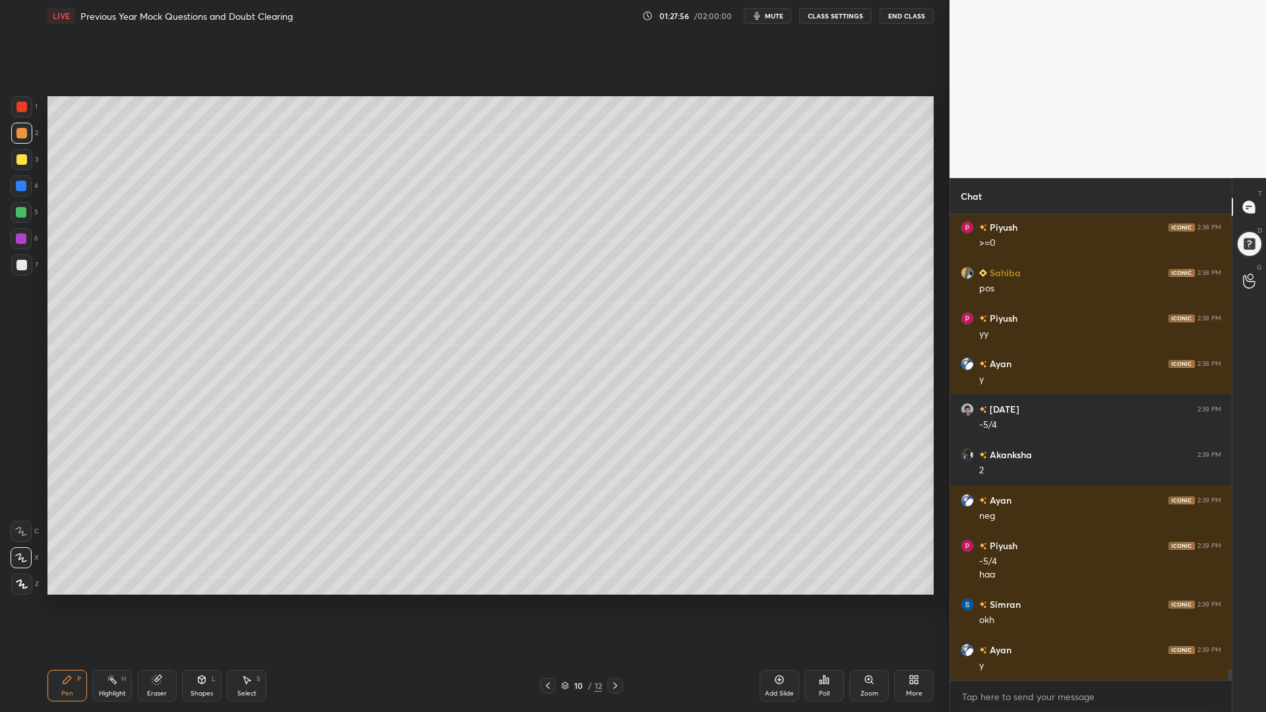
click at [19, 262] on div at bounding box center [21, 265] width 11 height 11
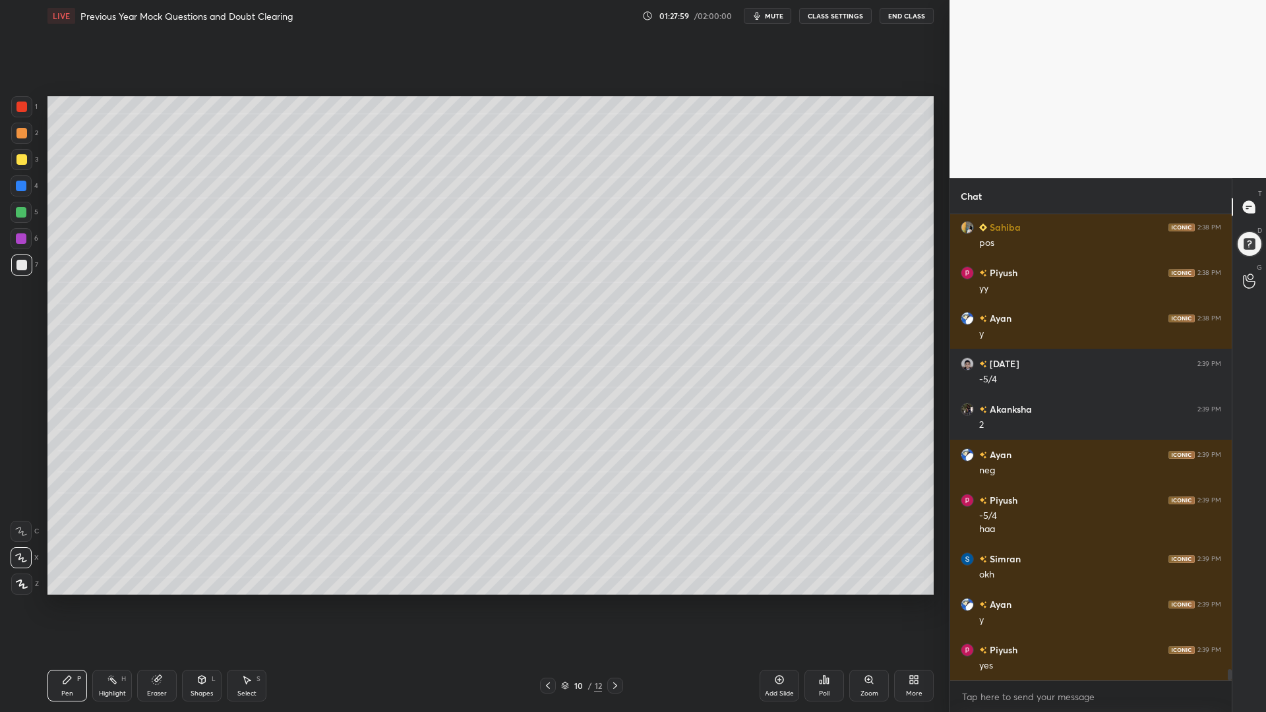
scroll to position [19075, 0]
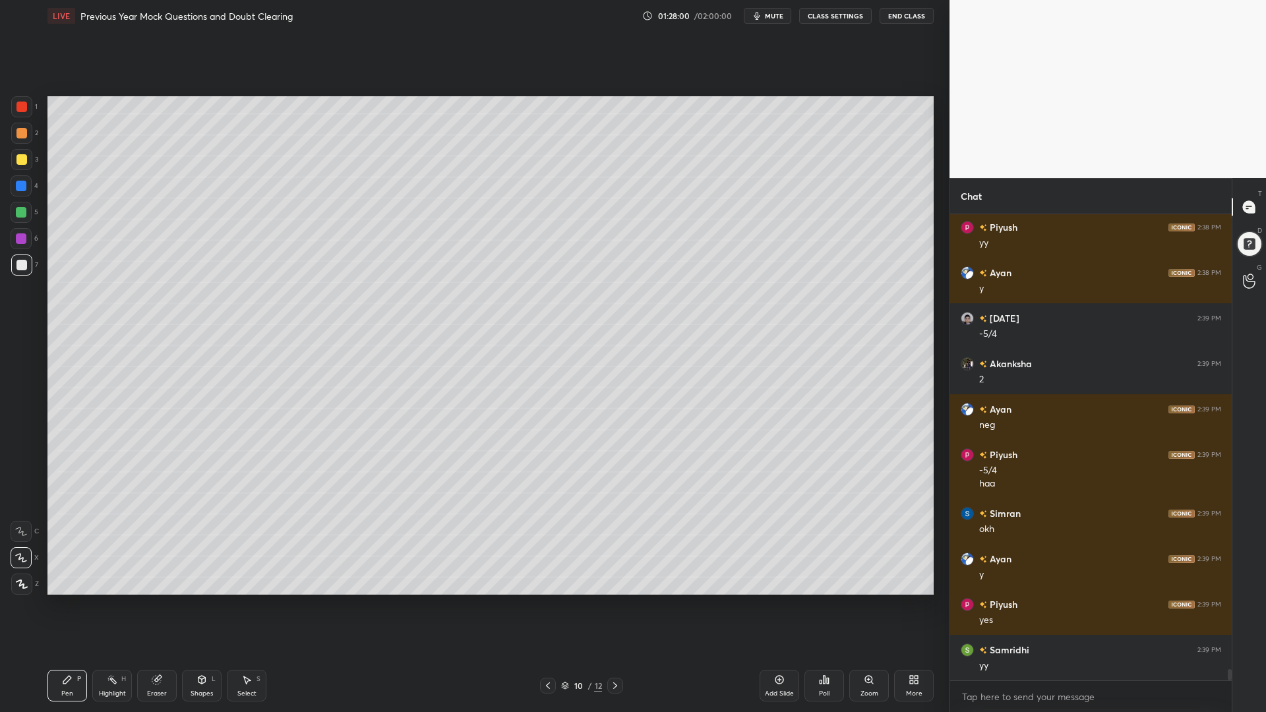
click at [22, 188] on div at bounding box center [21, 186] width 11 height 11
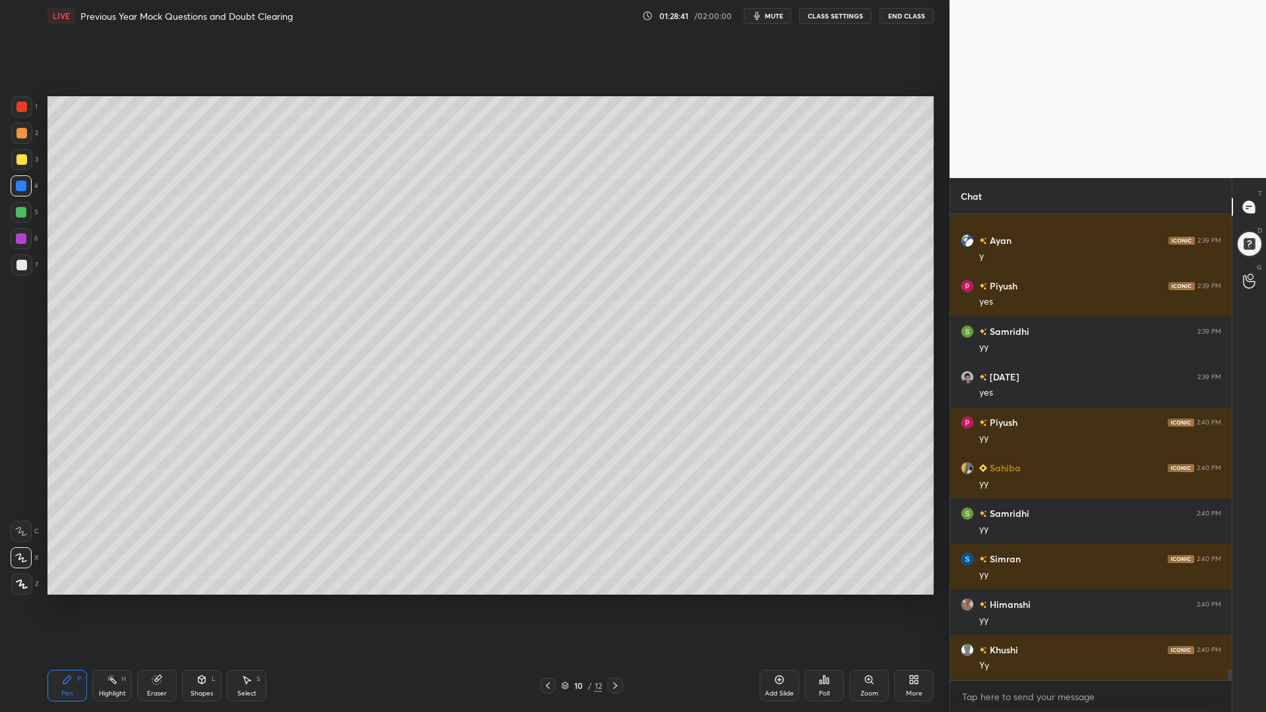
scroll to position [19439, 0]
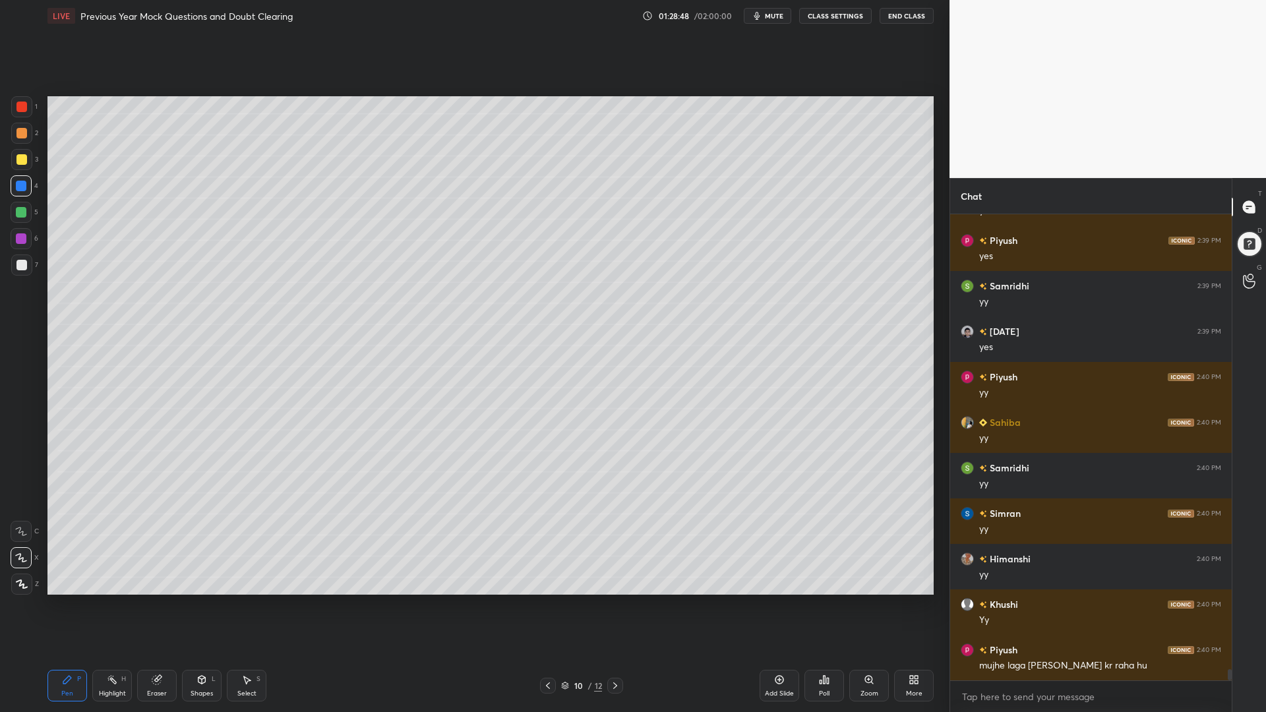
click at [618, 605] on icon at bounding box center [615, 685] width 11 height 11
click at [548, 605] on icon at bounding box center [548, 685] width 11 height 11
click at [780, 605] on icon at bounding box center [779, 679] width 11 height 11
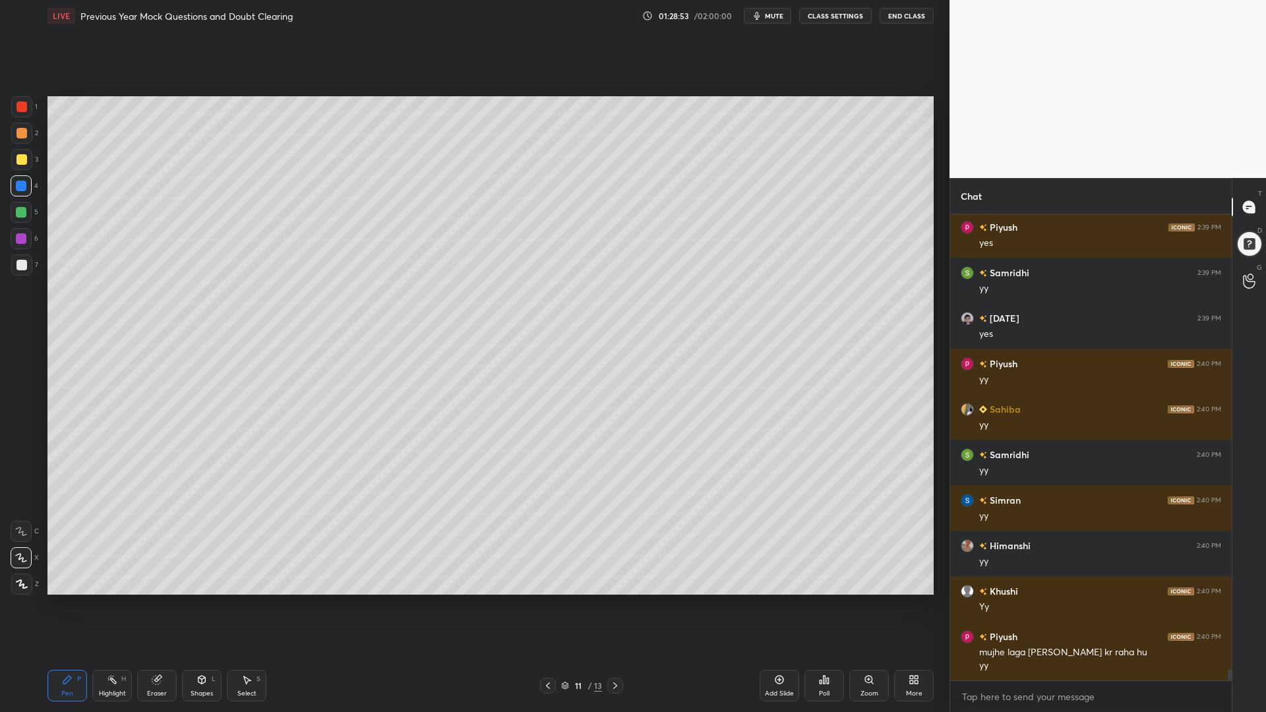
click at [24, 105] on div at bounding box center [21, 107] width 11 height 11
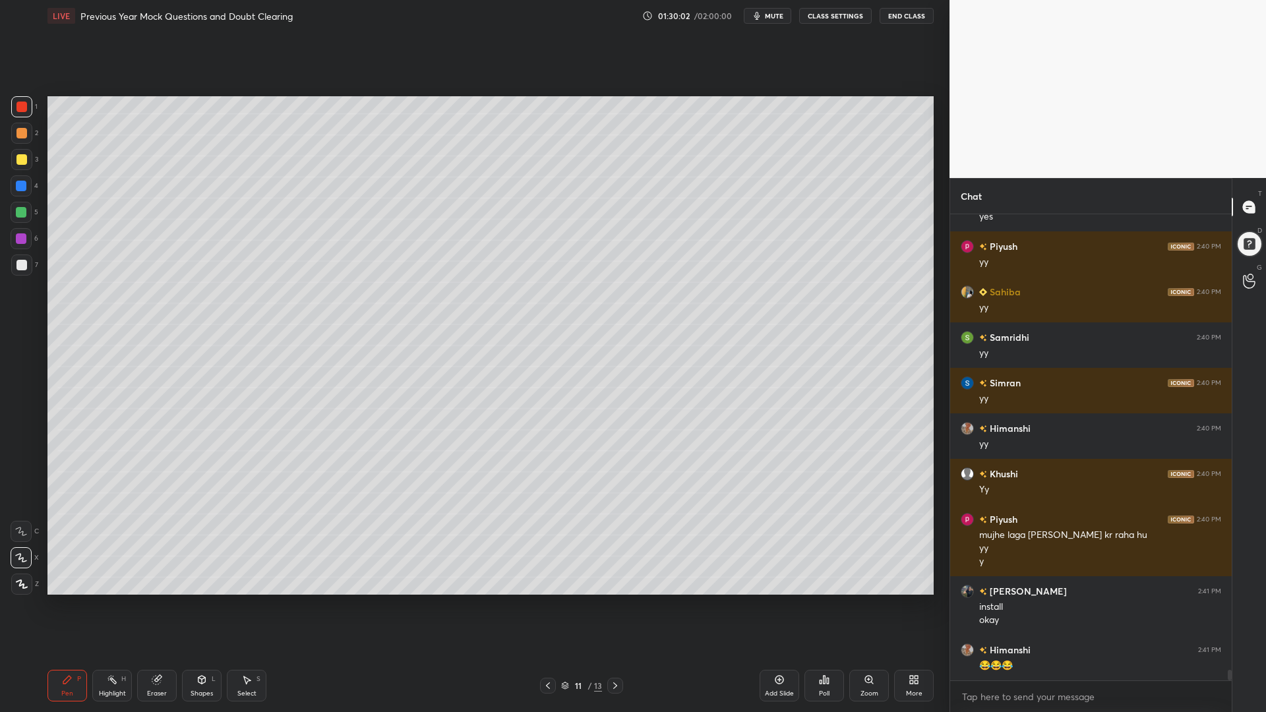
scroll to position [19615, 0]
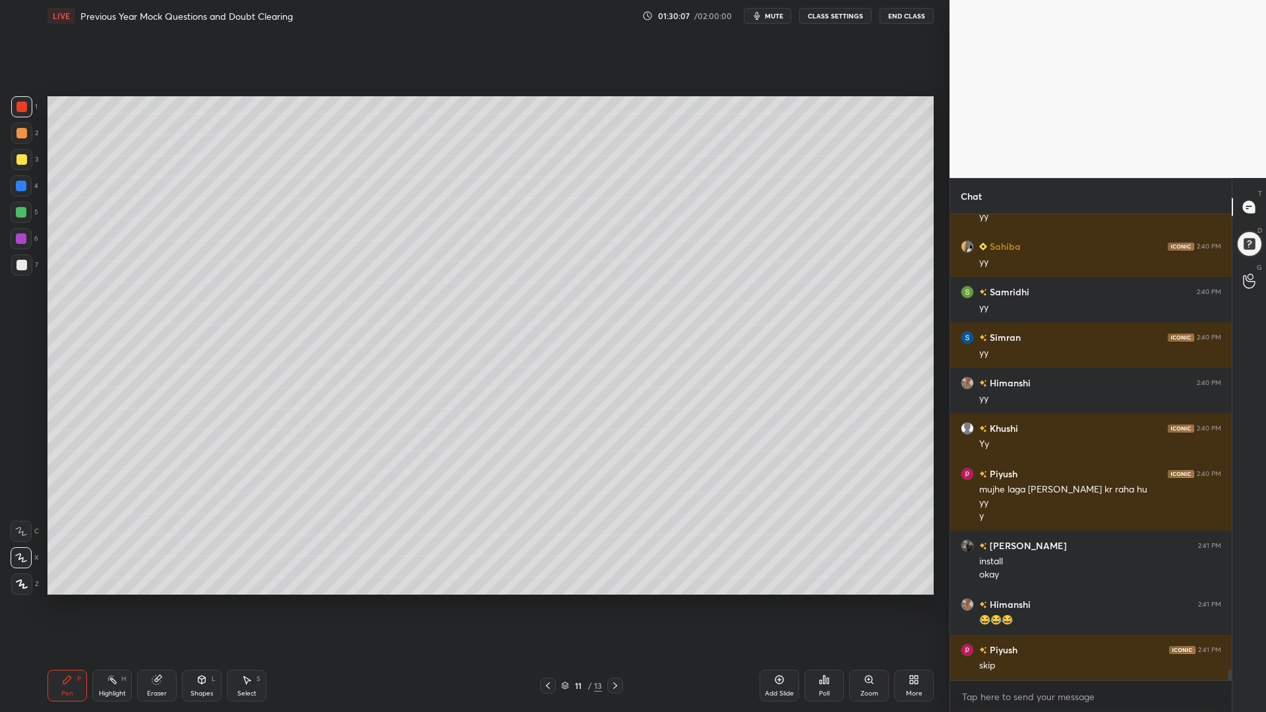
click at [22, 186] on div at bounding box center [21, 186] width 11 height 11
click at [18, 105] on div at bounding box center [21, 107] width 11 height 11
click at [823, 605] on icon at bounding box center [824, 679] width 11 height 11
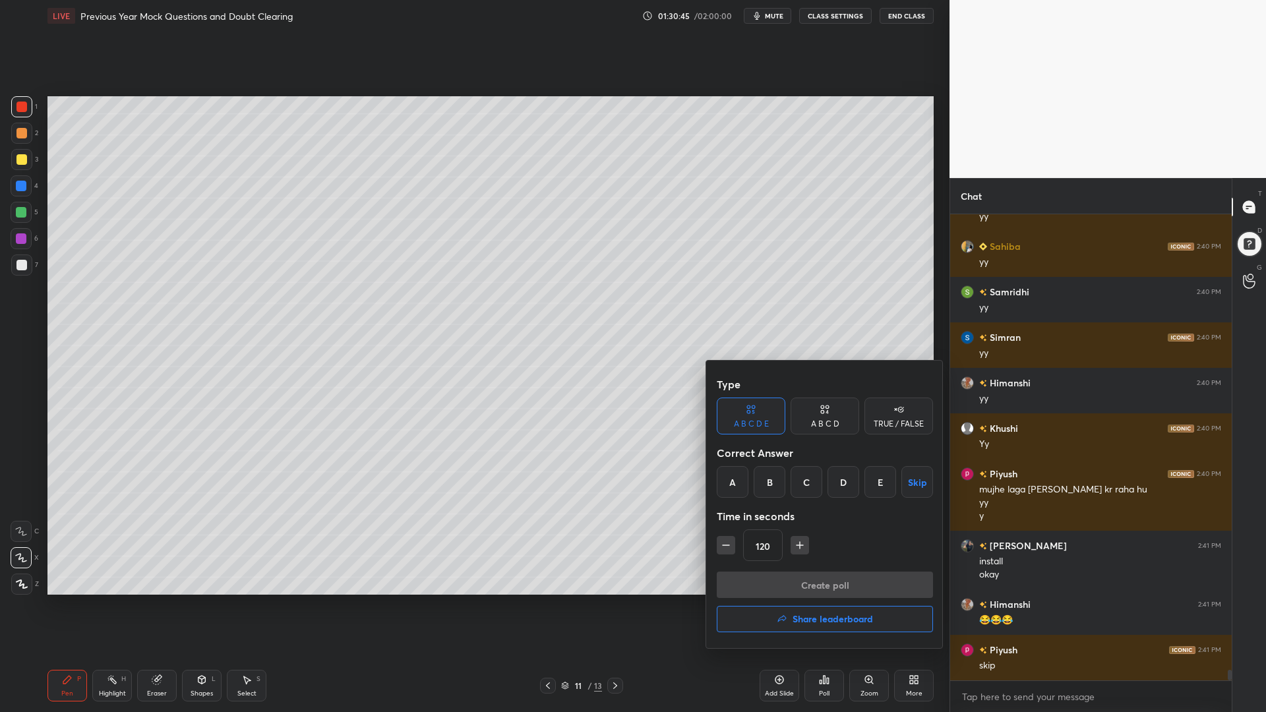
click at [800, 542] on icon "button" at bounding box center [799, 545] width 13 height 13
click at [802, 543] on icon "button" at bounding box center [799, 545] width 13 height 13
click at [798, 545] on icon "button" at bounding box center [799, 545] width 7 height 0
type input "180"
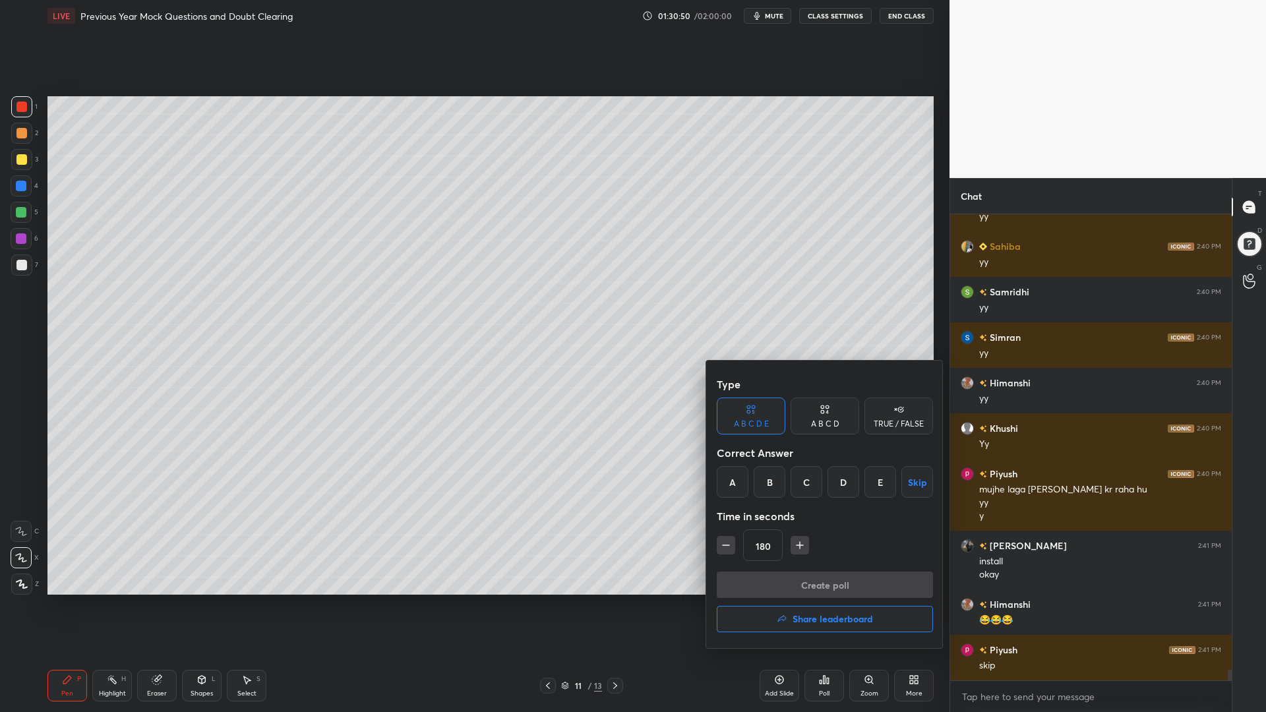
click at [845, 477] on div "D" at bounding box center [843, 482] width 32 height 32
click at [831, 583] on button "Create poll" at bounding box center [825, 585] width 216 height 26
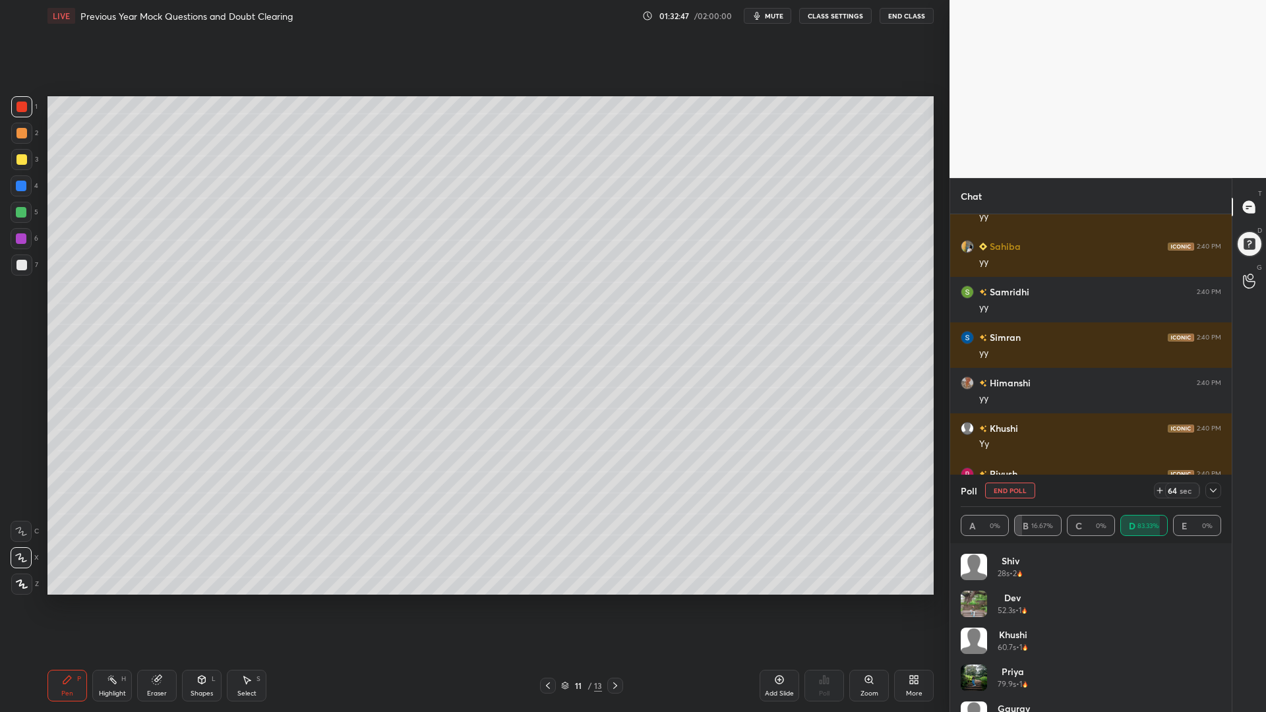
scroll to position [26, 0]
click at [1217, 490] on icon at bounding box center [1213, 490] width 11 height 11
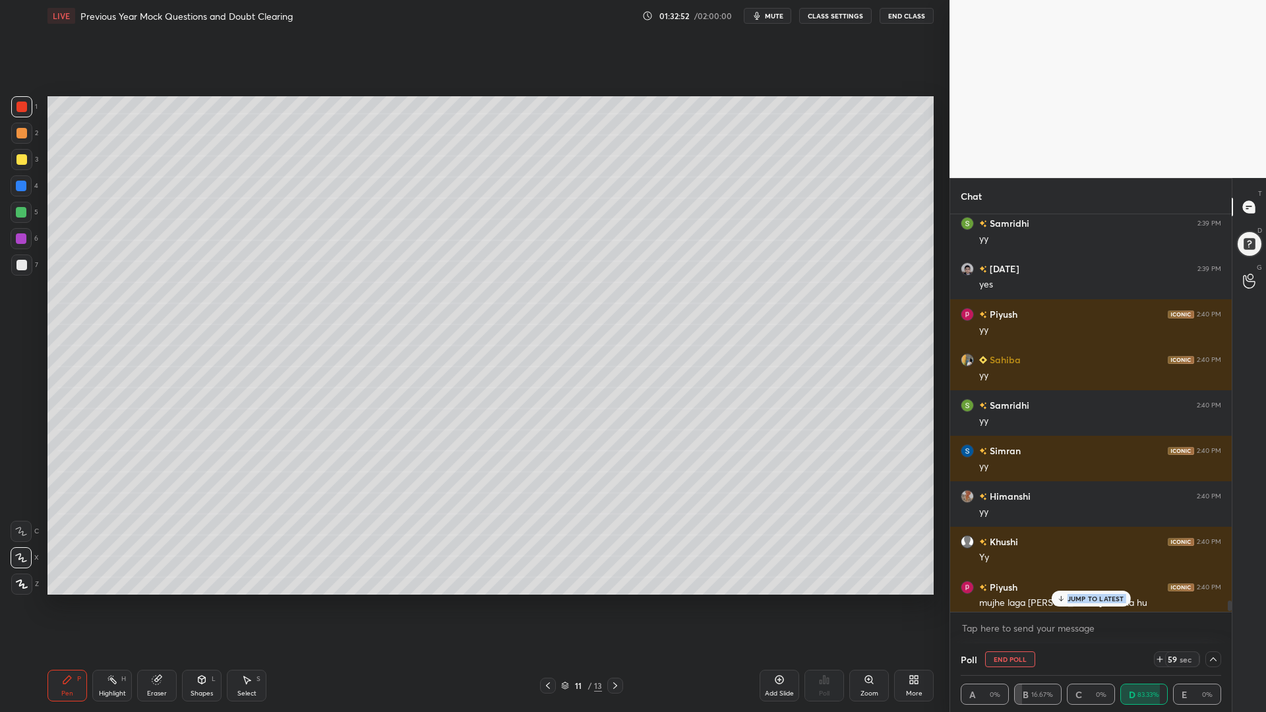
scroll to position [19683, 0]
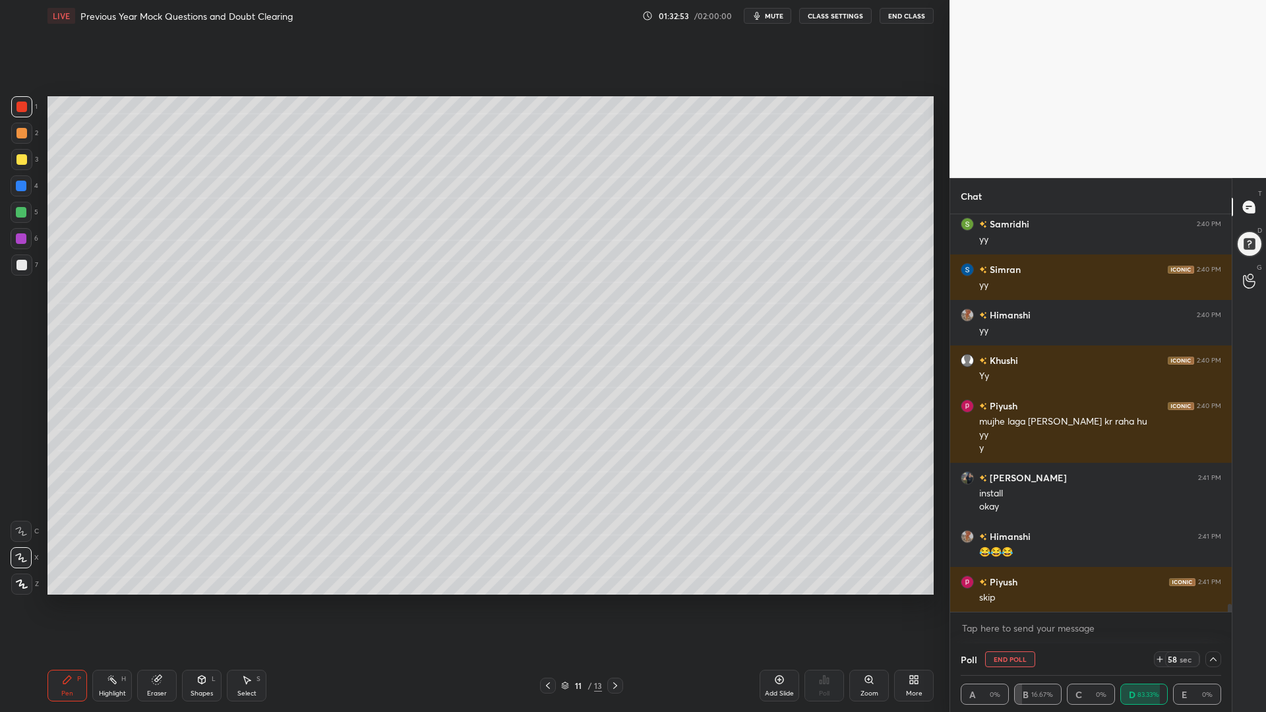
click at [1090, 605] on body "1 2 3 4 5 6 7 C X Z C X Z E E Erase all H H LIVE Previous Year Mock Questions a…" at bounding box center [633, 356] width 1266 height 712
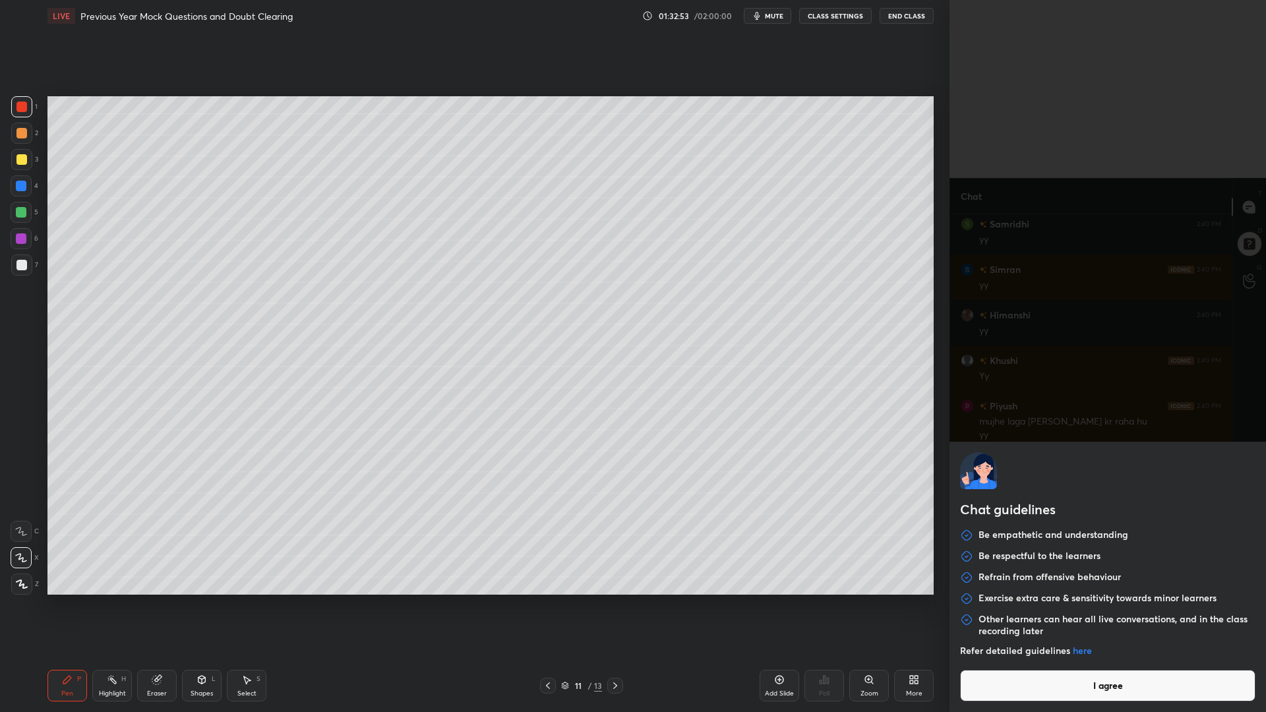
click at [1091, 605] on p "Other learners can hear all live conversations, and in the class recording later" at bounding box center [1116, 625] width 277 height 24
click at [1075, 605] on button "I agree" at bounding box center [1107, 686] width 295 height 32
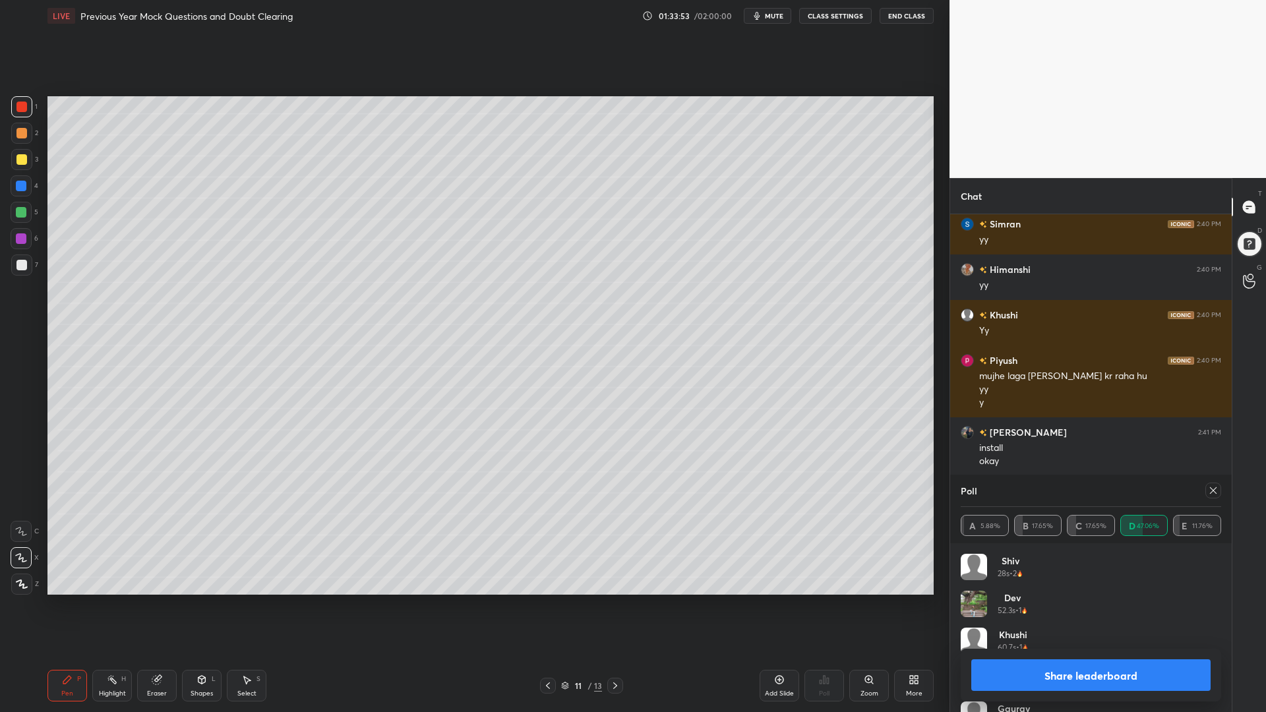
scroll to position [137, 0]
click at [1214, 489] on icon at bounding box center [1213, 490] width 11 height 11
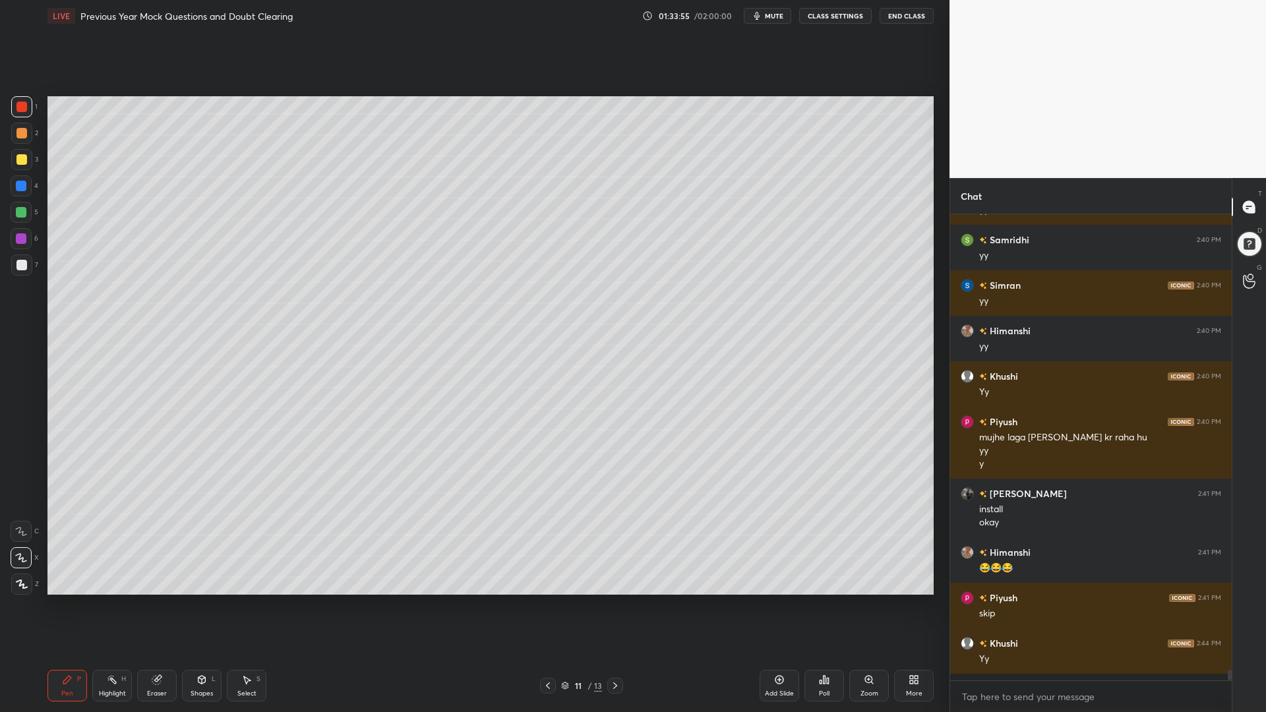
scroll to position [5, 5]
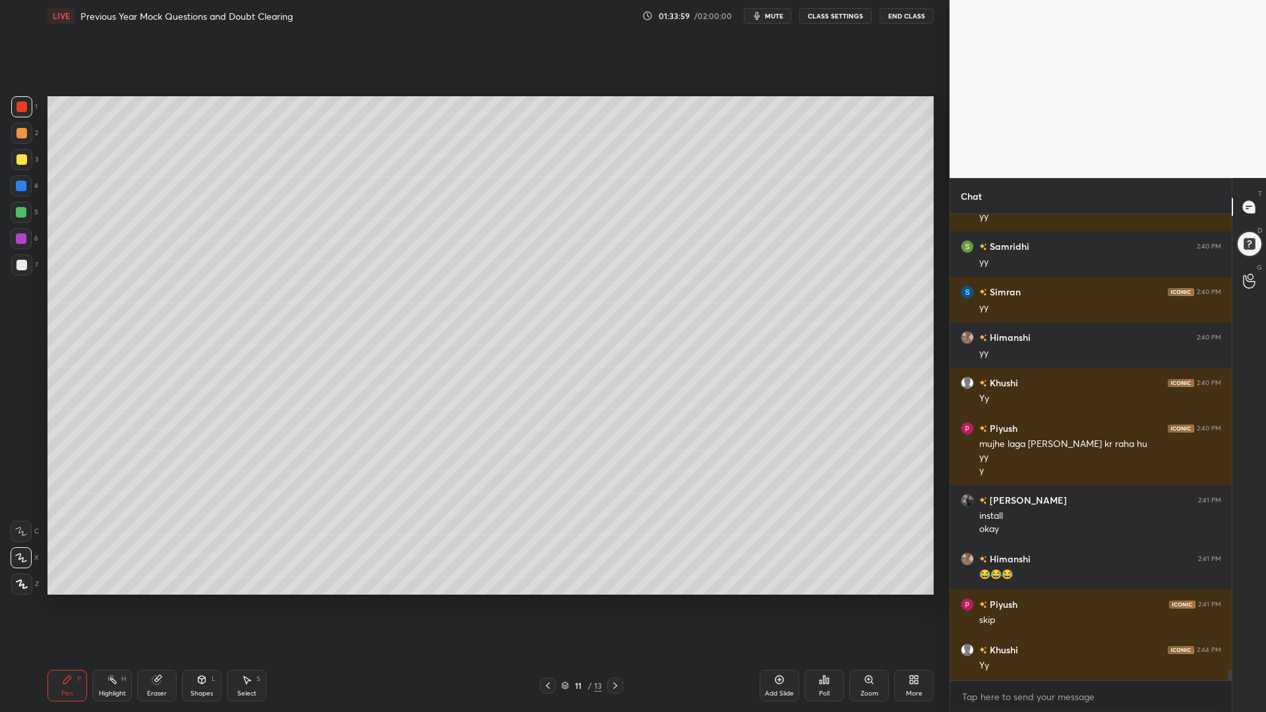
click at [21, 182] on div at bounding box center [21, 186] width 11 height 11
click at [20, 206] on div at bounding box center [21, 212] width 21 height 21
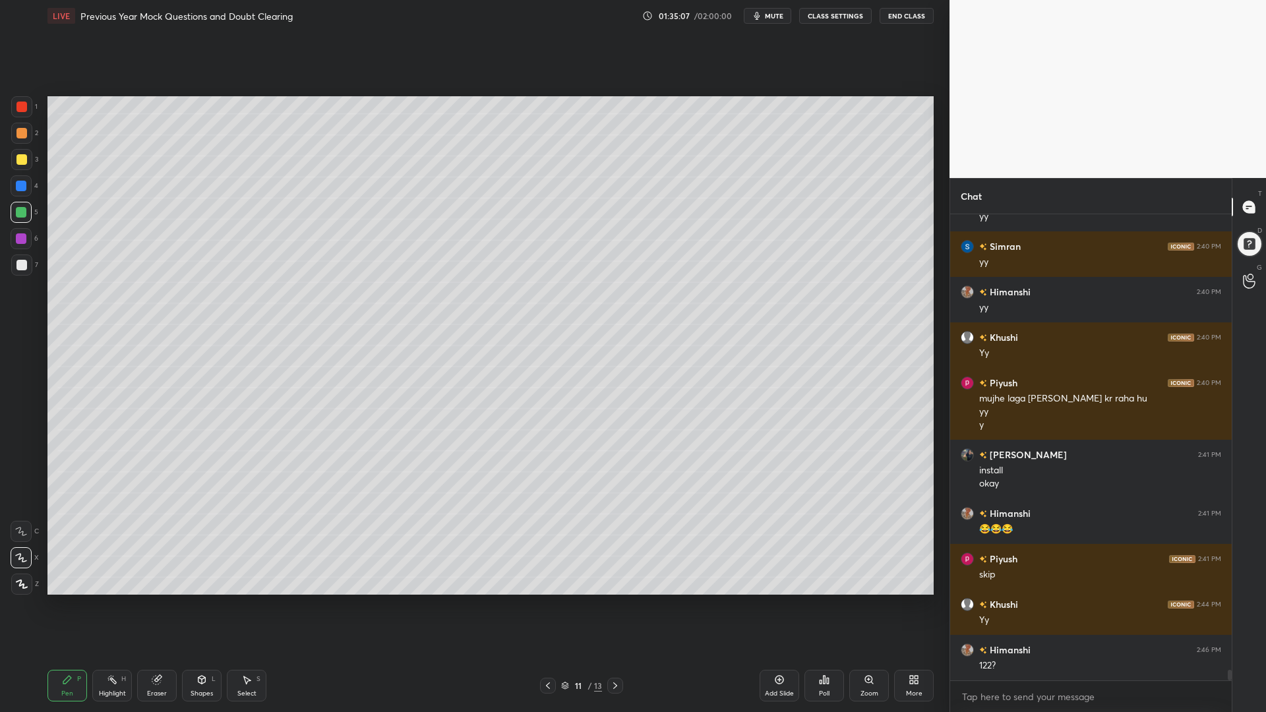
scroll to position [19751, 0]
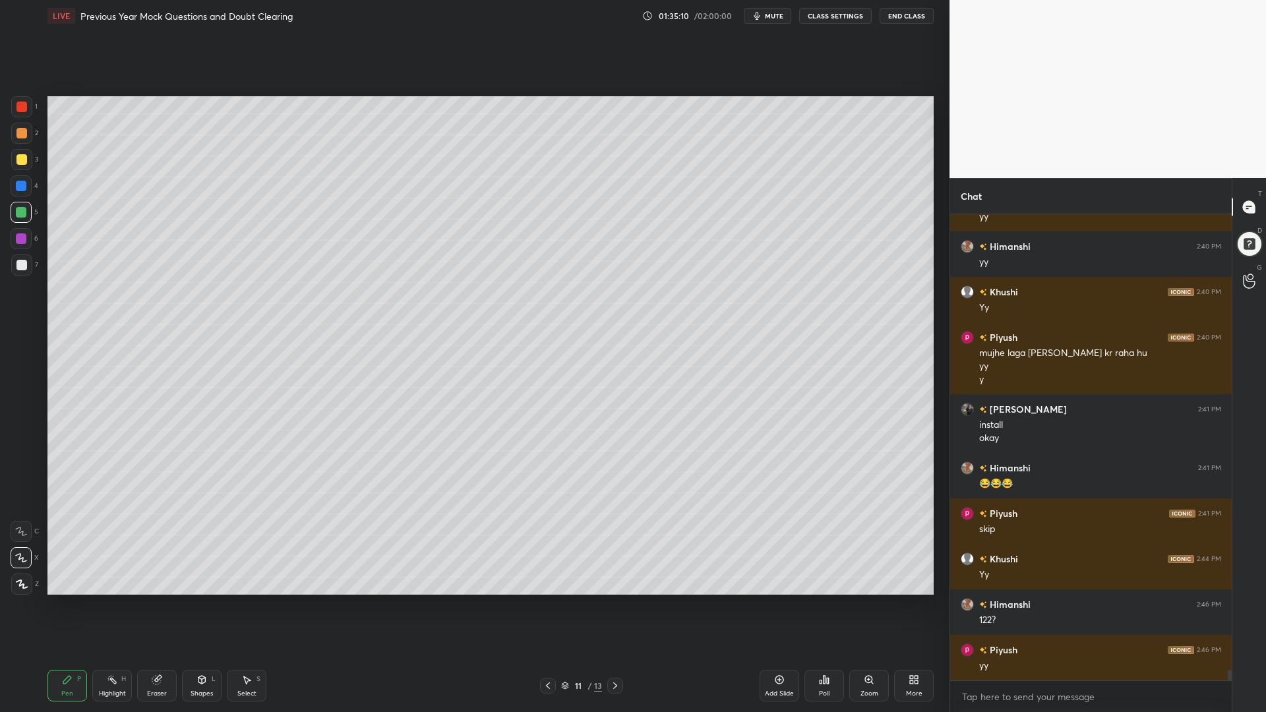
click at [21, 264] on div at bounding box center [21, 265] width 11 height 11
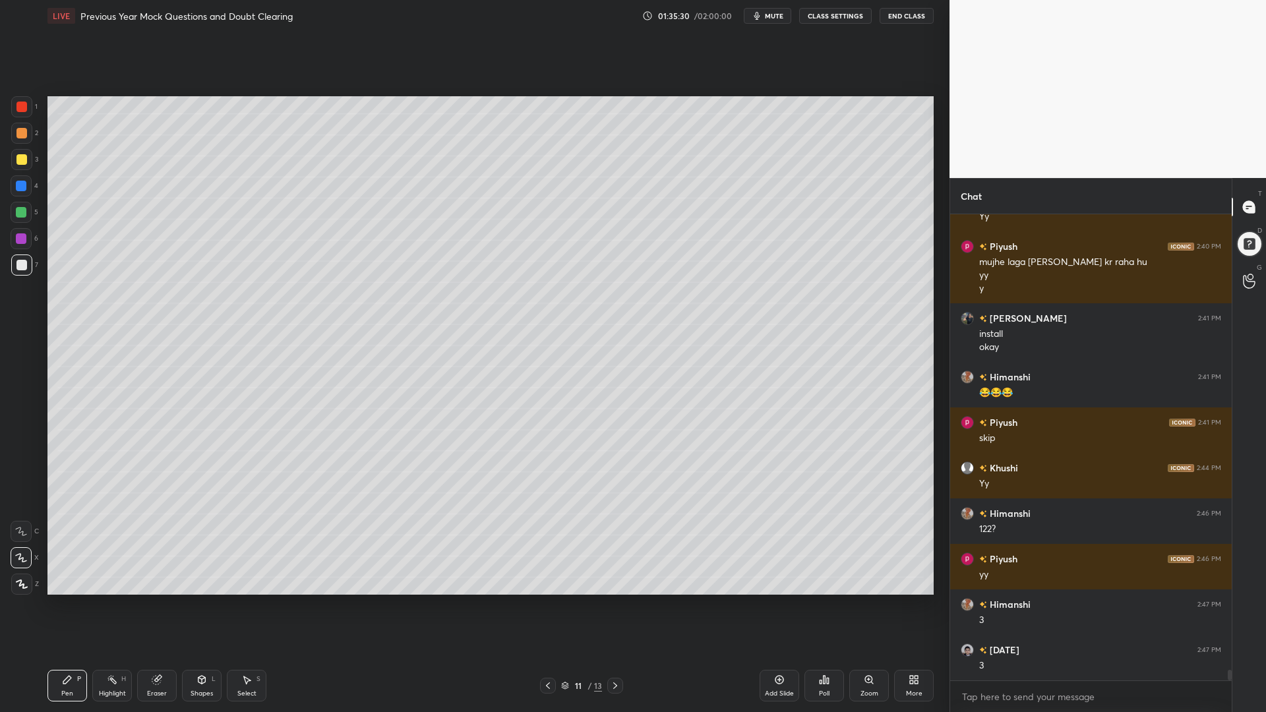
scroll to position [19888, 0]
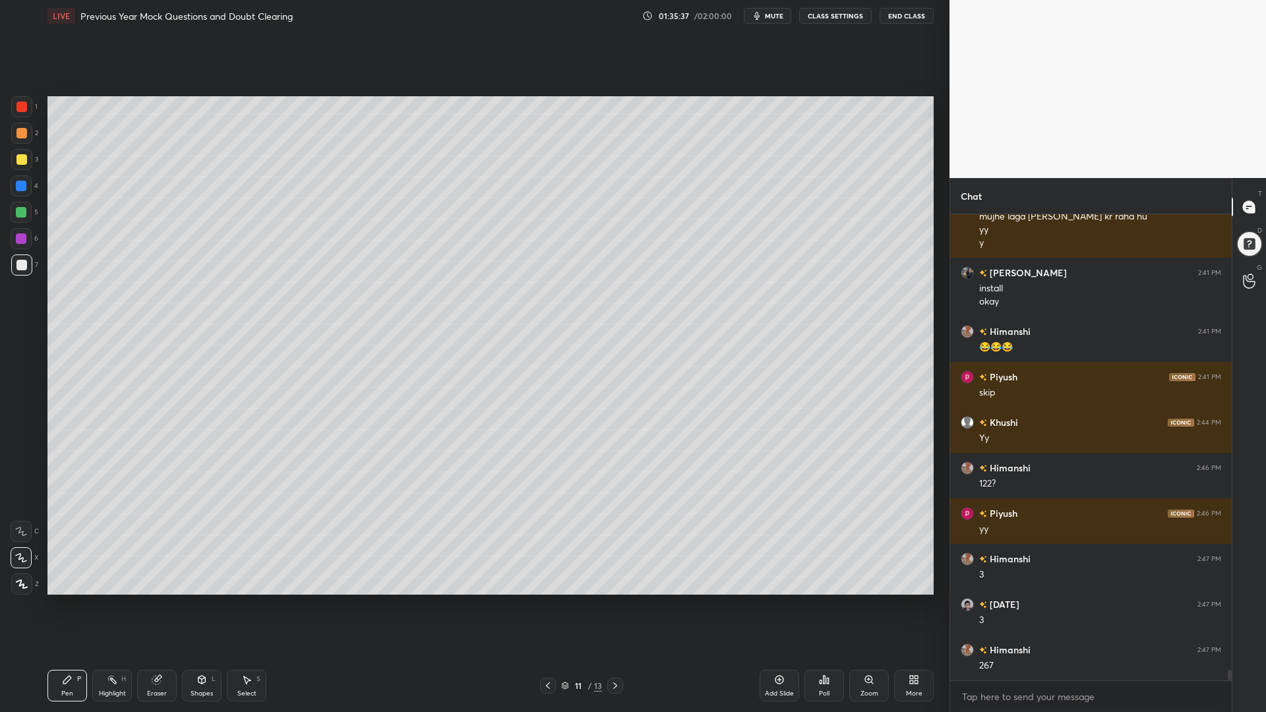
drag, startPoint x: 160, startPoint y: 678, endPoint x: 169, endPoint y: 655, distance: 25.5
click at [160, 605] on icon at bounding box center [157, 678] width 7 height 7
click at [67, 605] on icon at bounding box center [67, 679] width 11 height 11
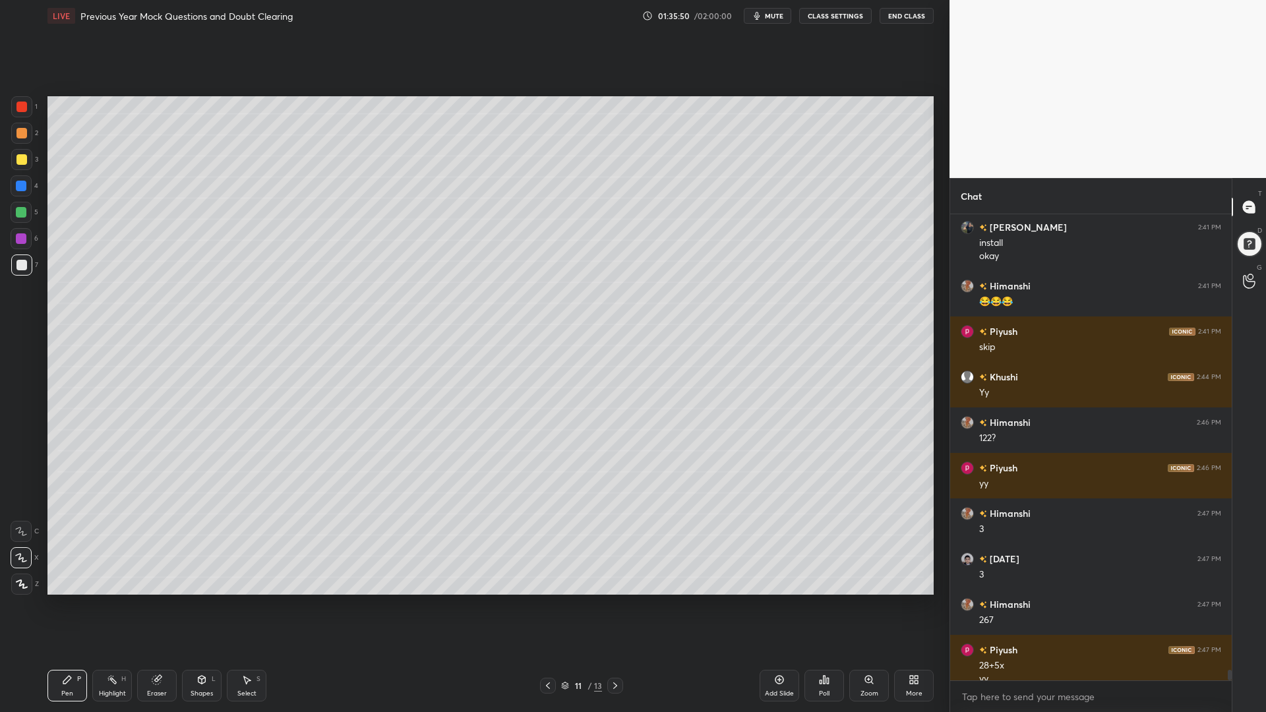
scroll to position [19946, 0]
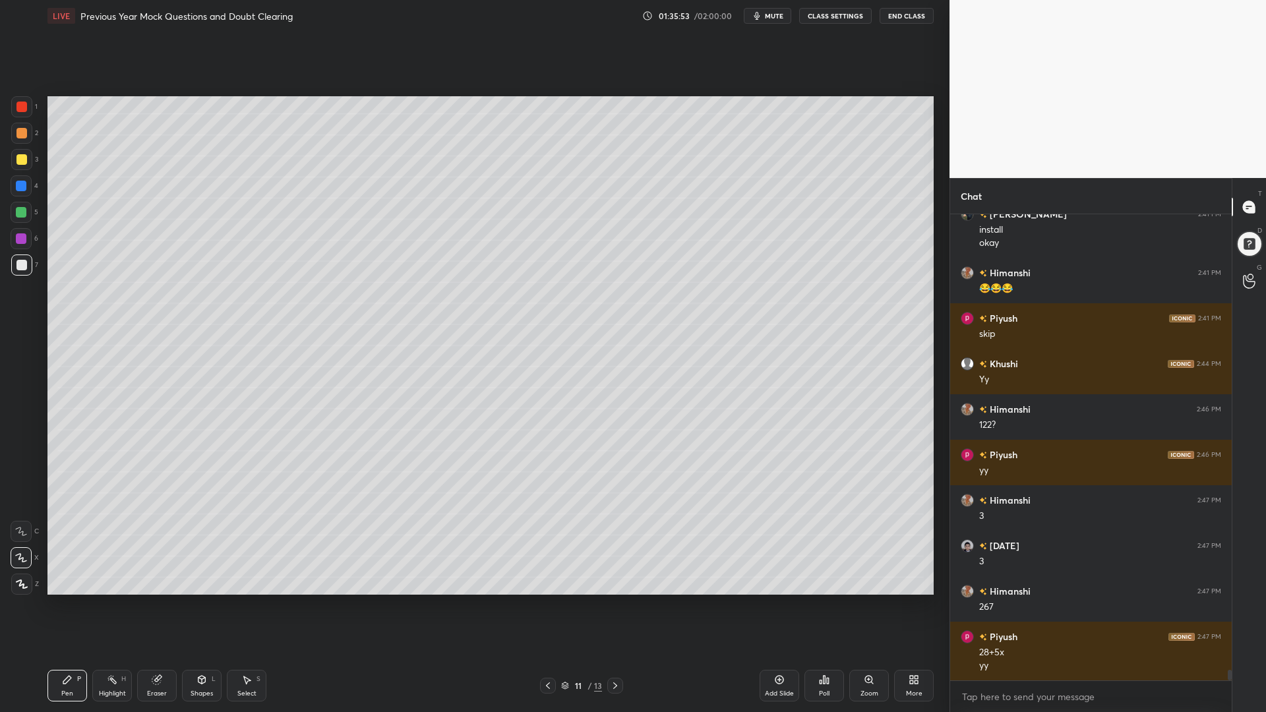
drag, startPoint x: 16, startPoint y: 215, endPoint x: 33, endPoint y: 217, distance: 17.3
click at [17, 214] on div at bounding box center [21, 212] width 11 height 11
click at [17, 185] on div at bounding box center [21, 186] width 11 height 11
click at [23, 156] on div at bounding box center [21, 159] width 11 height 11
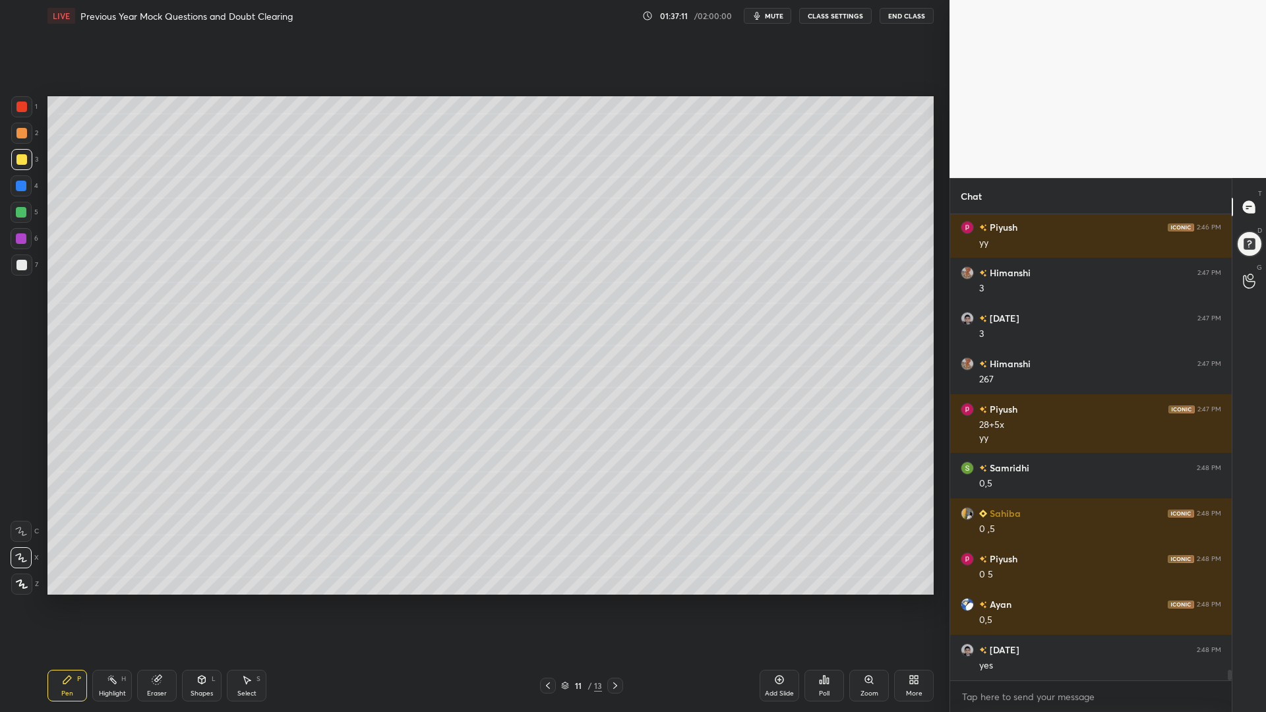
scroll to position [20219, 0]
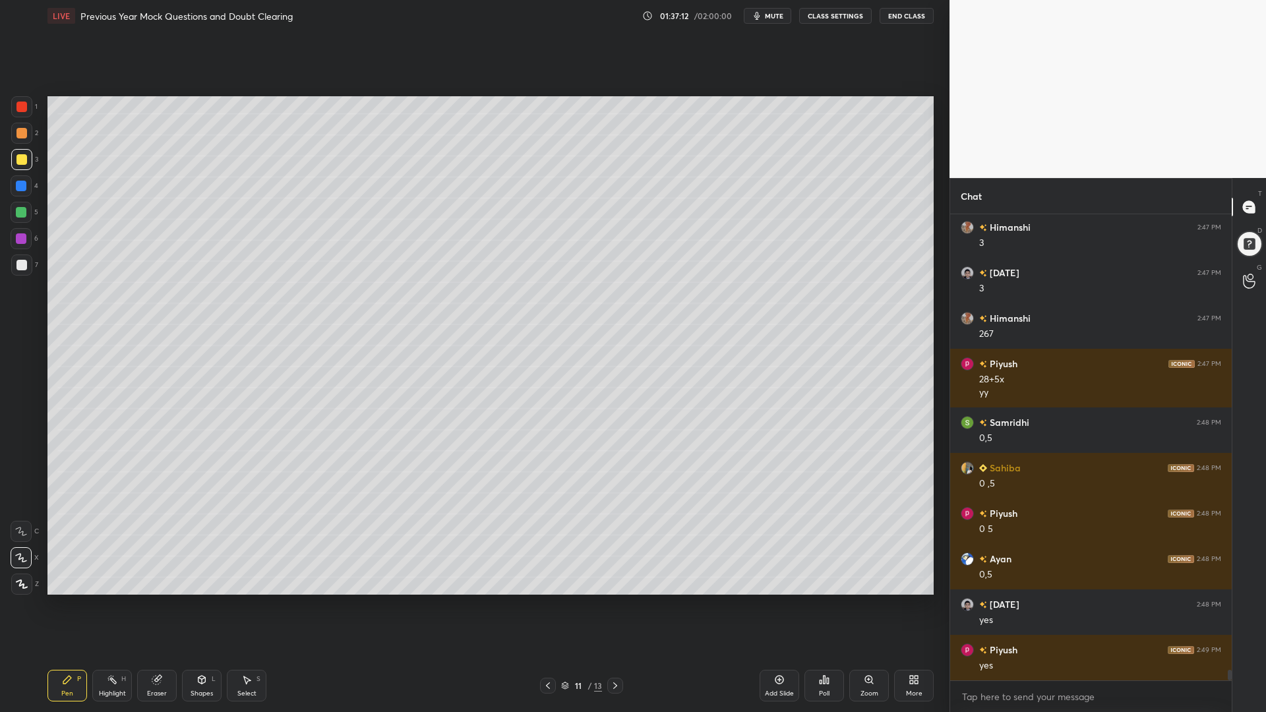
click at [26, 262] on div at bounding box center [21, 265] width 11 height 11
click at [119, 605] on div "Highlight H" at bounding box center [112, 686] width 40 height 32
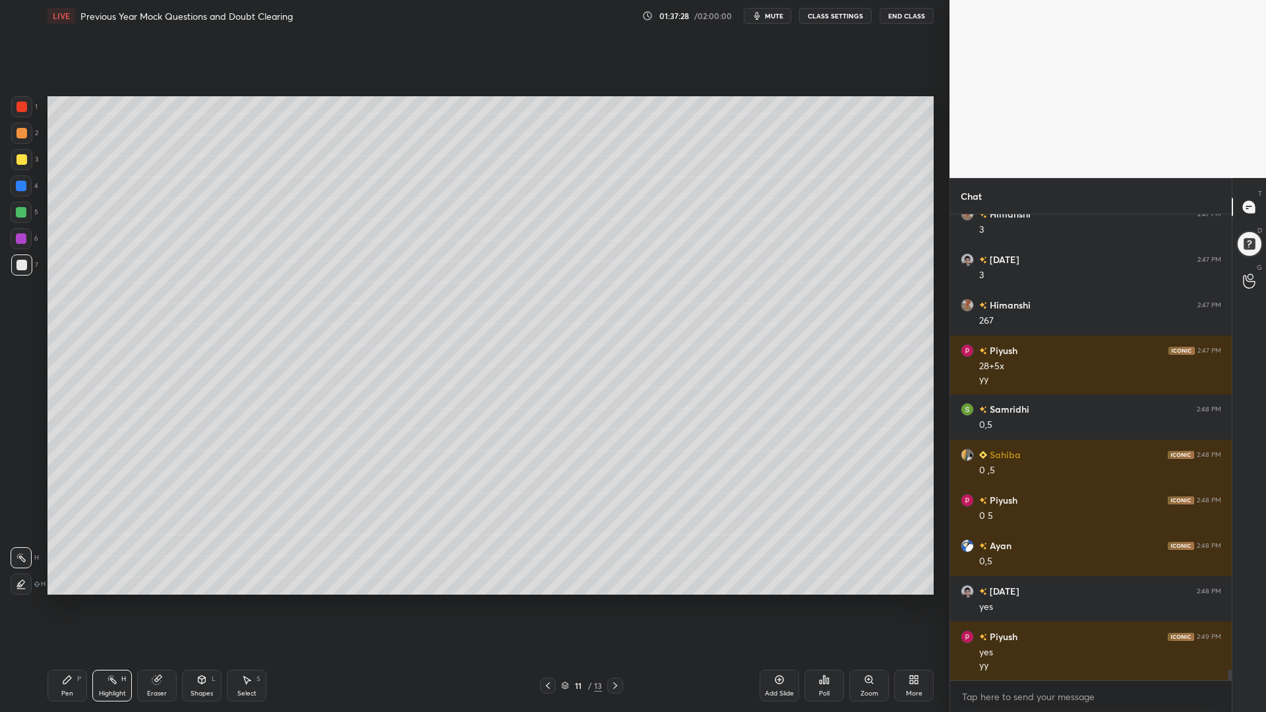
click at [63, 605] on div "Pen P" at bounding box center [67, 686] width 40 height 32
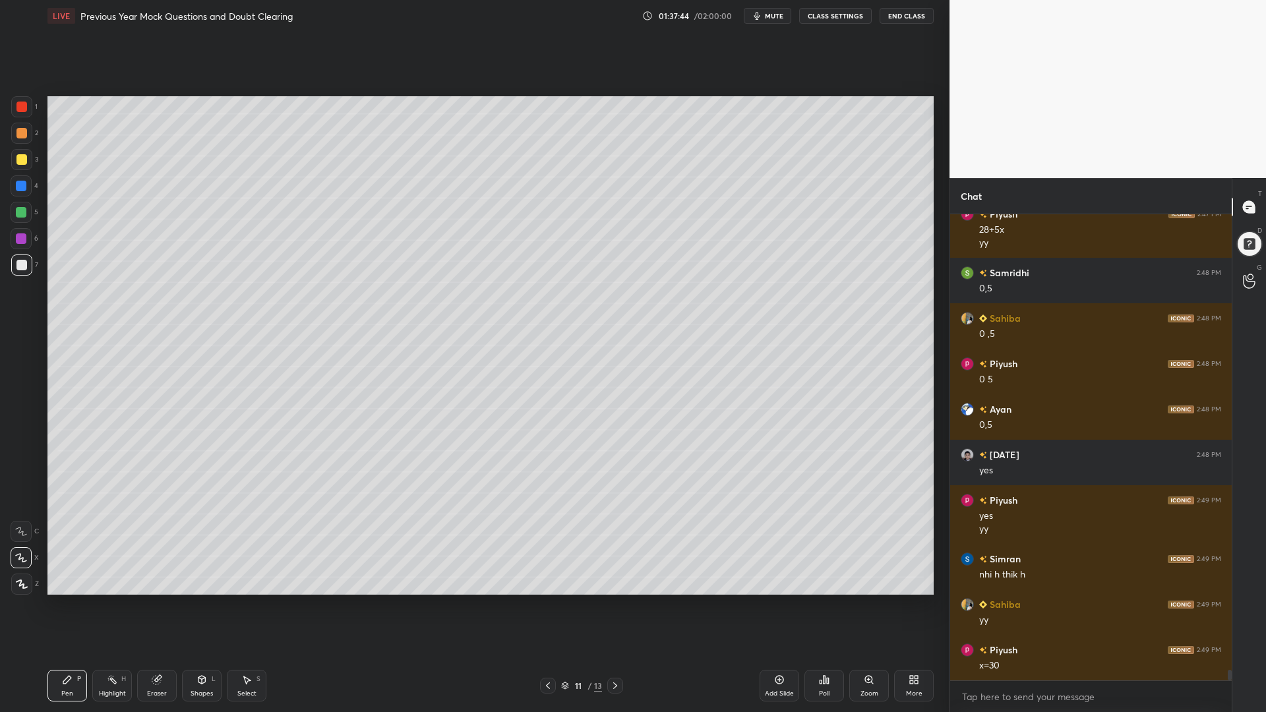
scroll to position [20414, 0]
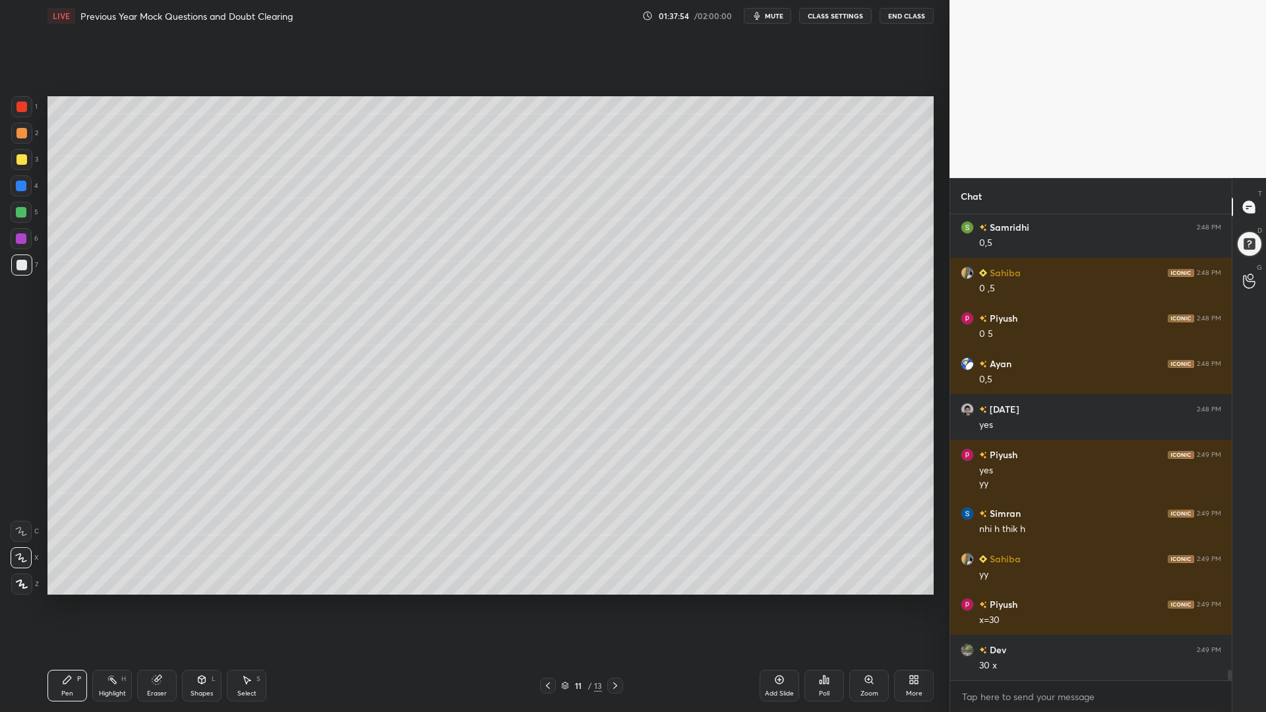
click at [18, 246] on div at bounding box center [21, 238] width 21 height 21
click at [19, 190] on div at bounding box center [21, 186] width 11 height 11
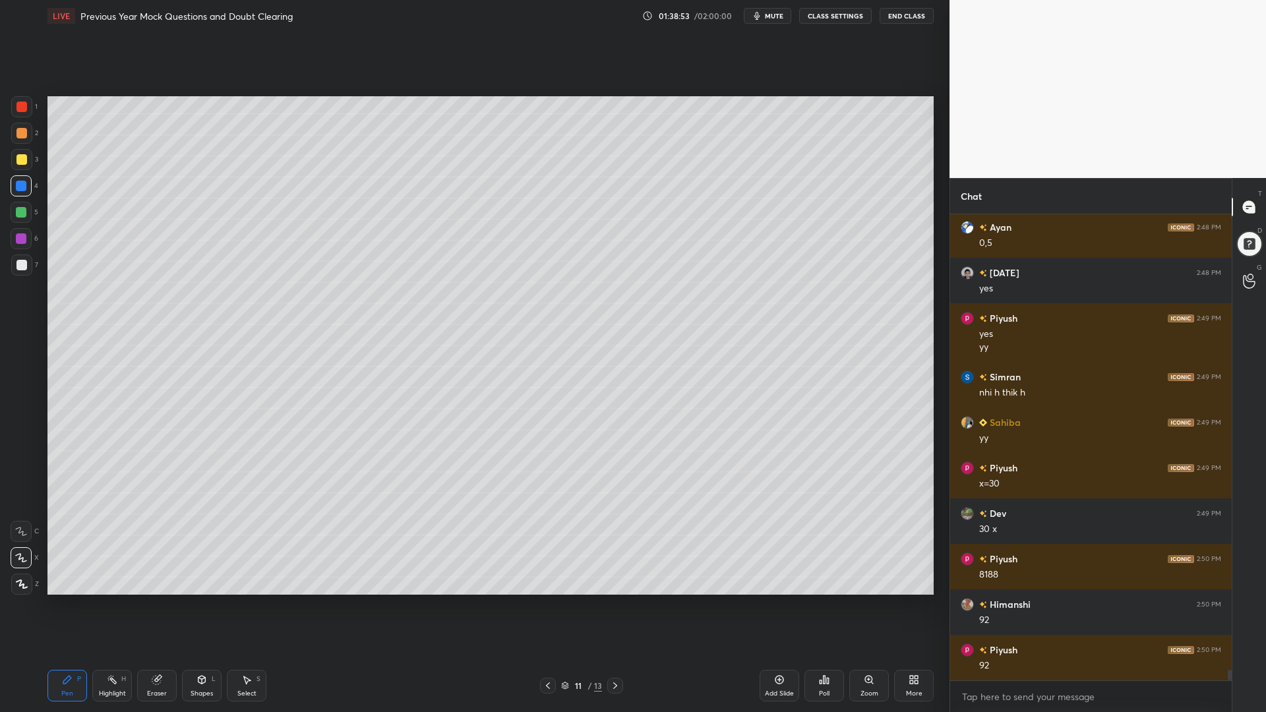
scroll to position [20596, 0]
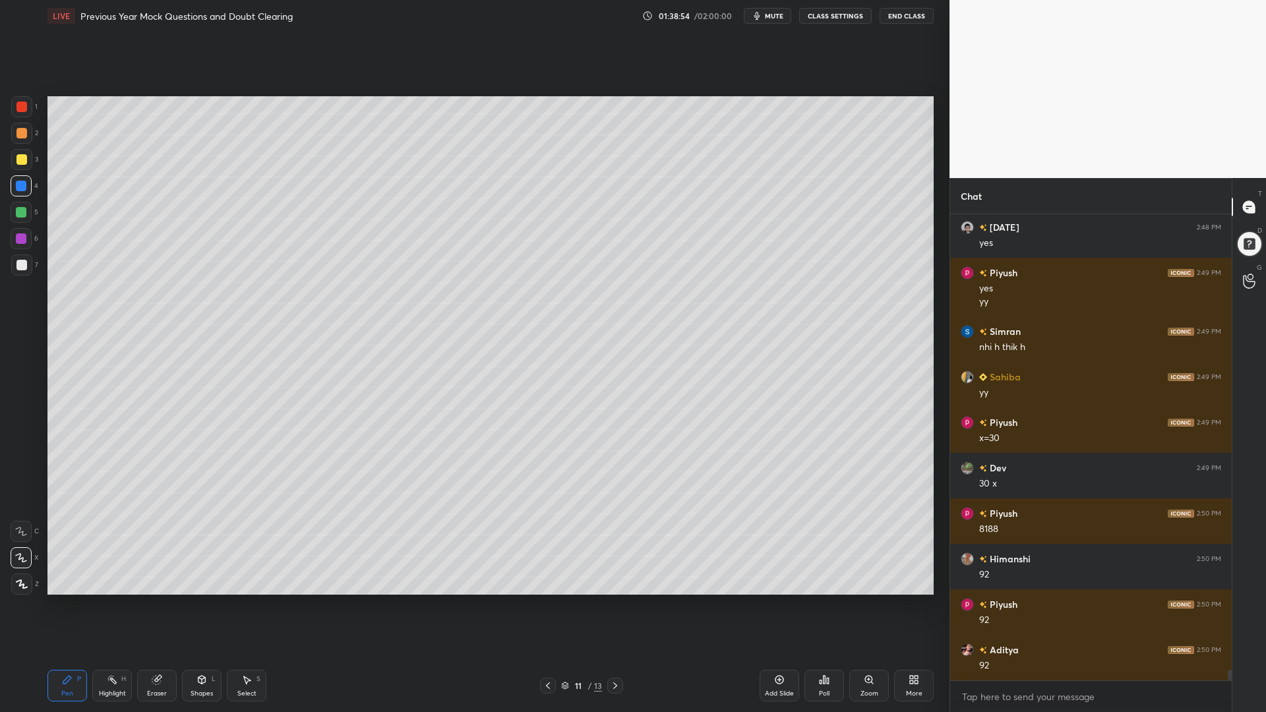
click at [144, 605] on div "Eraser" at bounding box center [157, 686] width 40 height 32
click at [103, 605] on div "Highlight H" at bounding box center [112, 686] width 40 height 32
click at [15, 151] on div at bounding box center [21, 159] width 21 height 21
click at [57, 605] on div "Pen P" at bounding box center [67, 686] width 40 height 32
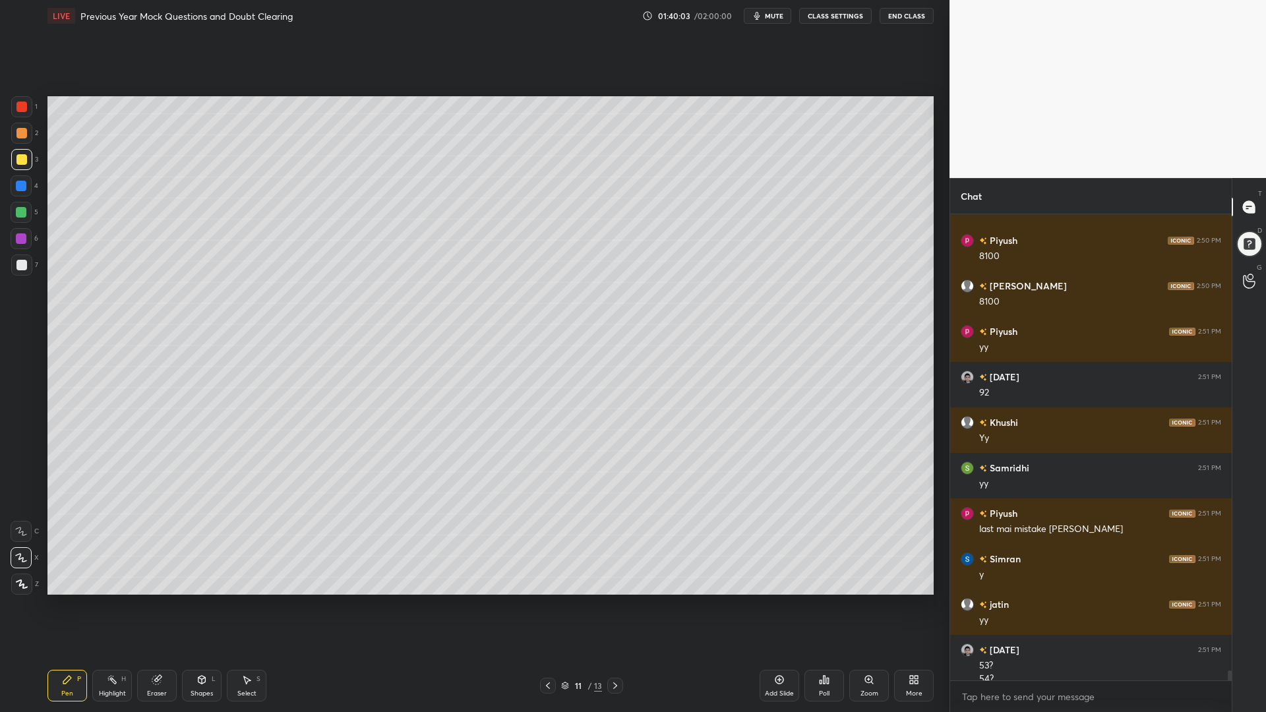
scroll to position [21064, 0]
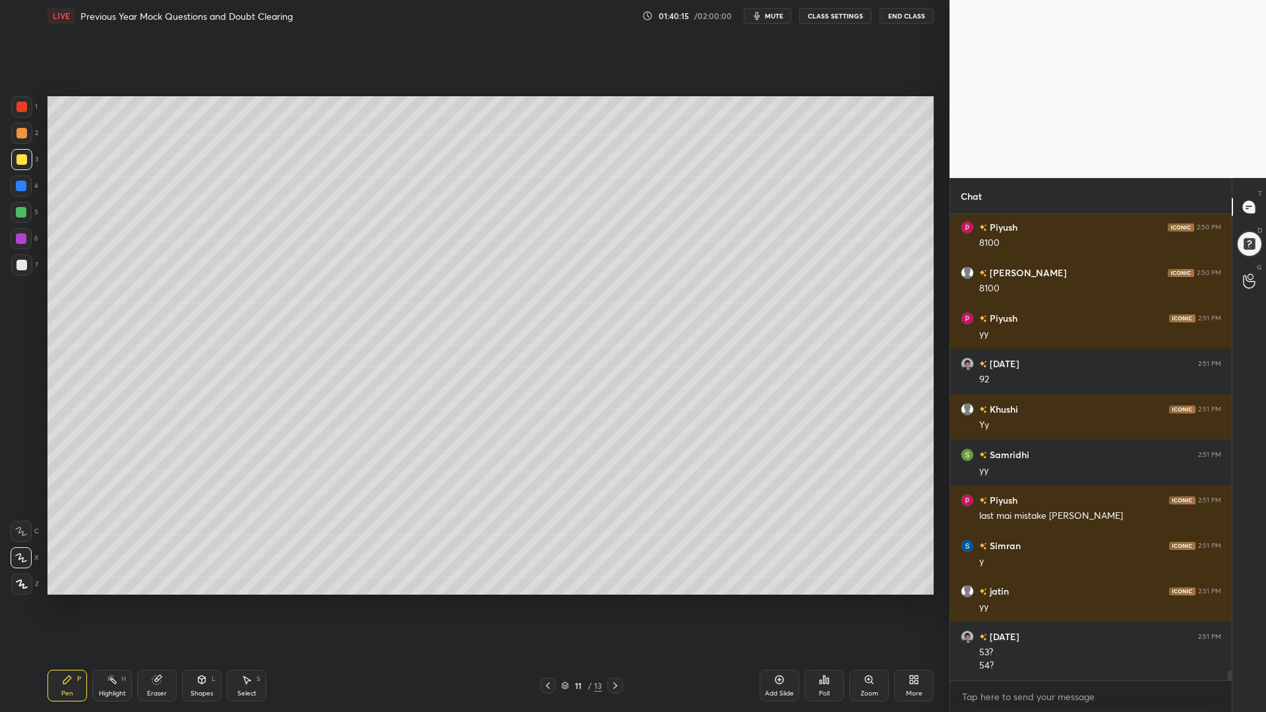
click at [547, 605] on icon at bounding box center [548, 685] width 11 height 11
click at [610, 605] on icon at bounding box center [615, 685] width 11 height 11
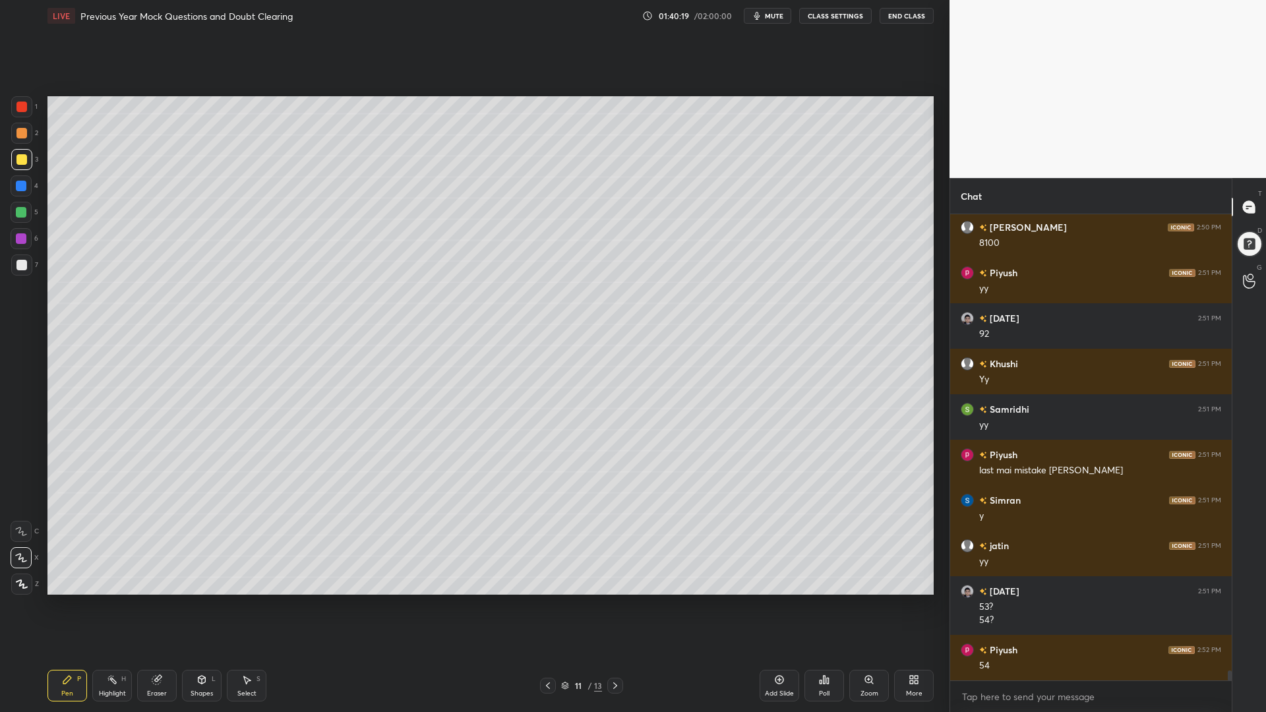
click at [30, 108] on div at bounding box center [21, 106] width 21 height 21
click at [617, 605] on icon at bounding box center [615, 685] width 11 height 11
click at [545, 605] on icon at bounding box center [548, 685] width 11 height 11
click at [777, 605] on icon at bounding box center [779, 679] width 11 height 11
click at [547, 605] on icon at bounding box center [548, 685] width 11 height 11
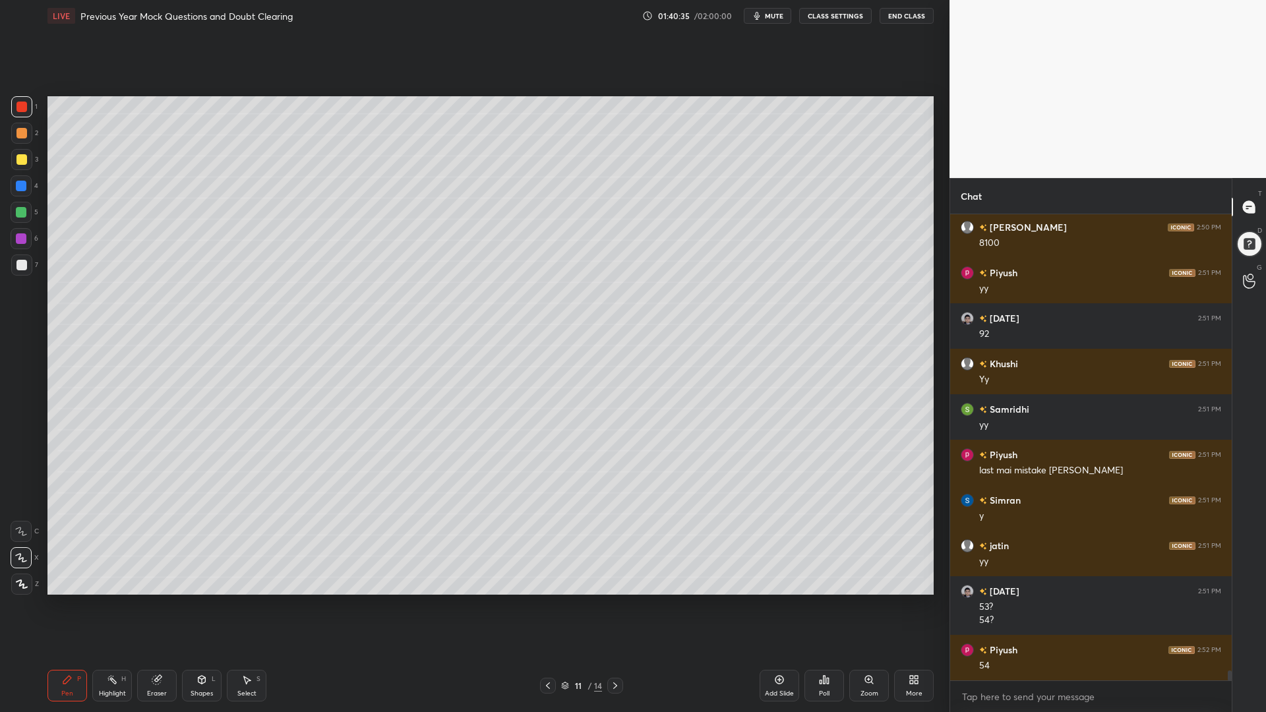
click at [612, 605] on icon at bounding box center [615, 685] width 11 height 11
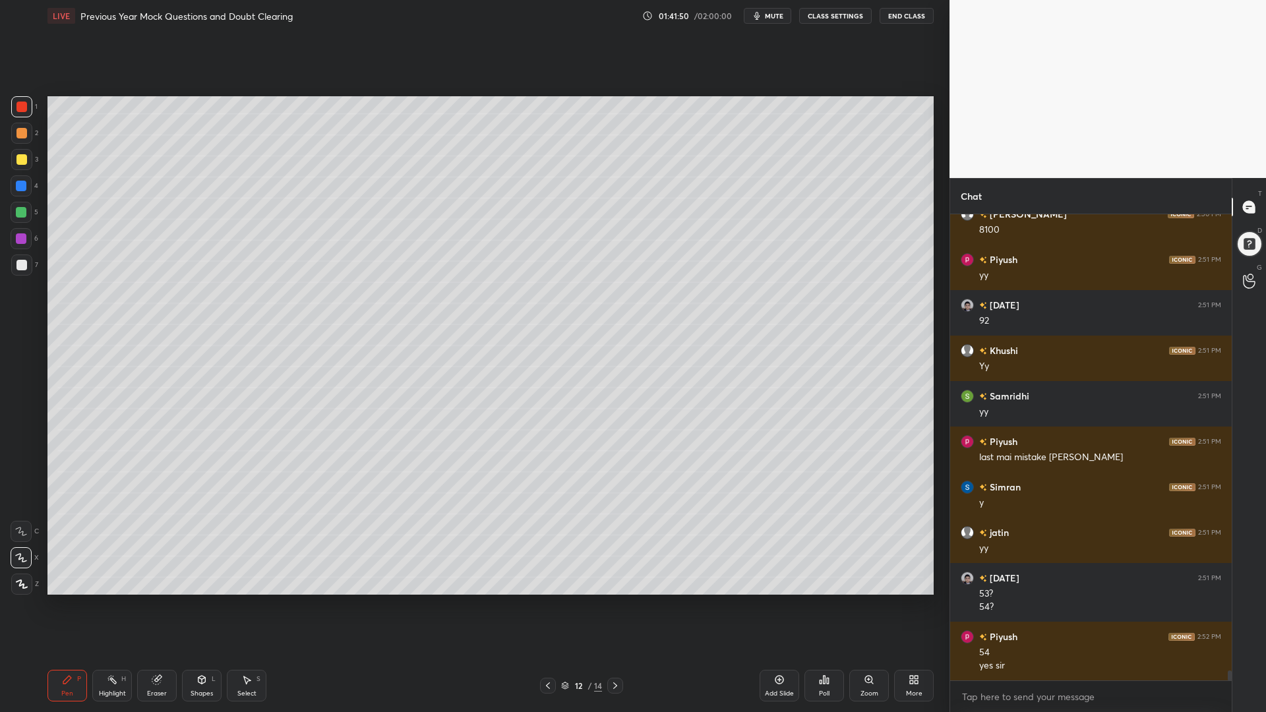
scroll to position [21169, 0]
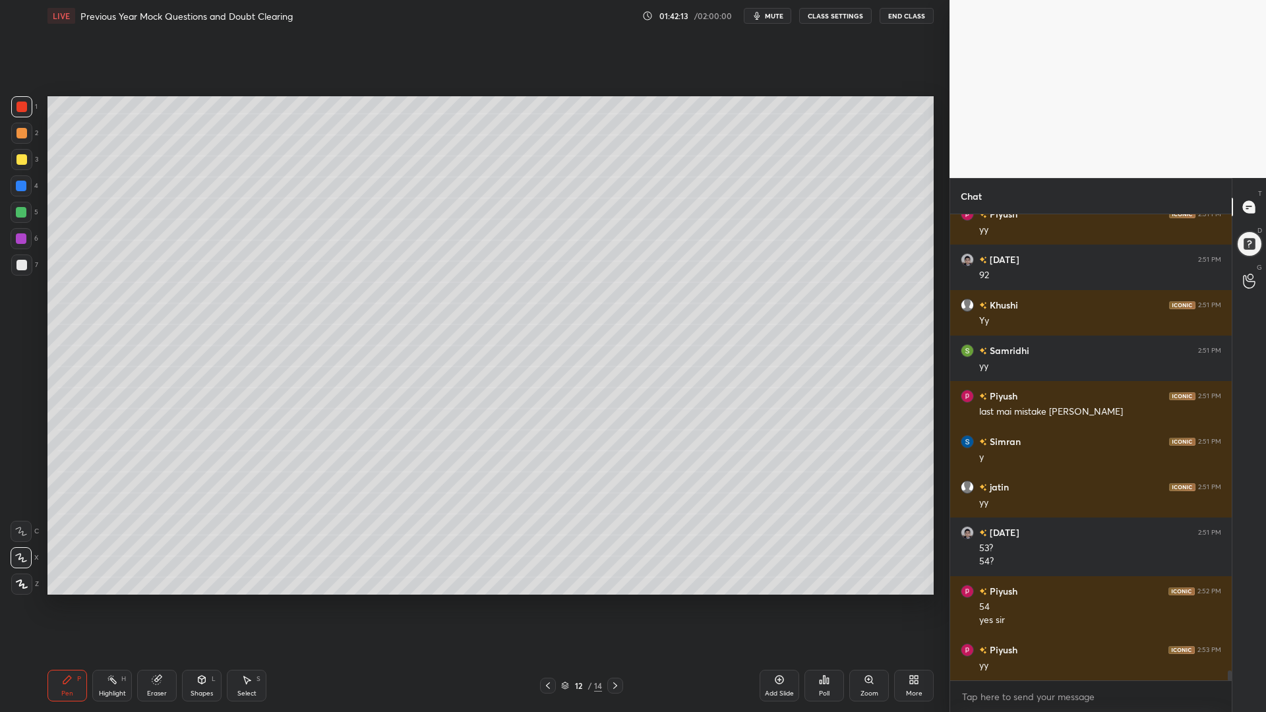
click at [20, 210] on div at bounding box center [21, 212] width 11 height 11
click at [20, 181] on div at bounding box center [21, 186] width 11 height 11
click at [828, 605] on div "Poll" at bounding box center [824, 686] width 40 height 32
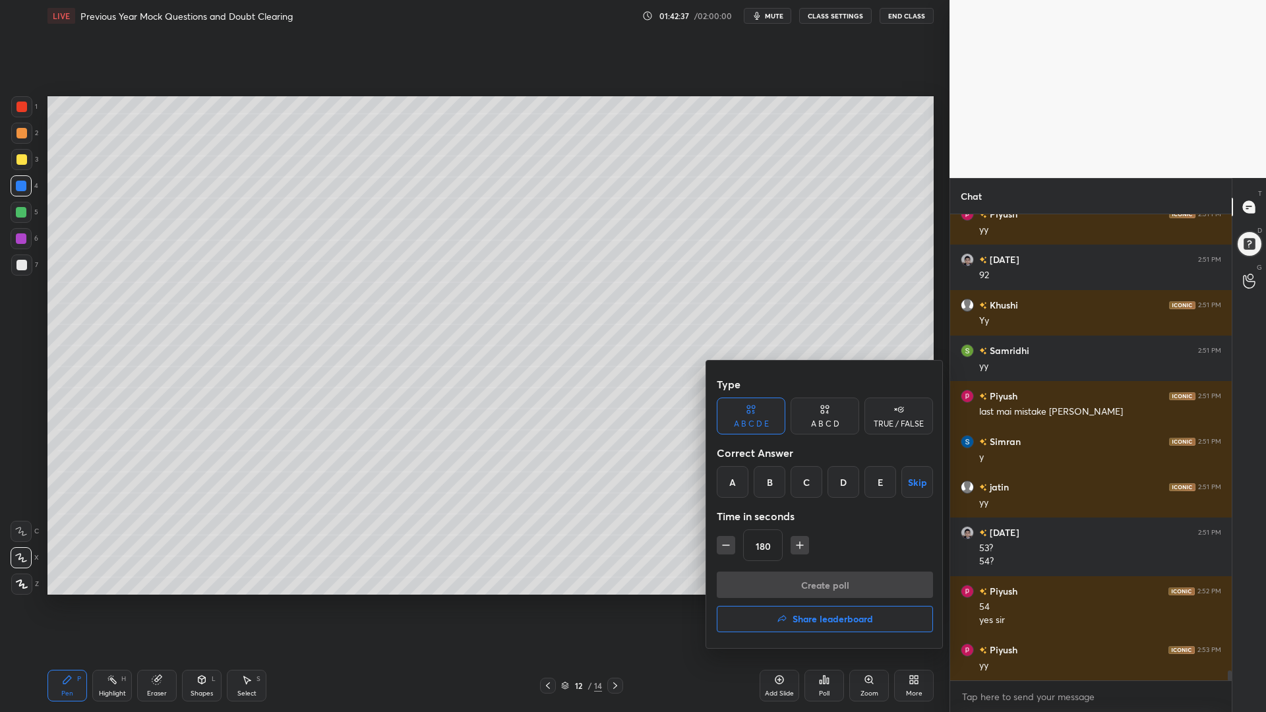
click at [837, 484] on div "D" at bounding box center [843, 482] width 32 height 32
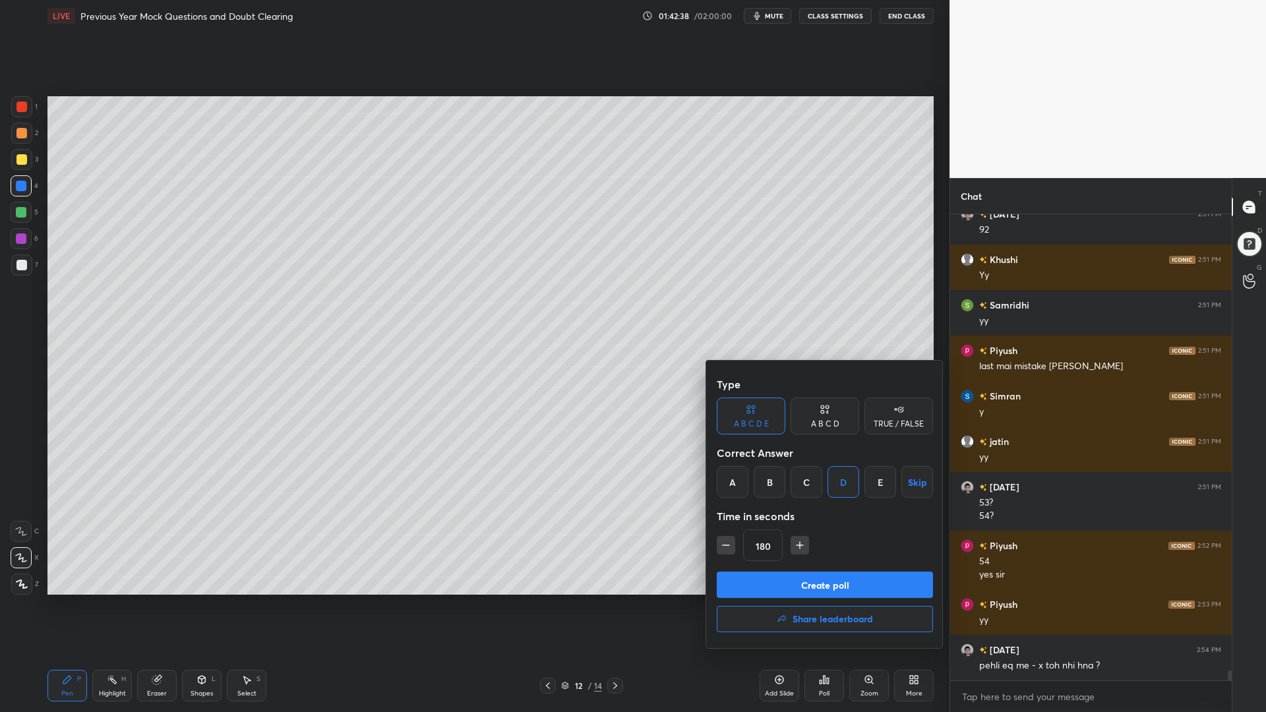
click at [809, 587] on button "Create poll" at bounding box center [825, 585] width 216 height 26
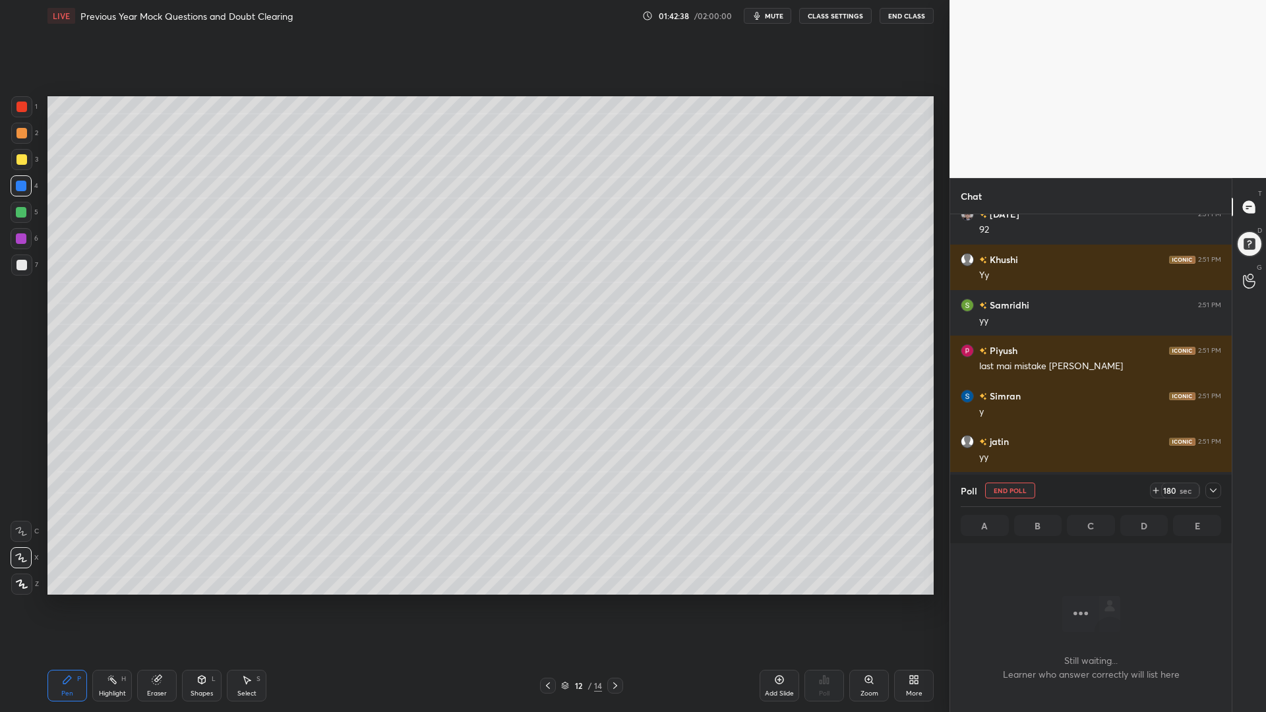
scroll to position [297, 278]
click at [1214, 492] on icon at bounding box center [1213, 490] width 11 height 11
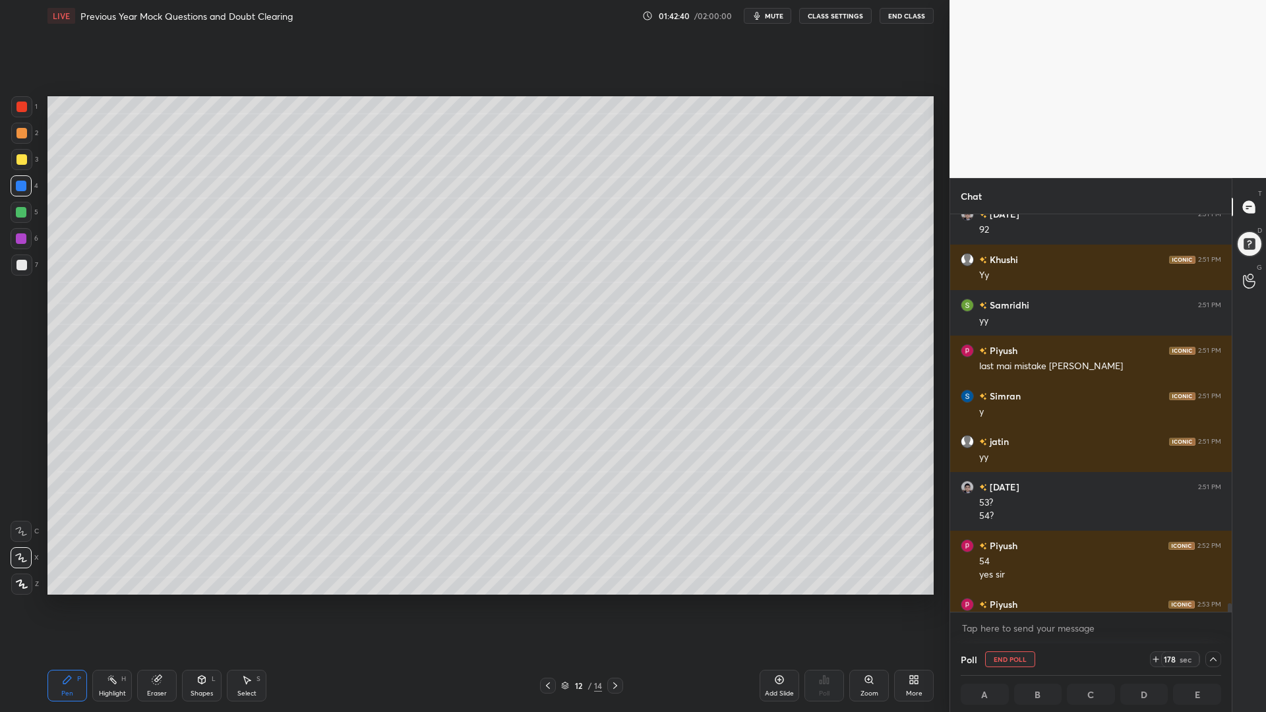
drag, startPoint x: 1228, startPoint y: 602, endPoint x: 1223, endPoint y: 619, distance: 17.9
click at [1222, 605] on div "Piyush 2:51 PM yy [DATE] 2:51 PM 92 Khushi 2:51 PM Yy [PERSON_NAME] 2:51 PM yy …" at bounding box center [1090, 428] width 281 height 429
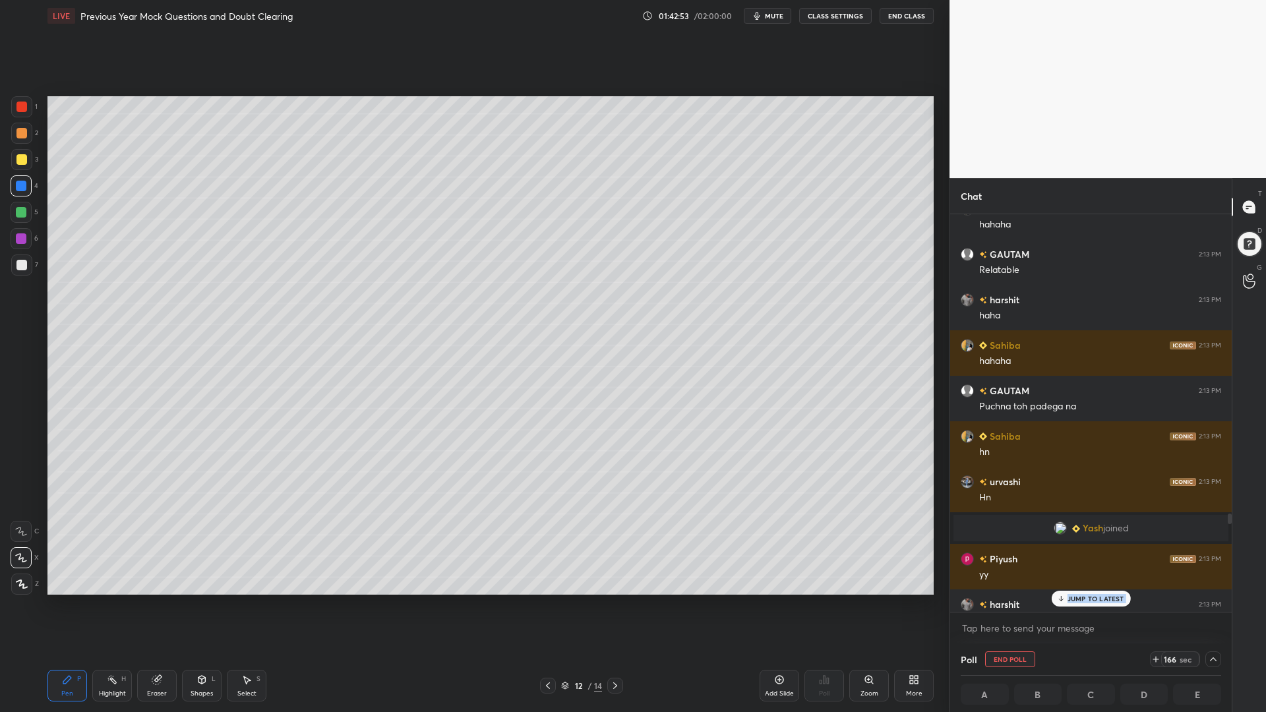
click at [1110, 548] on div "Piyush 2:12 PM haha [PERSON_NAME] 2:12 PM lol [PERSON_NAME] 2:12 PM lol MOHIT 2…" at bounding box center [1090, 413] width 281 height 398
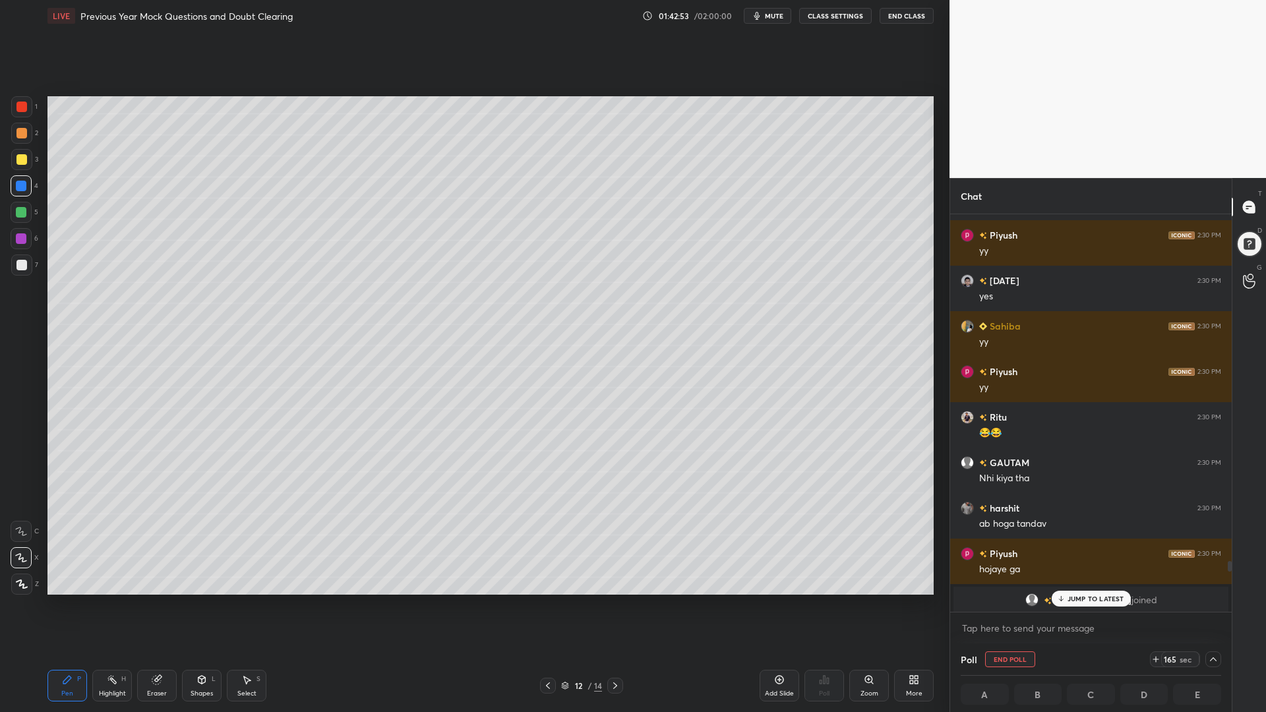
click at [1089, 601] on p "JUMP TO LATEST" at bounding box center [1095, 599] width 57 height 8
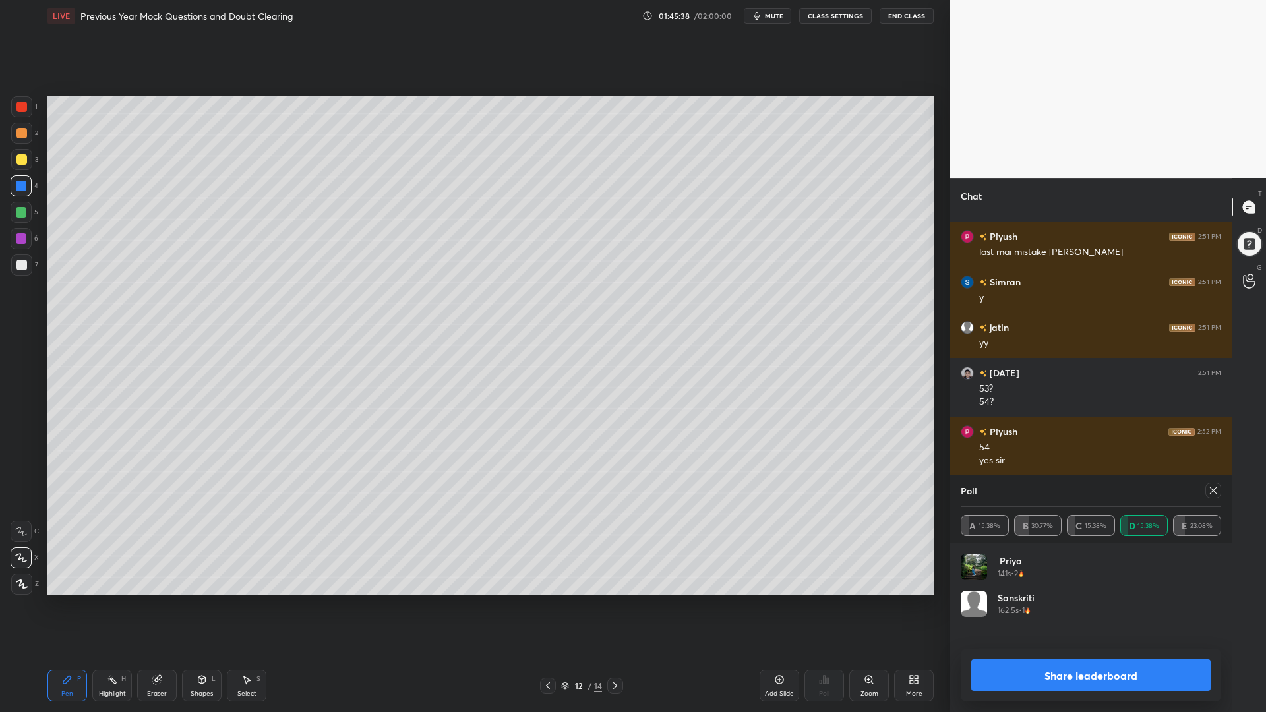
scroll to position [154, 256]
click at [1208, 496] on div at bounding box center [1213, 491] width 16 height 16
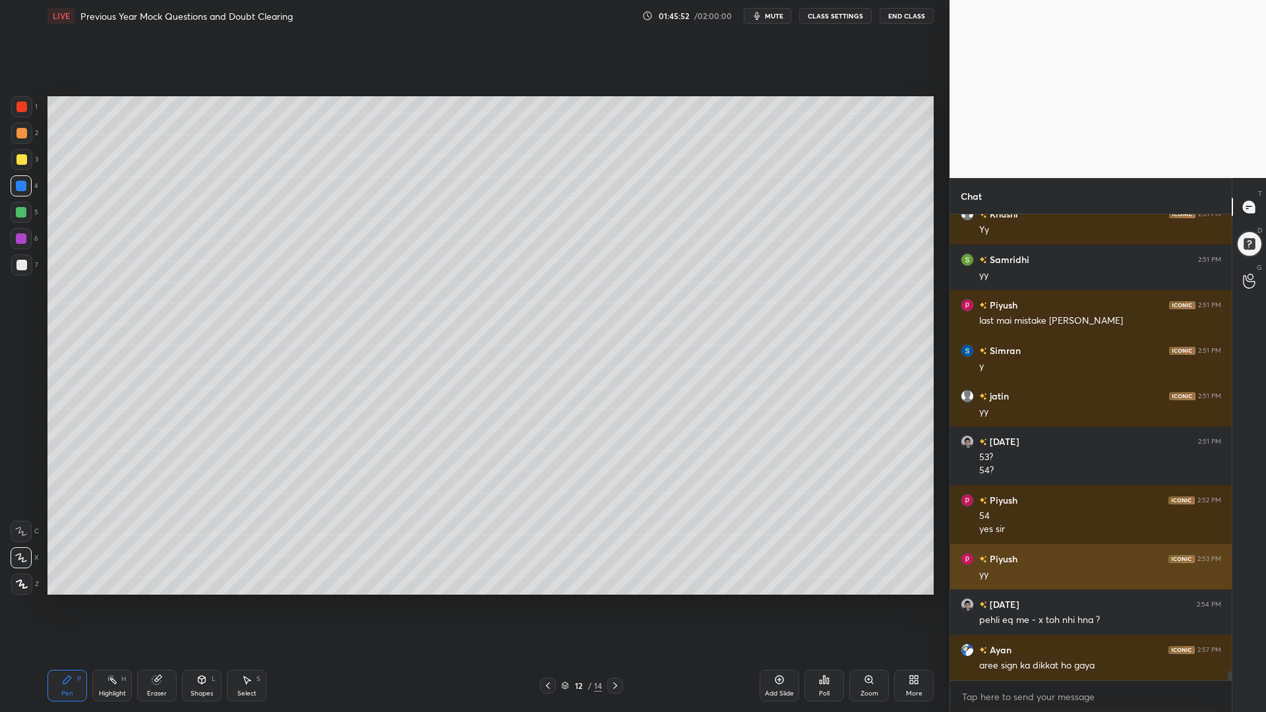
scroll to position [22973, 0]
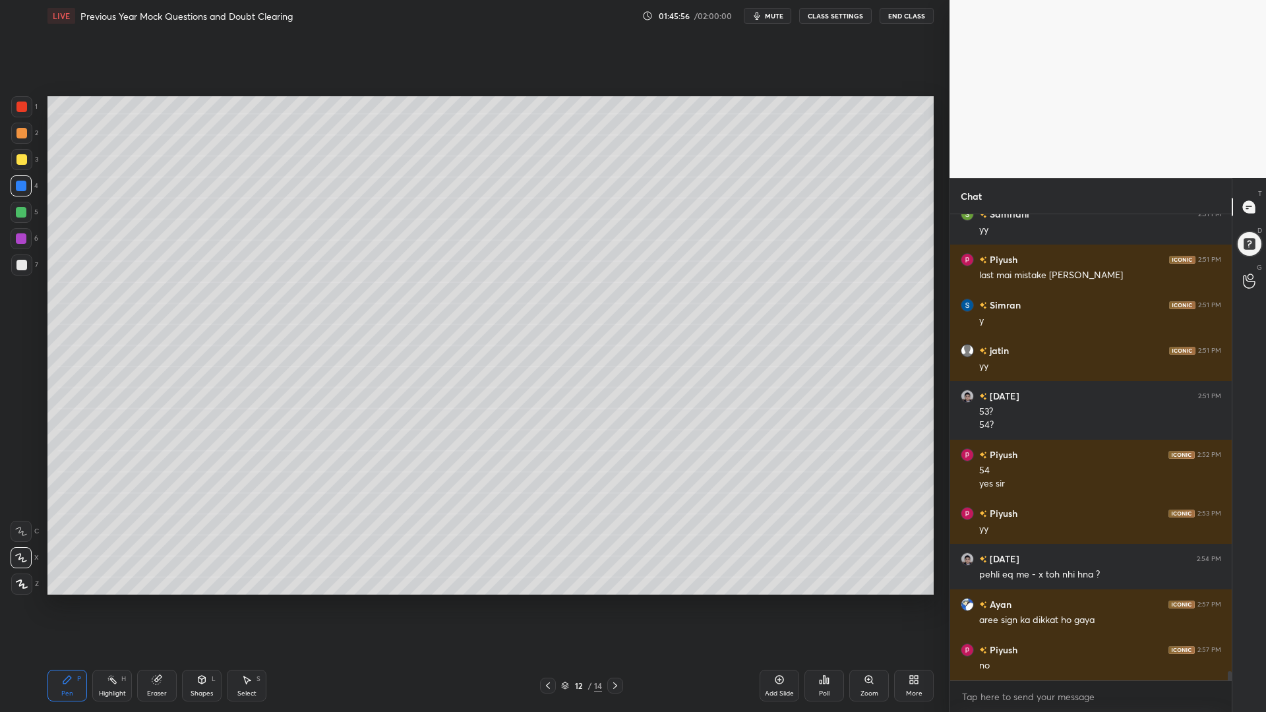
click at [612, 605] on icon at bounding box center [615, 685] width 11 height 11
click at [19, 106] on div at bounding box center [21, 107] width 11 height 11
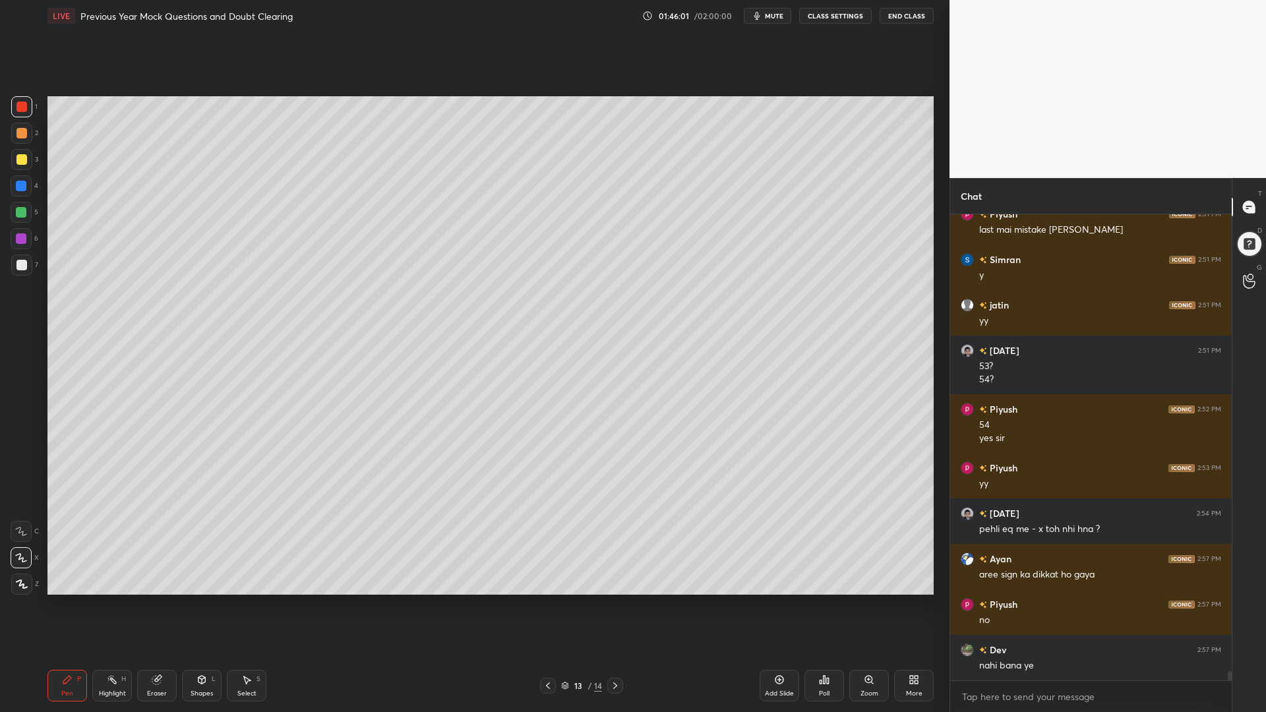
click at [20, 184] on div at bounding box center [21, 186] width 11 height 11
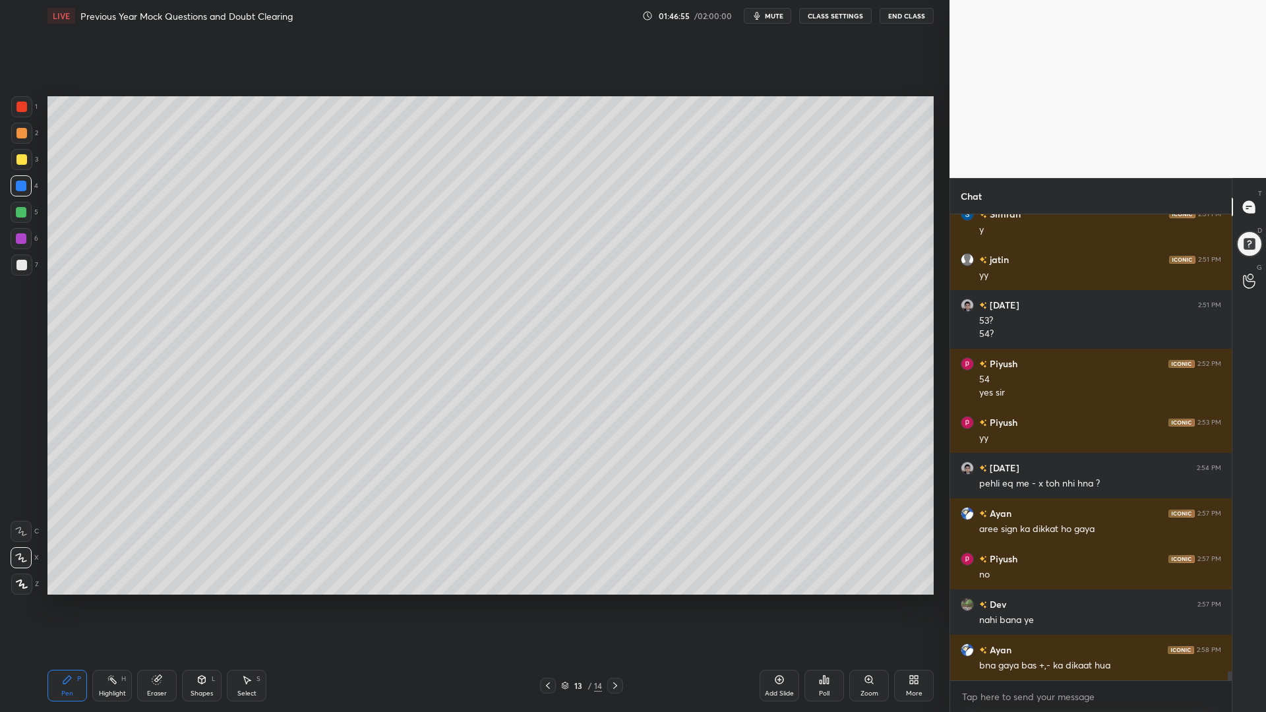
click at [26, 109] on div at bounding box center [21, 107] width 11 height 11
click at [23, 134] on div at bounding box center [21, 133] width 11 height 11
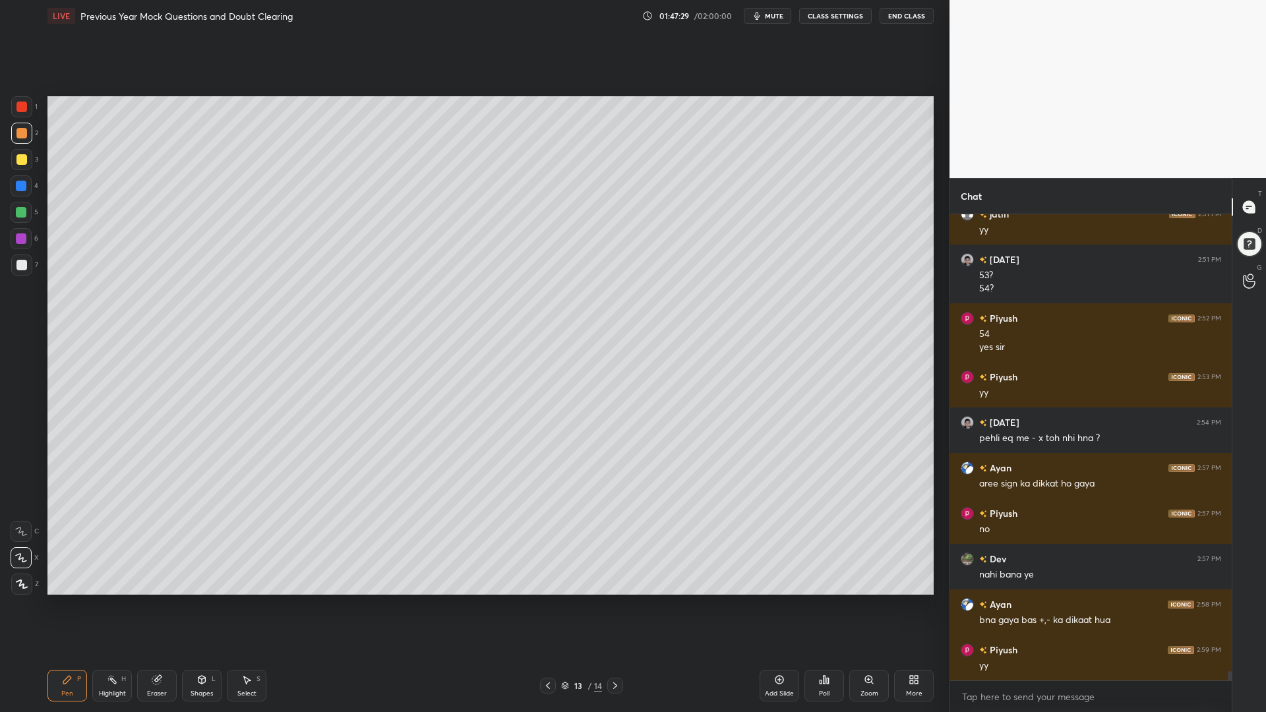
scroll to position [23155, 0]
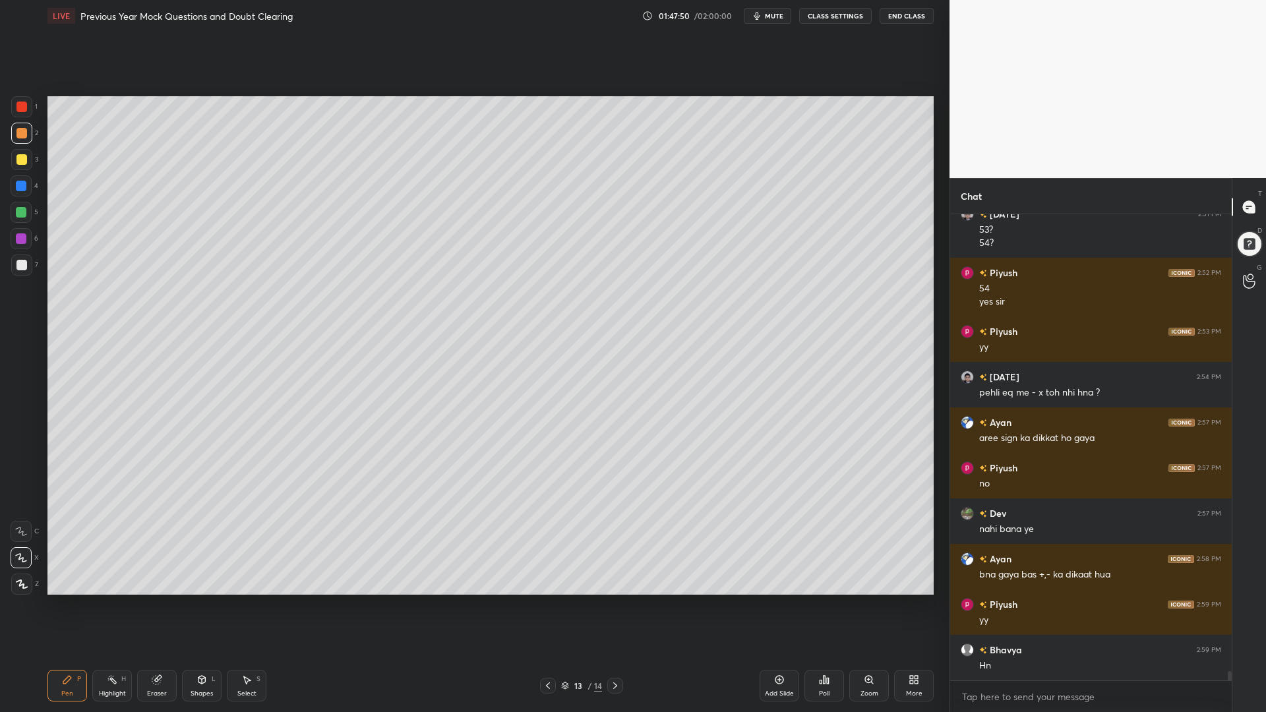
click at [167, 605] on div "Eraser" at bounding box center [157, 686] width 40 height 32
click at [74, 605] on div "Pen P" at bounding box center [67, 686] width 40 height 32
click at [546, 605] on icon at bounding box center [548, 685] width 11 height 11
click at [614, 605] on icon at bounding box center [615, 685] width 11 height 11
click at [21, 264] on div at bounding box center [21, 265] width 11 height 11
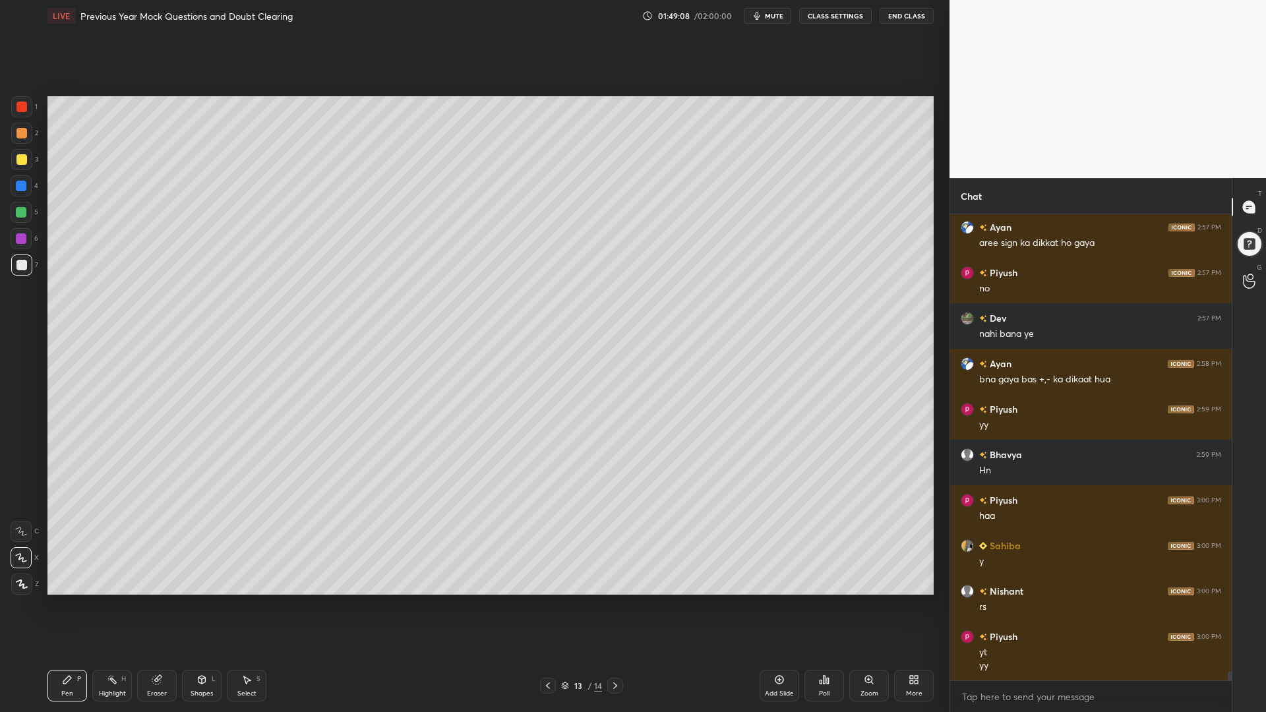
scroll to position [23396, 0]
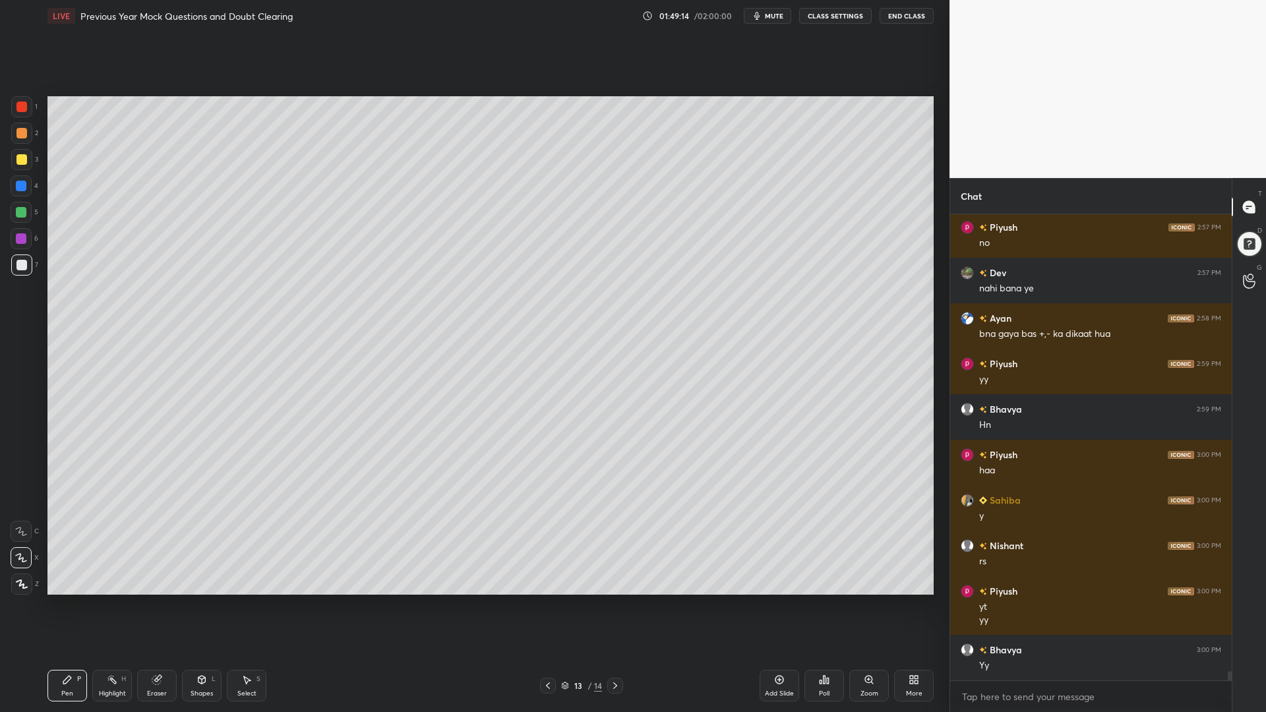
click at [21, 156] on div at bounding box center [21, 159] width 11 height 11
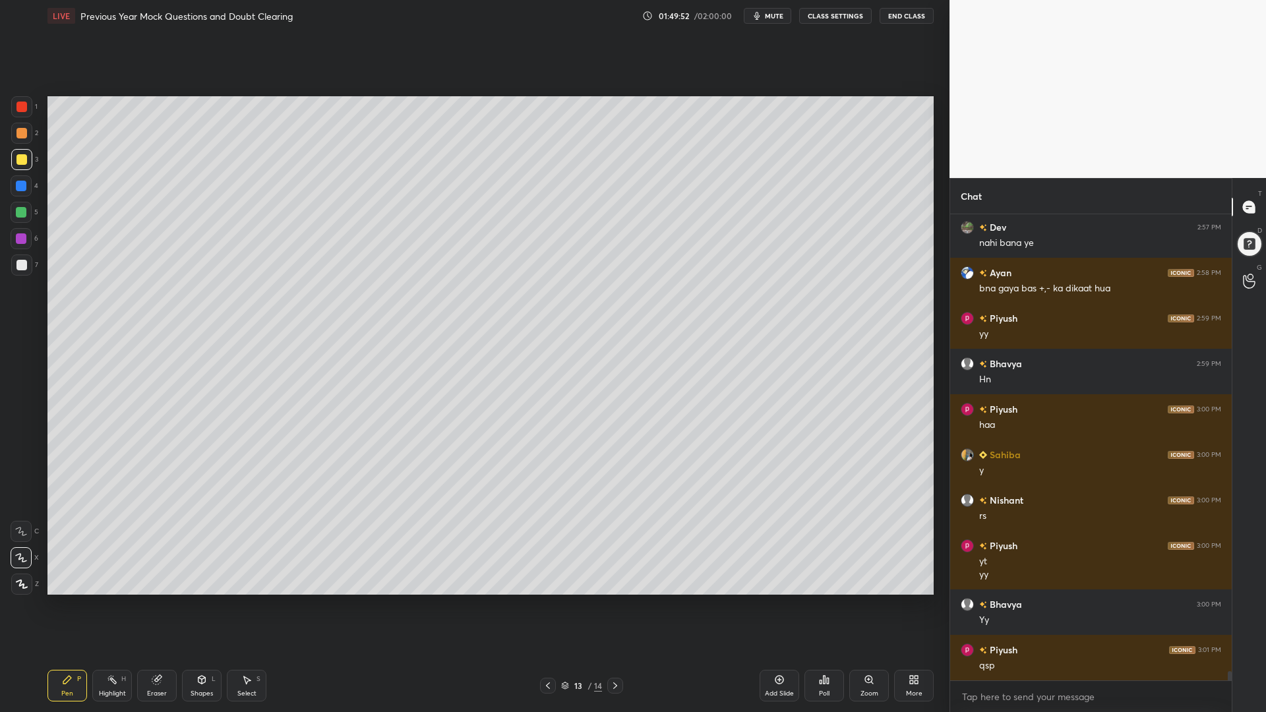
scroll to position [23486, 0]
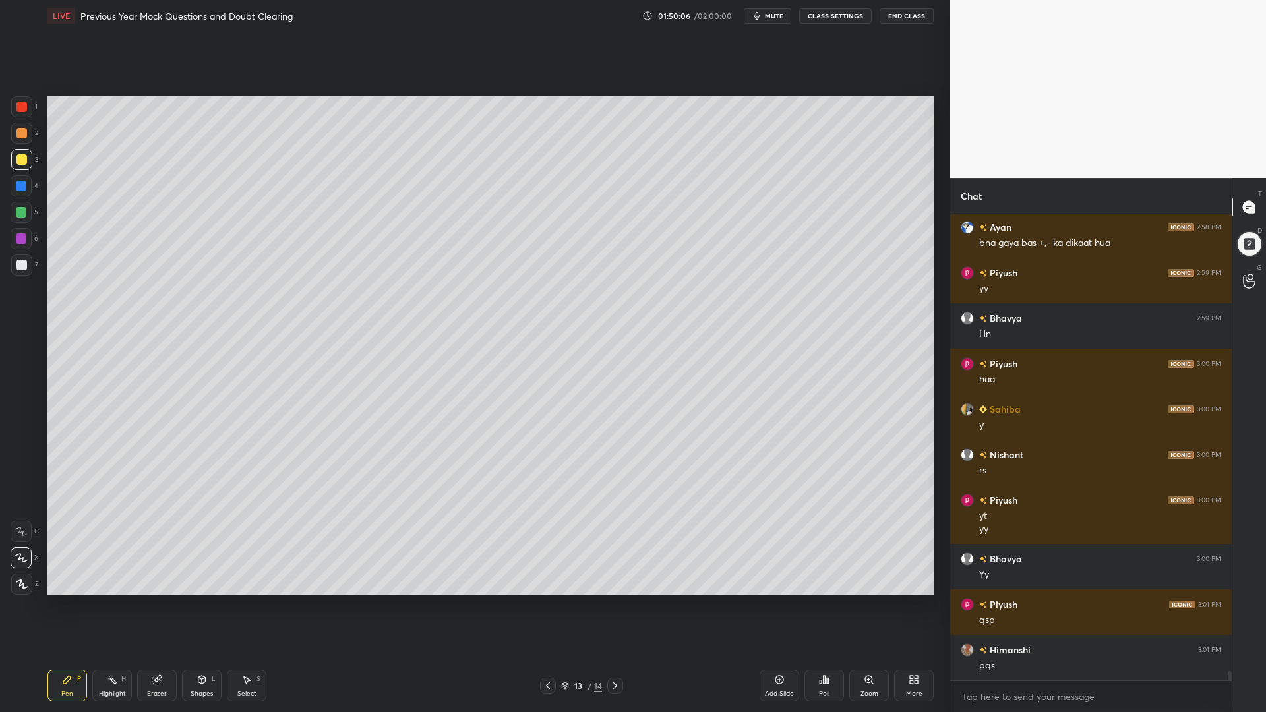
click at [156, 605] on icon at bounding box center [156, 680] width 9 height 9
click at [62, 605] on icon at bounding box center [67, 679] width 11 height 11
click at [18, 211] on div at bounding box center [21, 212] width 11 height 11
drag, startPoint x: 18, startPoint y: 134, endPoint x: 32, endPoint y: 196, distance: 62.7
click at [19, 136] on div at bounding box center [21, 133] width 11 height 11
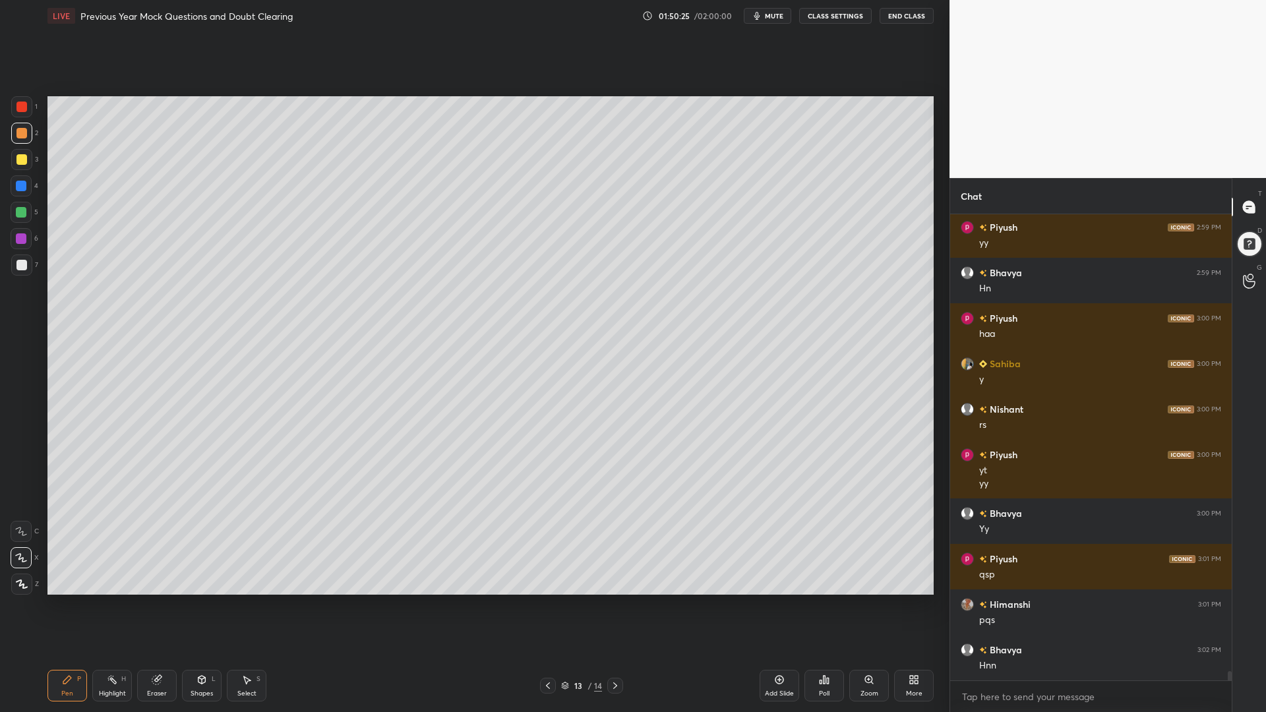
scroll to position [23577, 0]
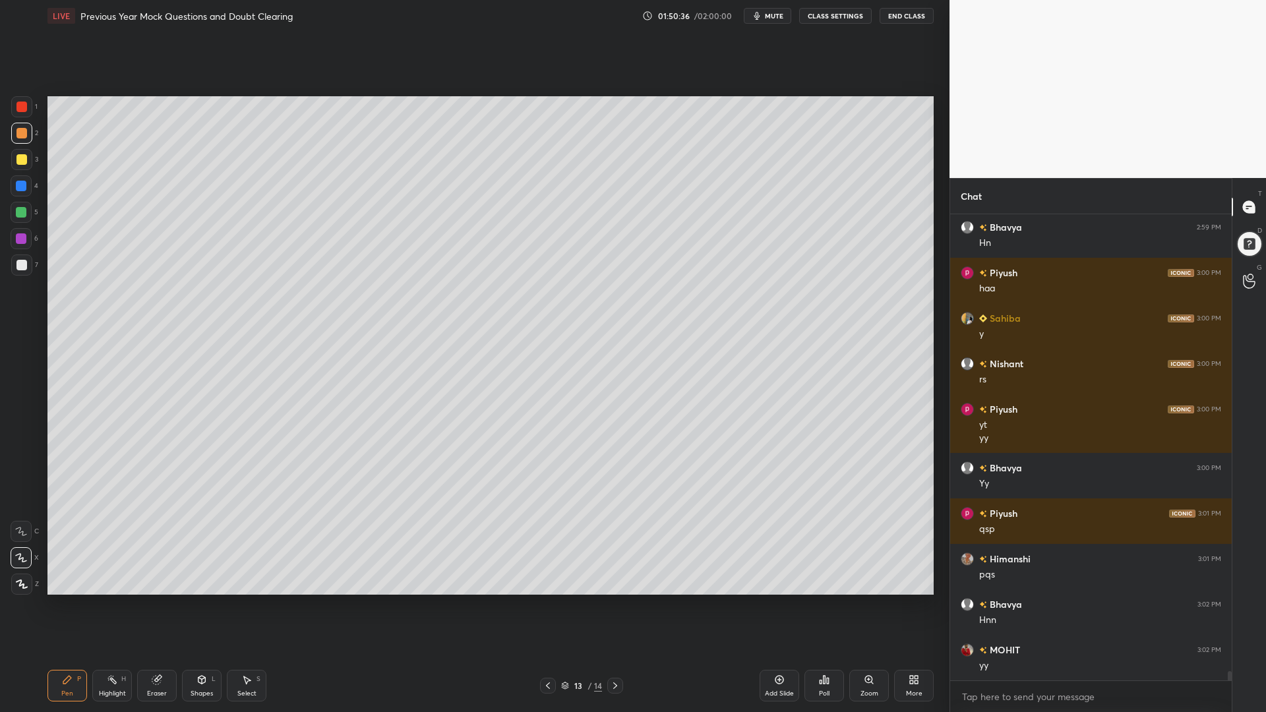
click at [23, 186] on div at bounding box center [21, 186] width 11 height 11
click at [19, 215] on div at bounding box center [21, 212] width 11 height 11
click at [547, 605] on icon at bounding box center [548, 685] width 11 height 11
click at [21, 158] on div at bounding box center [21, 159] width 11 height 11
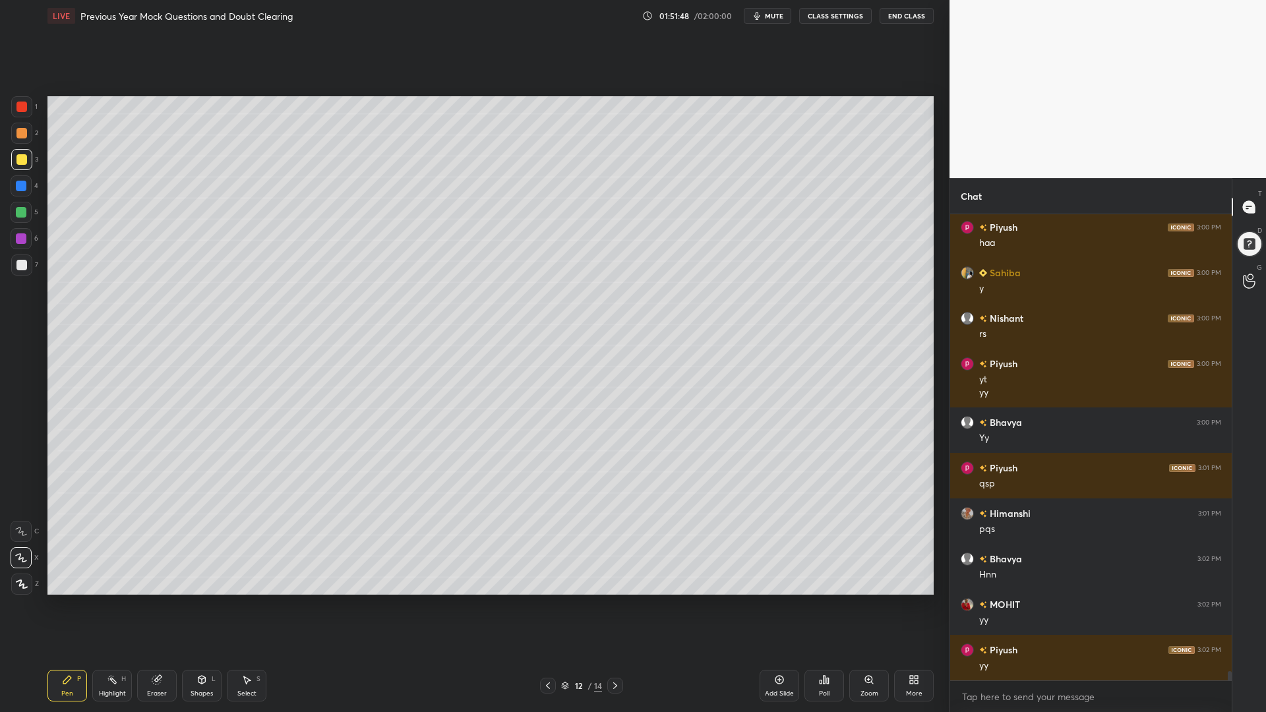
click at [19, 186] on div at bounding box center [21, 186] width 11 height 11
click at [16, 233] on div at bounding box center [21, 238] width 21 height 21
click at [19, 152] on div at bounding box center [21, 159] width 21 height 21
click at [24, 267] on div at bounding box center [21, 265] width 11 height 11
drag, startPoint x: 16, startPoint y: 235, endPoint x: 22, endPoint y: 223, distance: 13.0
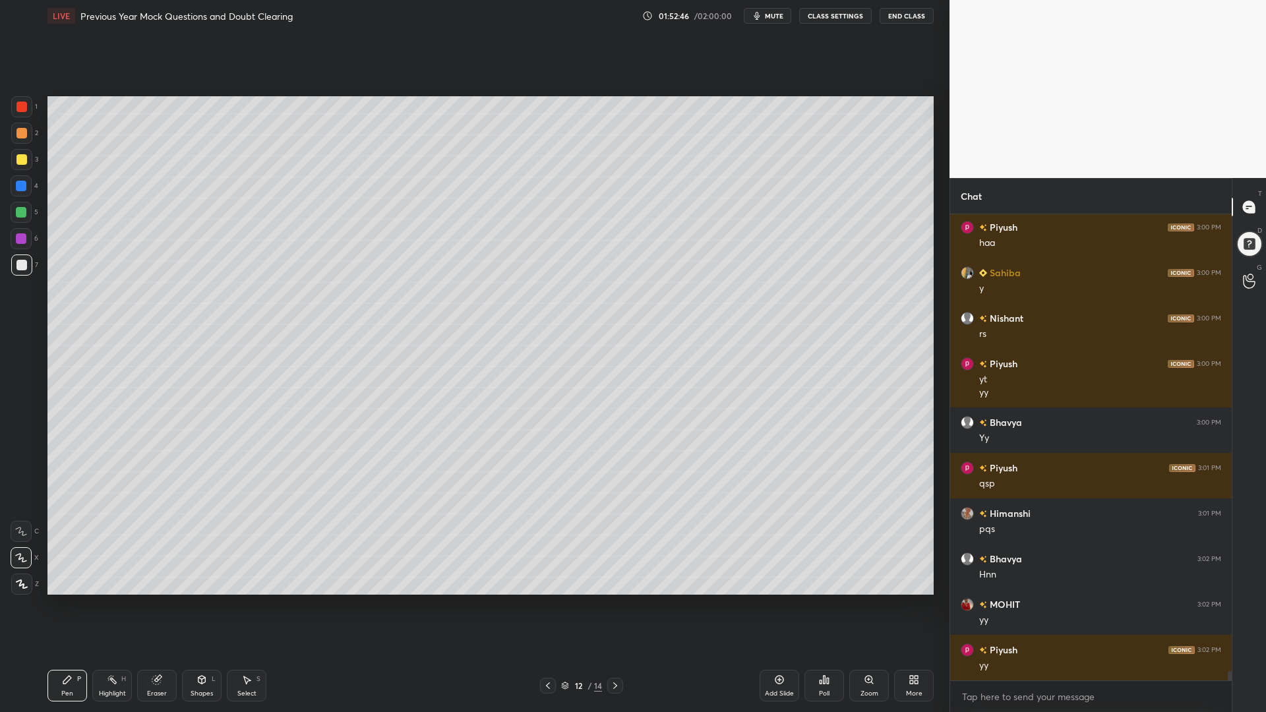
click at [15, 235] on div at bounding box center [21, 238] width 21 height 21
click at [18, 209] on div at bounding box center [21, 212] width 11 height 11
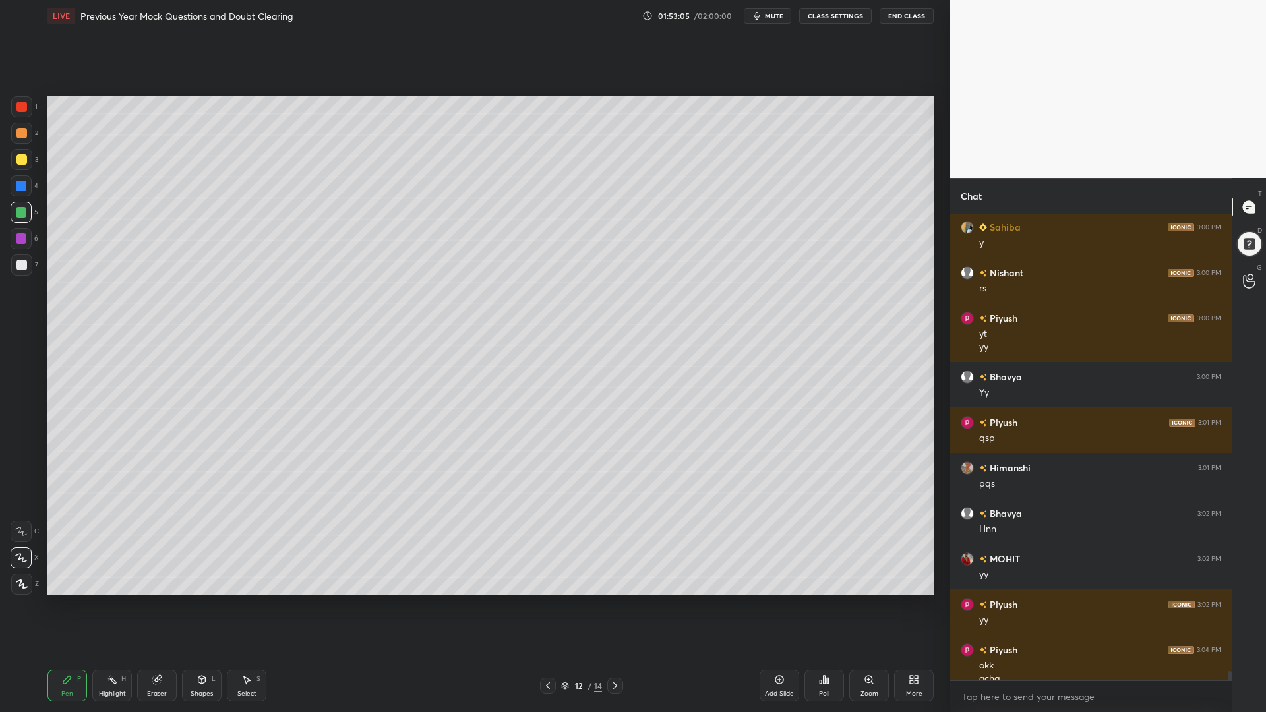
scroll to position [23682, 0]
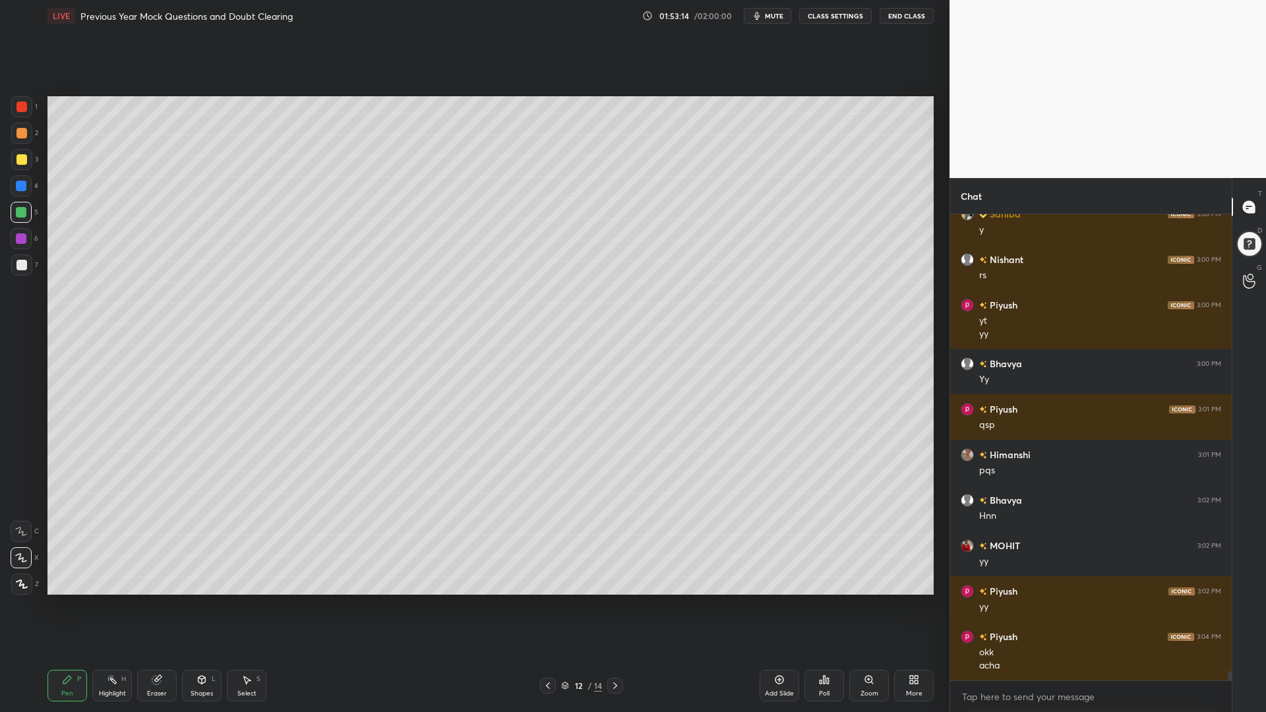
click at [24, 264] on div at bounding box center [21, 265] width 11 height 11
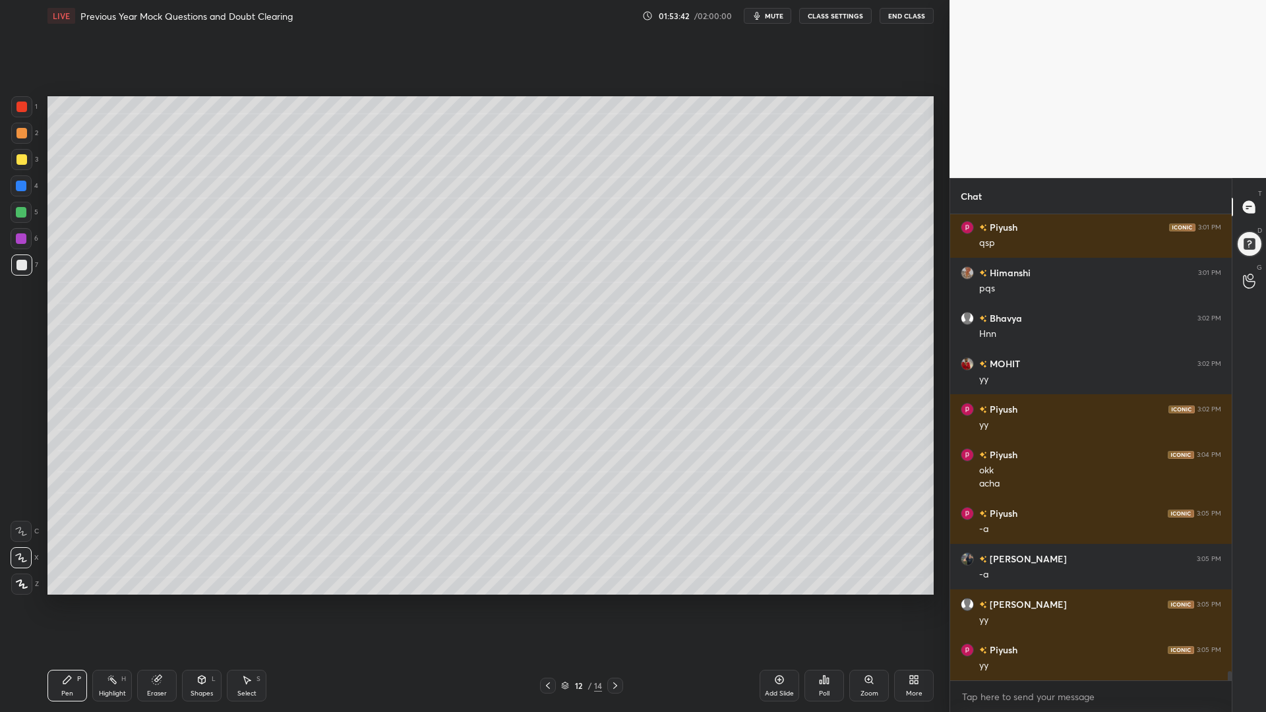
scroll to position [23909, 0]
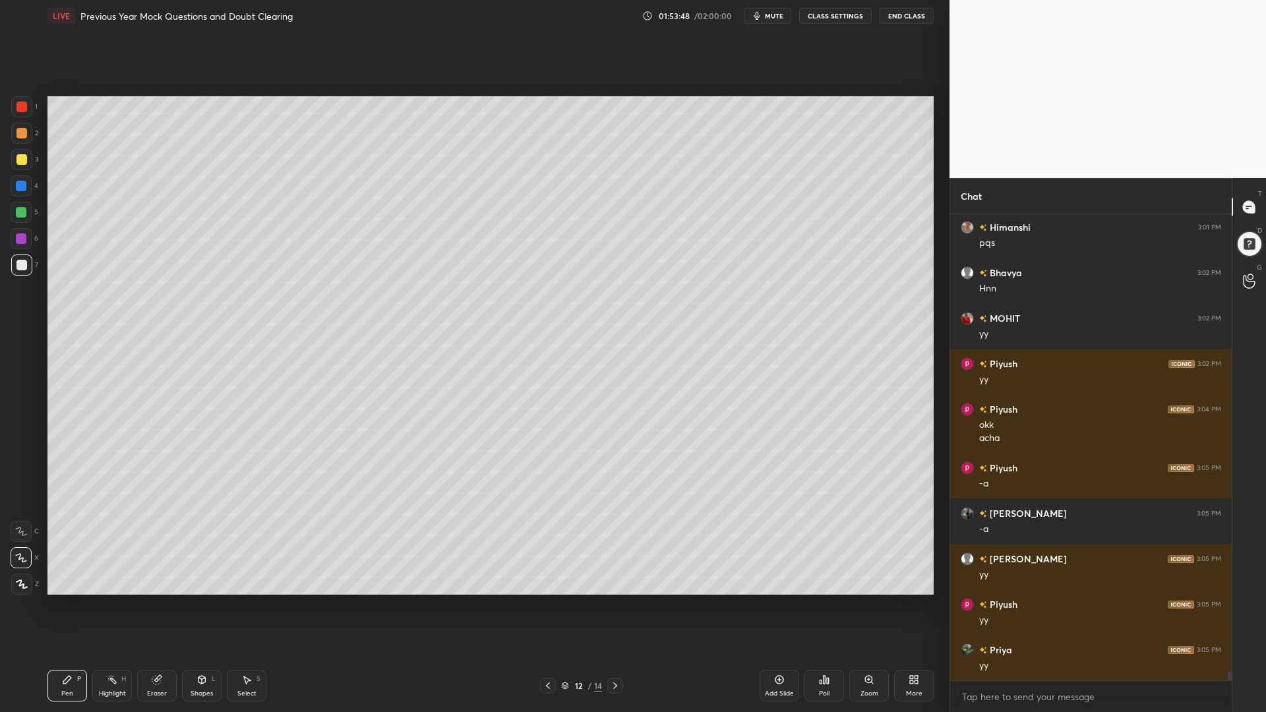
drag, startPoint x: 21, startPoint y: 211, endPoint x: 40, endPoint y: 256, distance: 48.7
click at [20, 212] on div at bounding box center [21, 212] width 11 height 11
drag, startPoint x: 20, startPoint y: 243, endPoint x: 40, endPoint y: 285, distance: 47.2
click at [18, 243] on div at bounding box center [21, 238] width 11 height 11
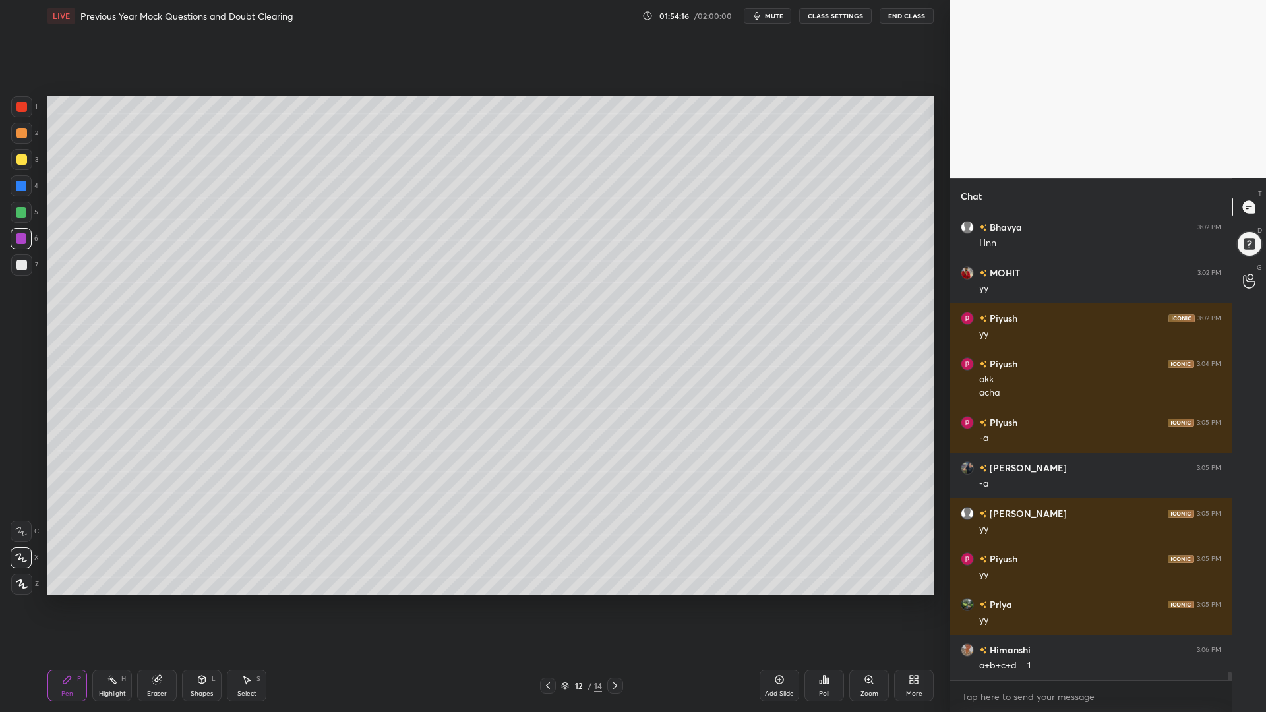
click at [614, 605] on icon at bounding box center [615, 685] width 11 height 11
click at [545, 605] on icon at bounding box center [548, 685] width 11 height 11
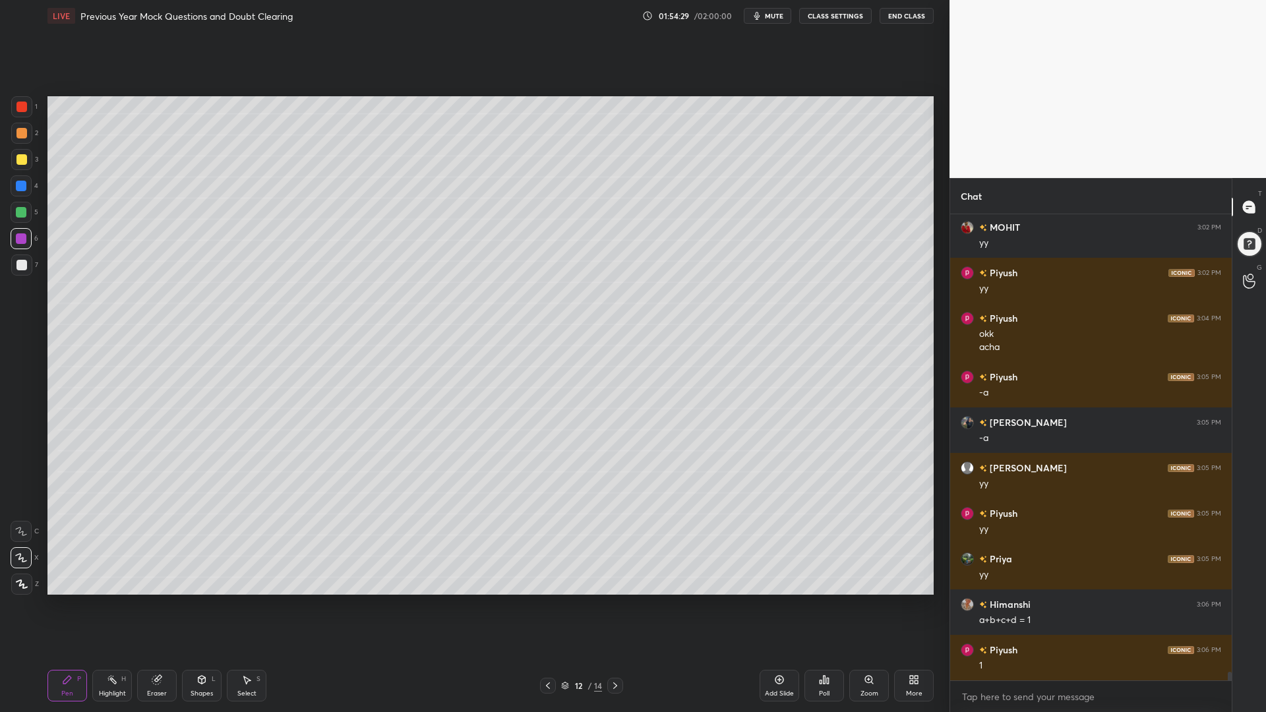
click at [18, 186] on div at bounding box center [21, 186] width 11 height 11
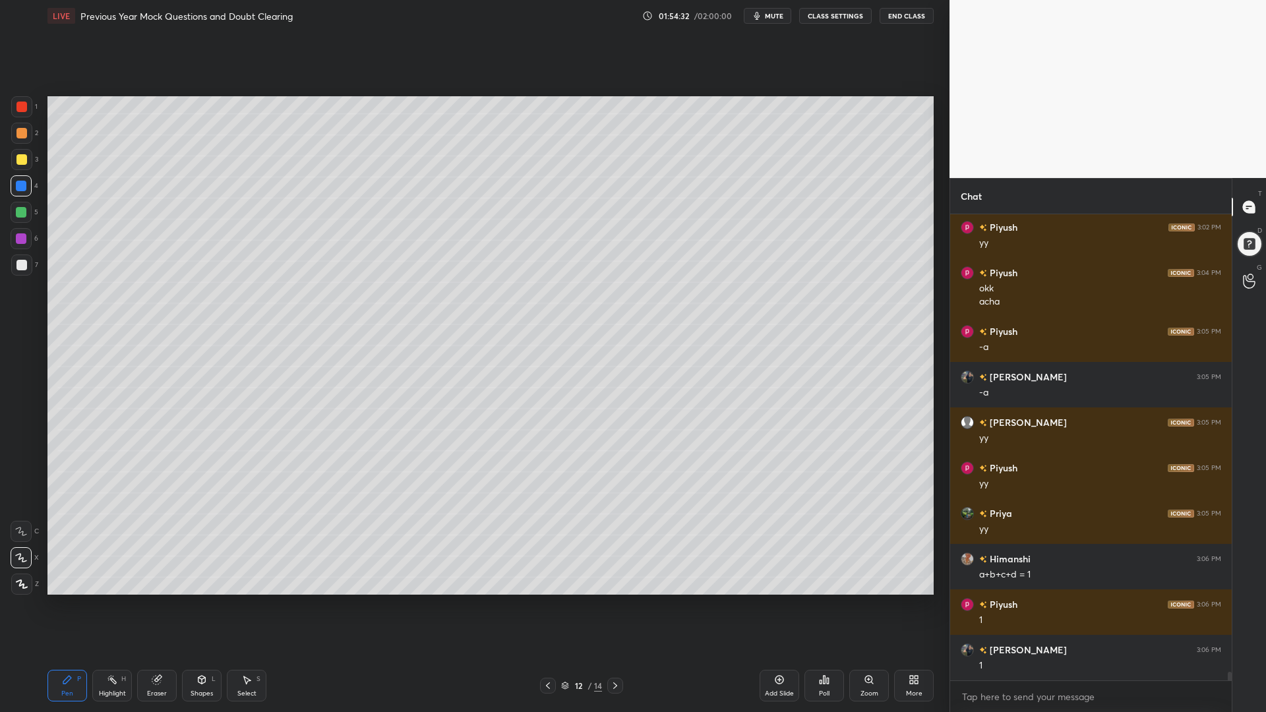
scroll to position [24136, 0]
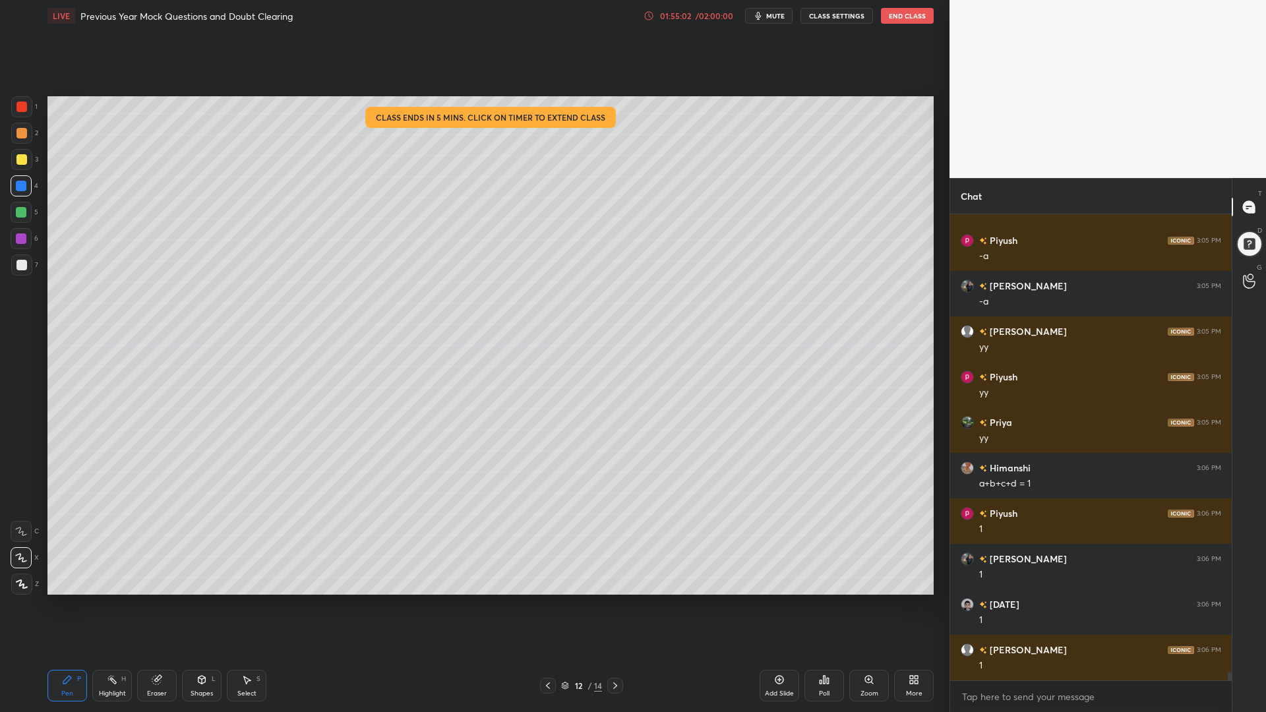
click at [656, 13] on div "01:55:02 / 02:00:00" at bounding box center [688, 16] width 91 height 11
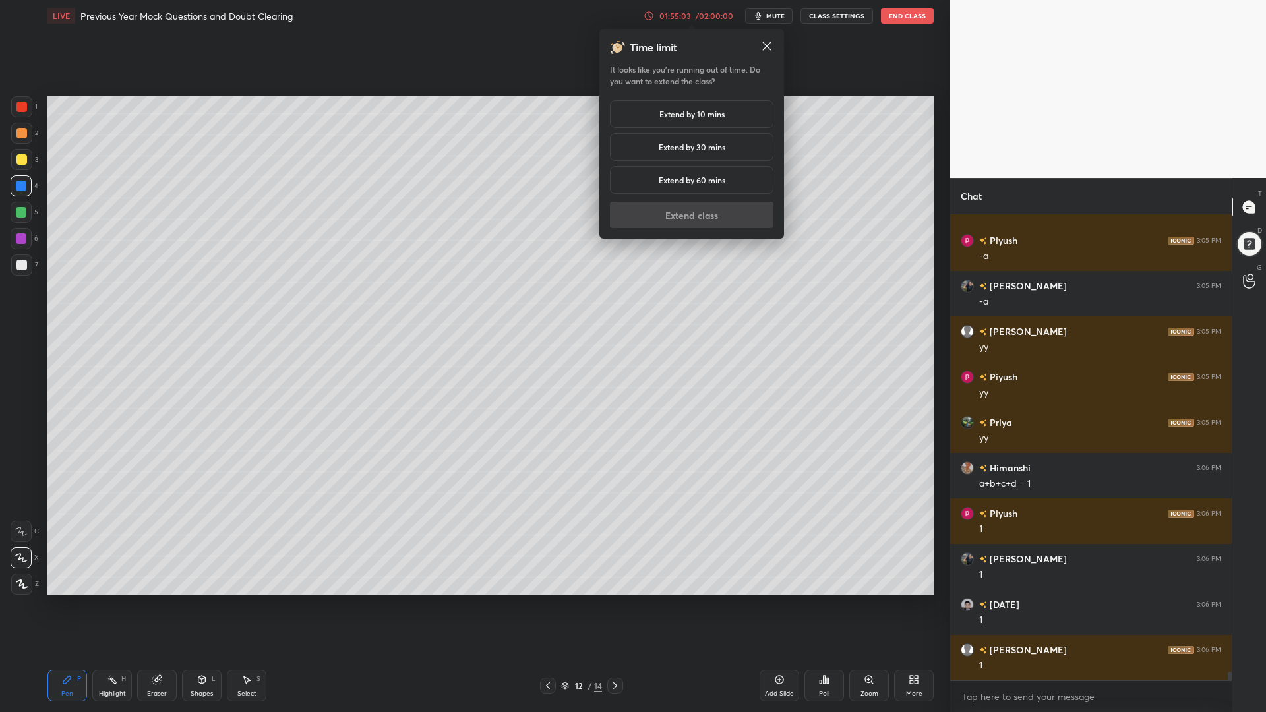
click at [674, 183] on h5 "Extend by 60 mins" at bounding box center [692, 180] width 67 height 12
click at [686, 219] on button "Extend class" at bounding box center [691, 215] width 163 height 26
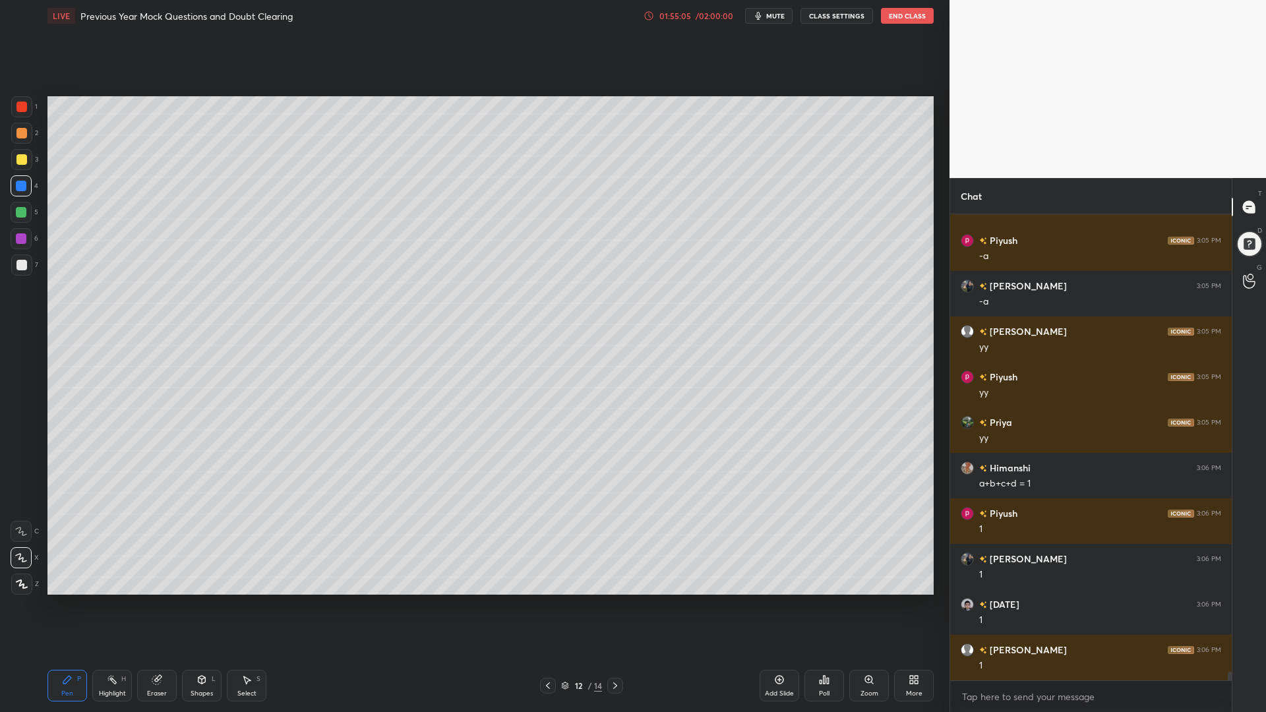
click at [22, 220] on div at bounding box center [21, 212] width 21 height 21
click at [24, 140] on div at bounding box center [21, 133] width 21 height 21
click at [117, 605] on div "Highlight H" at bounding box center [112, 686] width 40 height 32
click at [47, 605] on div "LIVE Previous Year Mock Questions and Doubt Clearing 01:55:50 / 03:00:00 mute C…" at bounding box center [490, 356] width 897 height 712
click at [65, 605] on icon at bounding box center [67, 680] width 8 height 8
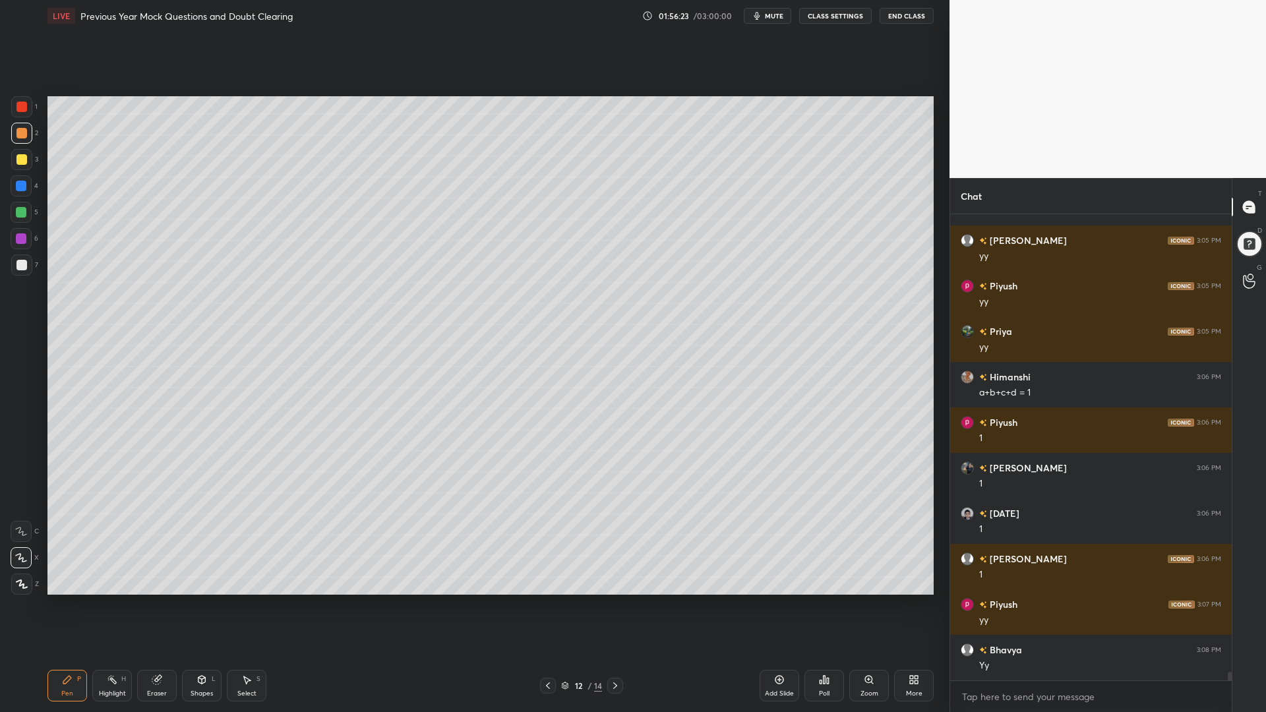
scroll to position [24273, 0]
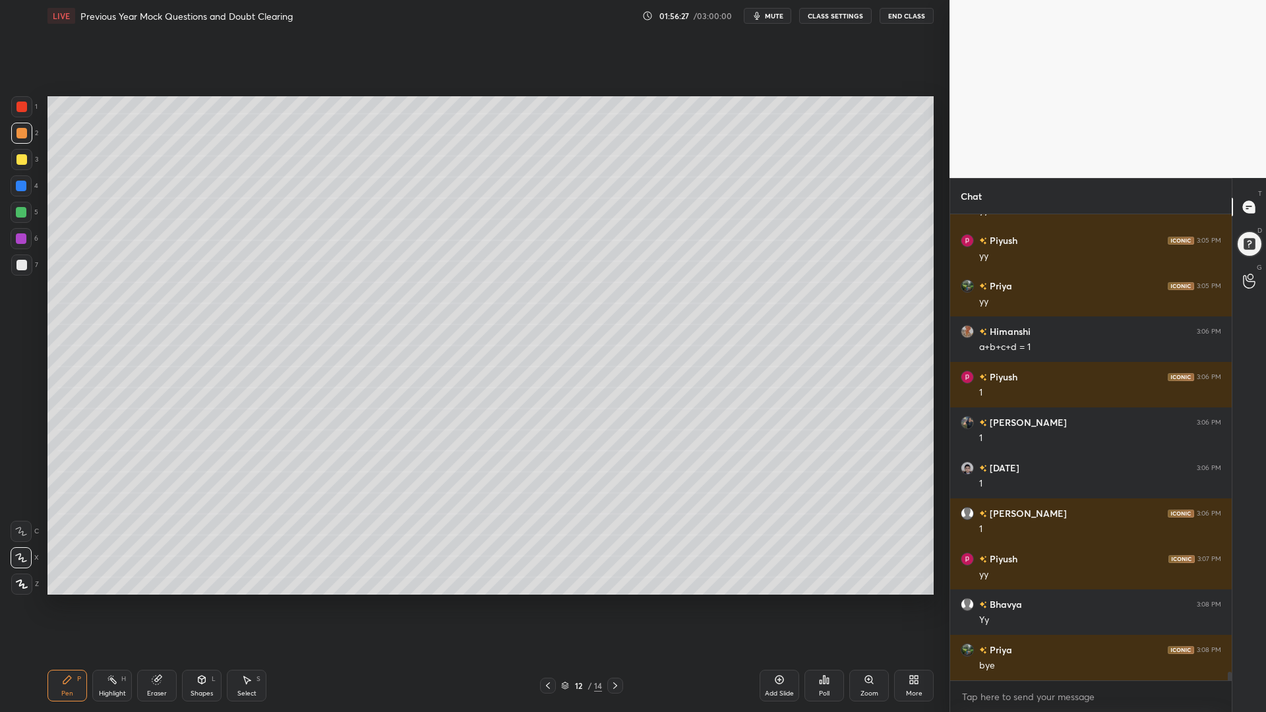
click at [608, 605] on div at bounding box center [615, 686] width 16 height 16
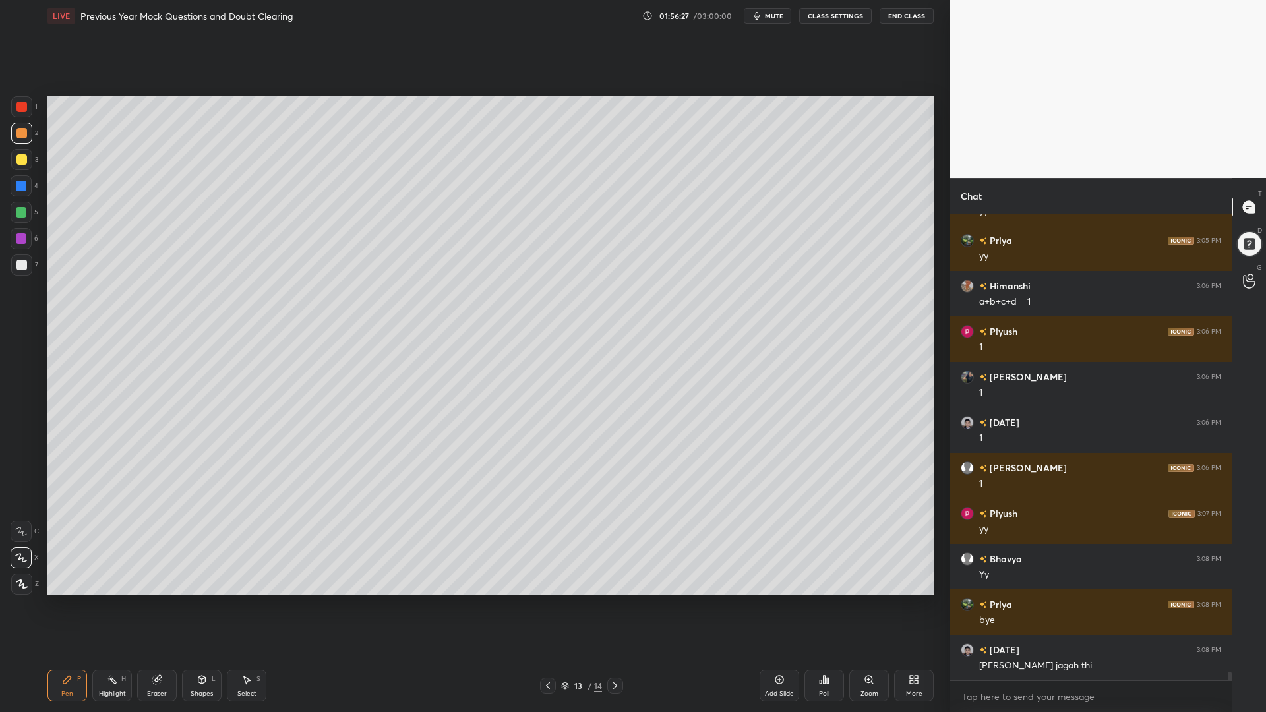
click at [612, 605] on icon at bounding box center [615, 685] width 11 height 11
click at [613, 605] on icon at bounding box center [615, 685] width 11 height 11
click at [612, 605] on icon at bounding box center [615, 685] width 11 height 11
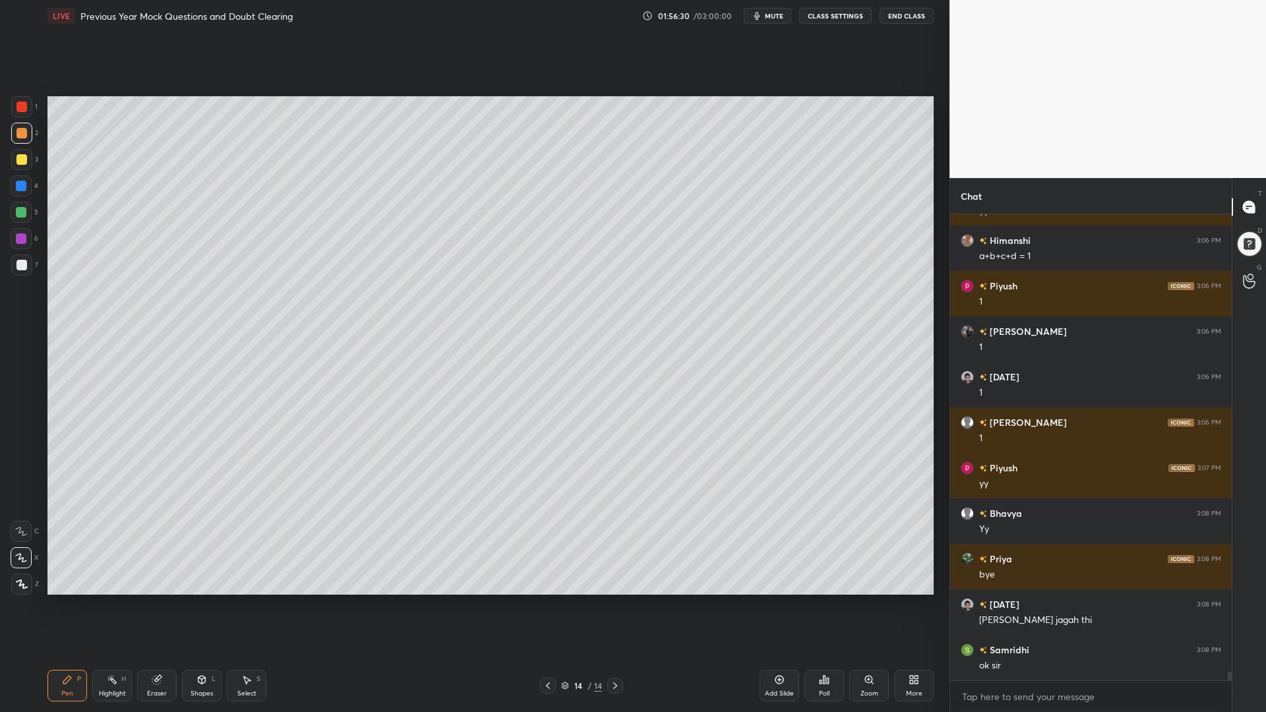
click at [544, 605] on icon at bounding box center [548, 685] width 11 height 11
click at [565, 605] on icon at bounding box center [565, 686] width 8 height 8
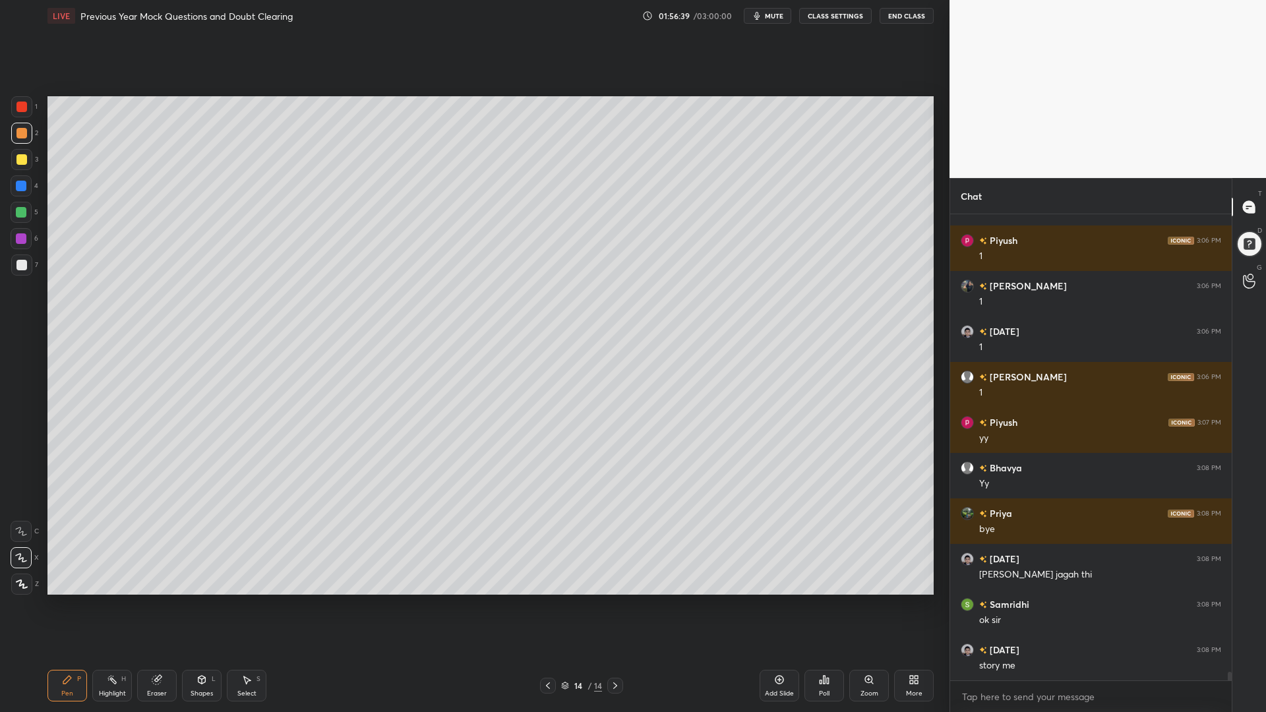
click at [22, 158] on div at bounding box center [21, 159] width 11 height 11
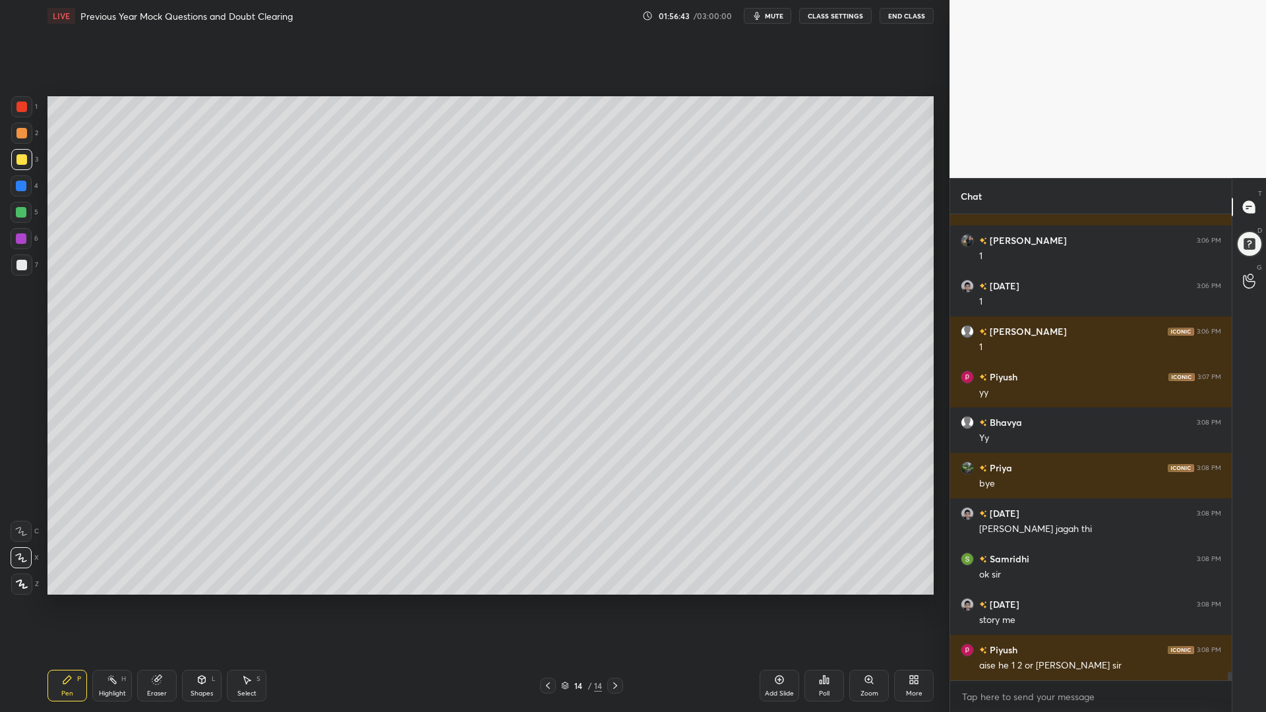
click at [562, 605] on icon at bounding box center [565, 683] width 7 height 3
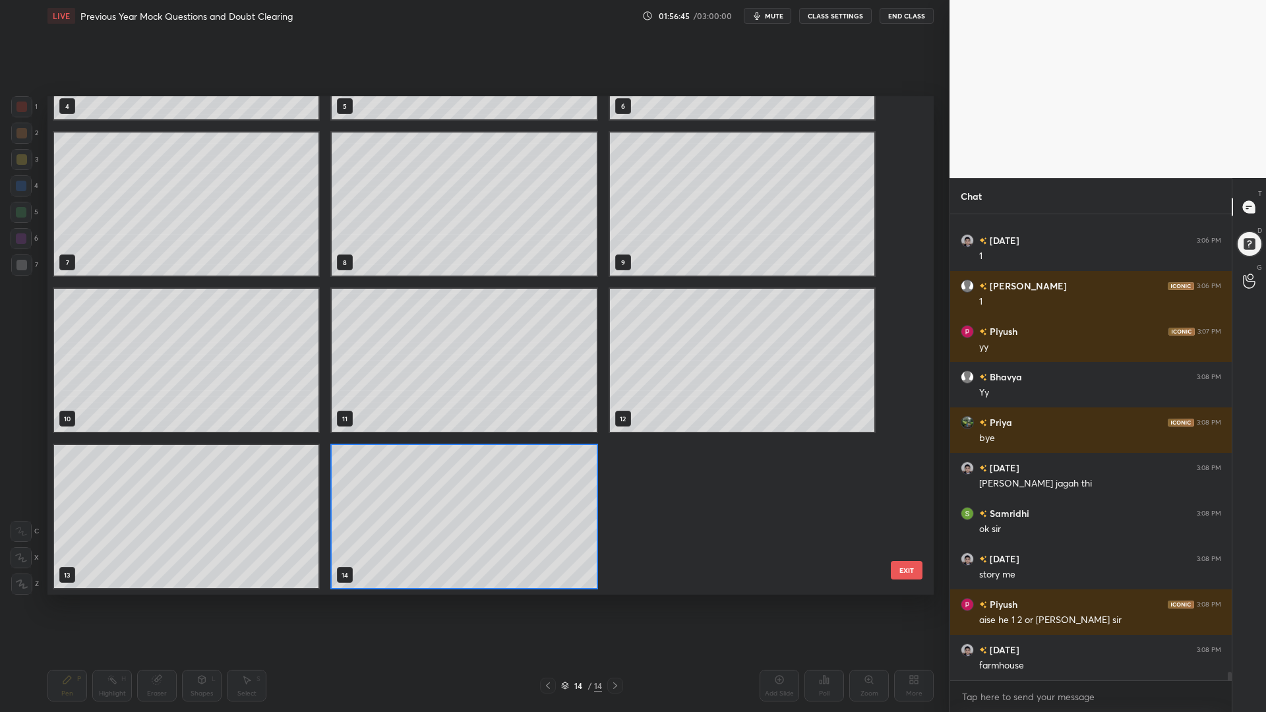
scroll to position [0, 0]
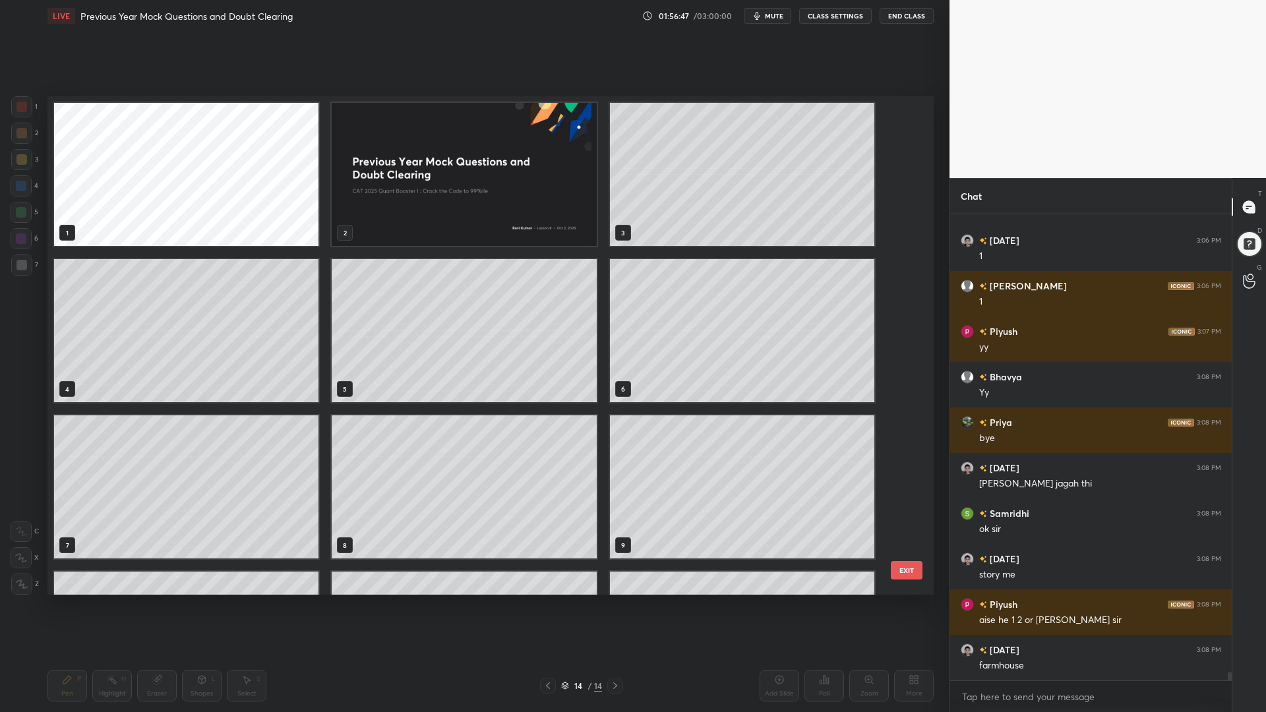
click at [470, 204] on img "grid" at bounding box center [464, 174] width 264 height 143
click at [472, 212] on img "grid" at bounding box center [464, 174] width 264 height 143
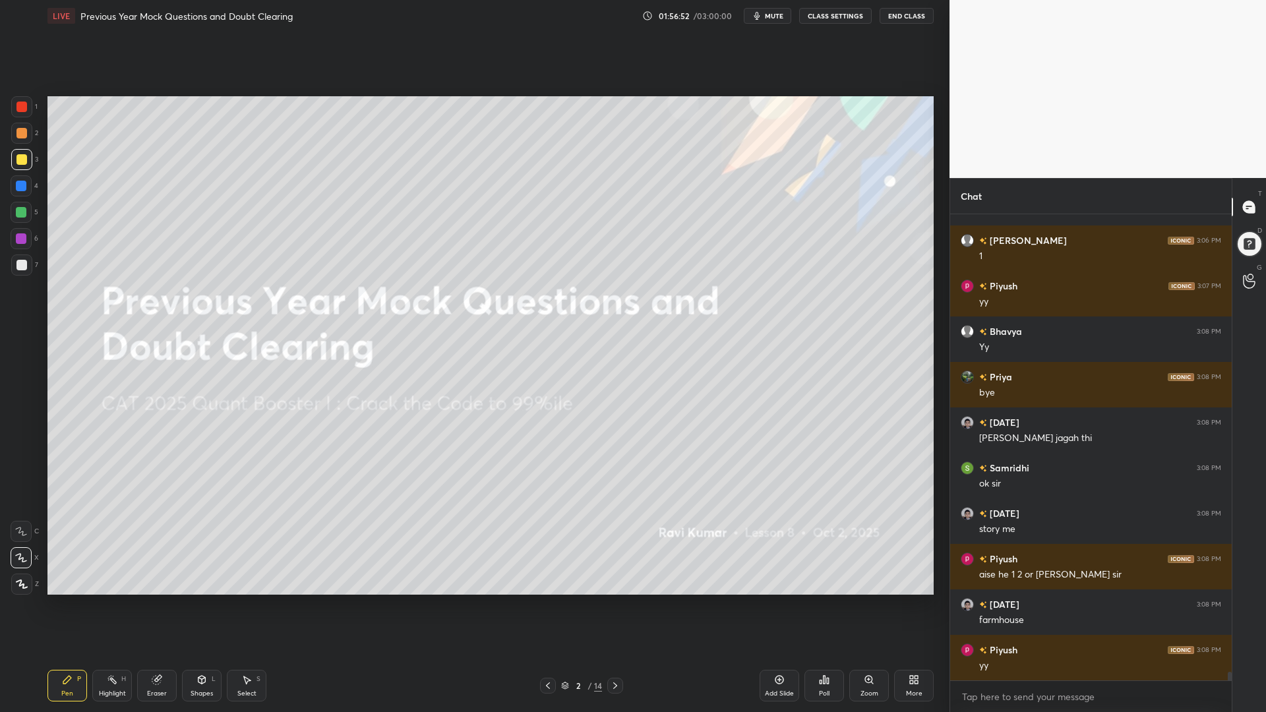
scroll to position [24591, 0]
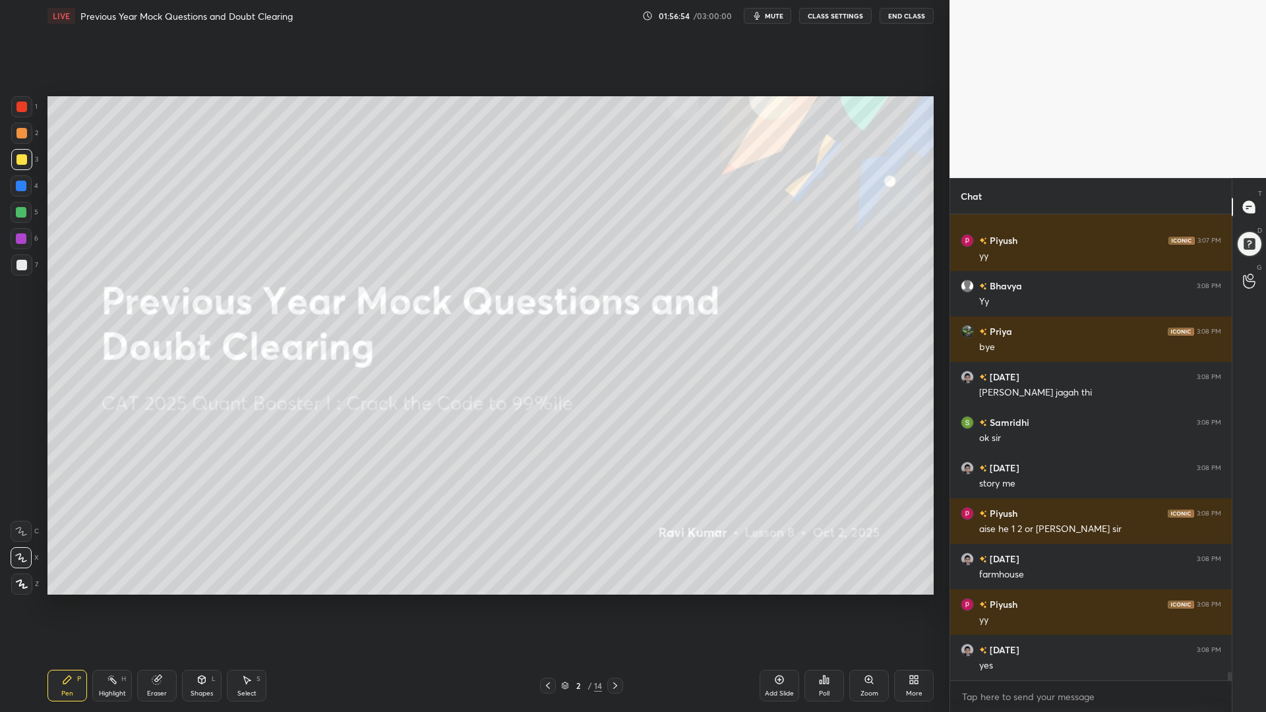
click at [159, 605] on div "Eraser" at bounding box center [157, 686] width 40 height 32
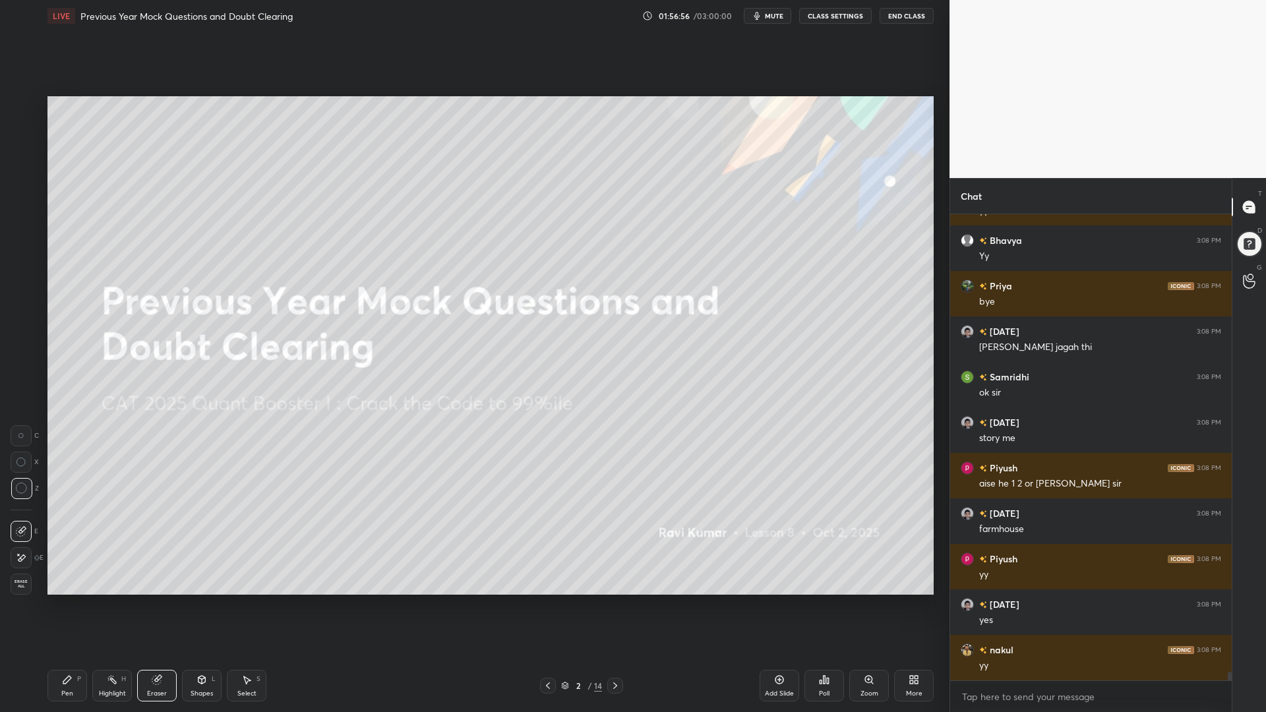
click at [17, 494] on icon at bounding box center [22, 489] width 12 height 12
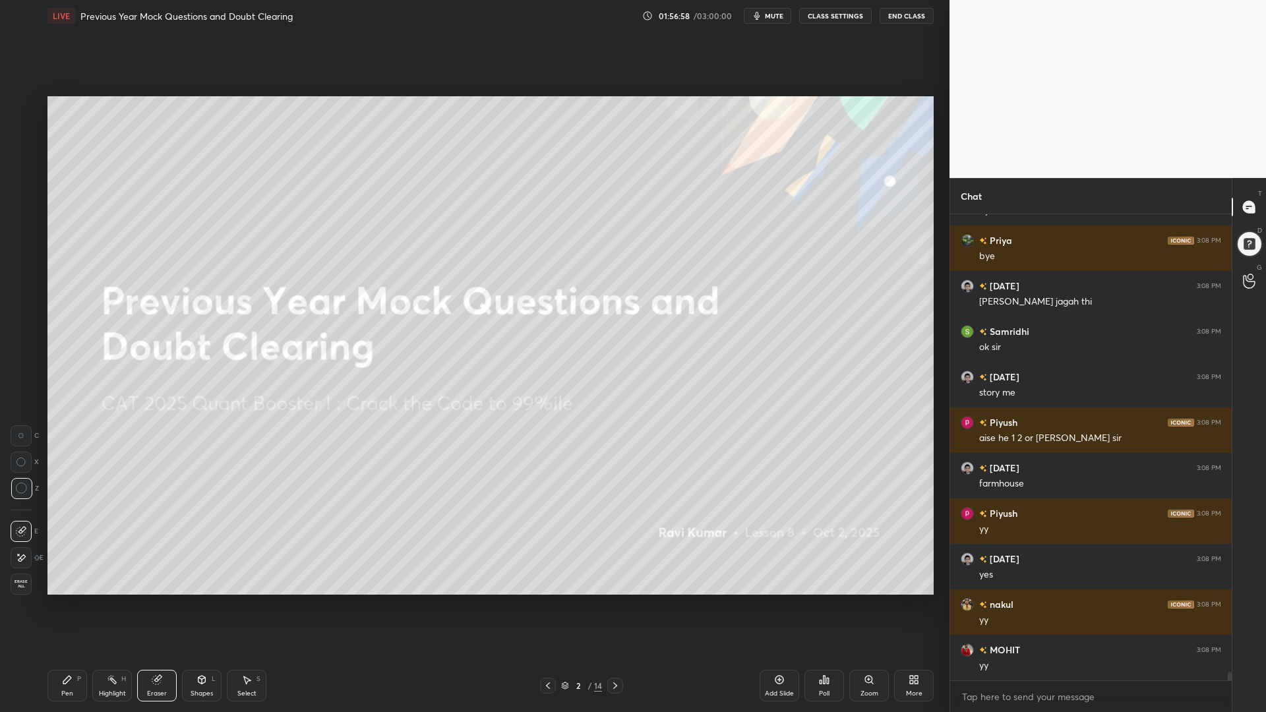
click at [21, 584] on span "Erase all" at bounding box center [21, 583] width 20 height 9
click at [200, 605] on icon at bounding box center [201, 679] width 11 height 11
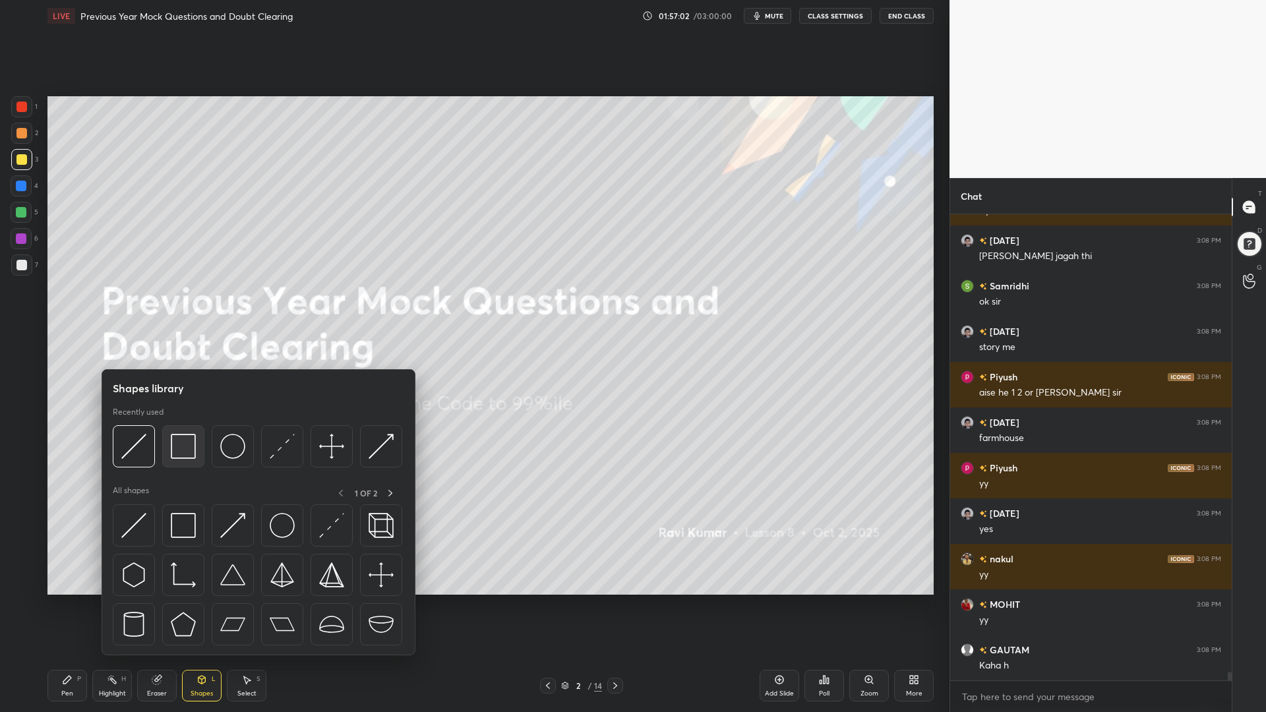
click at [185, 452] on img at bounding box center [183, 446] width 25 height 25
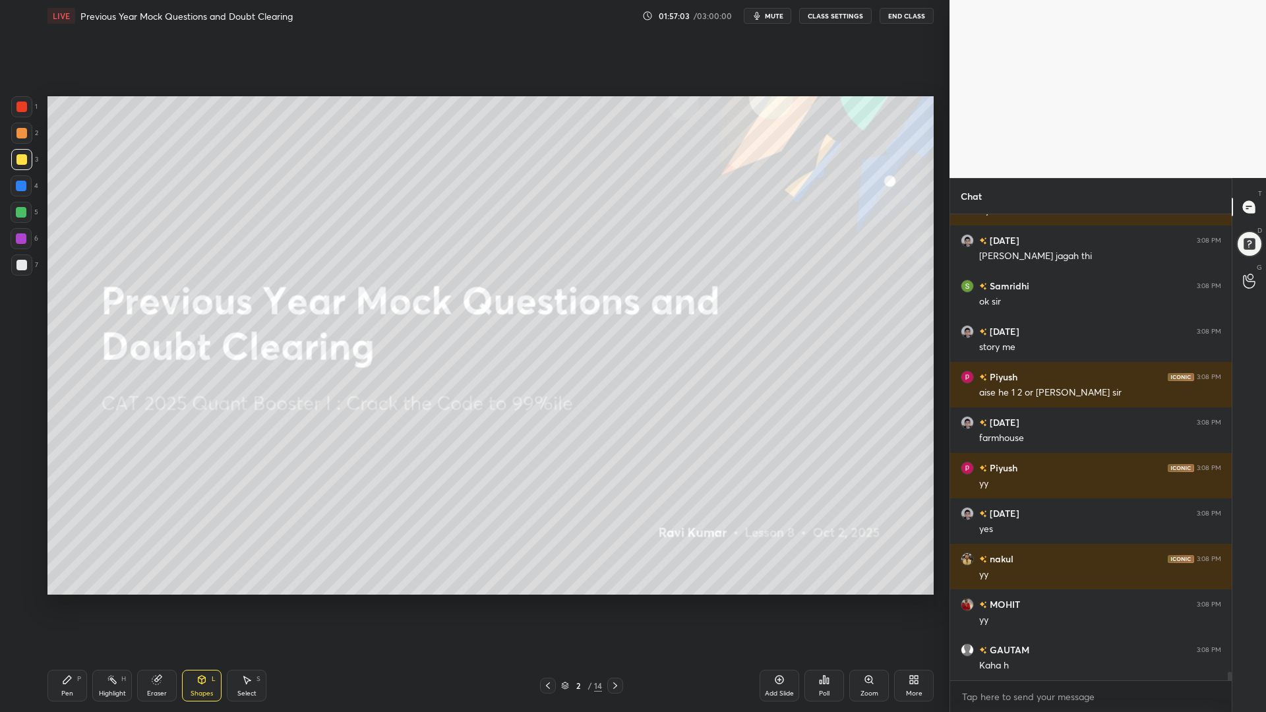
click at [19, 216] on div at bounding box center [21, 212] width 11 height 11
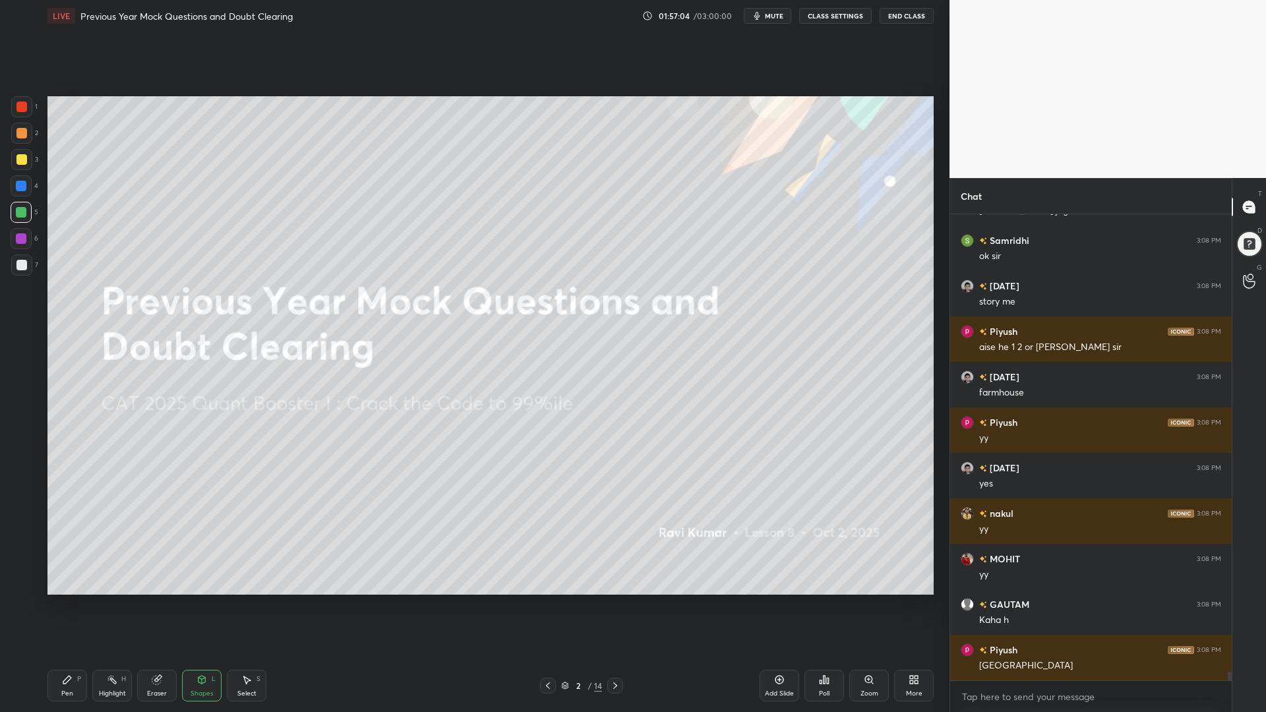
click at [196, 605] on div "Shapes L" at bounding box center [202, 686] width 40 height 32
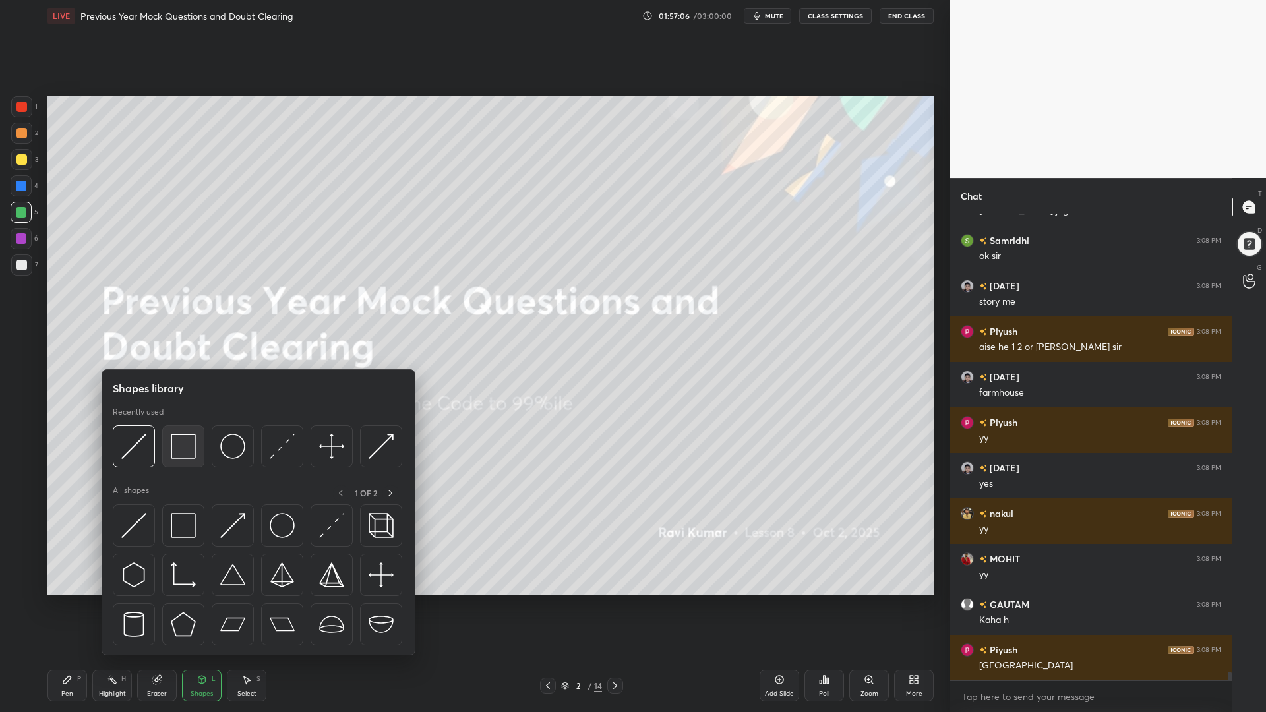
click at [185, 445] on img at bounding box center [183, 446] width 25 height 25
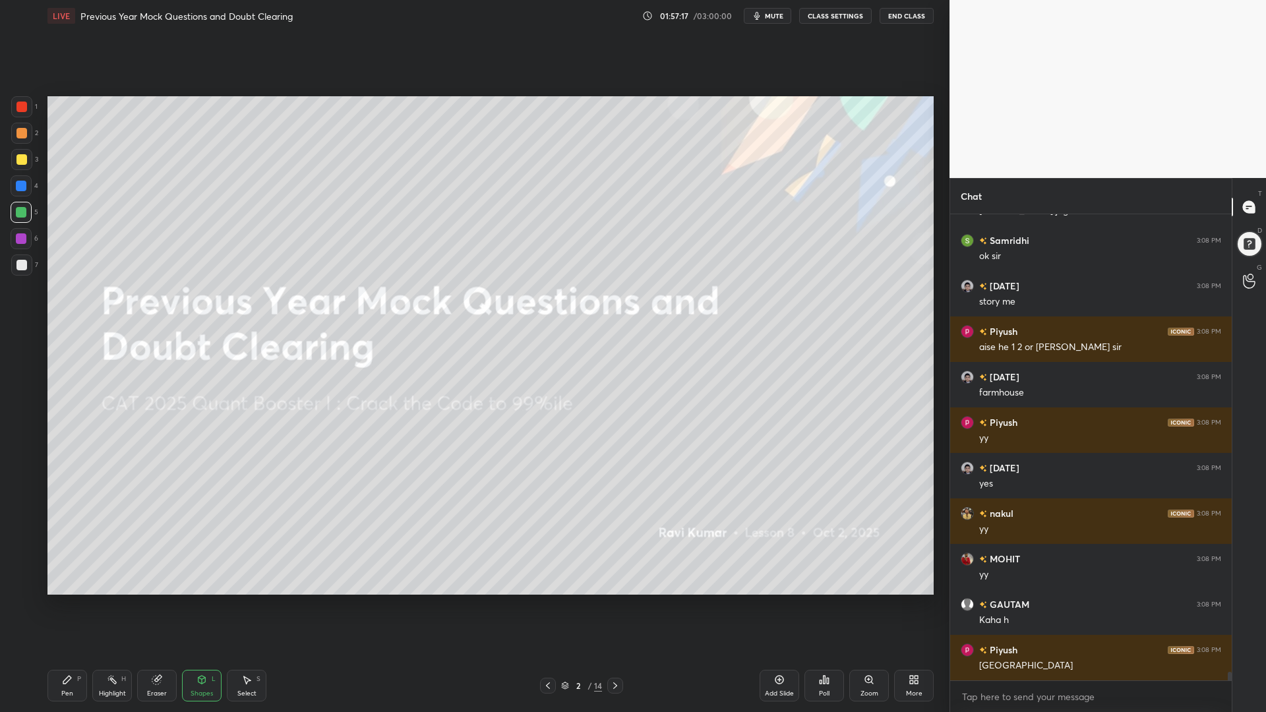
scroll to position [24819, 0]
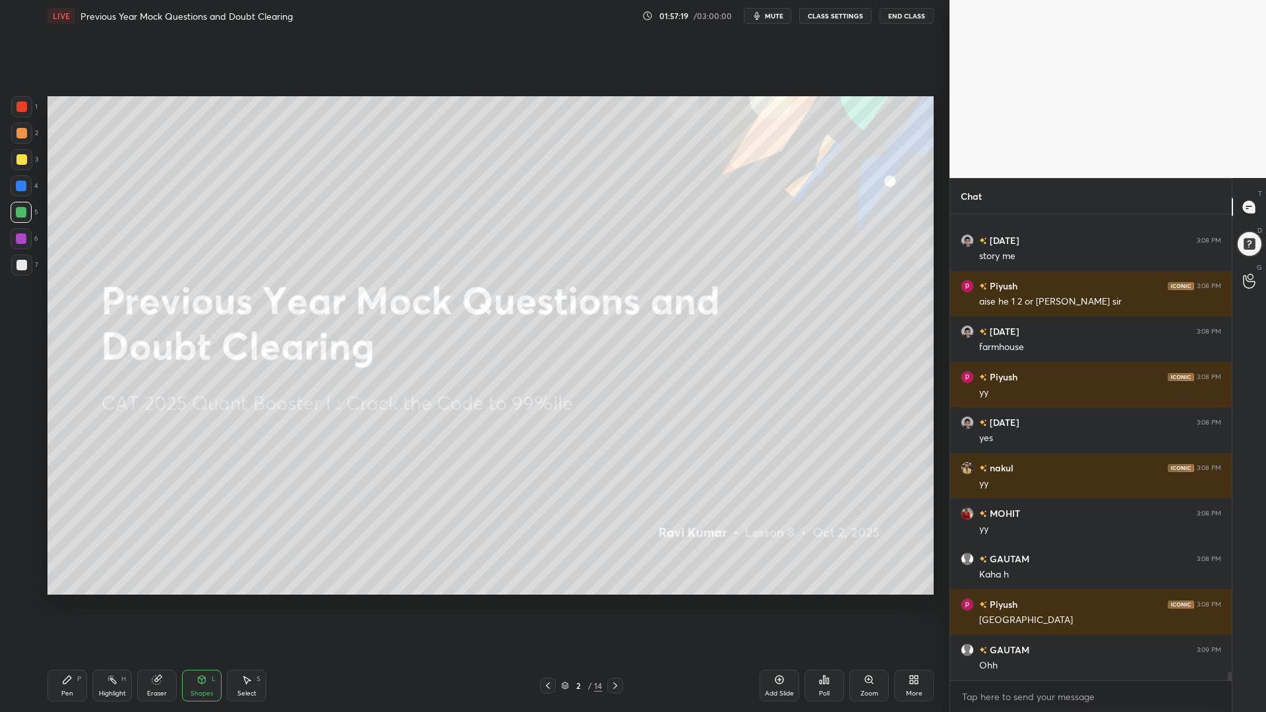
click at [20, 109] on div at bounding box center [21, 107] width 11 height 11
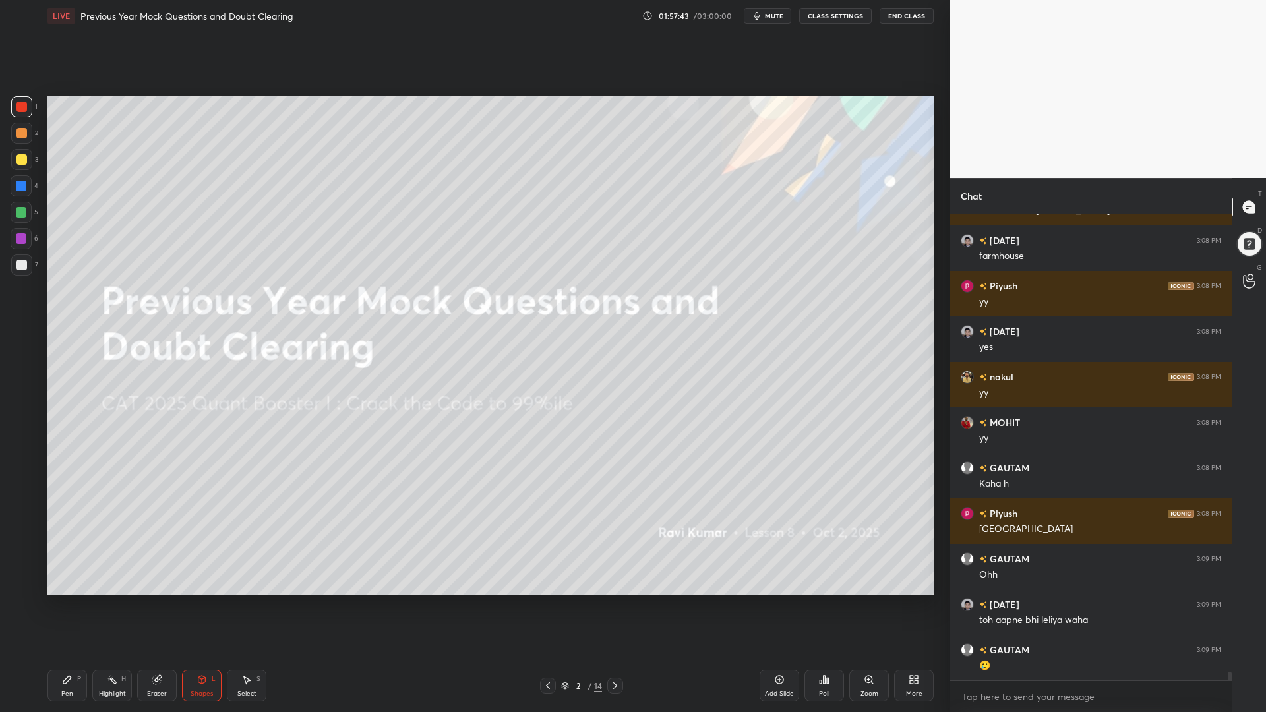
scroll to position [24955, 0]
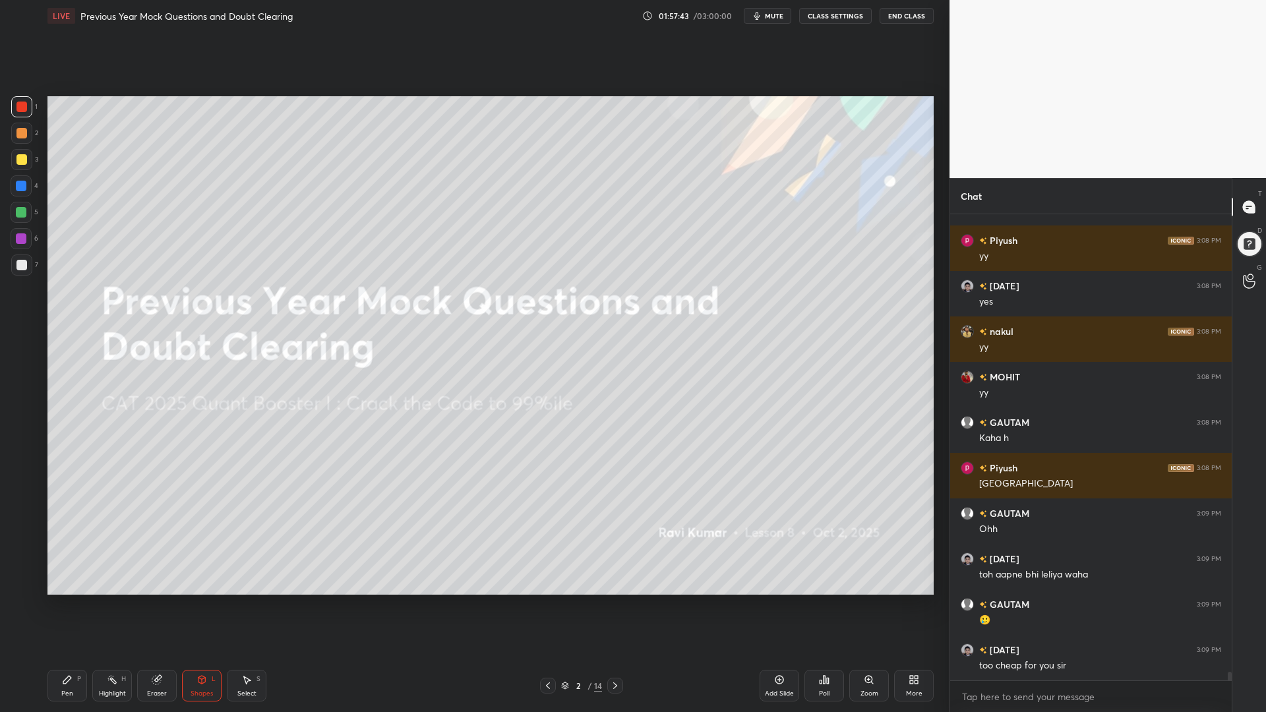
click at [69, 605] on div "Pen P" at bounding box center [67, 686] width 40 height 32
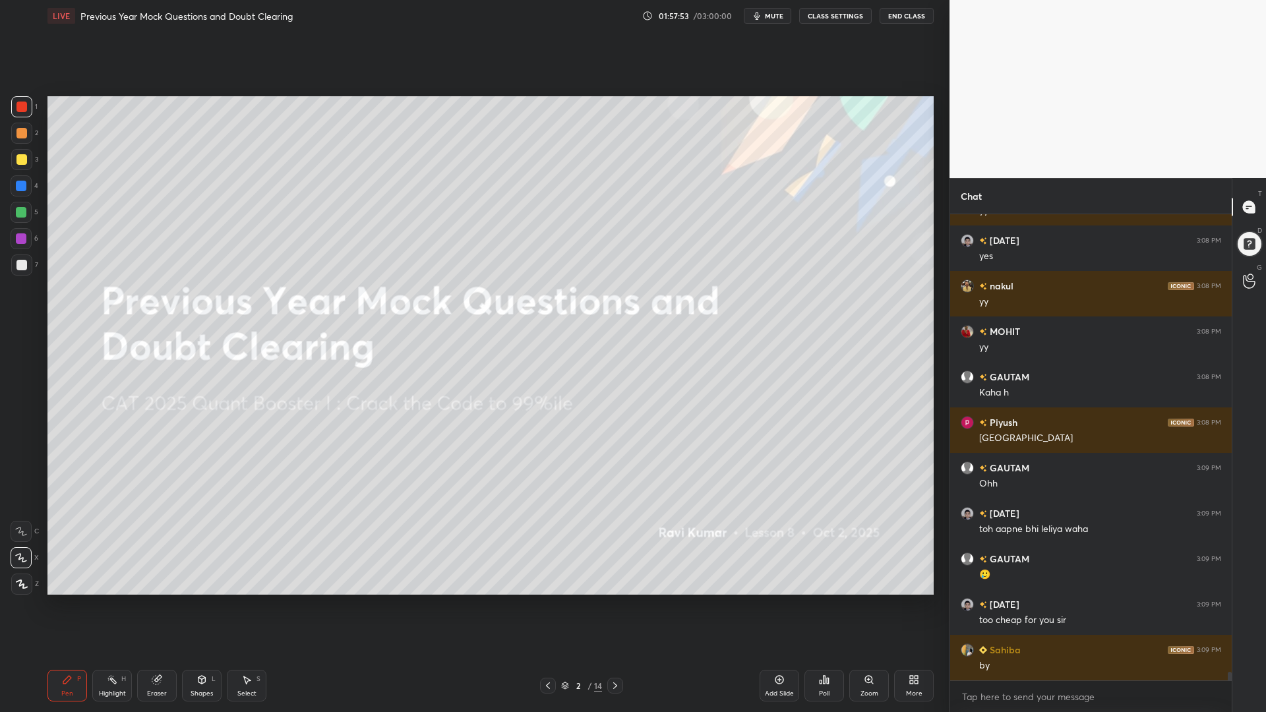
click at [910, 13] on button "End Class" at bounding box center [906, 16] width 54 height 16
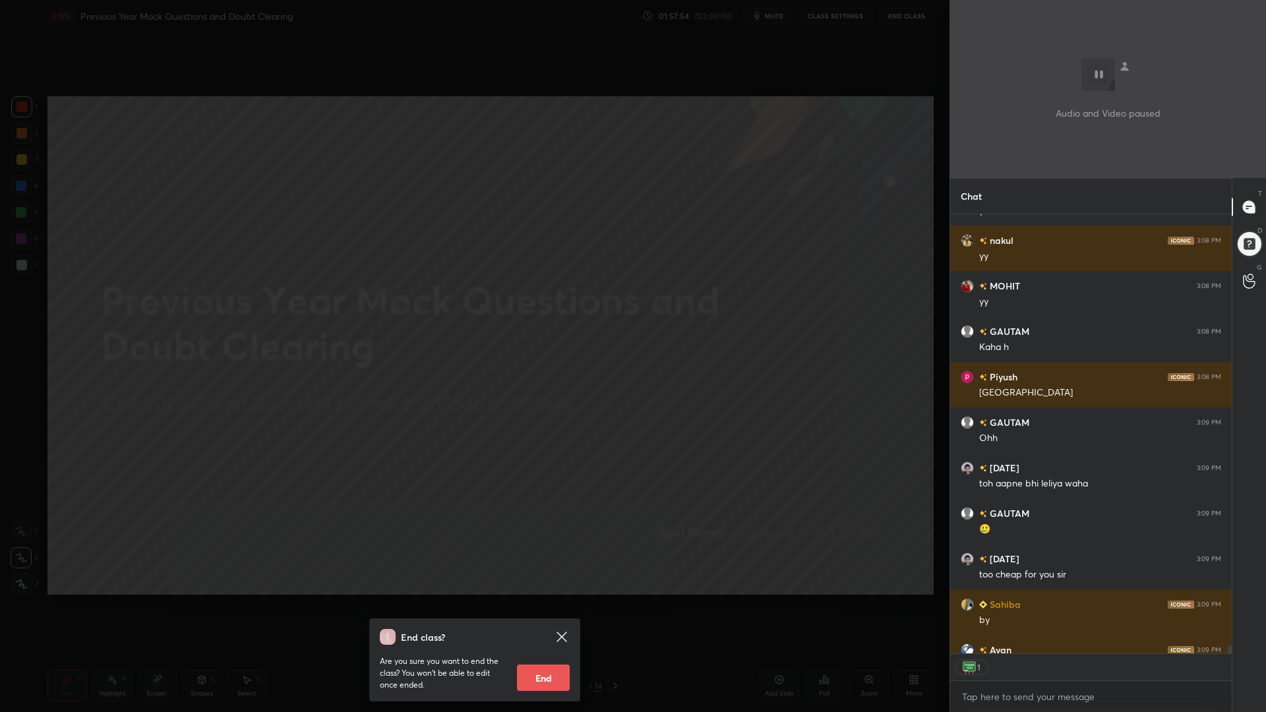
scroll to position [25119, 0]
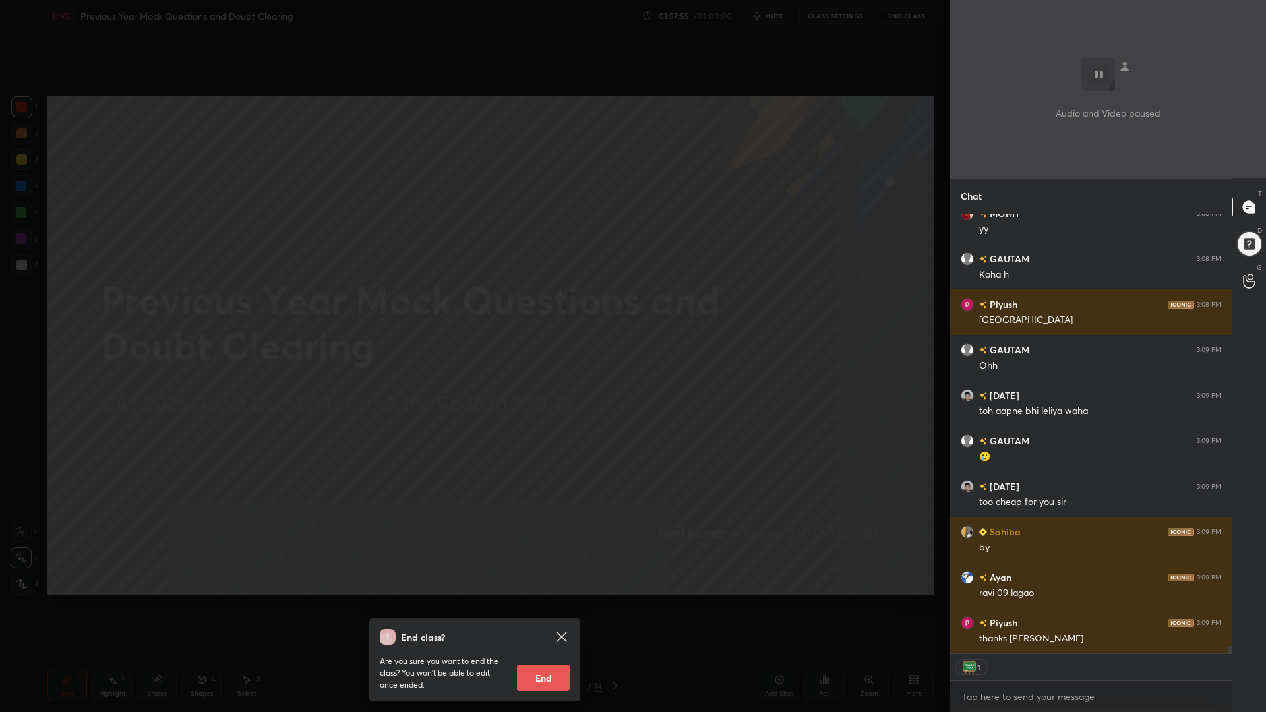
click at [541, 605] on div "Are you sure you want to end the class? You won’t be able to edit once ended. E…" at bounding box center [475, 668] width 190 height 46
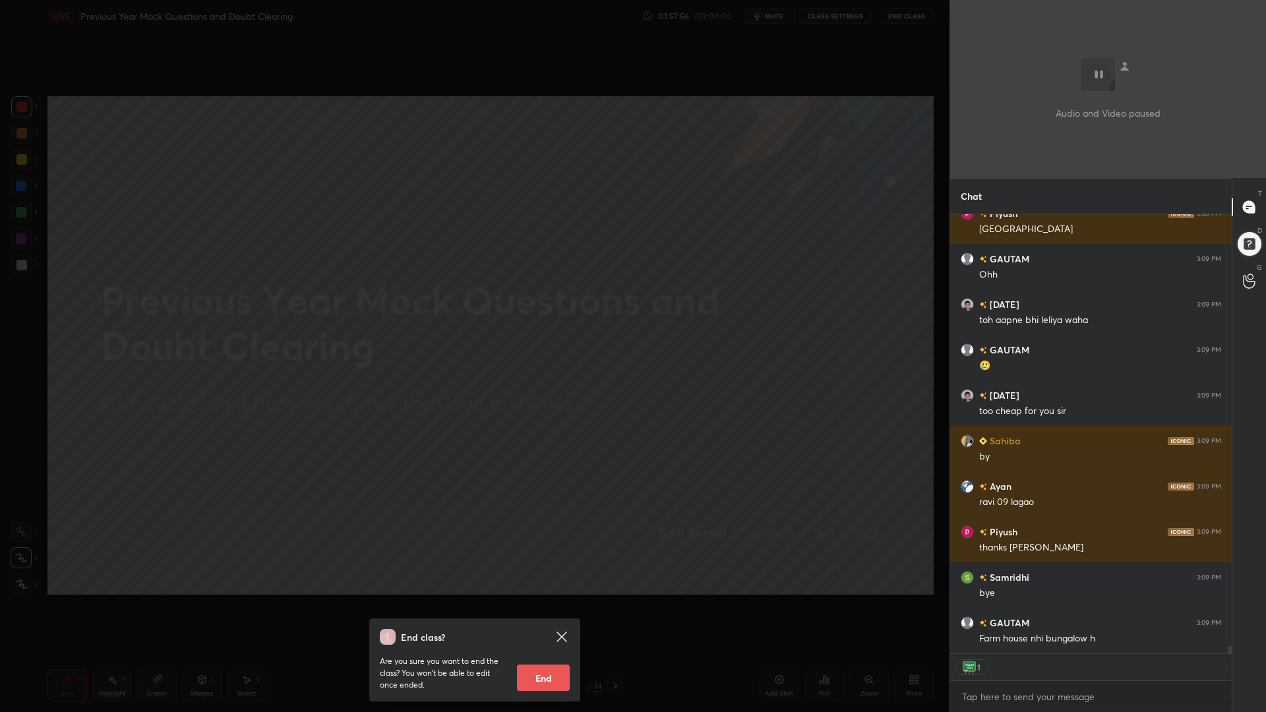
click at [546, 605] on button "End" at bounding box center [543, 678] width 53 height 26
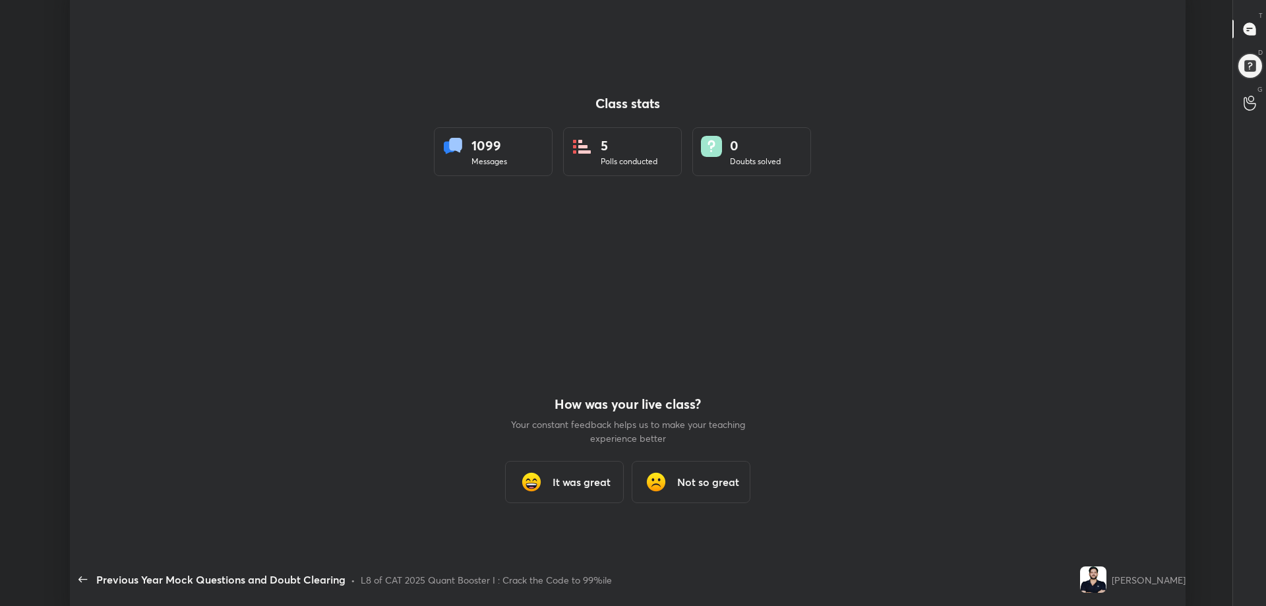
scroll to position [65402, 64668]
type textarea "x"
